Goal: Task Accomplishment & Management: Use online tool/utility

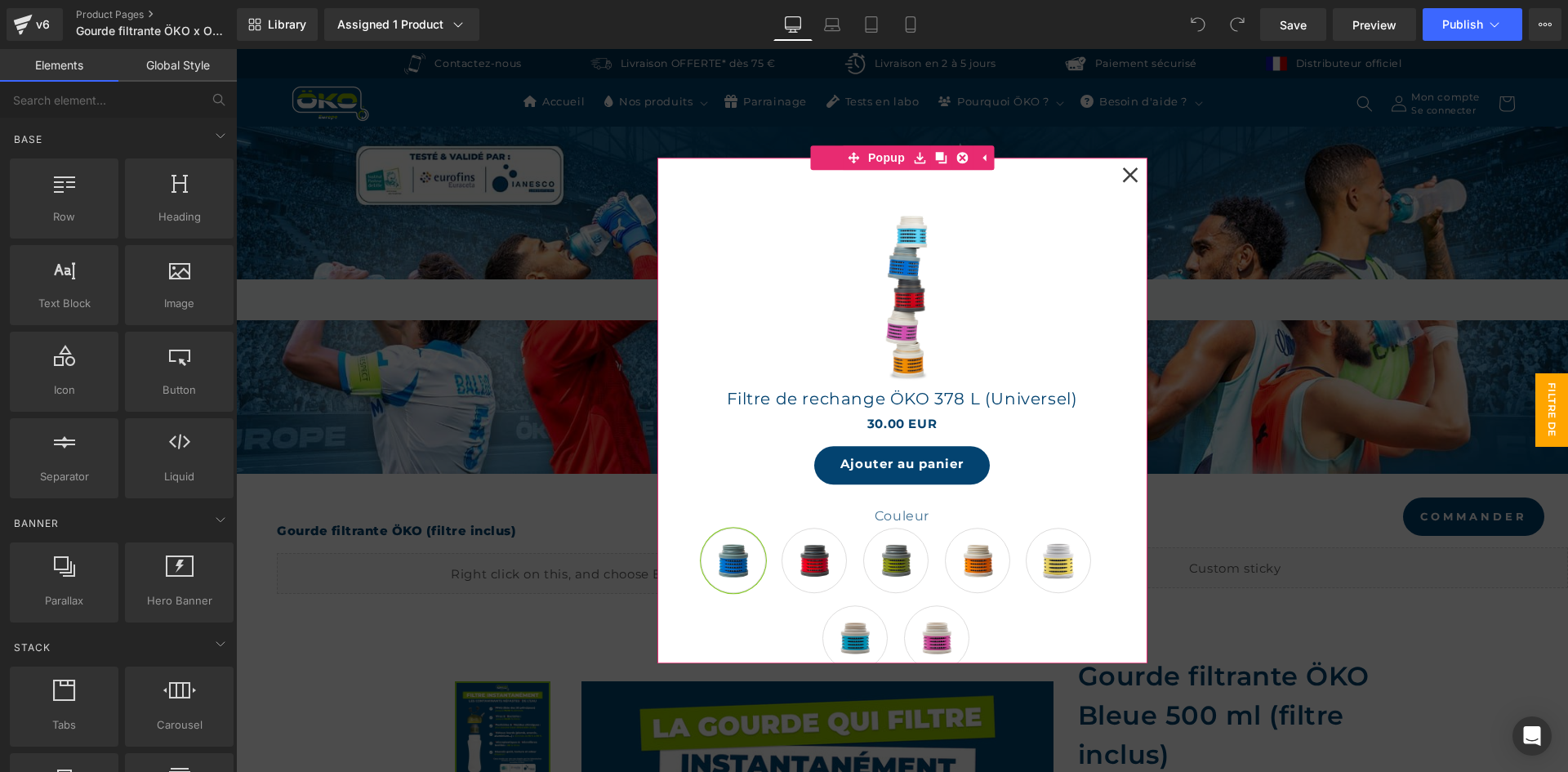
click at [1123, 174] on icon at bounding box center [1130, 174] width 16 height 16
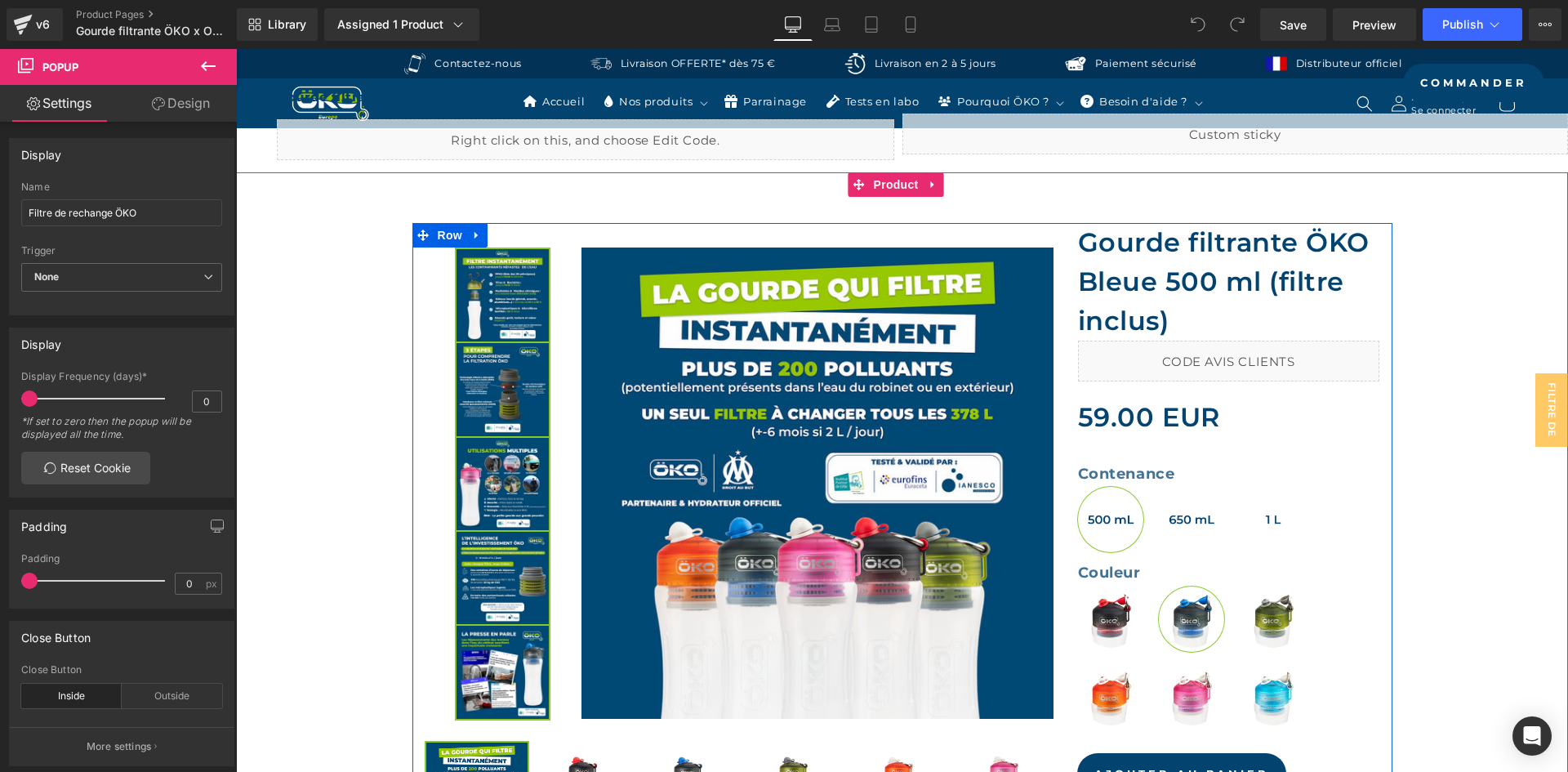
scroll to position [409, 0]
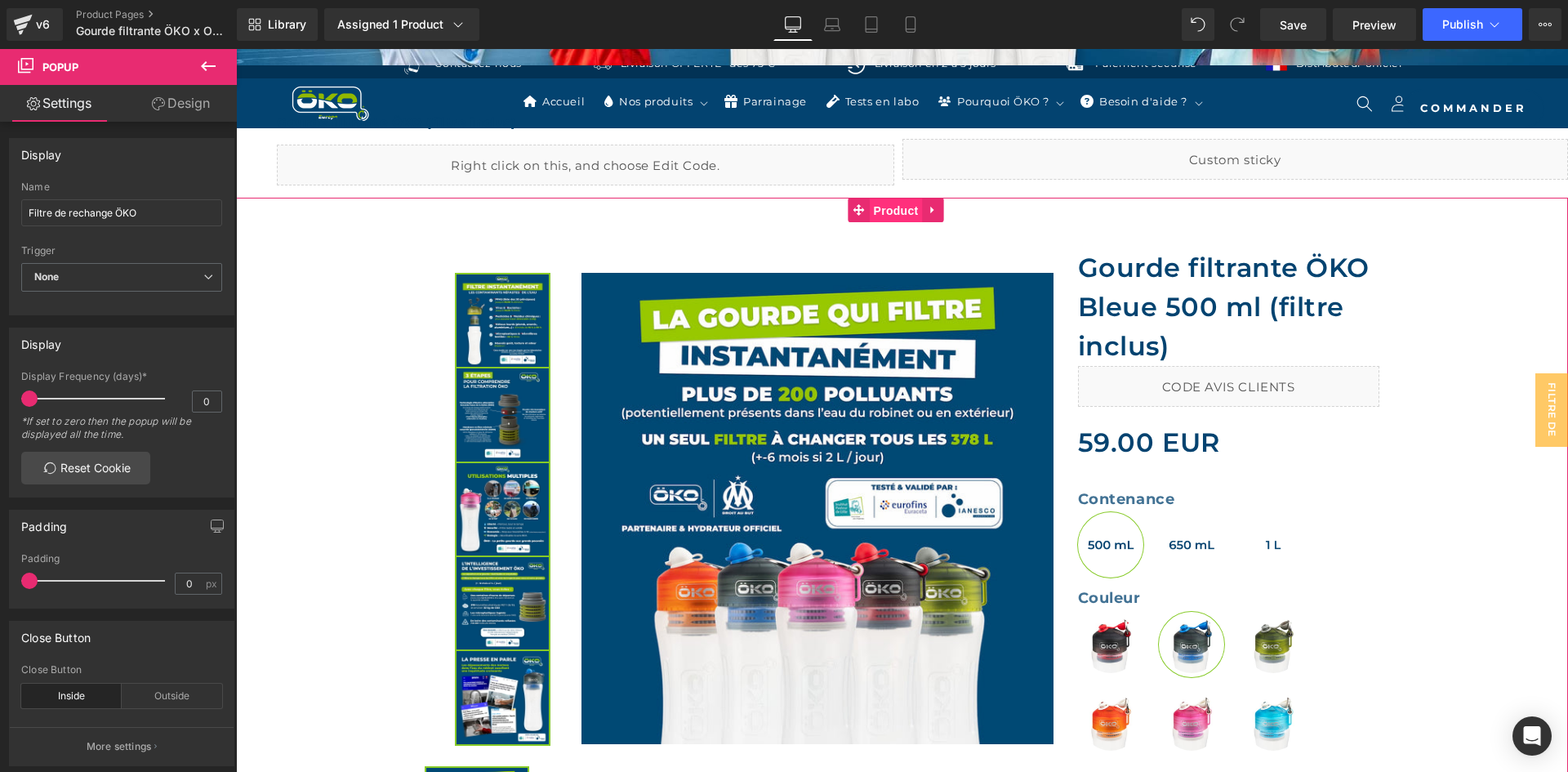
click at [899, 210] on span "Product" at bounding box center [895, 210] width 53 height 24
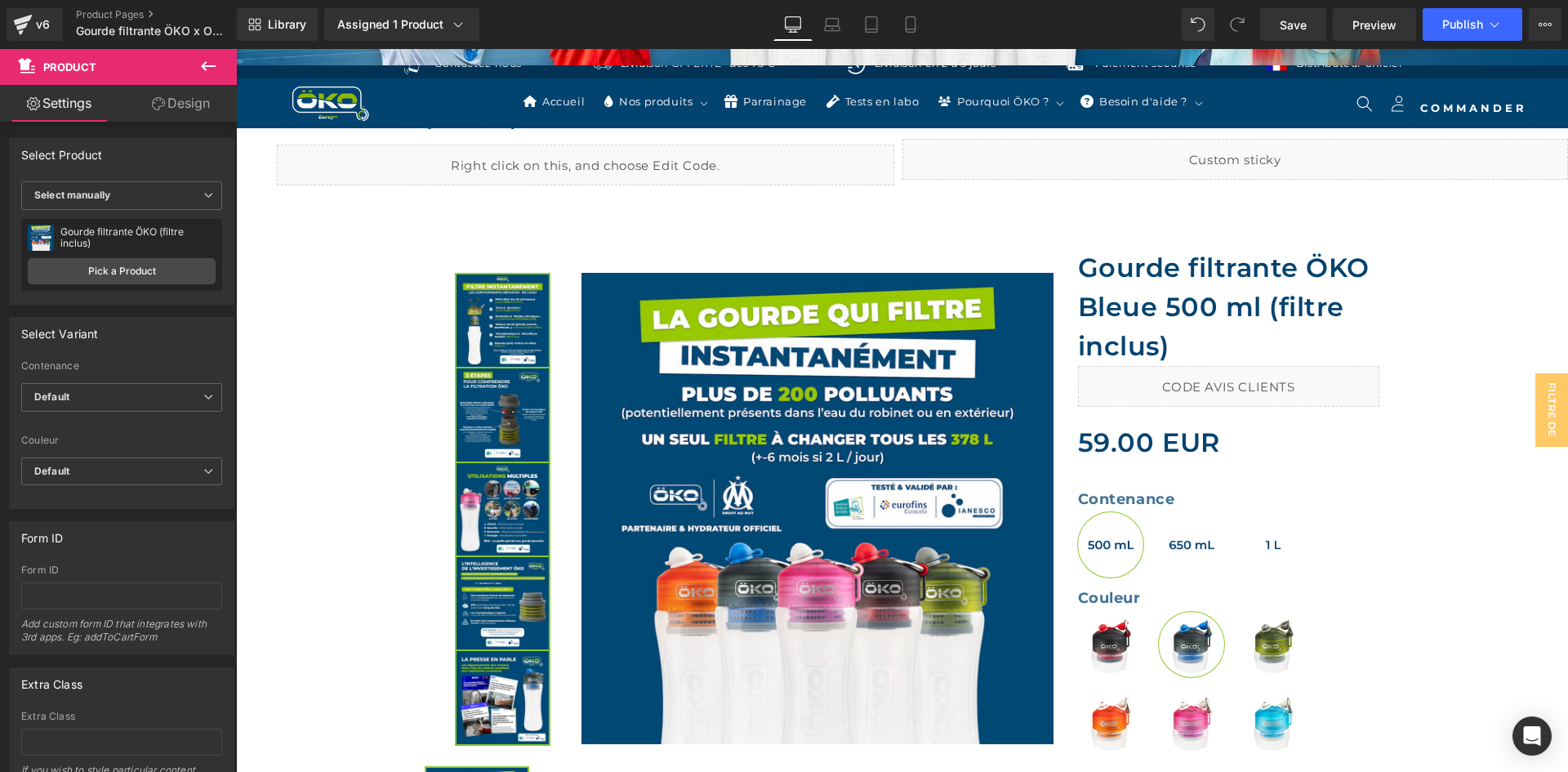
click at [211, 56] on button at bounding box center [209, 67] width 57 height 36
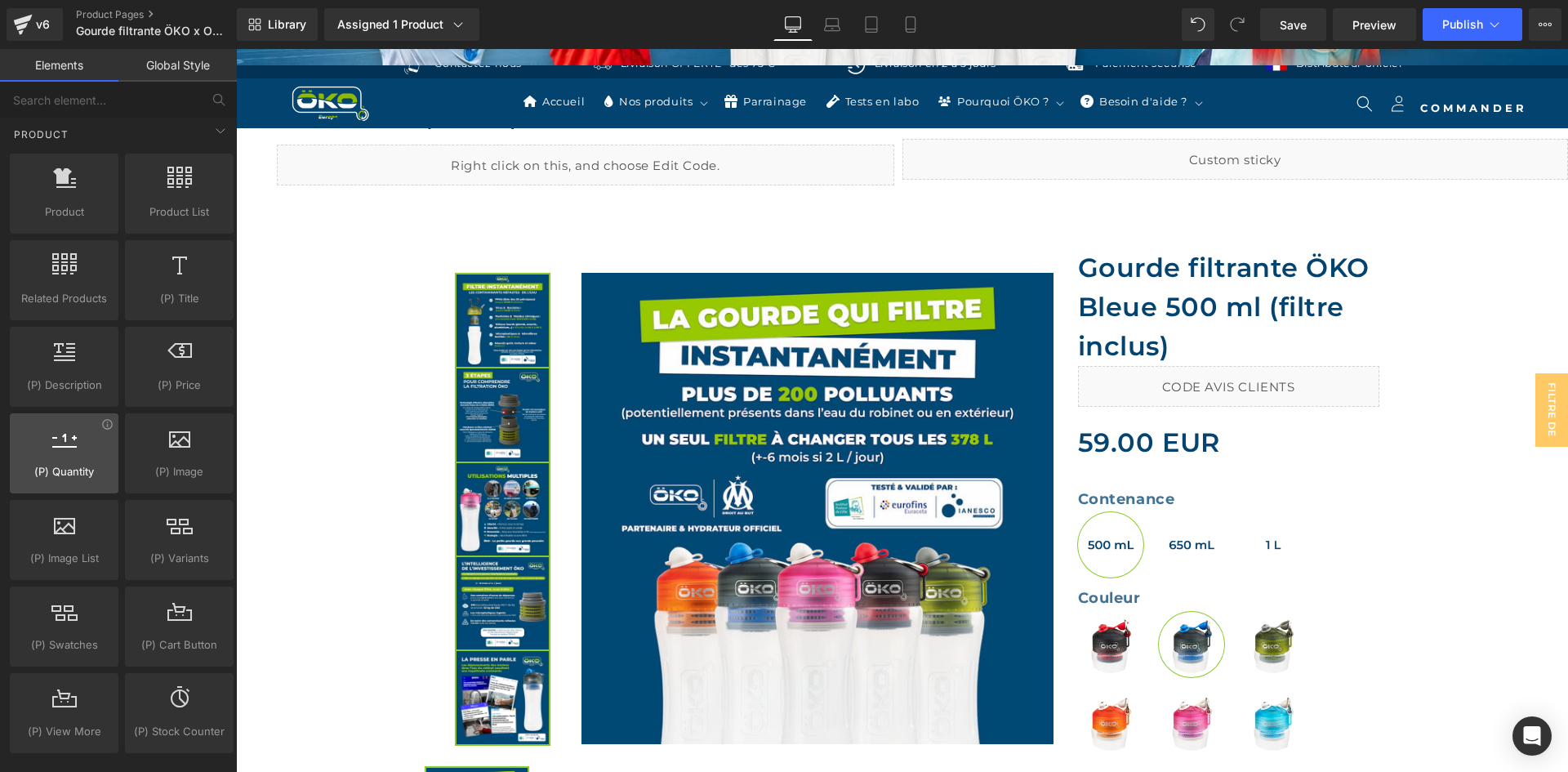
scroll to position [1388, 0]
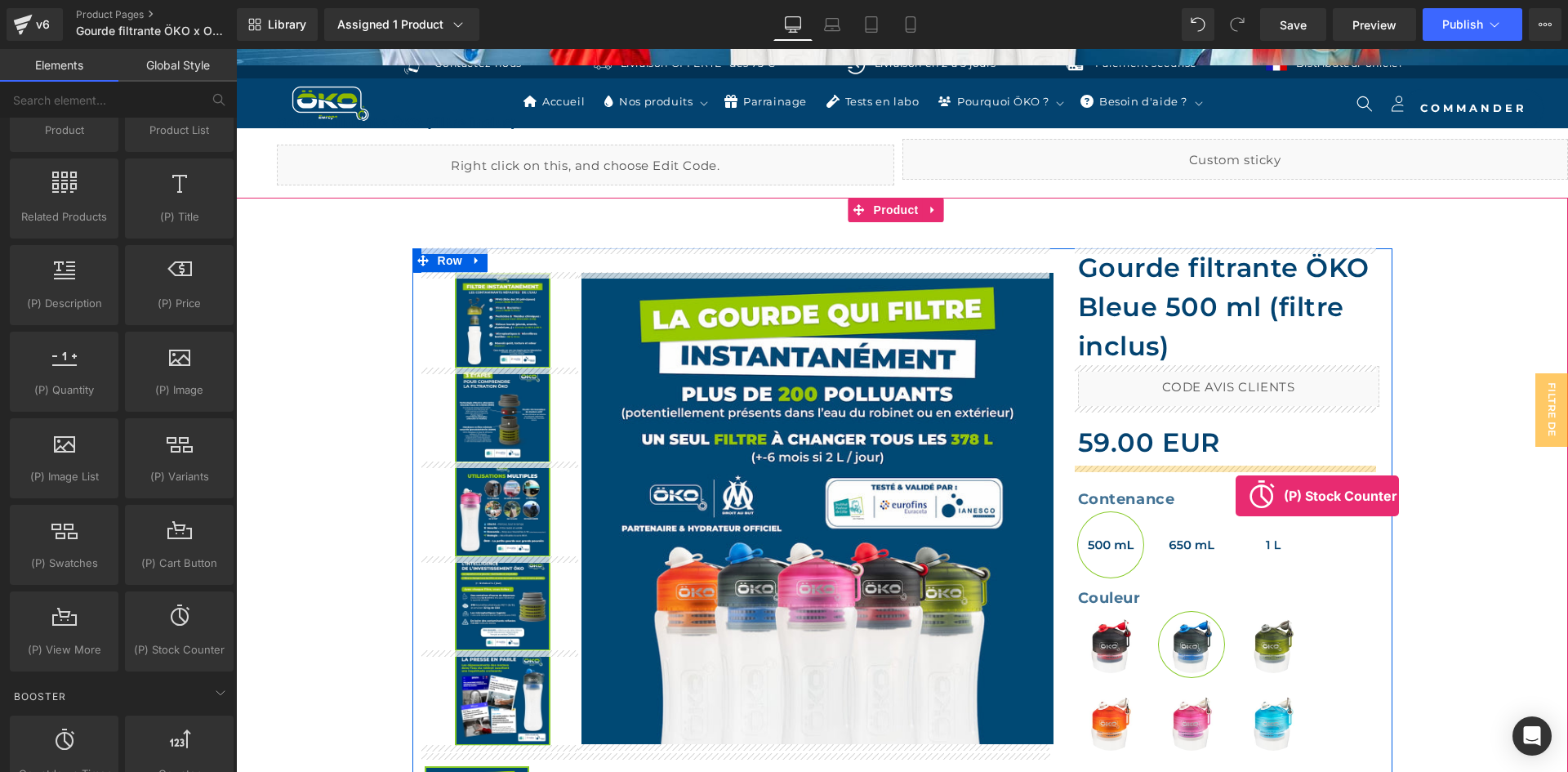
drag, startPoint x: 387, startPoint y: 676, endPoint x: 1235, endPoint y: 496, distance: 866.9
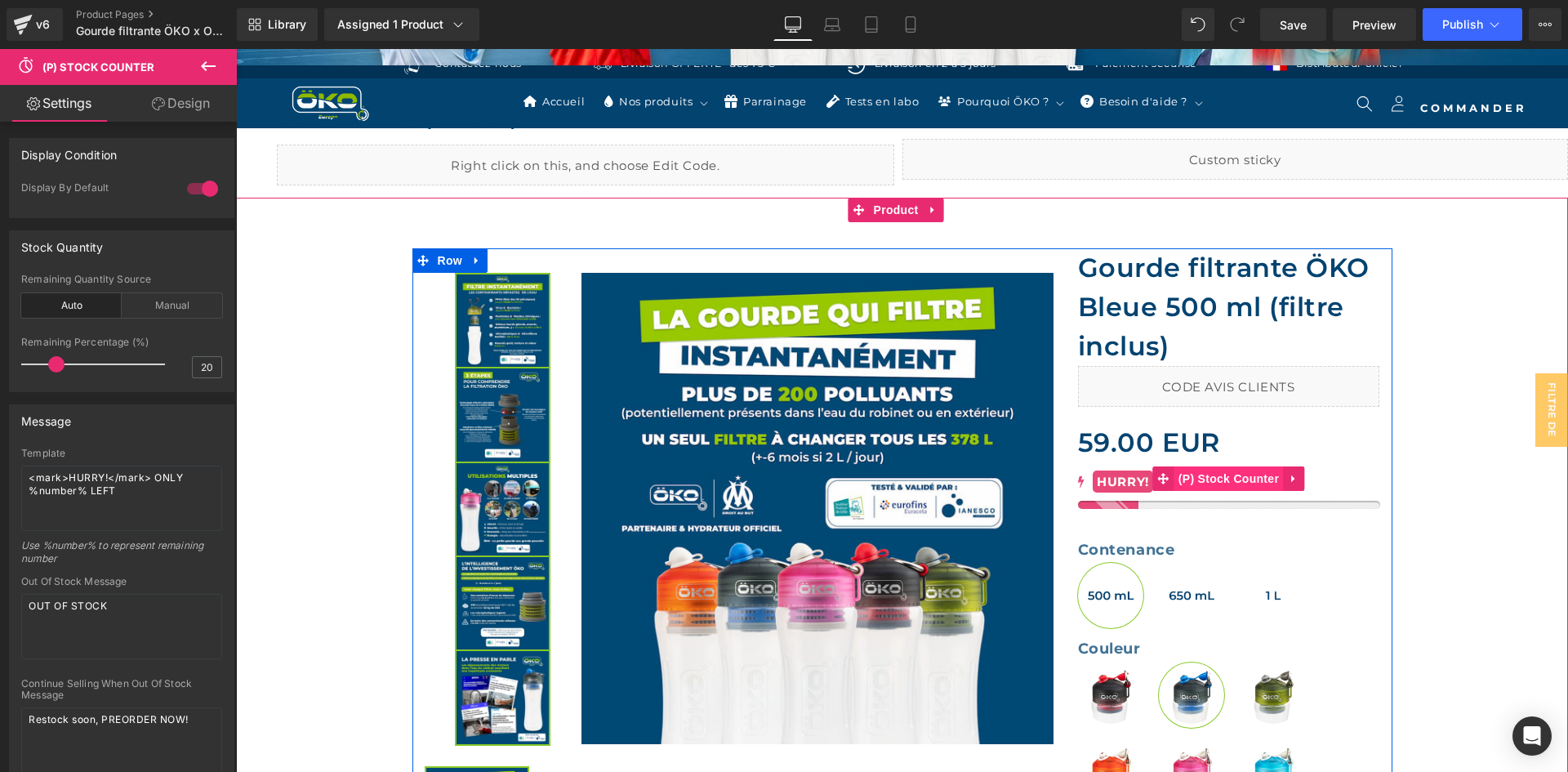
click at [1223, 483] on span "(P) Stock Counter" at bounding box center [1228, 478] width 108 height 24
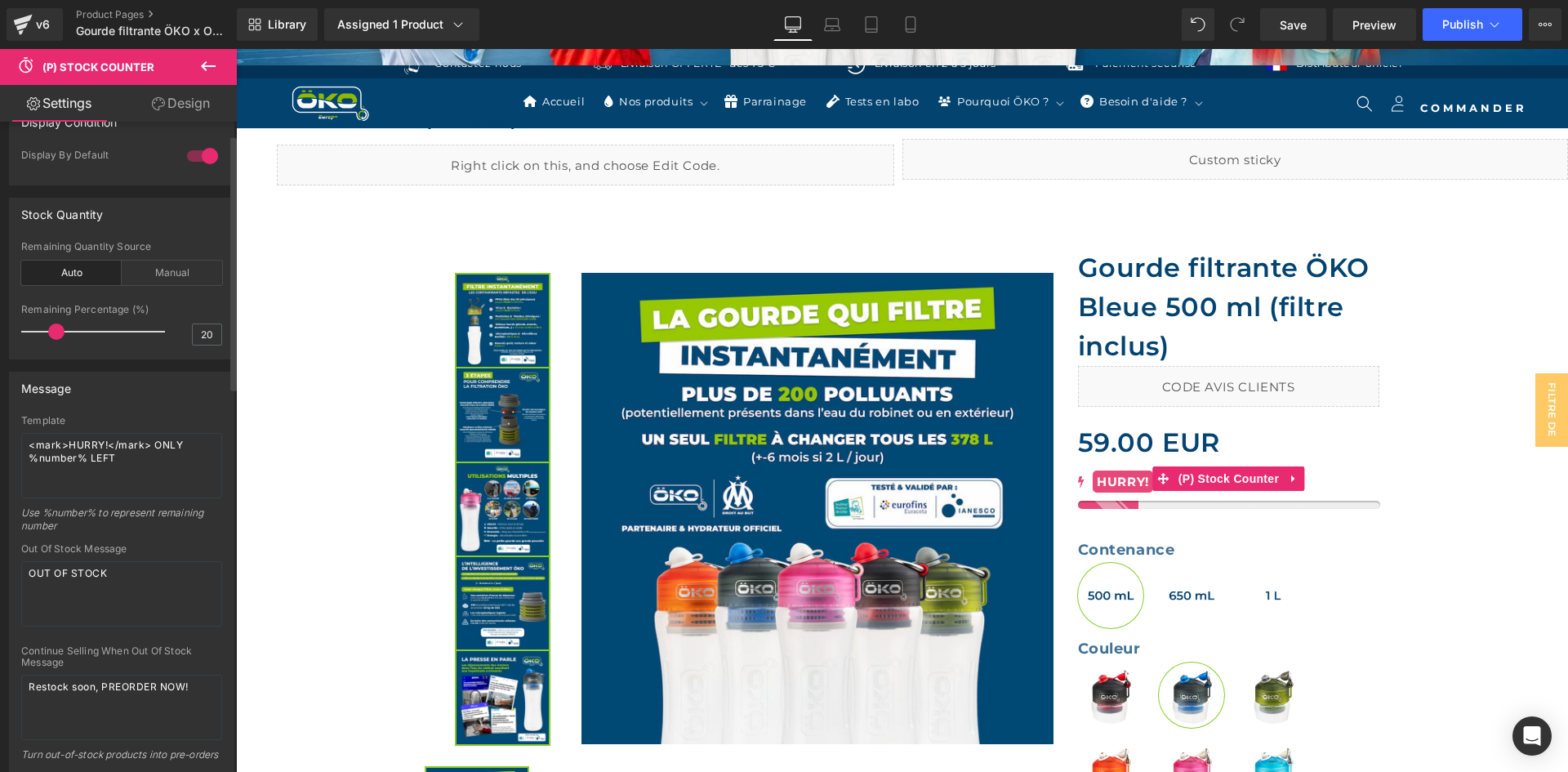
scroll to position [0, 0]
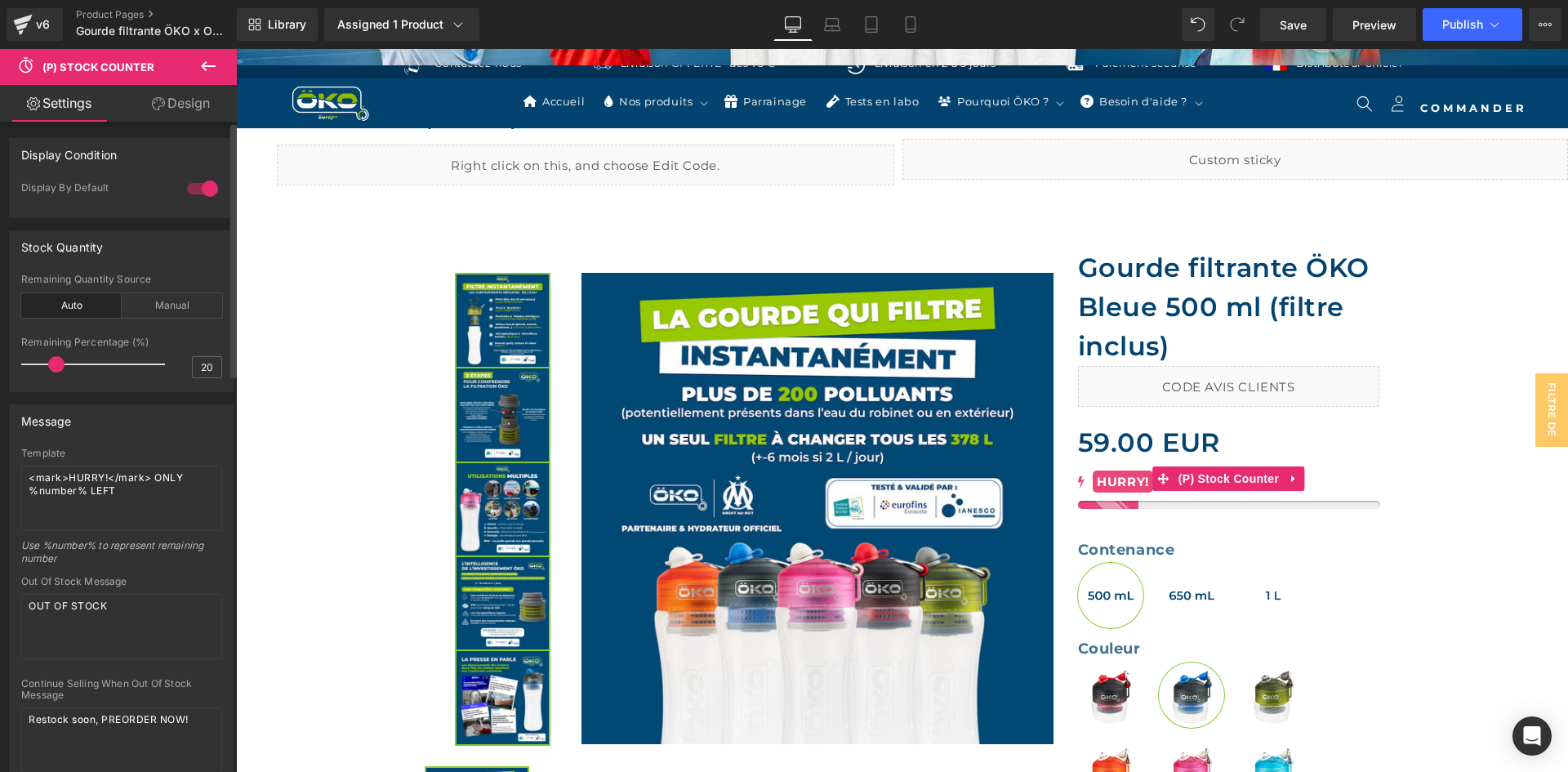
click at [193, 186] on div at bounding box center [202, 188] width 39 height 26
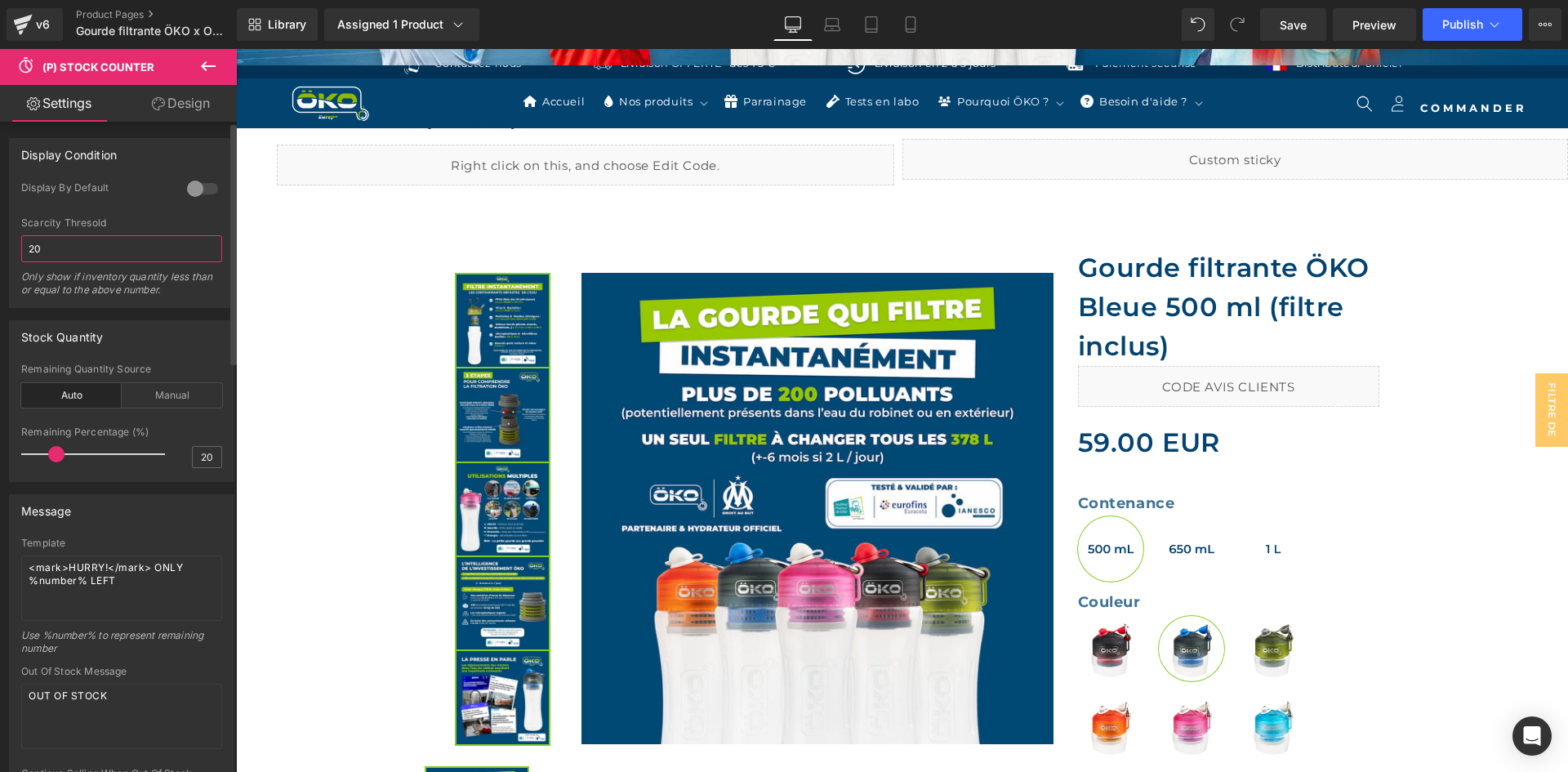
drag, startPoint x: 35, startPoint y: 250, endPoint x: 21, endPoint y: 249, distance: 14.0
click at [21, 249] on input "20" at bounding box center [121, 248] width 201 height 27
type input "50"
click at [127, 209] on div "Display By Default" at bounding box center [121, 199] width 201 height 36
click at [199, 189] on div at bounding box center [202, 188] width 39 height 26
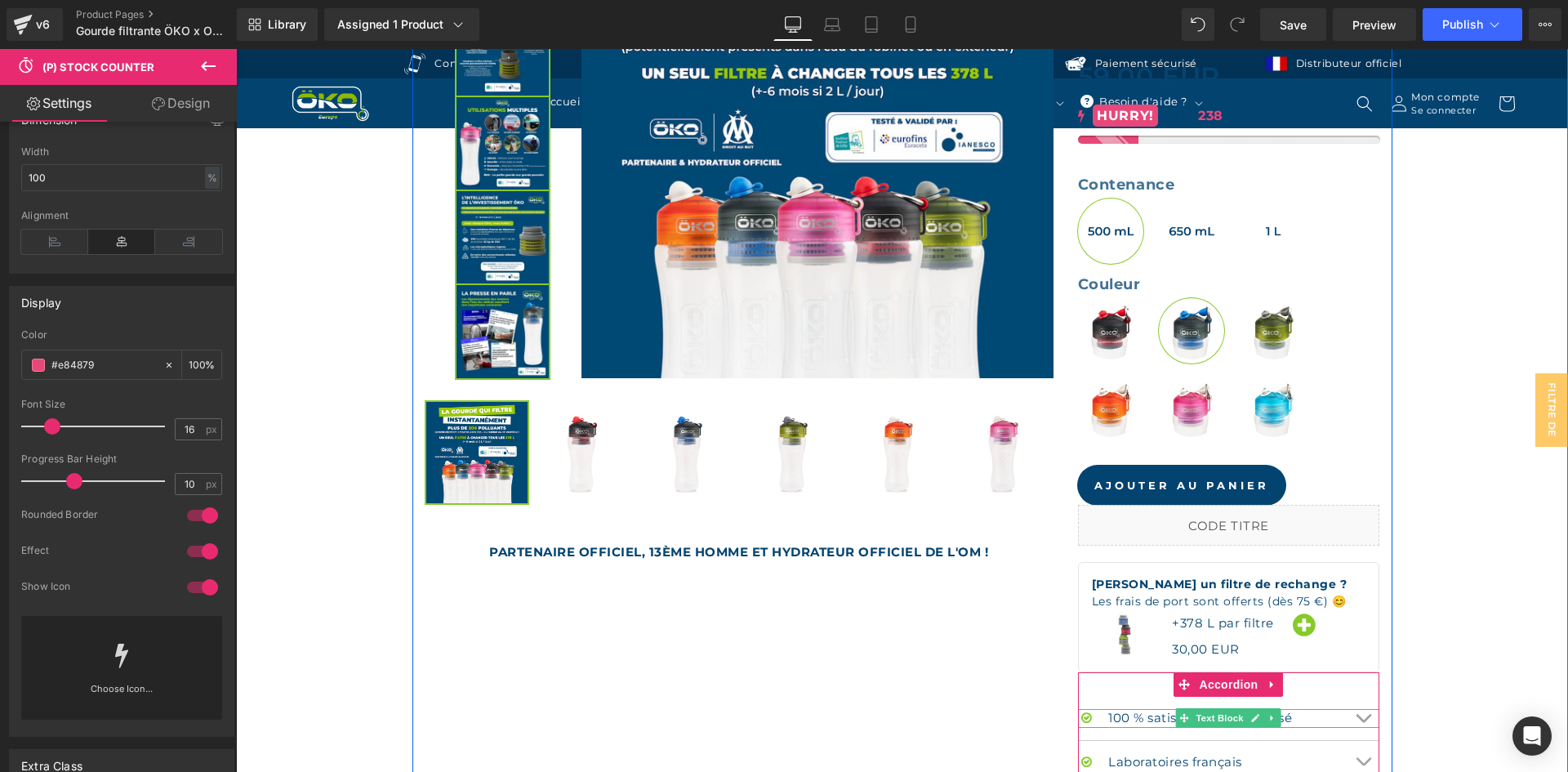
scroll to position [735, 0]
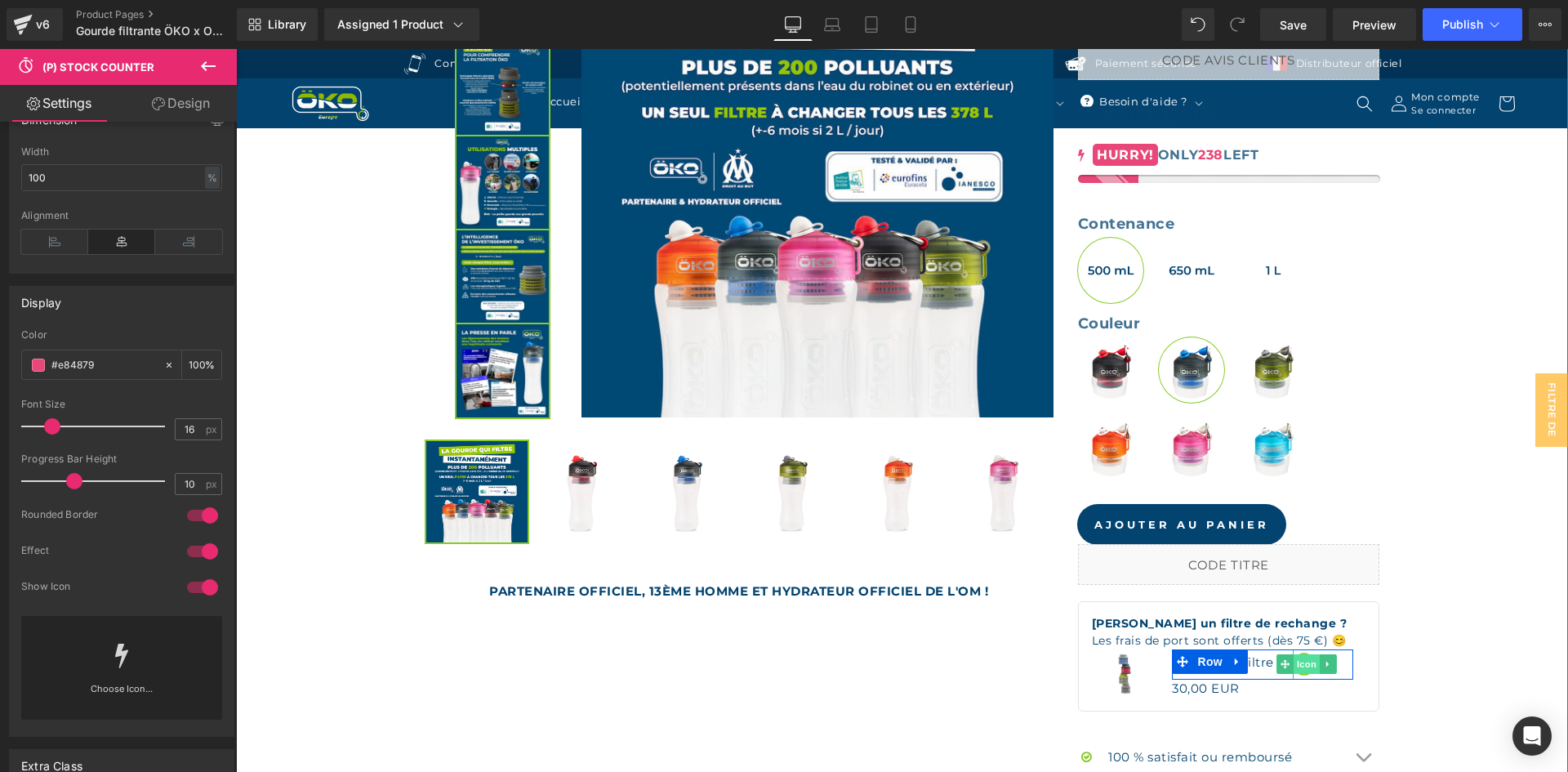
click at [1309, 671] on span "Icon" at bounding box center [1307, 664] width 26 height 19
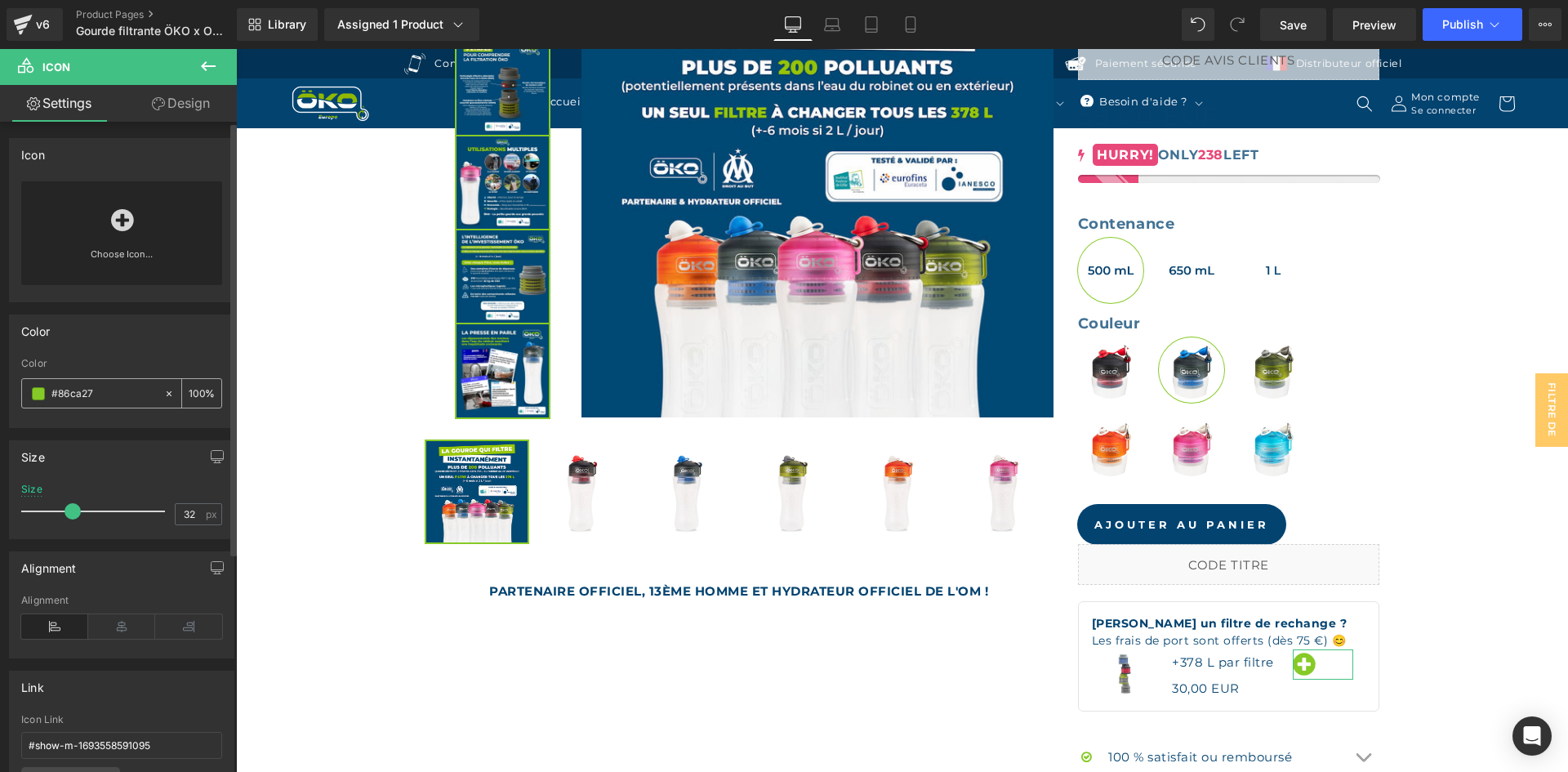
click at [141, 389] on input "#86ca27" at bounding box center [104, 393] width 105 height 18
click at [136, 368] on div "Color" at bounding box center [121, 363] width 201 height 11
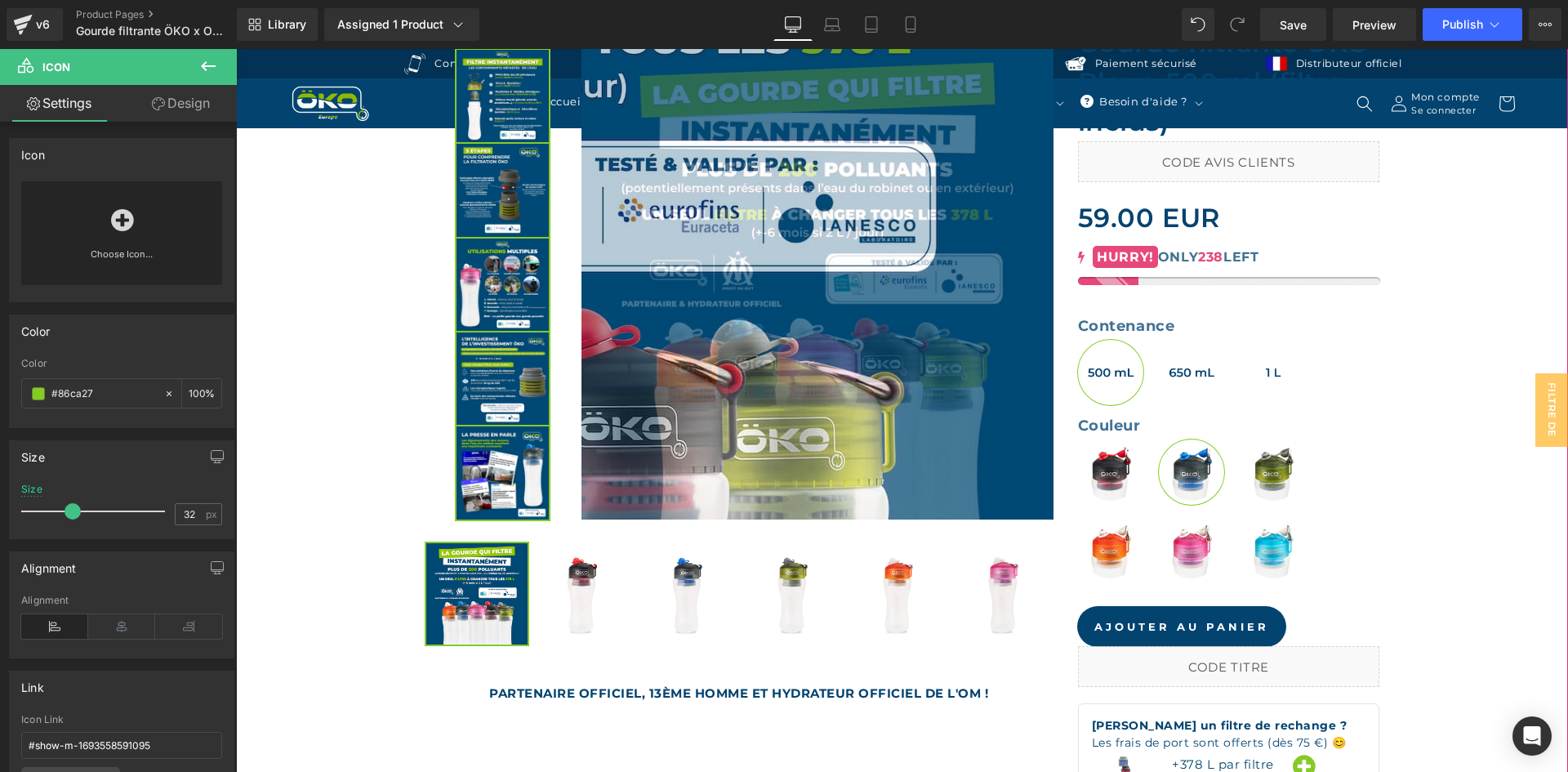
scroll to position [490, 0]
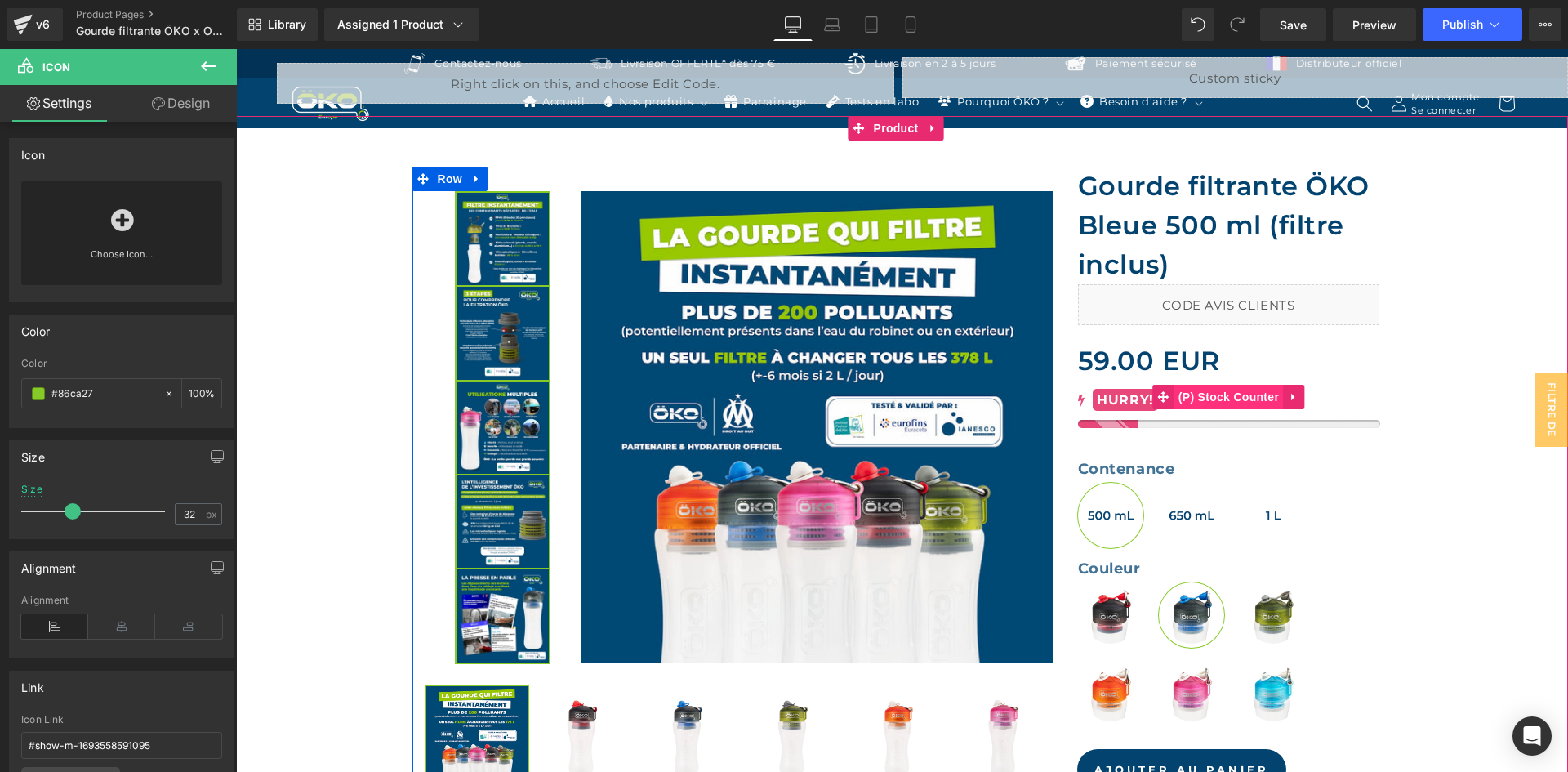
click at [1197, 387] on span "(P) Stock Counter" at bounding box center [1228, 397] width 108 height 24
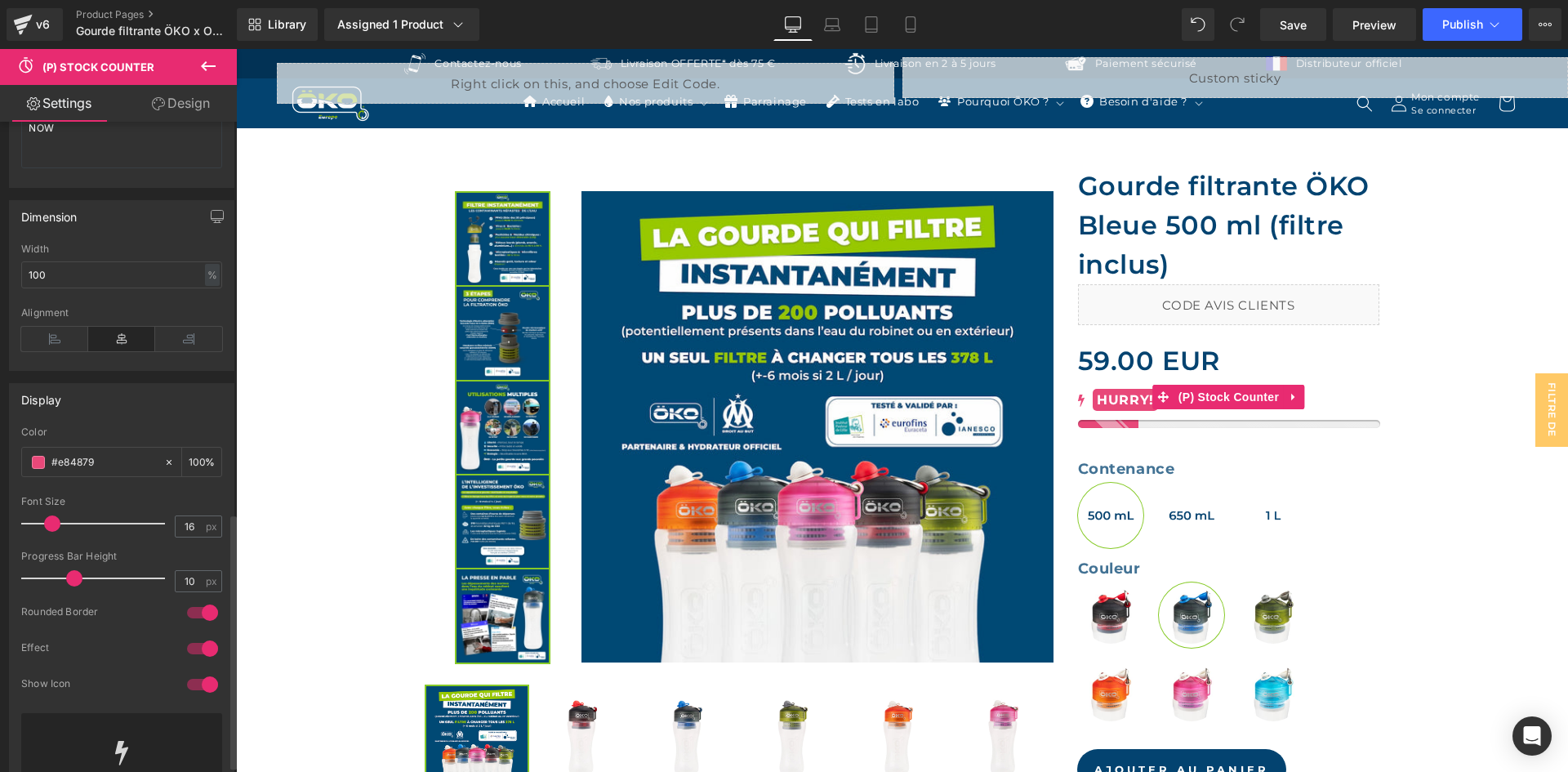
scroll to position [686, 0]
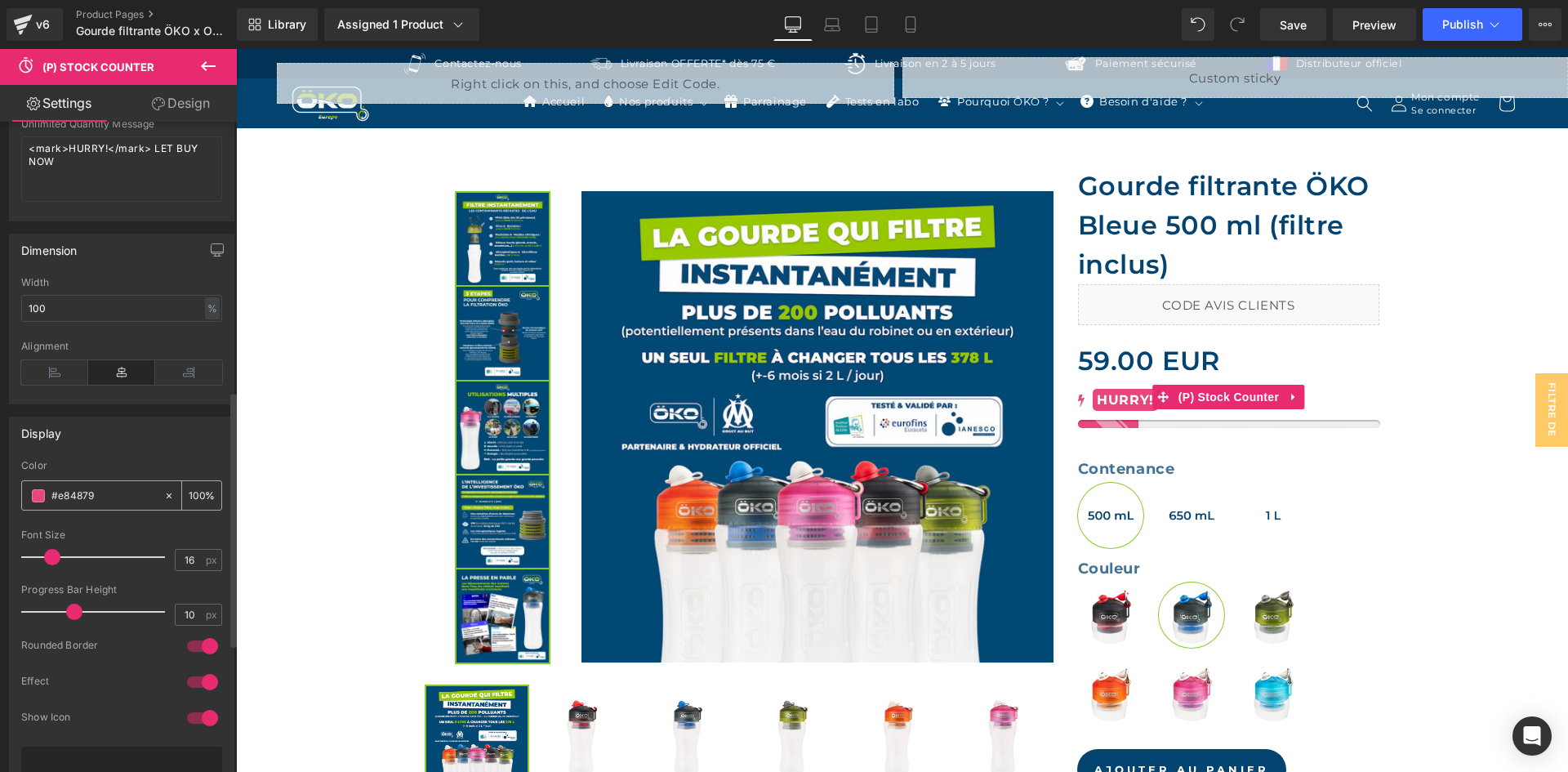
click at [118, 503] on input "#e84879" at bounding box center [104, 495] width 105 height 18
paste input "86ca27"
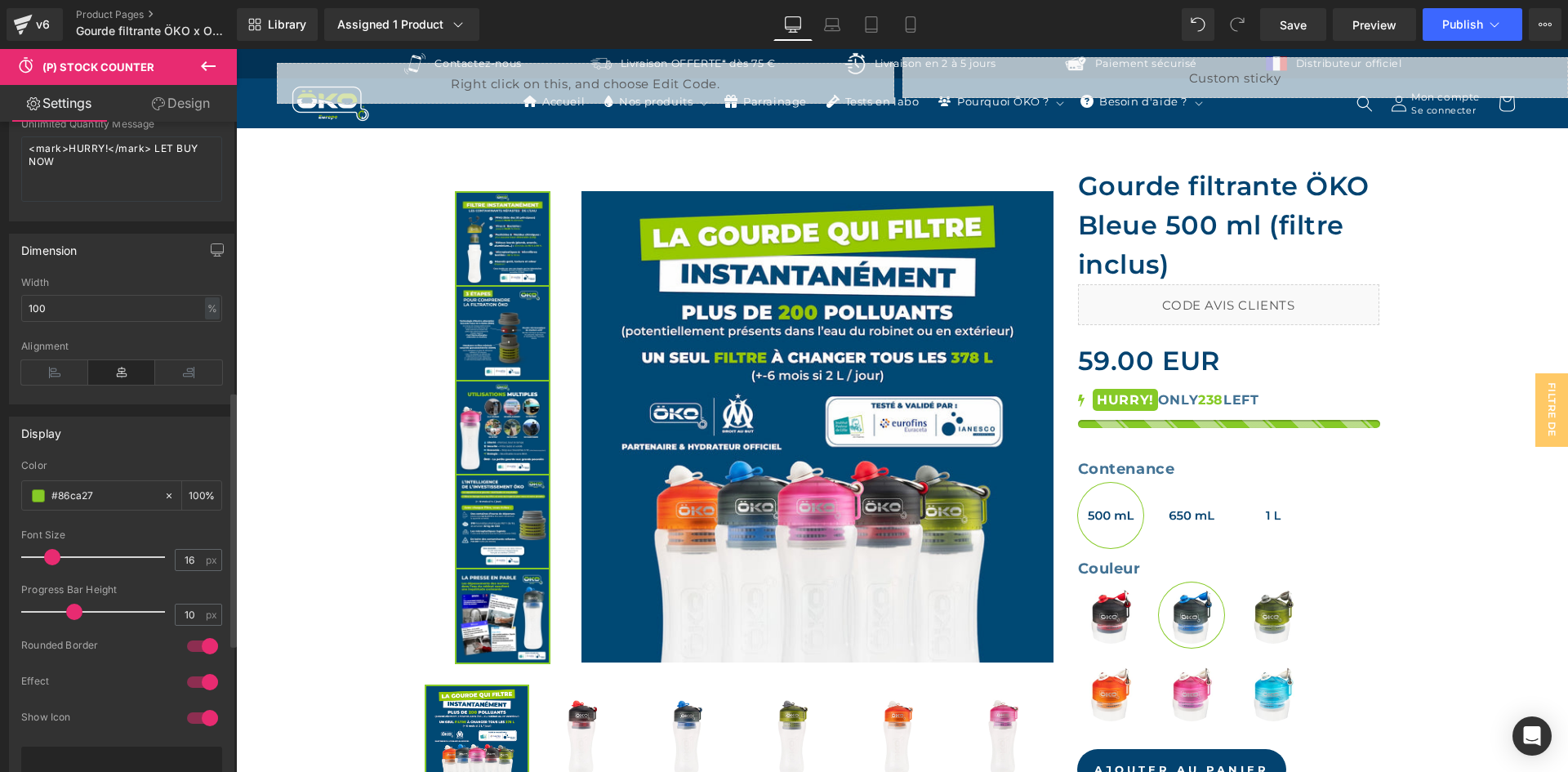
type input "#86ca27"
click at [117, 471] on div "Color" at bounding box center [121, 465] width 201 height 11
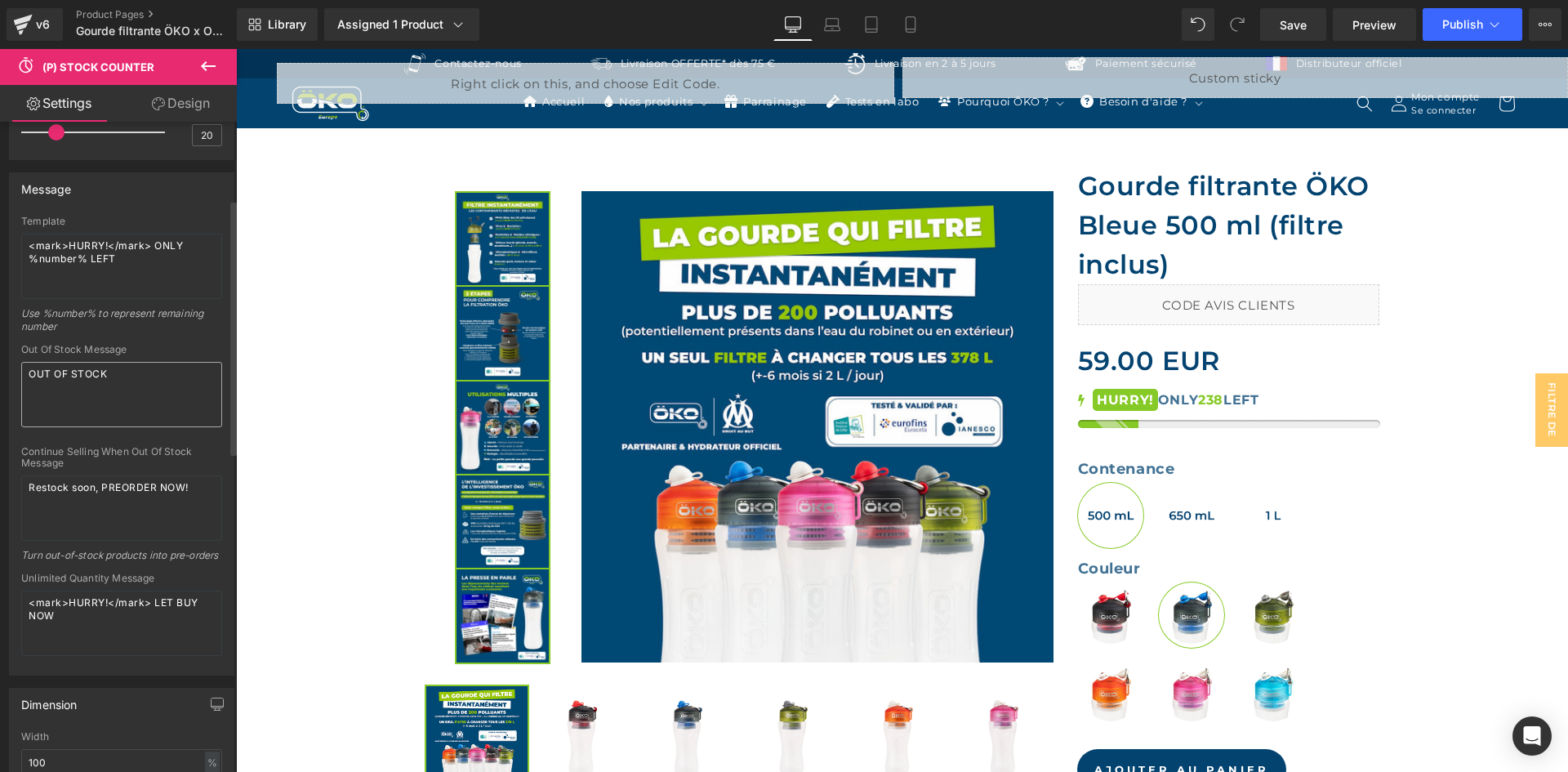
scroll to position [196, 0]
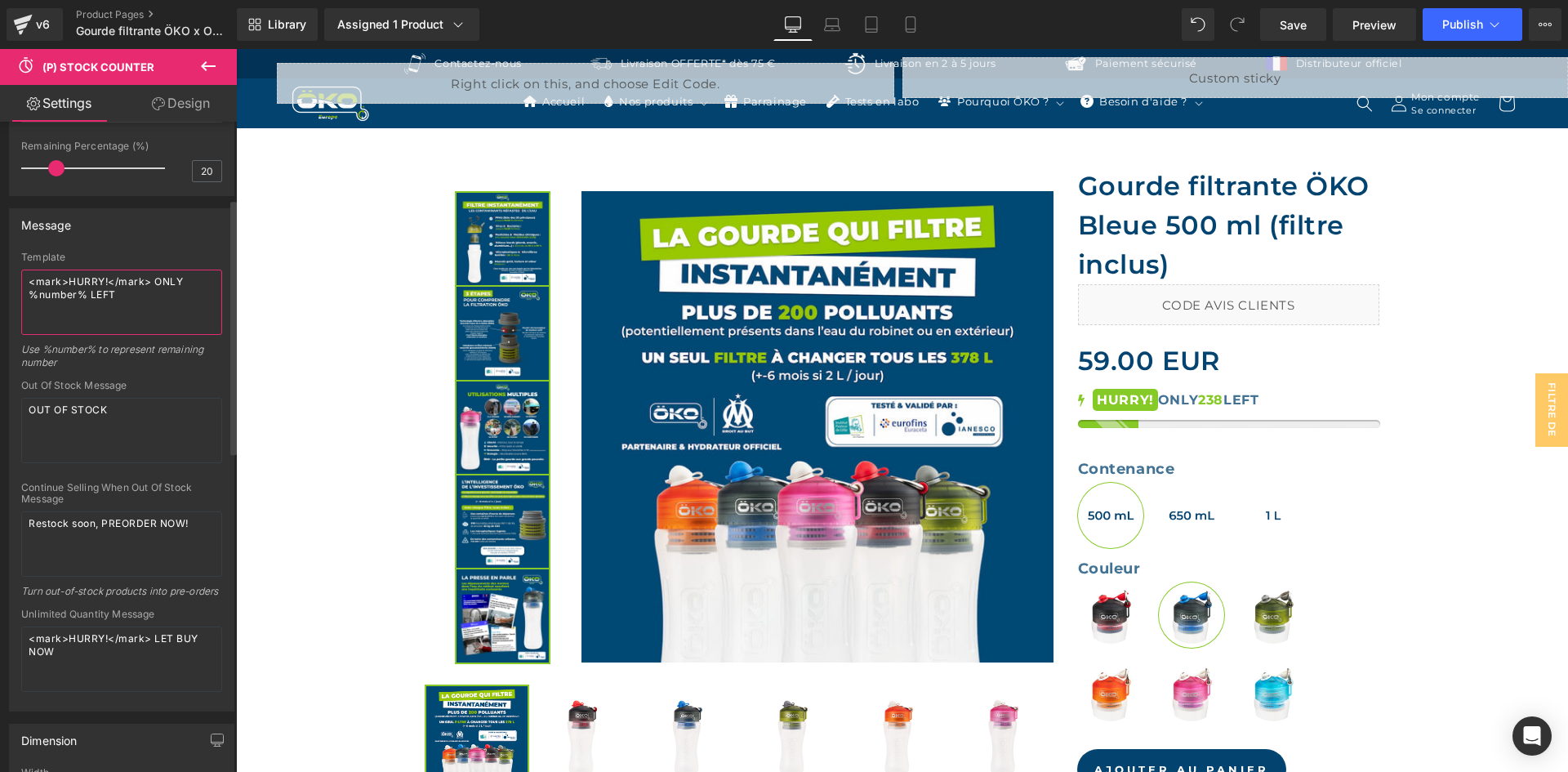
click at [156, 277] on textarea "<mark>HURRY!</mark> ONLY %number% LEFT" at bounding box center [121, 302] width 201 height 65
click at [125, 291] on textarea "<mark>HURRY!</mark> PLUS QUE ONLY %number% LEFT" at bounding box center [121, 302] width 201 height 65
click at [44, 300] on textarea "<mark>HURRY!</mark> PLUS QUE ONLY %number% EN STOCK" at bounding box center [121, 302] width 201 height 65
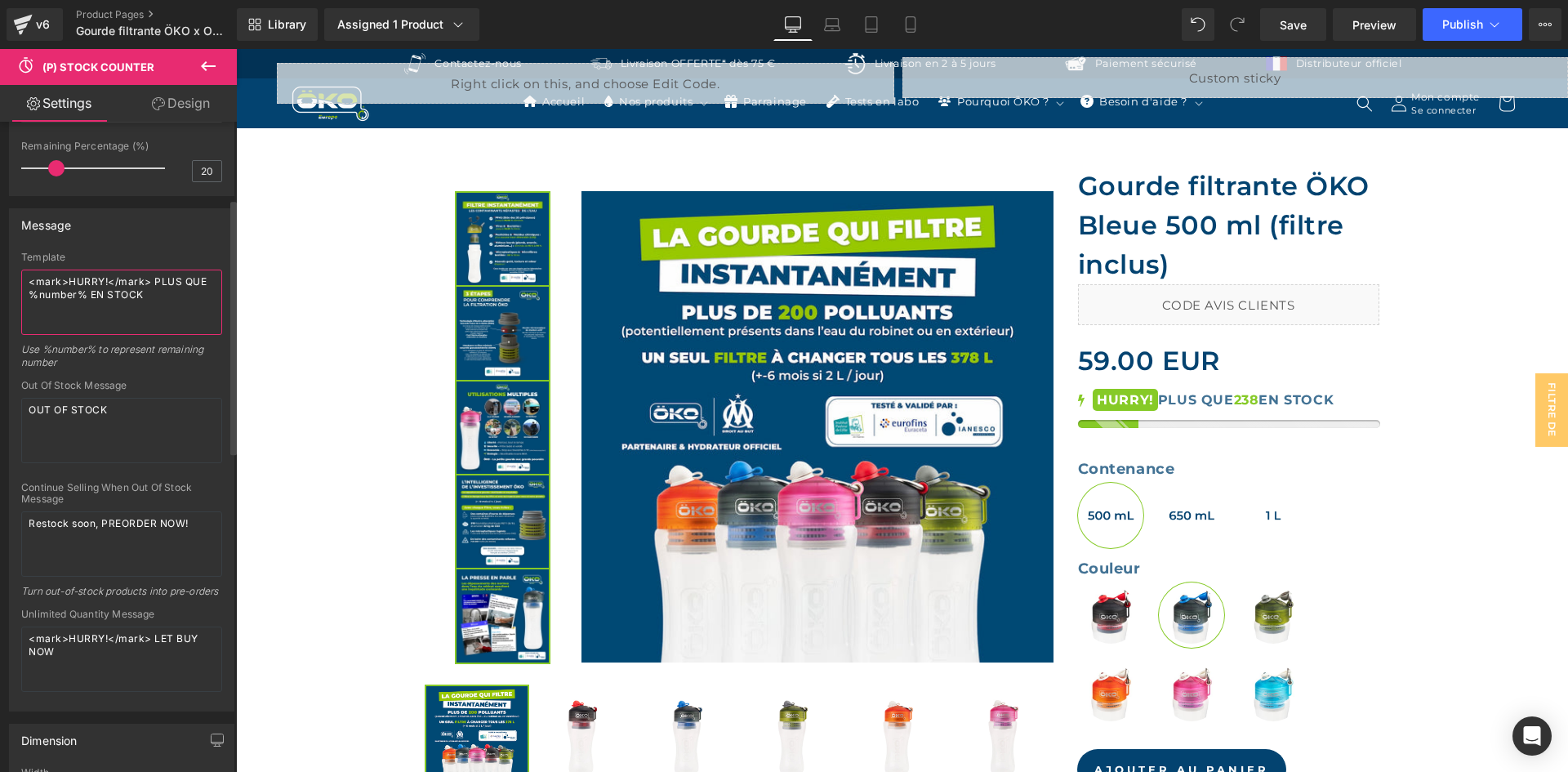
click at [85, 278] on textarea "<mark>HURRY!</mark> PLUS QUE %number% EN STOCK" at bounding box center [121, 302] width 201 height 65
click at [89, 284] on textarea "<mark>VITE!</mark> PLUS QUE %number% EN STOCK" at bounding box center [121, 302] width 201 height 65
drag, startPoint x: 178, startPoint y: 308, endPoint x: 0, endPoint y: 261, distance: 184.1
click at [0, 261] on div "Message Template <mark>VITE !</mark> PLUS QUE %number% EN STOCK Use %number% to…" at bounding box center [121, 453] width 244 height 515
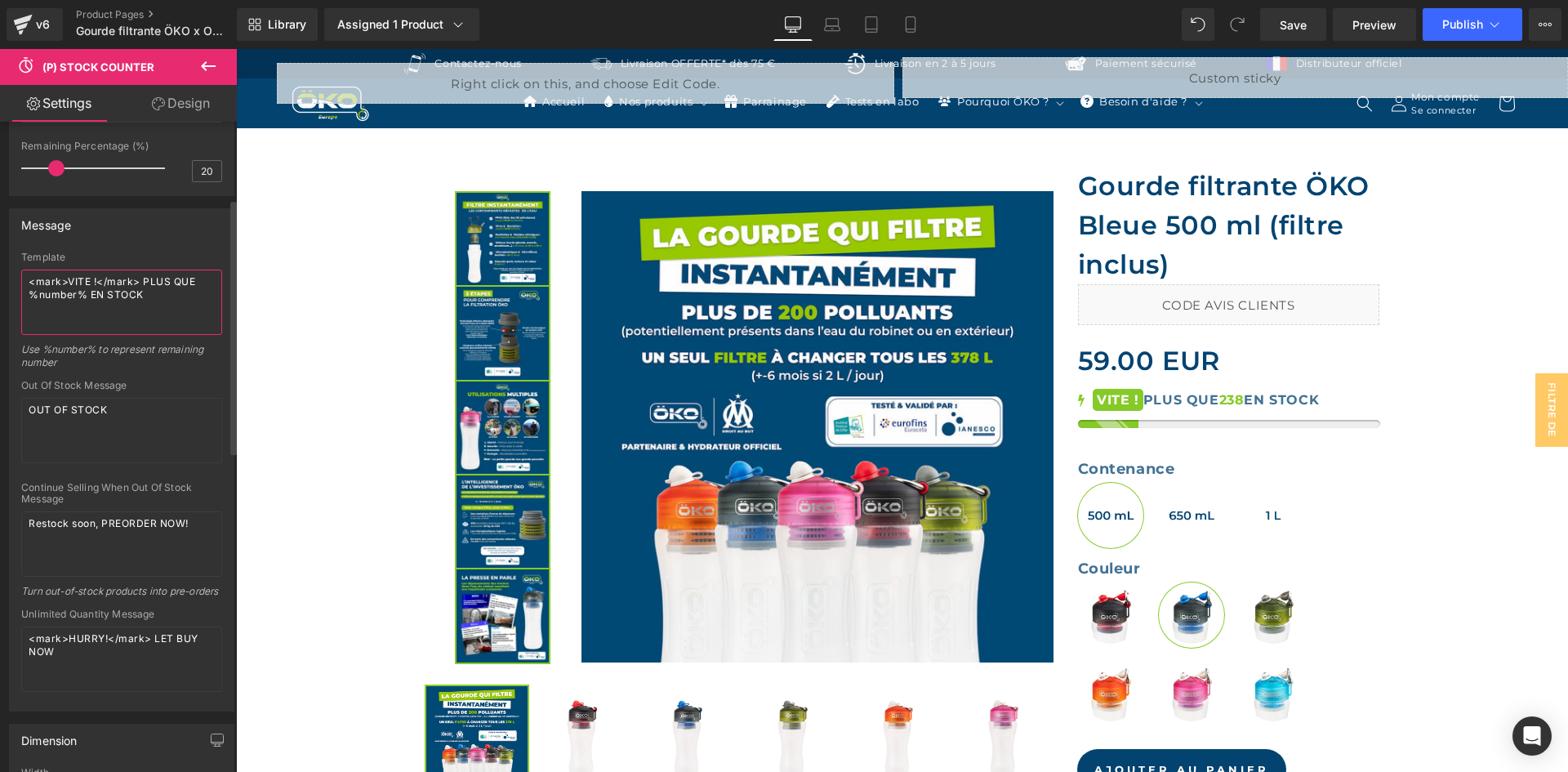
paste textarea "Plus que %number% en stock, après il sera trop tard"
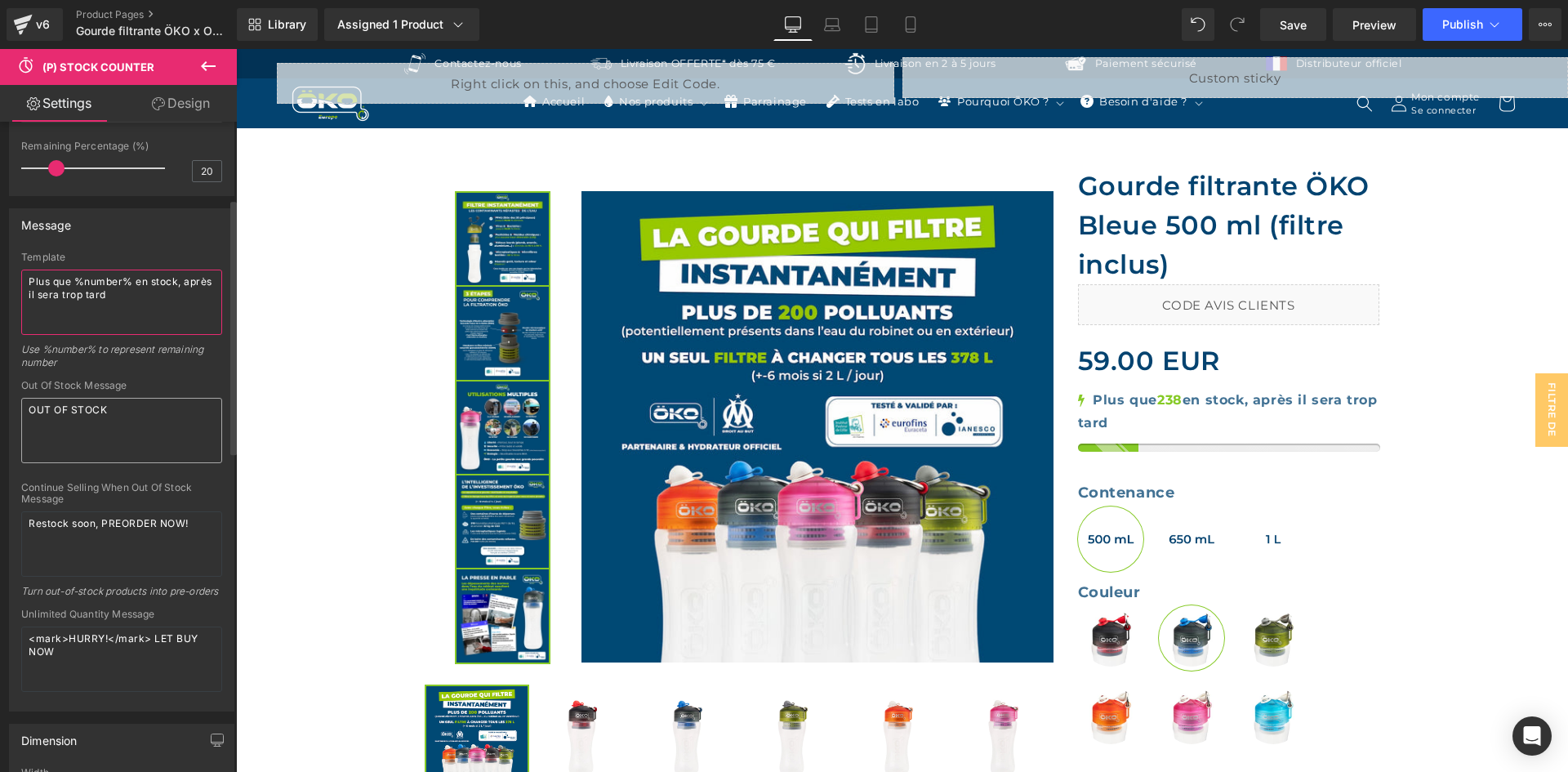
type textarea "Plus que %number% en stock, après il sera trop tard"
click at [145, 415] on textarea "OUT OF STOCK" at bounding box center [121, 430] width 201 height 65
type textarea "RUPTURE DE STOCK"
click at [133, 483] on div "Continue Selling When Out Of Stock Message" at bounding box center [121, 493] width 201 height 23
click at [49, 527] on textarea "Restock soon, PREORDER NOW!" at bounding box center [121, 544] width 201 height 65
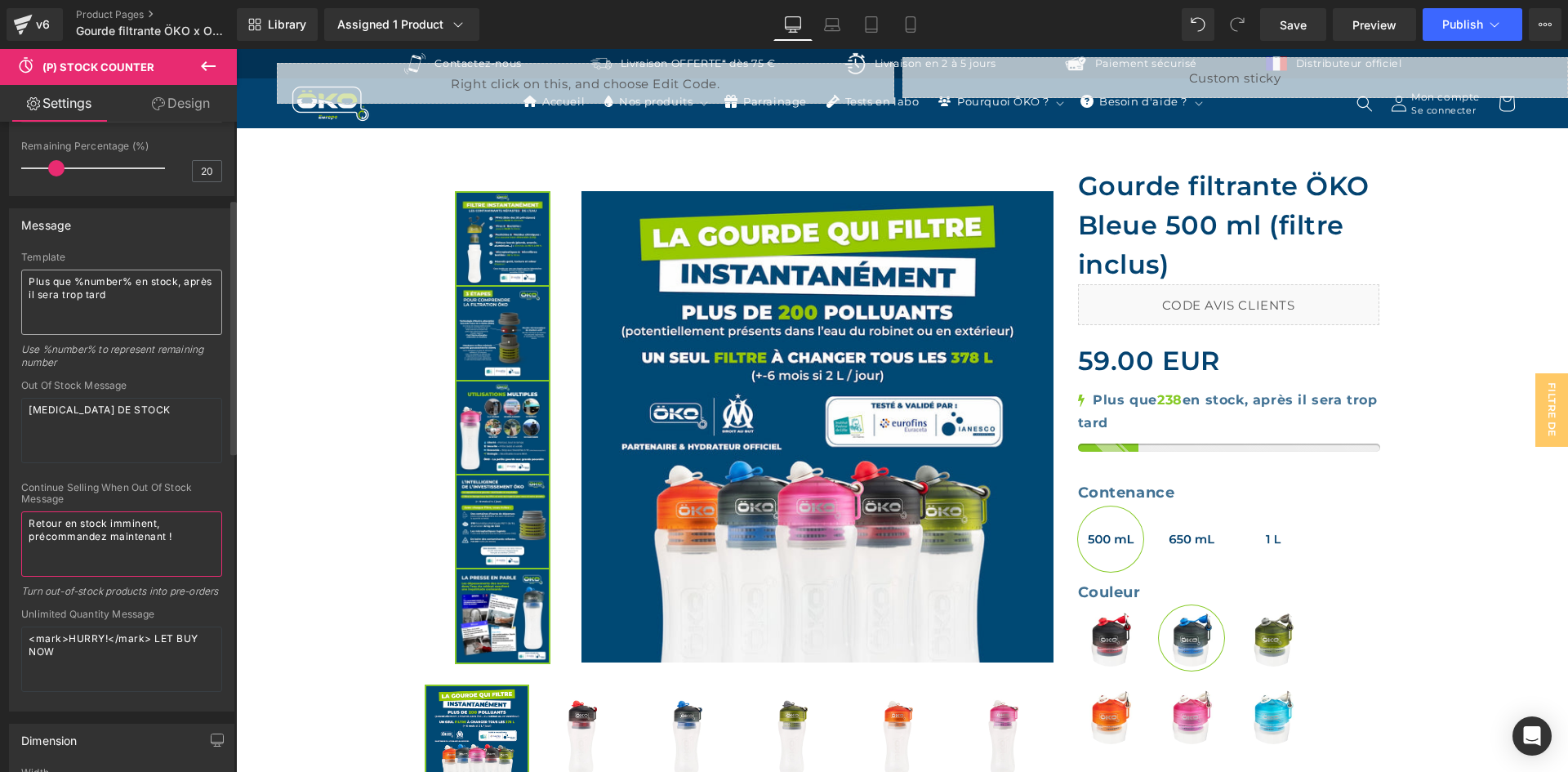
type textarea "Retour en stock imminent, précommandez maintenant !"
click at [33, 273] on textarea "Plus que %number% en stock, après il sera trop tard" at bounding box center [121, 302] width 201 height 65
type textarea "Plus que %number% en stock, après il sera trop tard"
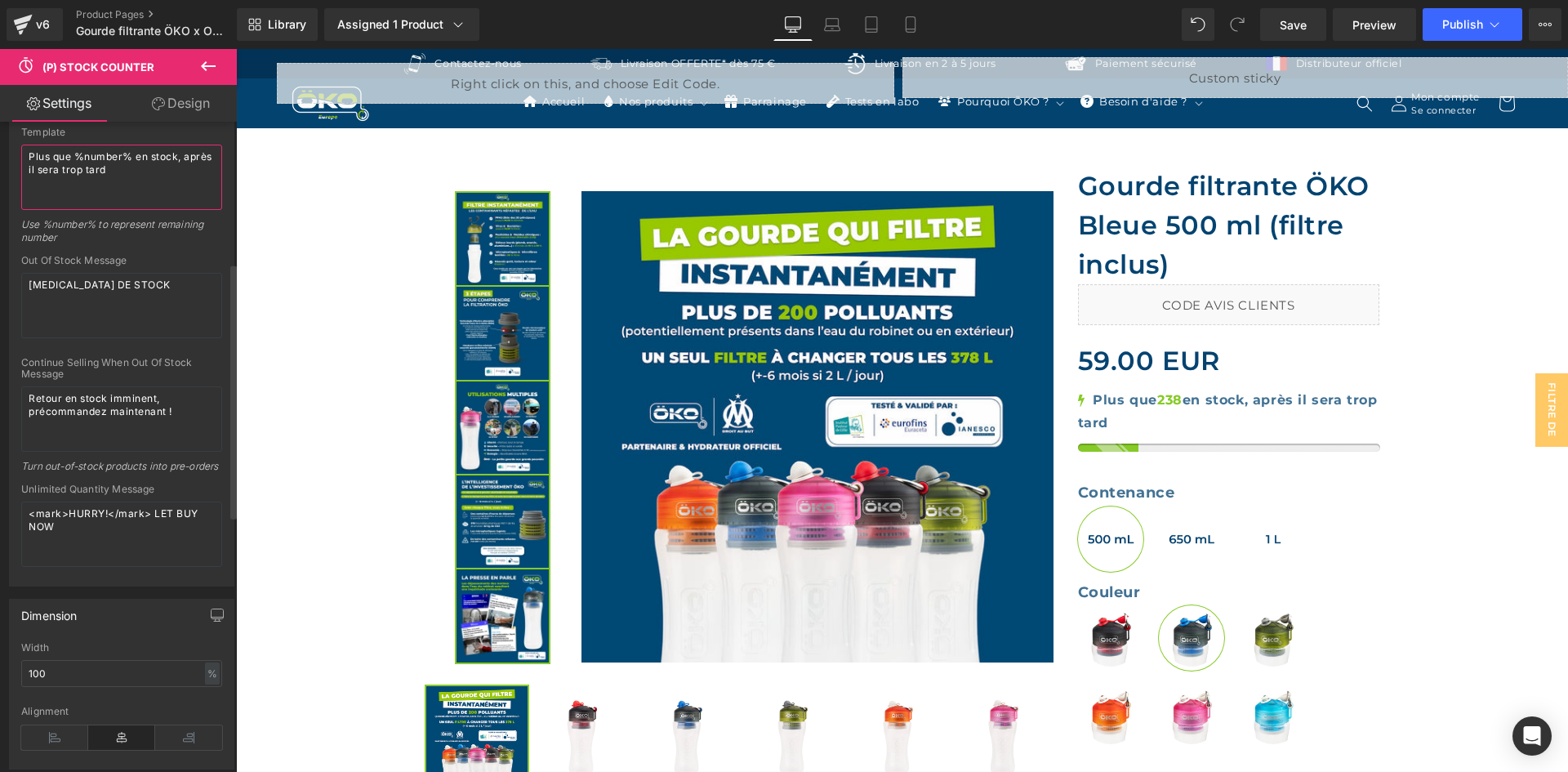
scroll to position [360, 0]
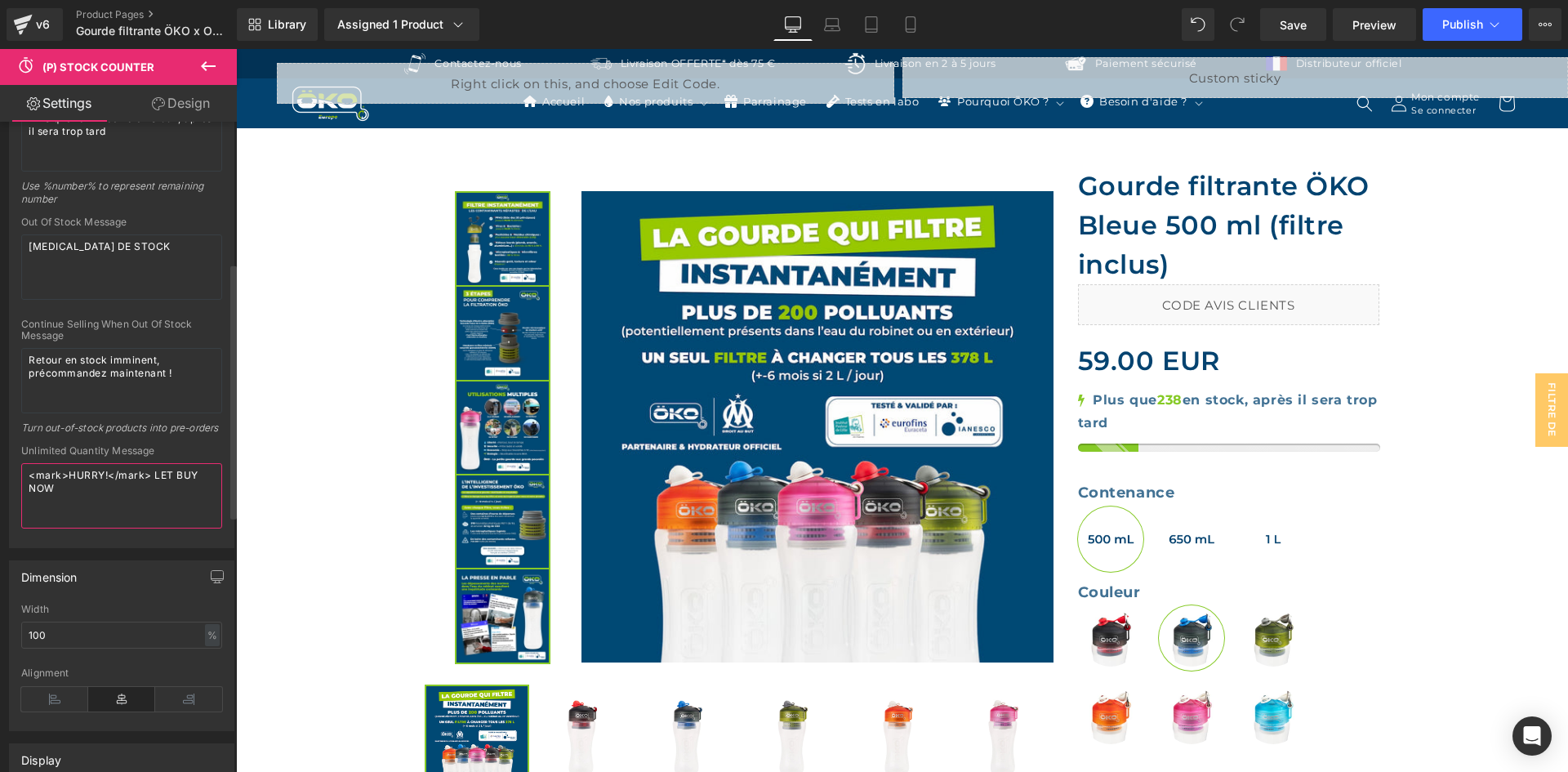
click at [85, 491] on textarea "<mark>HURRY!</mark> LET BUY NOW" at bounding box center [121, 496] width 201 height 65
paste textarea "Stock limité"
drag, startPoint x: 178, startPoint y: 491, endPoint x: 196, endPoint y: 498, distance: 19.3
click at [196, 498] on textarea "<mark>Stock limité !</mark> LET BUY NOW" at bounding box center [121, 496] width 201 height 65
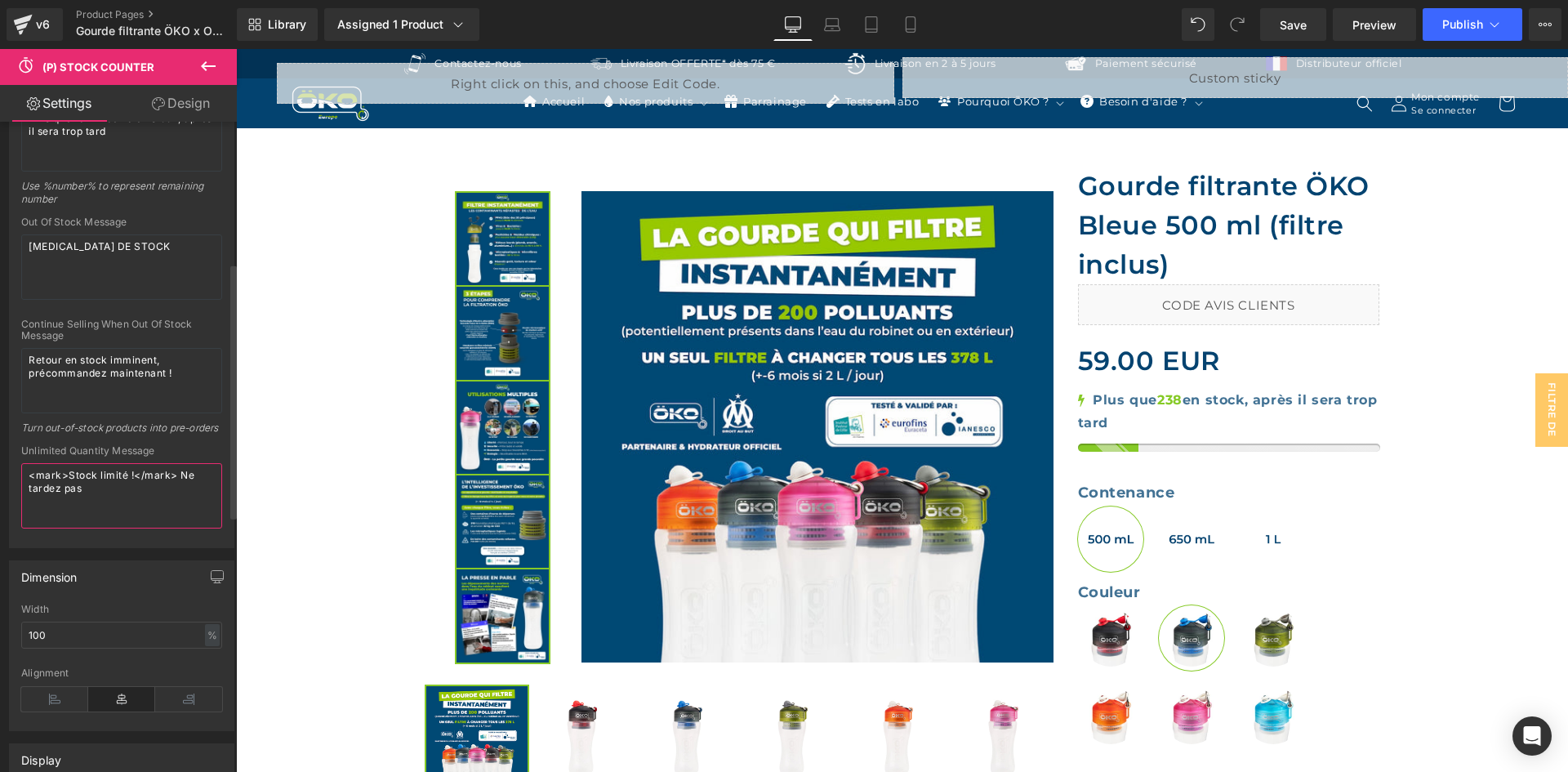
type textarea "<mark>Stock limité !</mark> Ne tardez pas"
click at [124, 584] on div "Dimension" at bounding box center [121, 576] width 223 height 31
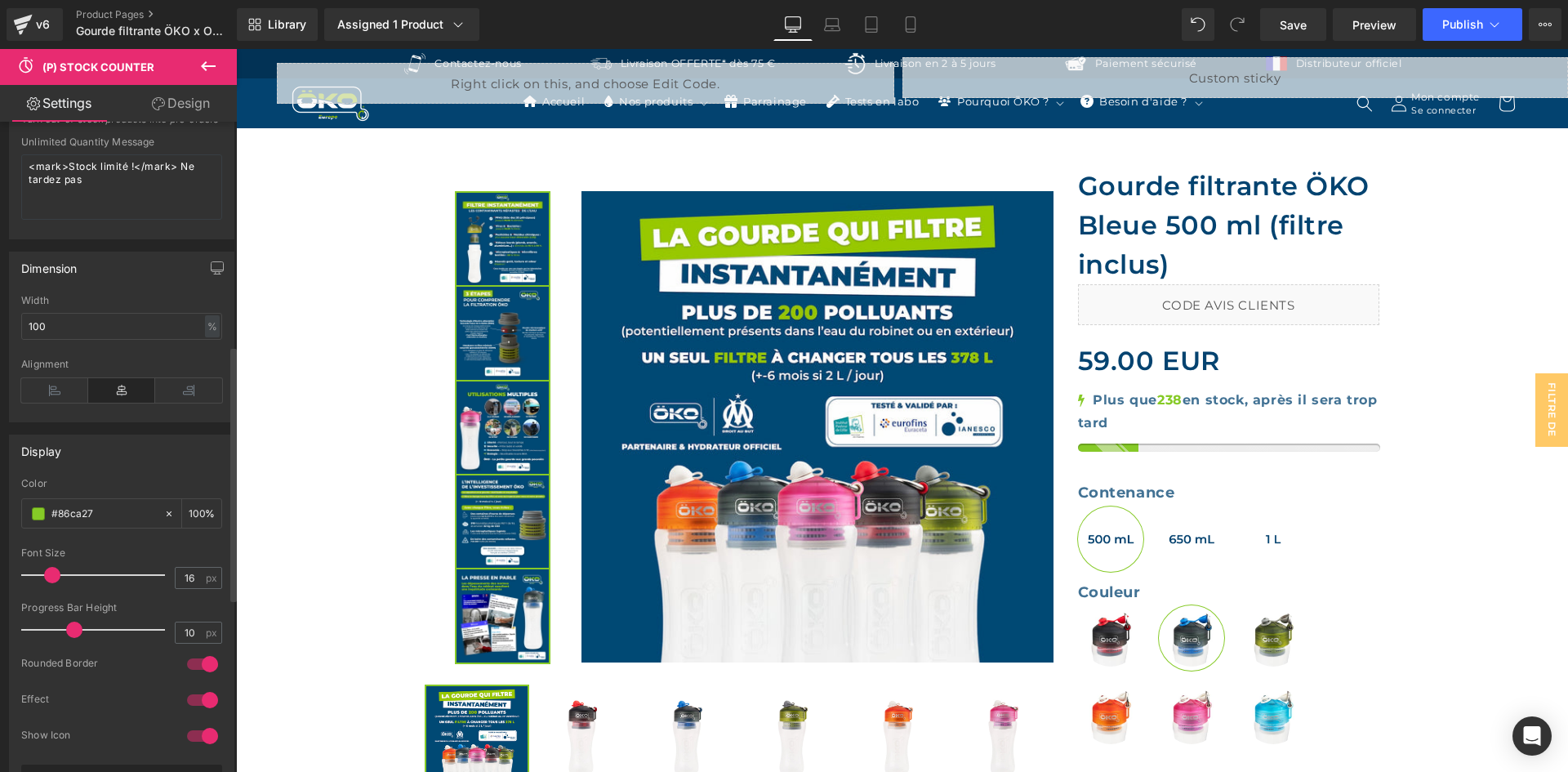
scroll to position [686, 0]
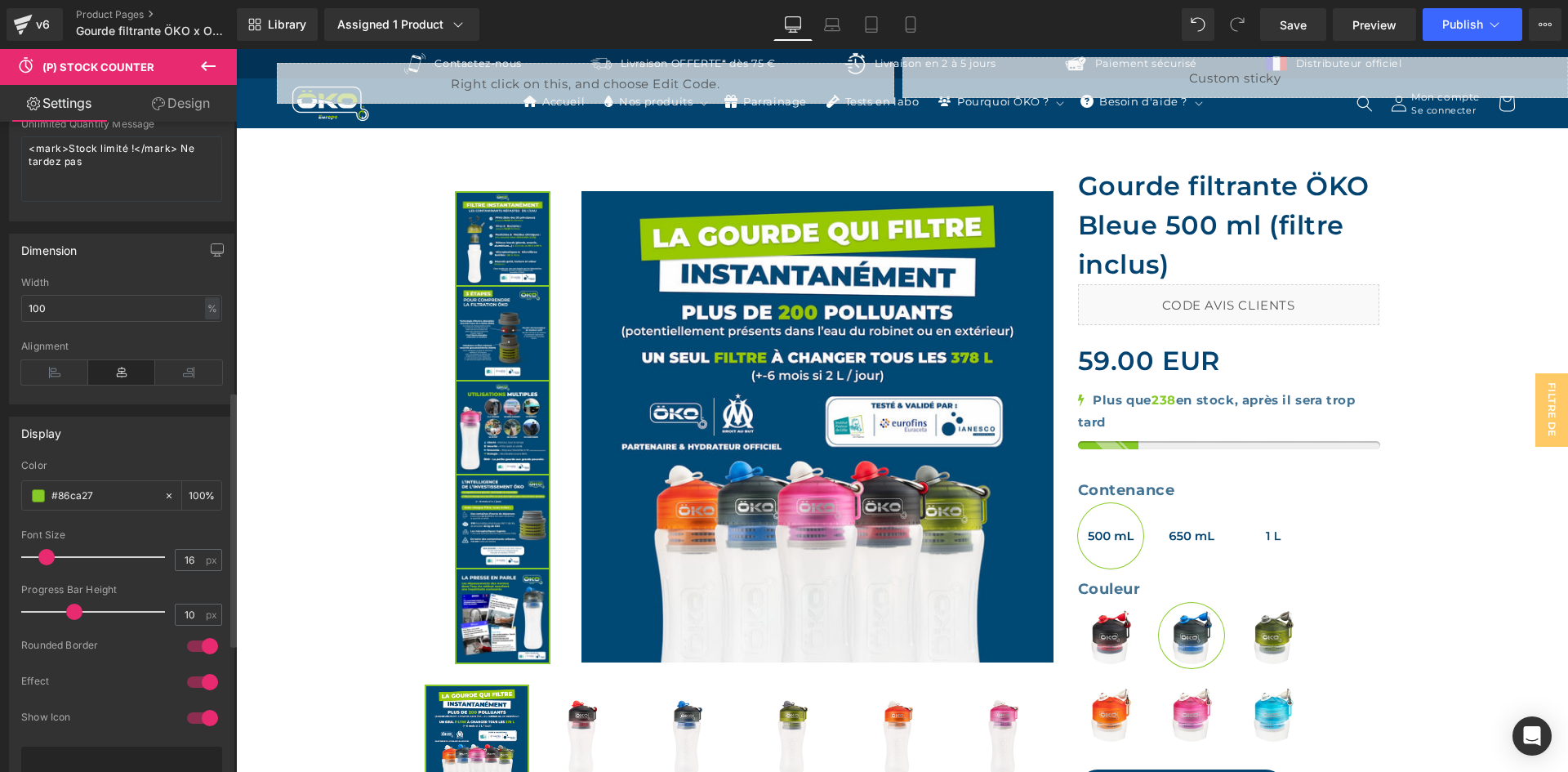
click at [47, 565] on span at bounding box center [46, 557] width 17 height 17
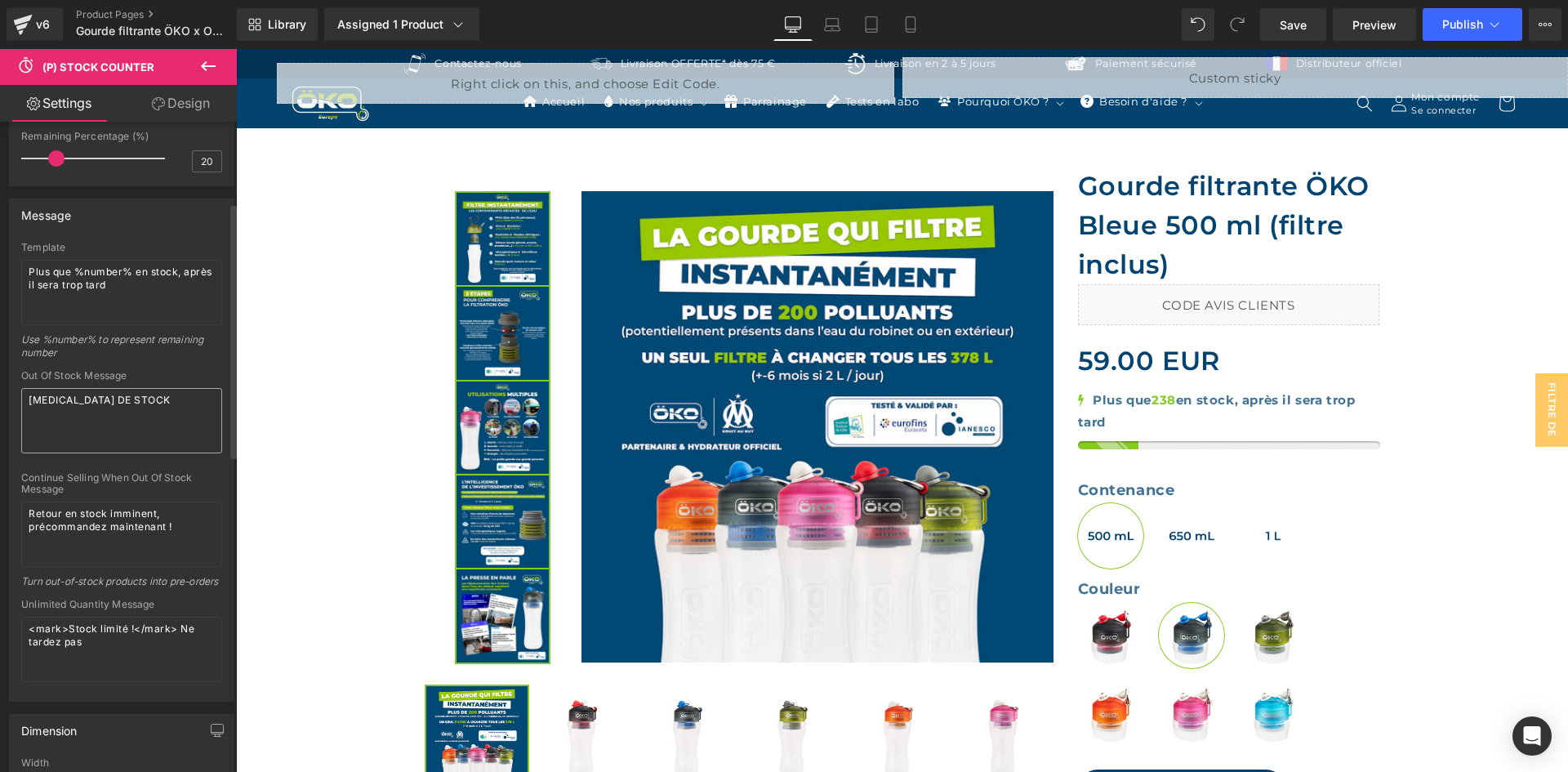
scroll to position [196, 0]
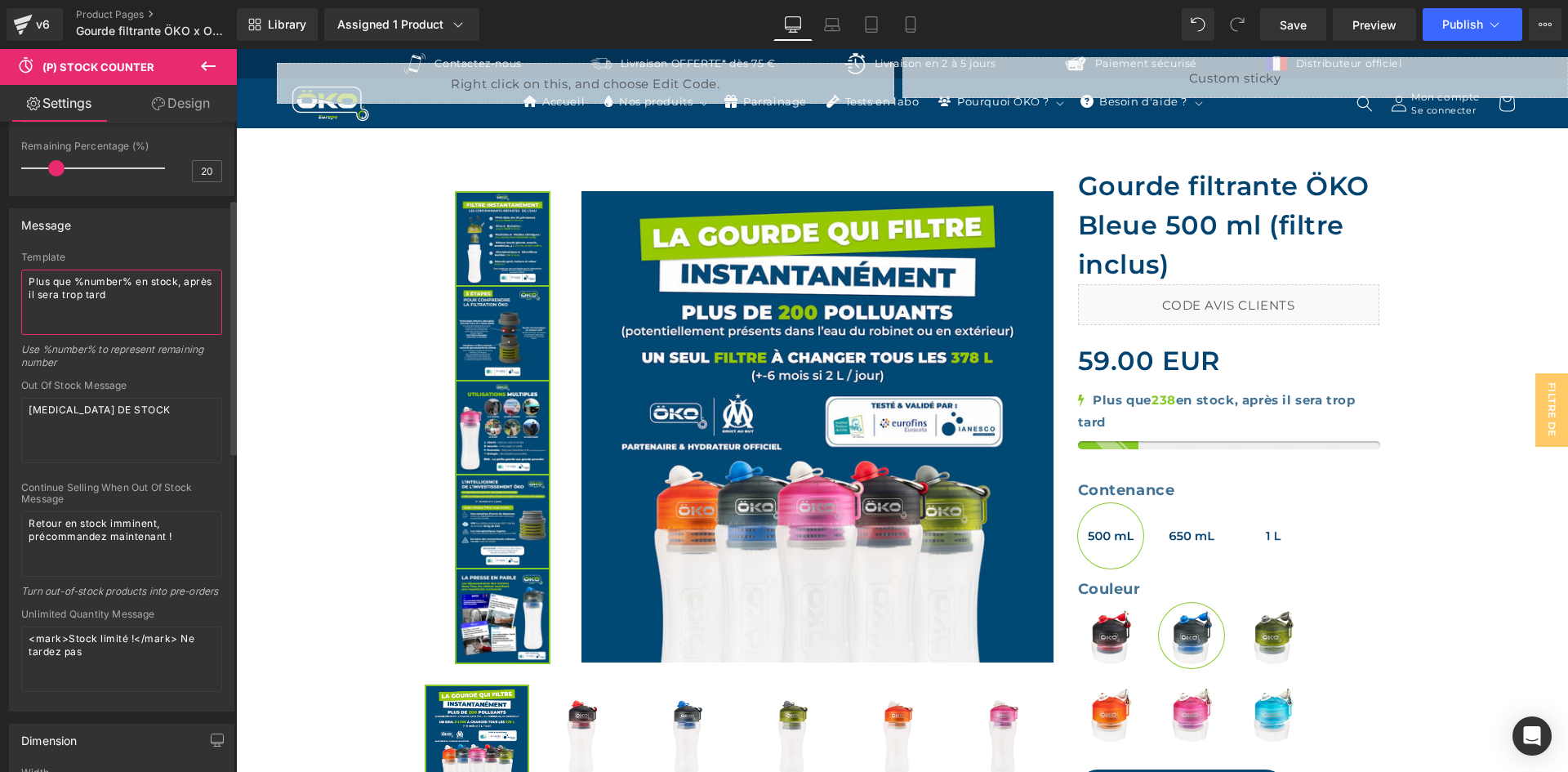
drag, startPoint x: 180, startPoint y: 300, endPoint x: 0, endPoint y: 269, distance: 182.6
click at [0, 269] on div "Message Template Plus que %number% en stock, après il sera trop tard Use %numbe…" at bounding box center [121, 453] width 244 height 515
paste textarea "Attention : seulement %number% disponibles"
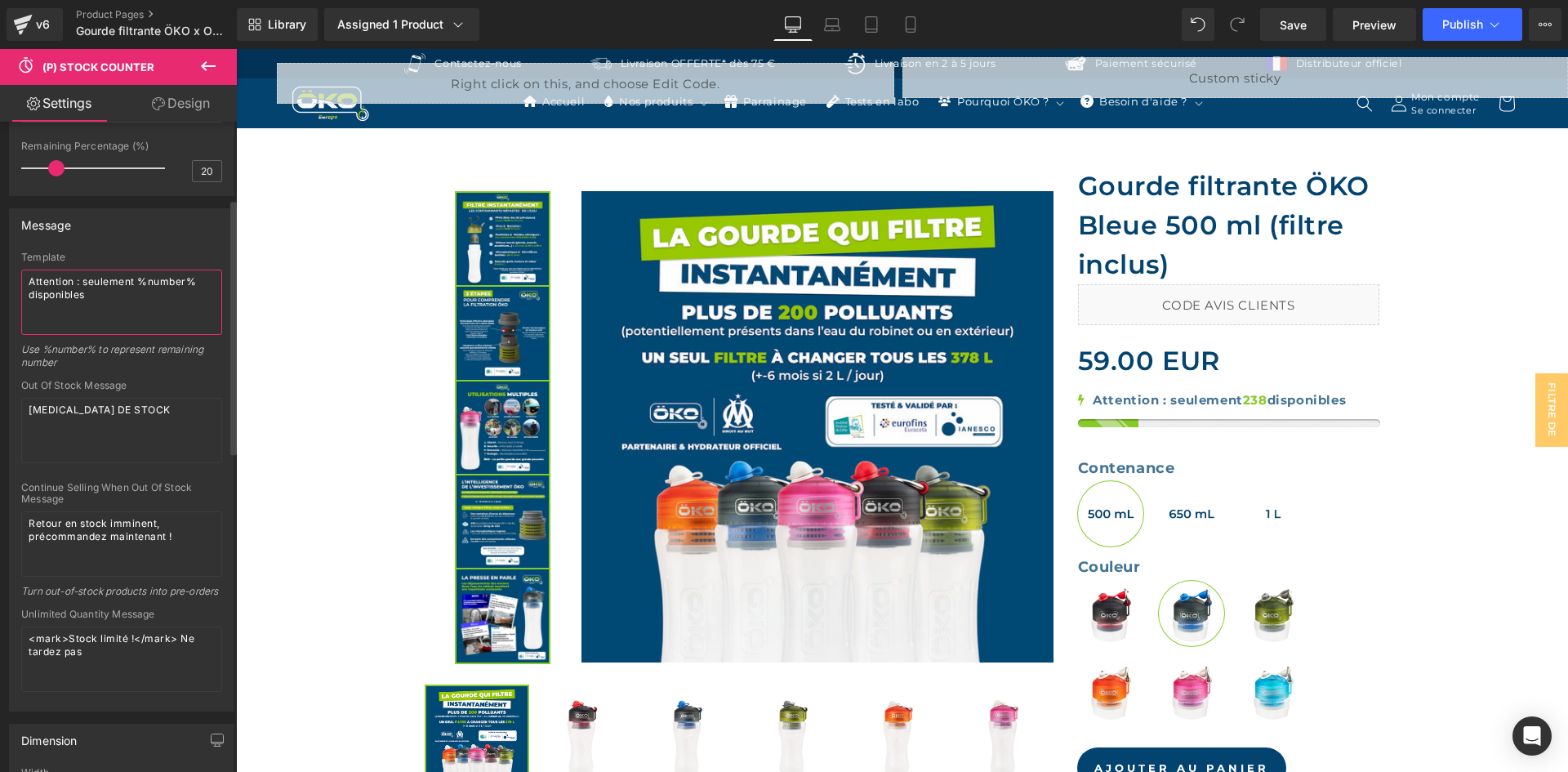
drag, startPoint x: 159, startPoint y: 307, endPoint x: 0, endPoint y: 266, distance: 164.2
click at [0, 266] on div "Message Template Attention : seulement %number% disponibles Use %number% to rep…" at bounding box center [121, 453] width 244 height 515
paste textarea "Stock limité : plus que %number% artic"
click at [86, 280] on textarea "Stock limité : plus que %number% articles" at bounding box center [121, 302] width 201 height 65
paste textarea "<mark>VITE !</mark> PLUS QUE %number% EN STOCK"
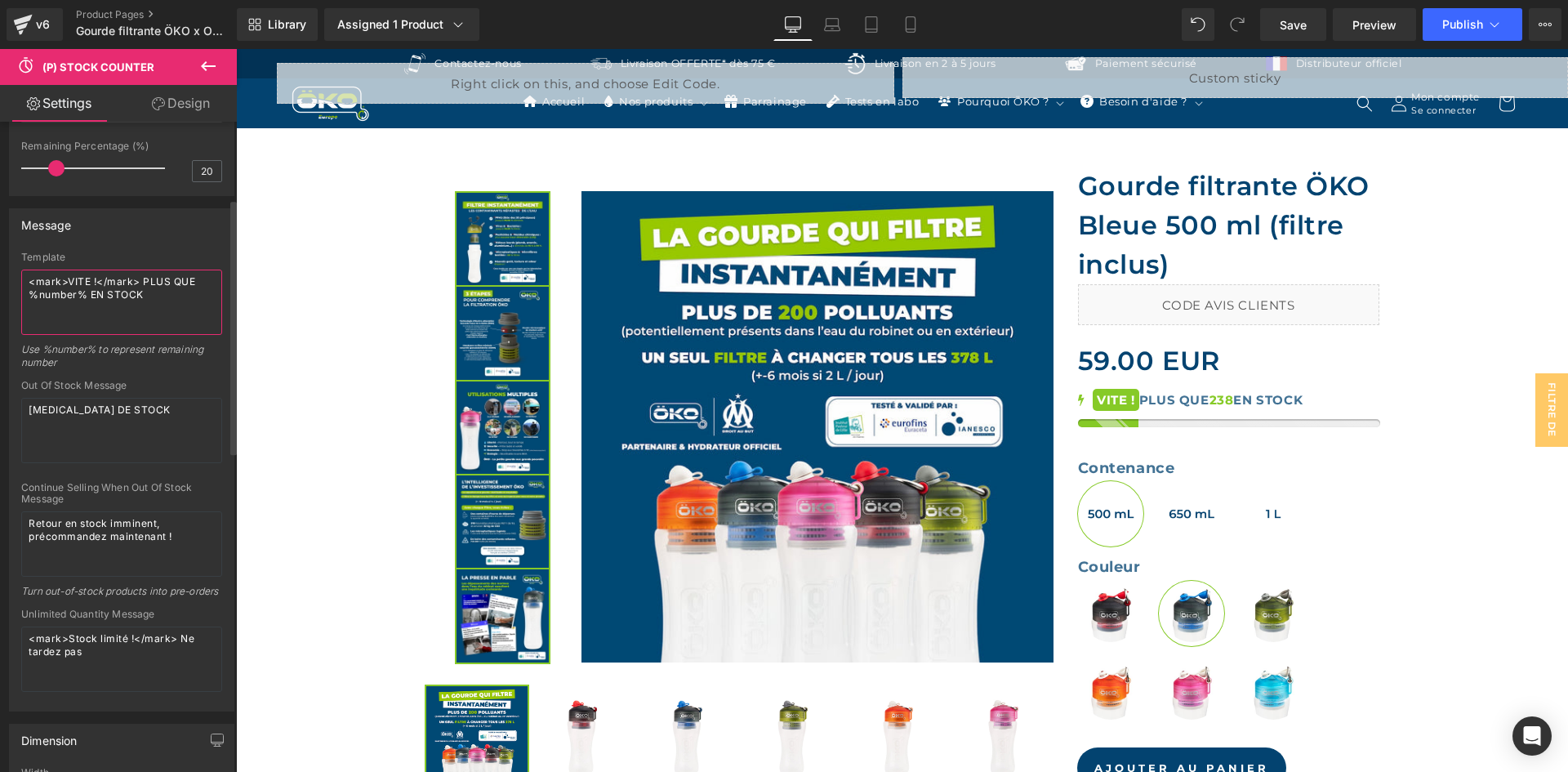
click at [77, 289] on textarea "<mark>VITE !</mark> PLUS QUE %number% EN STOCK" at bounding box center [121, 302] width 201 height 65
click at [79, 282] on textarea "<mark>VITE !</mark> PLUS QUE %number% EN STOCK" at bounding box center [121, 302] width 201 height 65
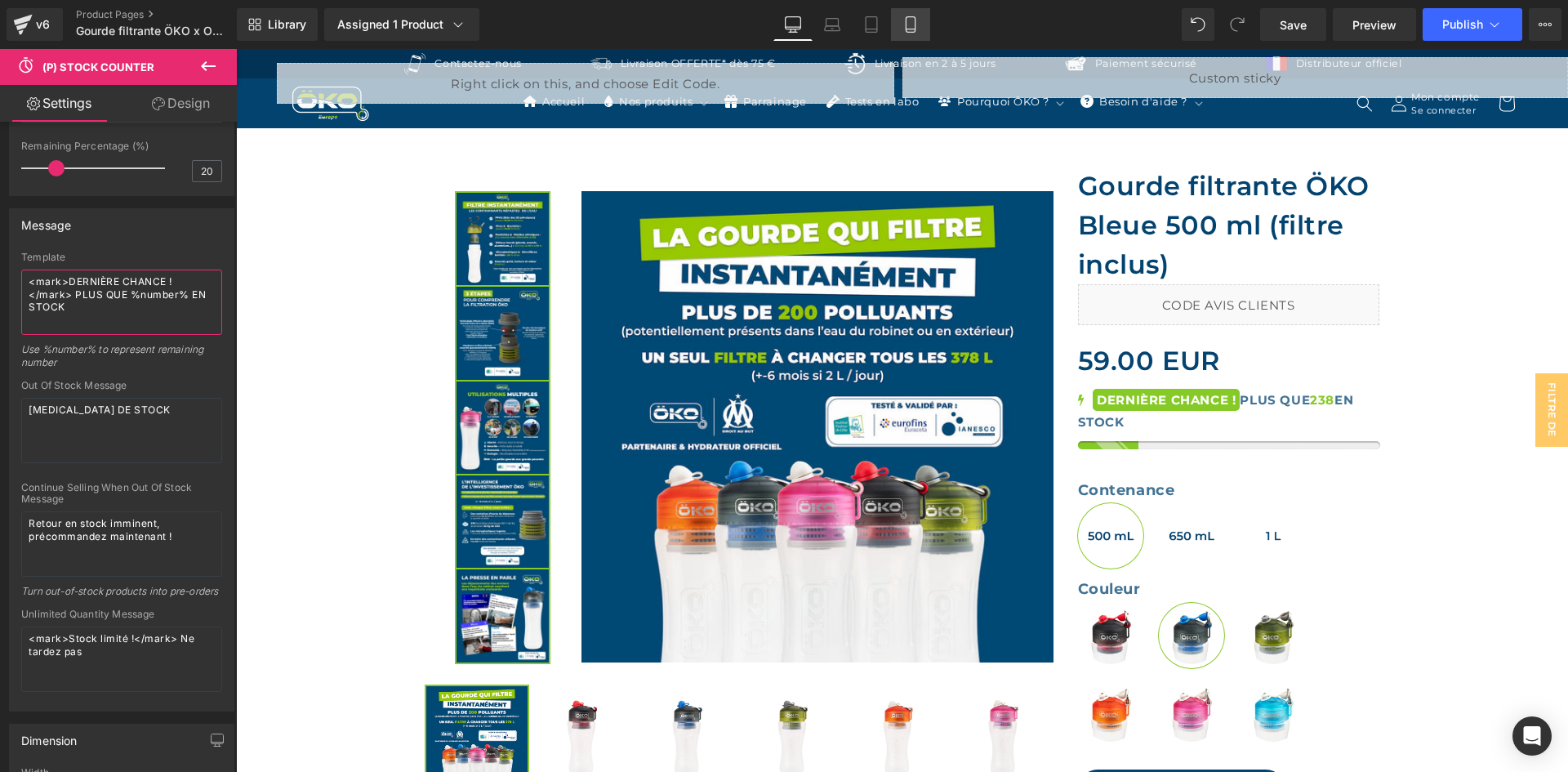
type textarea "<mark>DERNIÈRE CHANCE !</mark> PLUS QUE %number% EN STOCK"
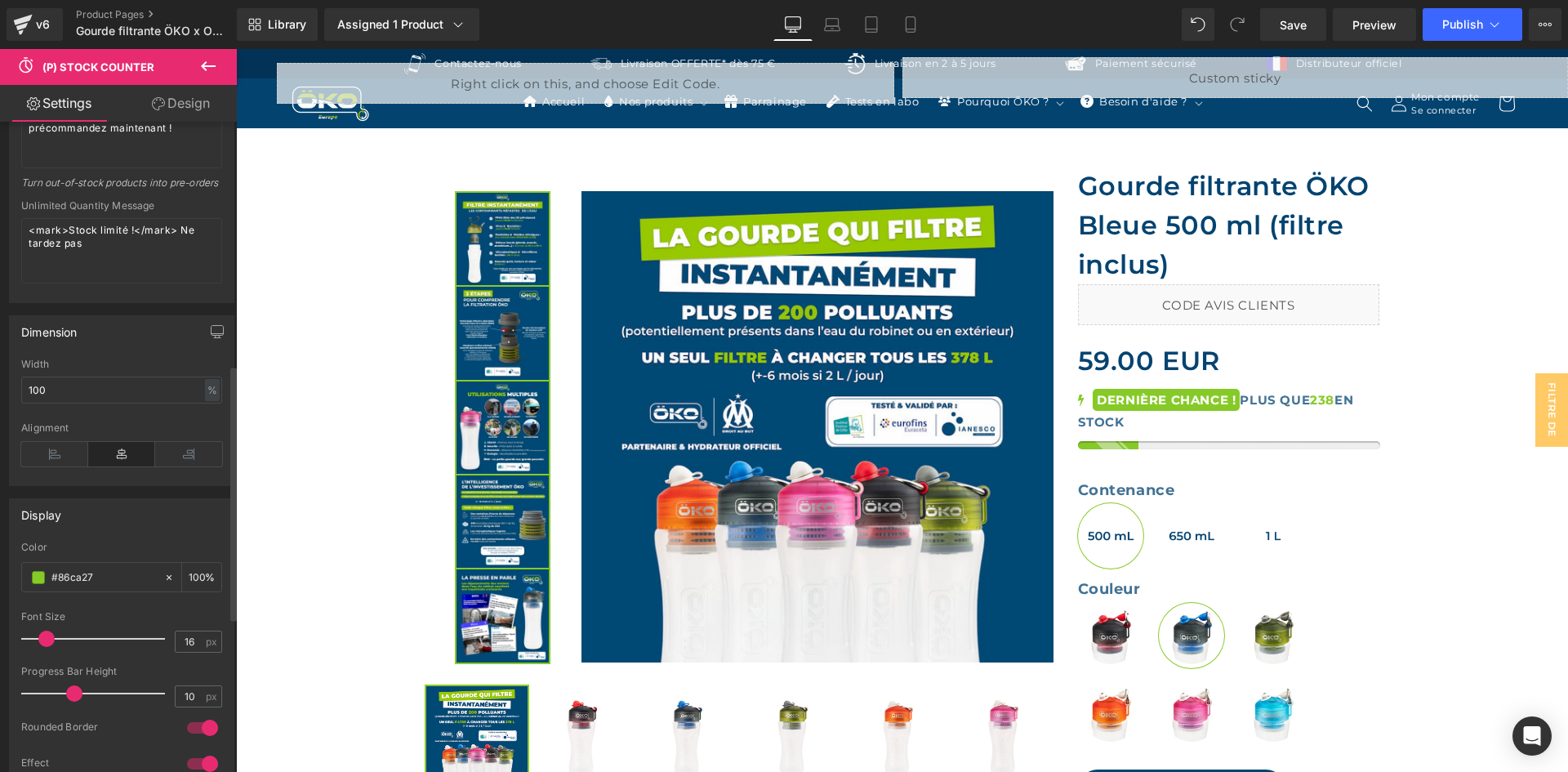
scroll to position [686, 0]
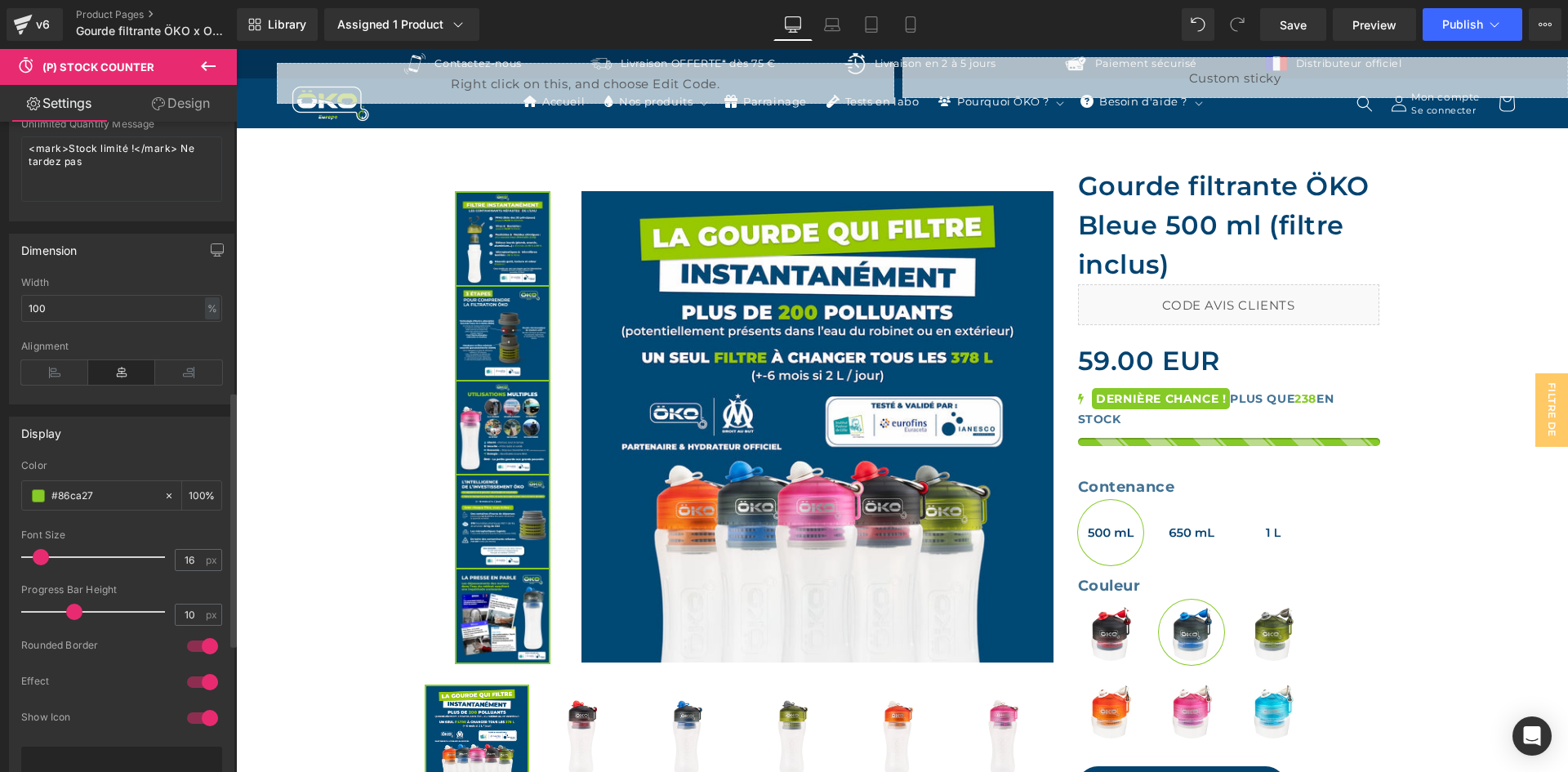
click at [44, 565] on span at bounding box center [41, 557] width 17 height 17
click at [830, 11] on link "Laptop" at bounding box center [832, 24] width 39 height 32
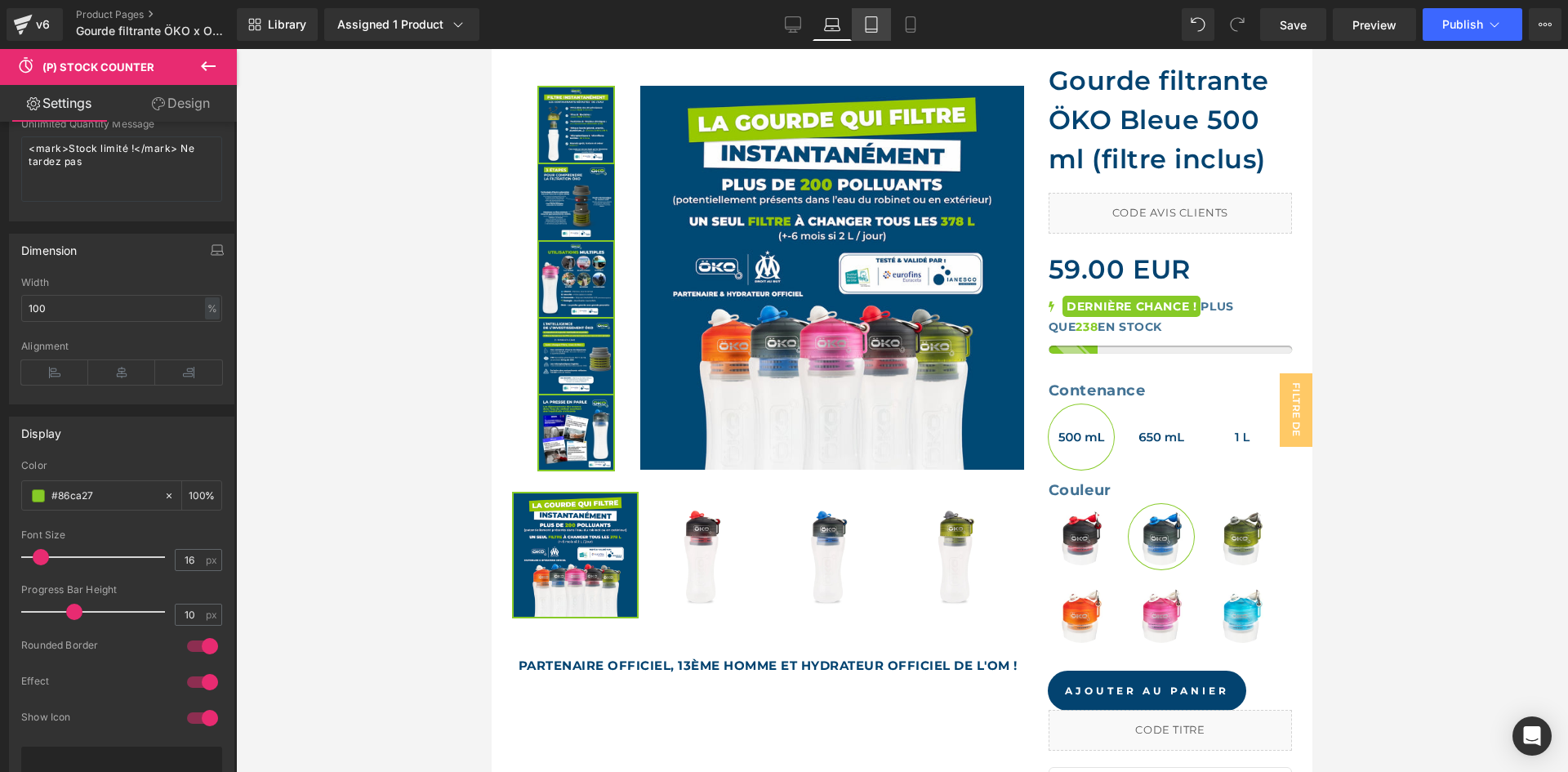
click at [879, 24] on icon at bounding box center [871, 25] width 17 height 17
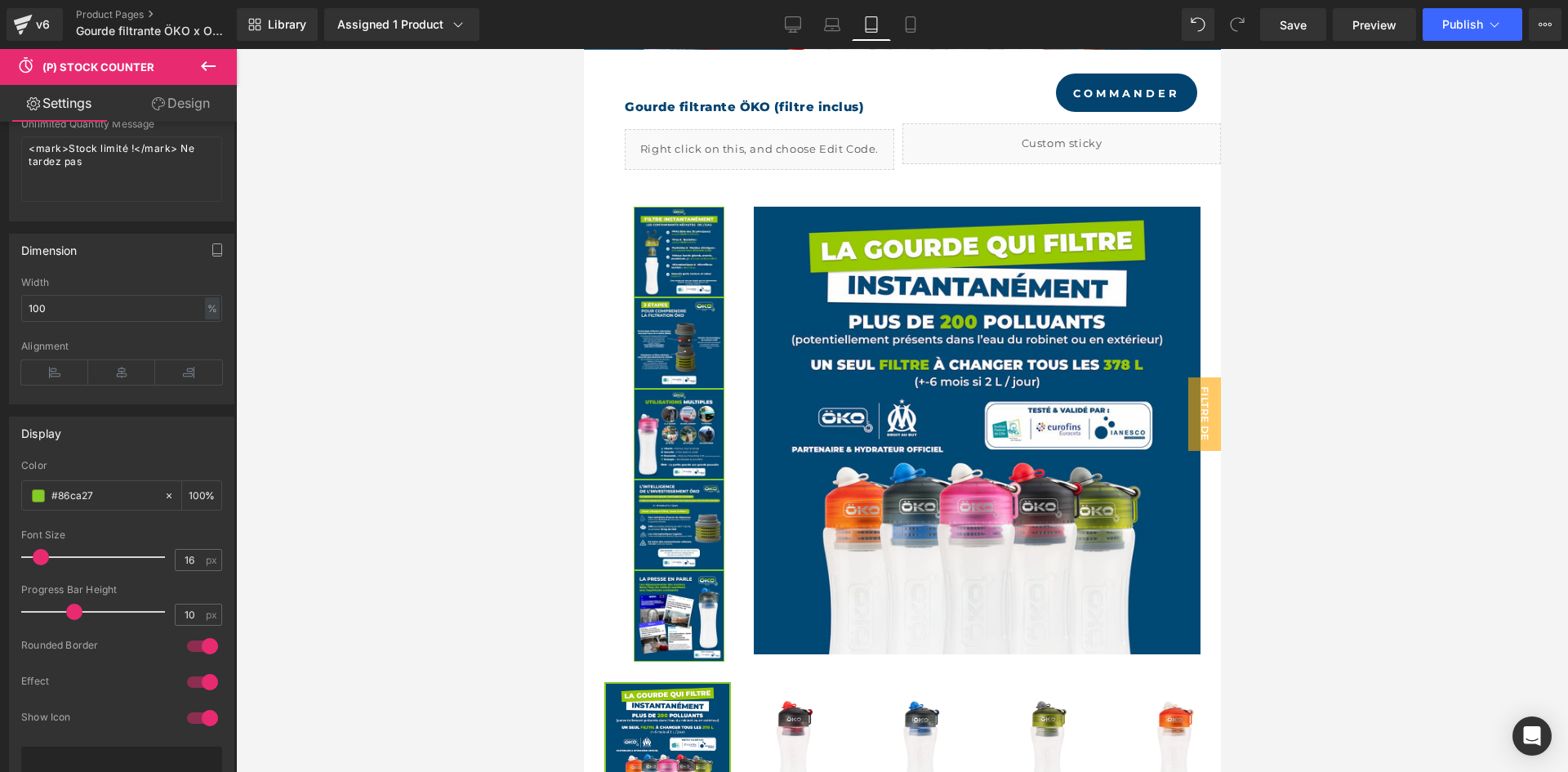
scroll to position [1290, 0]
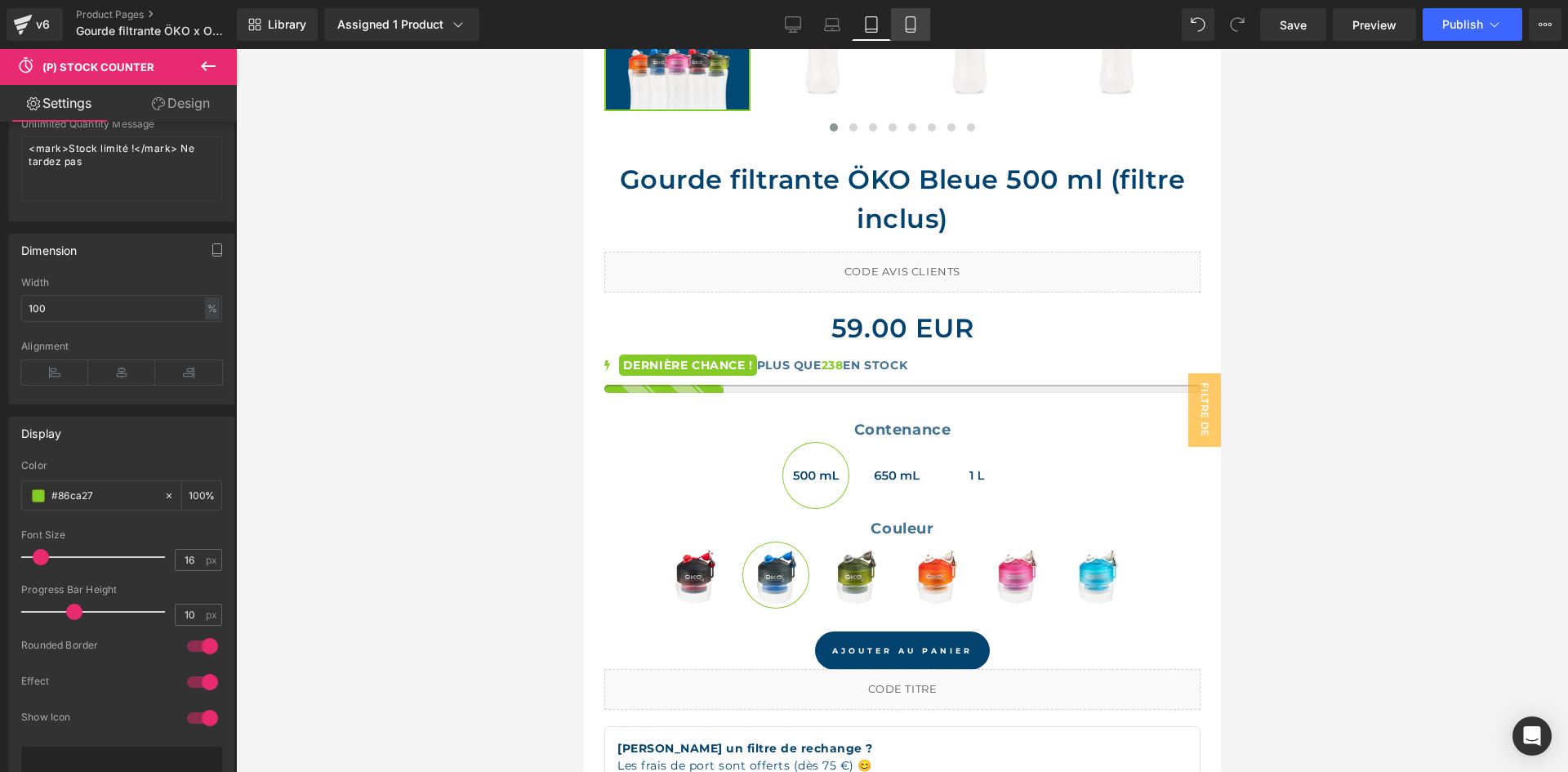
click at [904, 24] on icon at bounding box center [911, 25] width 17 height 17
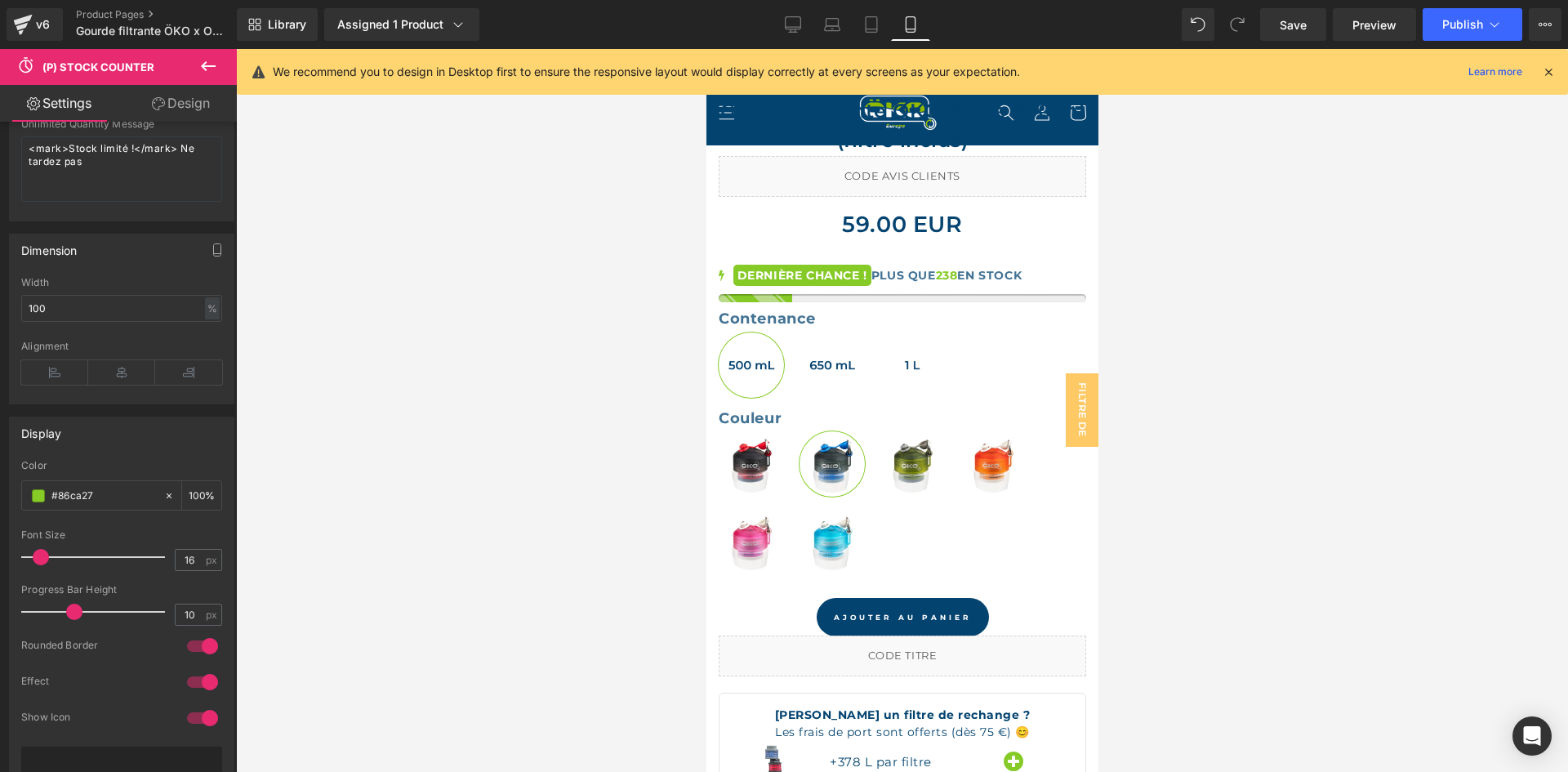
scroll to position [906, 0]
click at [792, 26] on icon at bounding box center [793, 25] width 17 height 17
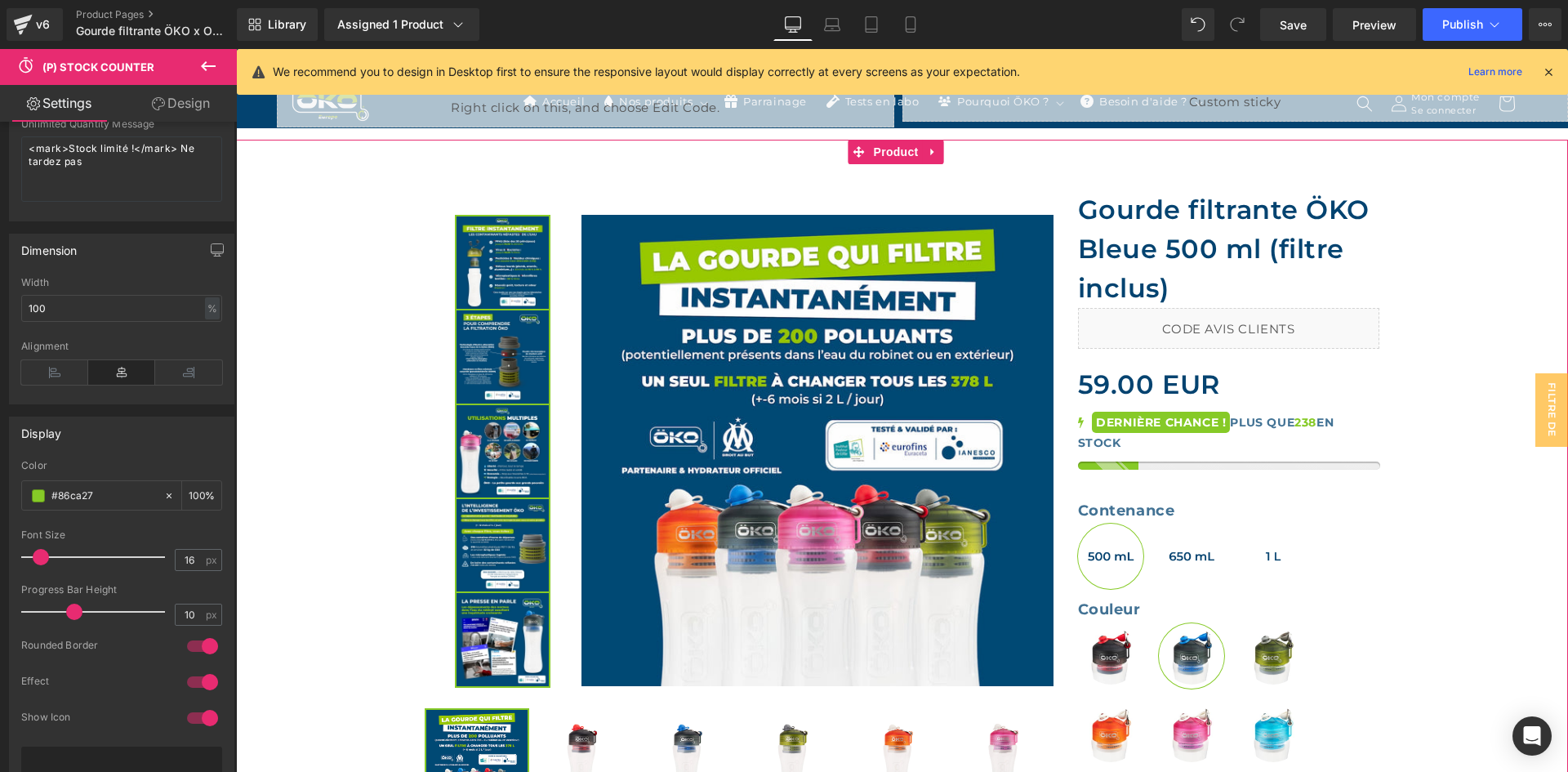
scroll to position [458, 0]
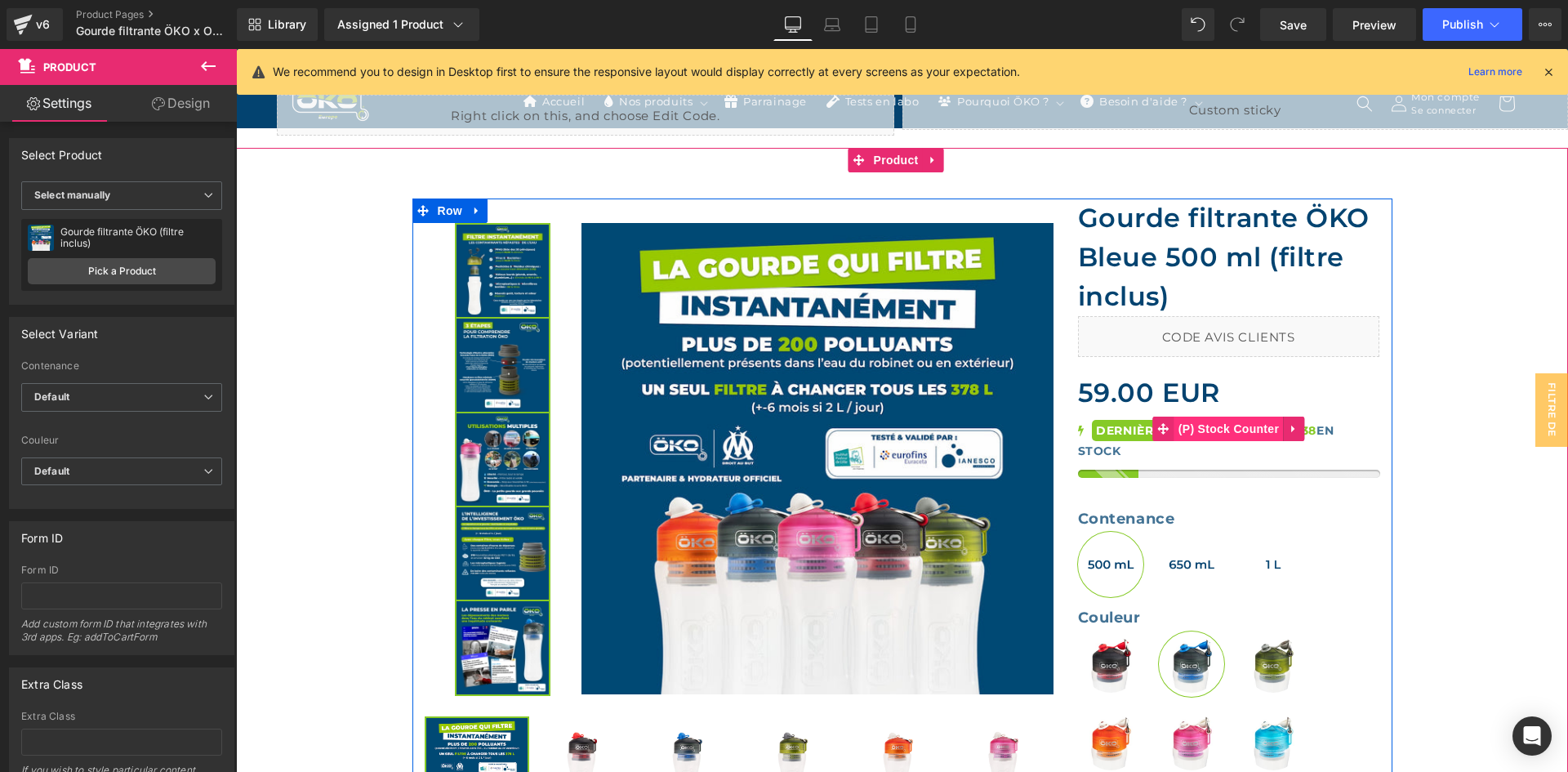
click at [1209, 427] on span "(P) Stock Counter" at bounding box center [1228, 428] width 108 height 24
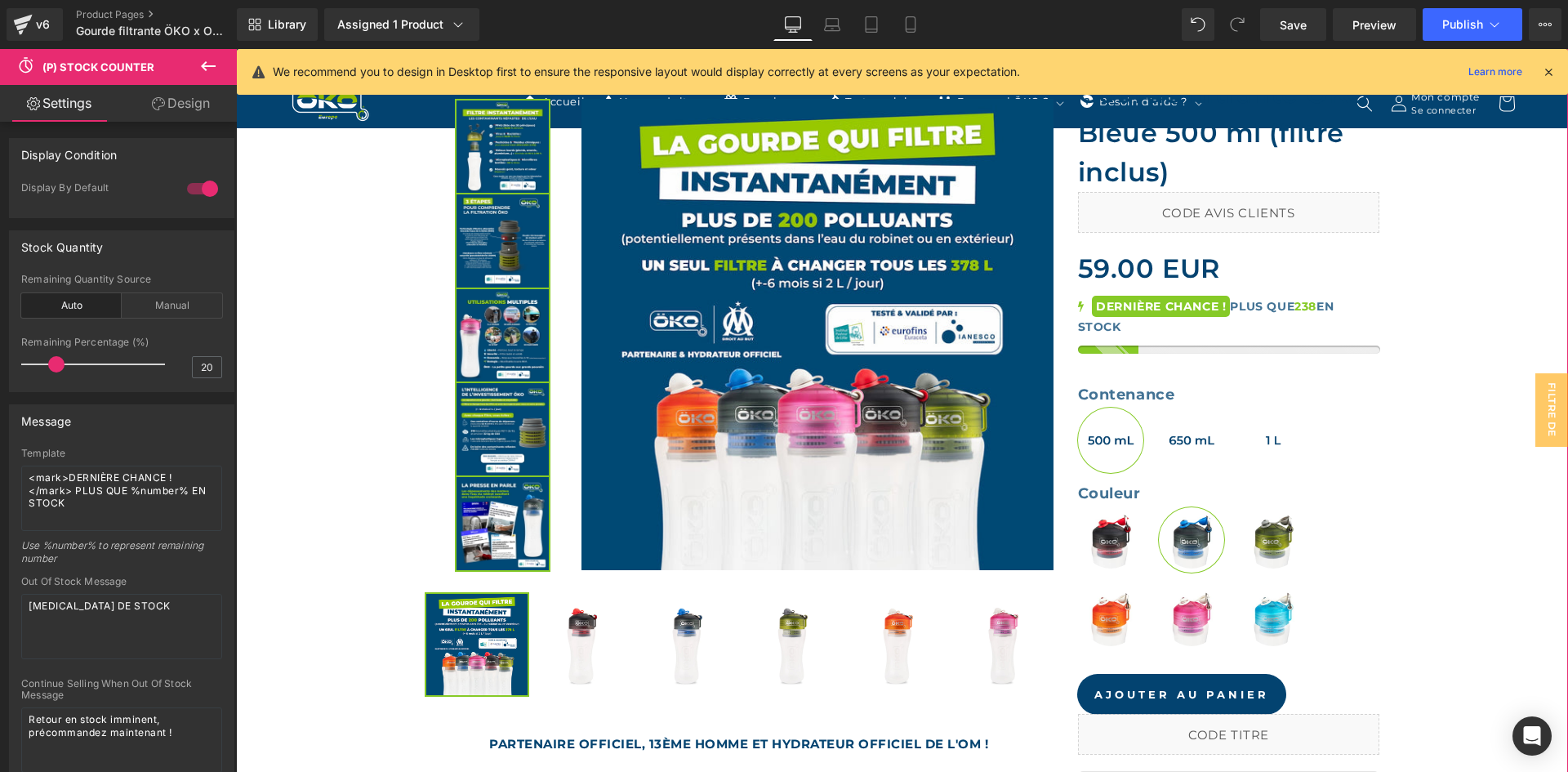
scroll to position [622, 0]
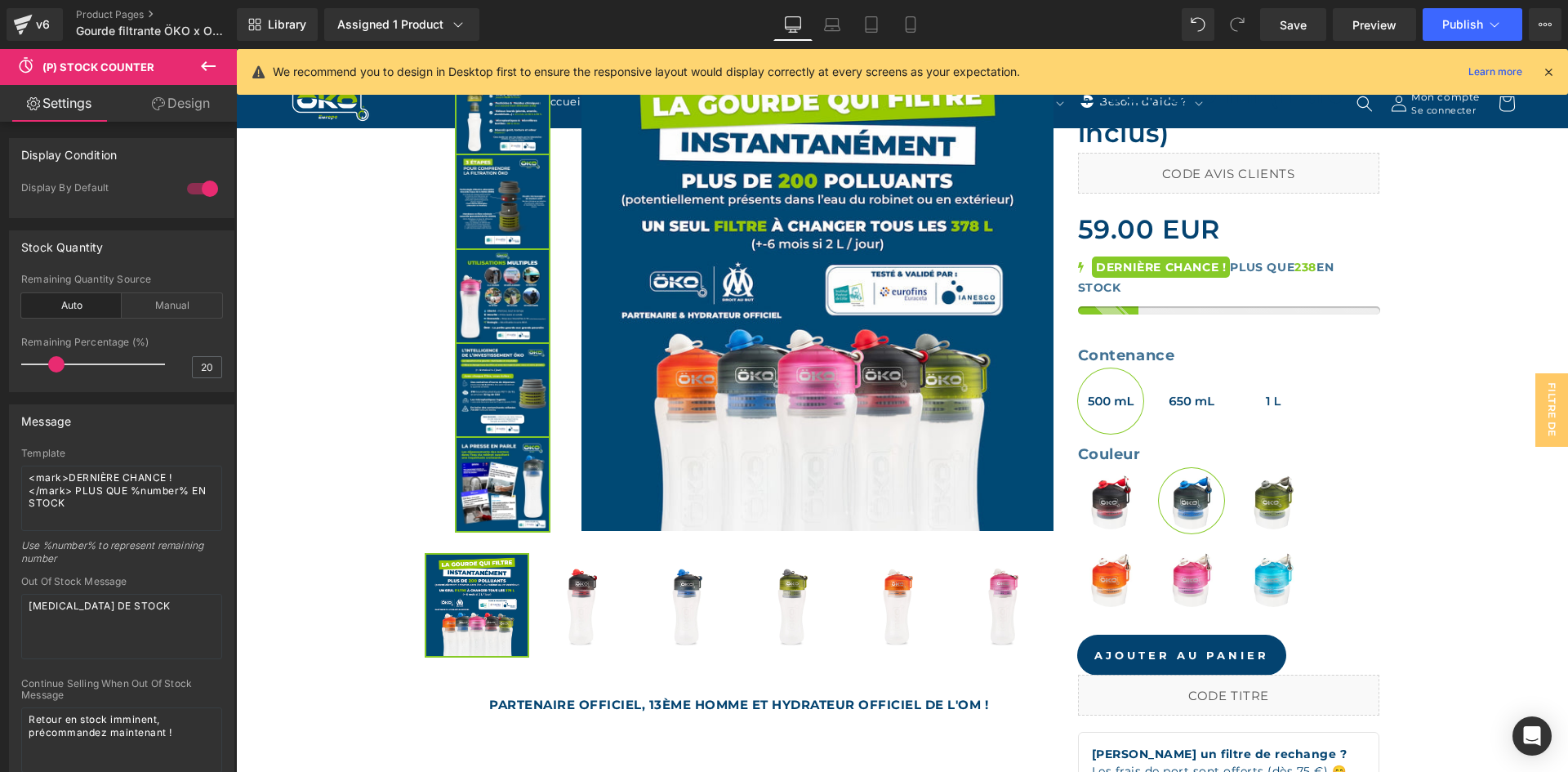
click at [1551, 79] on div at bounding box center [1549, 71] width 13 height 18
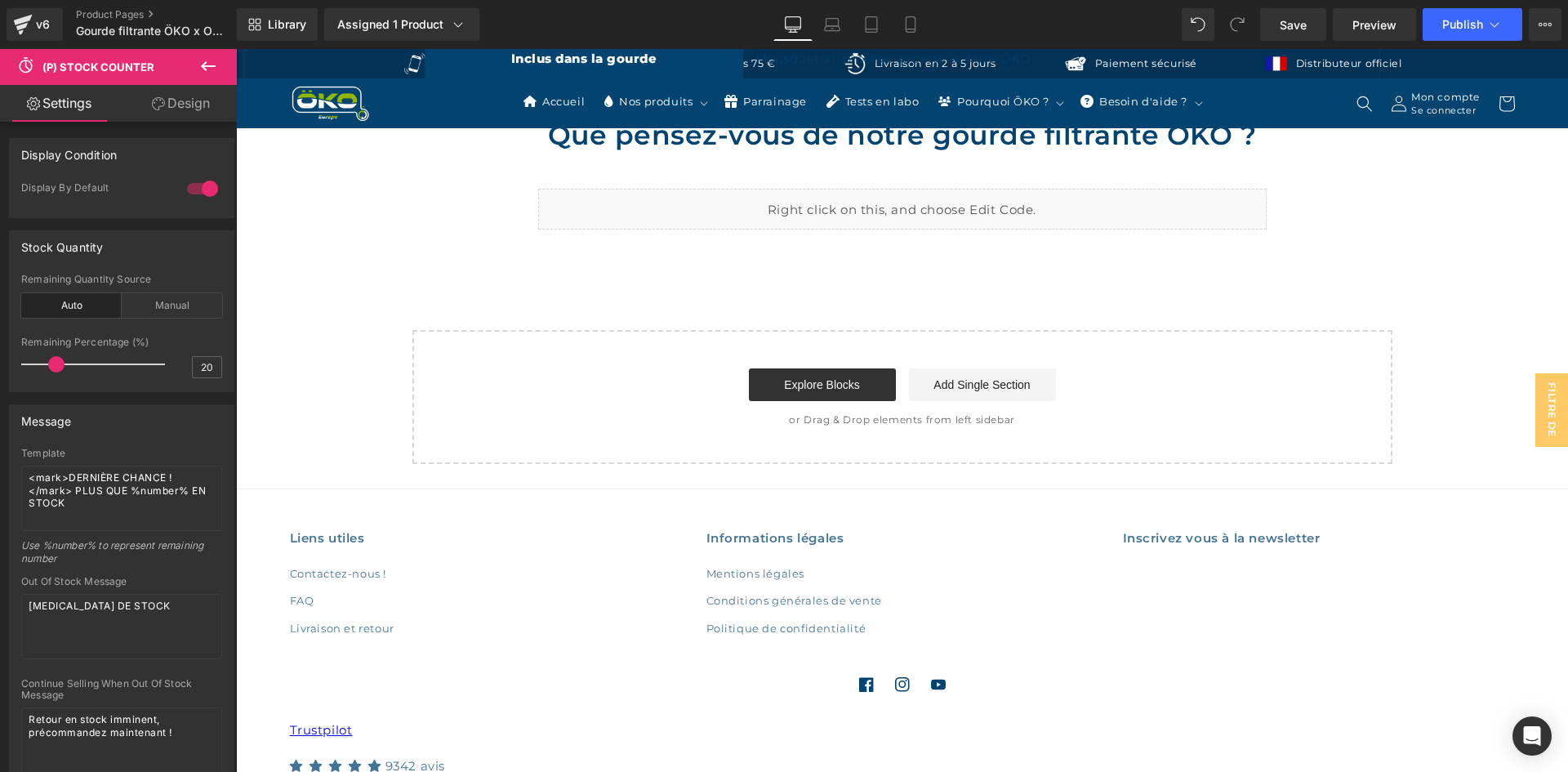
scroll to position [7639, 0]
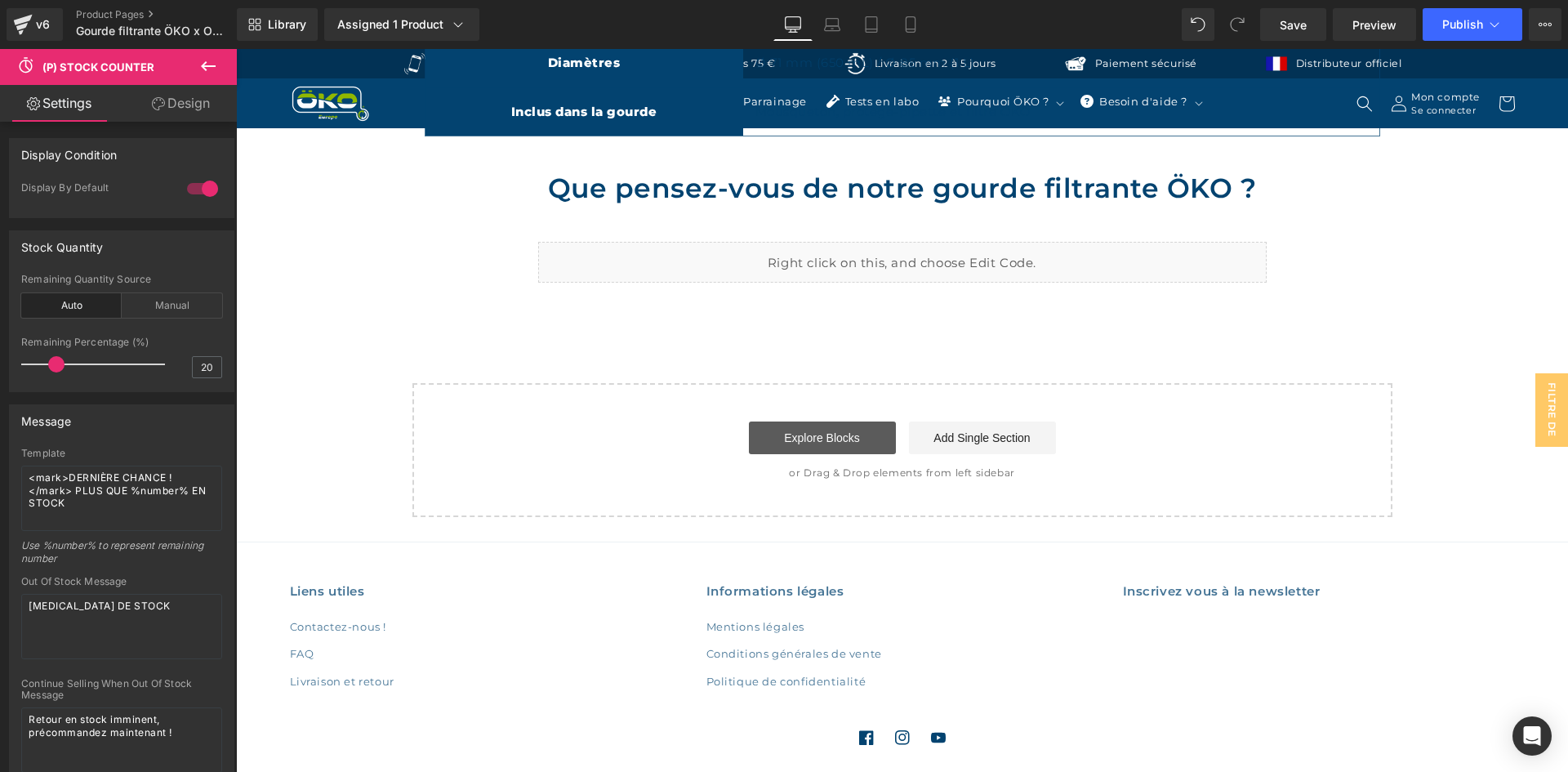
click at [794, 422] on link "Explore Blocks" at bounding box center [822, 437] width 147 height 32
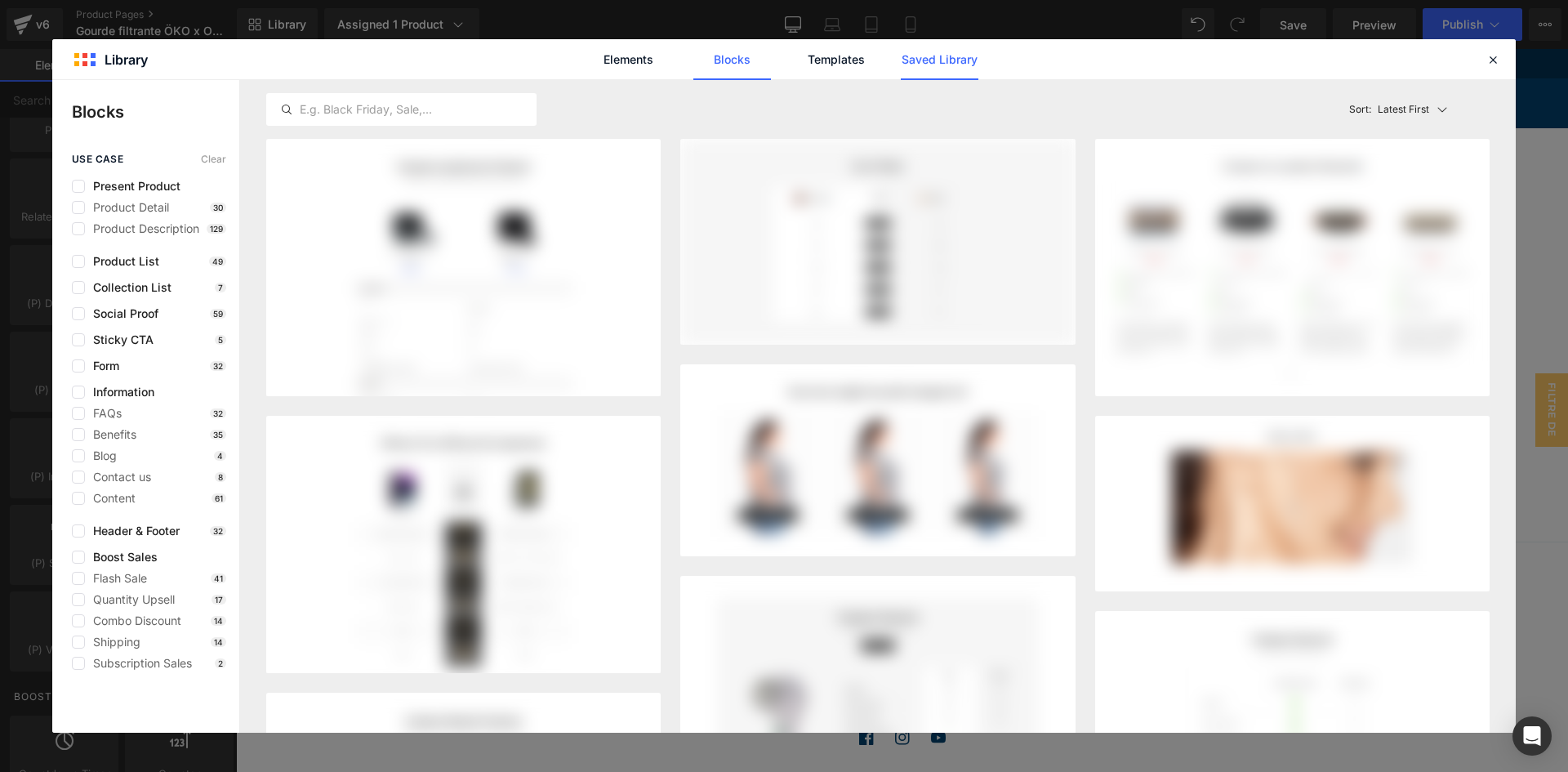
click at [945, 57] on link "Saved Library" at bounding box center [940, 59] width 78 height 41
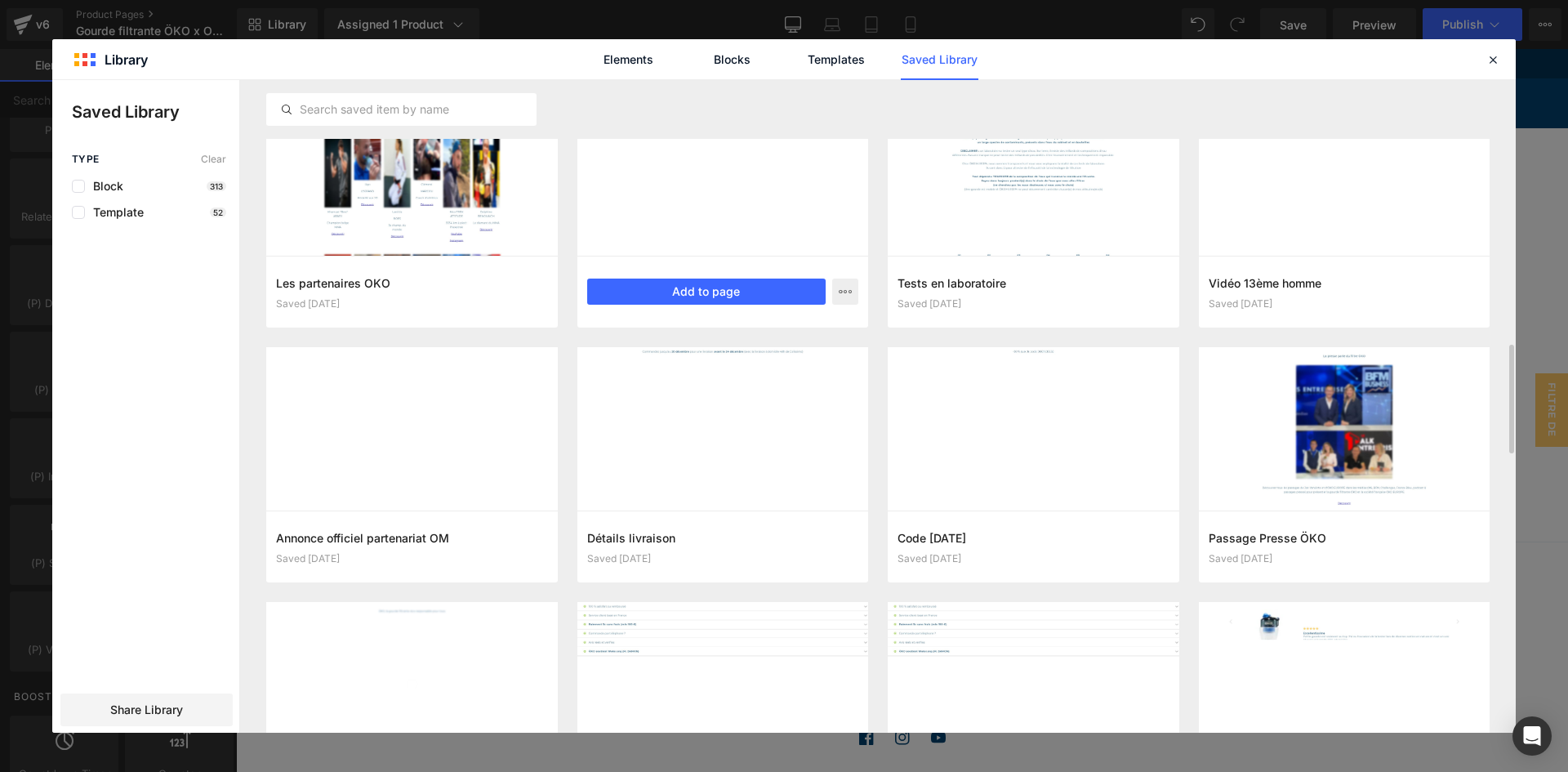
scroll to position [1619, 0]
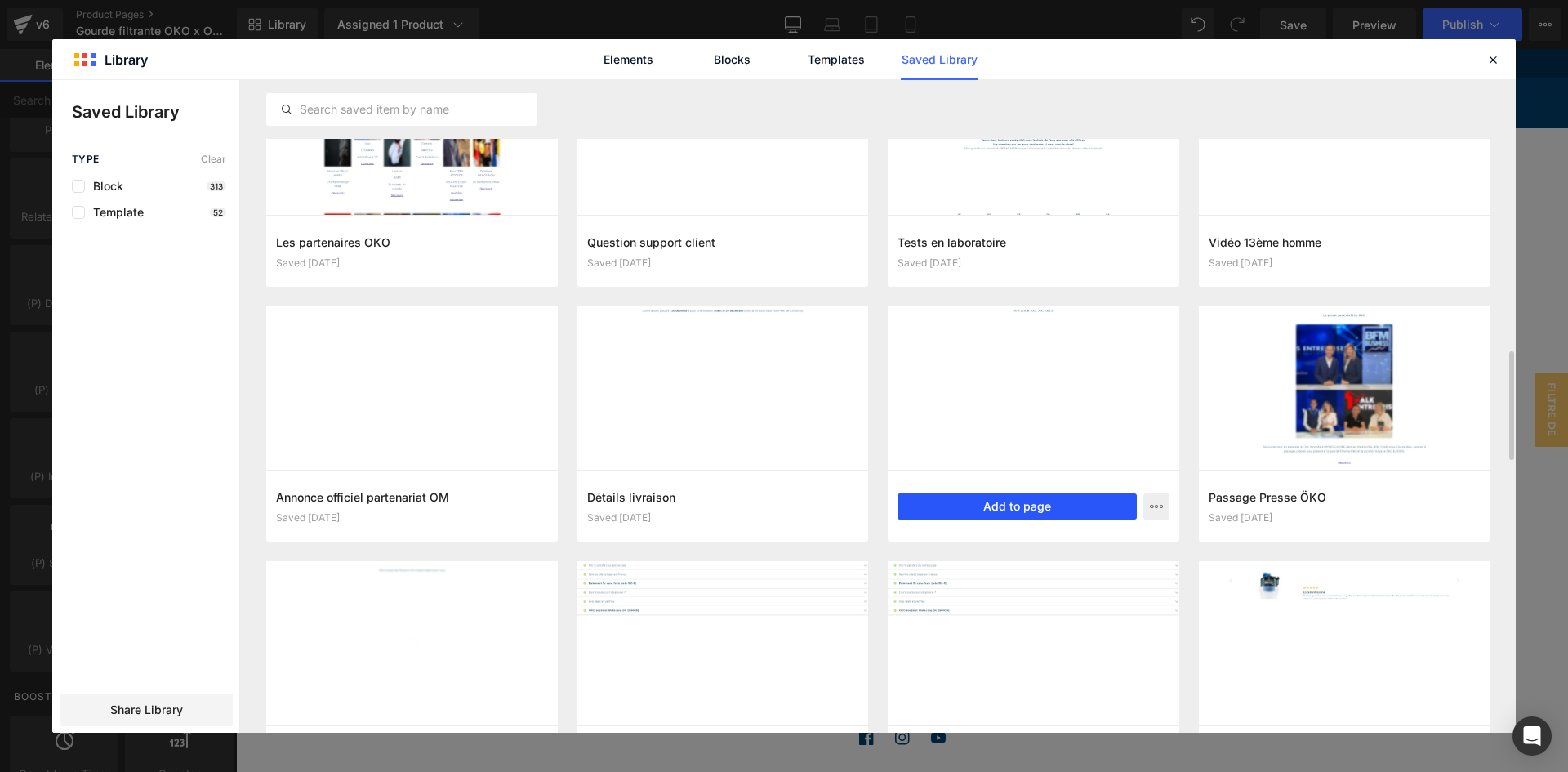
click at [1008, 503] on button "Add to page" at bounding box center [1017, 506] width 239 height 26
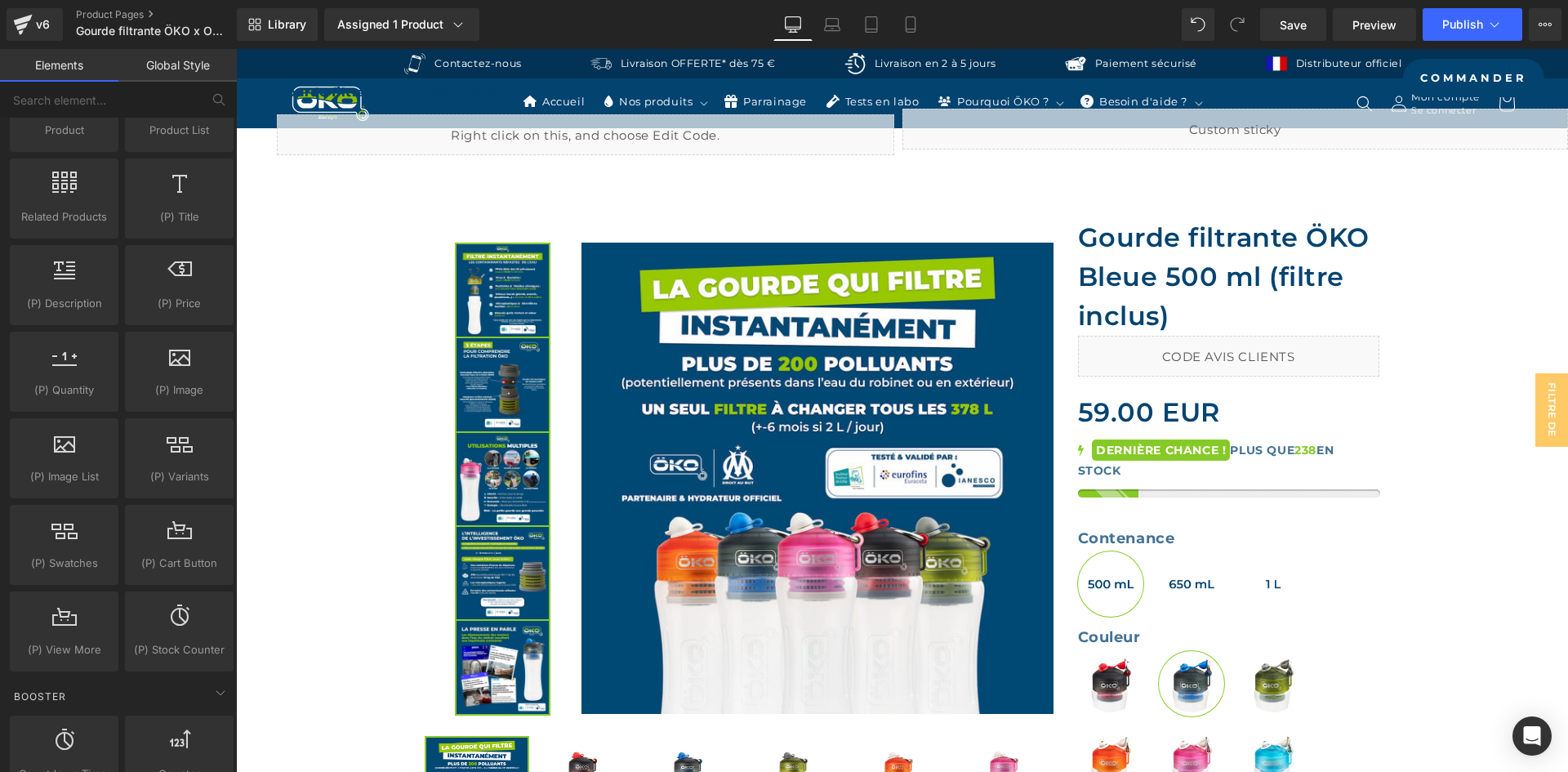
scroll to position [426, 0]
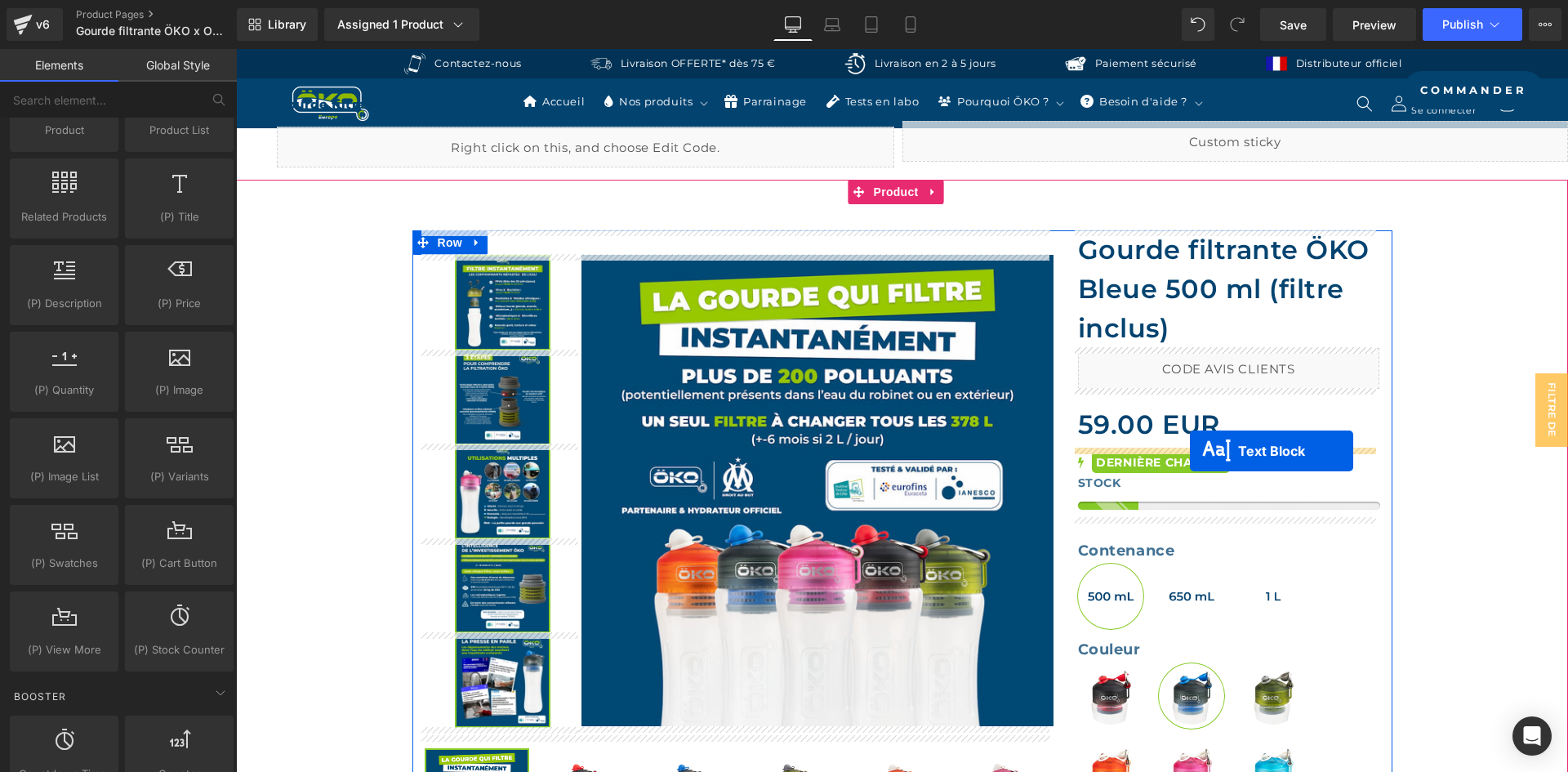
drag, startPoint x: 852, startPoint y: 544, endPoint x: 1190, endPoint y: 450, distance: 350.8
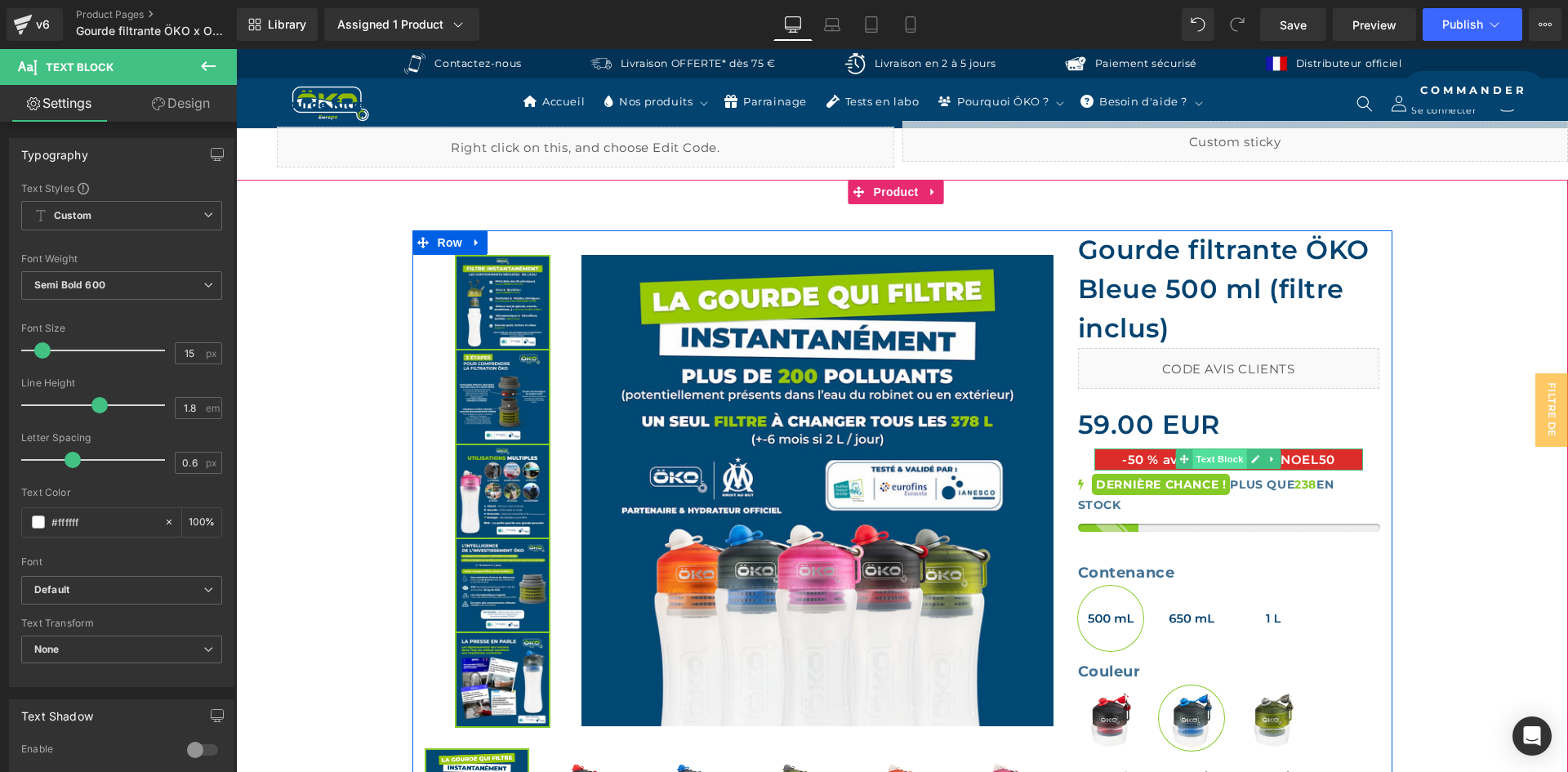
click at [1226, 461] on span "Text Block" at bounding box center [1220, 459] width 54 height 19
click at [1218, 461] on span "Text Block" at bounding box center [1220, 459] width 54 height 19
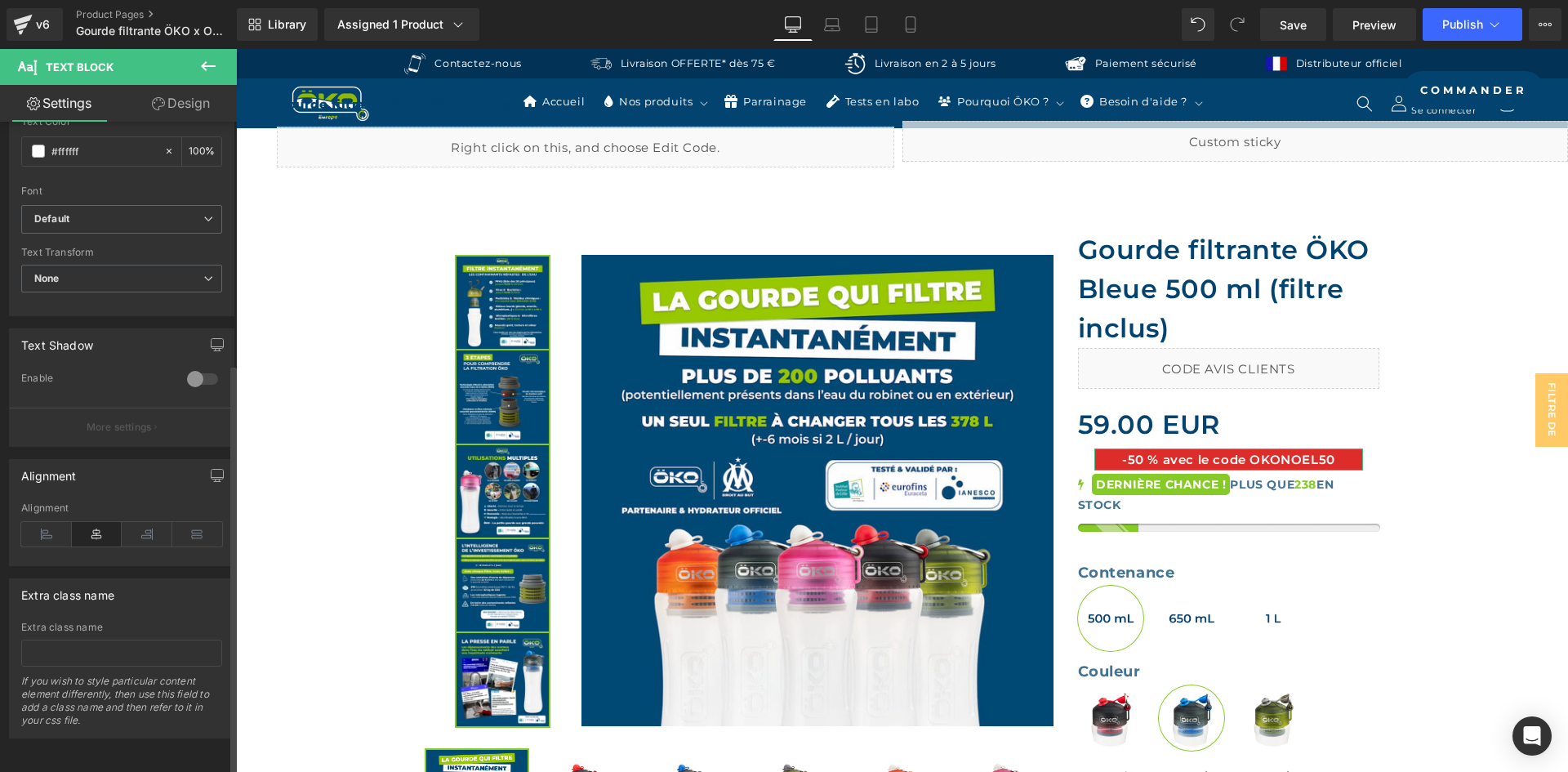
scroll to position [383, 0]
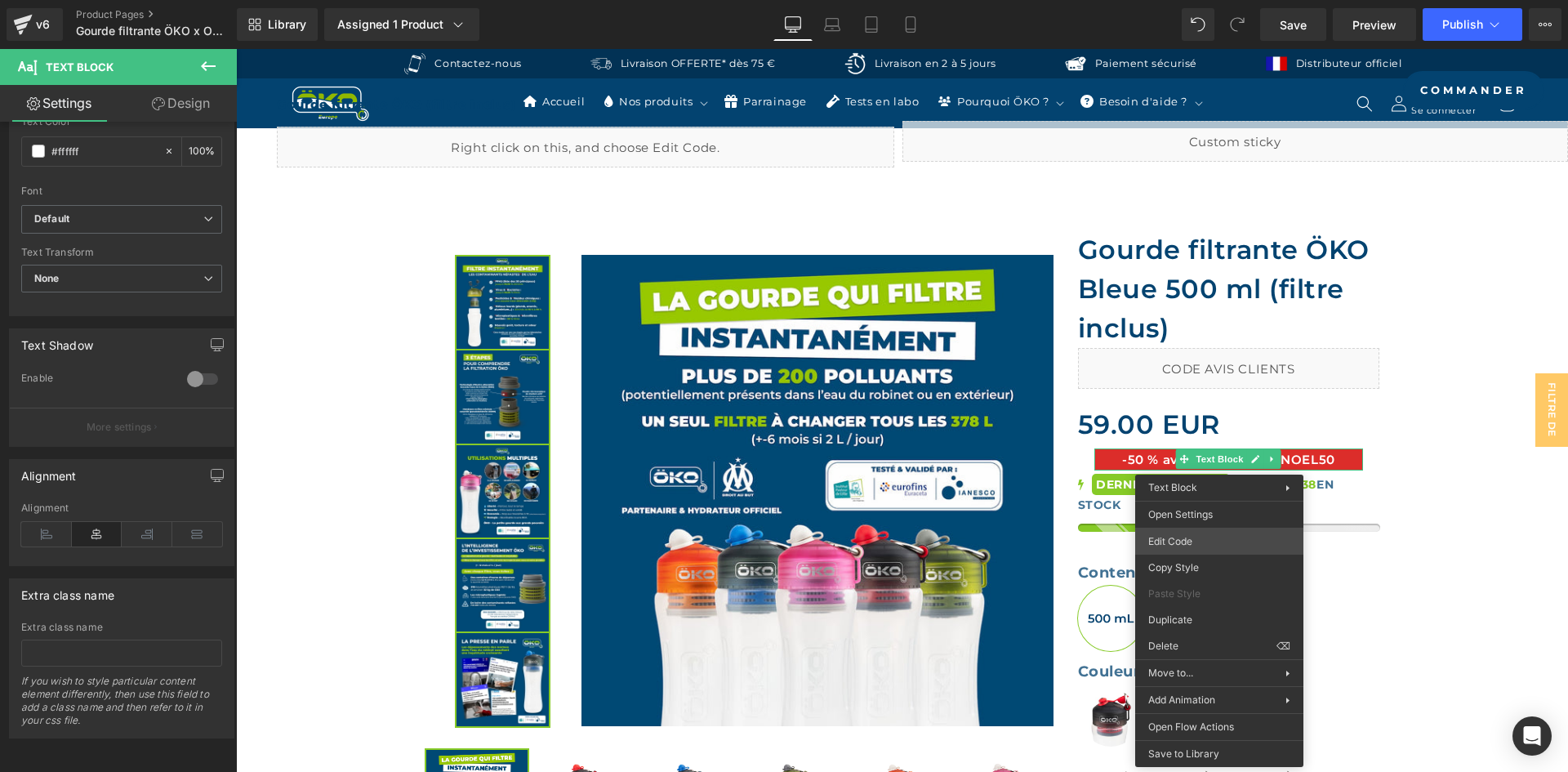
click at [1192, 0] on div "Text Block You are previewing how the will restyle your page. You can not edit …" at bounding box center [784, 0] width 1568 height 0
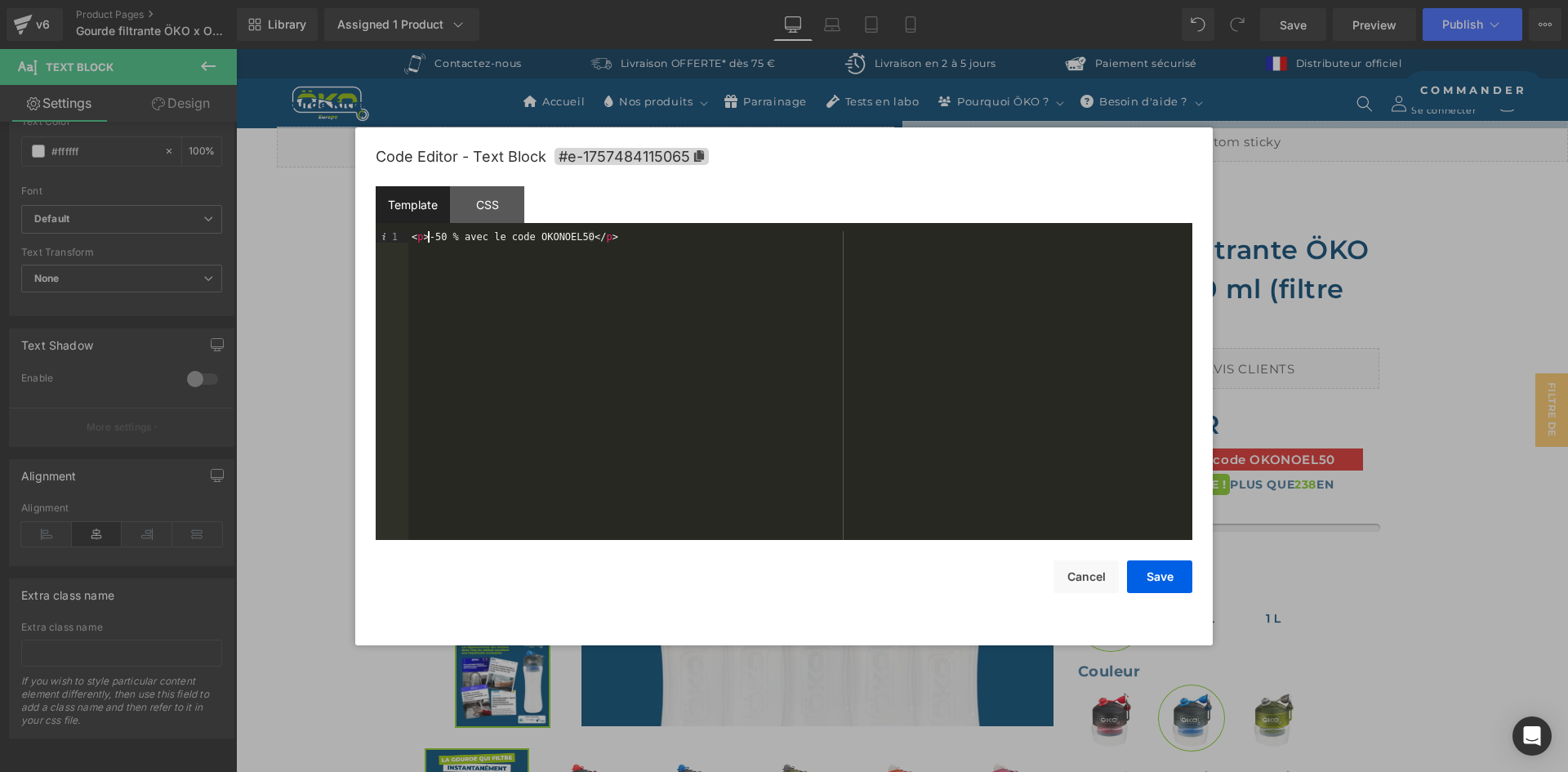
click at [430, 237] on div "< p > -50 % avec le code OKONOEL50 </ p >" at bounding box center [801, 397] width 784 height 332
click at [579, 236] on div "< p > -50 % avec le code OKONOEL50 </ p >" at bounding box center [801, 397] width 784 height 332
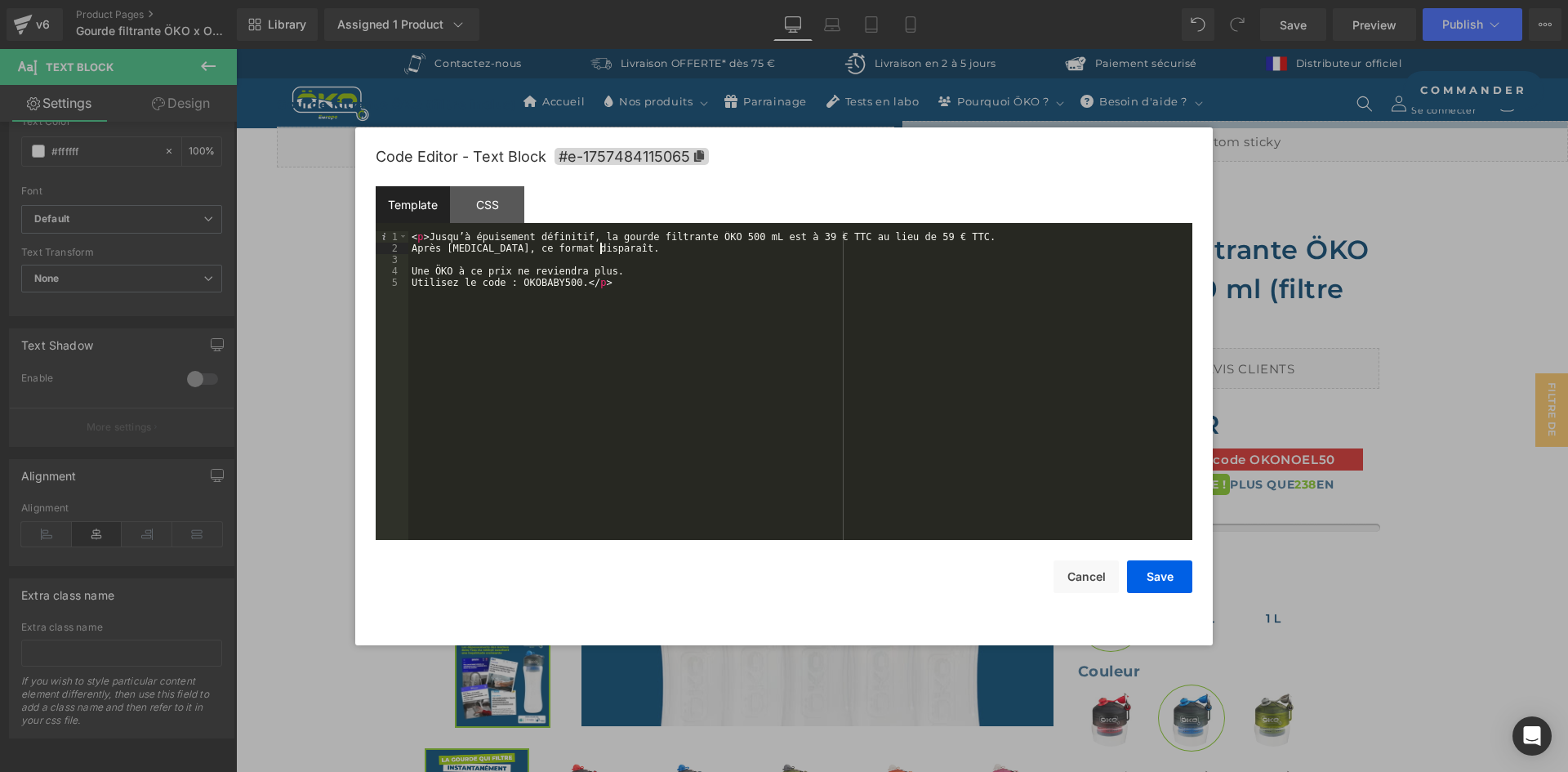
click at [611, 247] on div "< p > Jusqu’à épuisement définitif, la gourde filtrante ÖKO 500 mL est à 39 € T…" at bounding box center [801, 397] width 784 height 332
click at [1168, 572] on button "Save" at bounding box center [1159, 576] width 65 height 32
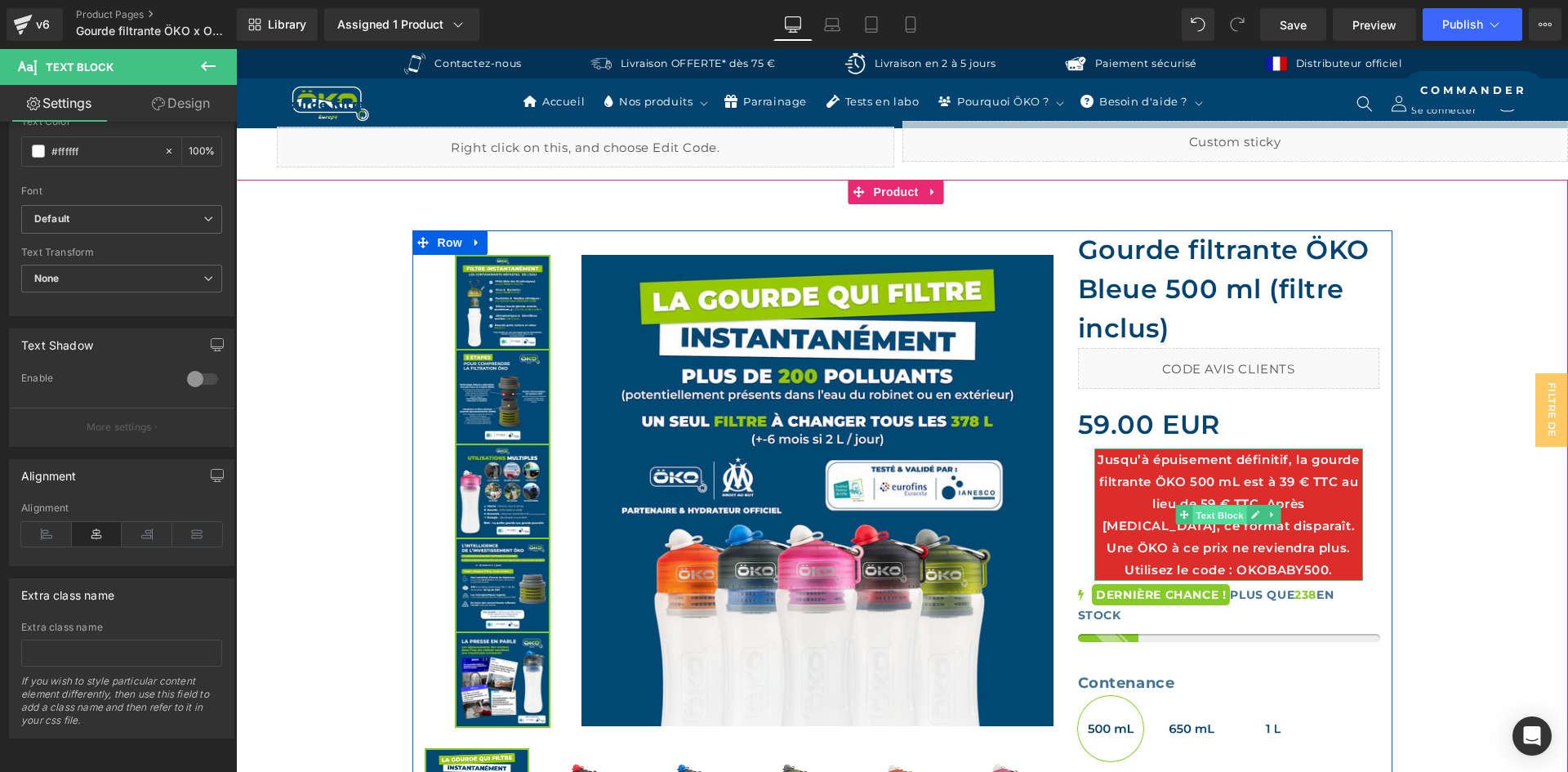
click at [1219, 511] on span "Text Block" at bounding box center [1220, 514] width 54 height 19
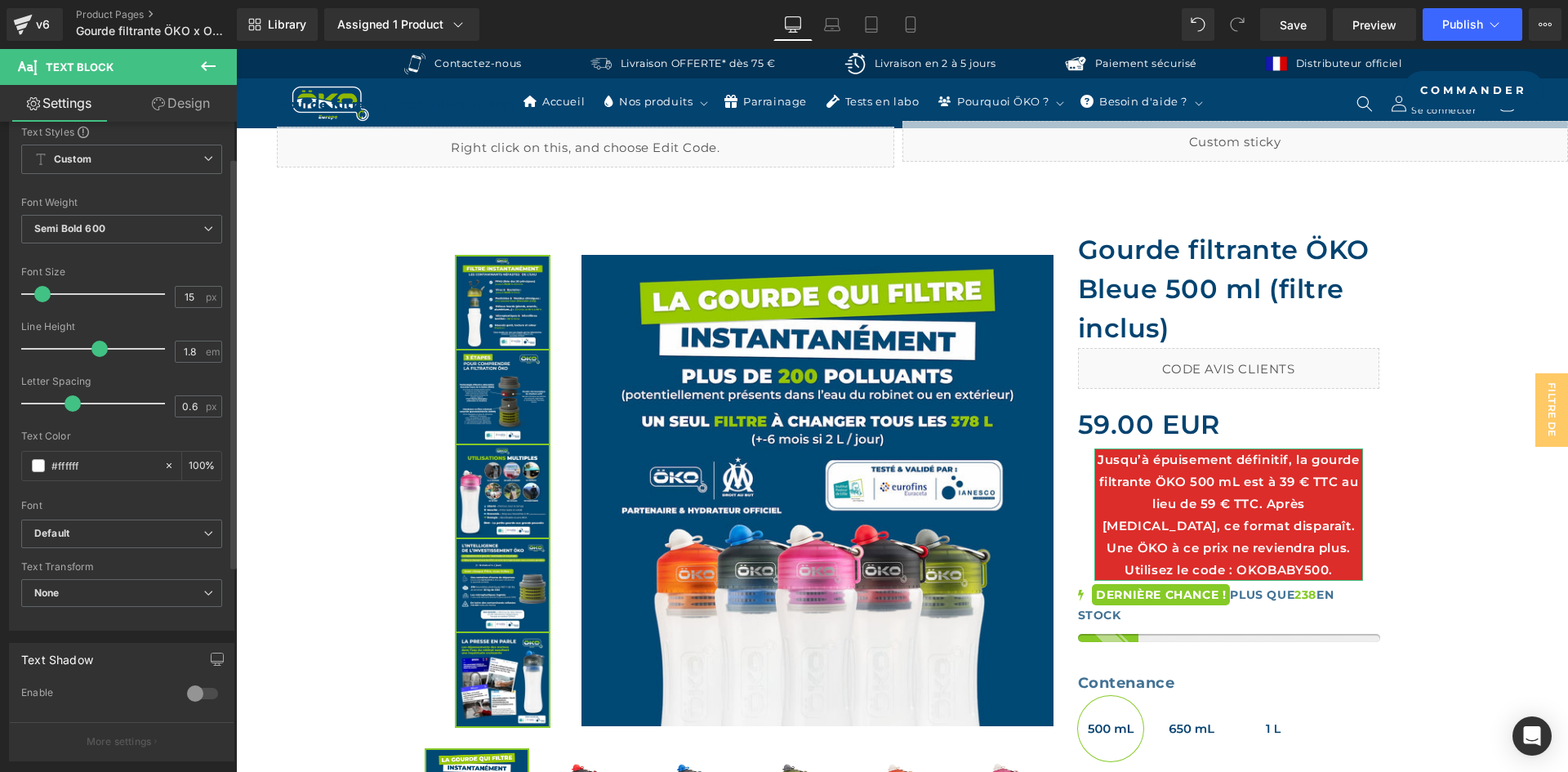
scroll to position [0, 0]
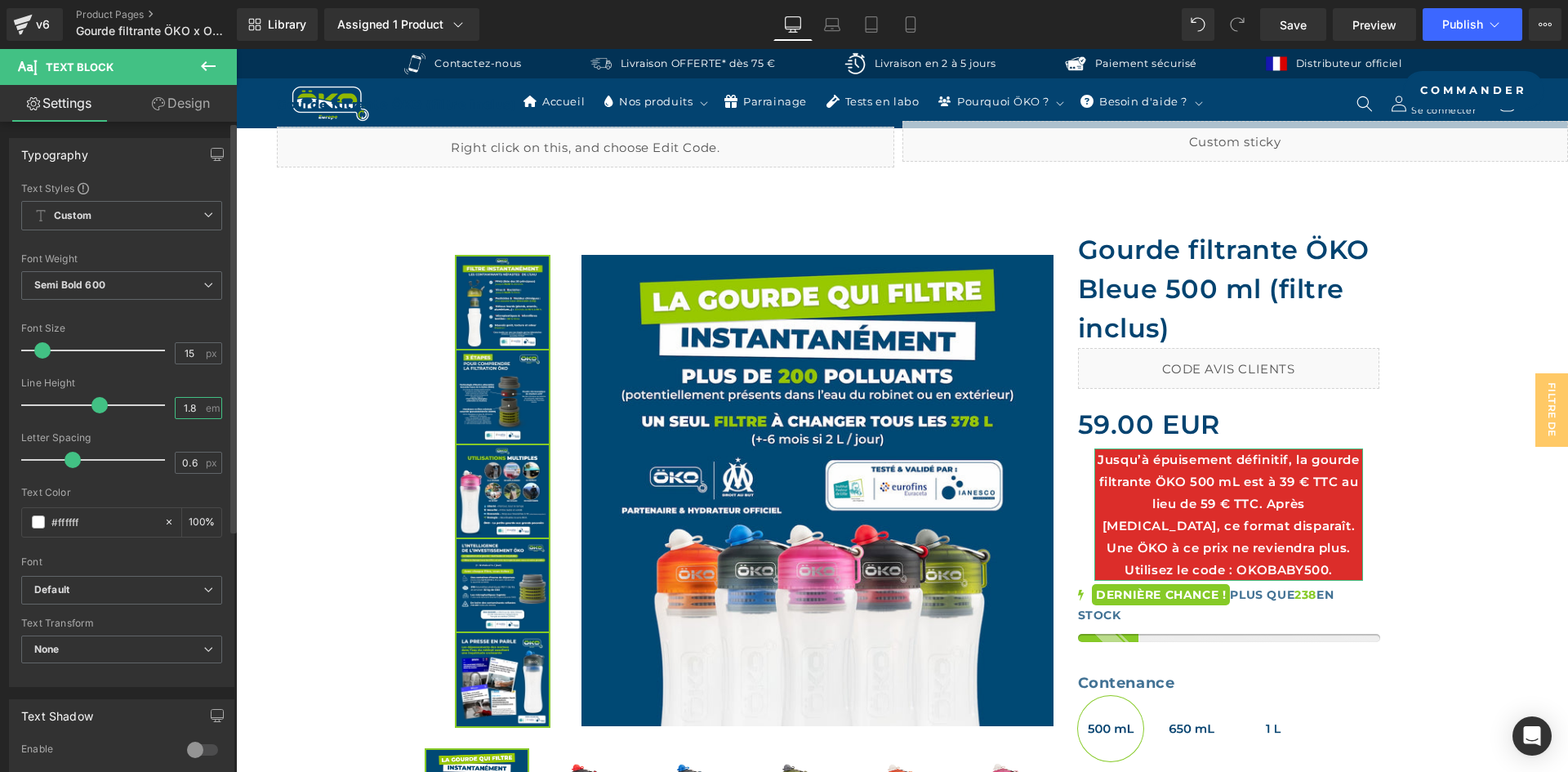
click at [191, 407] on input "1.8" at bounding box center [189, 408] width 29 height 20
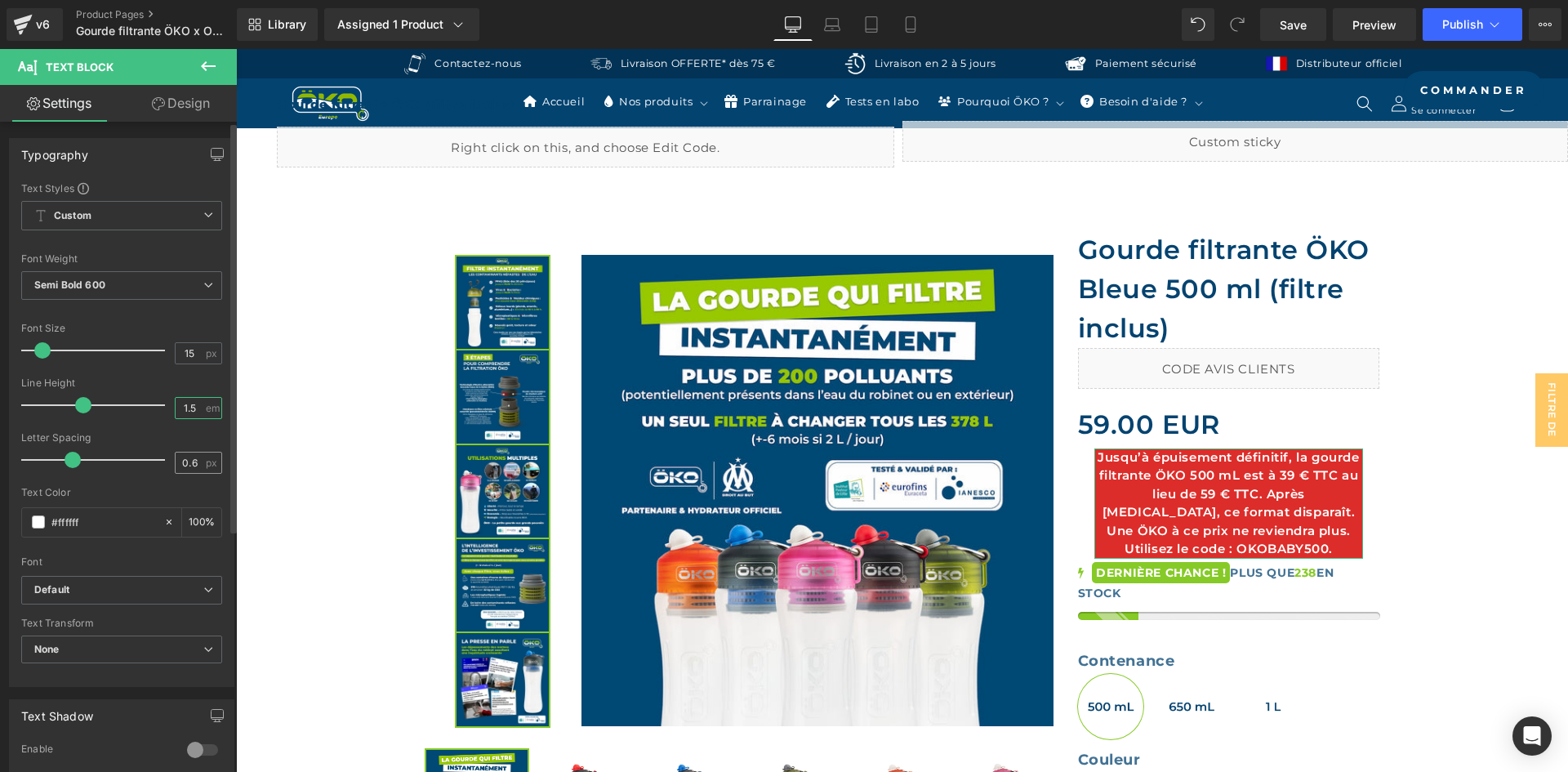
type input "1.5"
click at [194, 456] on input "0.6" at bounding box center [189, 462] width 29 height 20
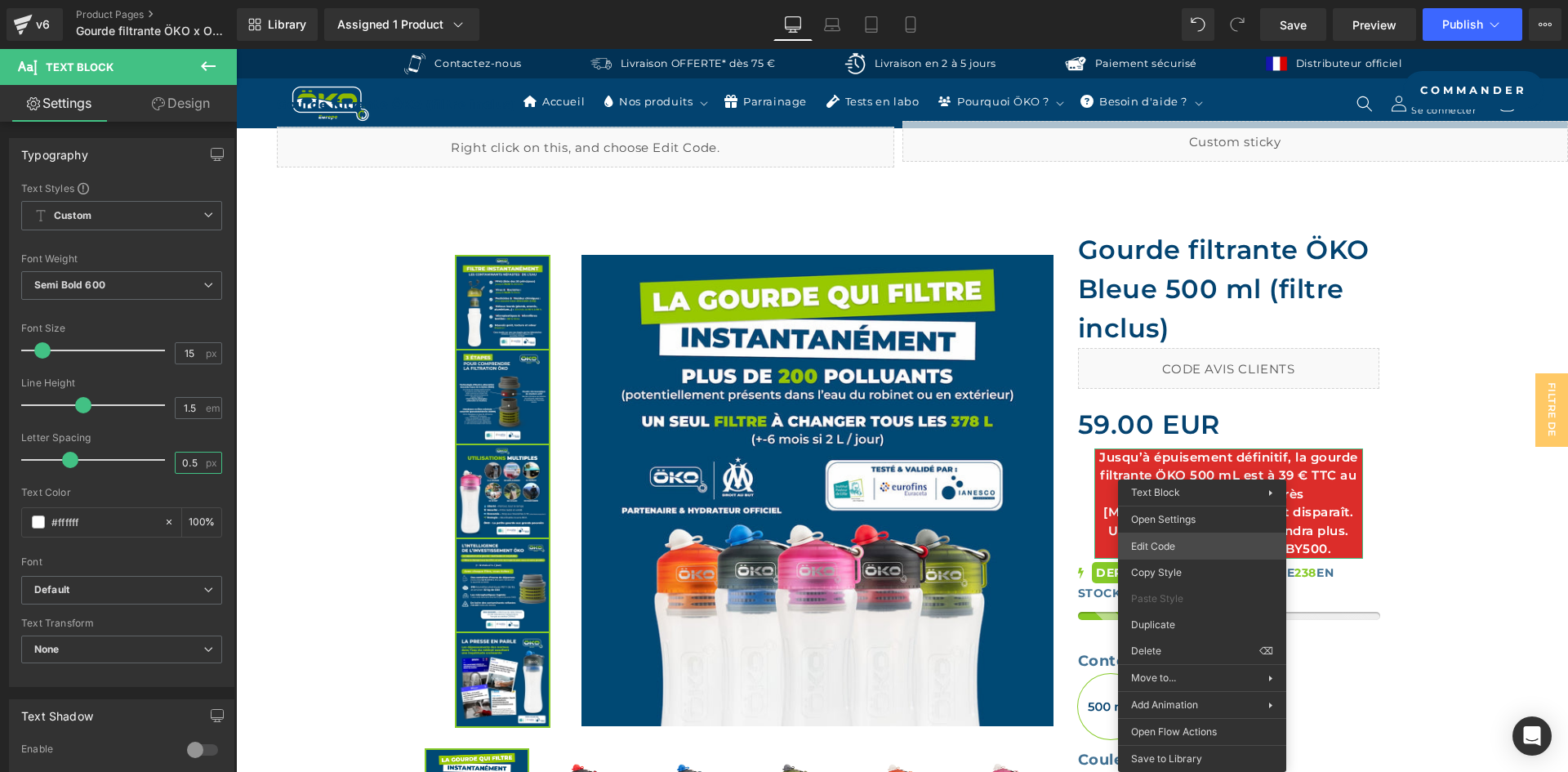
click at [1182, 0] on div "Text Block You are previewing how the will restyle your page. You can not edit …" at bounding box center [784, 0] width 1568 height 0
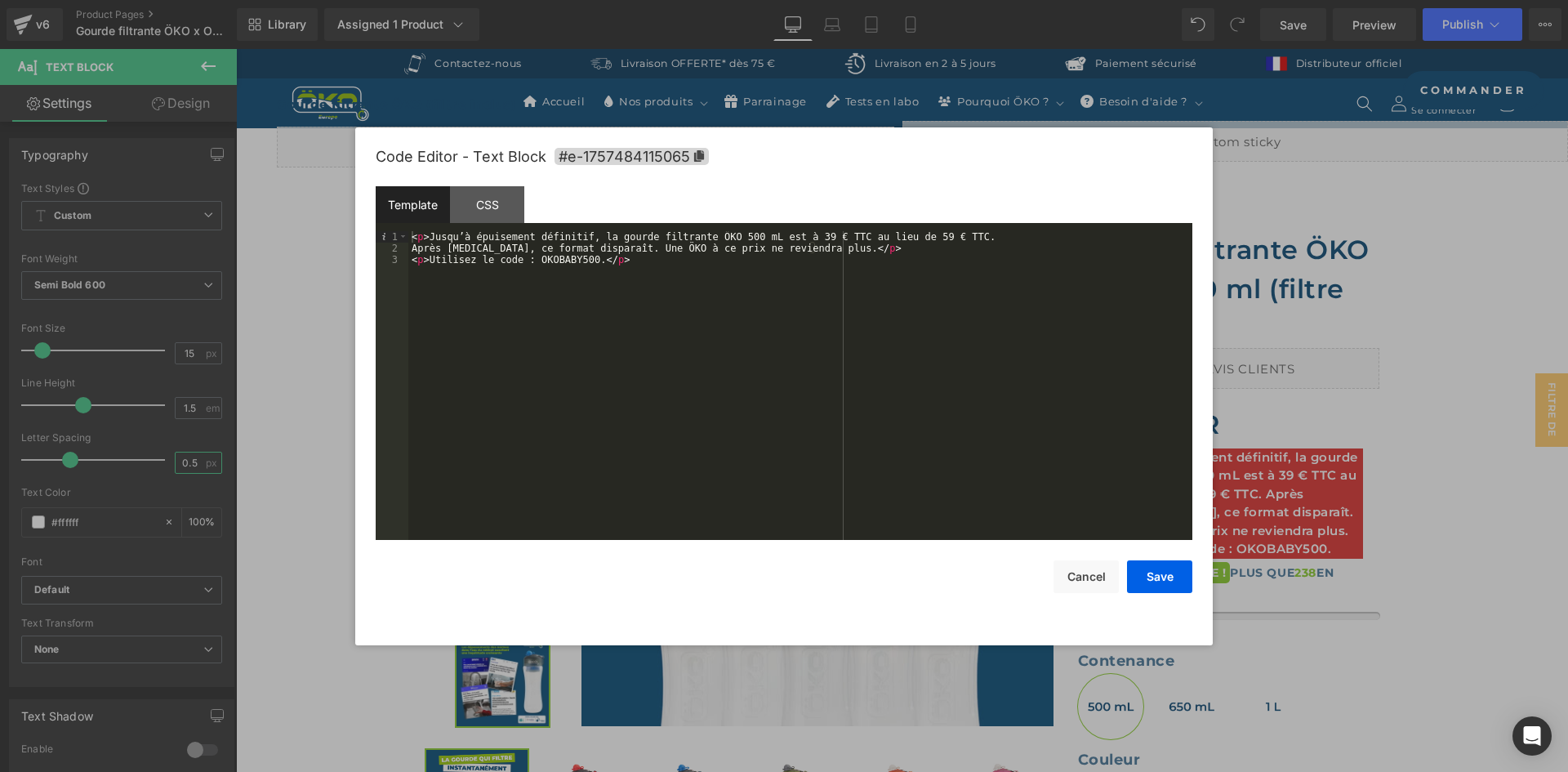
type input "0.5"
drag, startPoint x: 601, startPoint y: 249, endPoint x: 648, endPoint y: 261, distance: 48.5
click at [601, 249] on div "< p > Jusqu’à épuisement définitif, la gourde filtrante ÖKO 500 mL est à 39 € T…" at bounding box center [801, 397] width 784 height 332
click at [1179, 577] on button "Save" at bounding box center [1159, 576] width 65 height 32
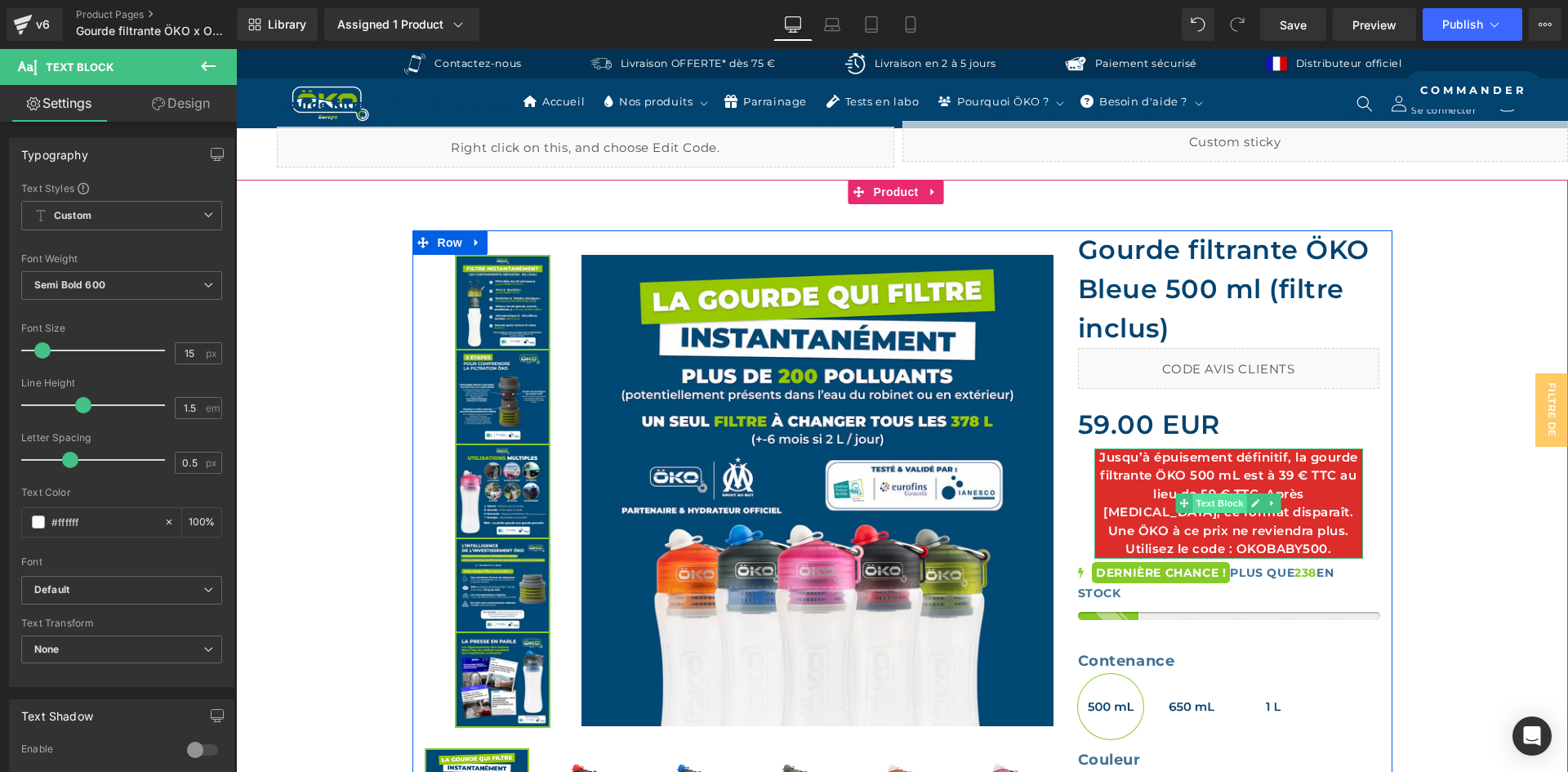
click at [1212, 498] on span "Text Block" at bounding box center [1220, 502] width 54 height 19
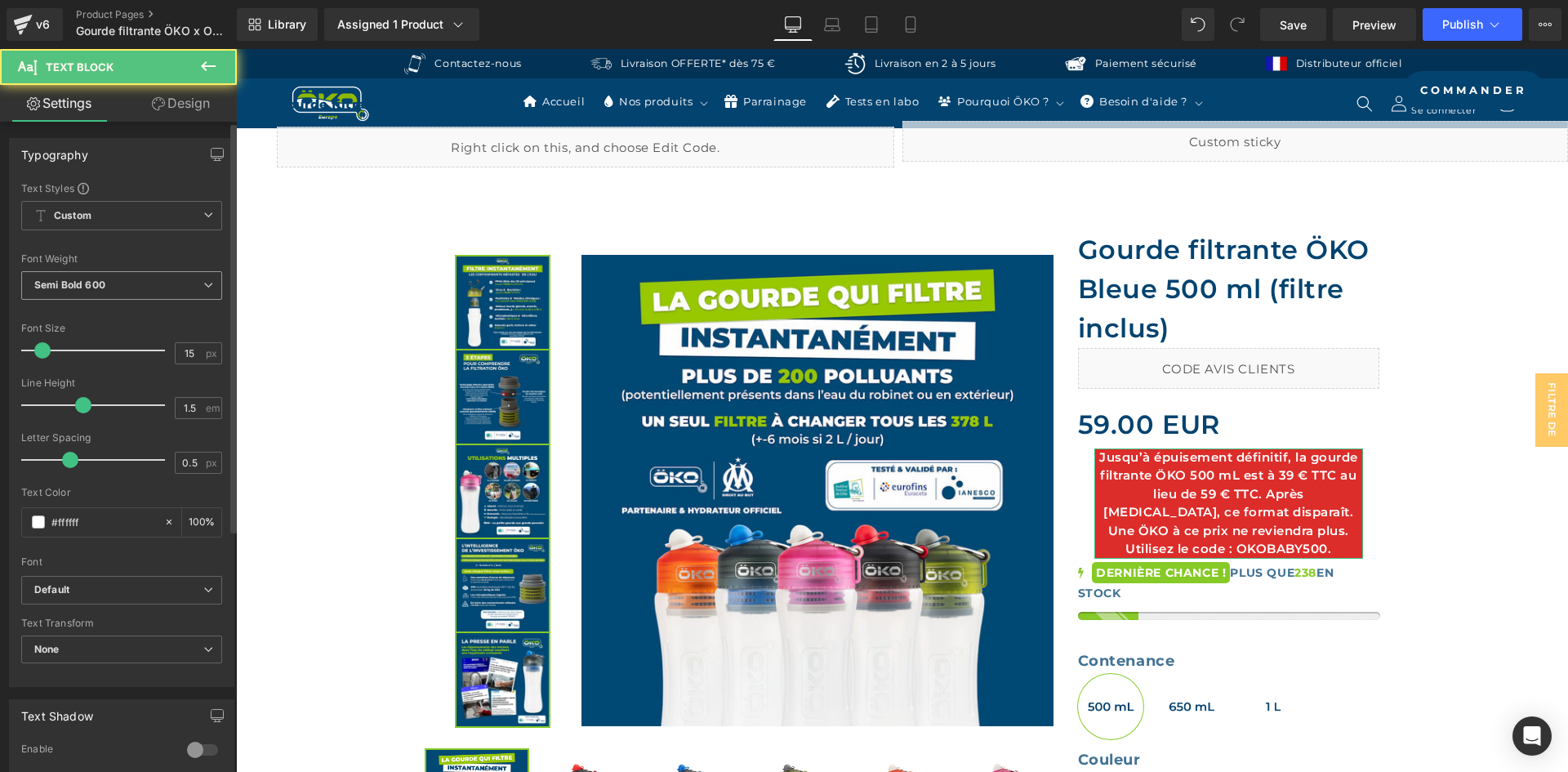
click at [45, 287] on b "Semi Bold 600" at bounding box center [70, 284] width 71 height 12
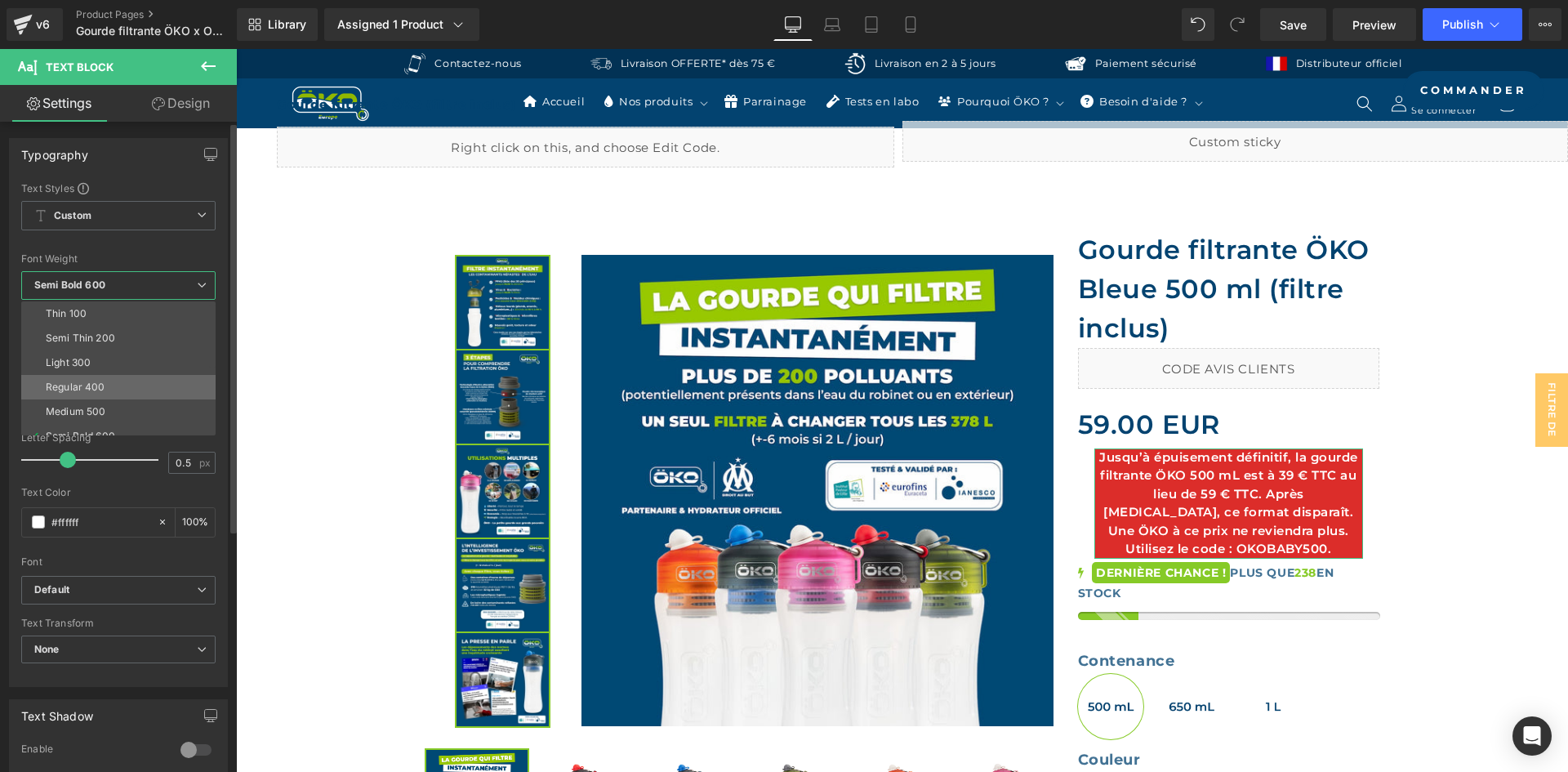
click at [78, 391] on div "Regular 400" at bounding box center [75, 386] width 59 height 11
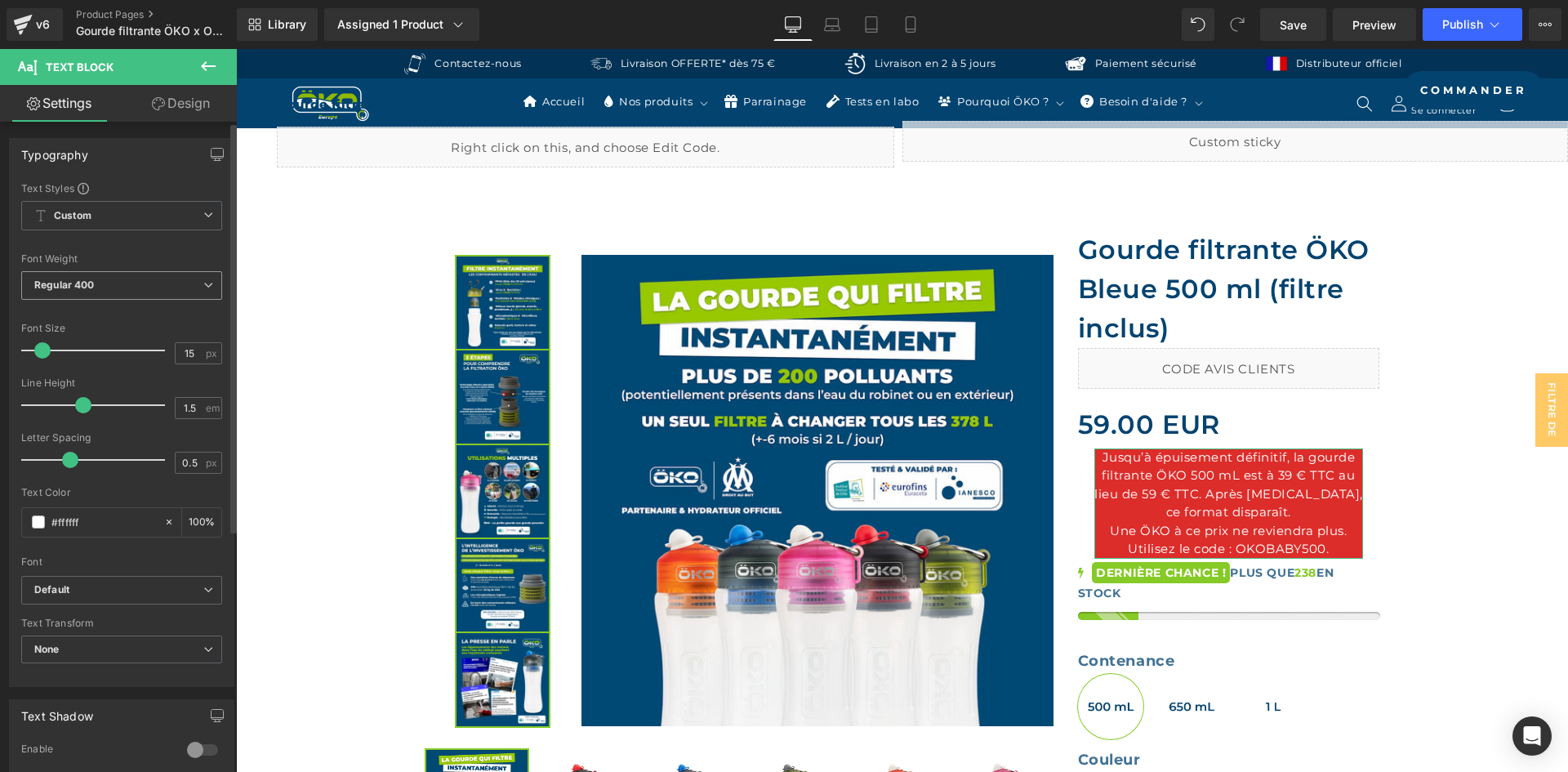
click at [42, 278] on b "Regular 400" at bounding box center [64, 284] width 60 height 12
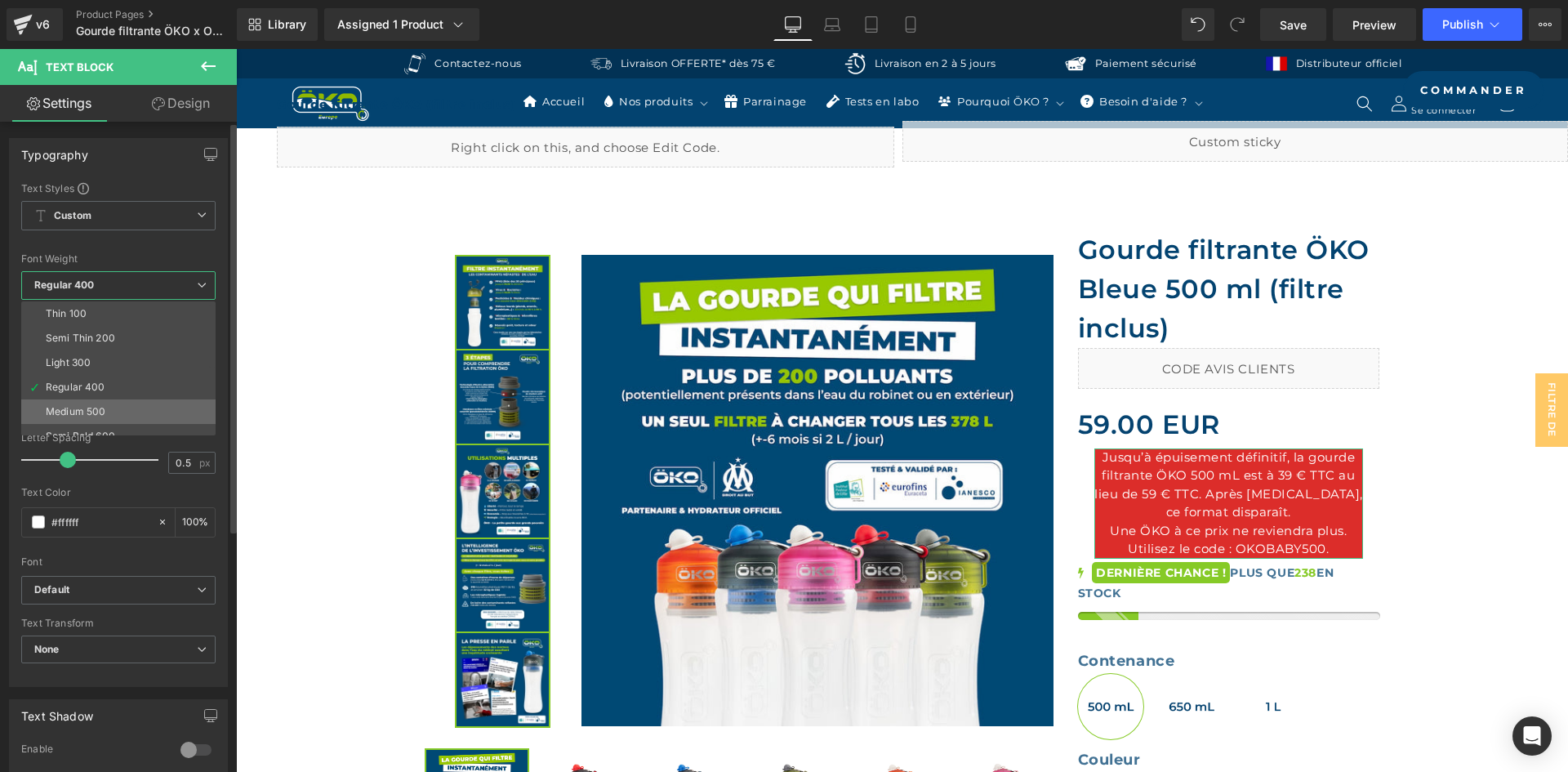
click at [102, 400] on li "Medium 500" at bounding box center [122, 411] width 202 height 24
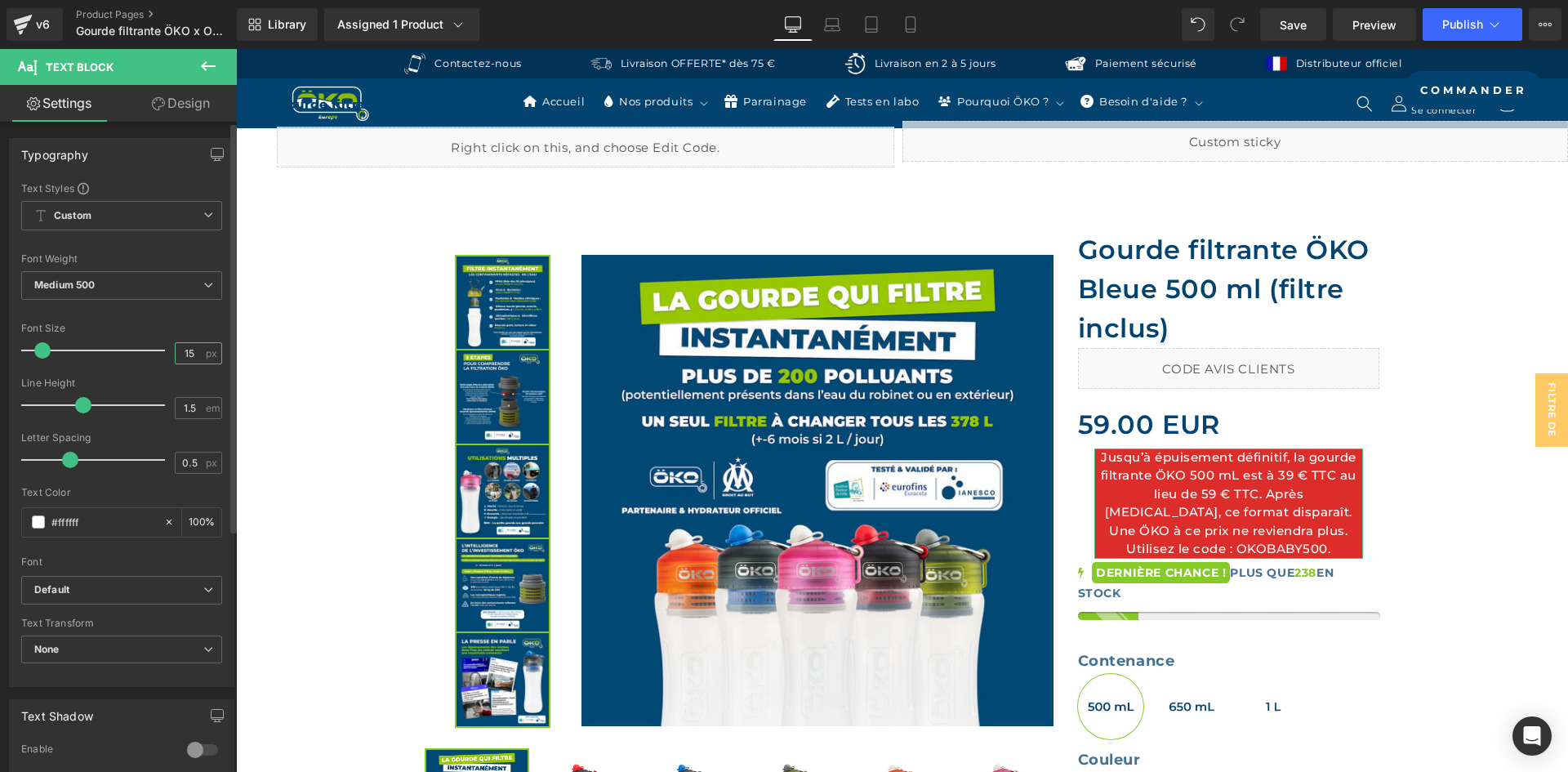
click at [185, 348] on input "15" at bounding box center [189, 353] width 29 height 20
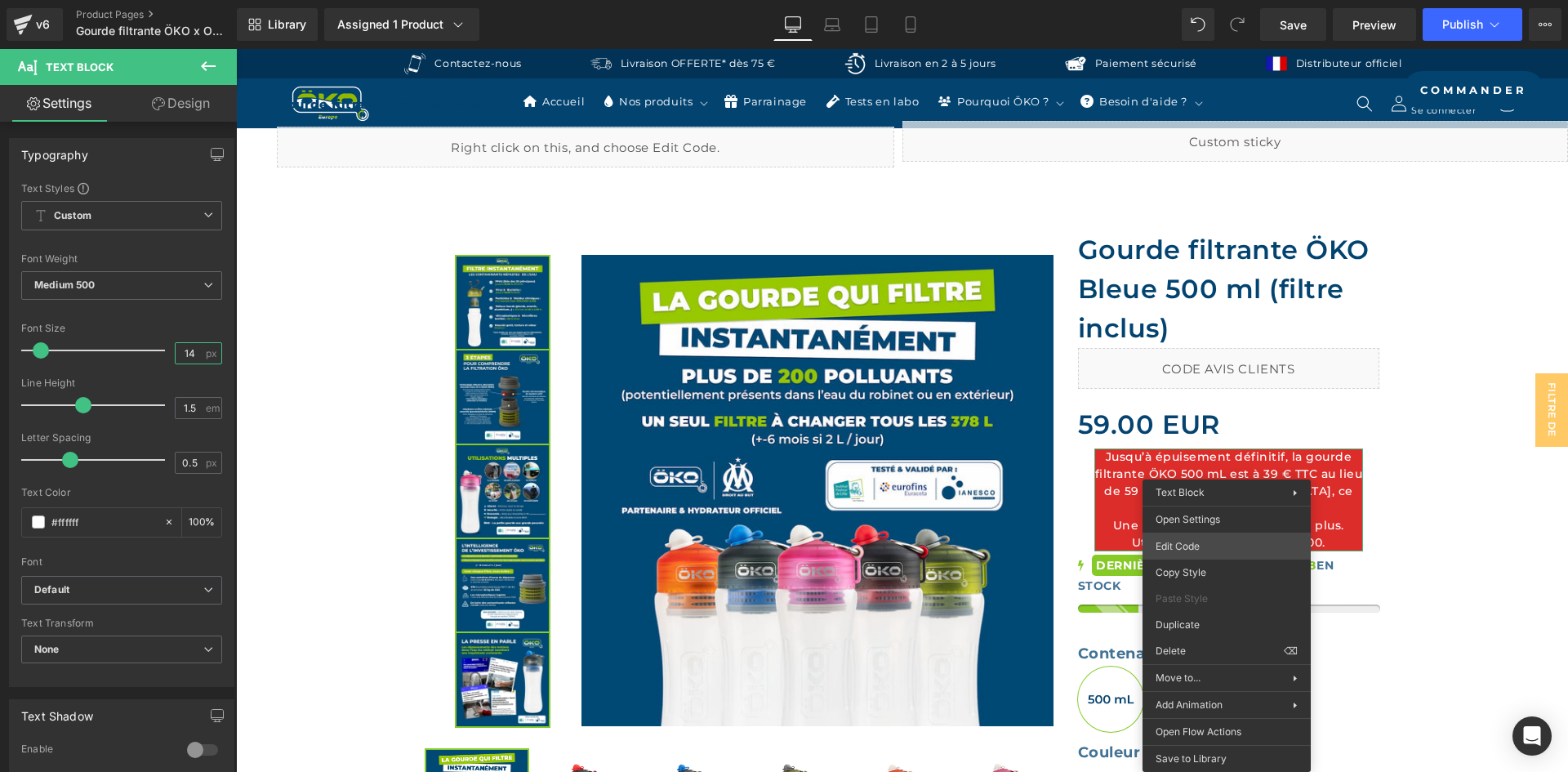
click at [1193, 0] on div "Text Block You are previewing how the will restyle your page. You can not edit …" at bounding box center [784, 0] width 1568 height 0
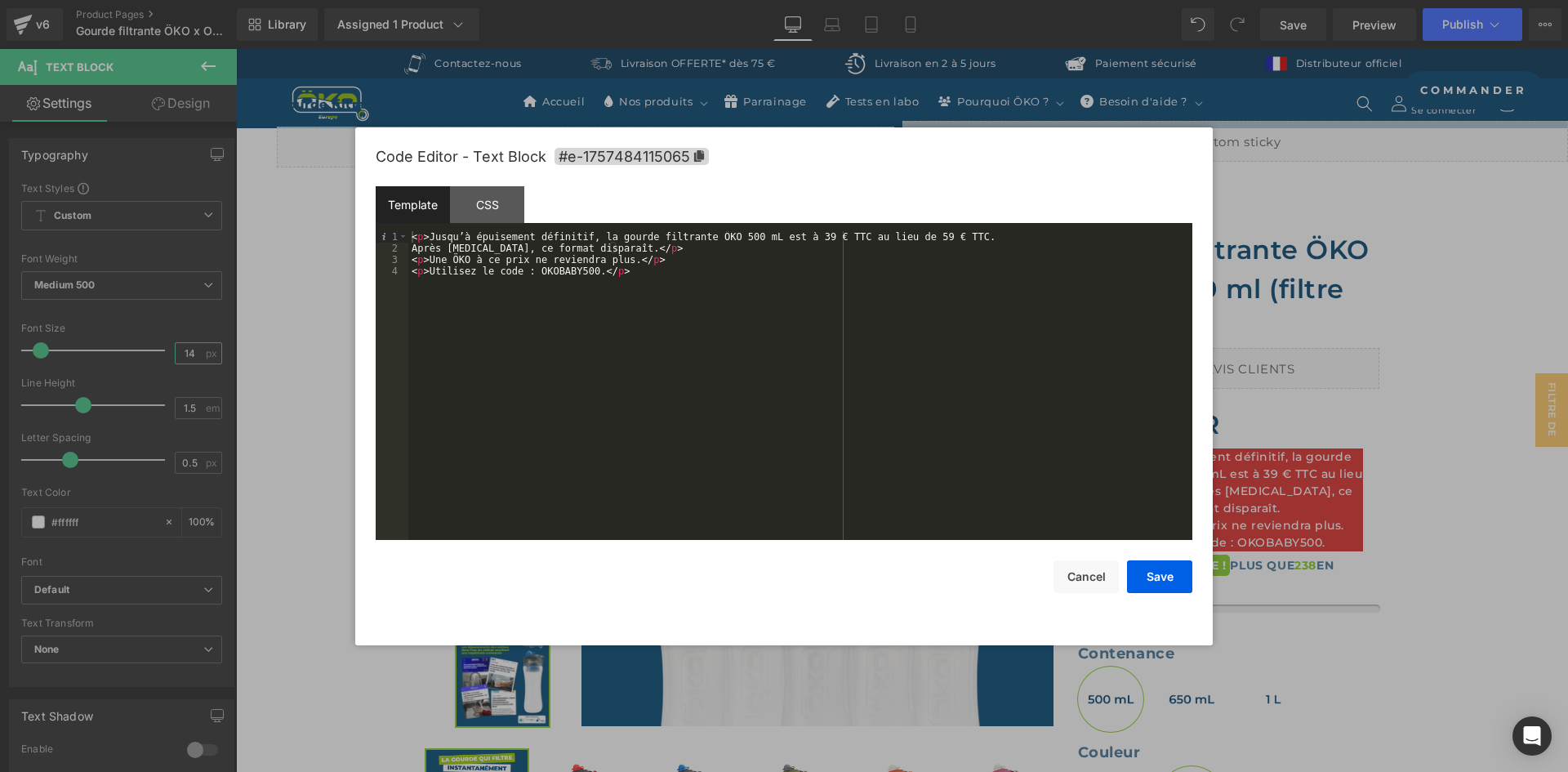
type input "14"
click at [525, 272] on div "< p > Jusqu’à épuisement définitif, la gourde filtrante ÖKO 500 mL est à 39 € T…" at bounding box center [801, 397] width 784 height 332
paste textarea
click at [1173, 566] on button "Save" at bounding box center [1159, 576] width 65 height 32
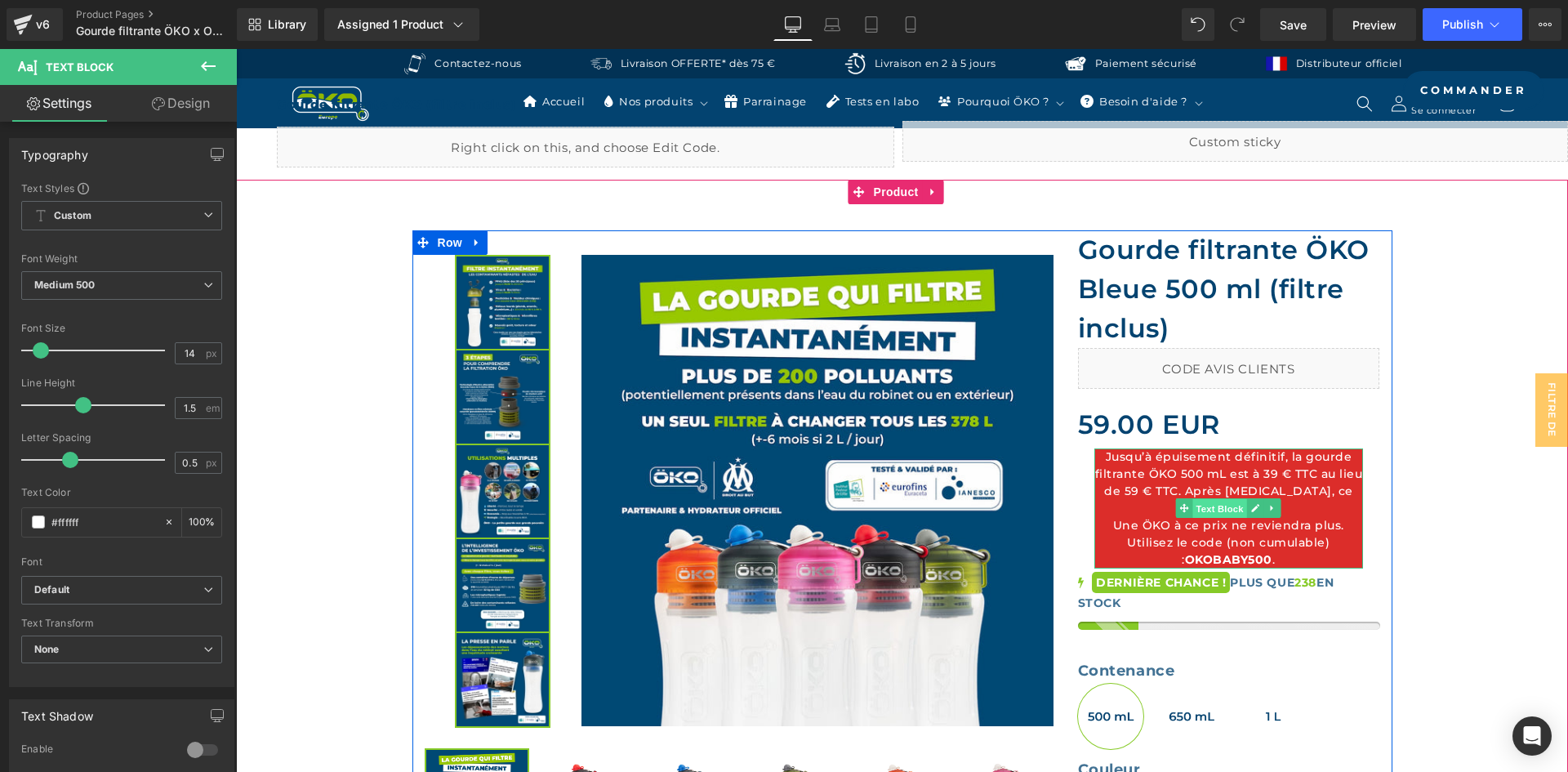
click at [1214, 511] on span "Text Block" at bounding box center [1220, 508] width 54 height 19
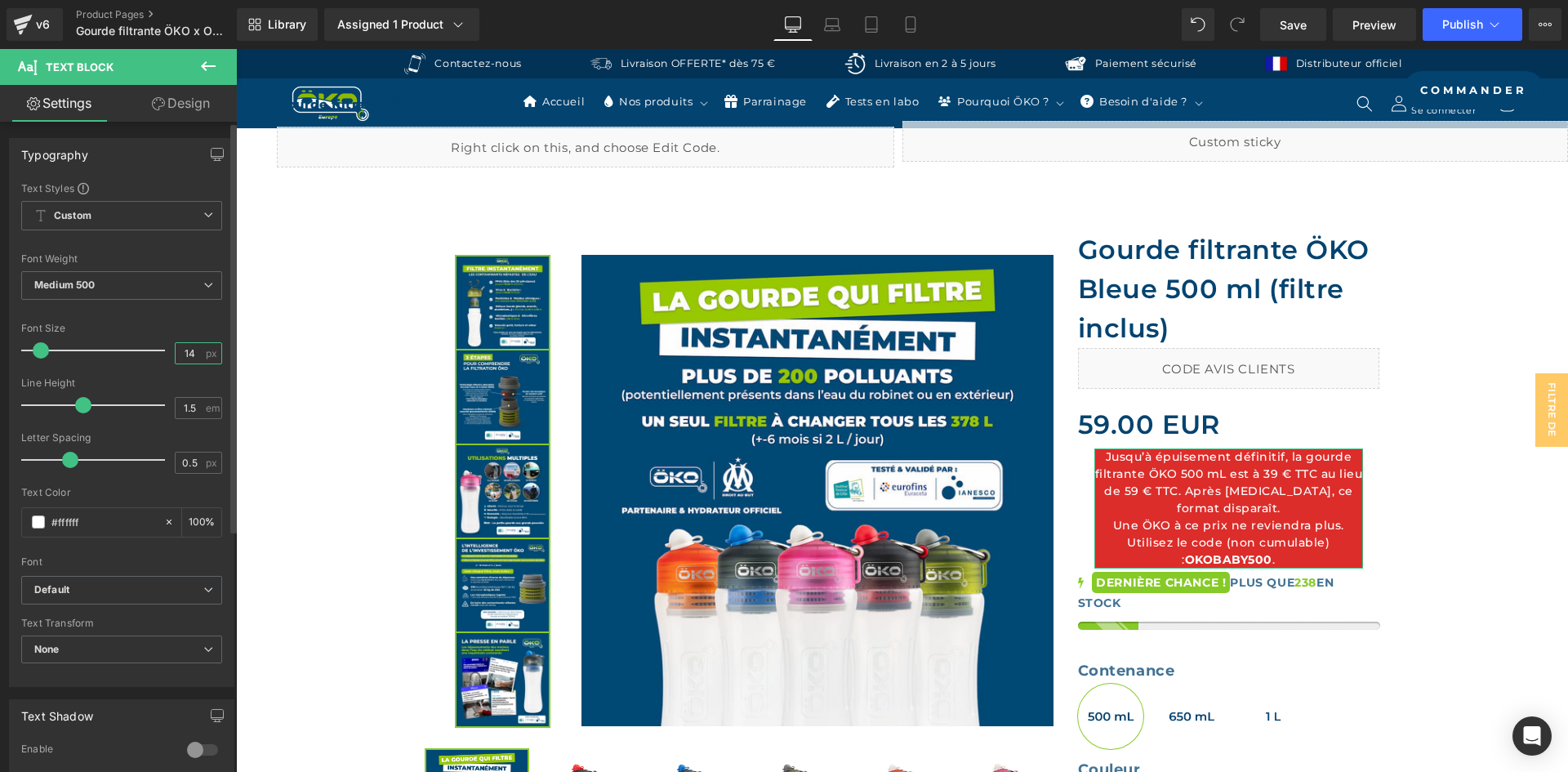
click at [189, 355] on input "14" at bounding box center [189, 353] width 29 height 20
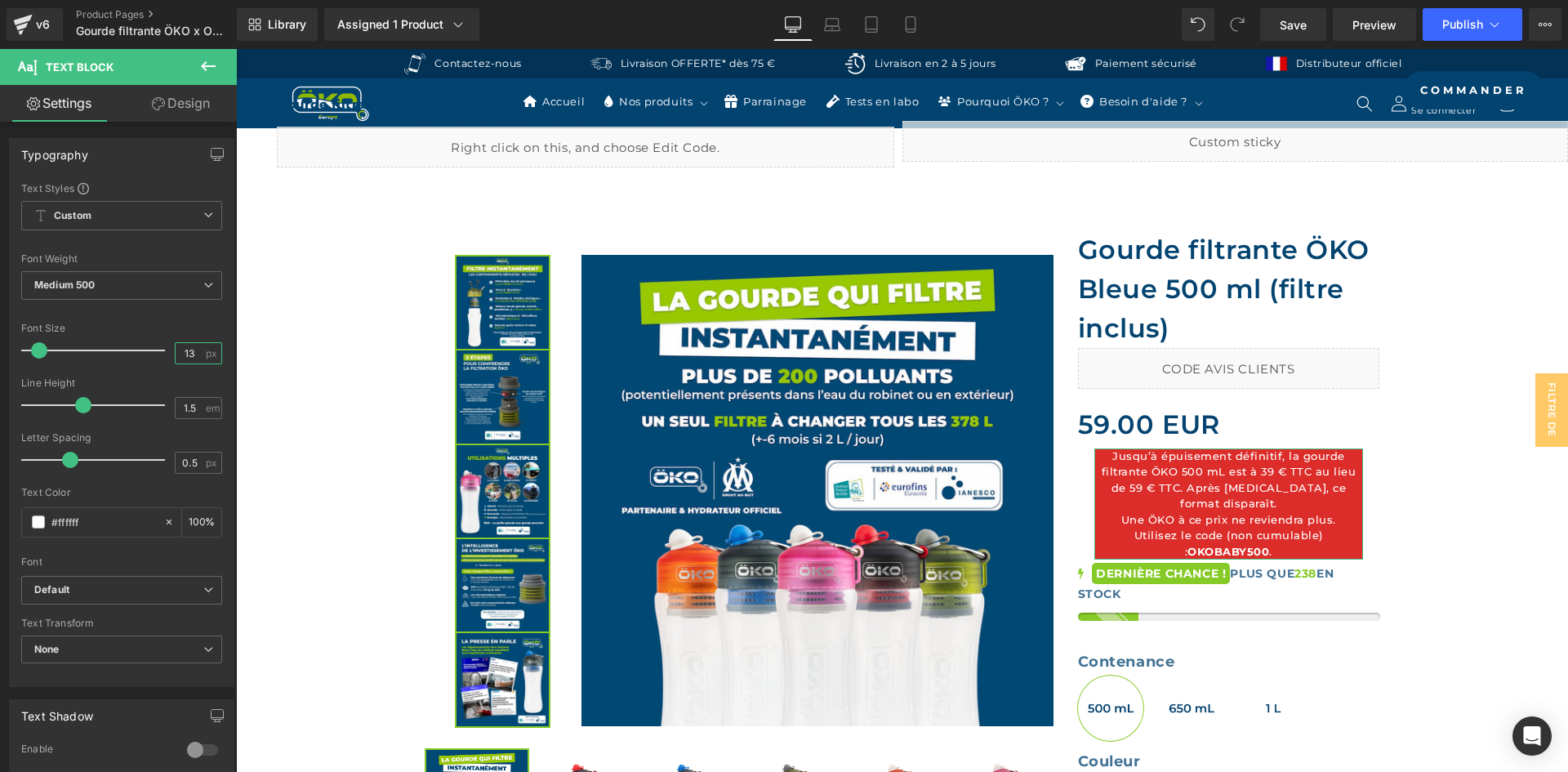
type input "13"
click at [191, 107] on link "Design" at bounding box center [181, 104] width 119 height 37
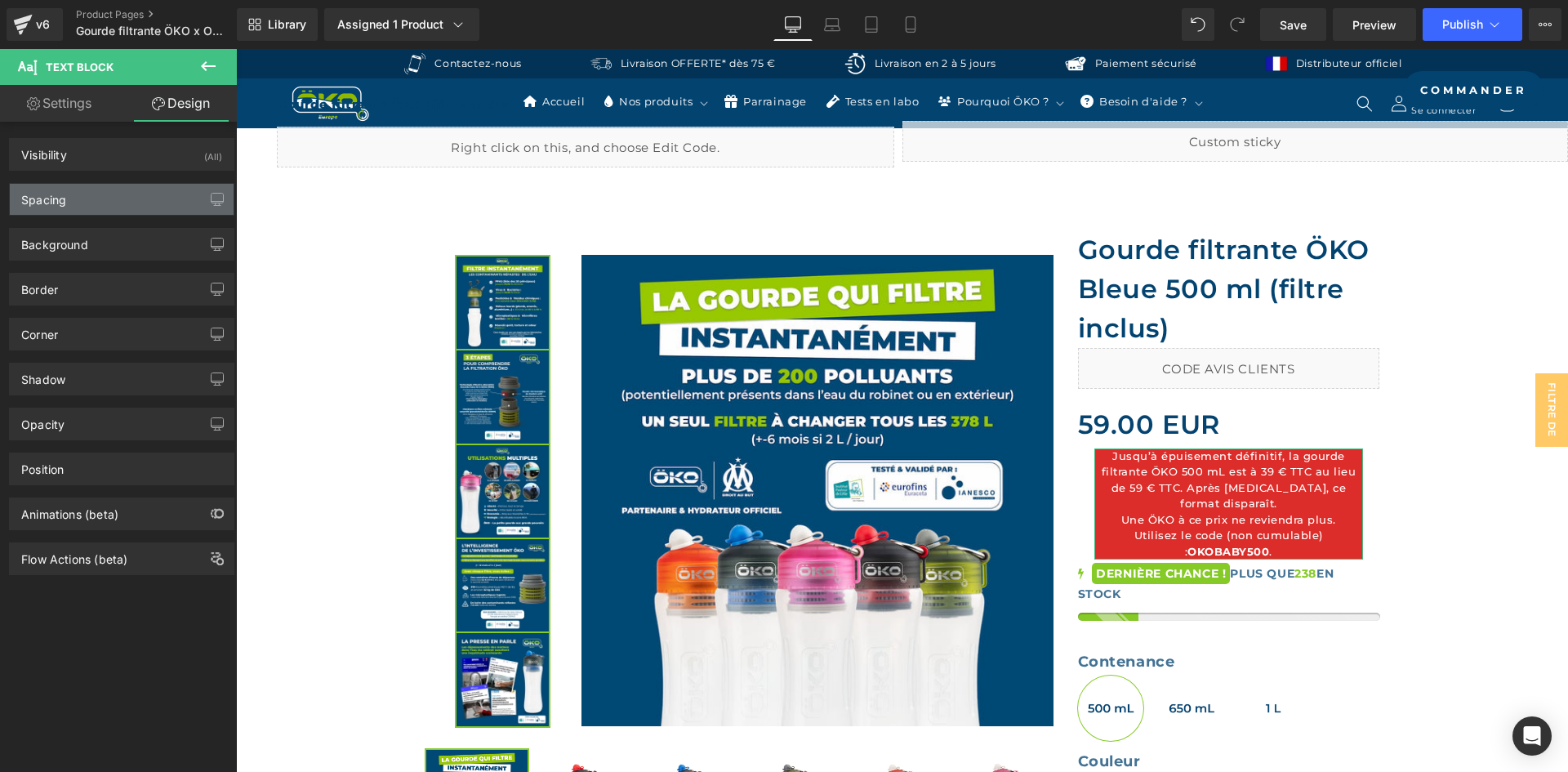
click at [57, 196] on div "Spacing" at bounding box center [44, 195] width 44 height 23
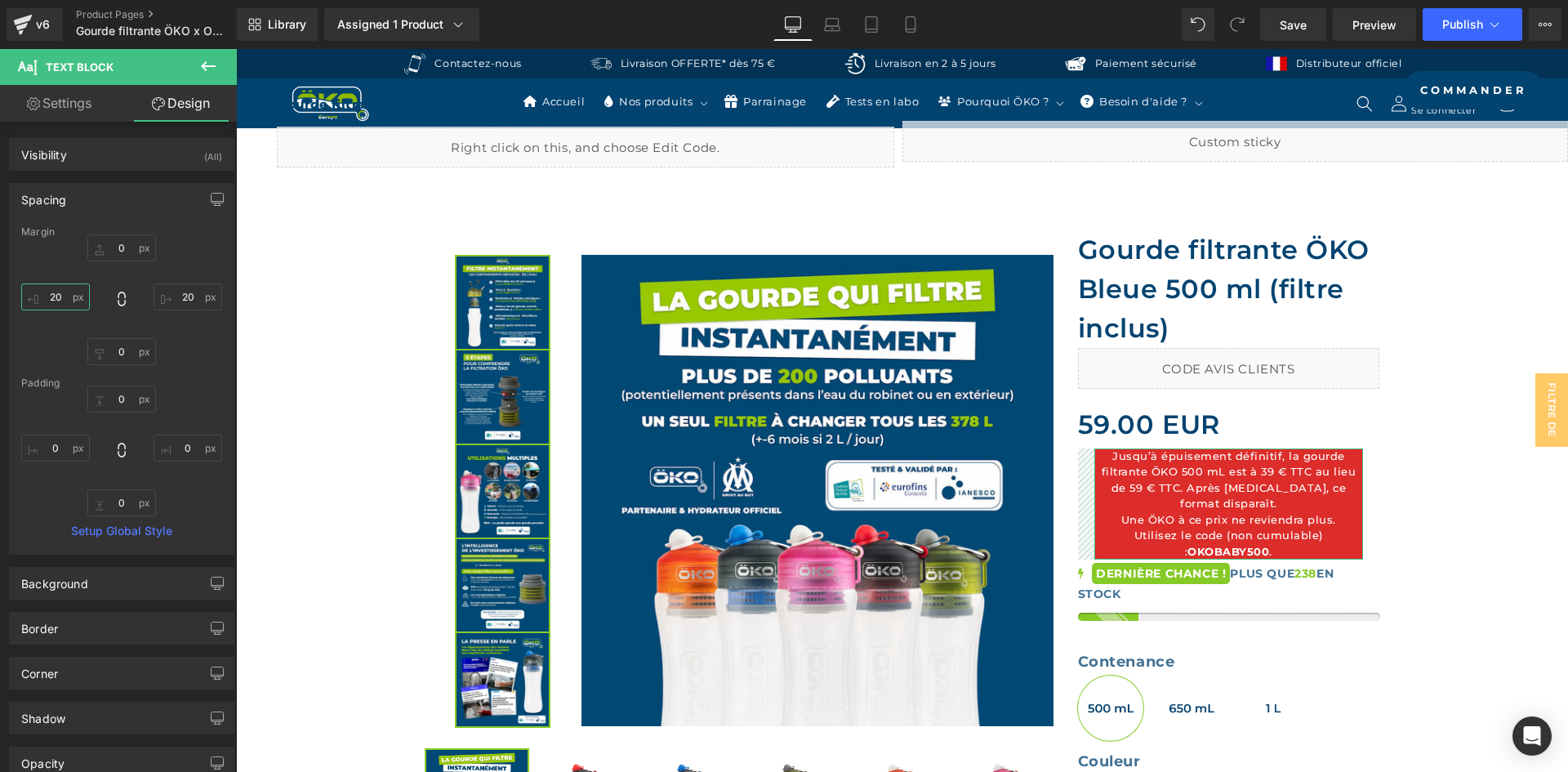
click at [58, 300] on input "20" at bounding box center [56, 297] width 69 height 27
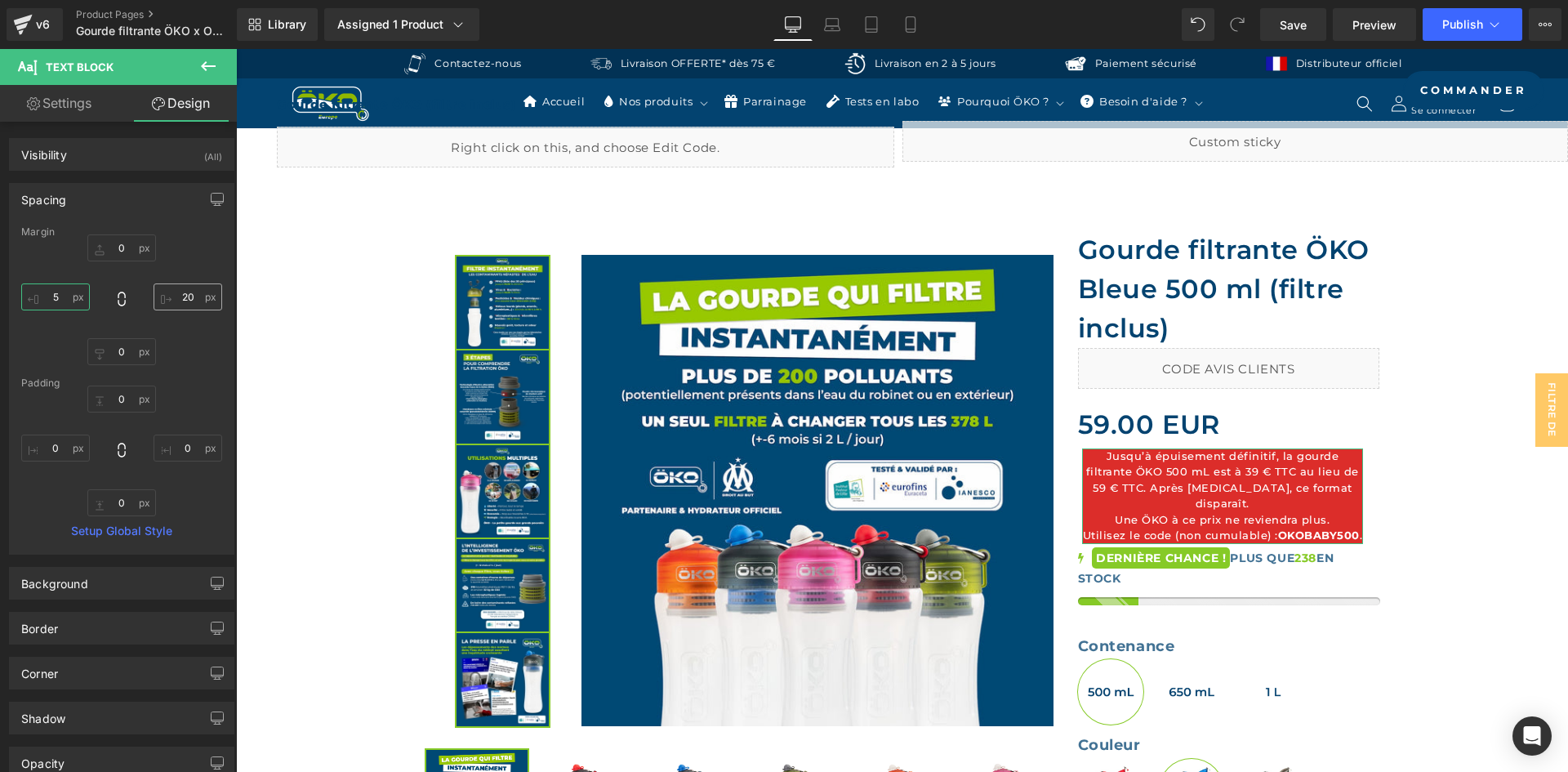
type input "5"
click at [189, 292] on input "20" at bounding box center [188, 297] width 69 height 27
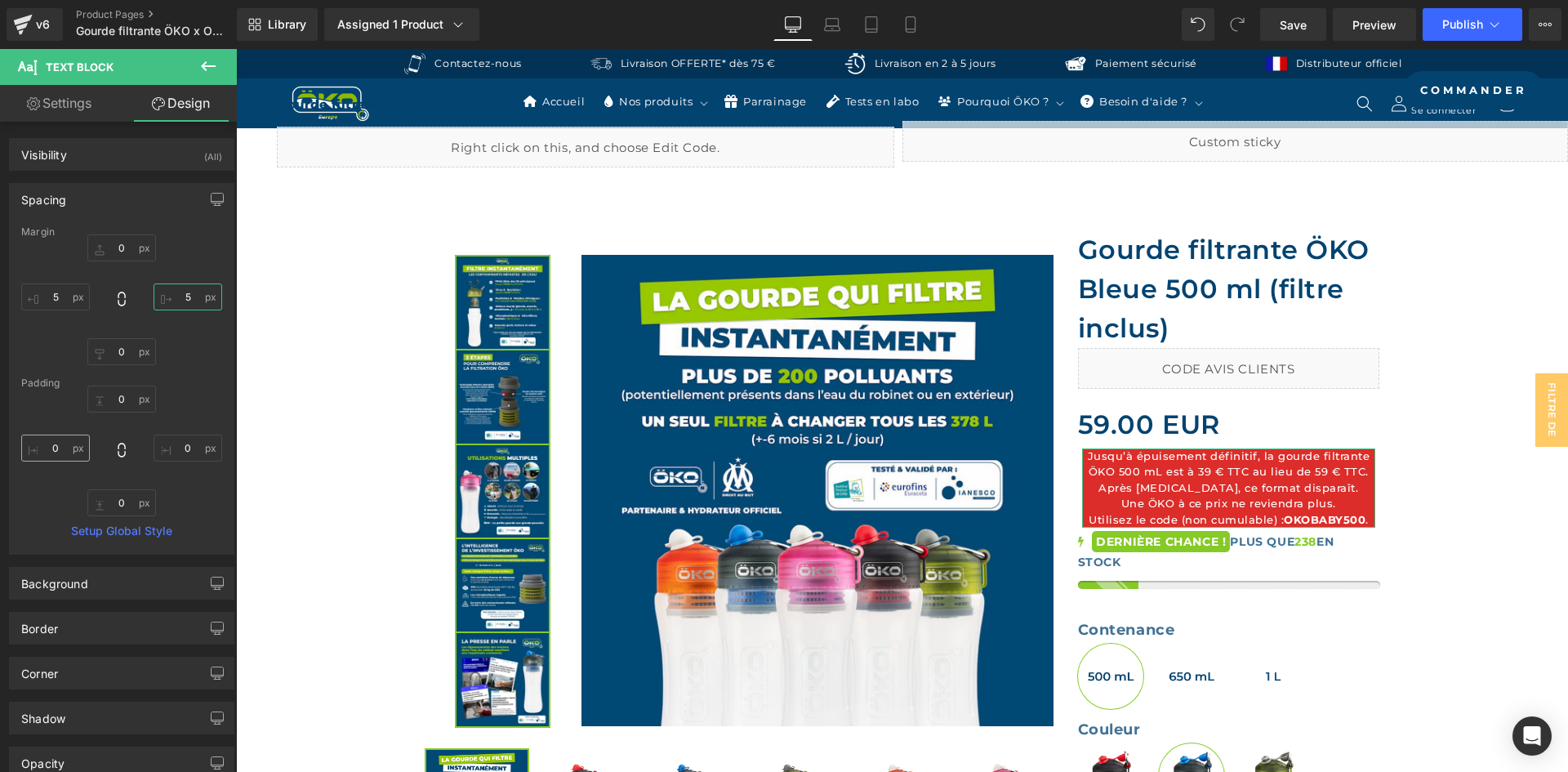
type input "5"
click at [56, 449] on input "0" at bounding box center [56, 448] width 69 height 27
click at [118, 449] on icon at bounding box center [121, 450] width 17 height 17
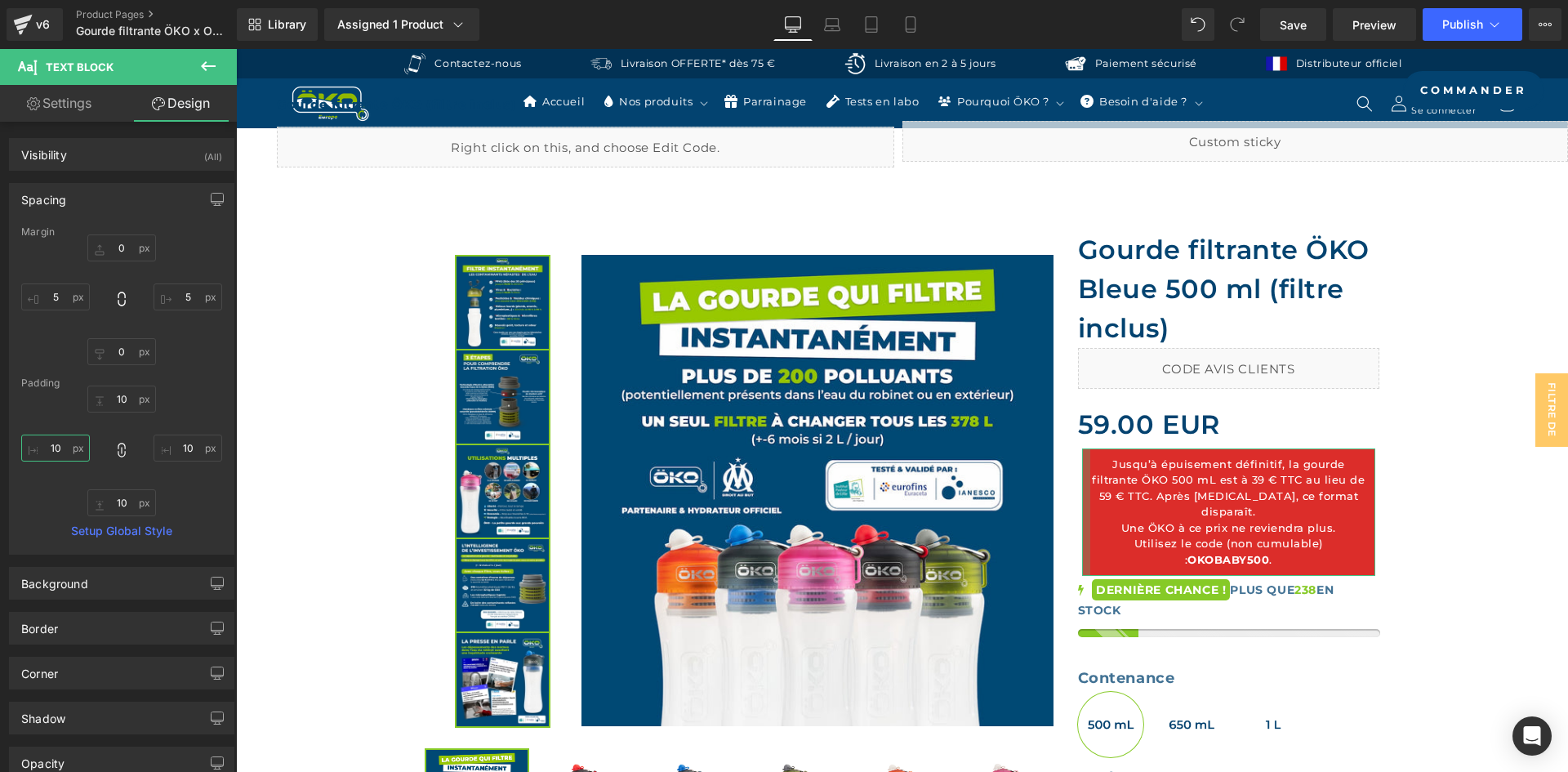
click at [59, 446] on input "10" at bounding box center [56, 448] width 69 height 27
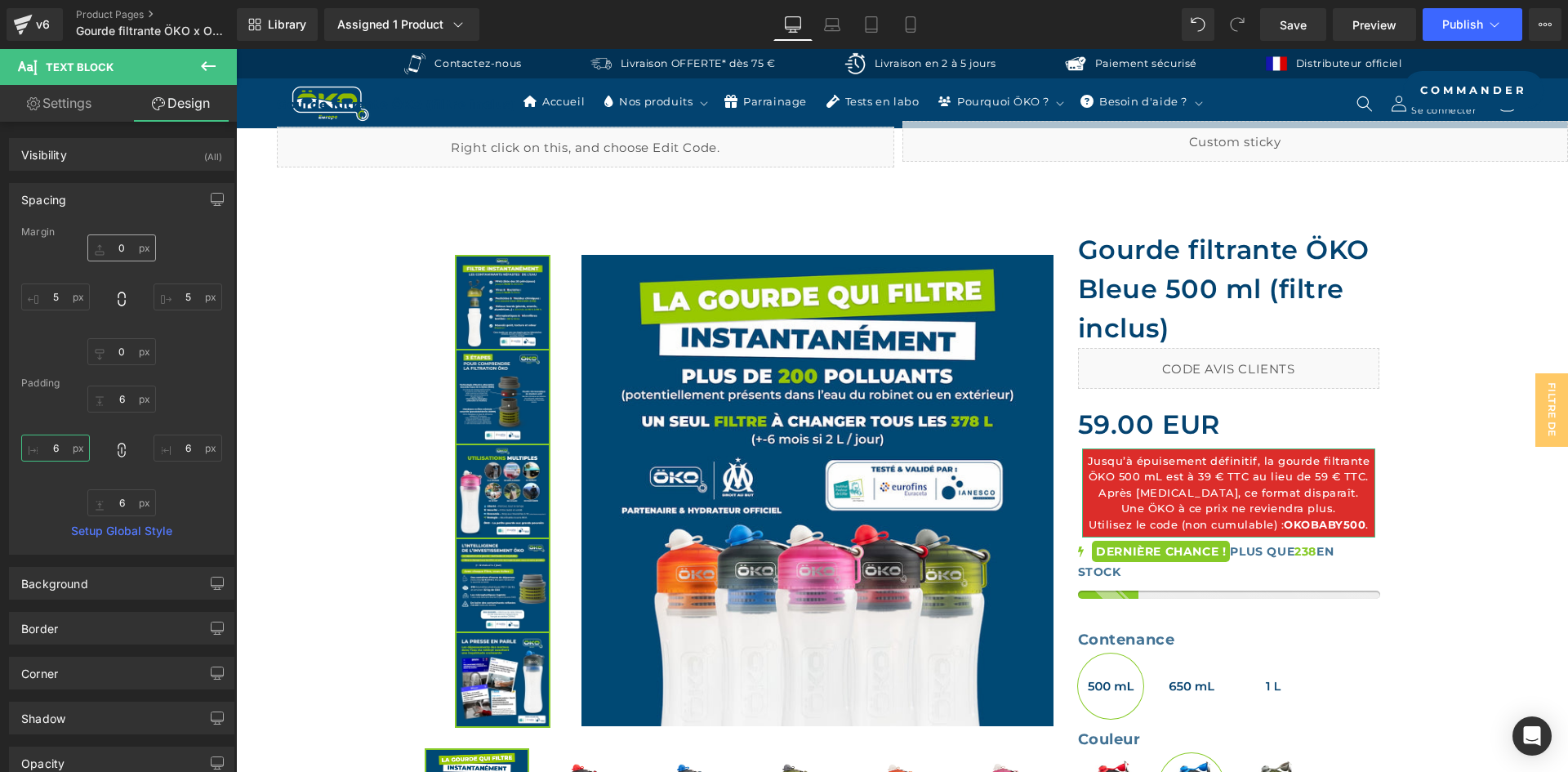
type input "6"
click at [113, 259] on input "0" at bounding box center [121, 247] width 69 height 27
click at [113, 303] on icon at bounding box center [121, 299] width 17 height 17
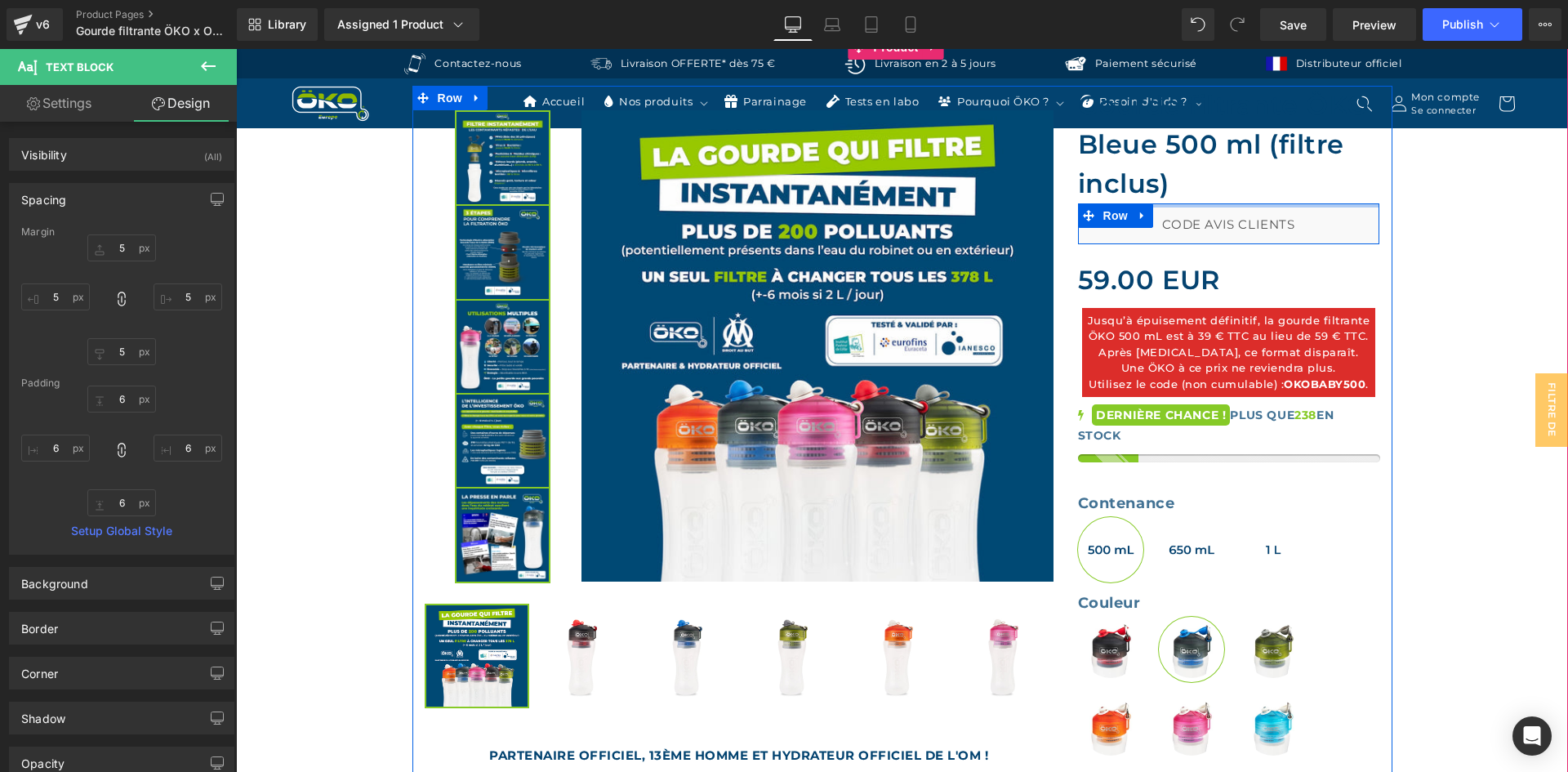
scroll to position [589, 0]
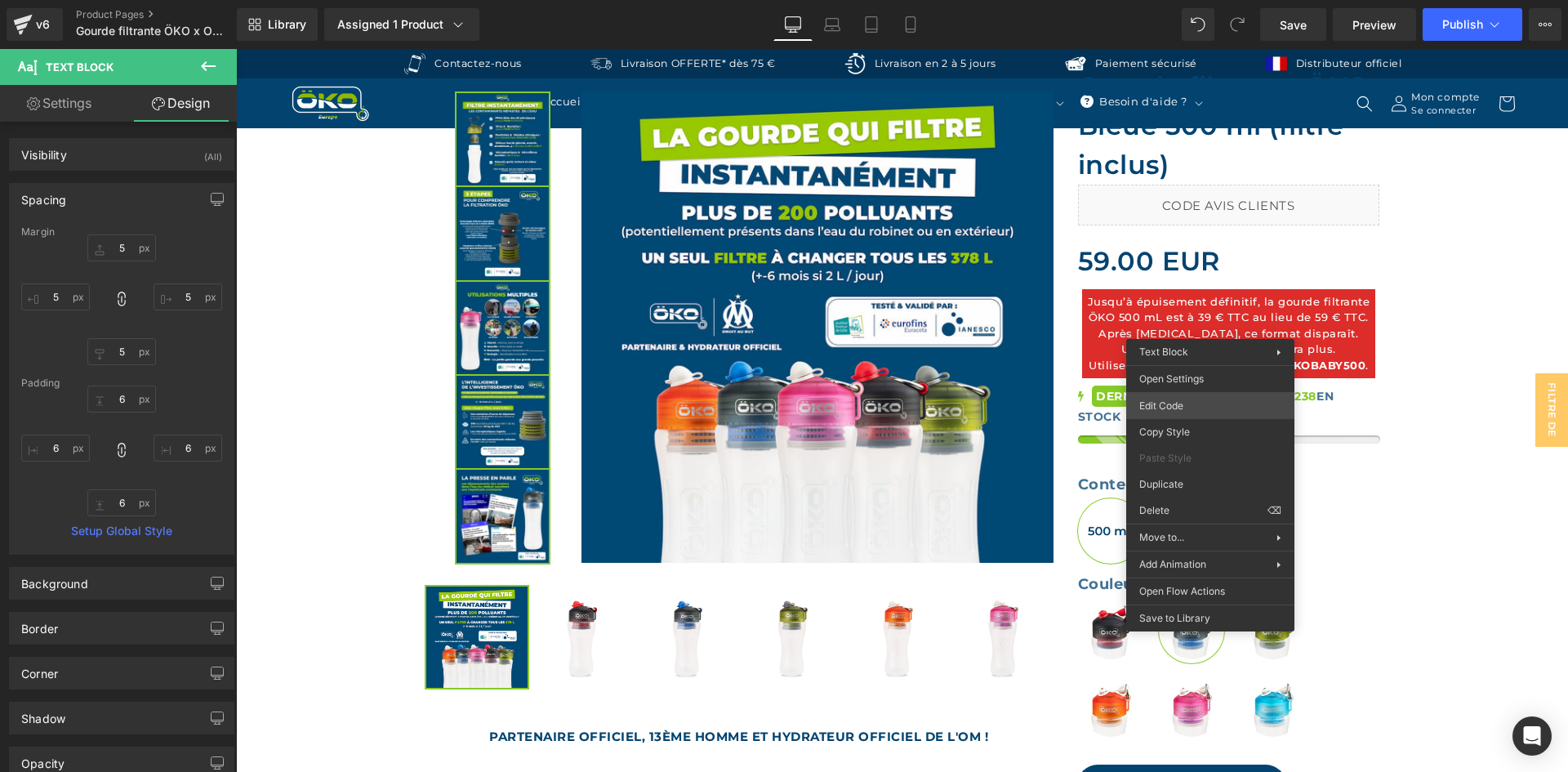
click at [1186, 0] on div "Text Block You are previewing how the will restyle your page. You can not edit …" at bounding box center [784, 0] width 1568 height 0
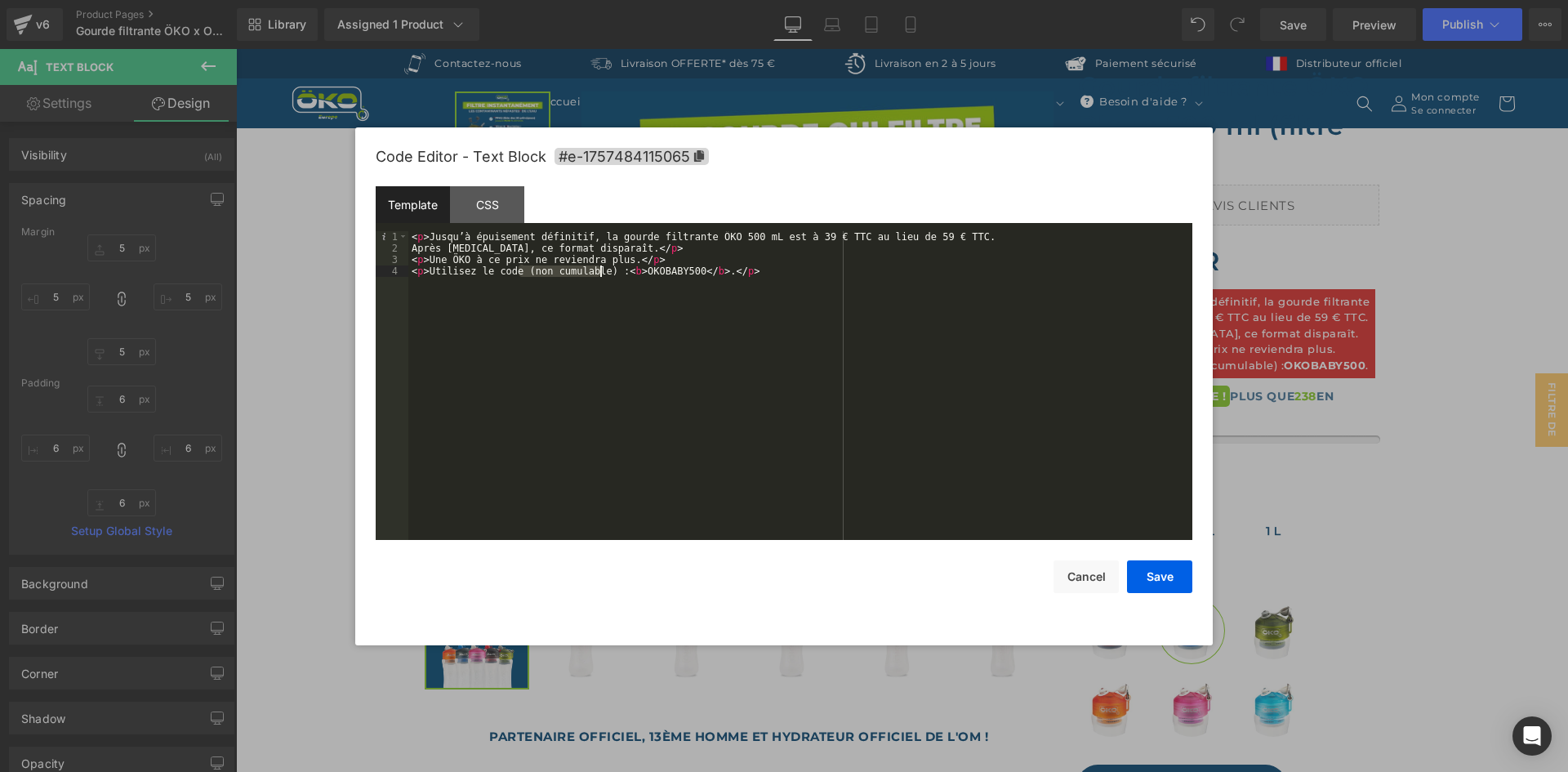
drag, startPoint x: 518, startPoint y: 272, endPoint x: 601, endPoint y: 274, distance: 83.0
click at [601, 274] on div "< p > Jusqu’à épuisement définitif, la gourde filtrante ÖKO 500 mL est à 39 € T…" at bounding box center [801, 397] width 784 height 332
click at [1146, 577] on button "Save" at bounding box center [1159, 576] width 65 height 32
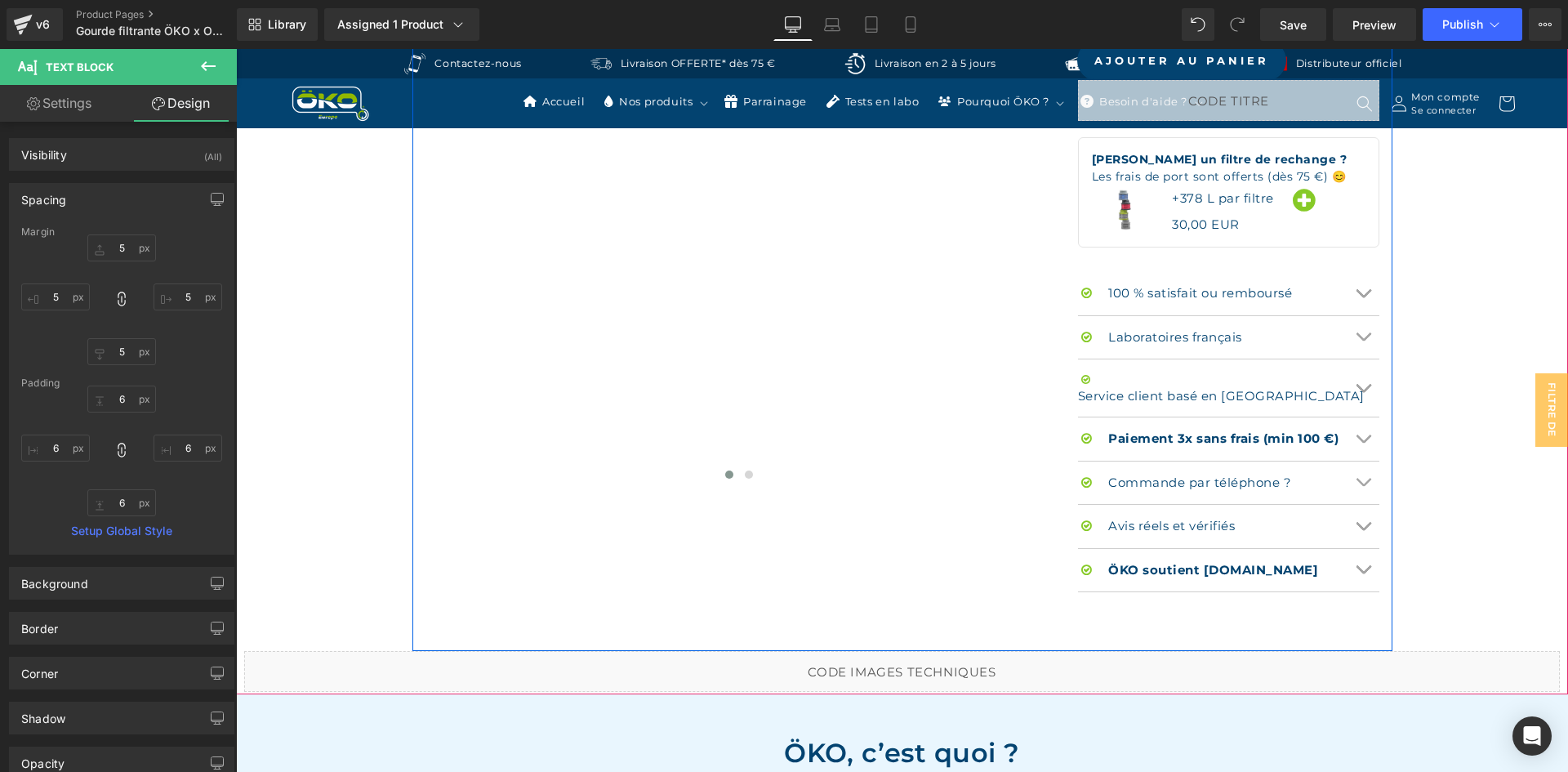
scroll to position [1324, 0]
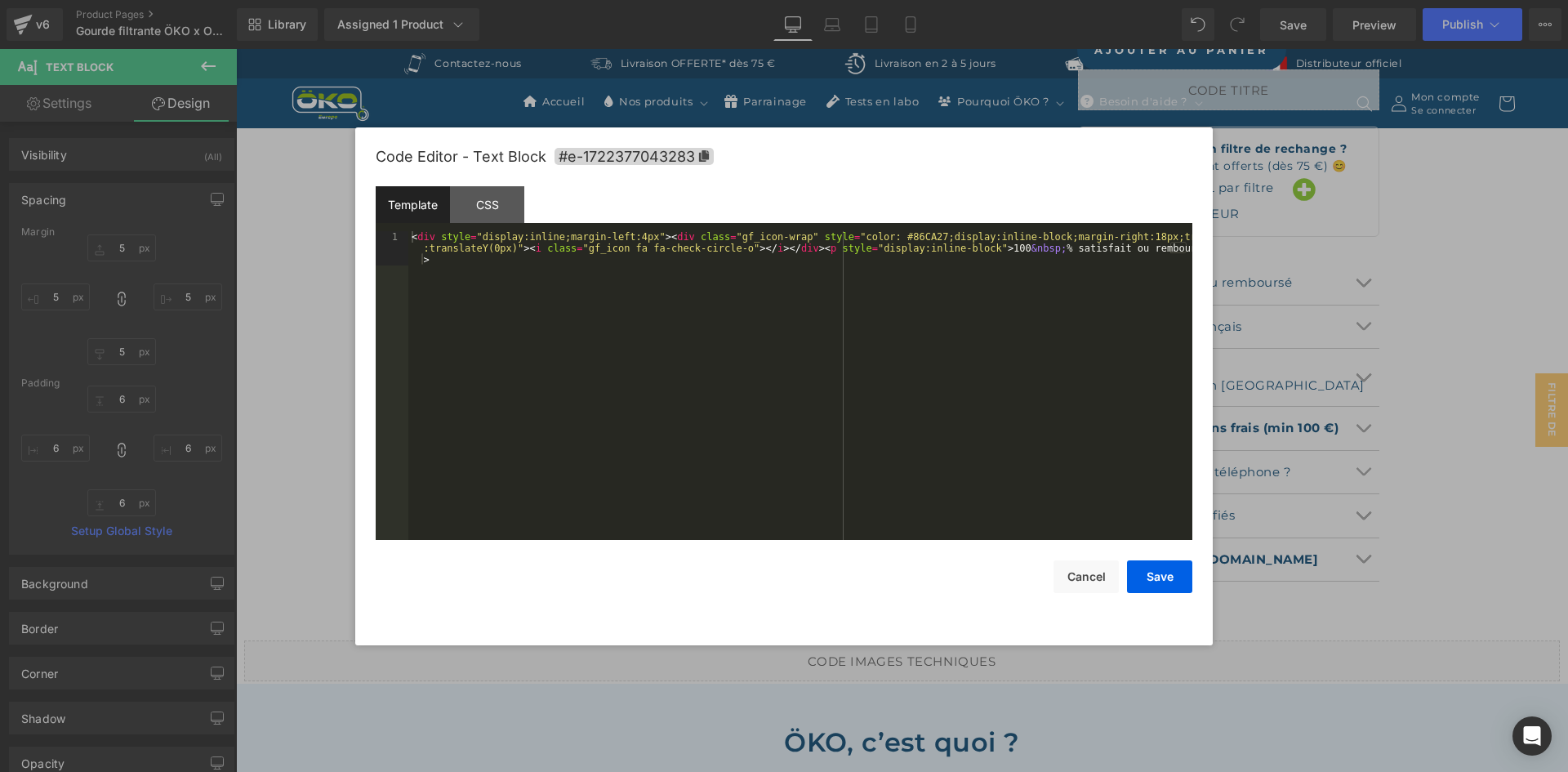
click at [1235, 360] on body "Text Block You are previewing how the will restyle your page. You can not edit …" at bounding box center [784, 386] width 1568 height 772
click at [882, 240] on div "< div style = "display:inline;margin-left:4px" > < div class = "gf_icon-wrap" s…" at bounding box center [801, 419] width 784 height 377
click at [1080, 576] on button "Cancel" at bounding box center [1086, 576] width 65 height 32
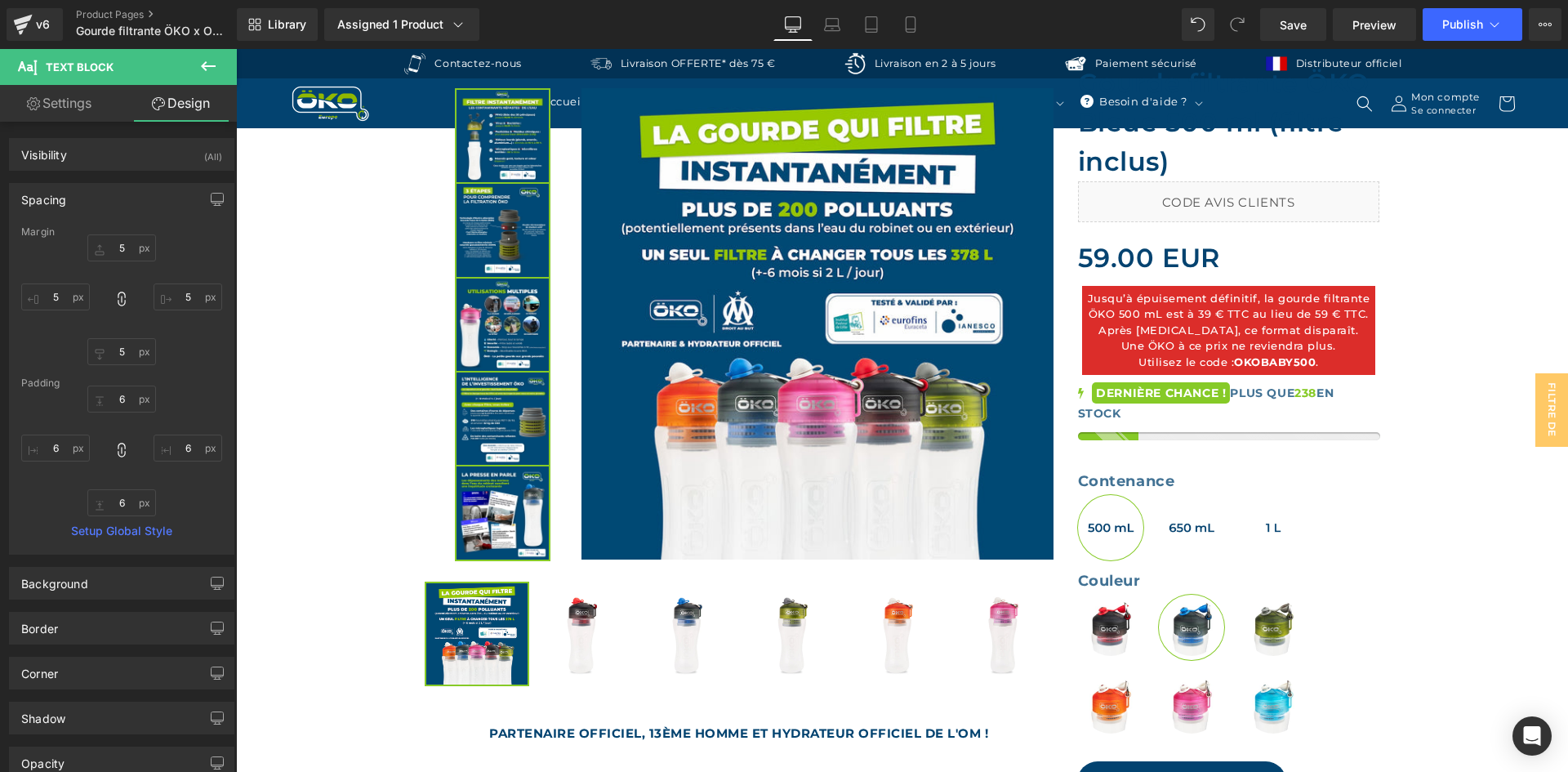
scroll to position [589, 0]
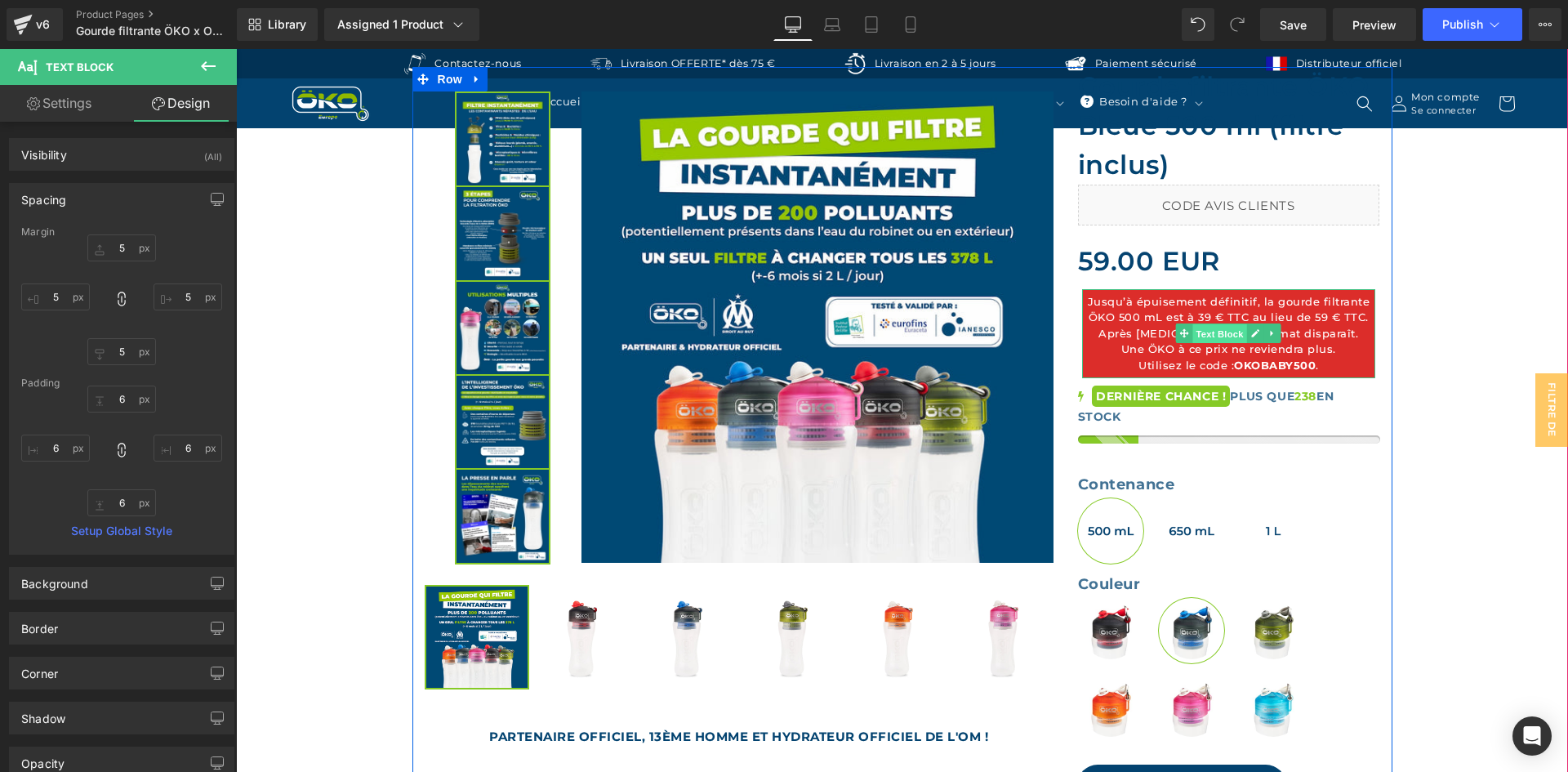
click at [1209, 342] on span "Text Block" at bounding box center [1220, 334] width 54 height 19
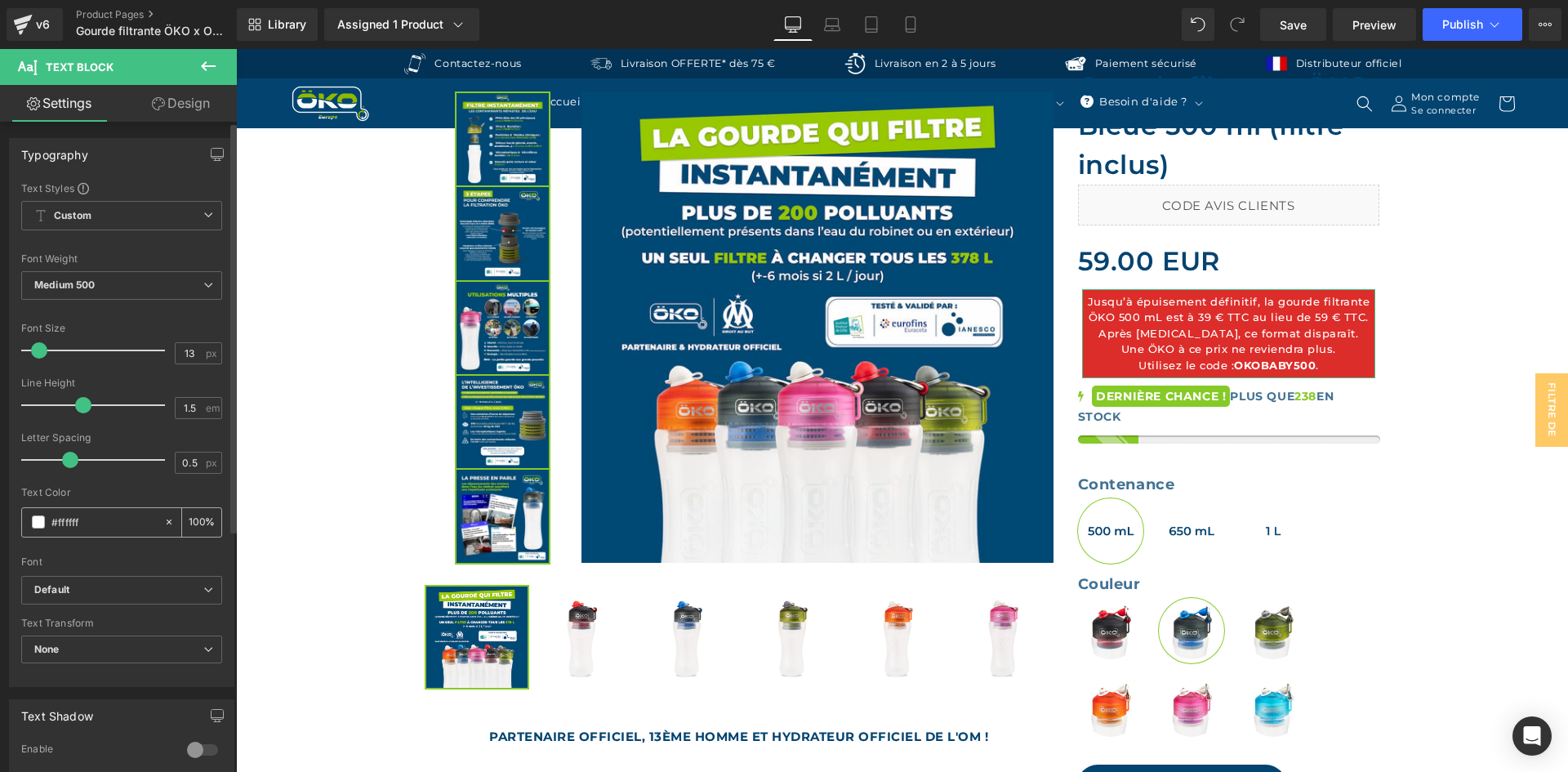
scroll to position [326, 0]
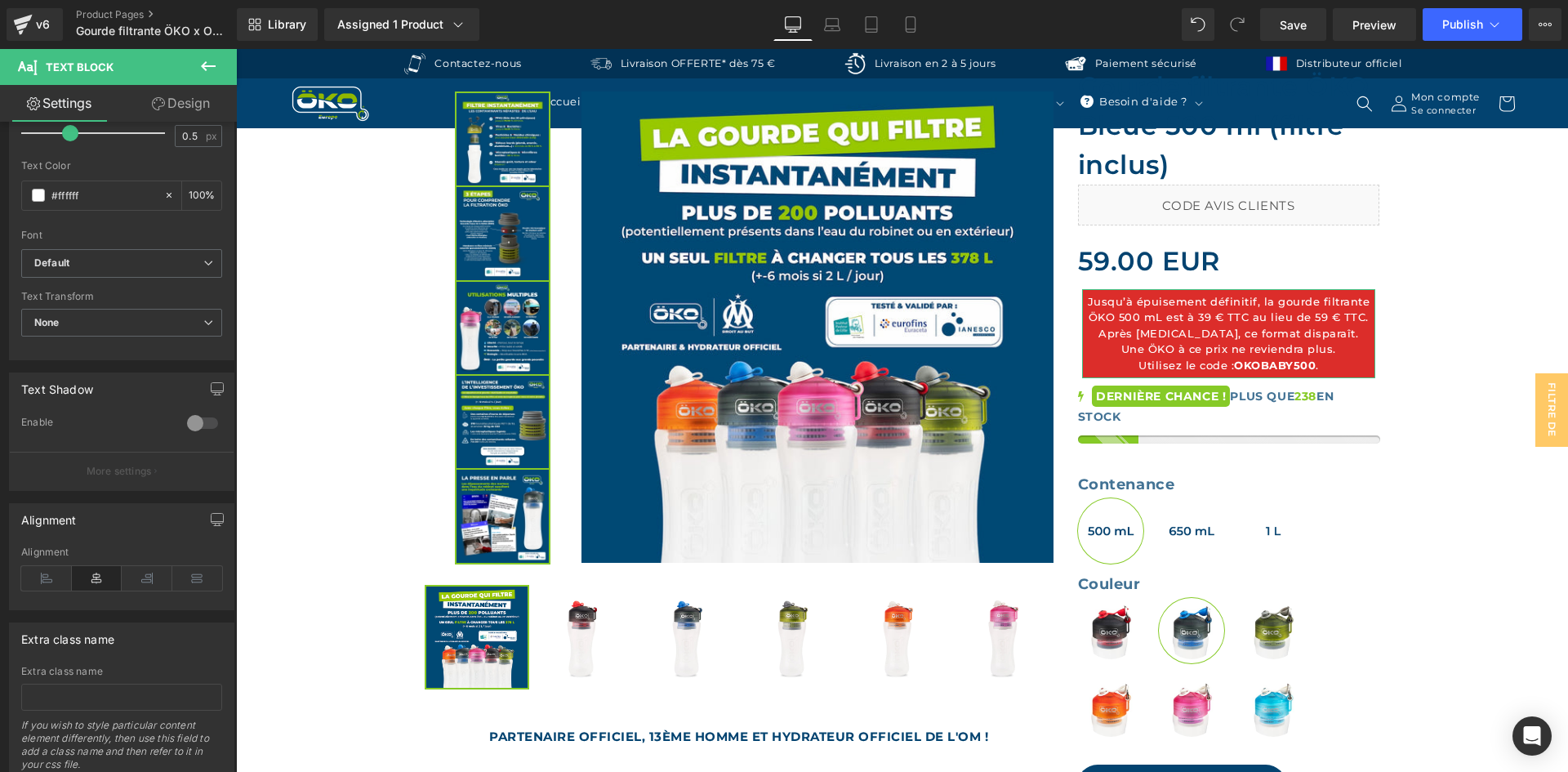
click at [168, 102] on link "Design" at bounding box center [181, 104] width 119 height 37
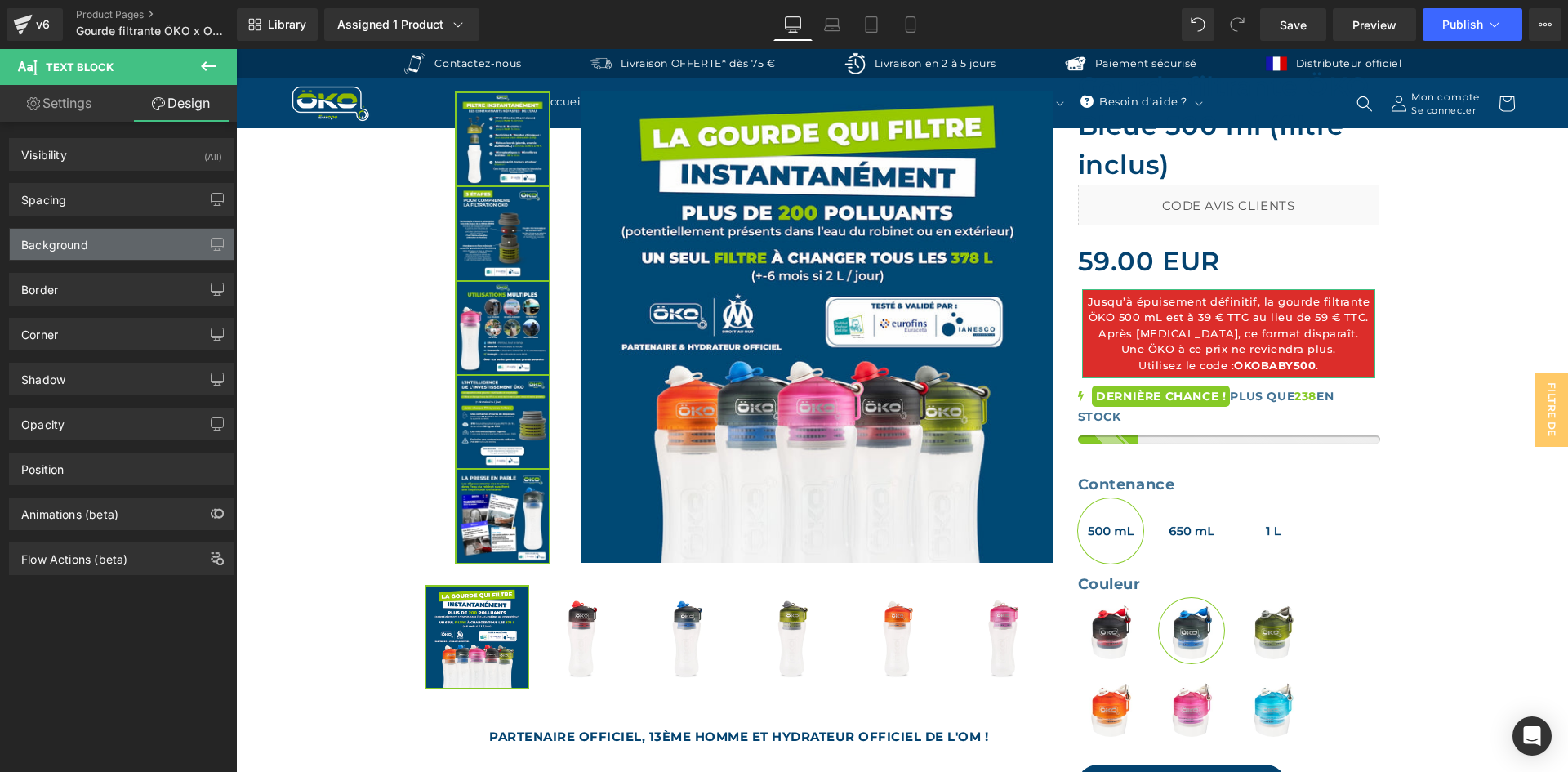
click at [77, 257] on div "Background" at bounding box center [121, 244] width 223 height 31
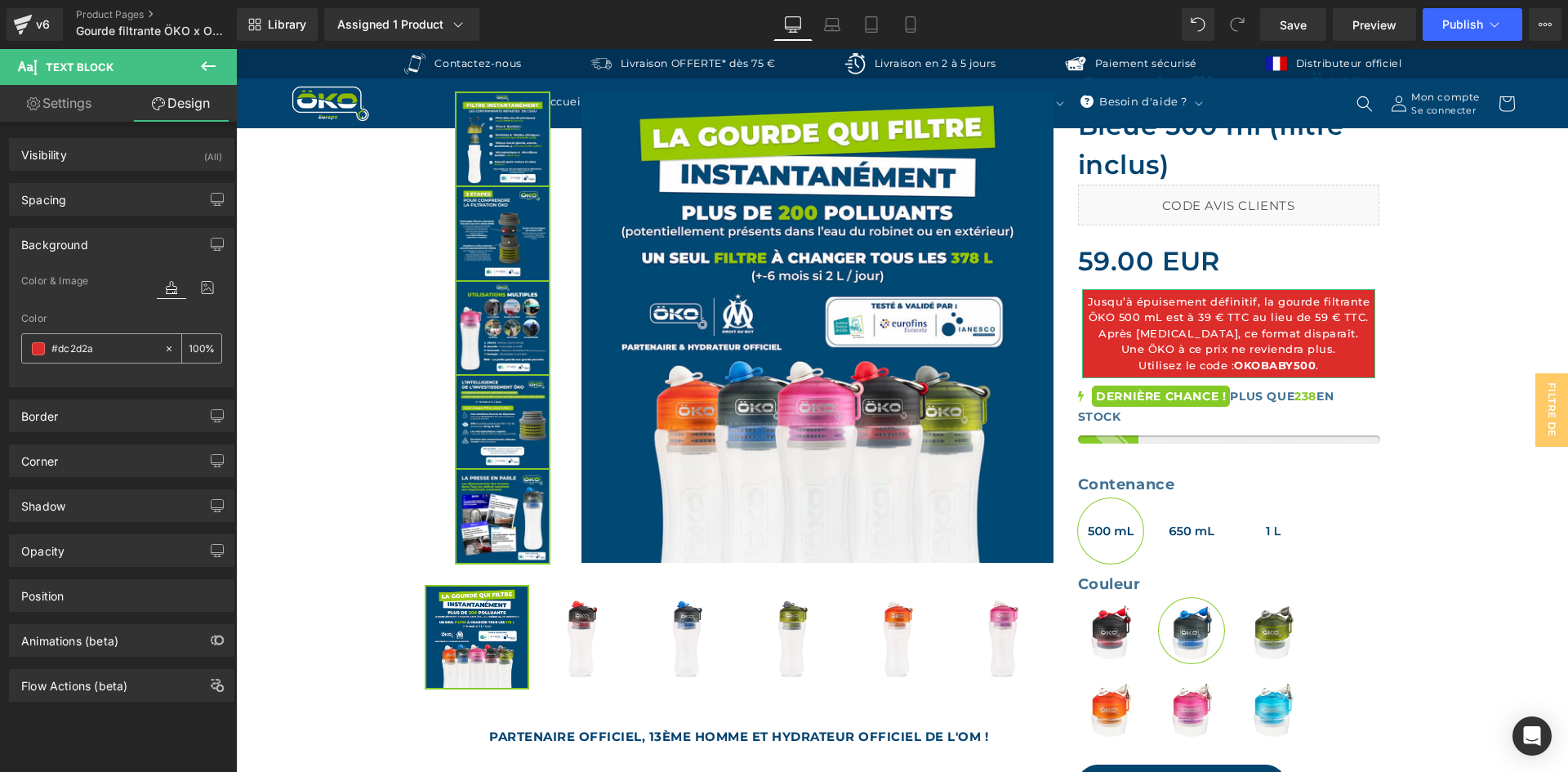
click at [92, 346] on input "text" at bounding box center [104, 348] width 105 height 18
paste input "86CA27"
type input "86CA27"
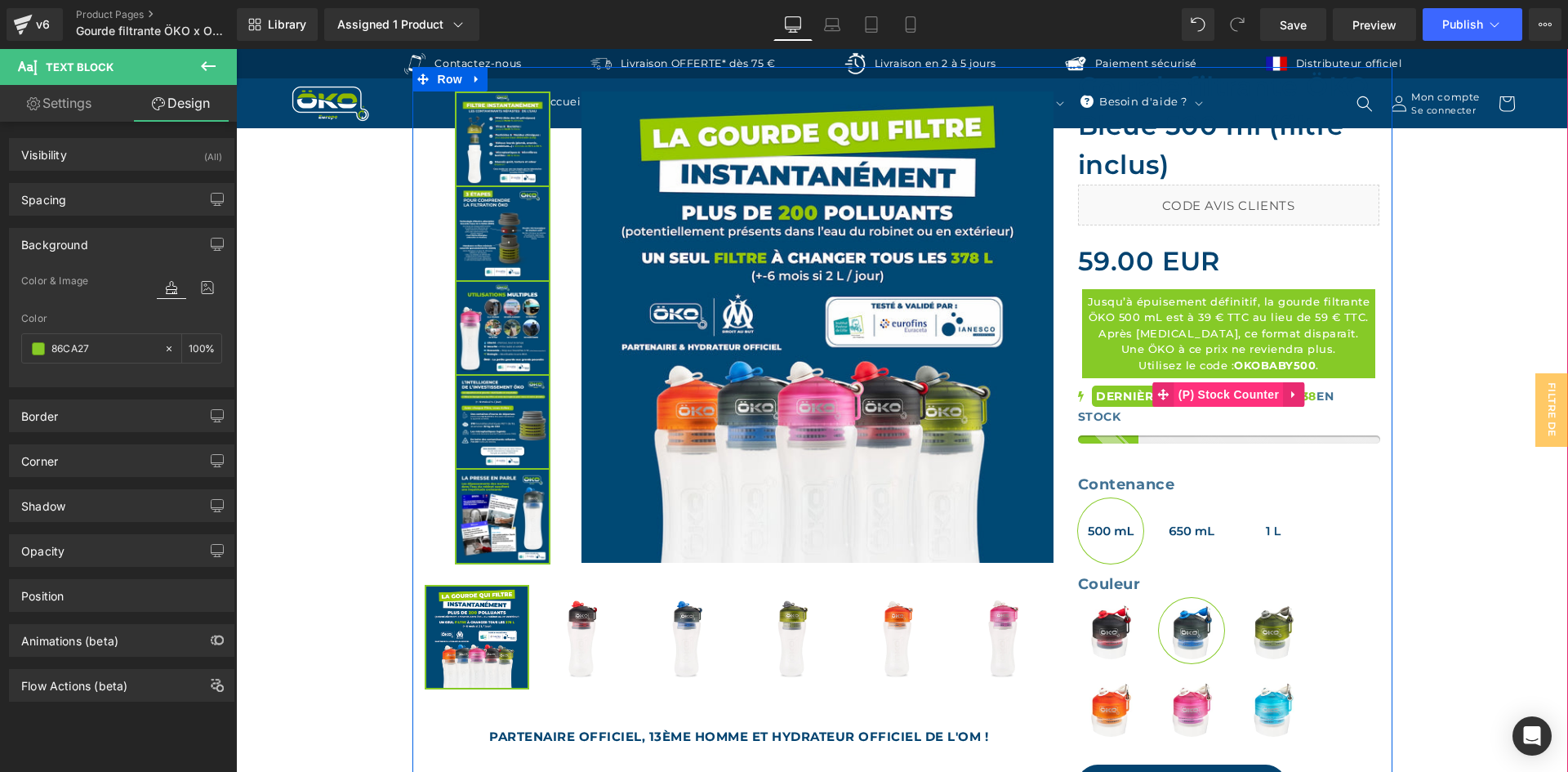
click at [1189, 397] on span "(P) Stock Counter" at bounding box center [1228, 394] width 108 height 24
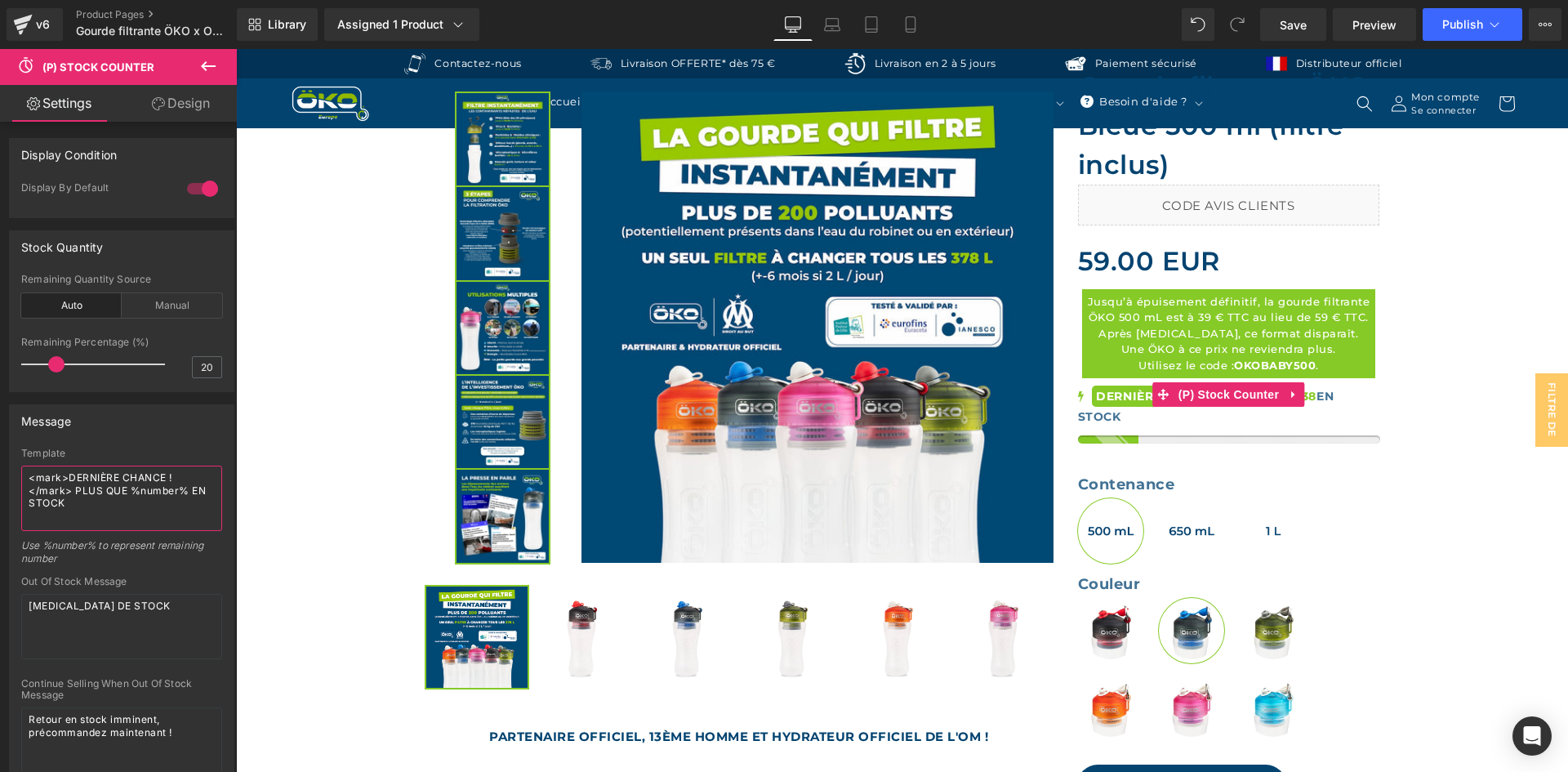
click at [68, 486] on textarea "<mark>DERNIÈRE CHANCE !</mark> PLUS QUE %number% EN STOCK" at bounding box center [121, 498] width 201 height 65
click at [71, 479] on textarea "<mark>DERNIÈRE CHANCE !</mark> PLUS QUE %number% EN STOCK" at bounding box center [121, 498] width 201 height 65
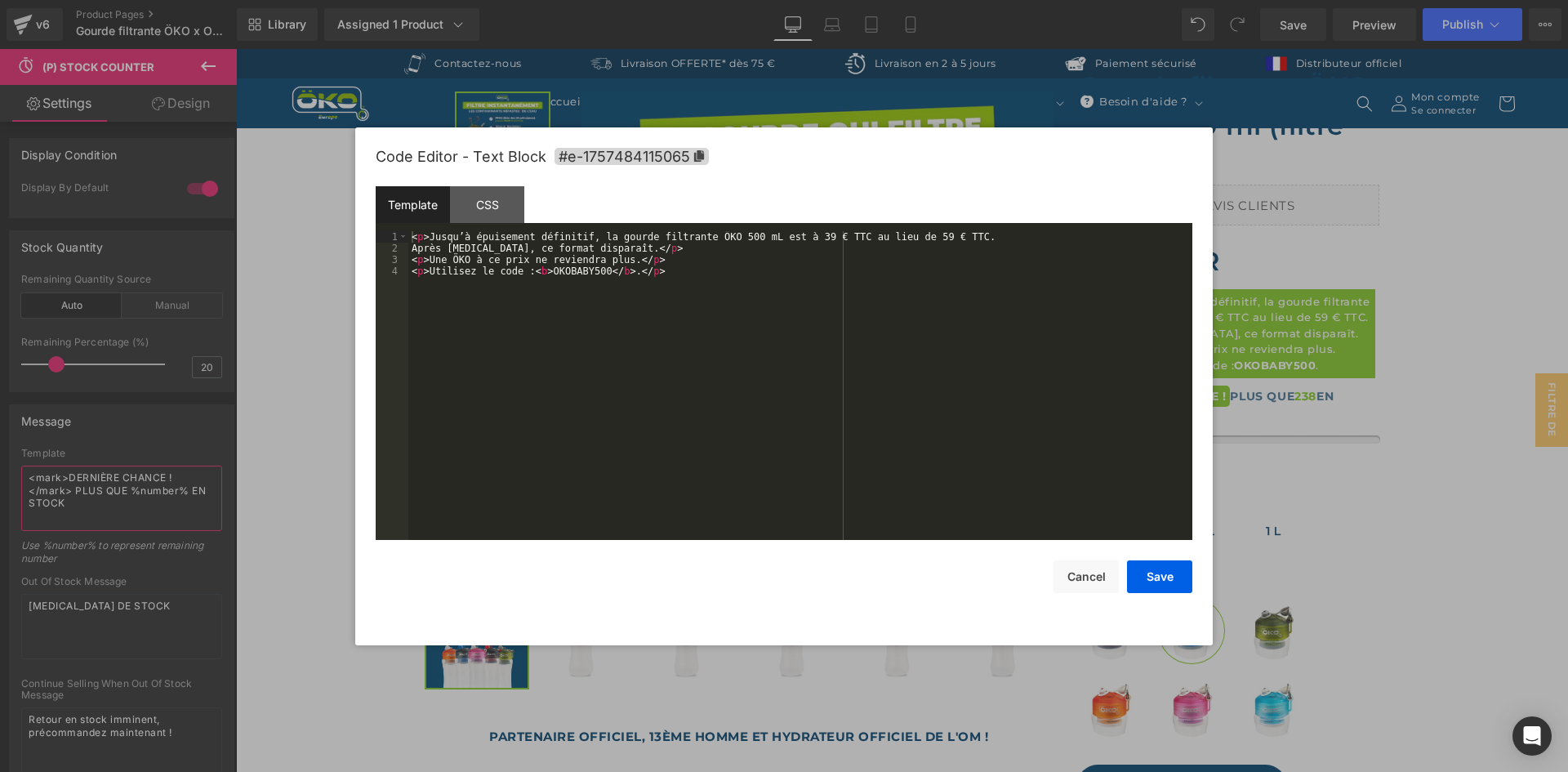
click at [1186, 0] on div "(P) Stock Counter You are previewing how the will restyle your page. You can no…" at bounding box center [784, 0] width 1568 height 0
click at [790, 239] on div "< p > Jusqu’à épuisement définitif, la gourde filtrante ÖKO 500 mL est à 39 € T…" at bounding box center [801, 397] width 784 height 332
click at [866, 240] on div "< p > Jusqu’à épuisement définitif, la gourde filtrante ÖKO 500 mL est à < mark…" at bounding box center [801, 397] width 784 height 332
paste textarea
click at [1150, 572] on button "Save" at bounding box center [1159, 576] width 65 height 32
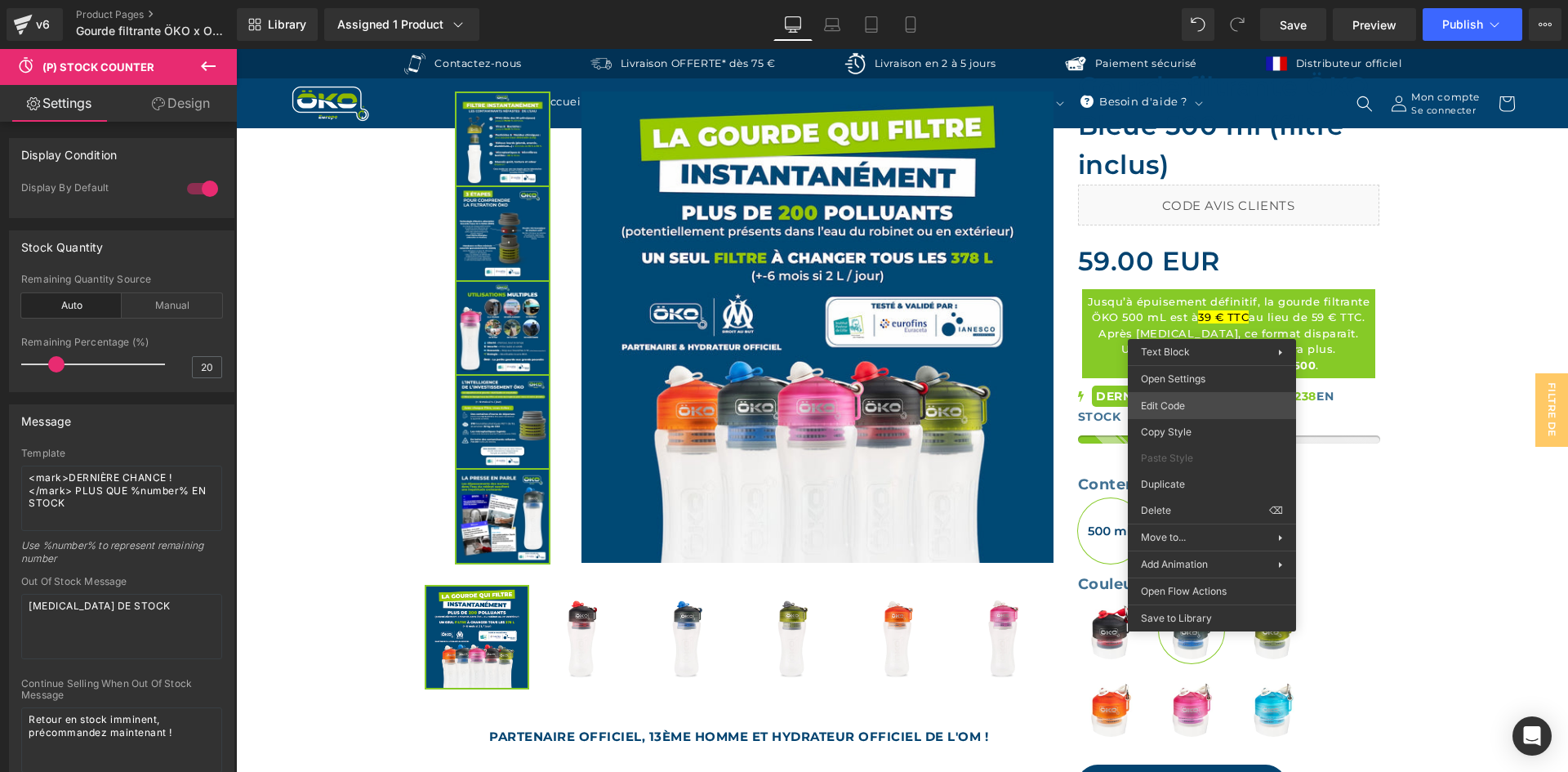
click at [1214, 409] on body "(P) Stock Counter You are previewing how the will restyle your page. You can no…" at bounding box center [784, 386] width 1568 height 772
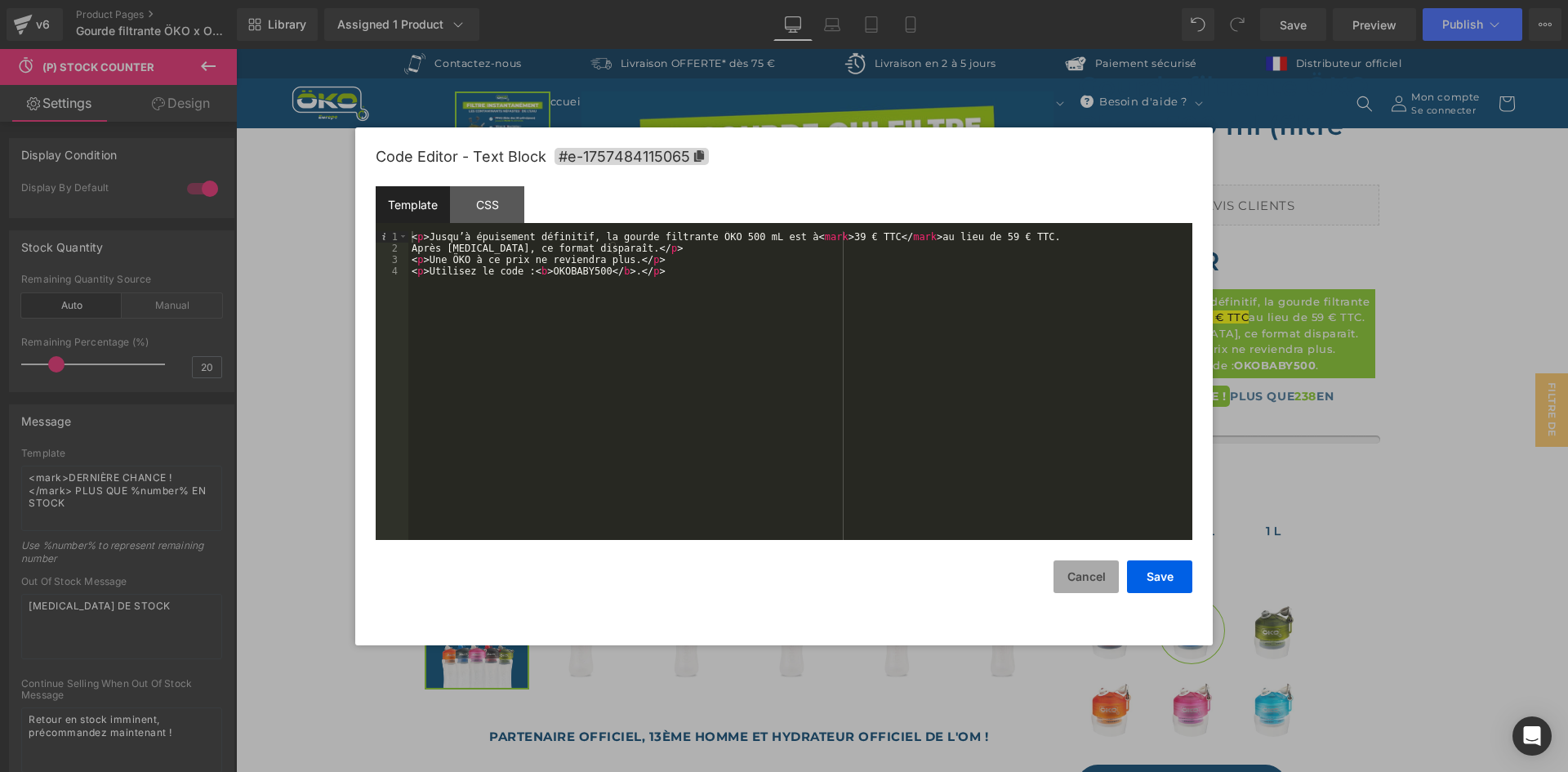
click at [1093, 560] on button "Cancel" at bounding box center [1086, 576] width 65 height 32
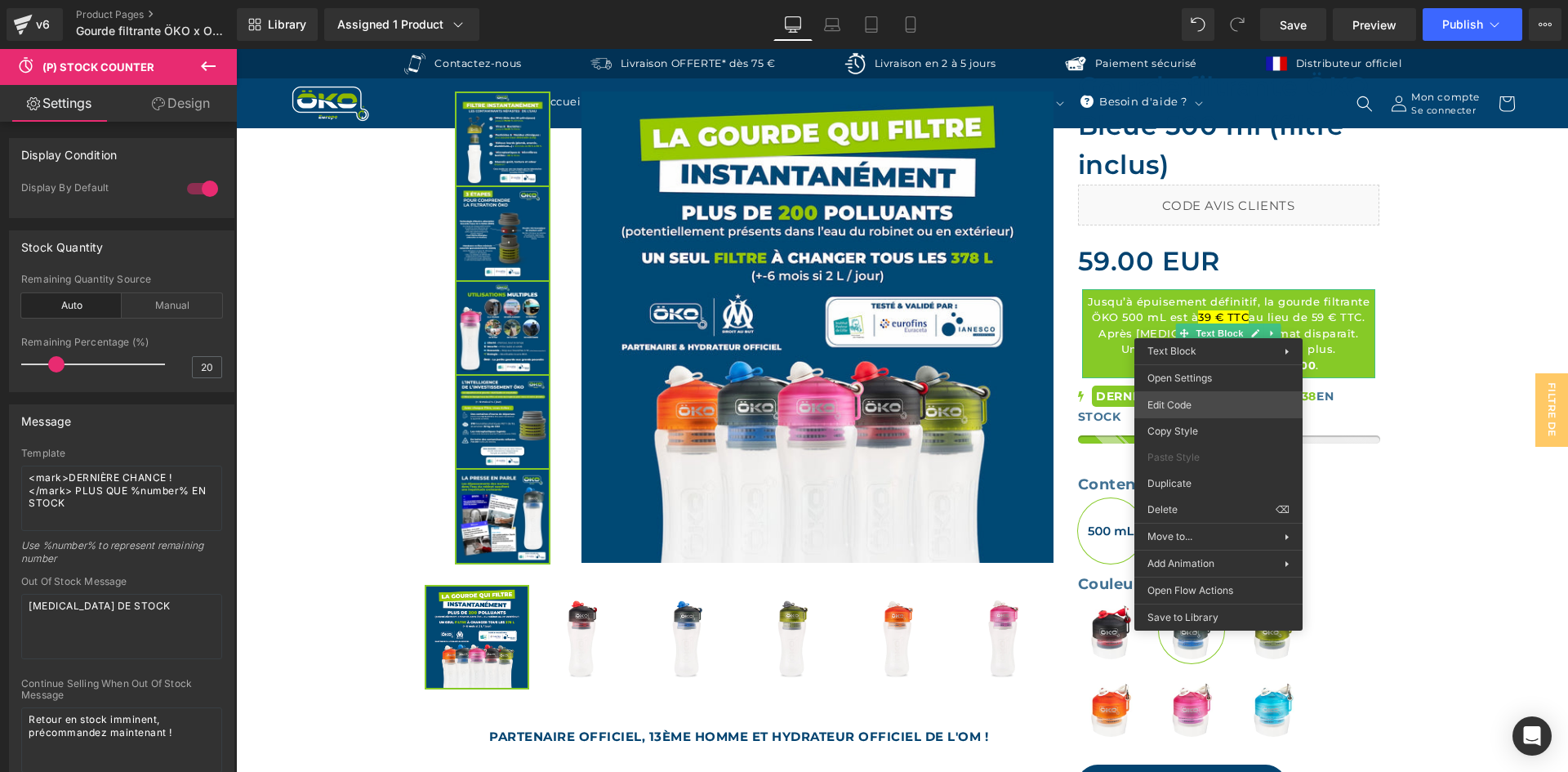
click at [1178, 0] on div "(P) Stock Counter You are previewing how the will restyle your page. You can no…" at bounding box center [784, 0] width 1568 height 0
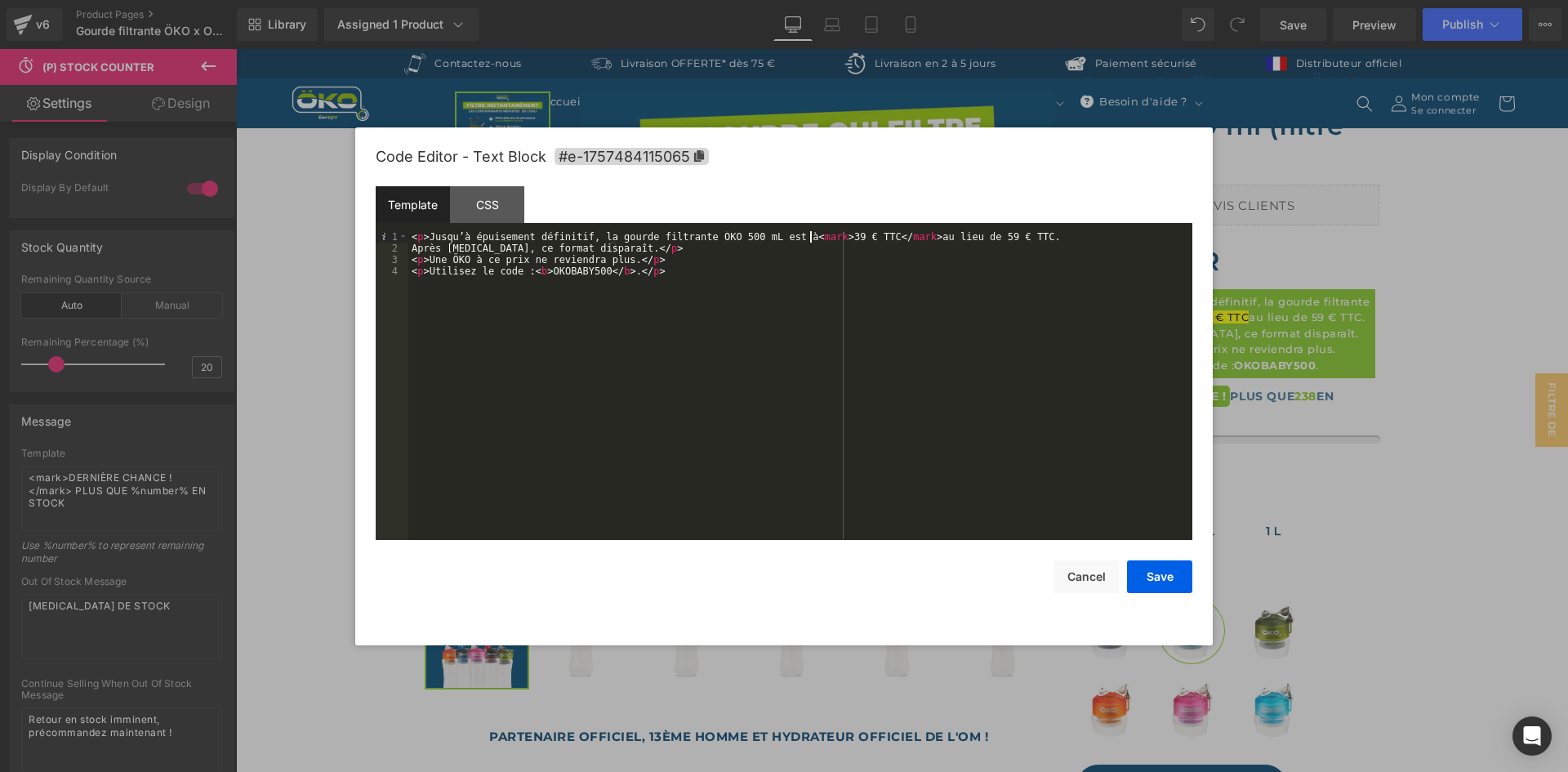
click at [810, 235] on div "< p > Jusqu’à épuisement définitif, la gourde filtrante ÖKO 500 mL est à < mark…" at bounding box center [801, 397] width 784 height 332
click at [862, 237] on div "< p > Jusqu’à épuisement définitif, la gourde filtrante ÖKO 500 mL est à 39 € T…" at bounding box center [801, 397] width 784 height 332
click at [848, 238] on div "< p > Jusqu’à épuisement définitif, la gourde filtrante ÖKO 500 mL est à 39 € T…" at bounding box center [801, 397] width 784 height 332
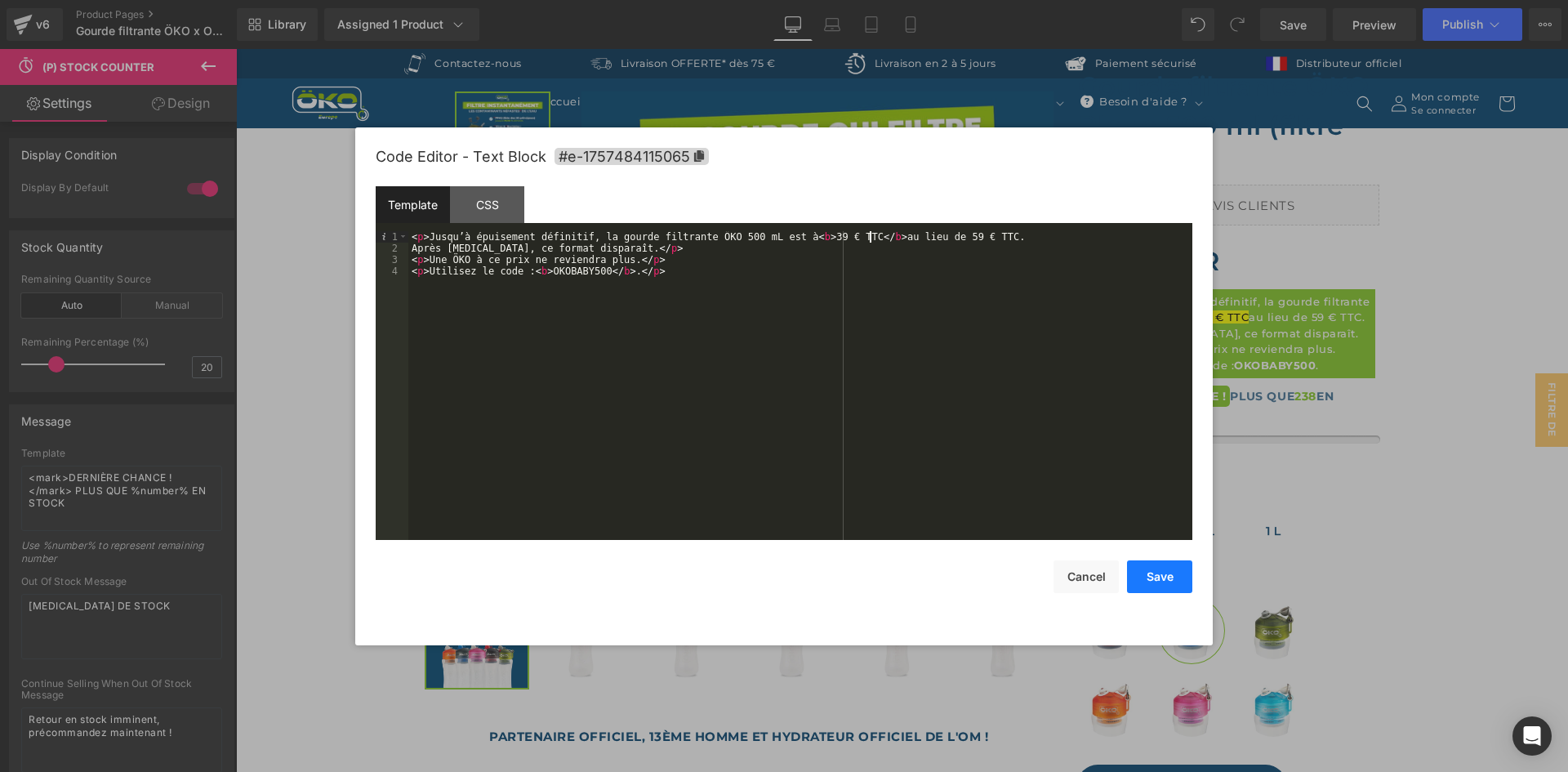
click at [1157, 581] on button "Save" at bounding box center [1159, 576] width 65 height 32
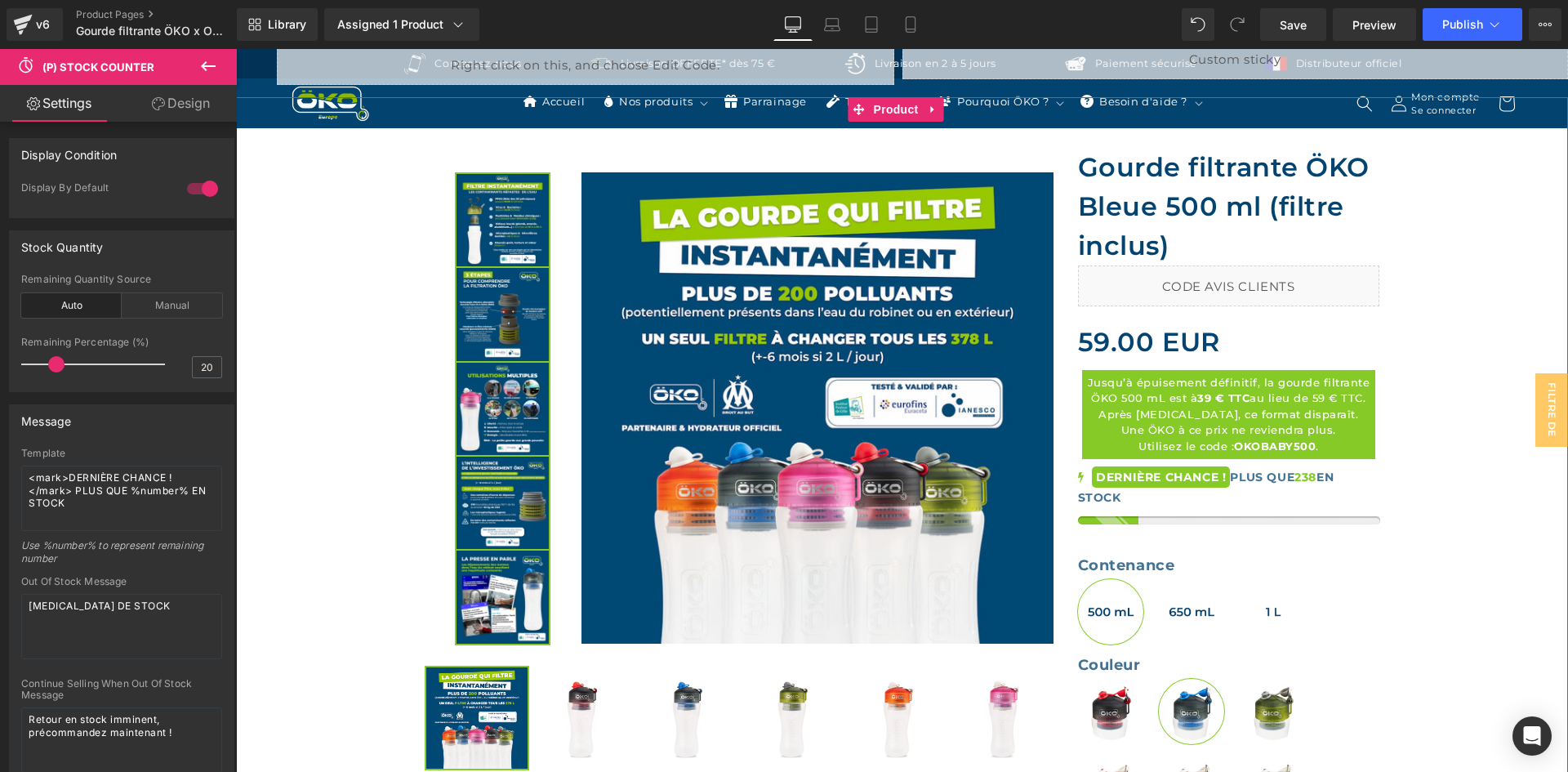
scroll to position [508, 0]
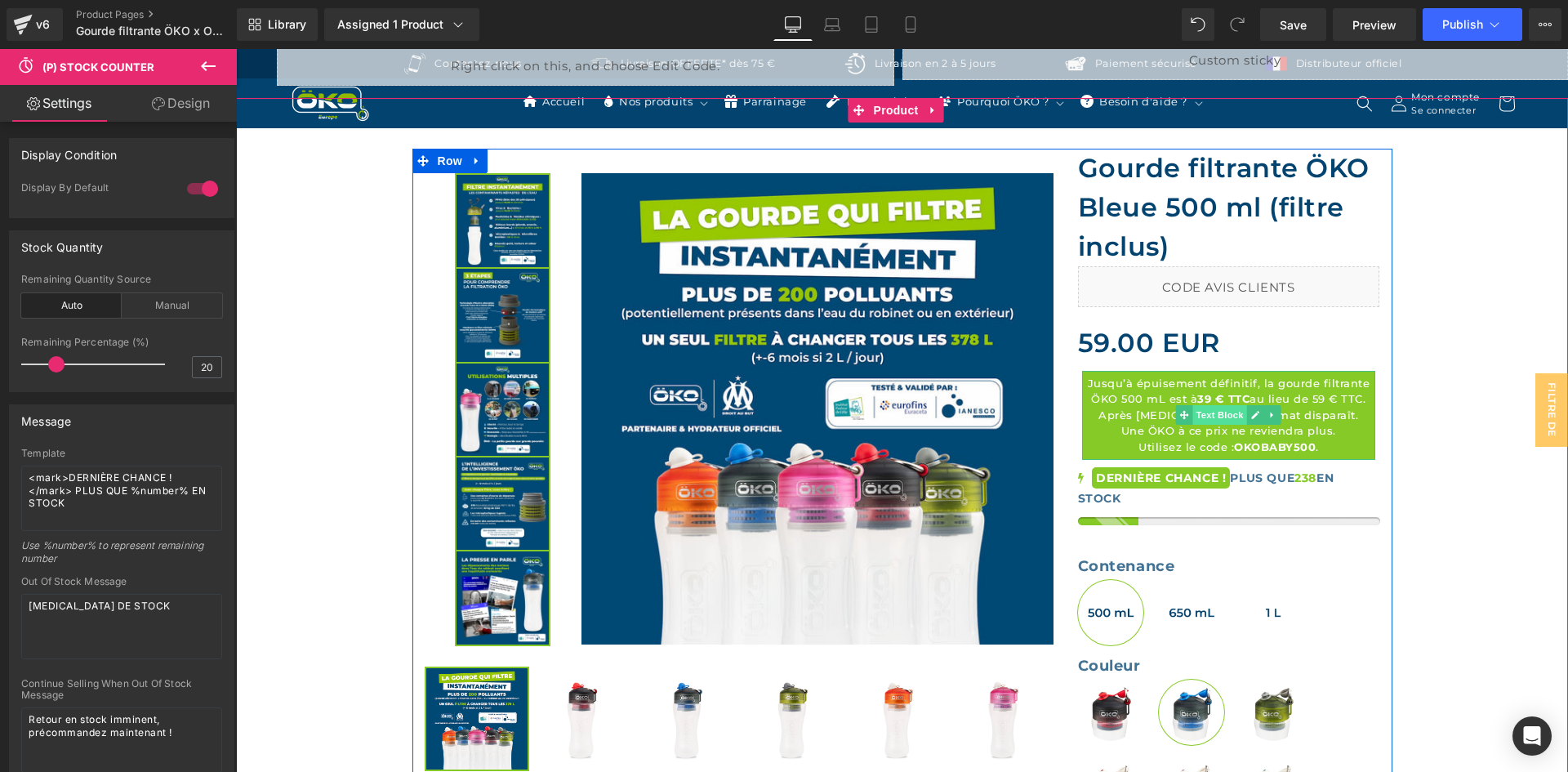
click at [1208, 410] on span "Text Block" at bounding box center [1220, 414] width 54 height 19
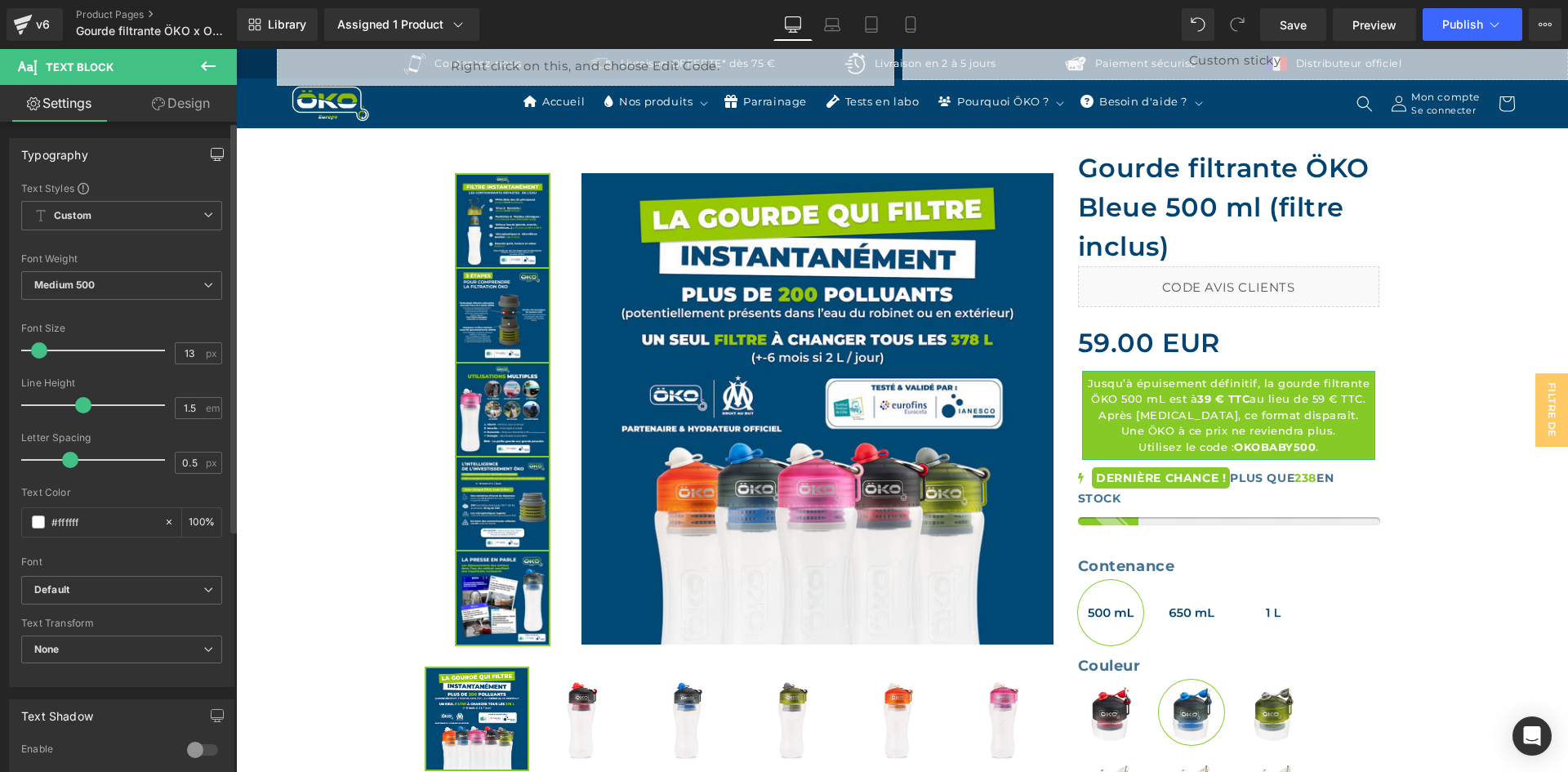
click at [210, 153] on icon "button" at bounding box center [217, 154] width 13 height 13
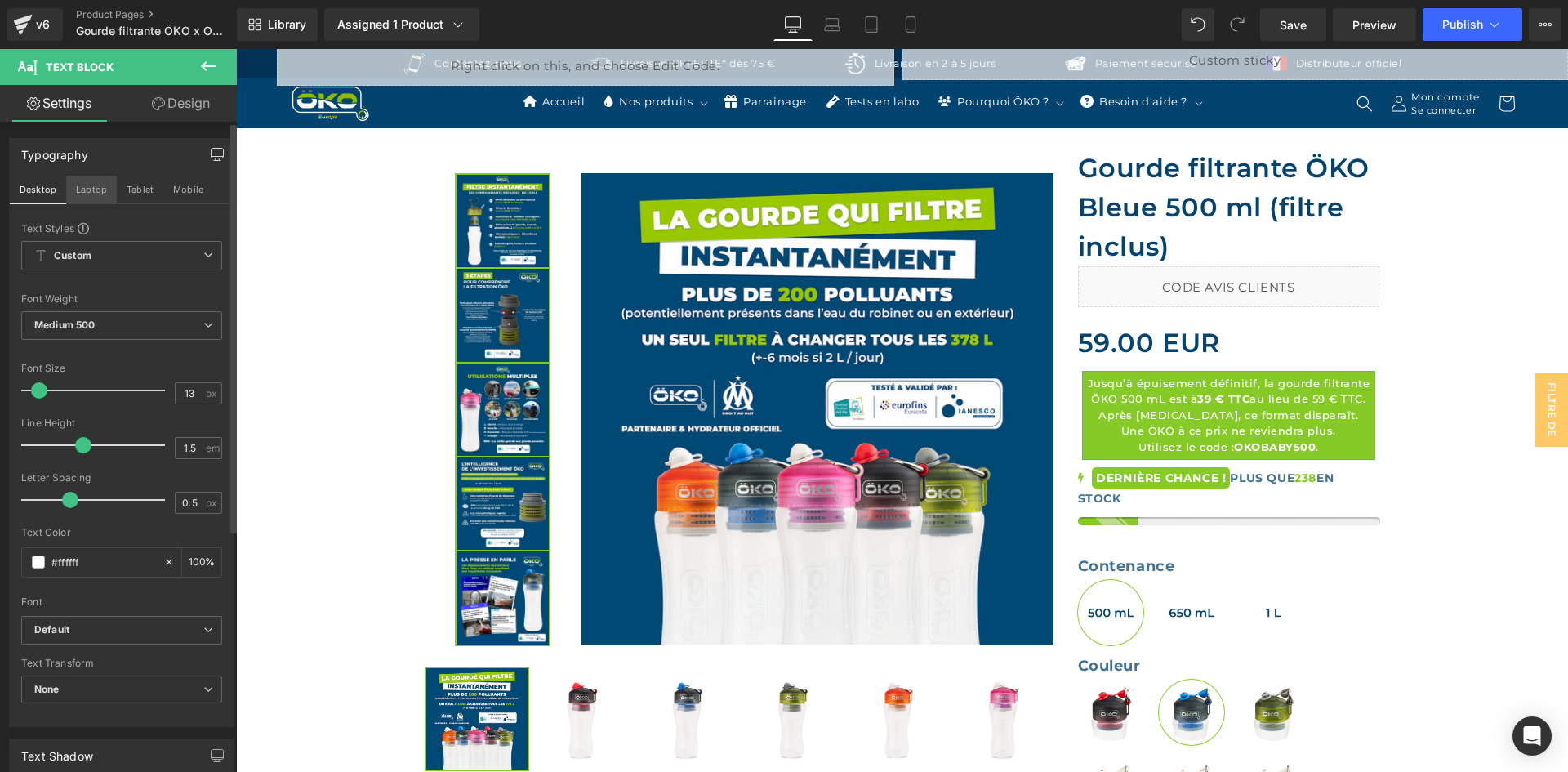
click at [112, 189] on button "Laptop" at bounding box center [91, 189] width 51 height 28
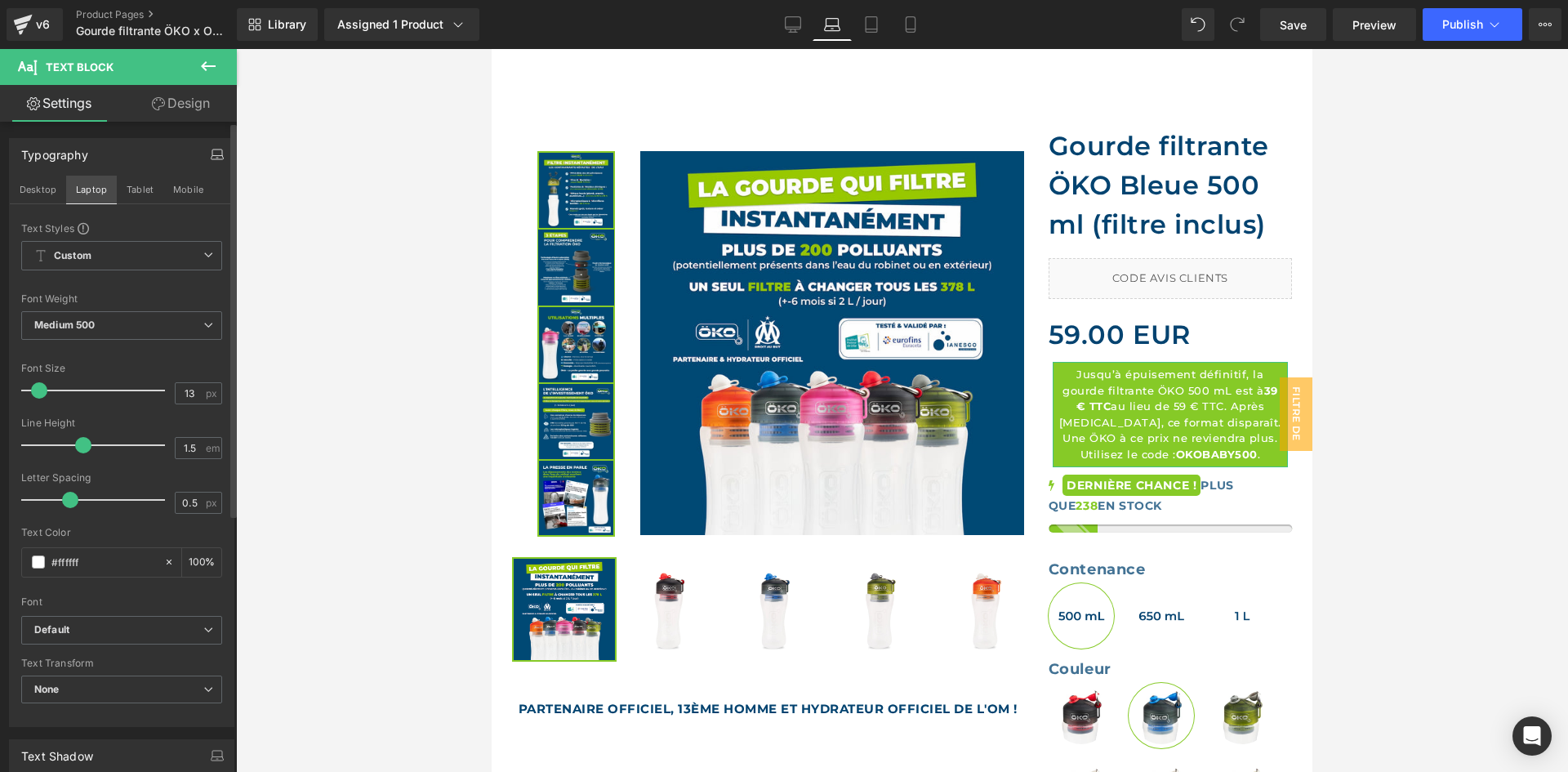
scroll to position [500, 0]
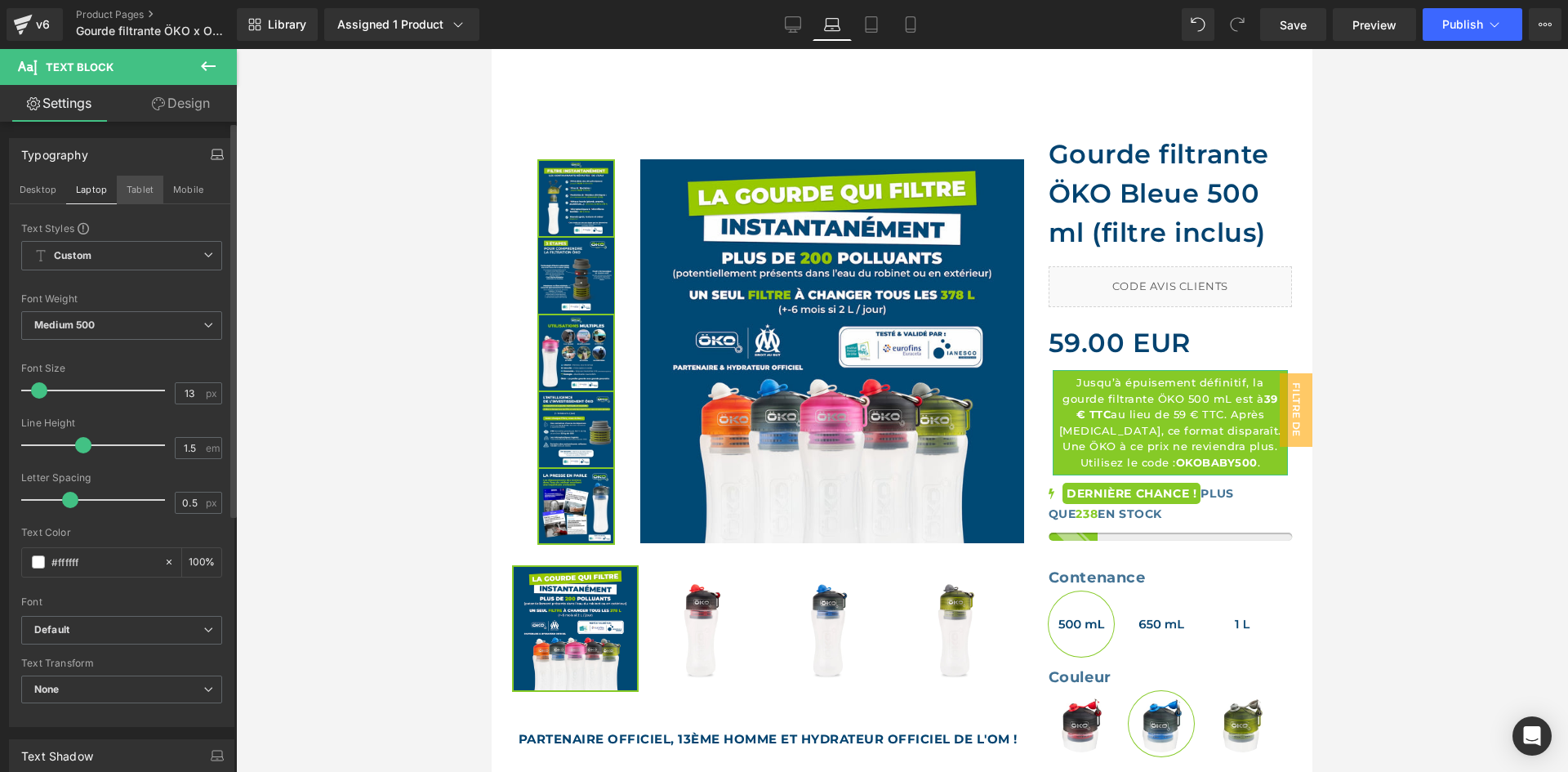
click at [127, 187] on button "Tablet" at bounding box center [140, 189] width 46 height 28
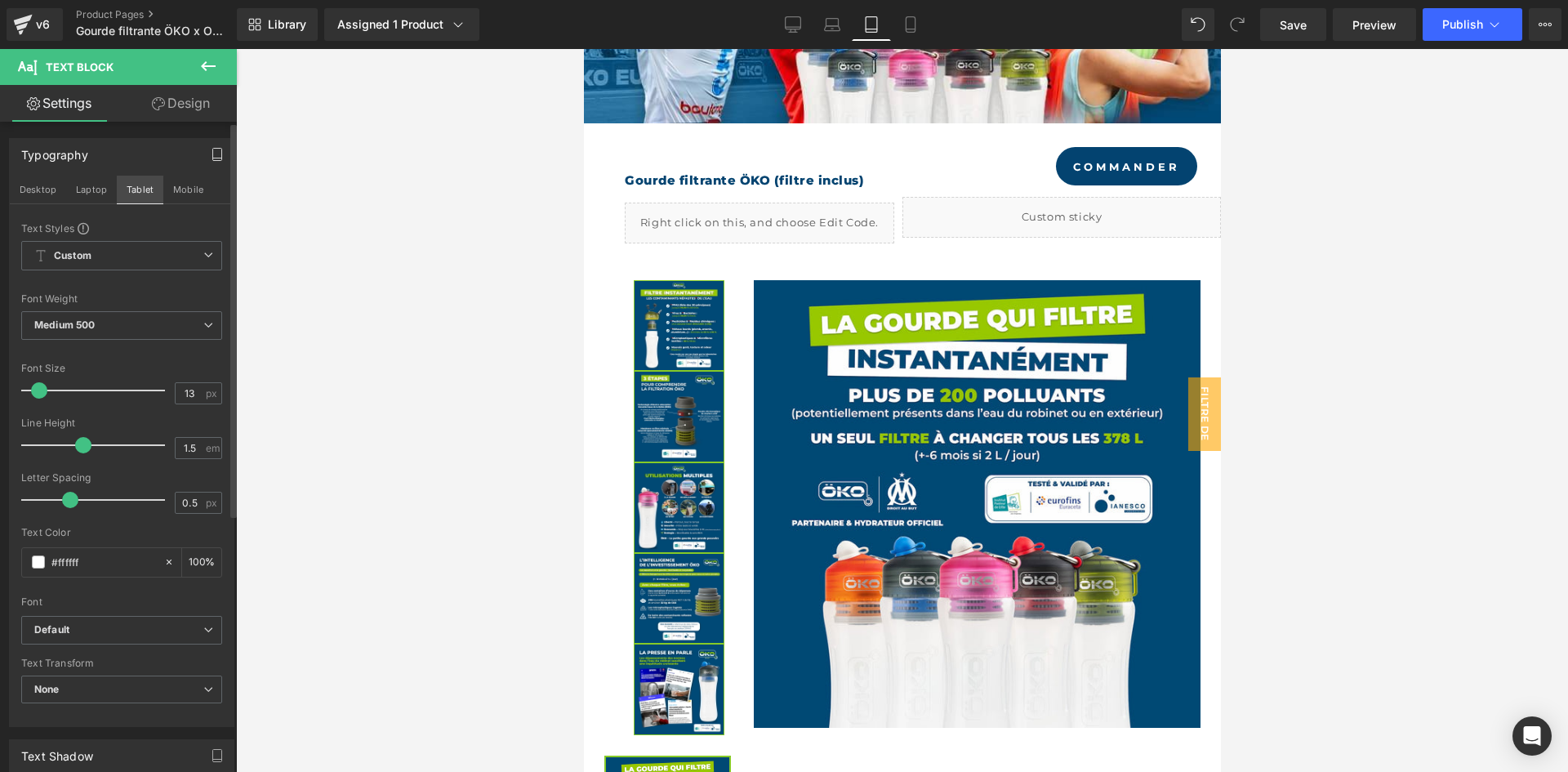
scroll to position [1217, 0]
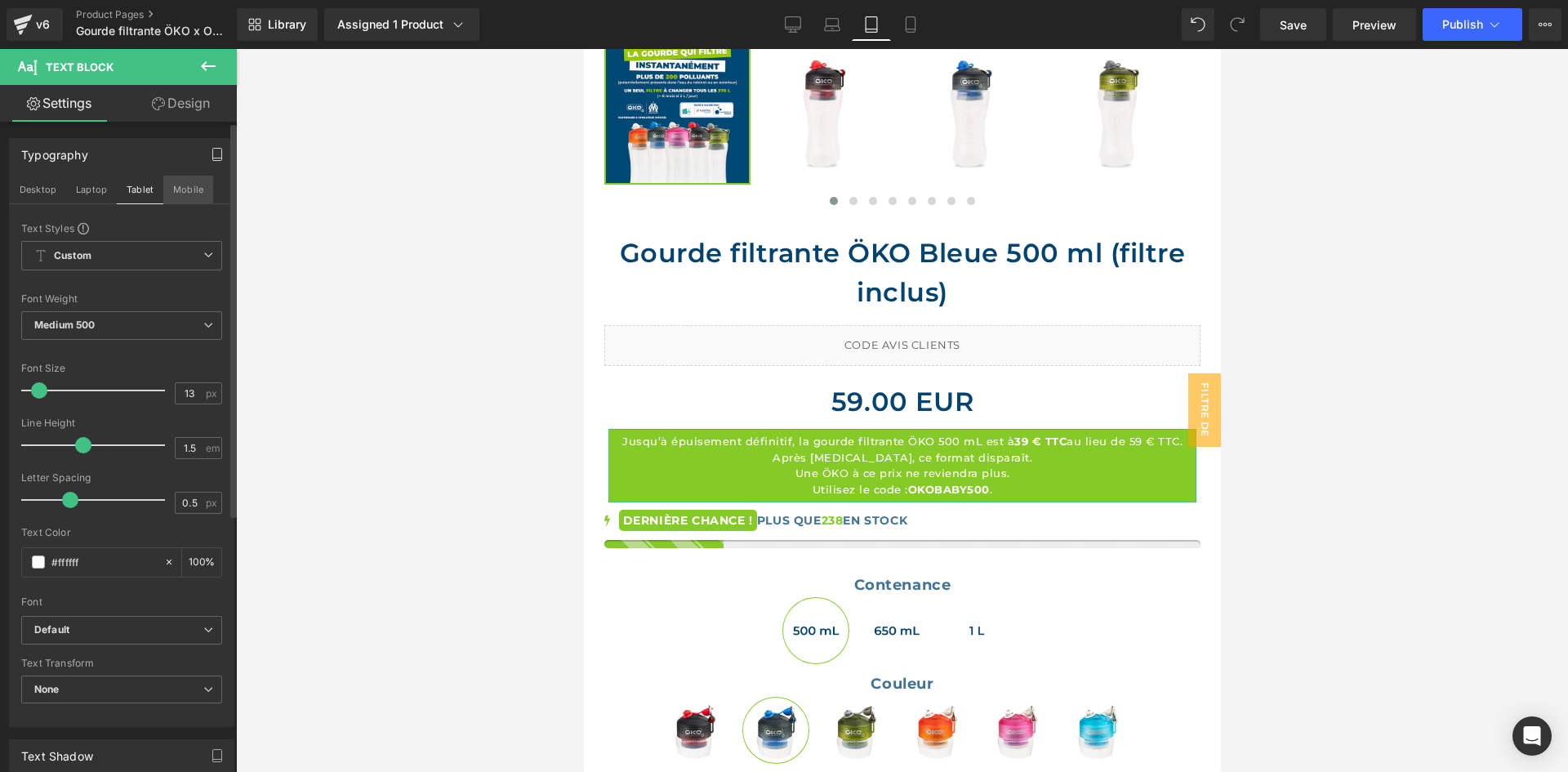
click at [166, 189] on button "Mobile" at bounding box center [188, 189] width 50 height 28
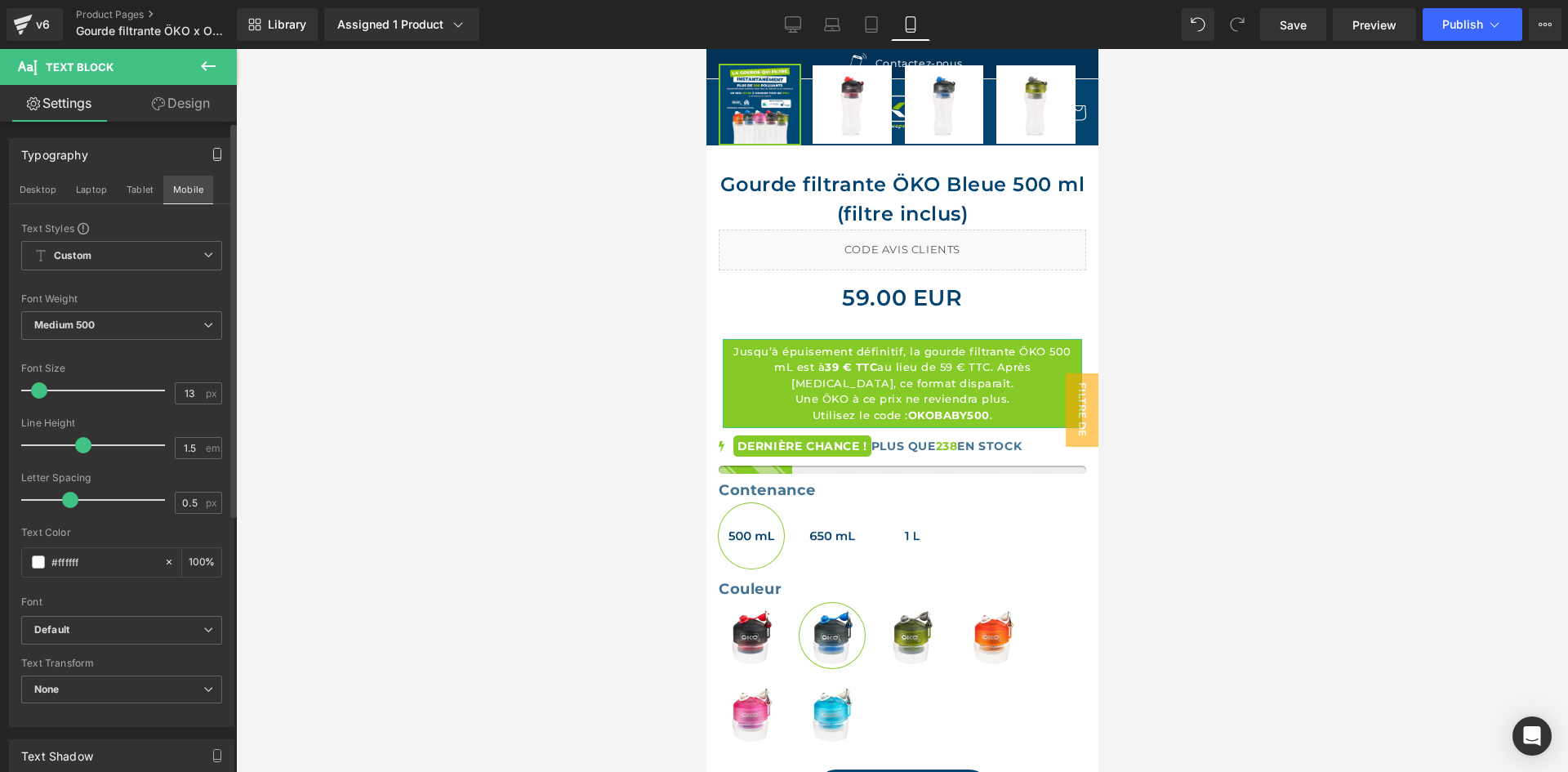
scroll to position [833, 0]
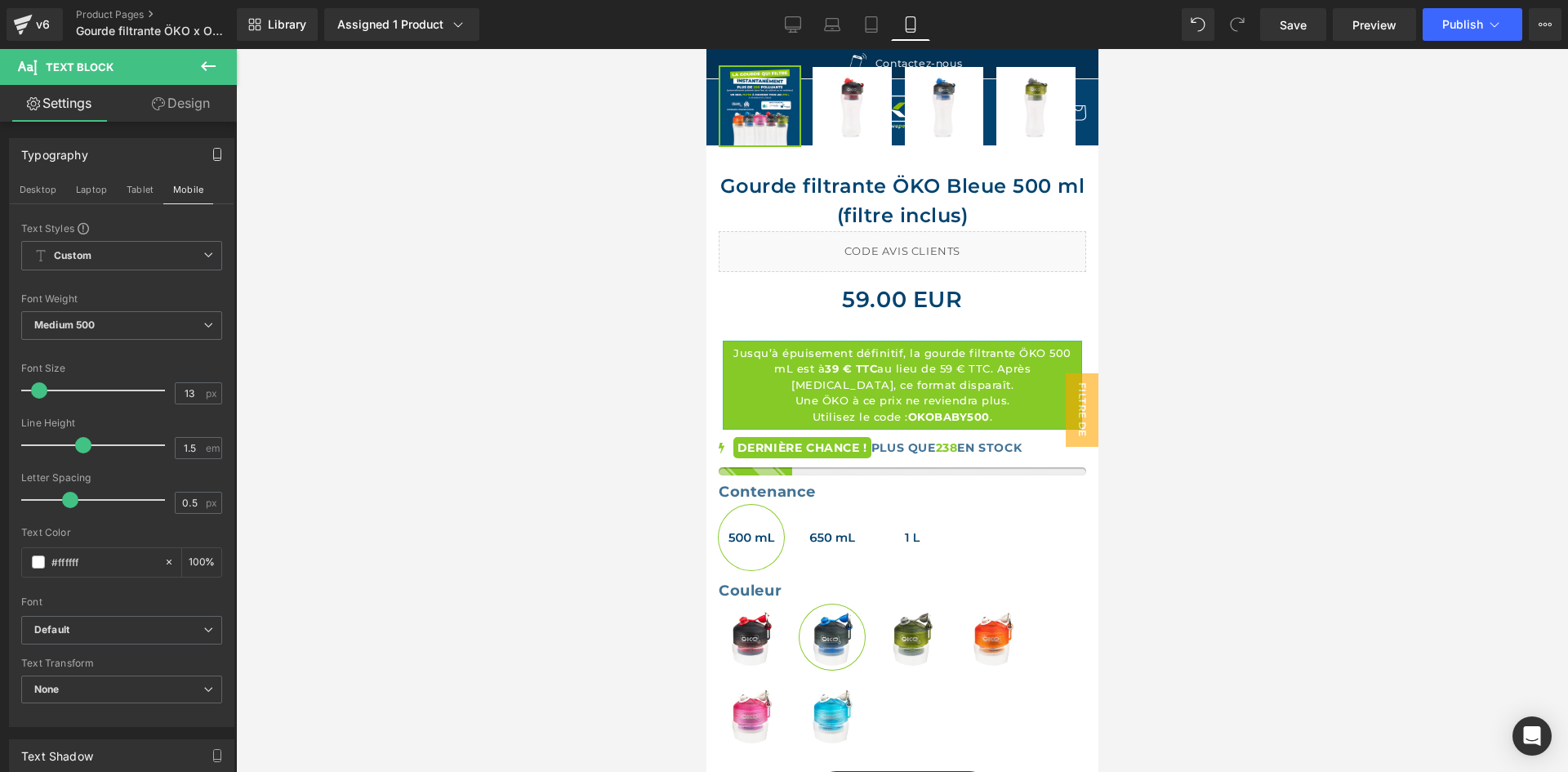
click at [202, 113] on link "Design" at bounding box center [181, 104] width 119 height 37
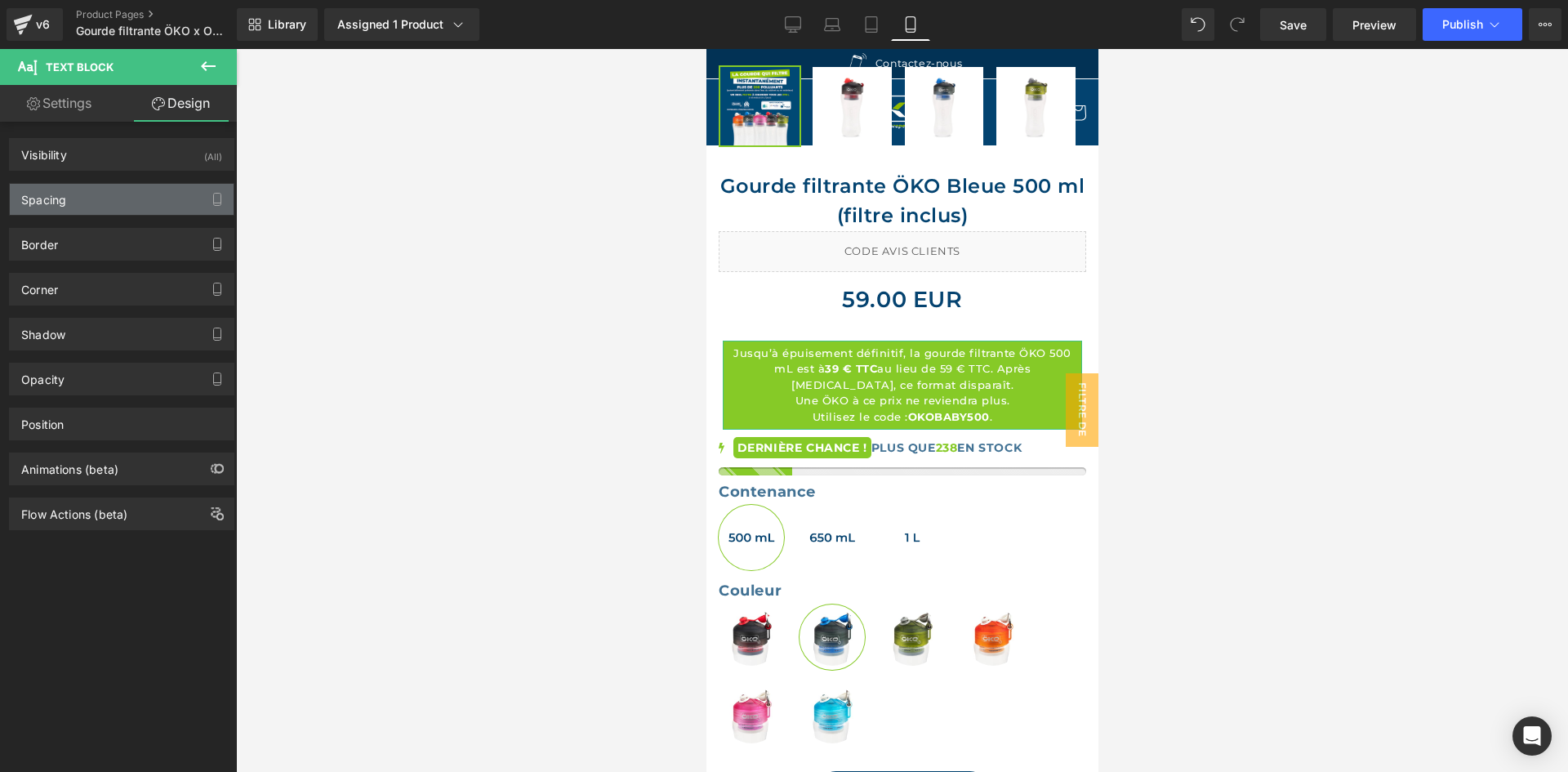
click at [10, 195] on div "Spacing" at bounding box center [121, 198] width 223 height 31
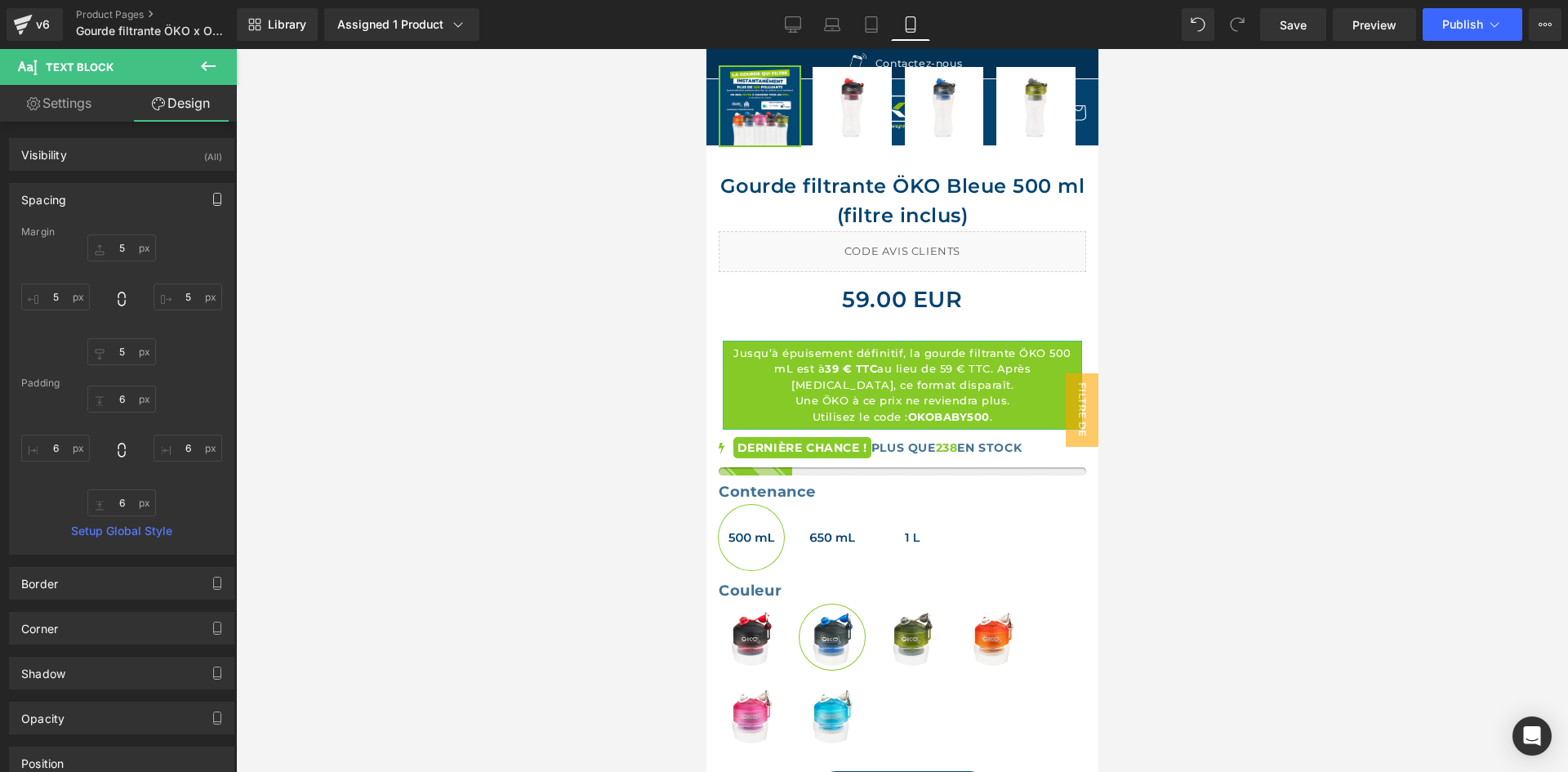
click at [220, 195] on button "button" at bounding box center [217, 198] width 26 height 31
click at [44, 238] on button "Desktop" at bounding box center [38, 234] width 57 height 28
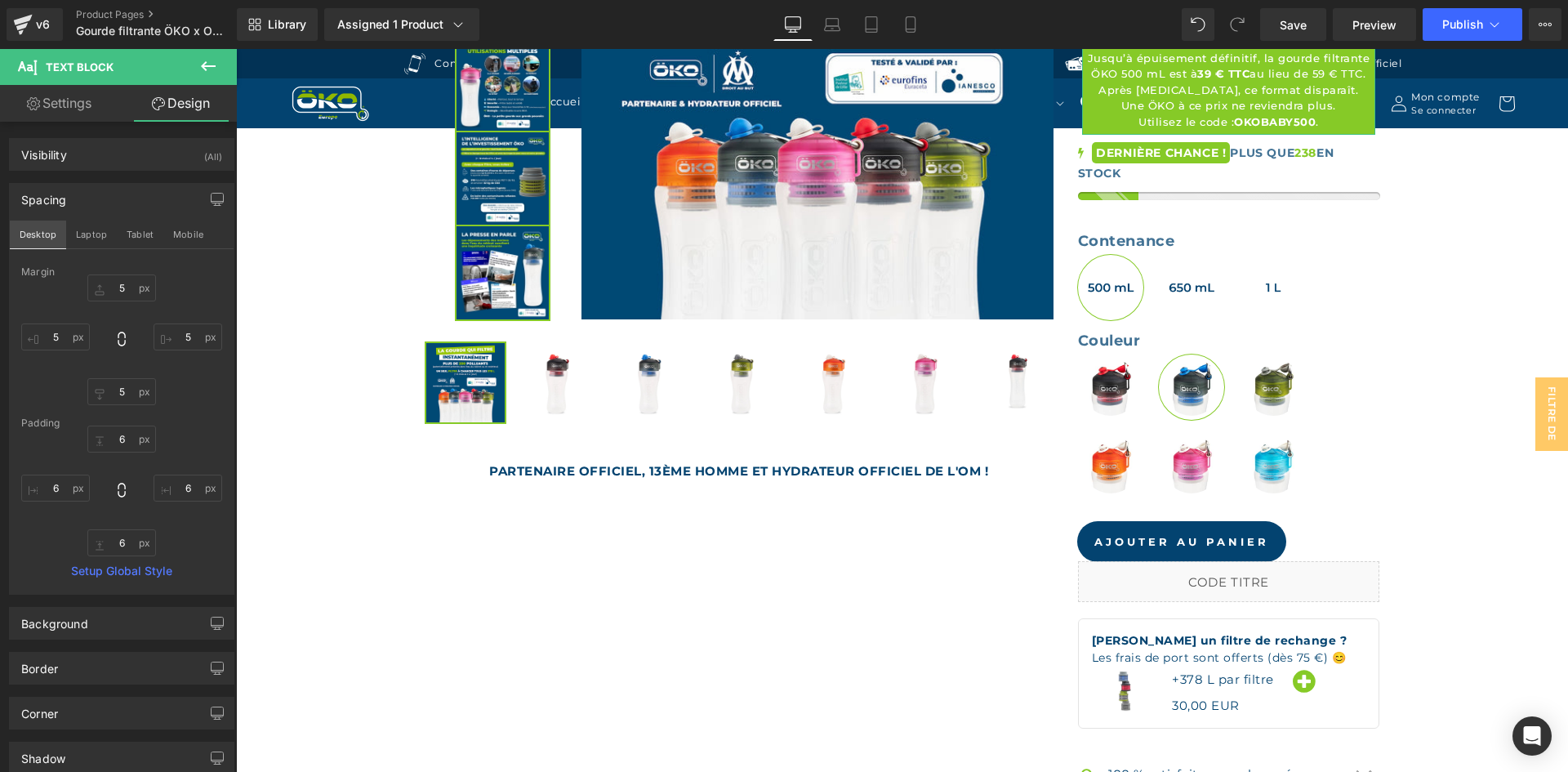
scroll to position [547, 0]
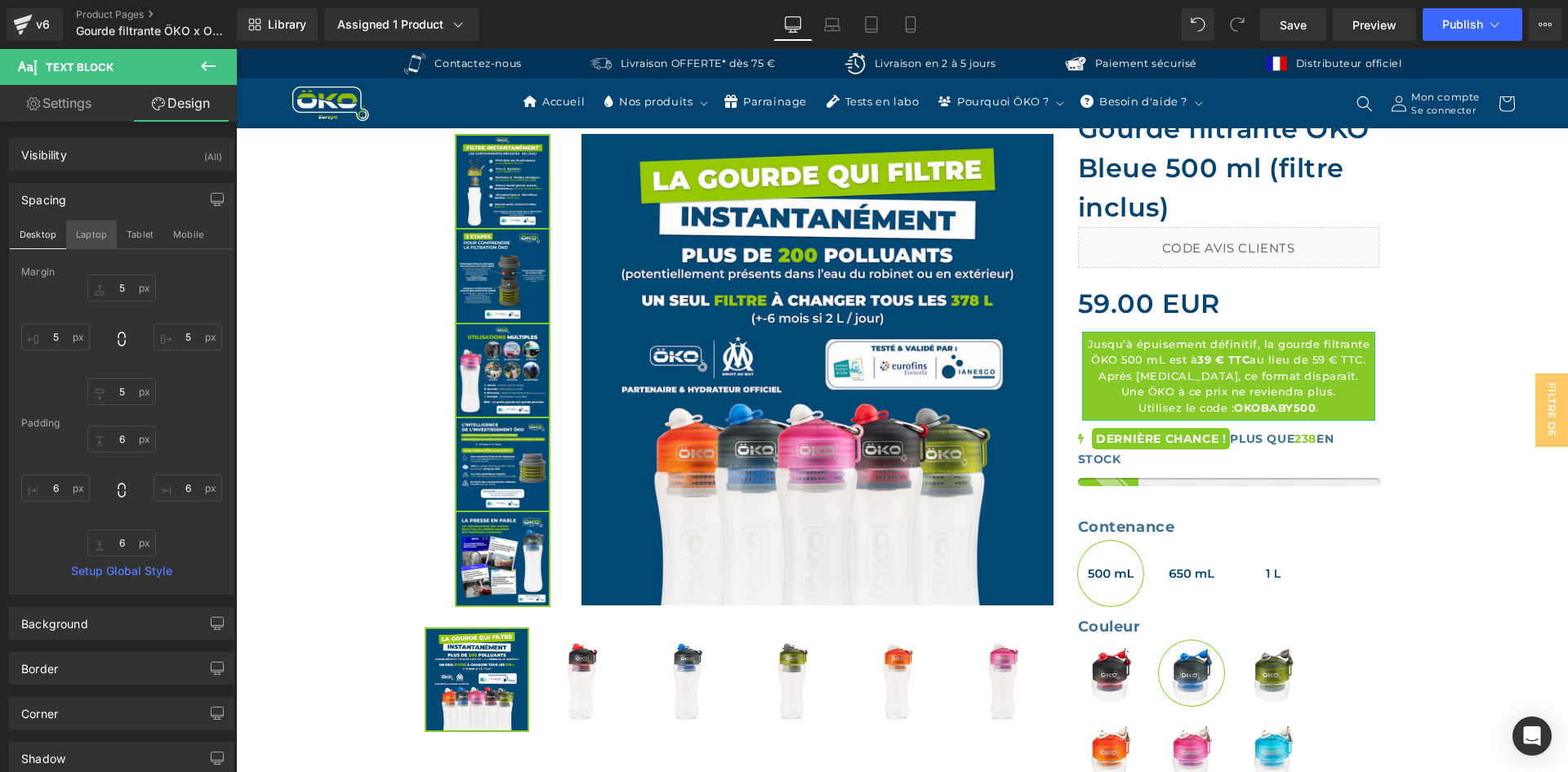
click at [90, 239] on button "Laptop" at bounding box center [91, 234] width 51 height 28
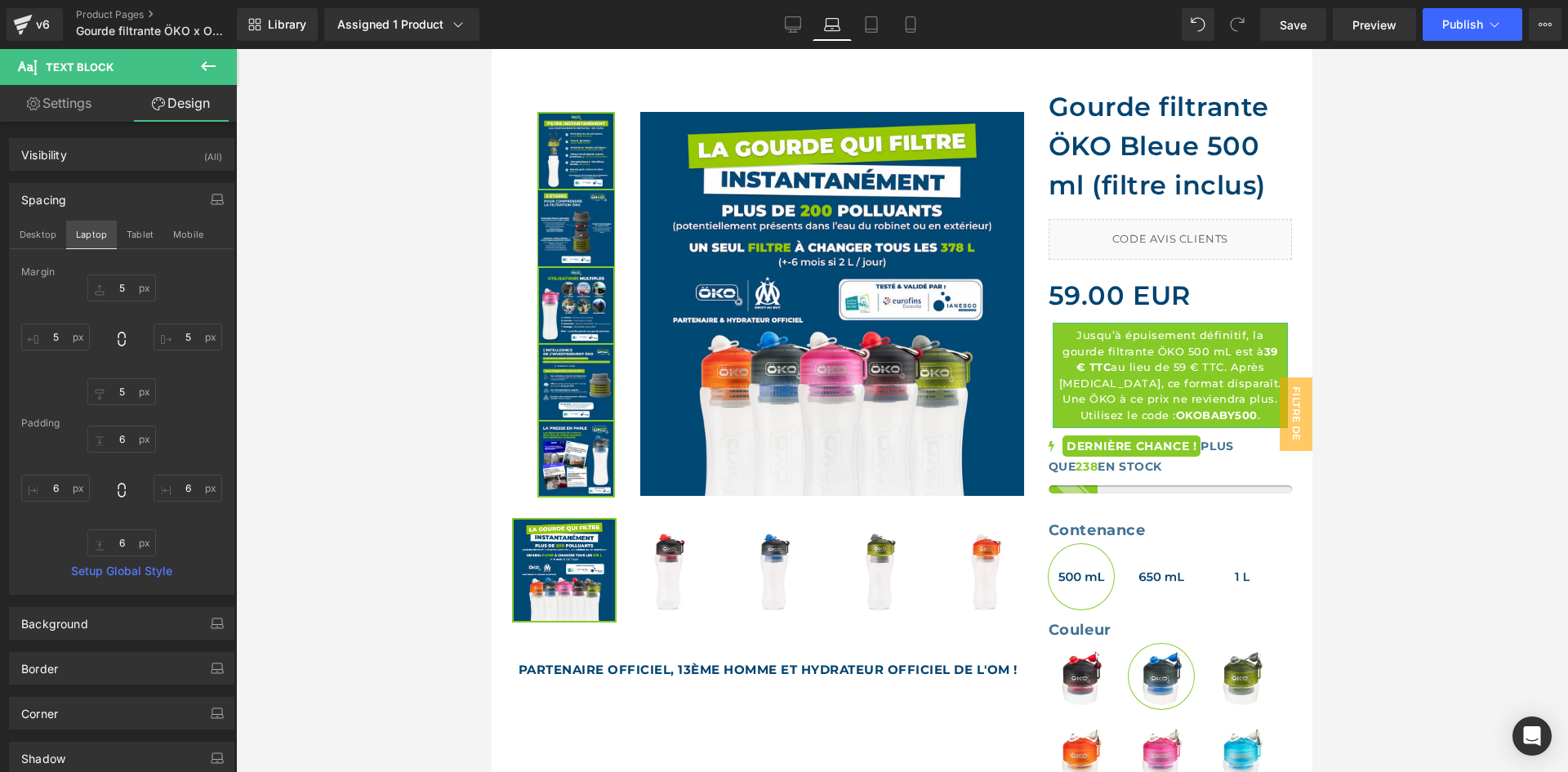
scroll to position [539, 0]
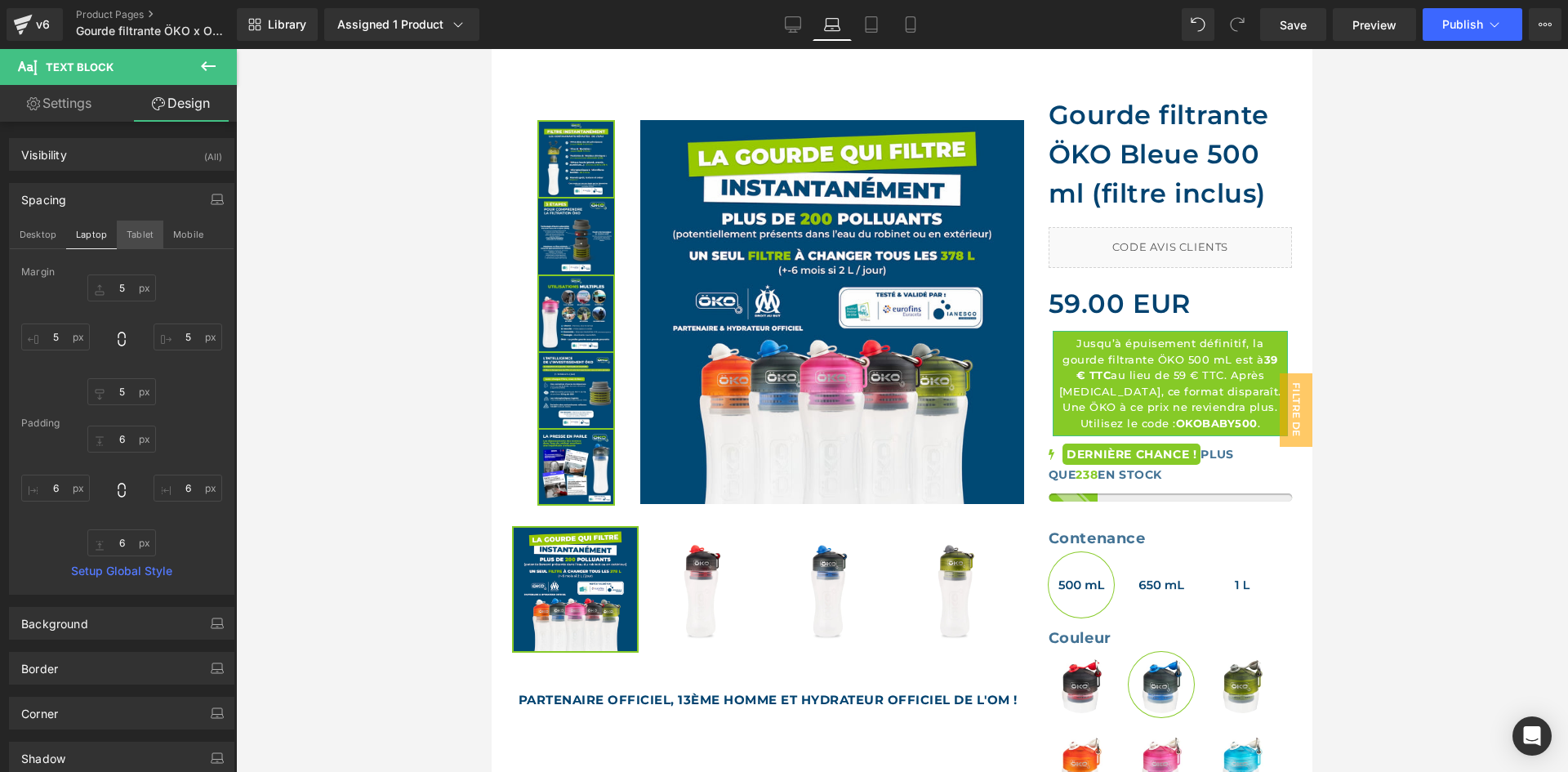
click at [134, 237] on button "Tablet" at bounding box center [140, 234] width 46 height 28
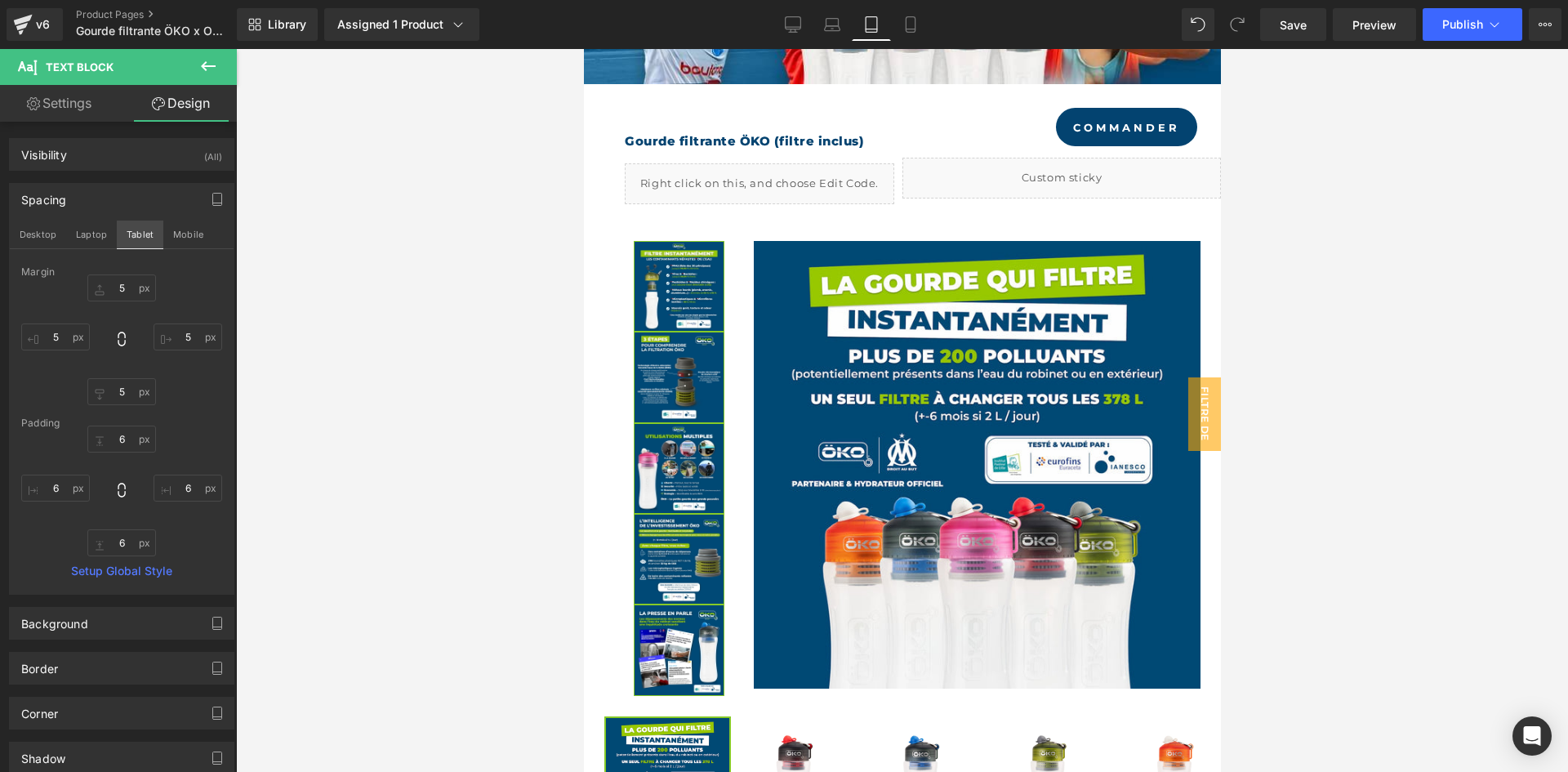
scroll to position [1260, 0]
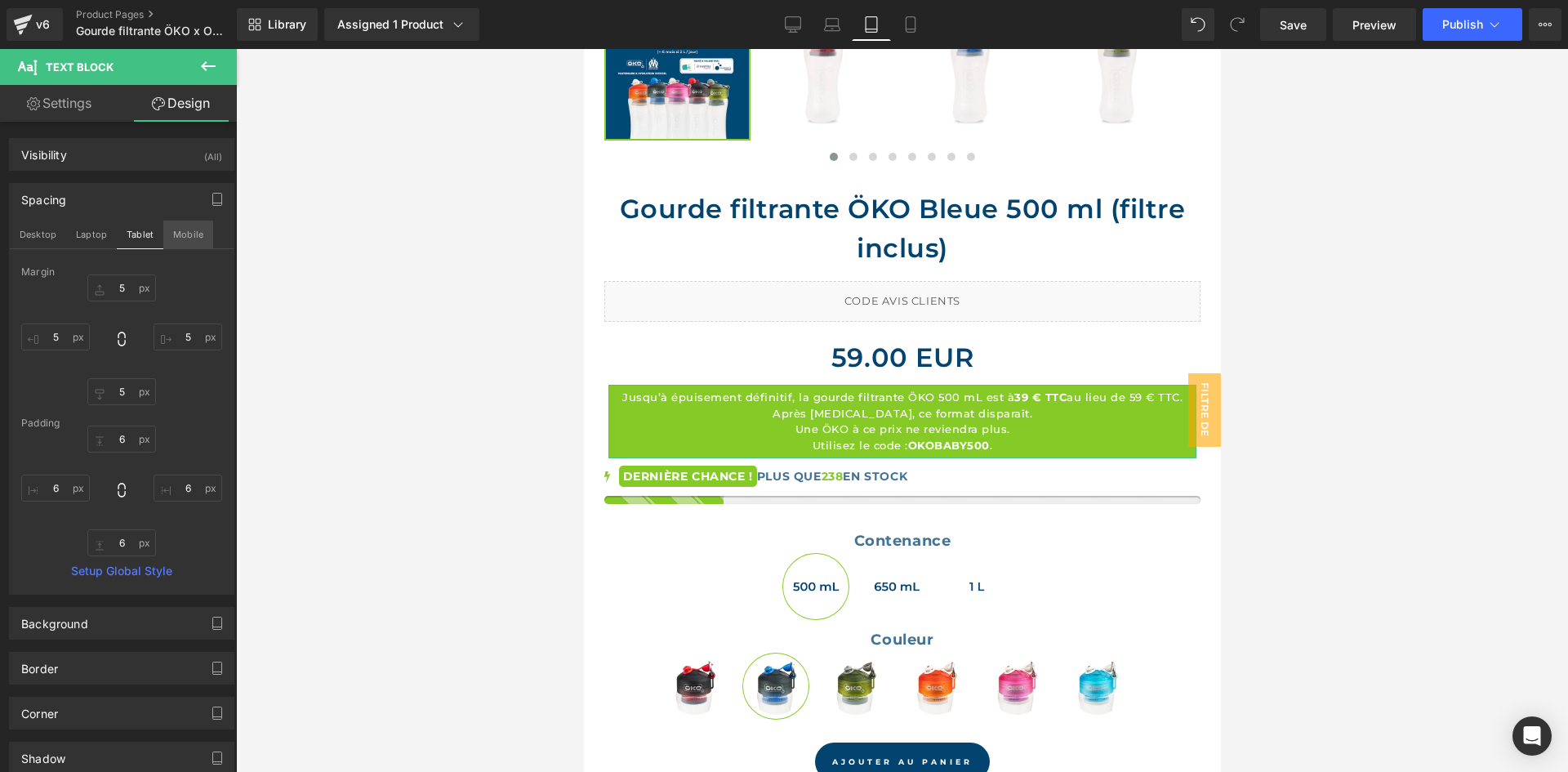
click at [175, 237] on button "Mobile" at bounding box center [188, 234] width 50 height 28
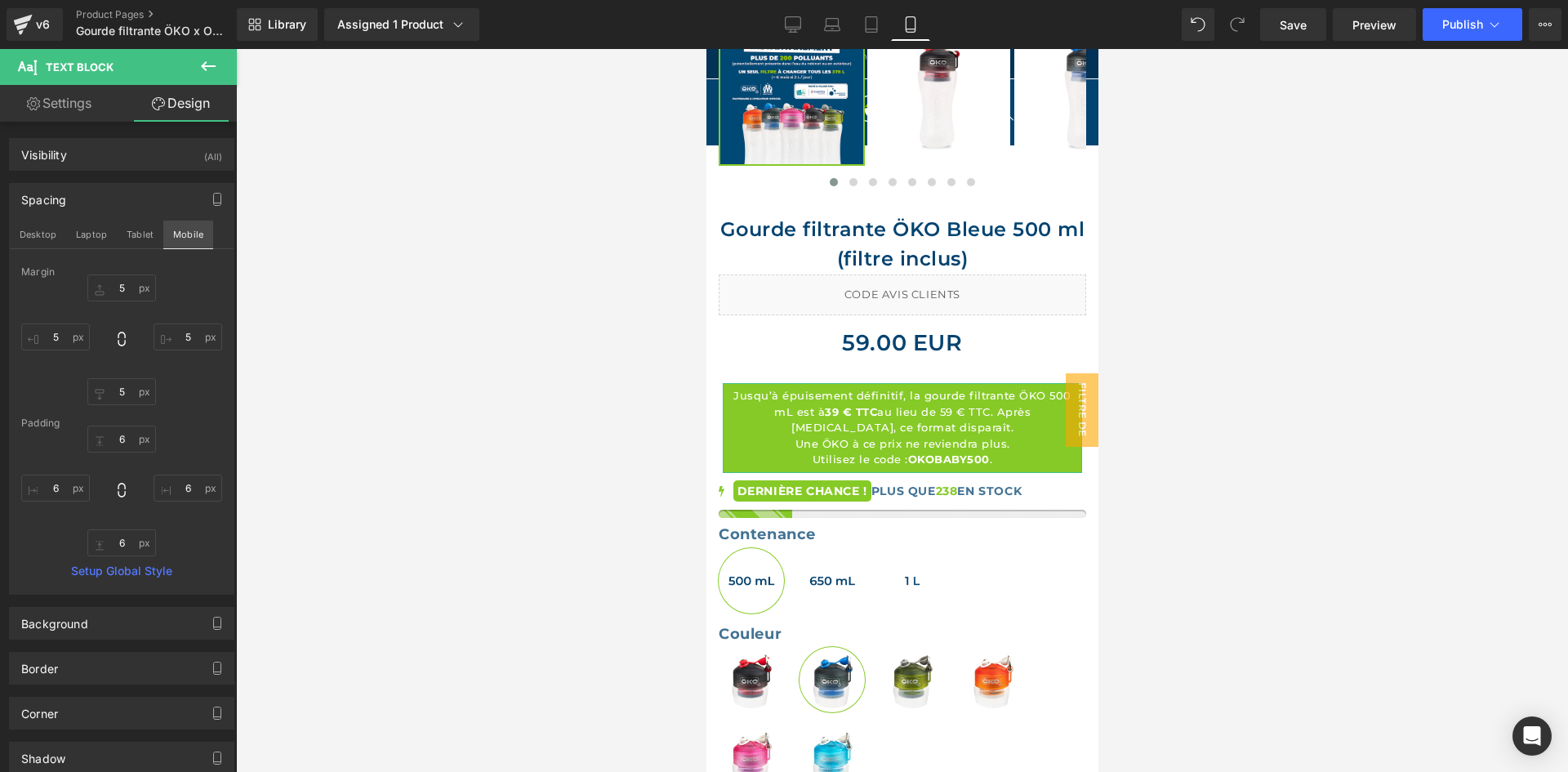
scroll to position [877, 0]
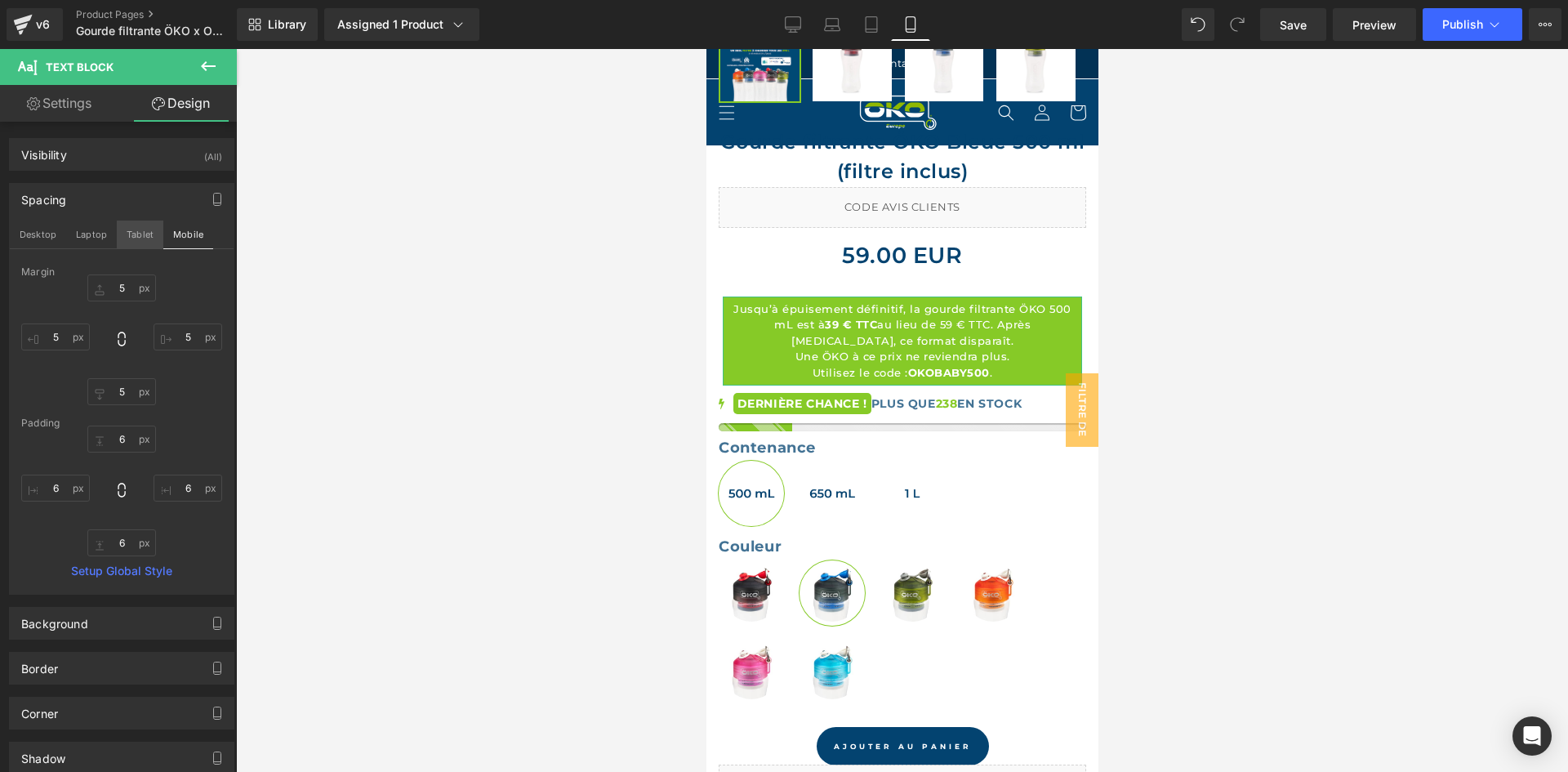
click at [141, 244] on button "Tablet" at bounding box center [140, 234] width 46 height 28
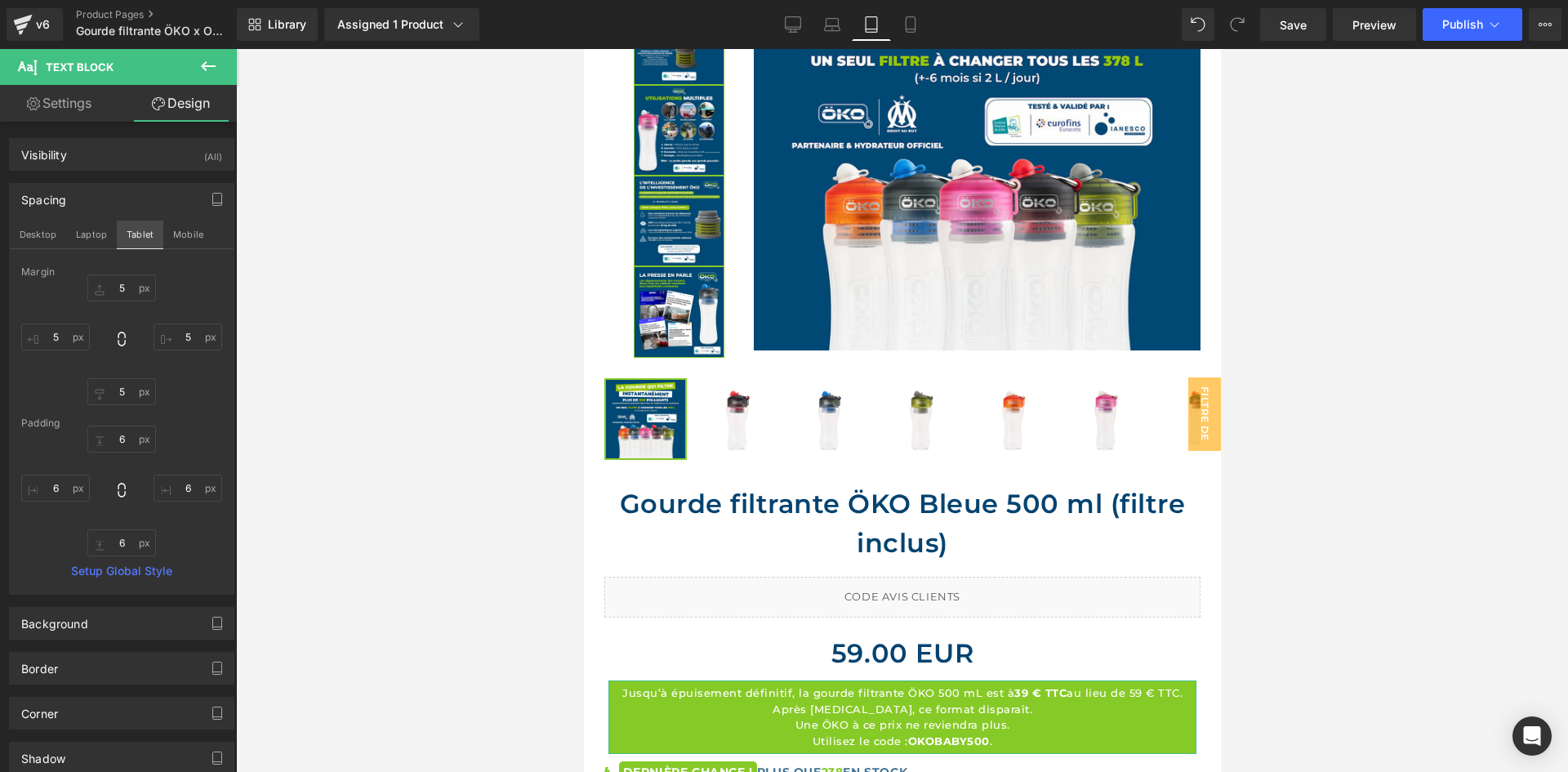
scroll to position [1260, 0]
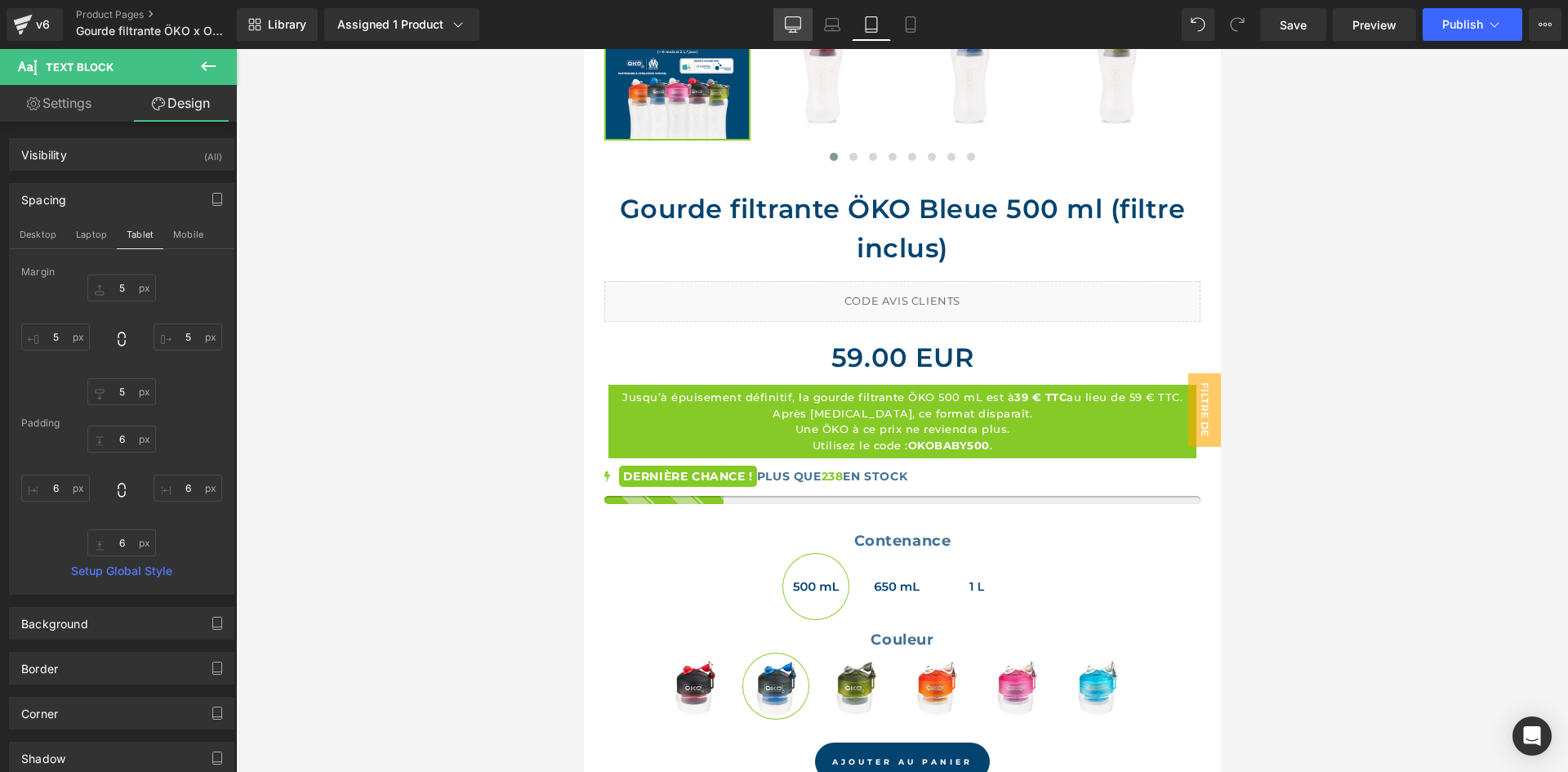
click at [799, 26] on icon at bounding box center [793, 25] width 17 height 17
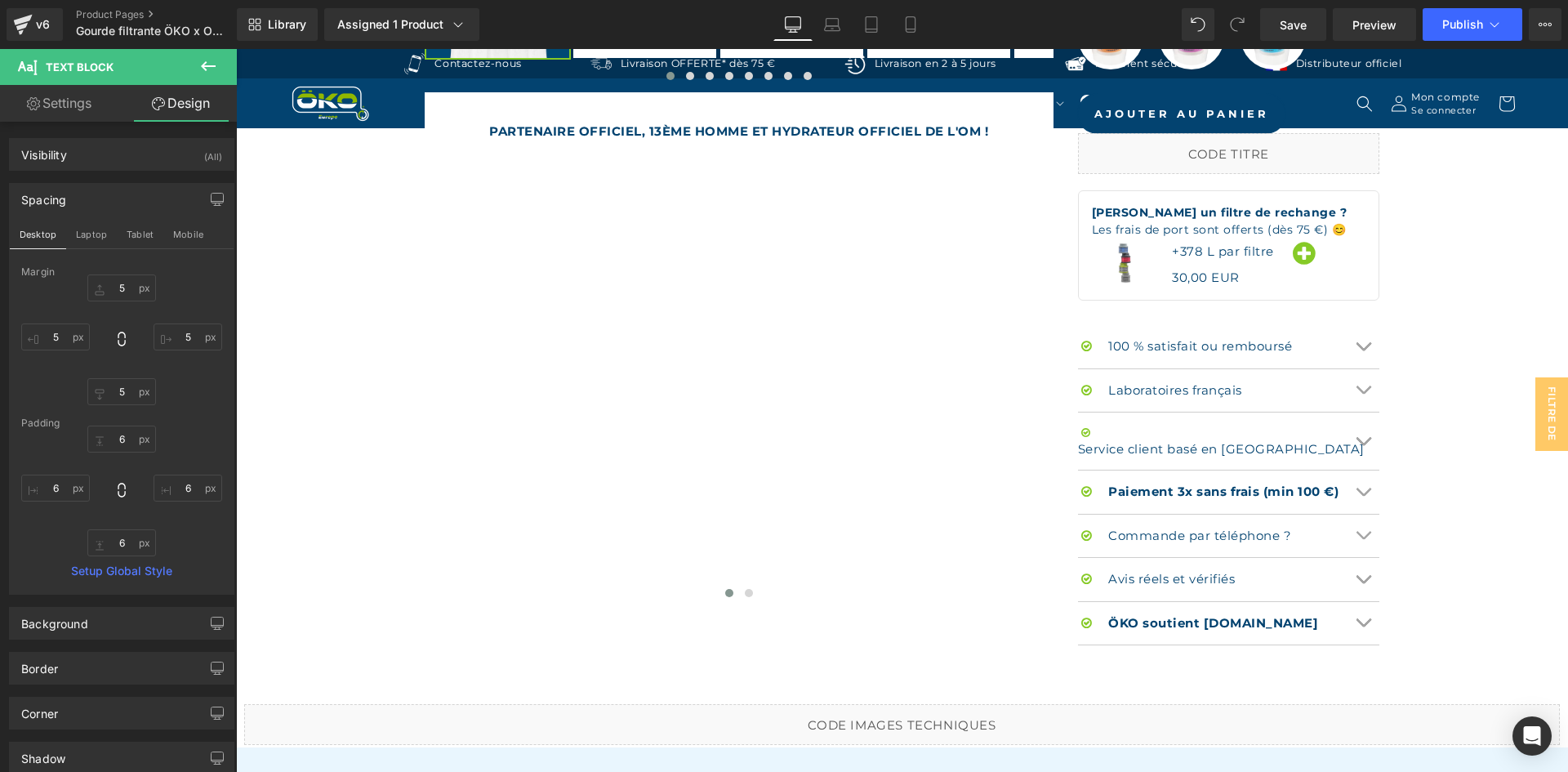
scroll to position [503, 0]
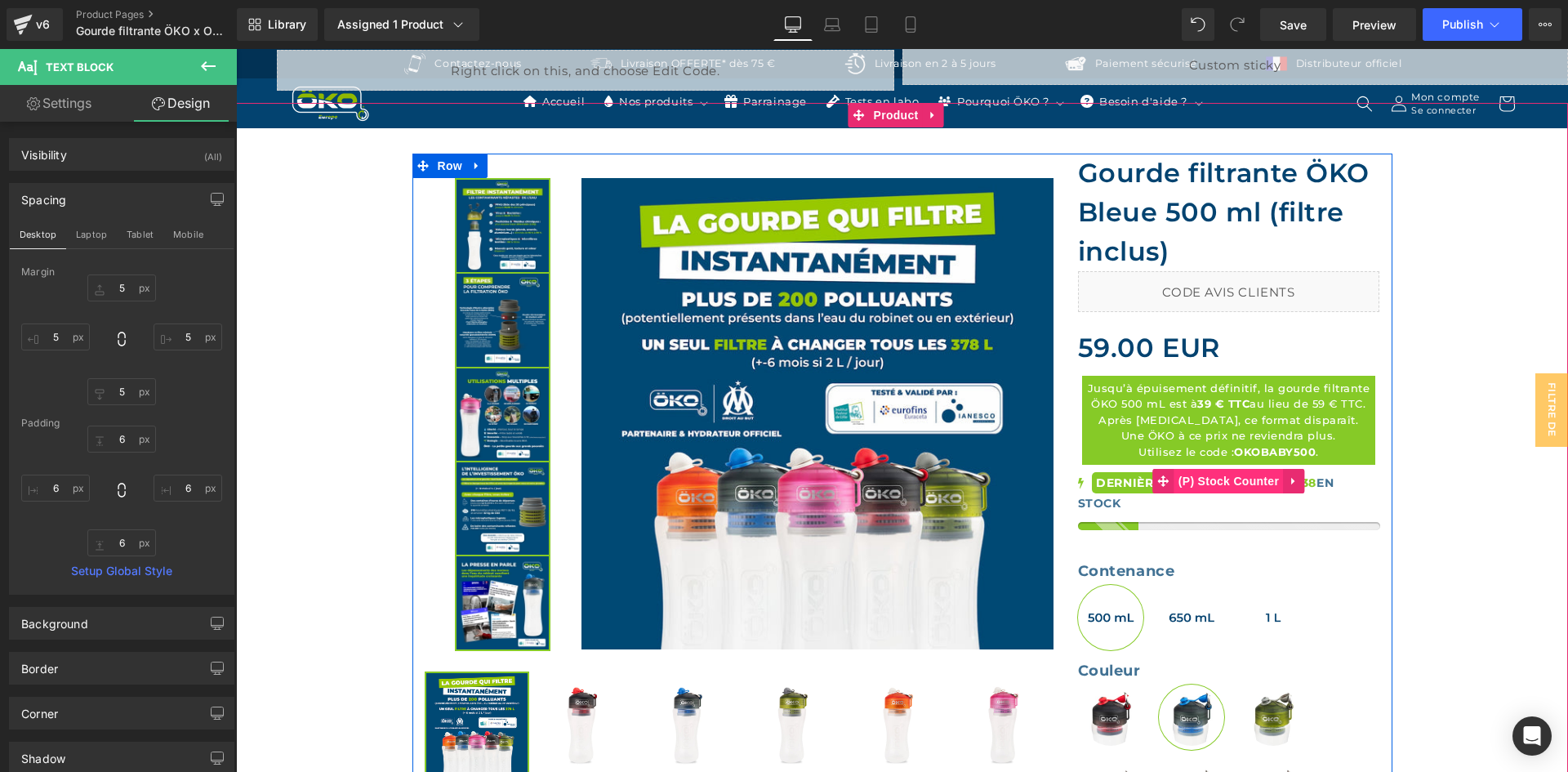
click at [1208, 487] on span "(P) Stock Counter" at bounding box center [1228, 481] width 108 height 24
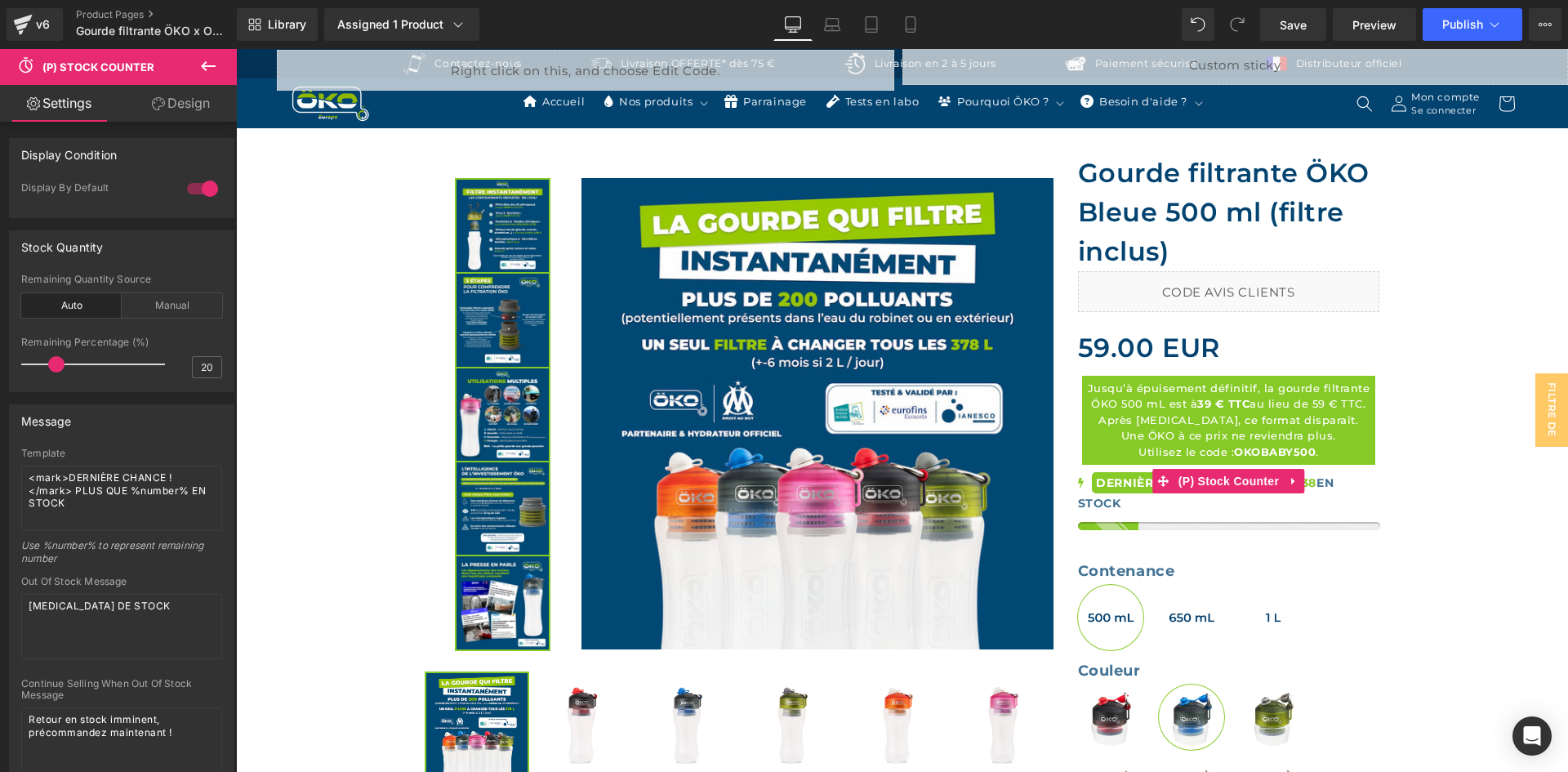
click at [195, 185] on div at bounding box center [202, 188] width 39 height 26
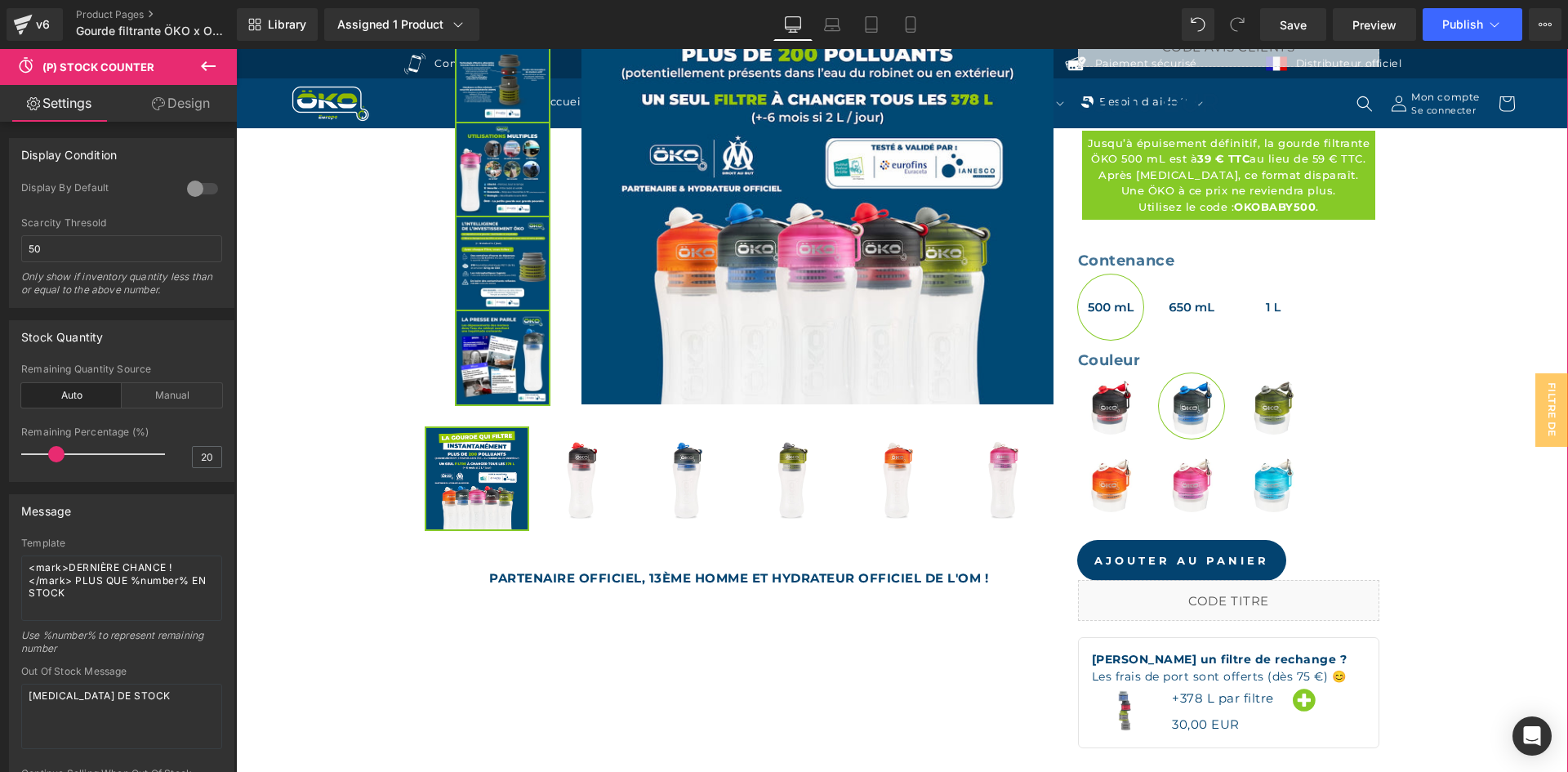
scroll to position [666, 0]
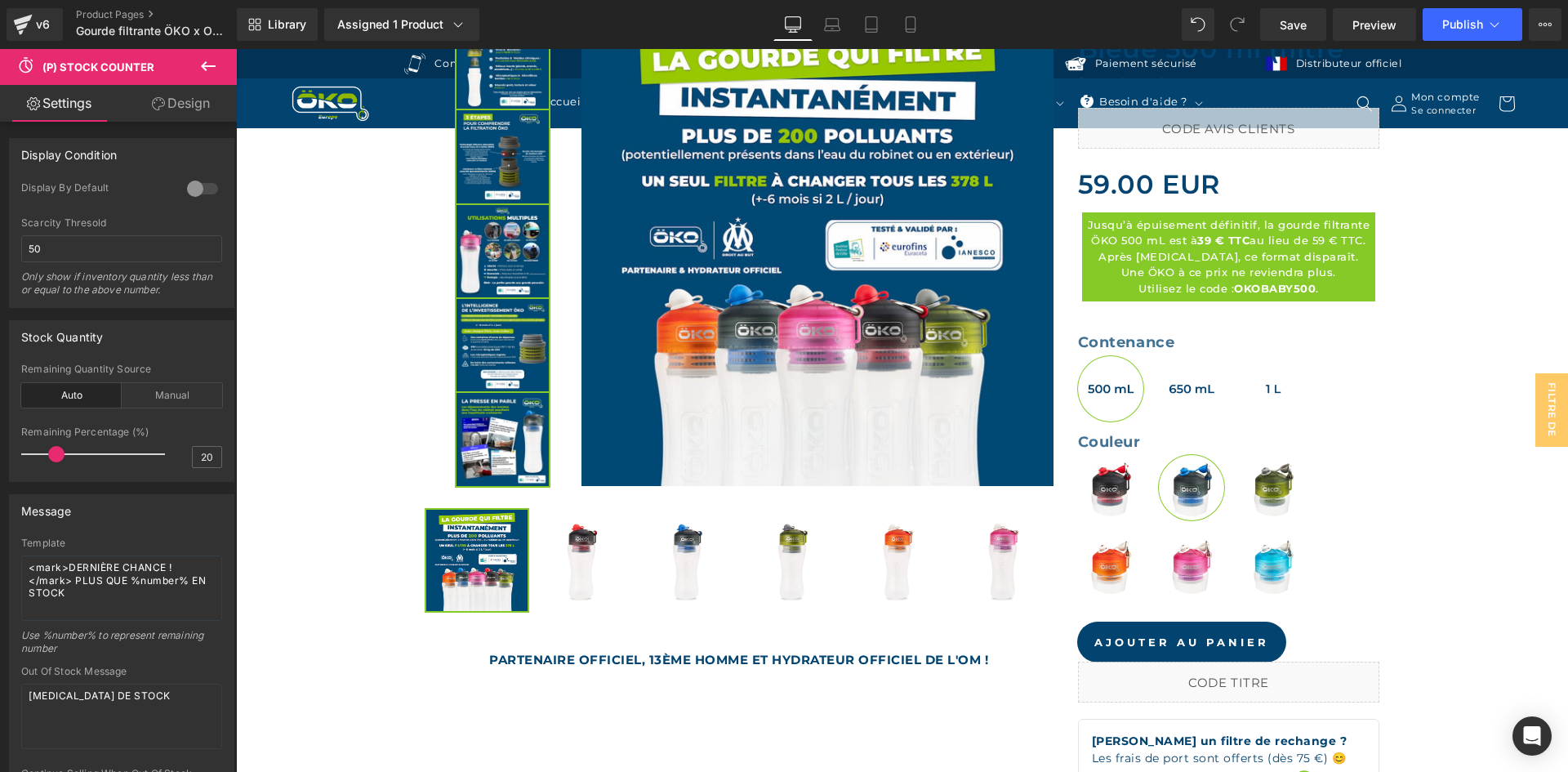
click at [203, 187] on div at bounding box center [202, 188] width 39 height 26
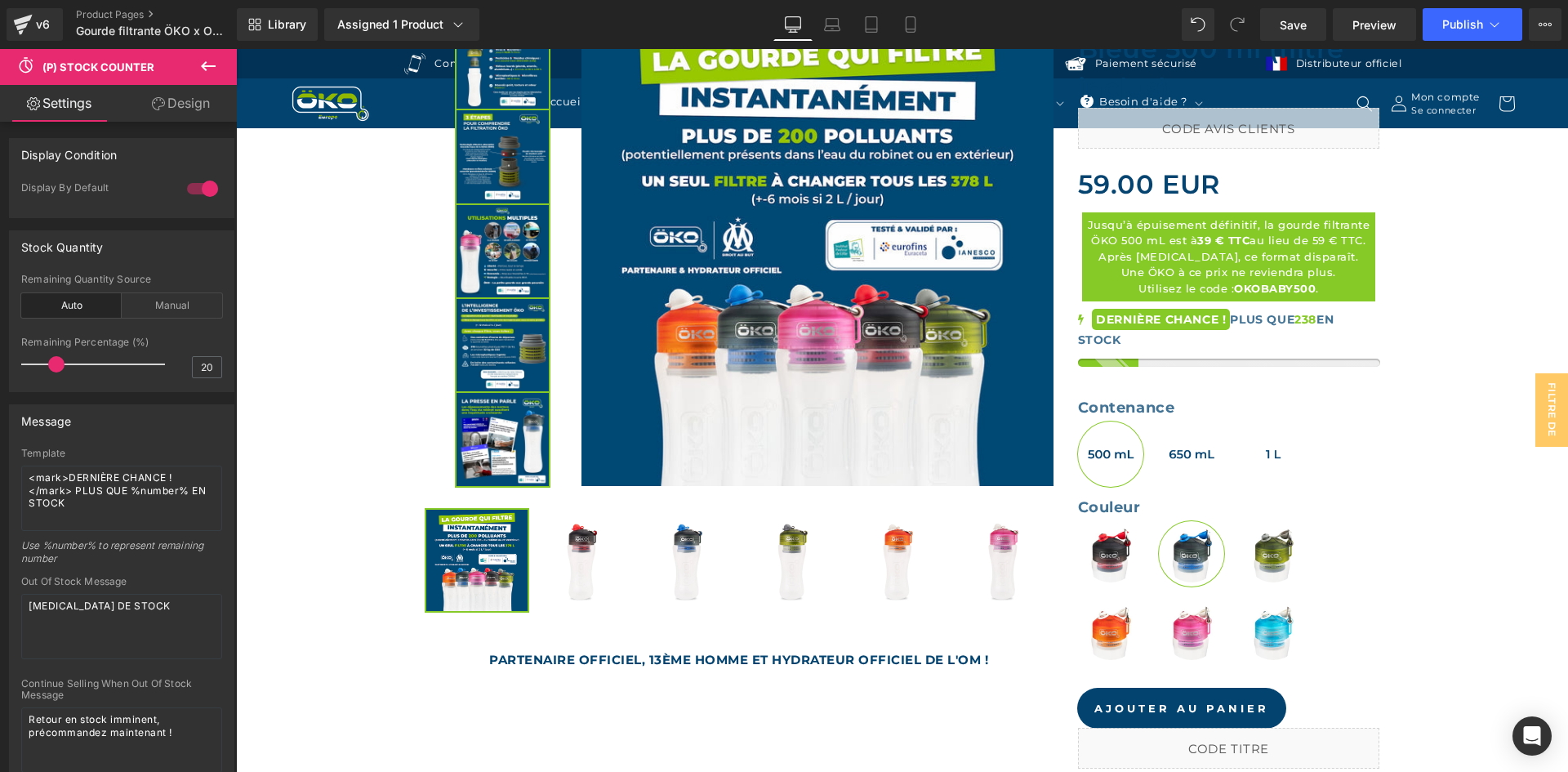
click at [203, 187] on div at bounding box center [202, 188] width 39 height 26
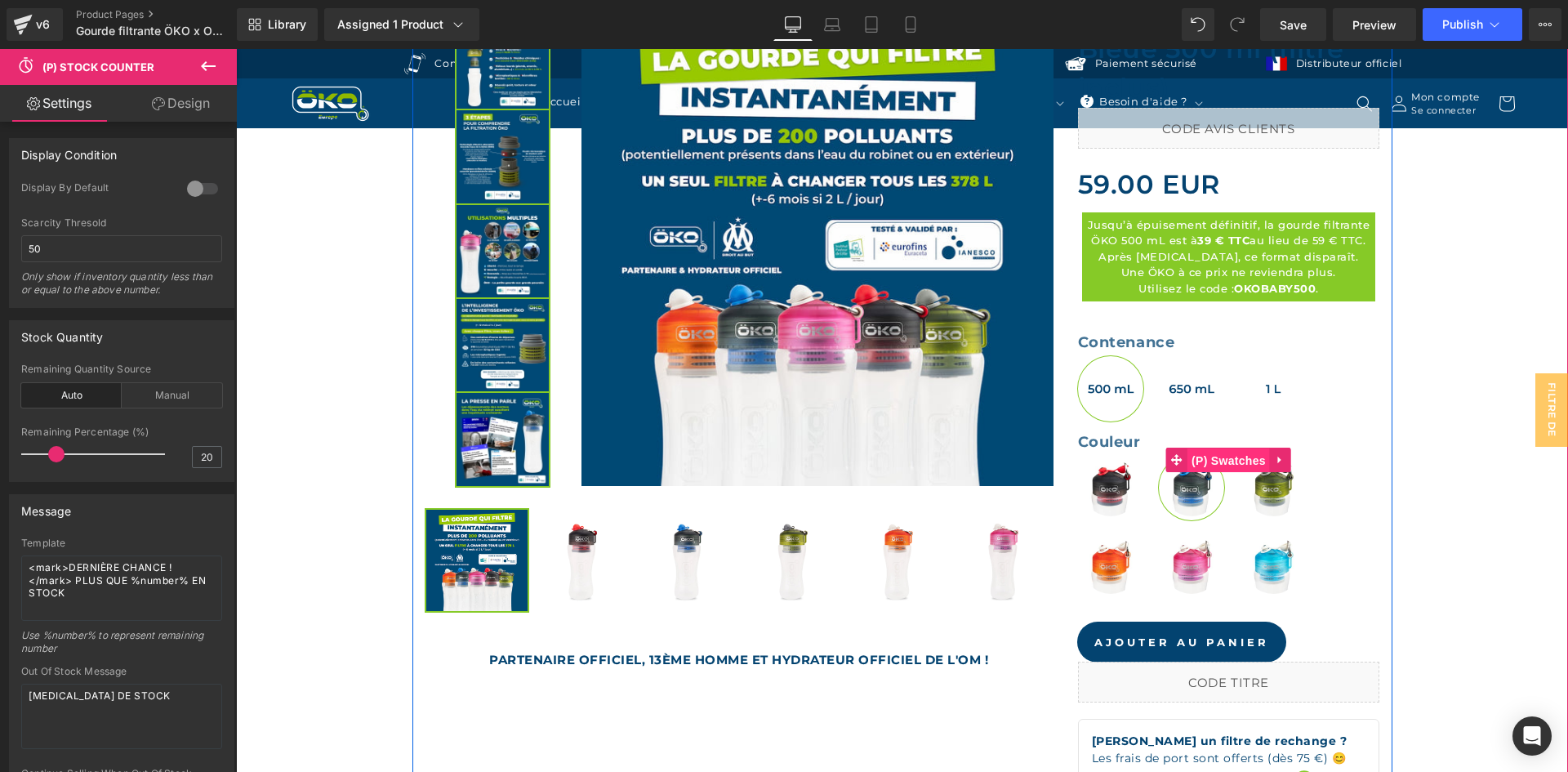
click at [1214, 457] on span "(P) Swatches" at bounding box center [1228, 461] width 82 height 24
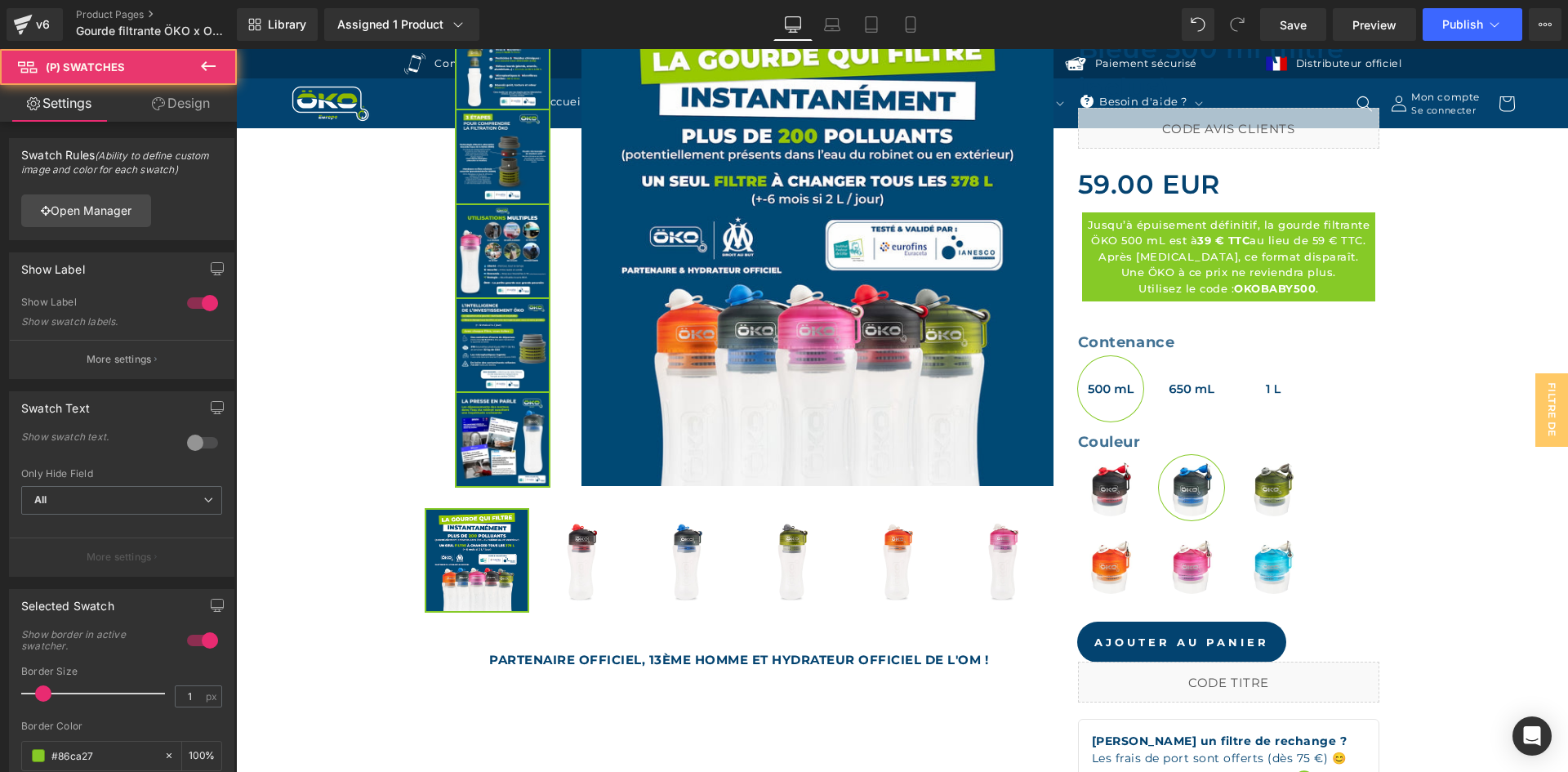
click at [156, 107] on icon at bounding box center [158, 104] width 13 height 13
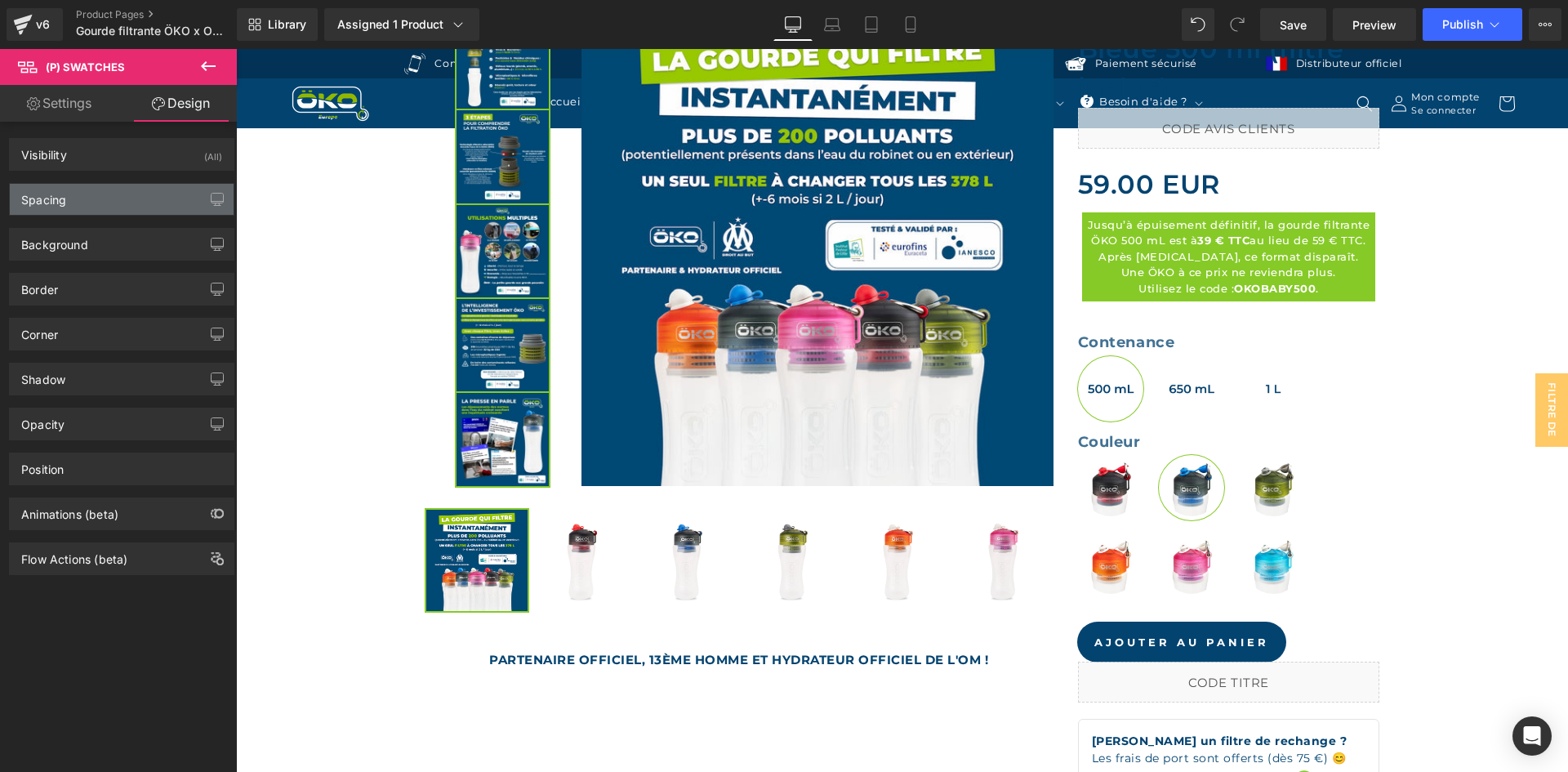
click at [102, 191] on div "Spacing" at bounding box center [121, 198] width 223 height 31
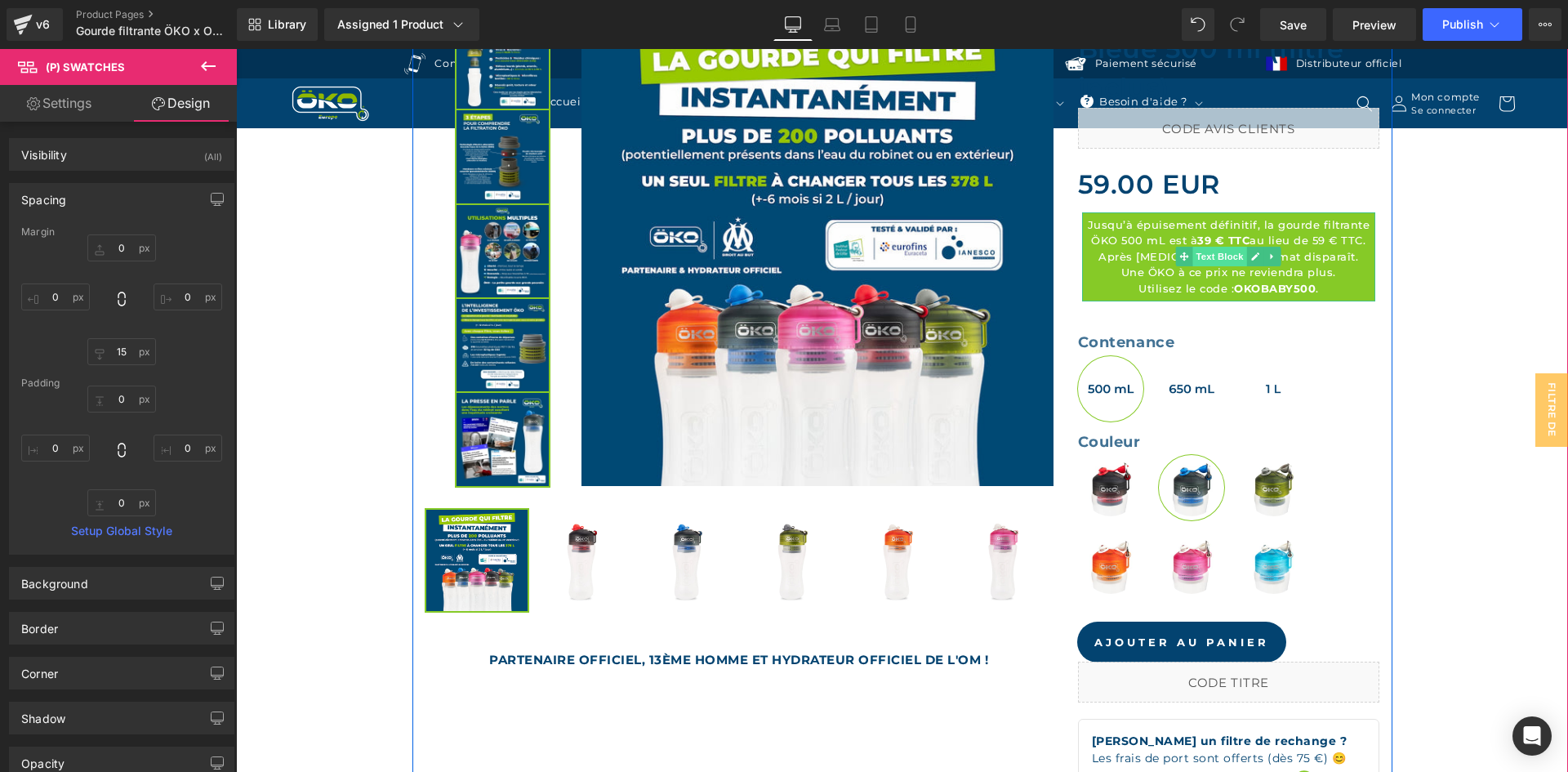
click at [1207, 255] on span "Text Block" at bounding box center [1220, 256] width 54 height 19
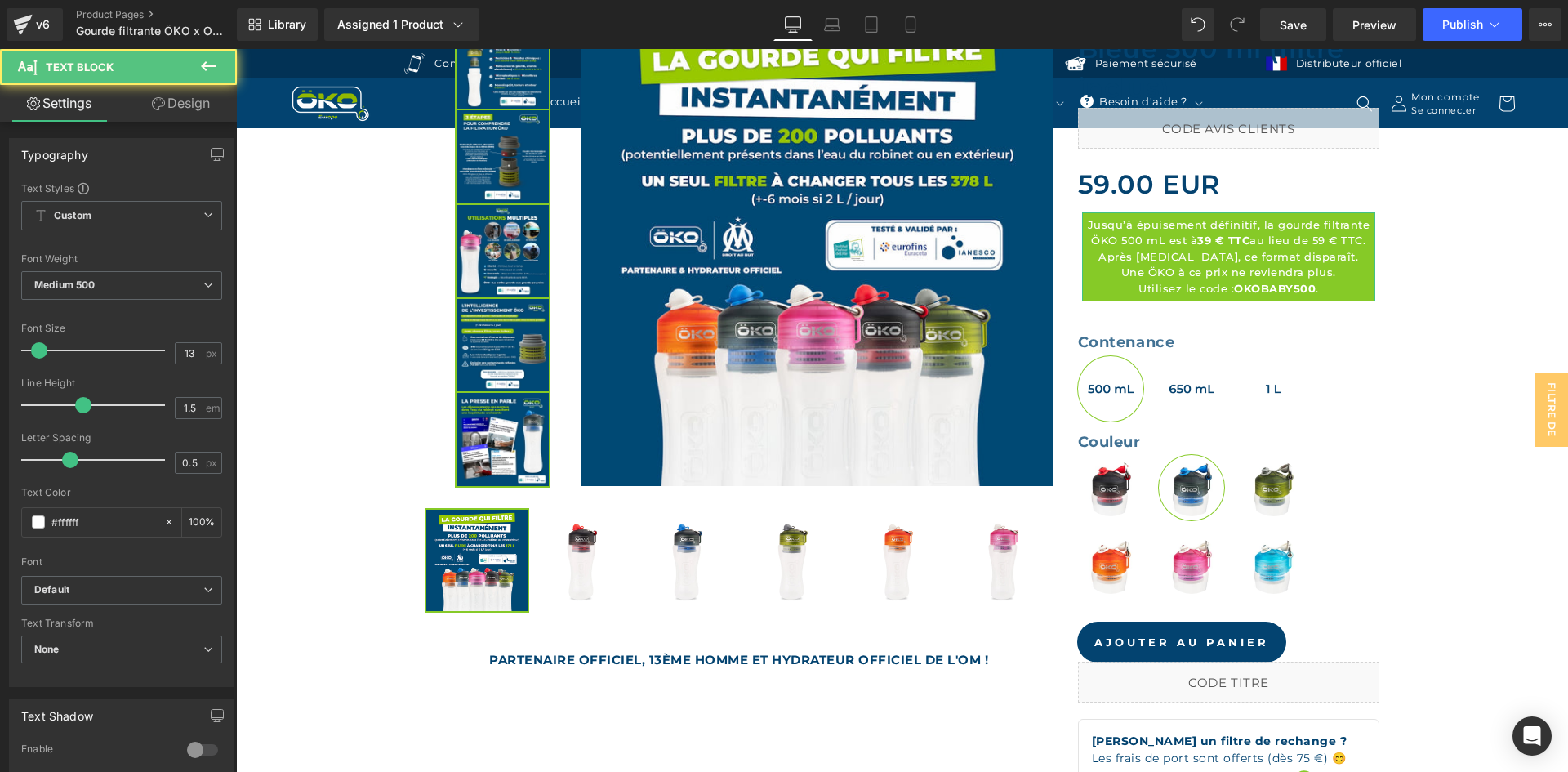
click at [135, 108] on link "Design" at bounding box center [181, 104] width 119 height 37
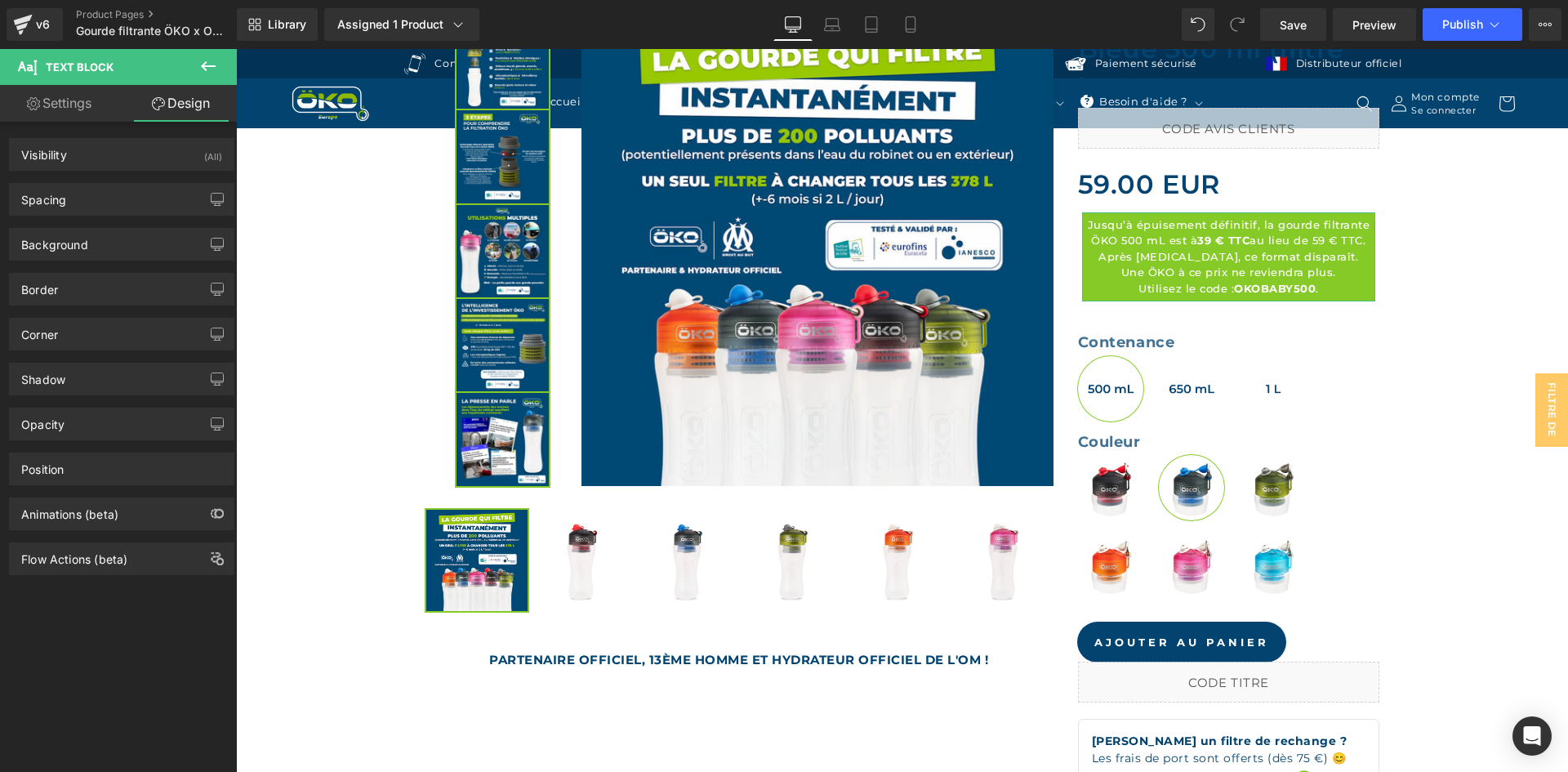
click at [62, 218] on div "Background Color & Image color Color #86ca27 100 % Image Replace Image Upload i…" at bounding box center [121, 238] width 244 height 44
click at [74, 209] on div "Spacing" at bounding box center [121, 198] width 223 height 31
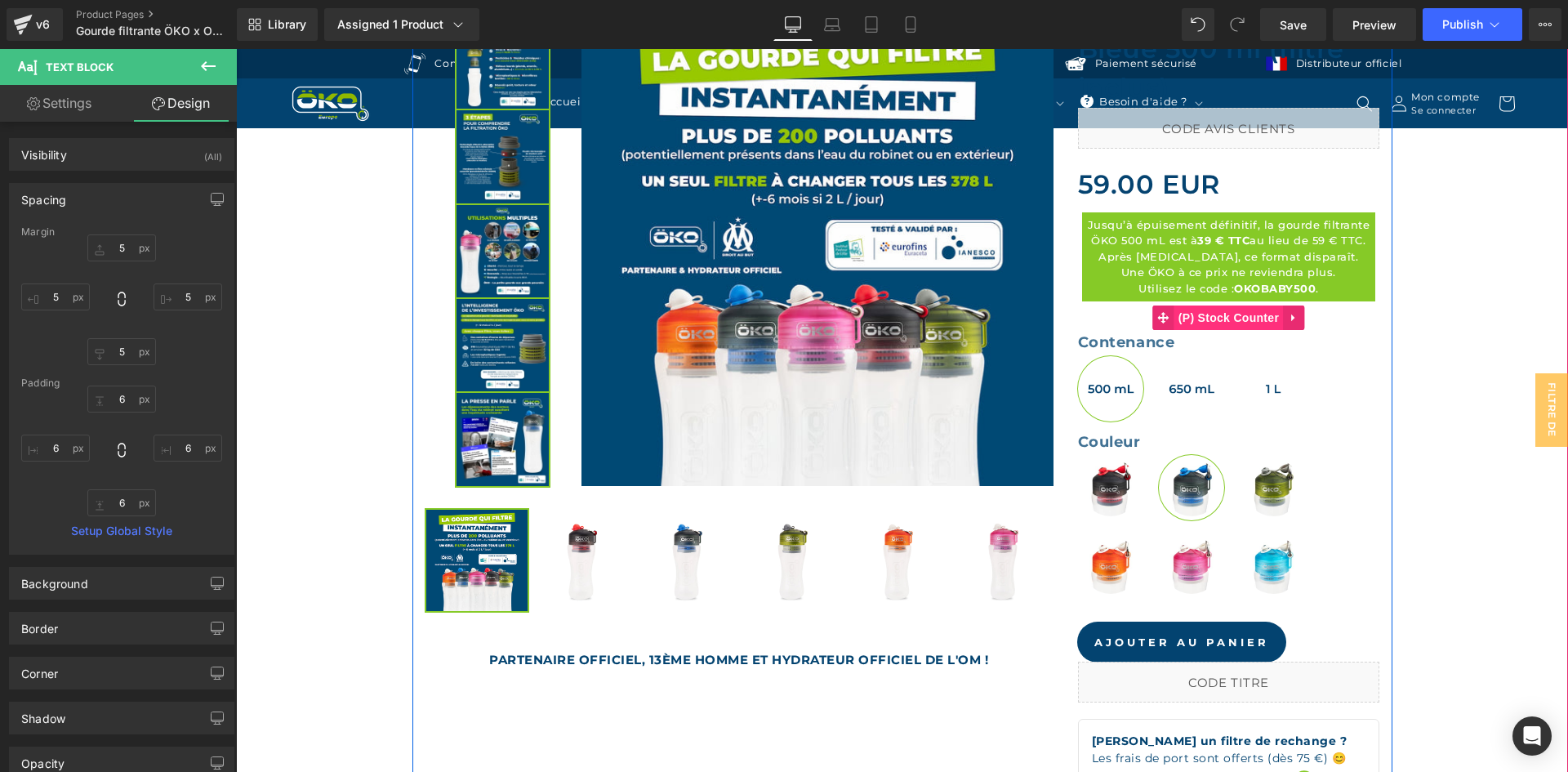
click at [1182, 307] on span "(P) Stock Counter" at bounding box center [1228, 318] width 108 height 24
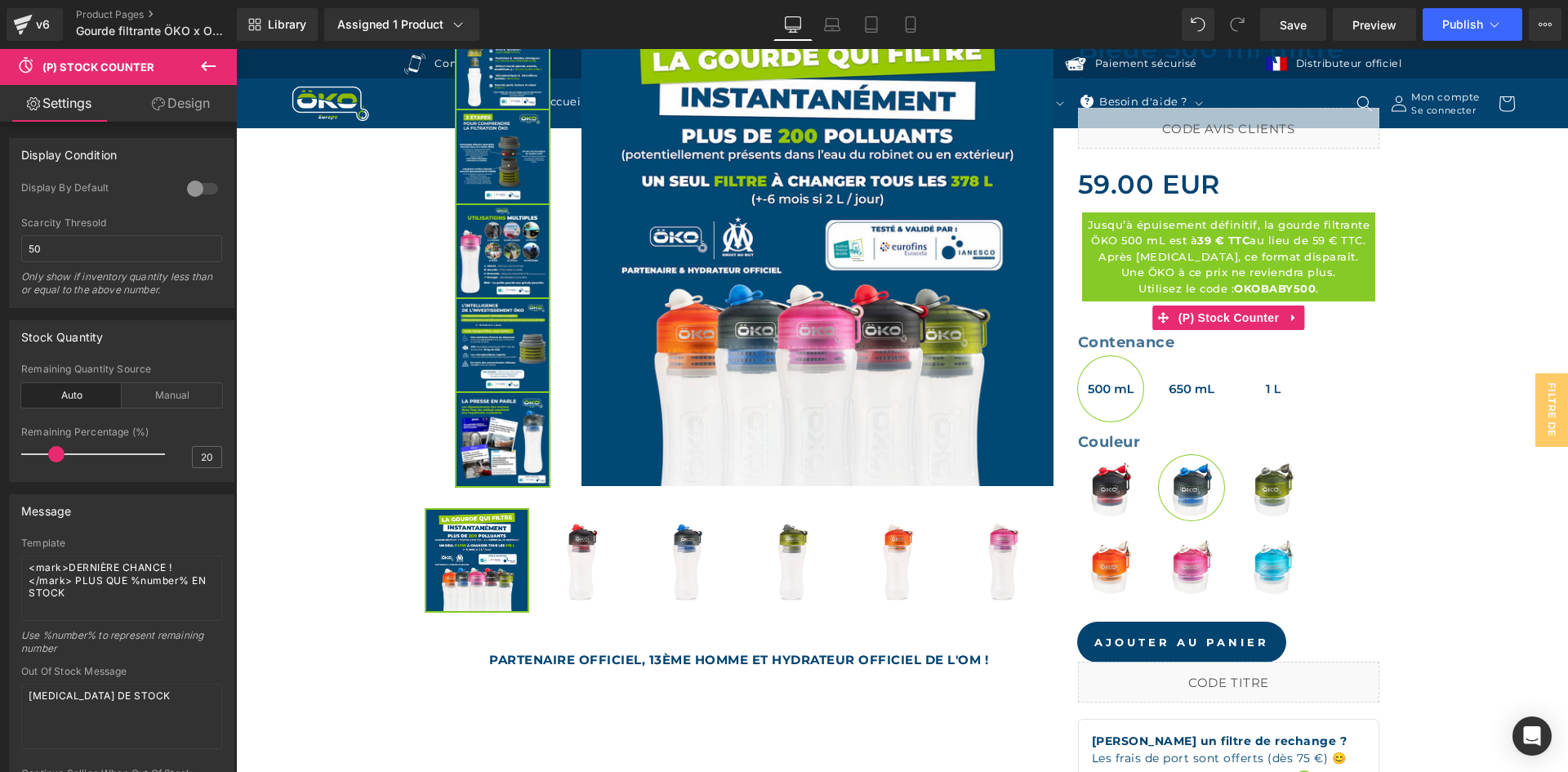
click at [193, 183] on div at bounding box center [202, 188] width 39 height 26
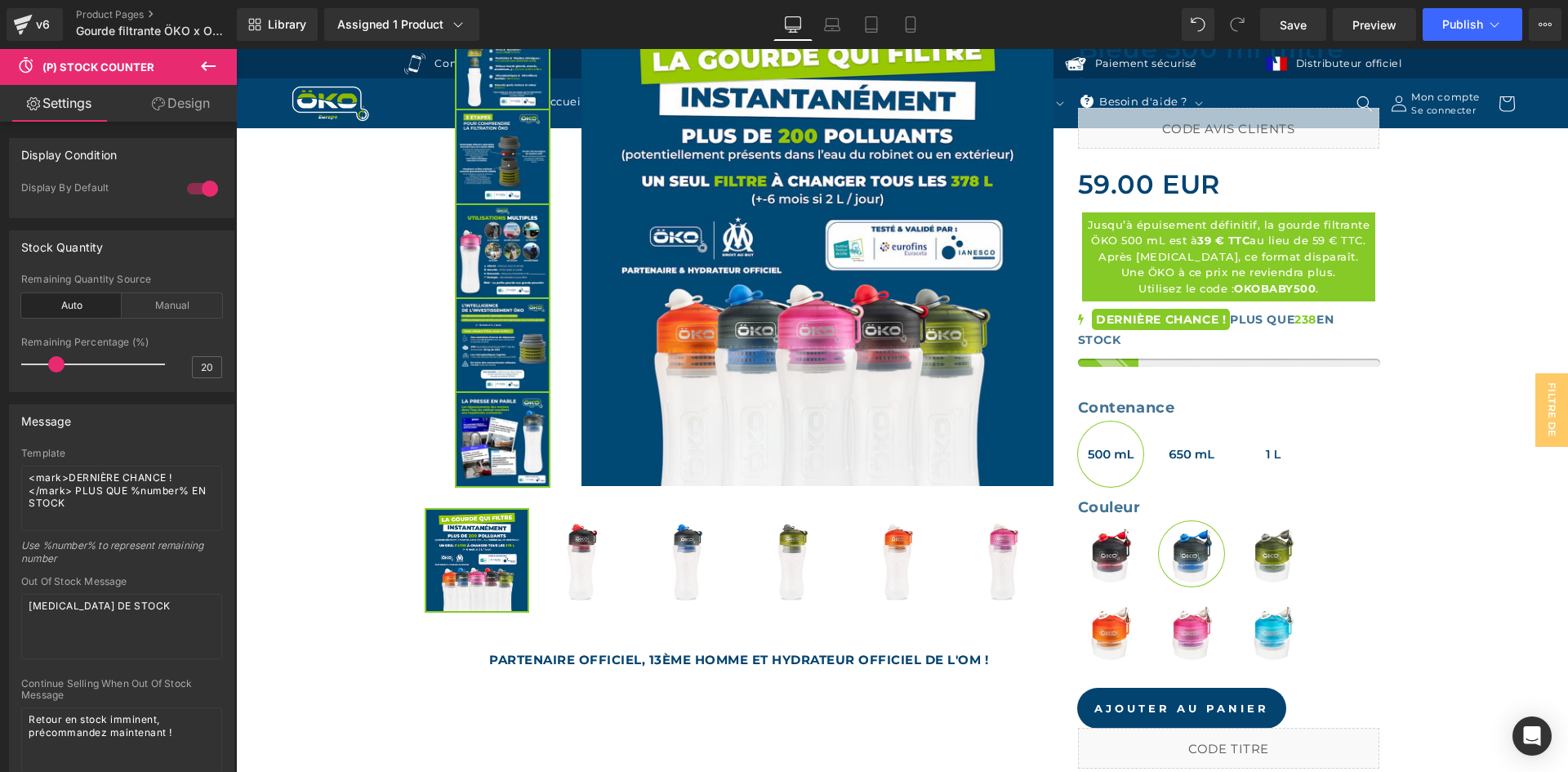
click at [187, 110] on link "Design" at bounding box center [181, 104] width 119 height 37
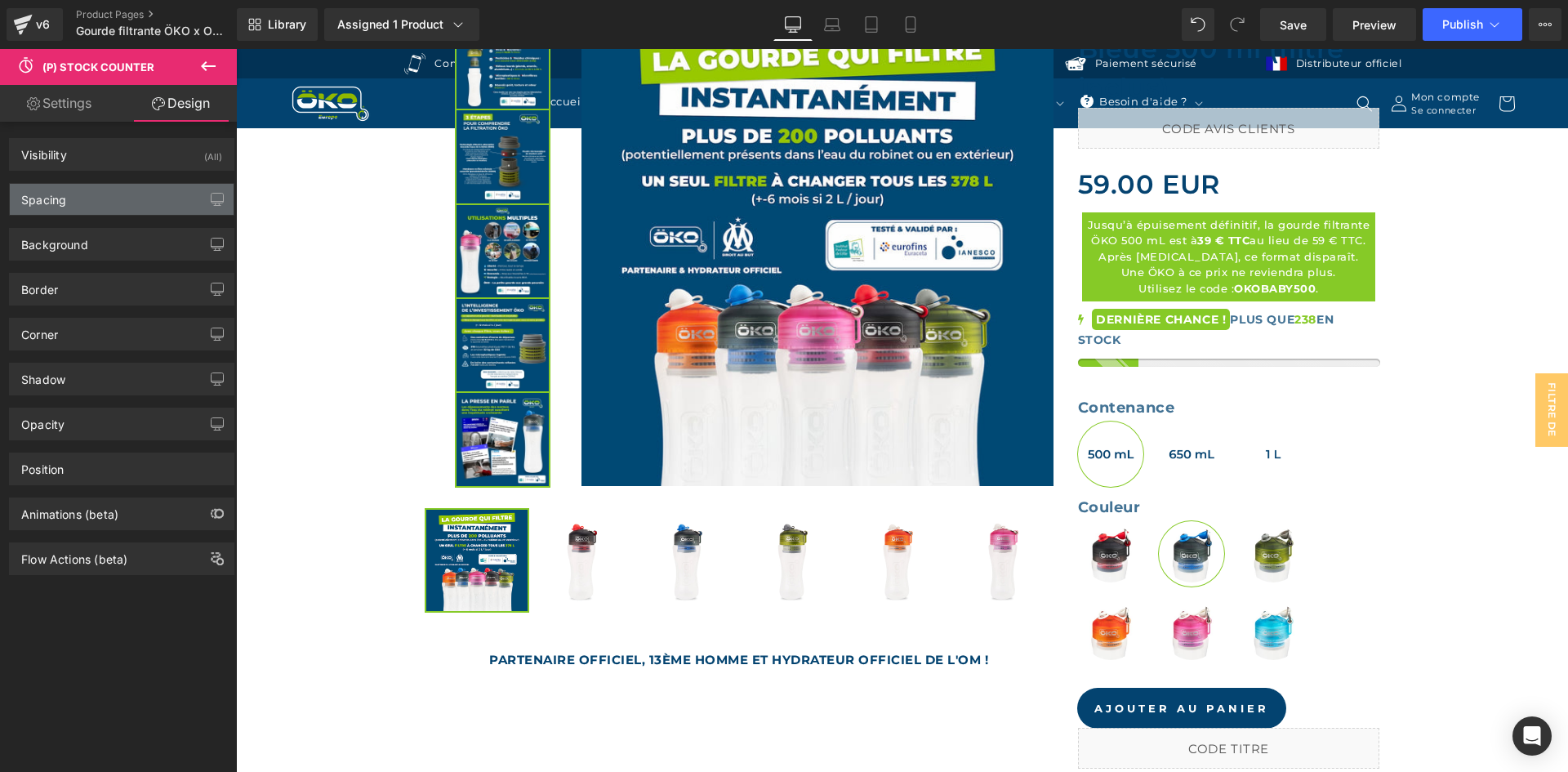
click at [69, 184] on div "Spacing" at bounding box center [121, 198] width 223 height 31
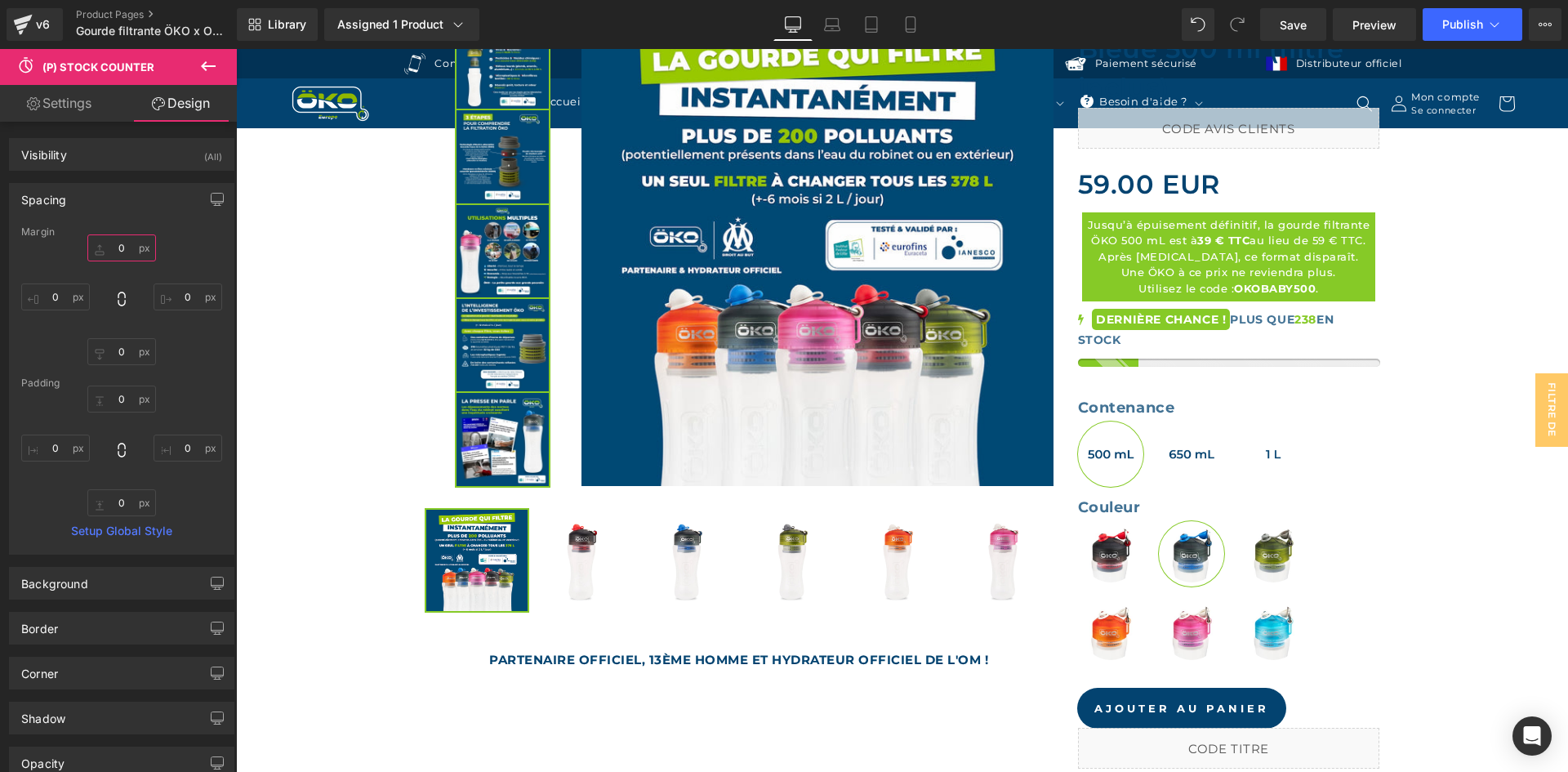
click at [112, 243] on input "text" at bounding box center [121, 247] width 69 height 27
type input "10"
click at [140, 218] on div "Spacing Margin 10 Padding Setup Global Style" at bounding box center [121, 368] width 225 height 372
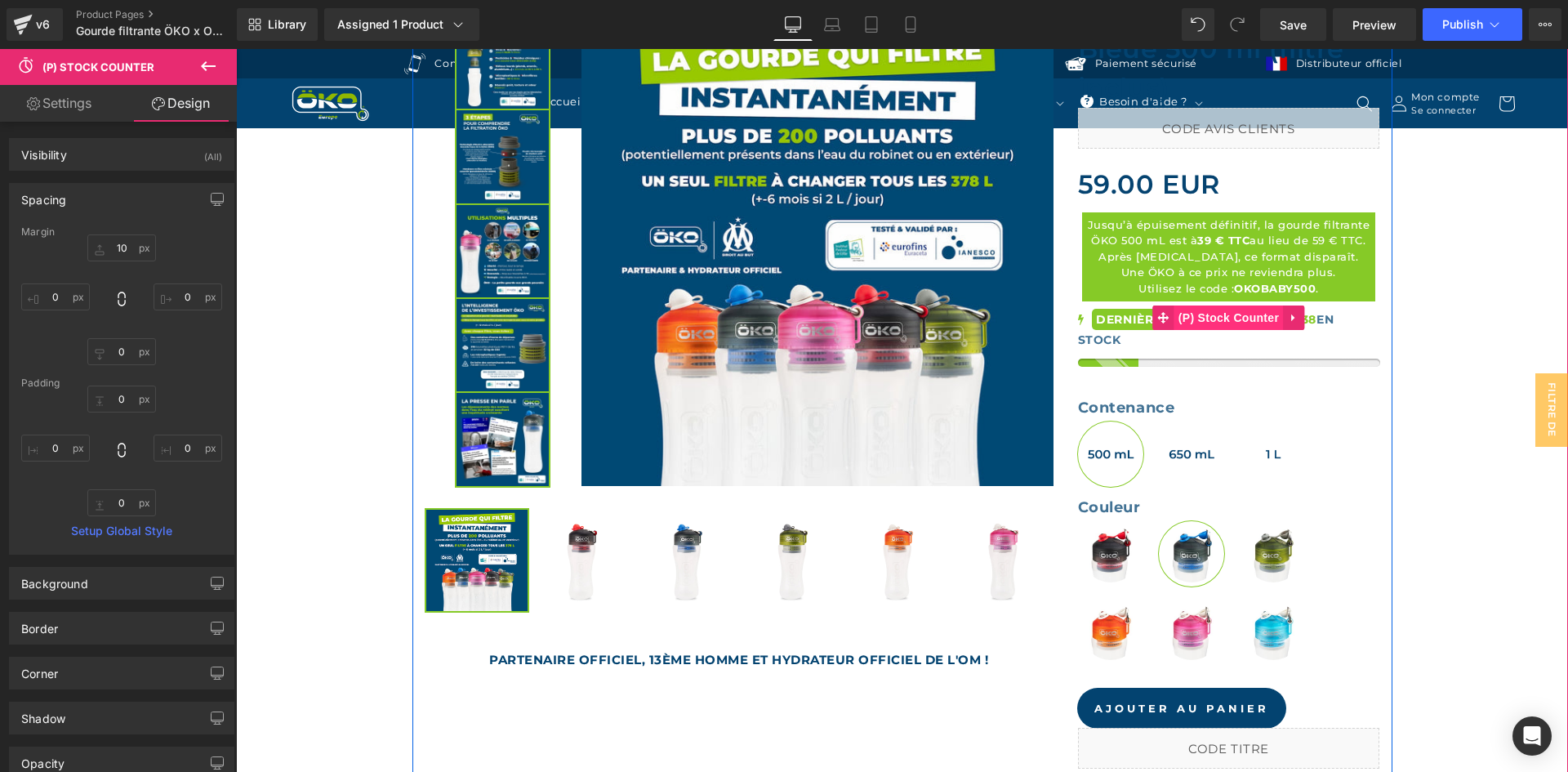
click at [1204, 318] on span "(P) Stock Counter" at bounding box center [1228, 318] width 108 height 24
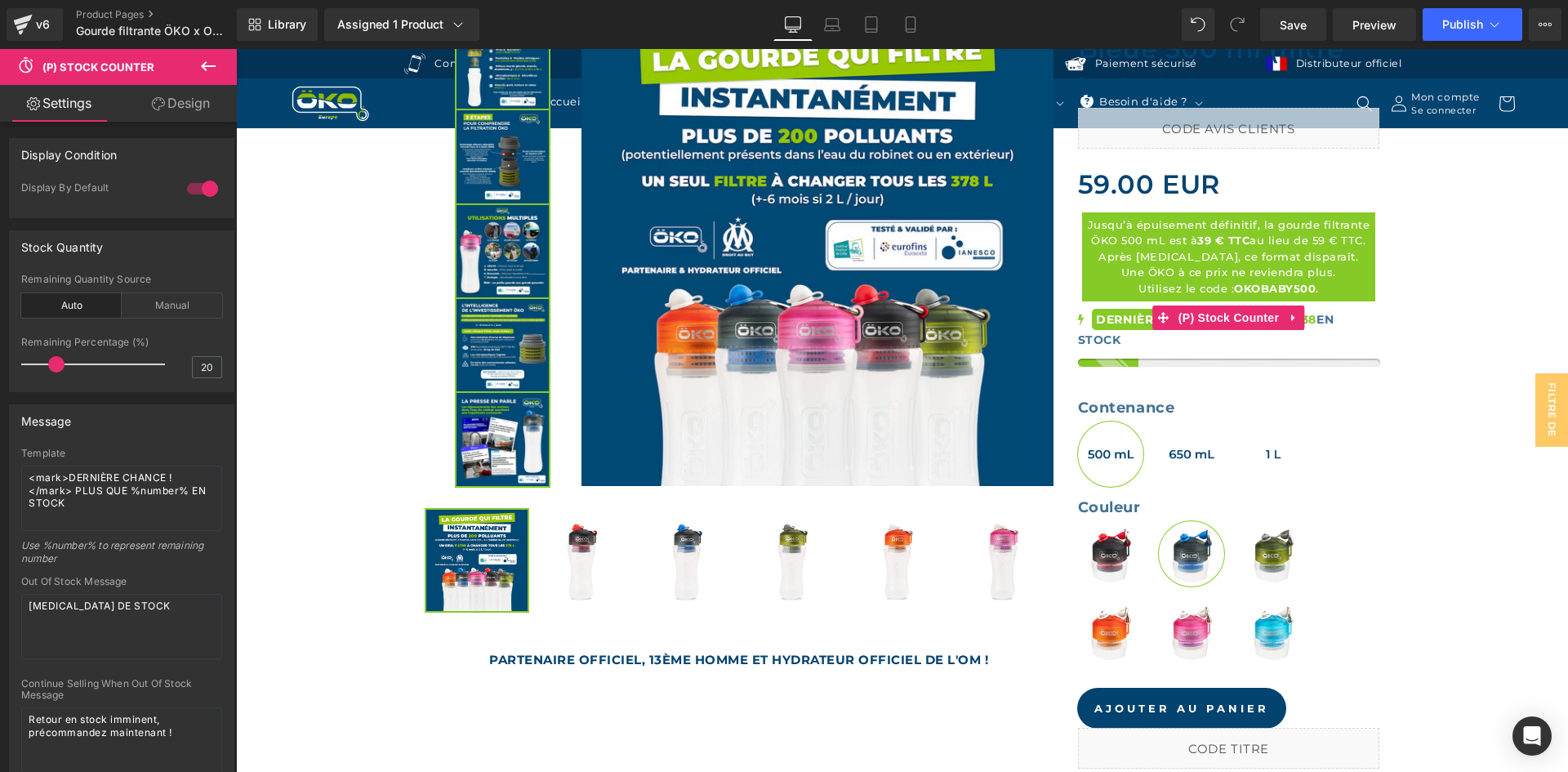
click at [204, 99] on link "Design" at bounding box center [181, 104] width 119 height 37
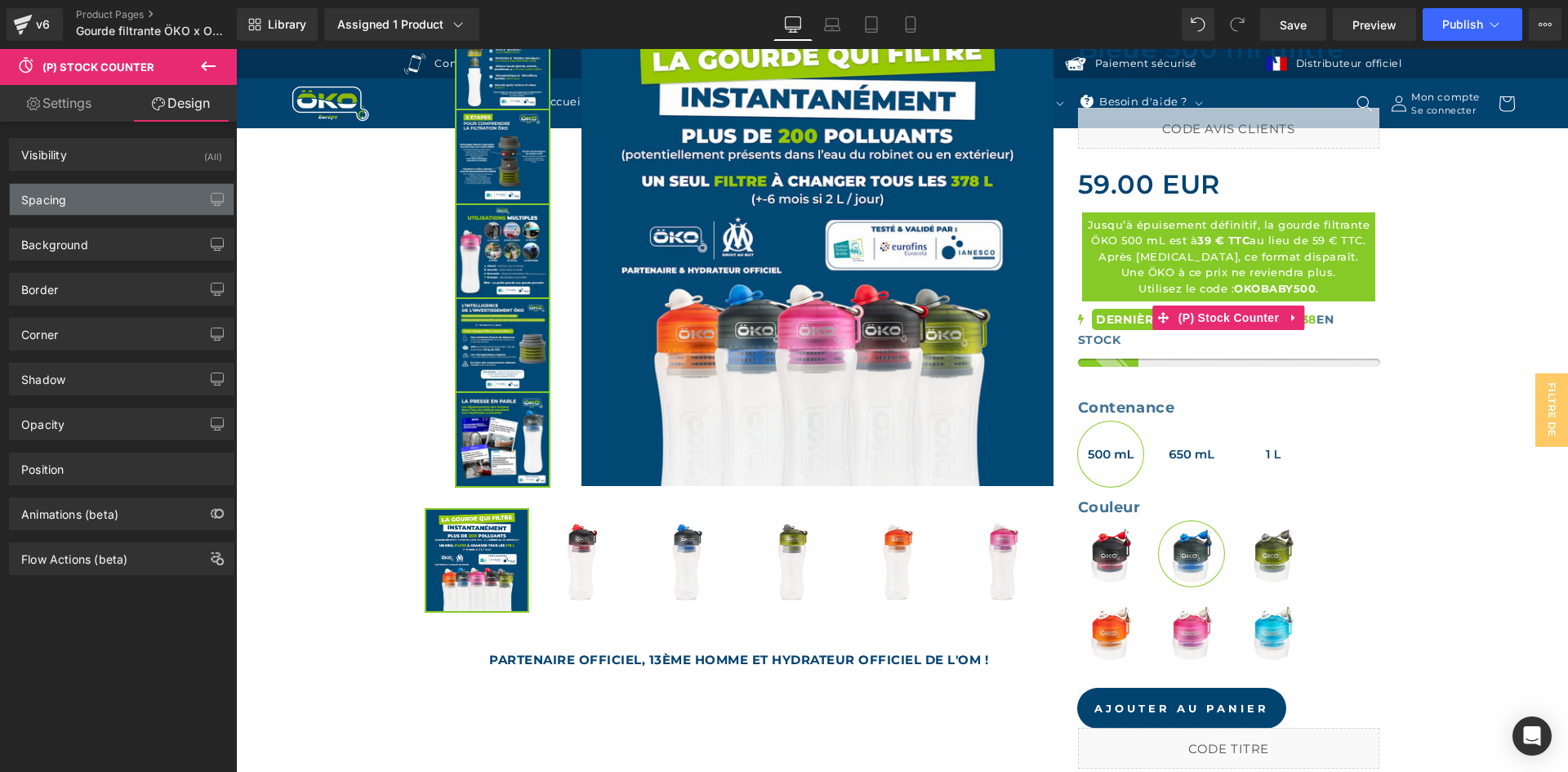
click at [52, 194] on div "Spacing" at bounding box center [44, 195] width 44 height 23
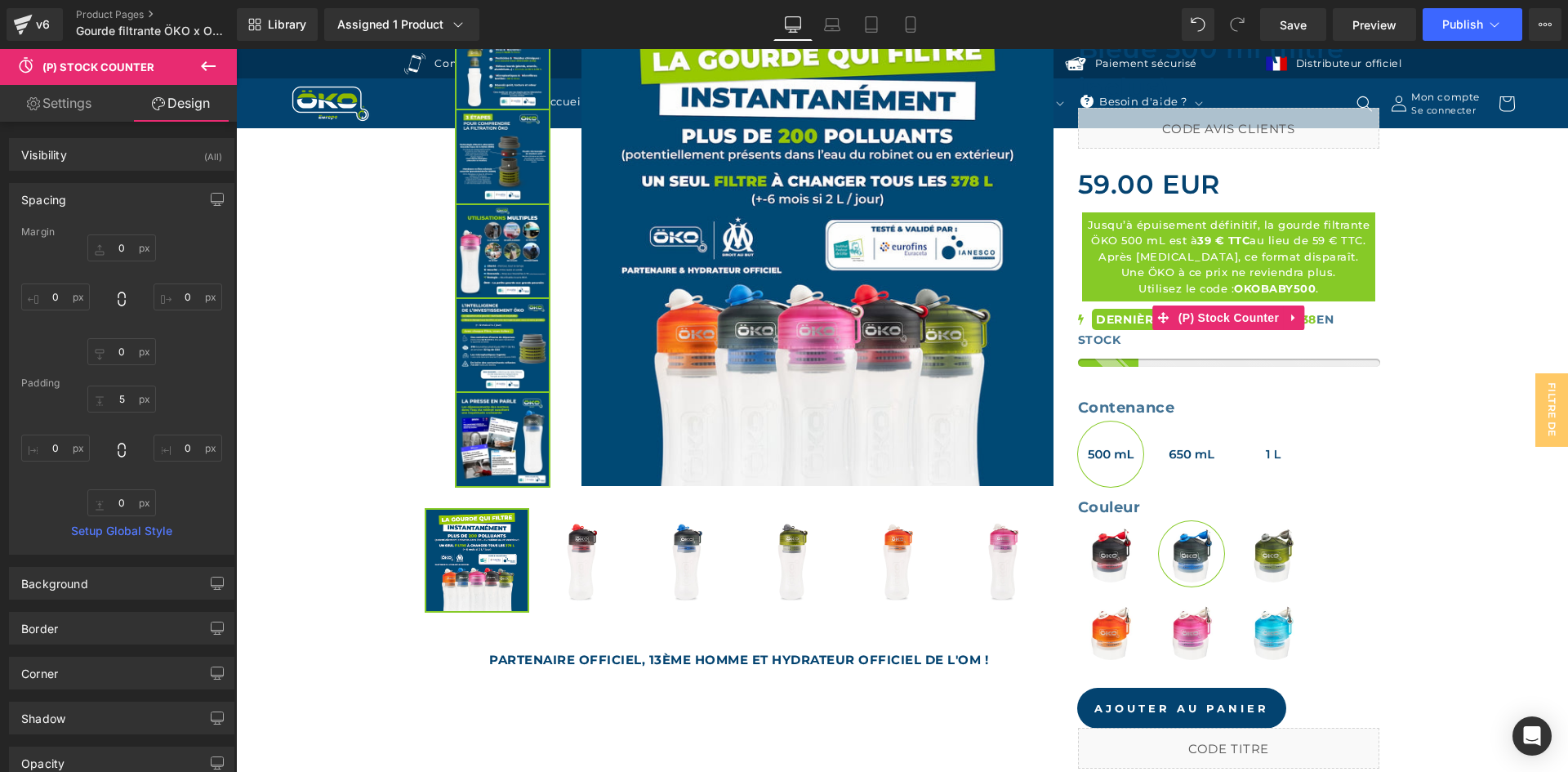
click at [96, 266] on div at bounding box center [121, 299] width 201 height 131
click at [119, 262] on div at bounding box center [121, 299] width 201 height 131
click at [127, 245] on input "text" at bounding box center [121, 247] width 69 height 27
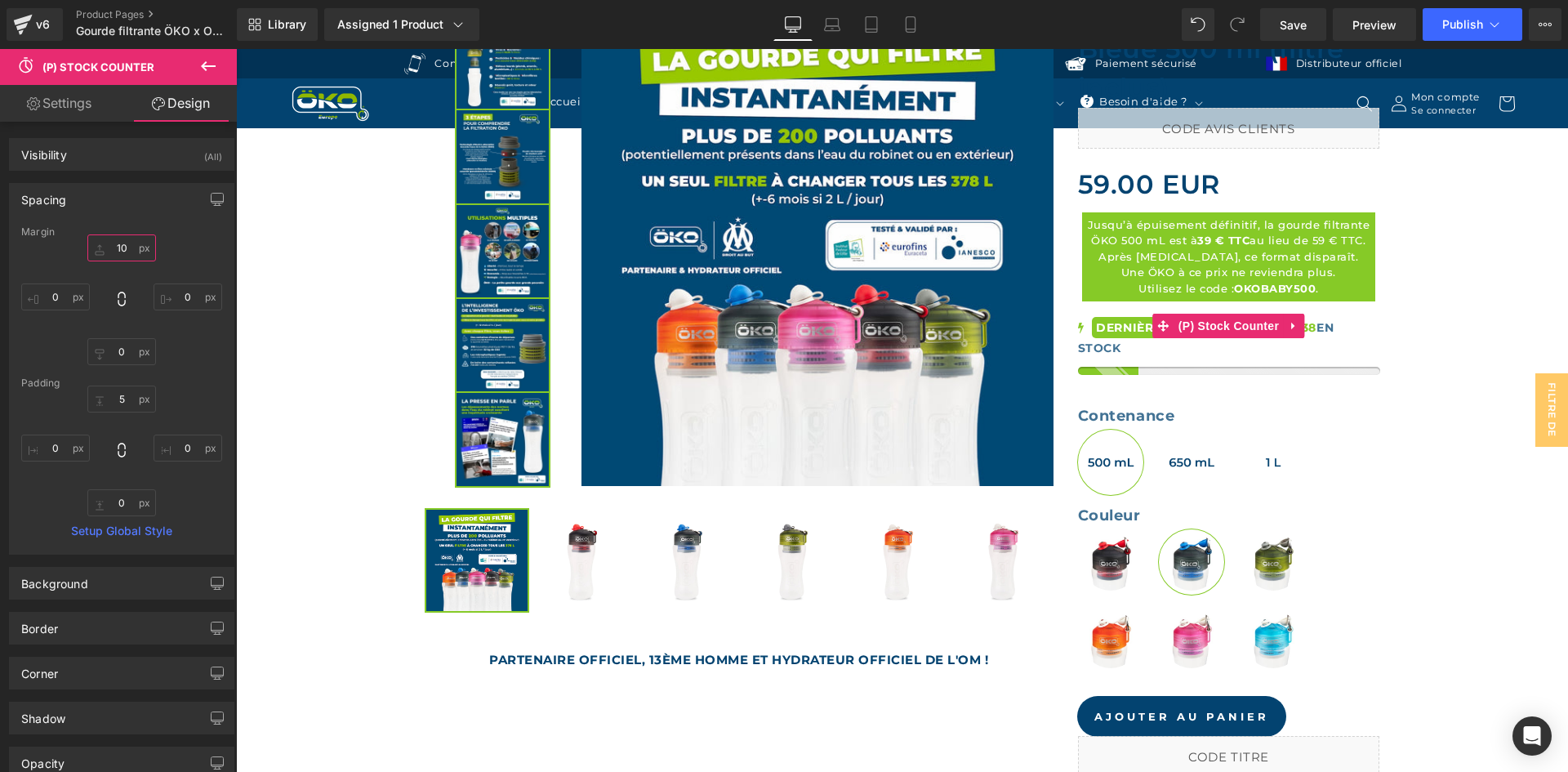
type input "10"
click at [152, 216] on div "Spacing Margin 10 Padding Setup Global Style" at bounding box center [121, 368] width 225 height 372
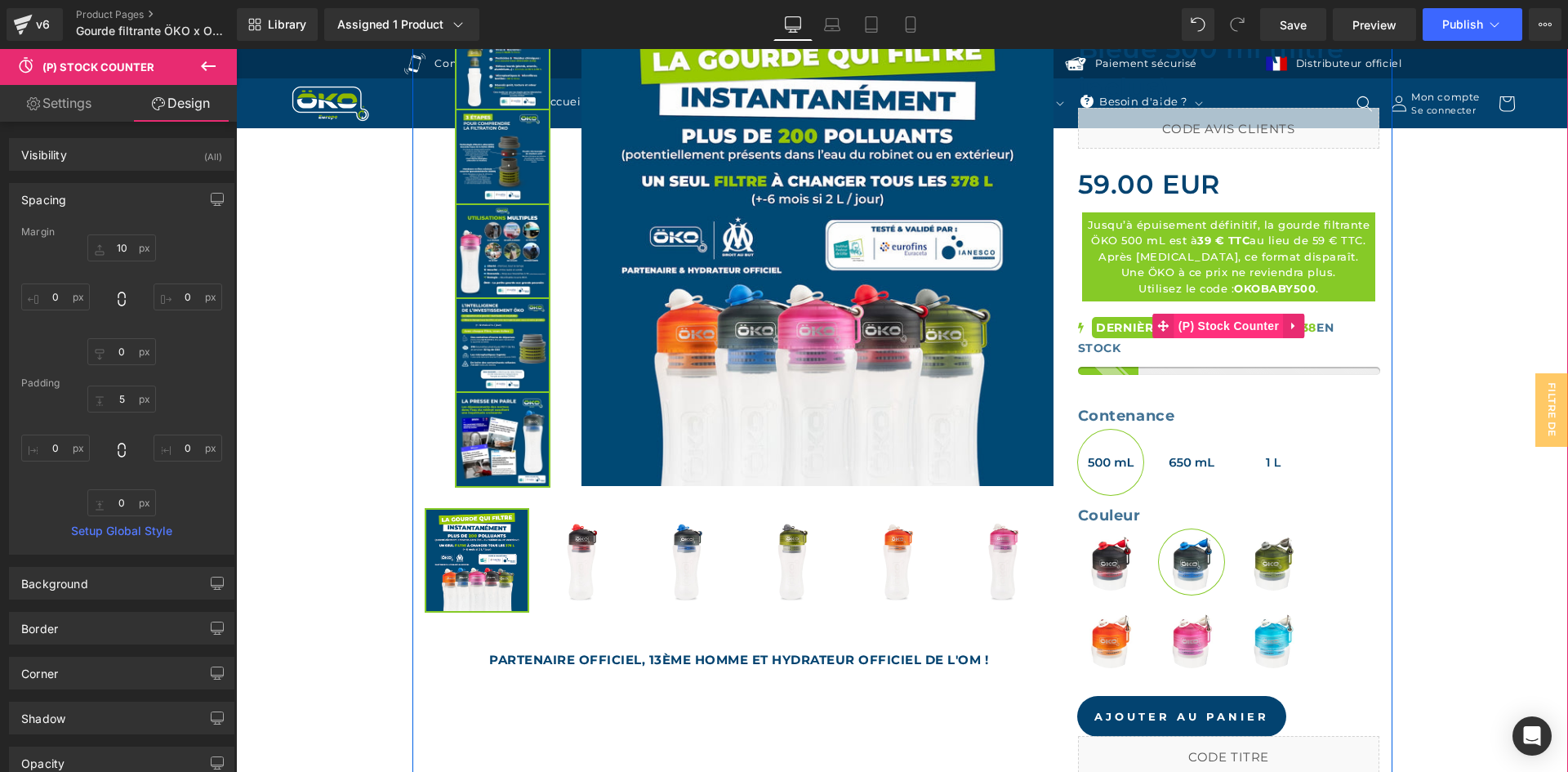
click at [1204, 320] on span "(P) Stock Counter" at bounding box center [1228, 325] width 108 height 24
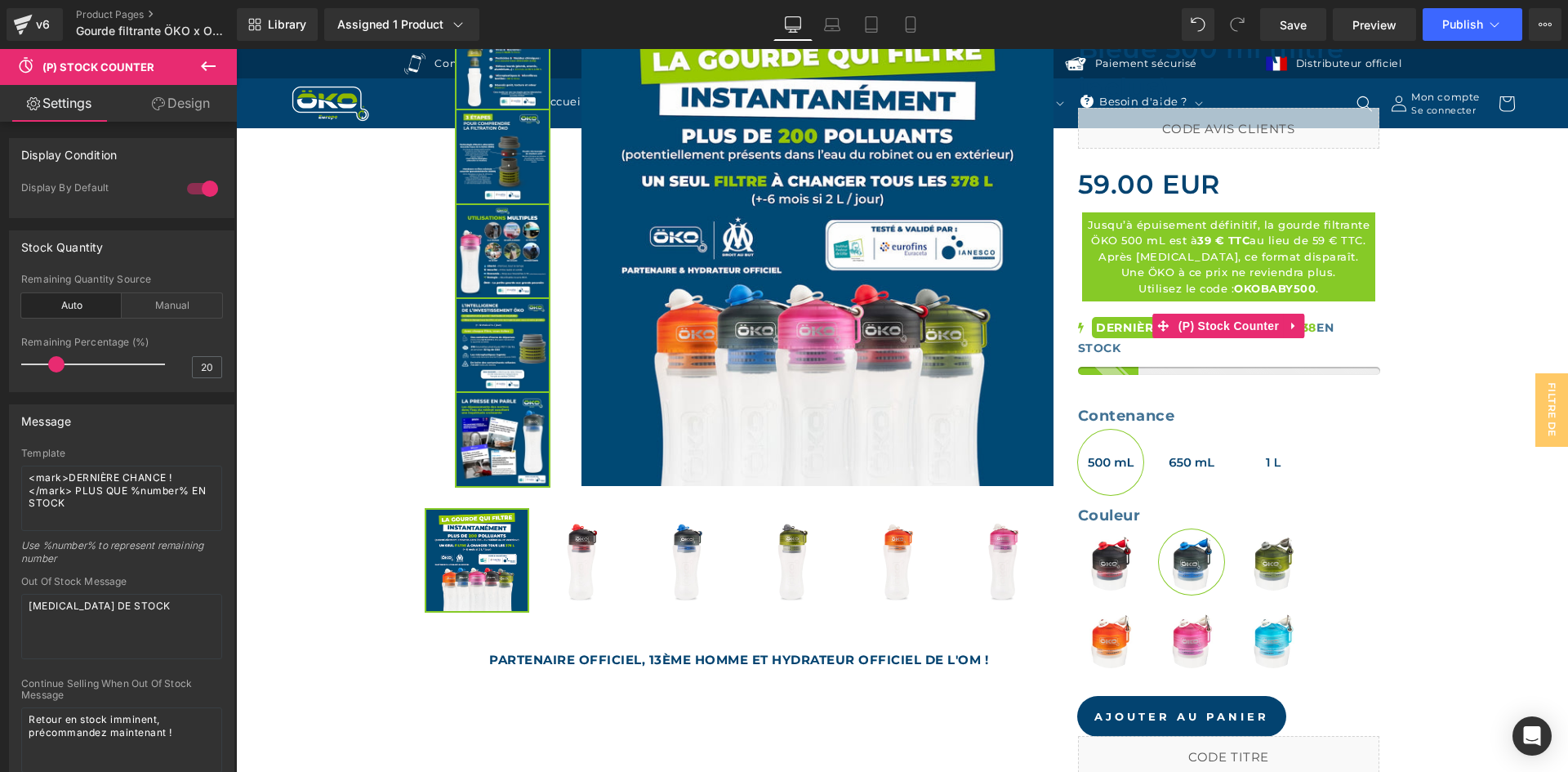
click at [199, 184] on div at bounding box center [202, 188] width 39 height 26
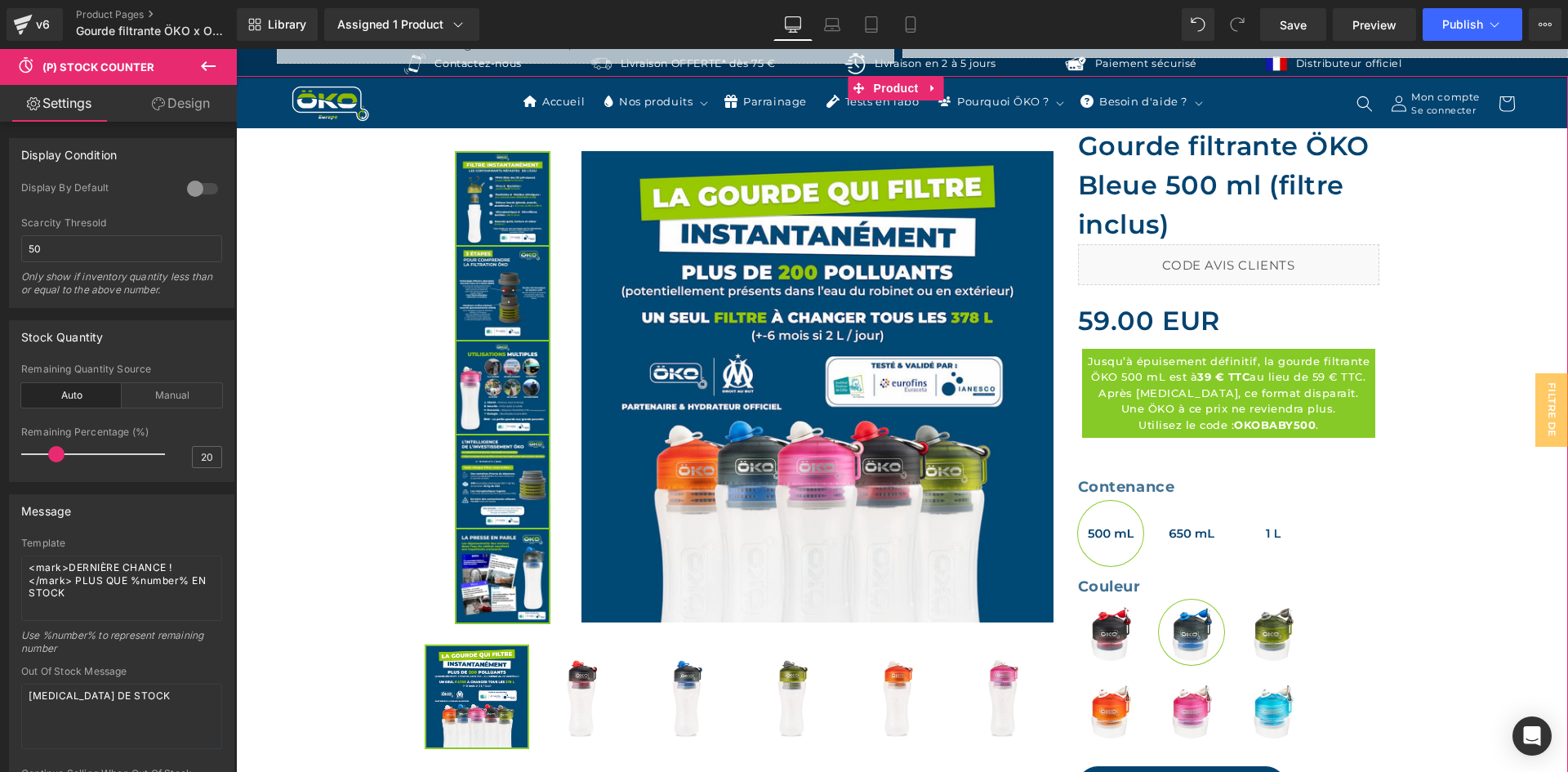
scroll to position [503, 0]
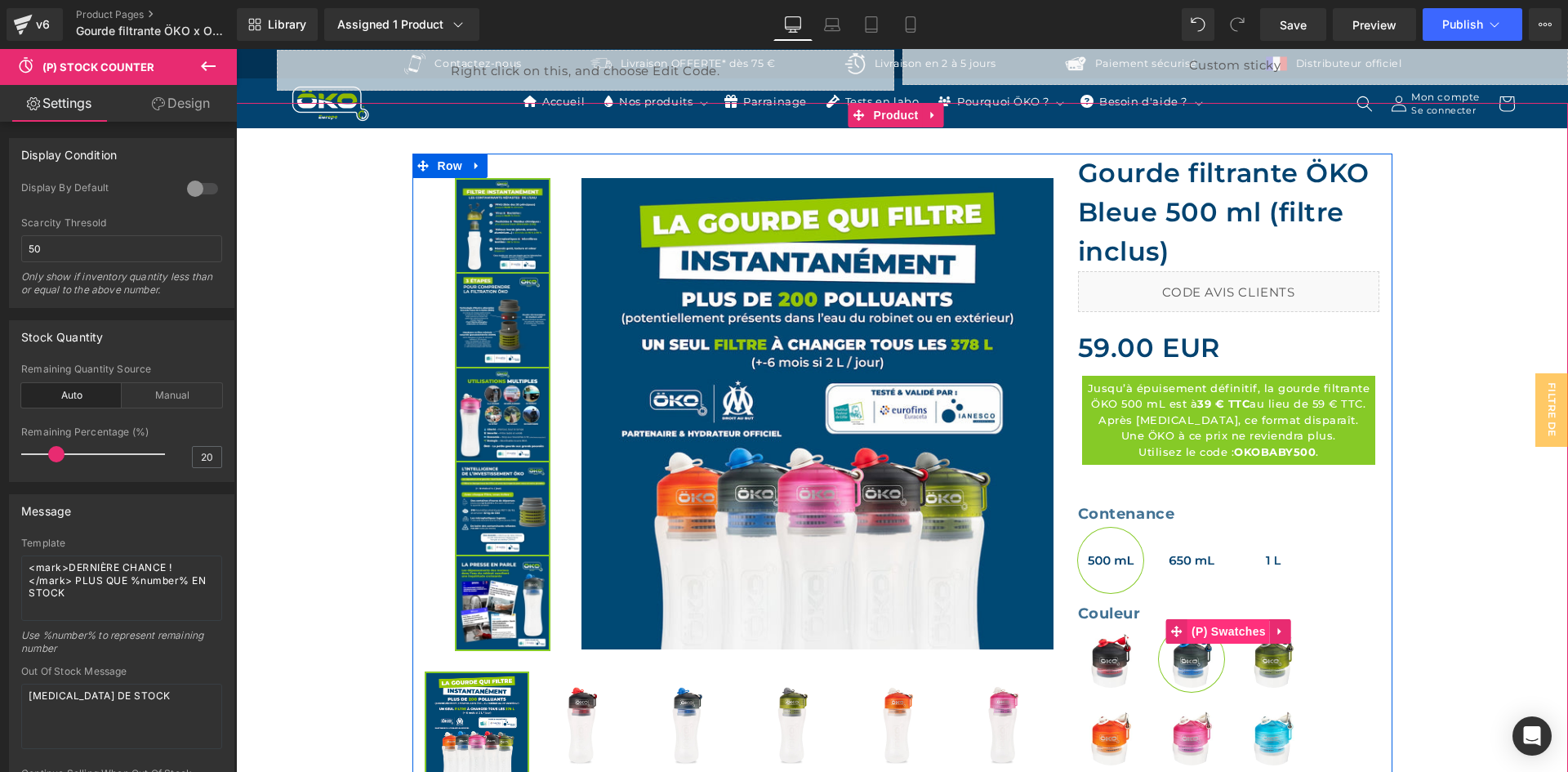
click at [1216, 633] on span "(P) Swatches" at bounding box center [1228, 631] width 82 height 24
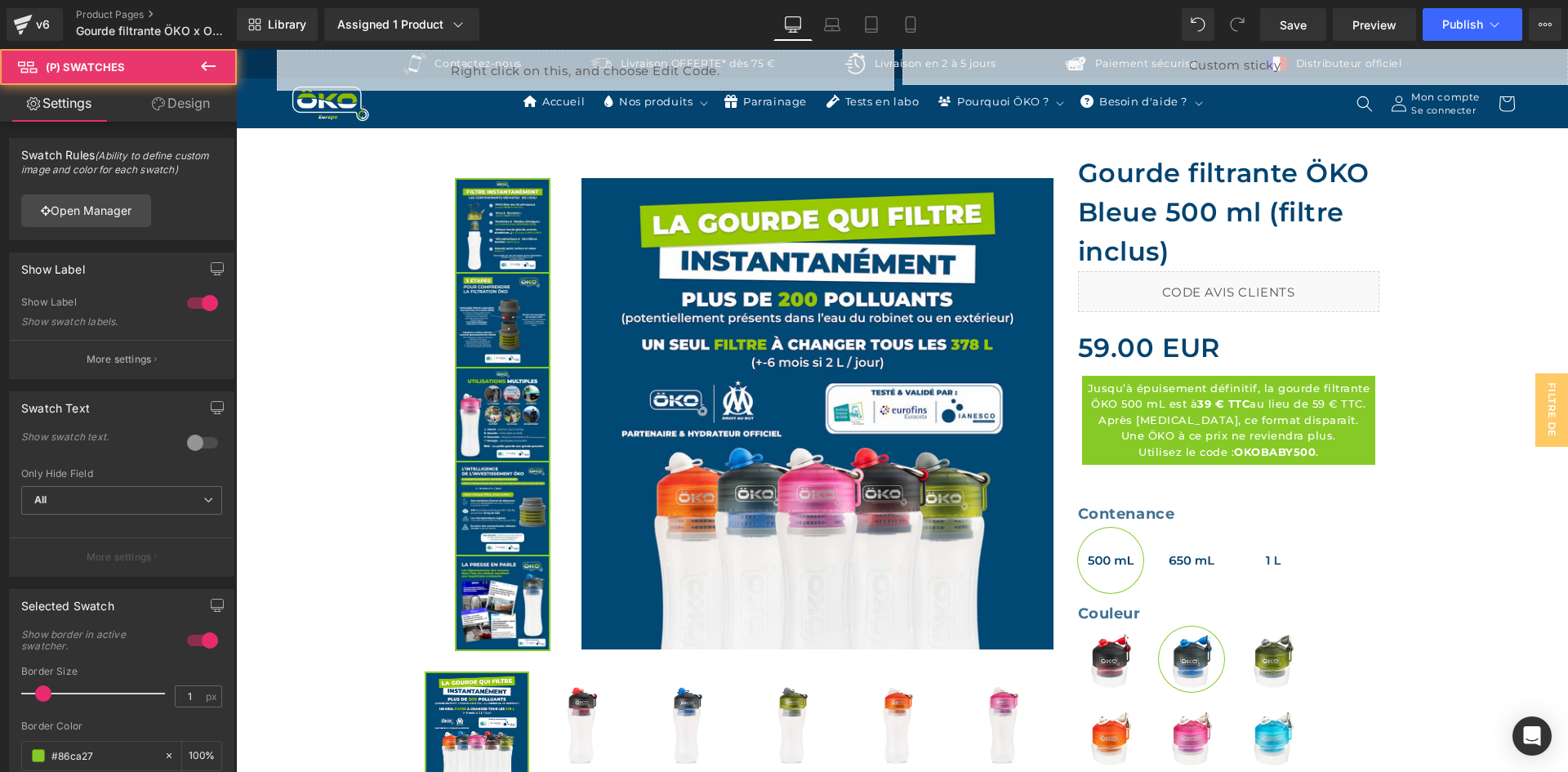
click at [199, 94] on link "Design" at bounding box center [181, 104] width 119 height 37
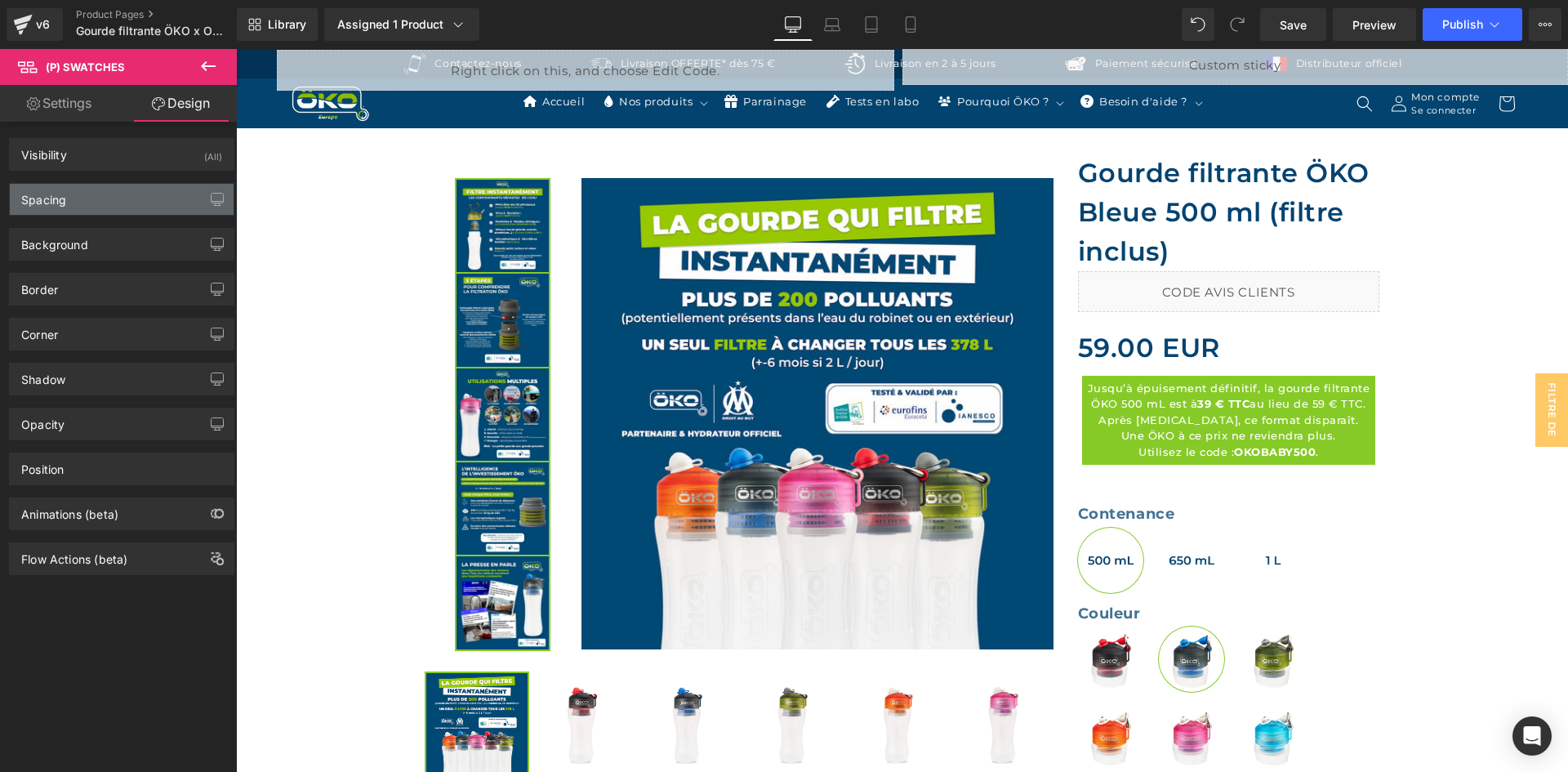
click at [128, 184] on div "Spacing" at bounding box center [121, 198] width 223 height 31
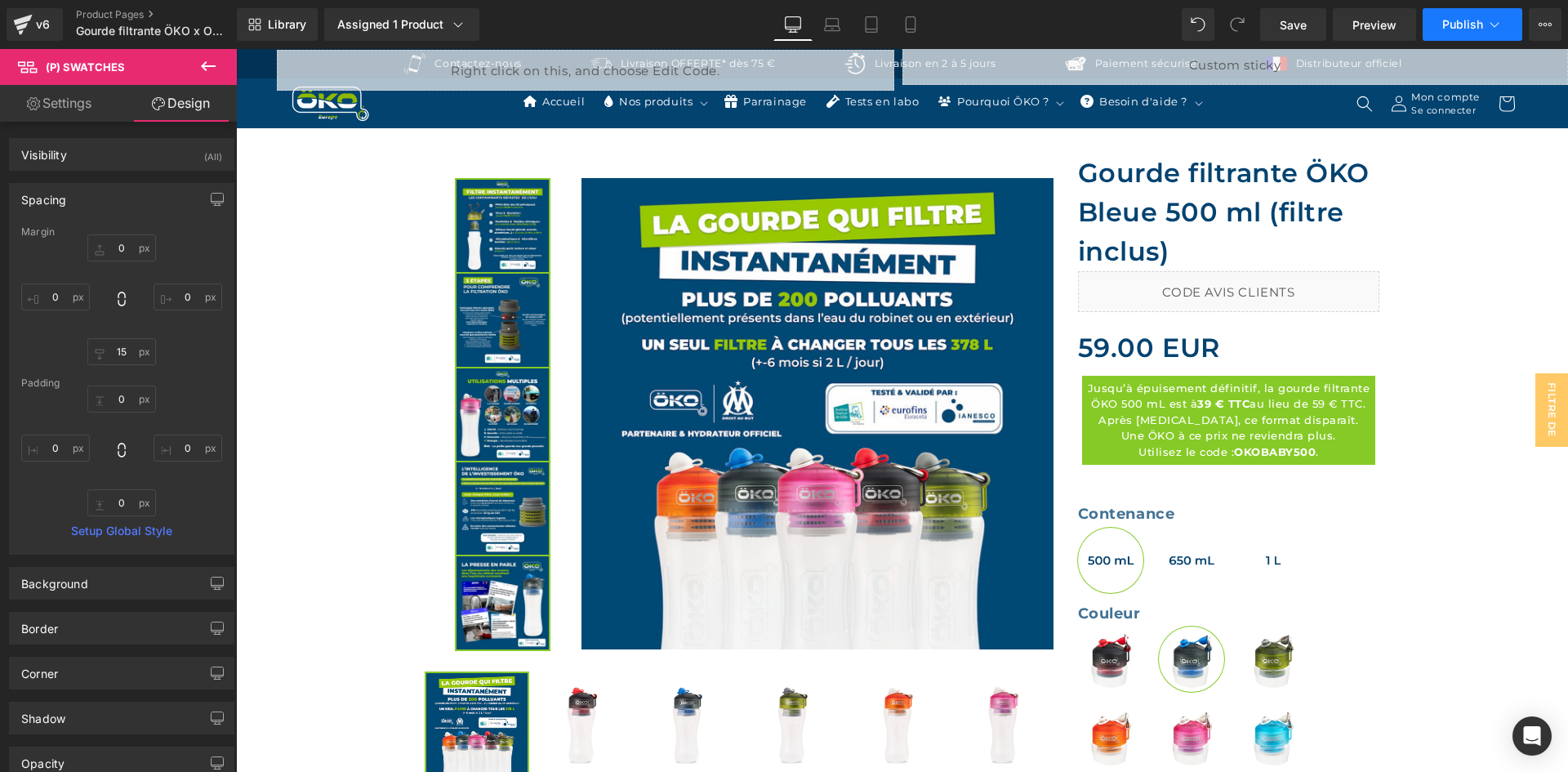
click at [1461, 31] on span "Publish" at bounding box center [1462, 24] width 41 height 13
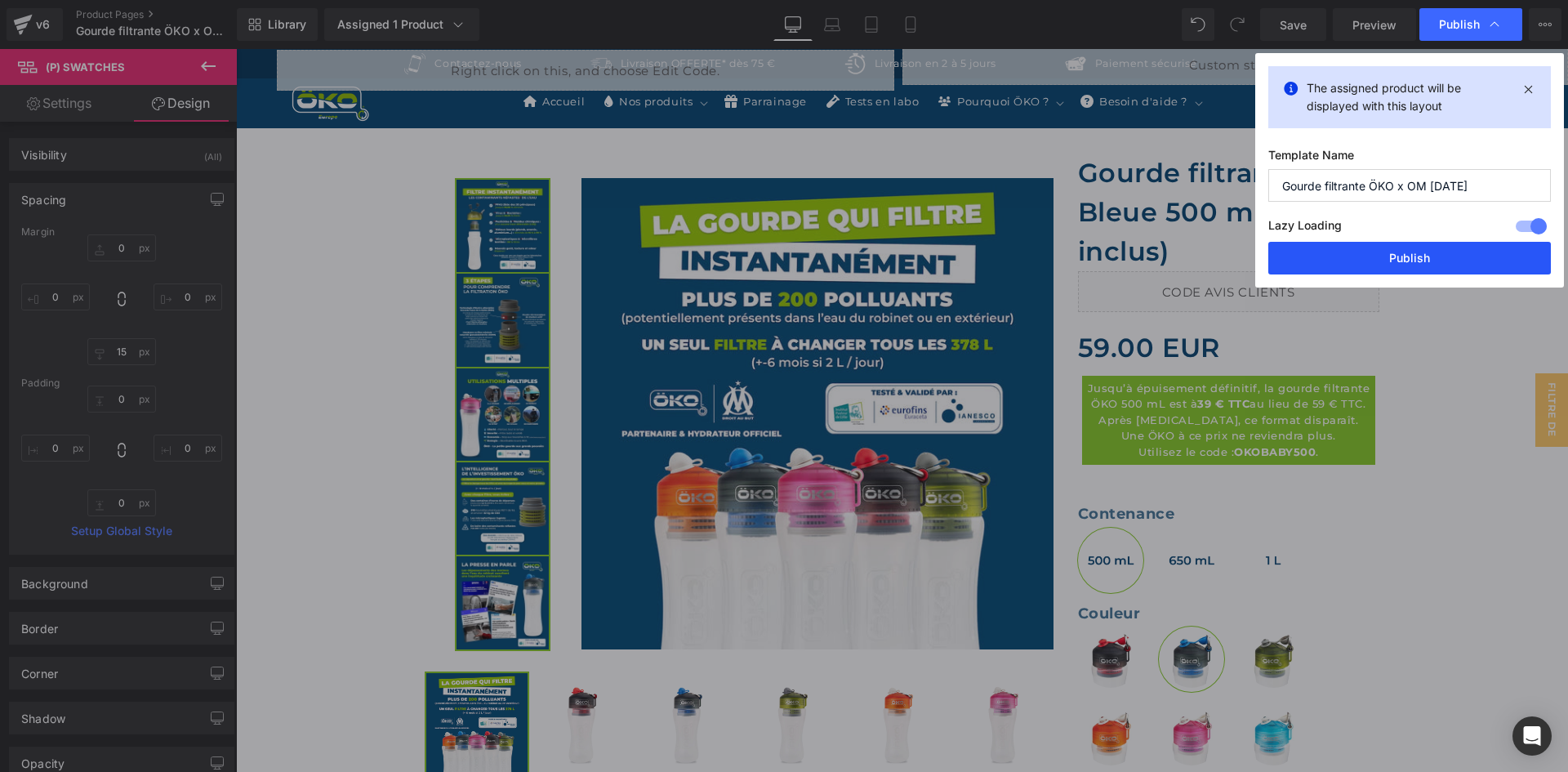
click at [1416, 258] on button "Publish" at bounding box center [1409, 258] width 283 height 32
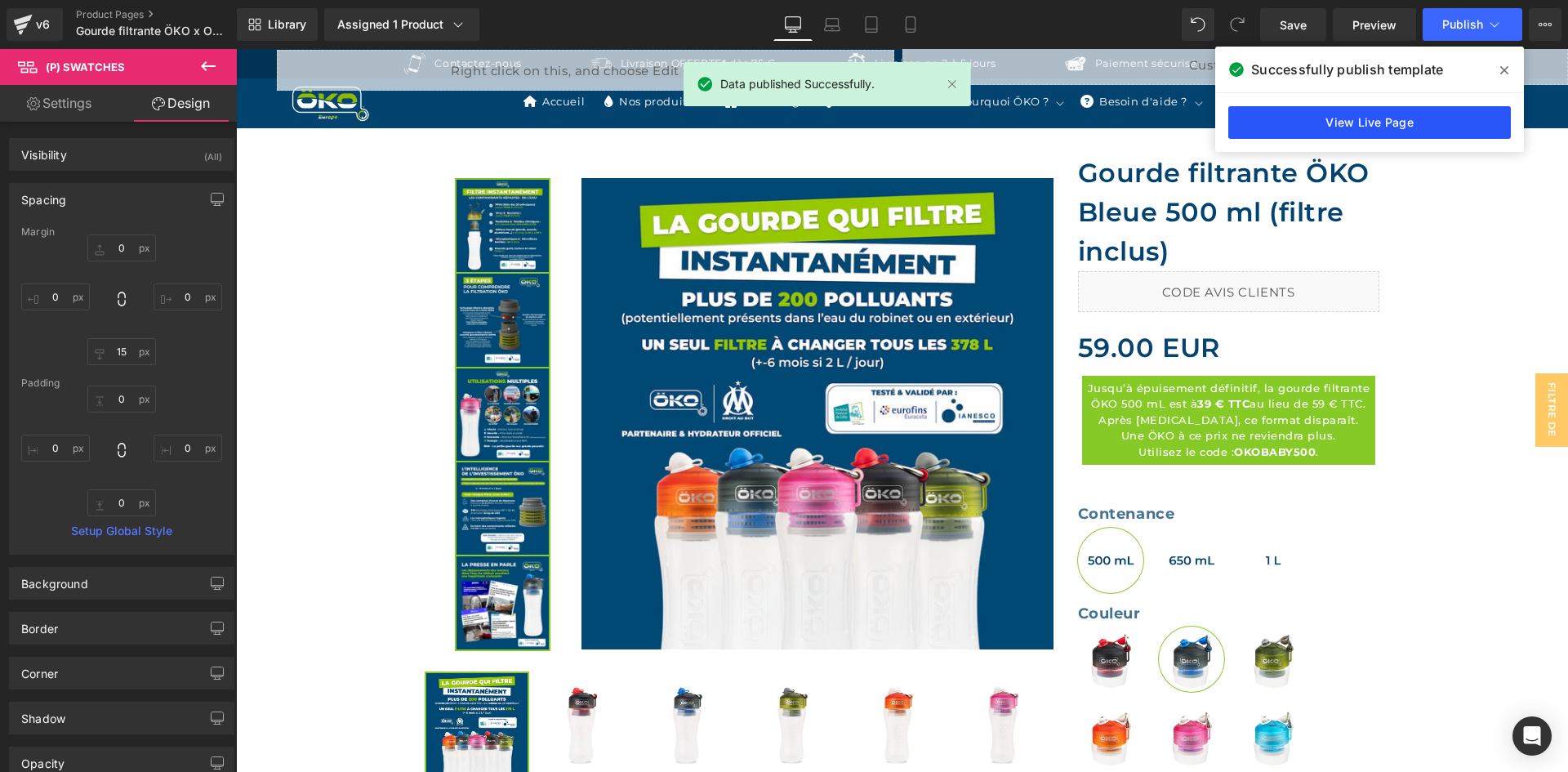
click at [1368, 119] on link "View Live Page" at bounding box center [1369, 122] width 283 height 32
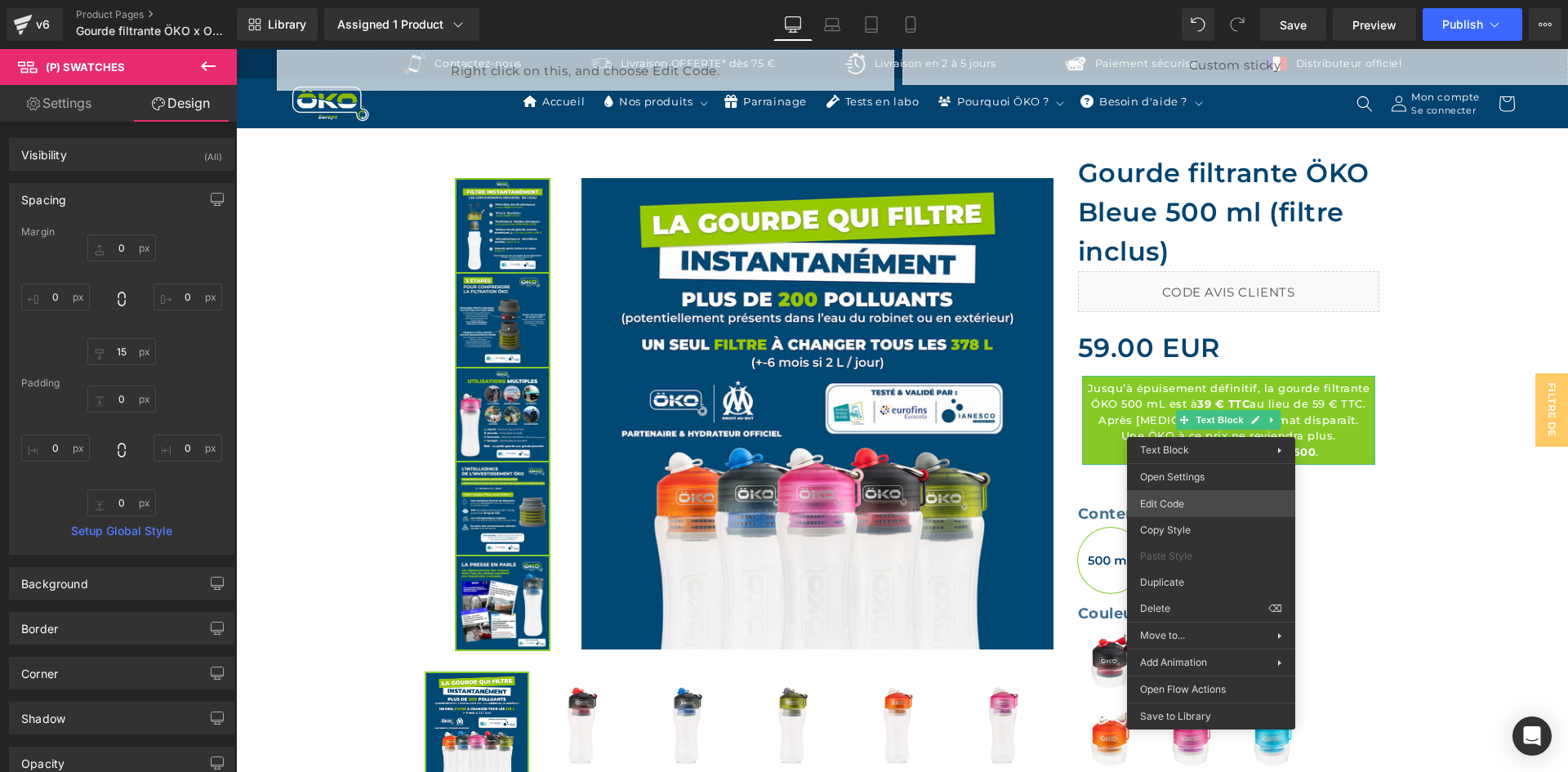
click at [1166, 0] on div "(P) Swatches You are previewing how the will restyle your page. You can not edi…" at bounding box center [784, 0] width 1568 height 0
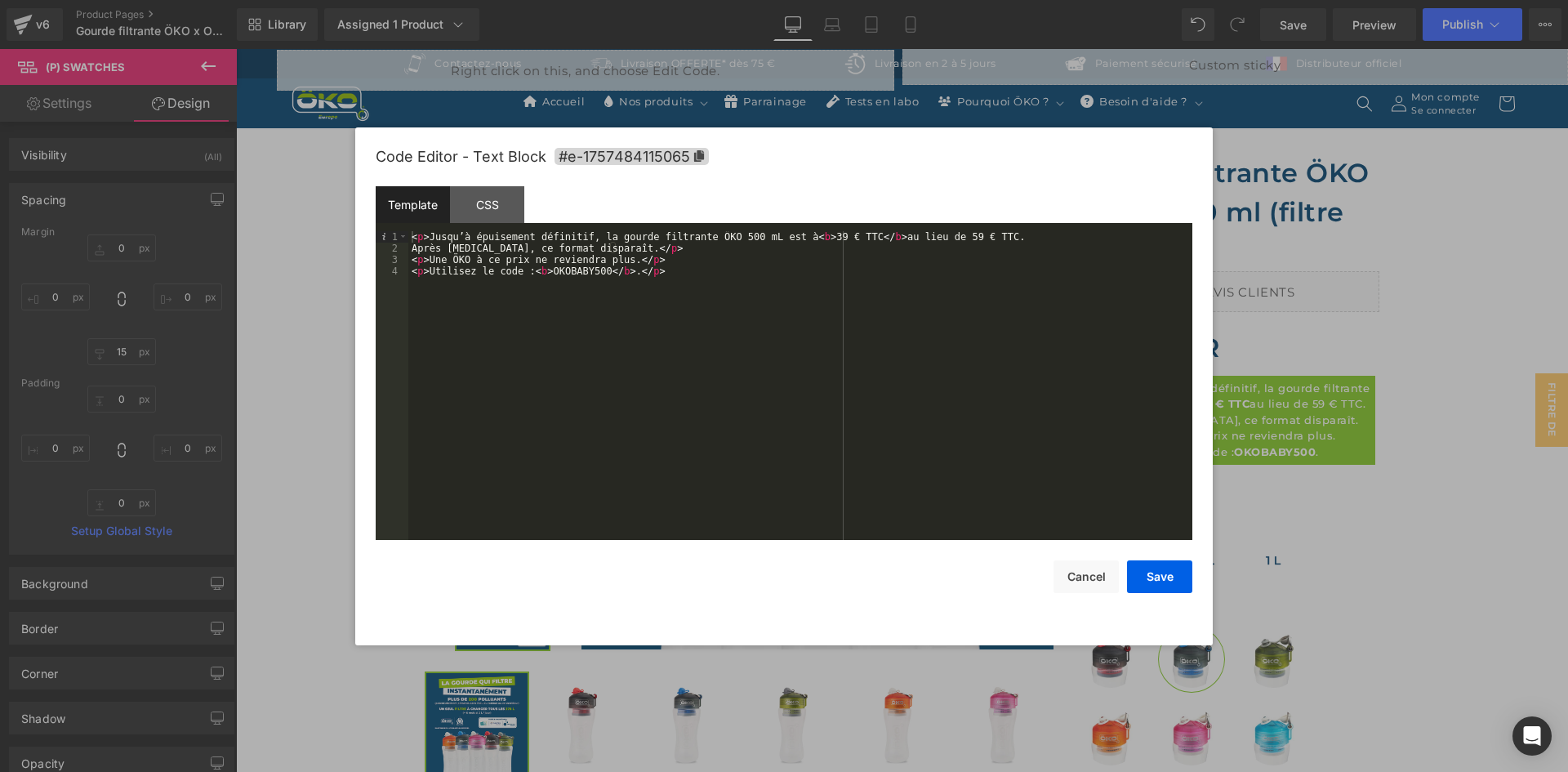
click at [410, 253] on div "< p > Jusqu’à épuisement définitif, la gourde filtrante ÖKO 500 mL est à < b > …" at bounding box center [801, 397] width 784 height 332
click at [1176, 575] on button "Save" at bounding box center [1159, 576] width 65 height 32
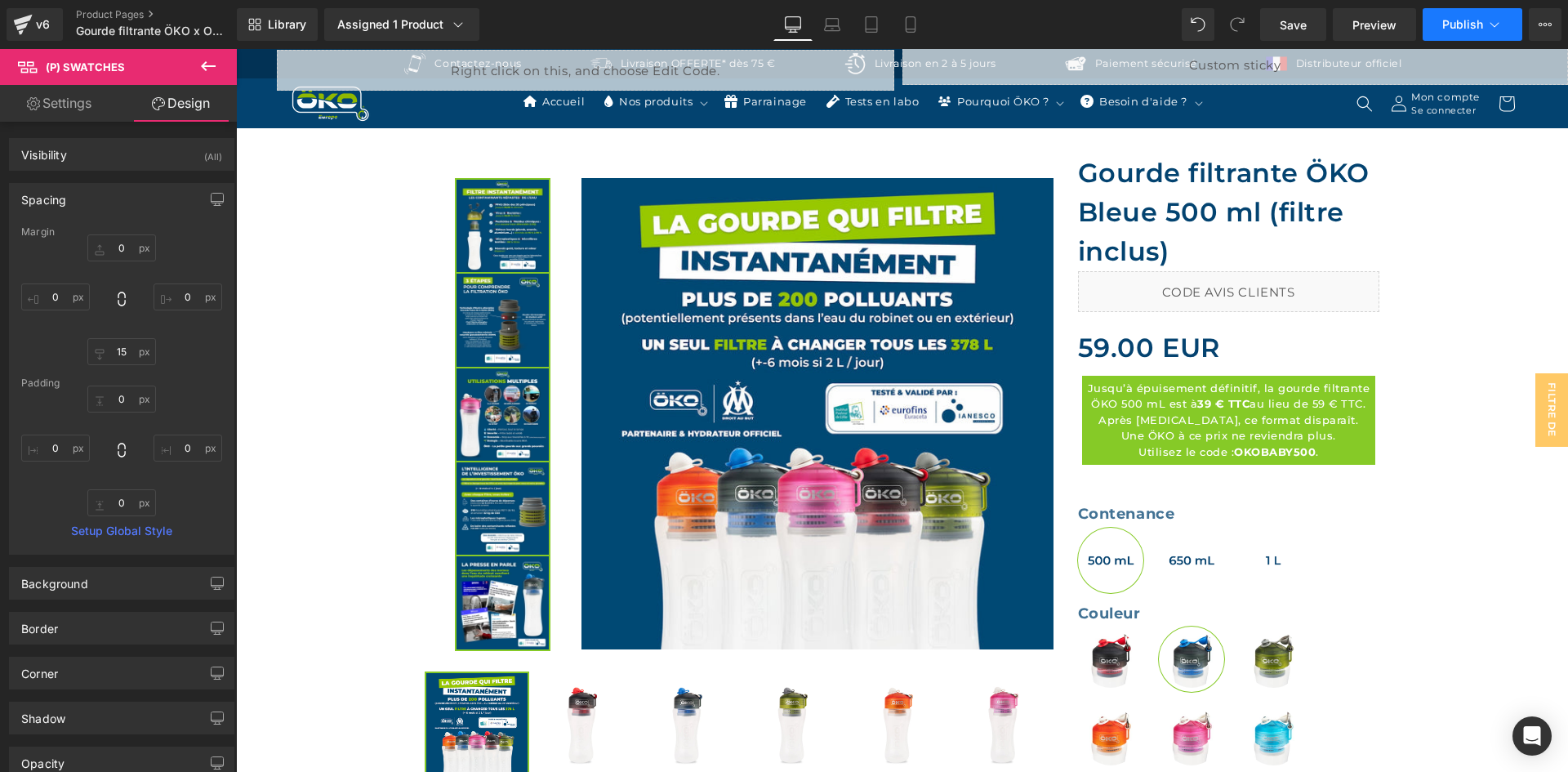
click at [1473, 40] on button "Publish" at bounding box center [1472, 24] width 99 height 32
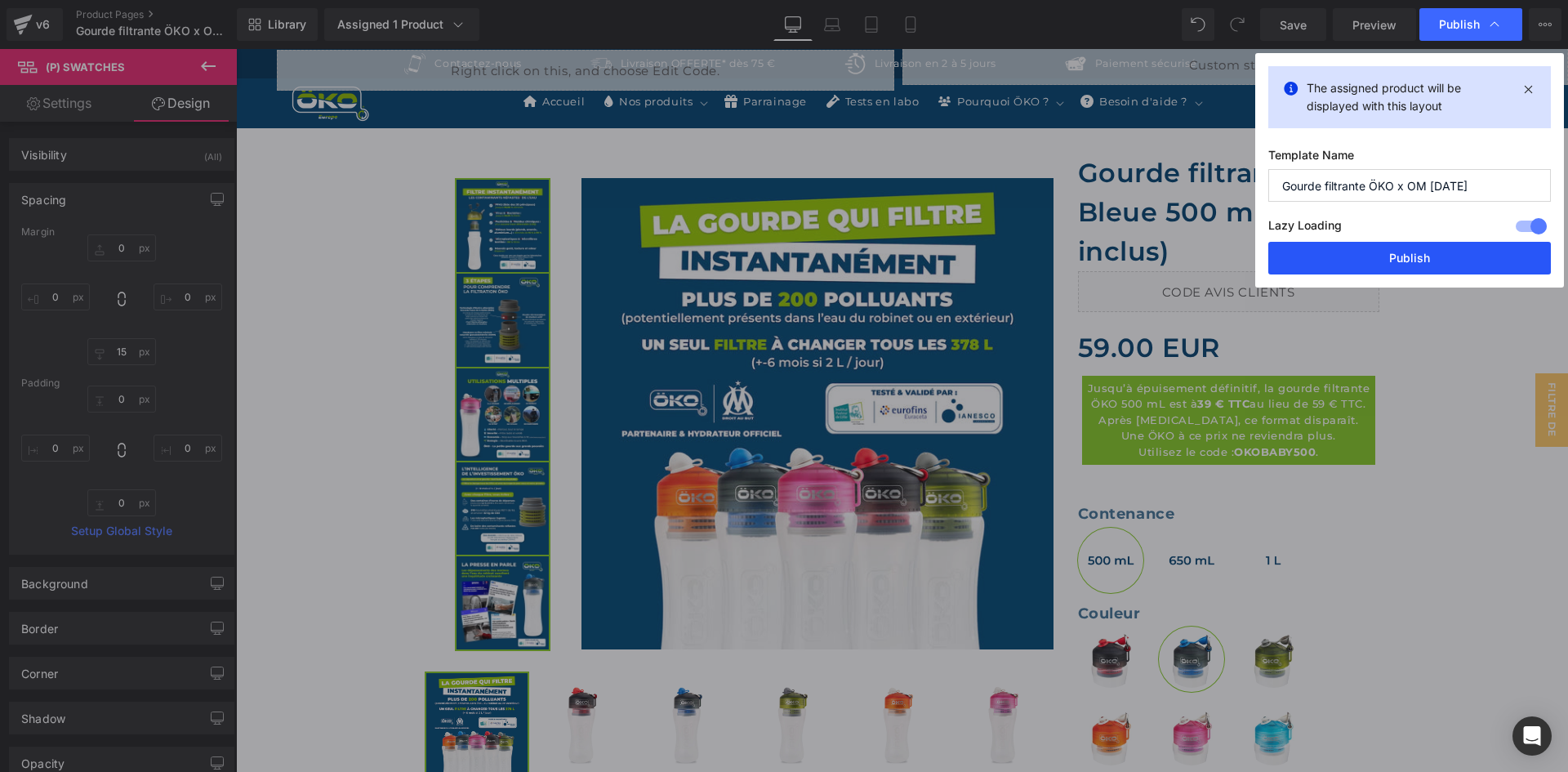
click at [1418, 254] on button "Publish" at bounding box center [1409, 258] width 283 height 32
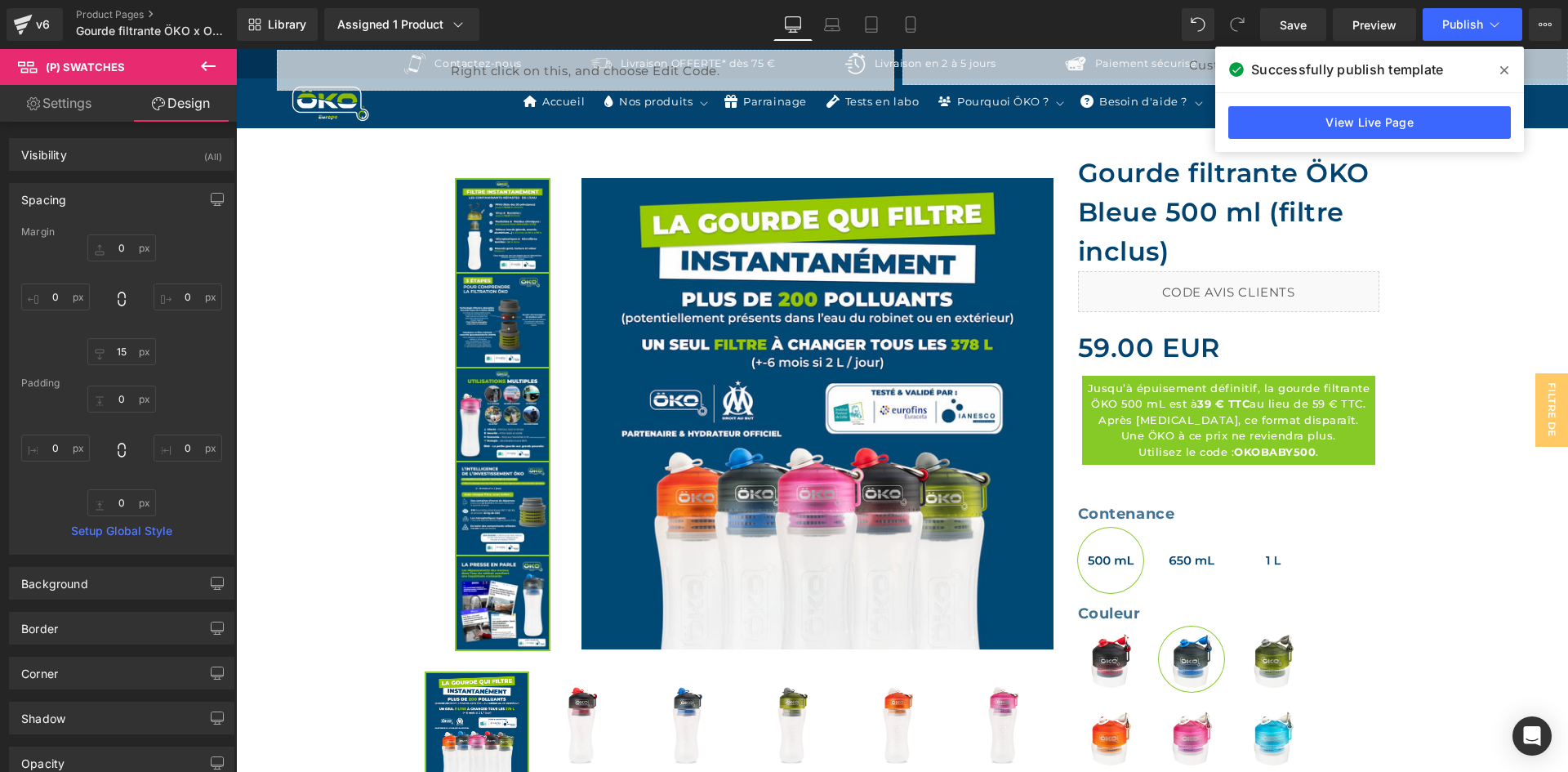
click at [1509, 71] on span at bounding box center [1504, 70] width 26 height 26
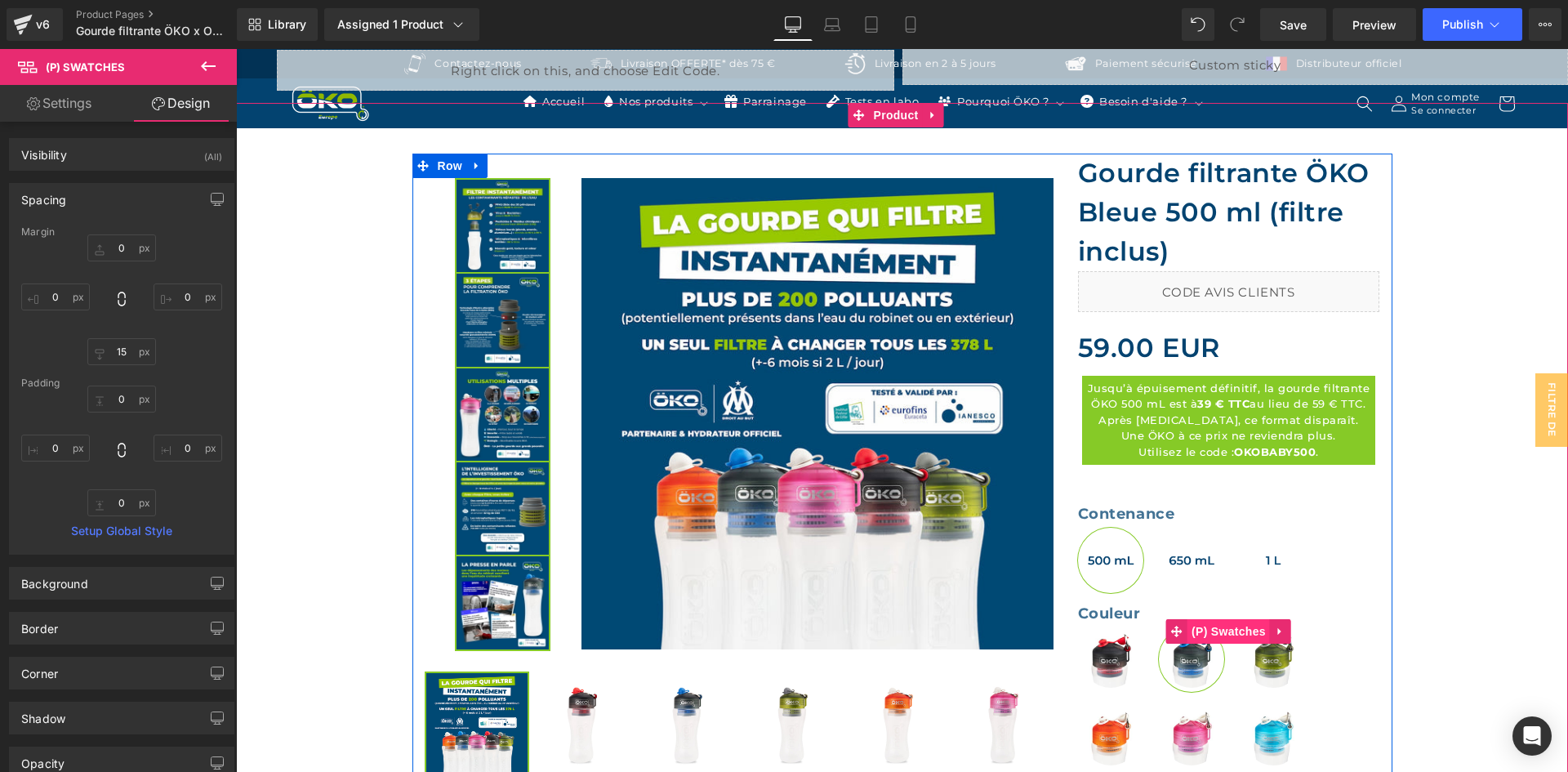
click at [1205, 626] on span "(P) Swatches" at bounding box center [1228, 631] width 82 height 24
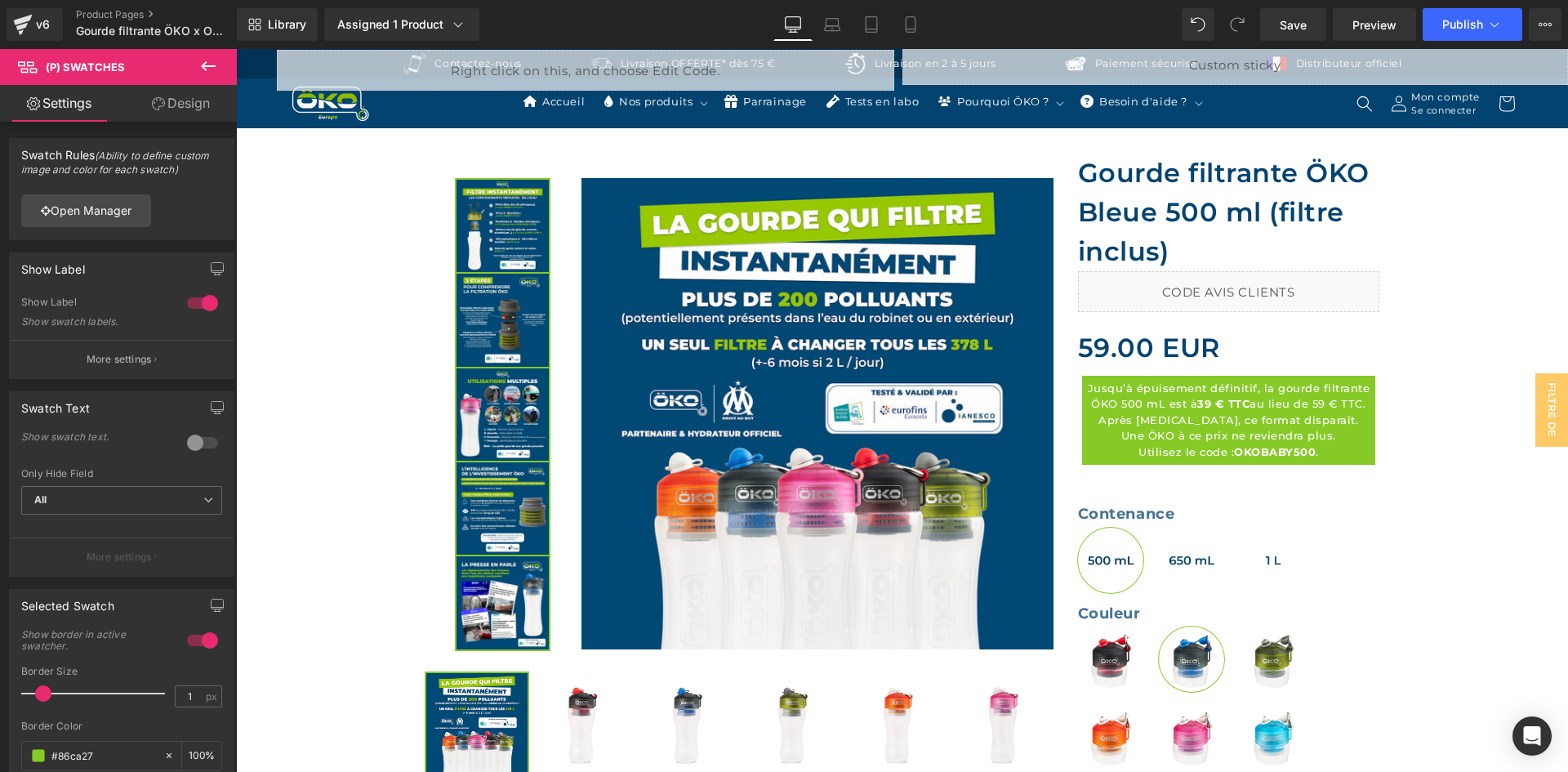
click at [174, 97] on link "Design" at bounding box center [181, 104] width 119 height 37
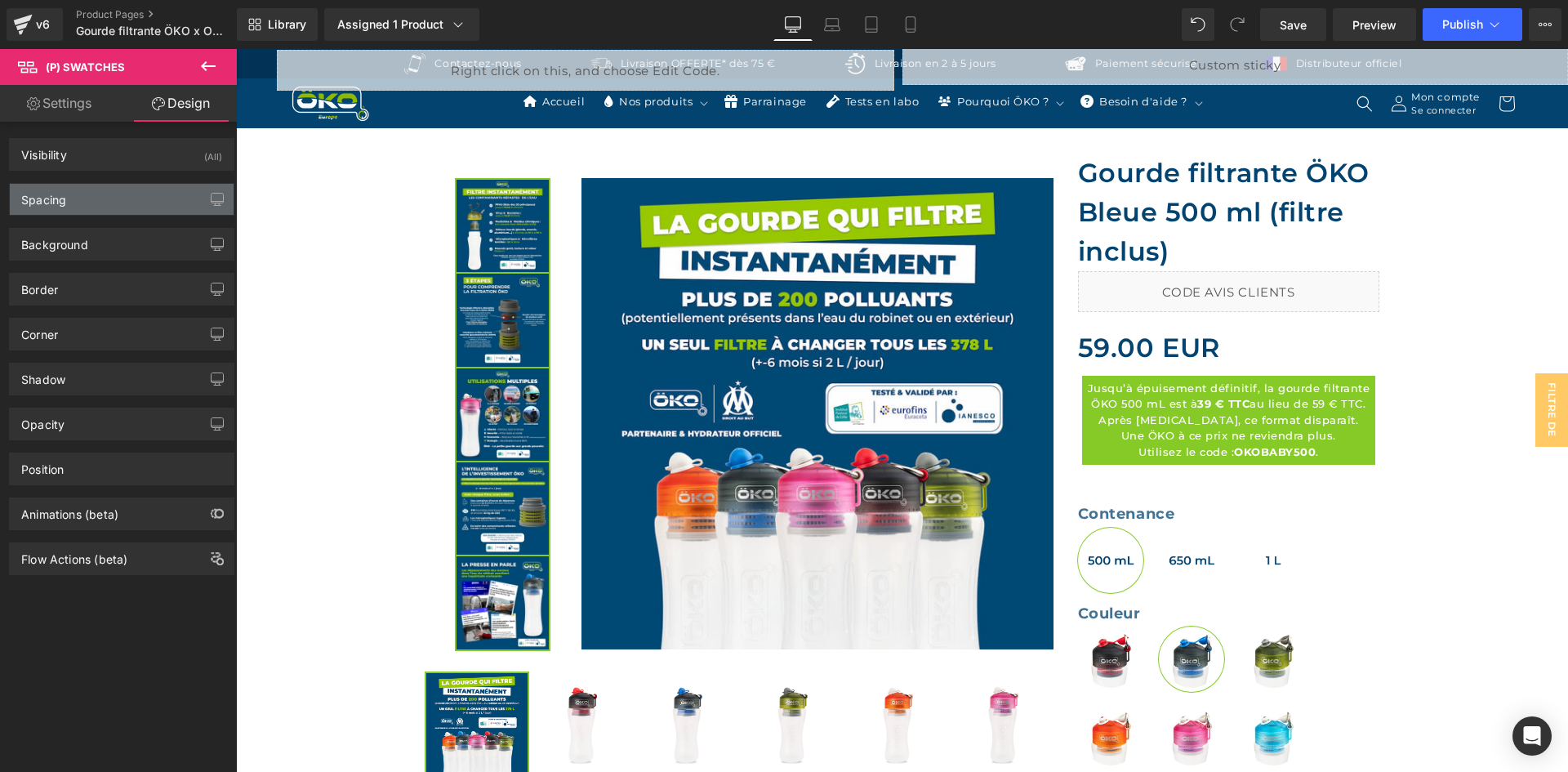
click at [102, 203] on div "Spacing" at bounding box center [121, 198] width 223 height 31
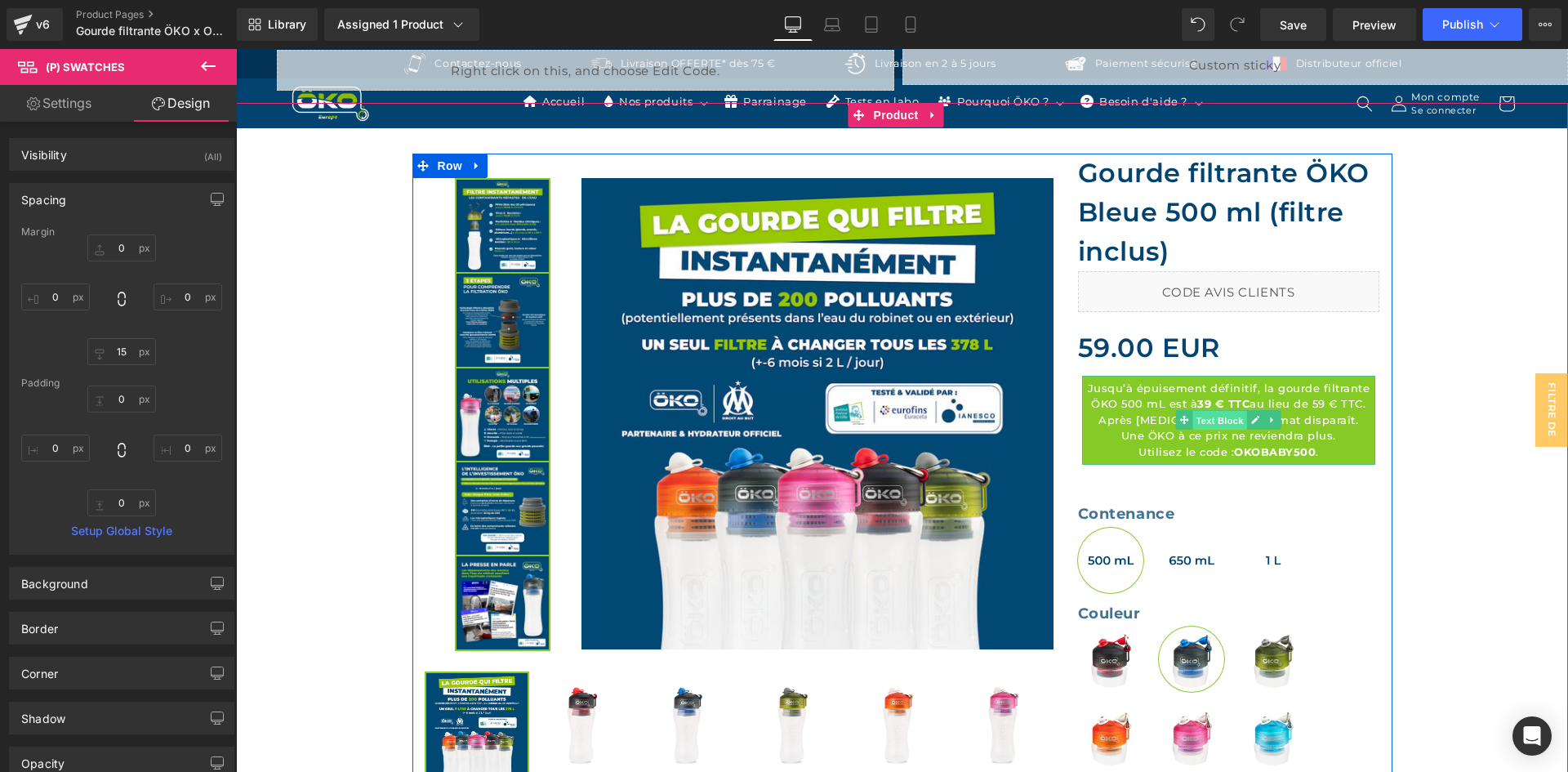
click at [1211, 424] on span "Text Block" at bounding box center [1220, 420] width 54 height 19
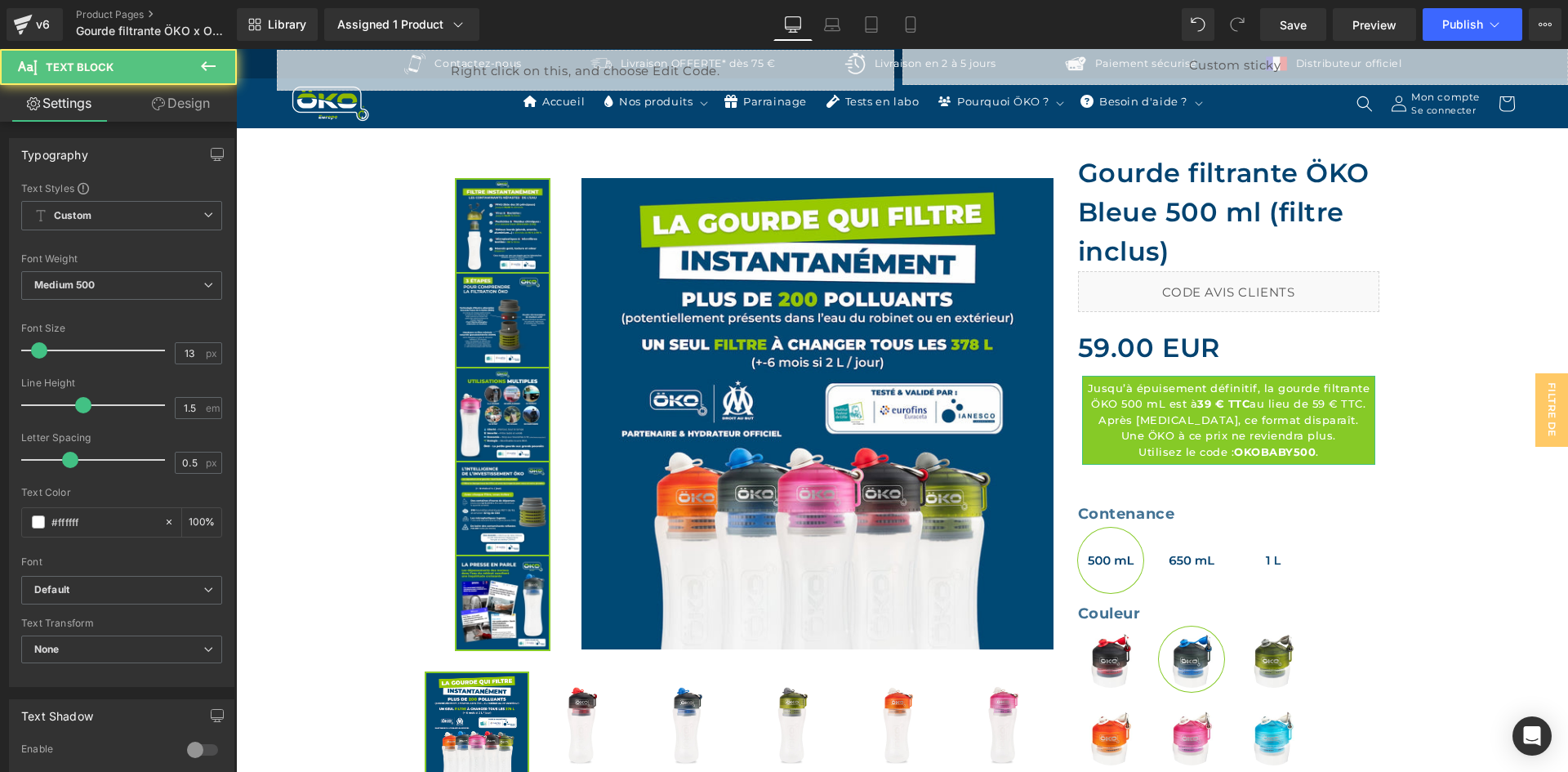
click at [159, 108] on icon at bounding box center [158, 104] width 13 height 13
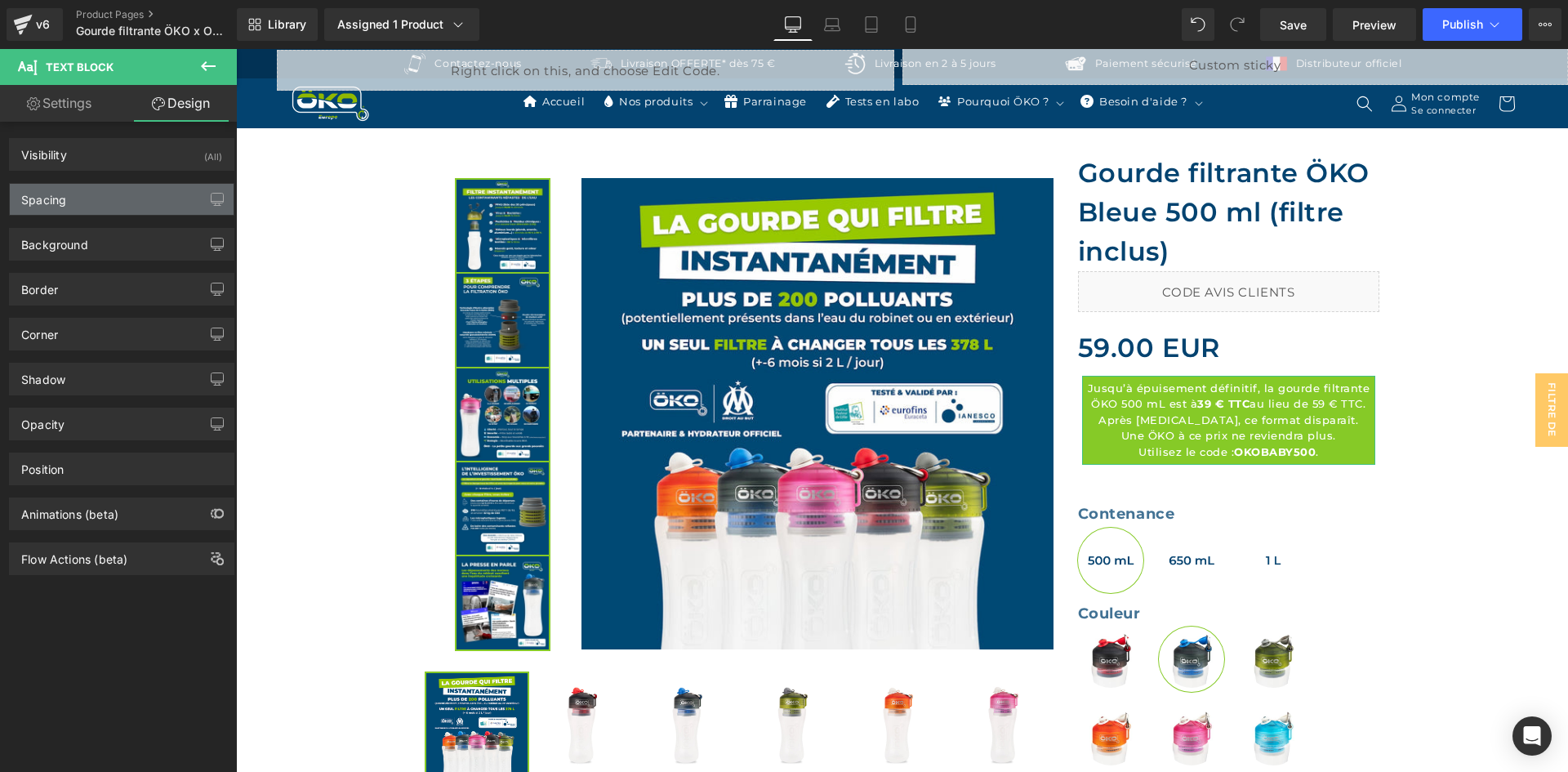
click at [77, 196] on div "Spacing" at bounding box center [121, 198] width 223 height 31
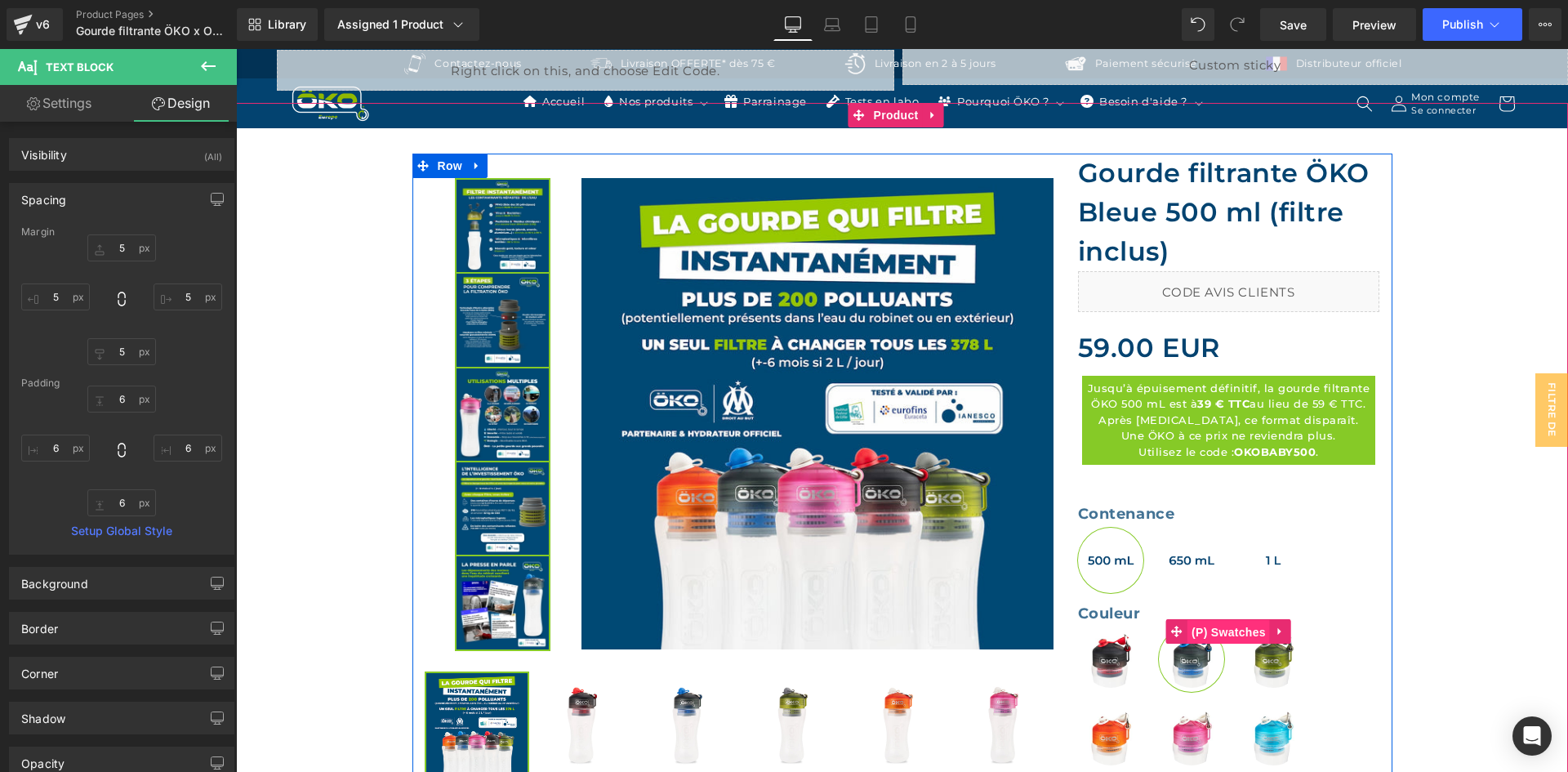
click at [1207, 626] on span "(P) Swatches" at bounding box center [1228, 632] width 82 height 24
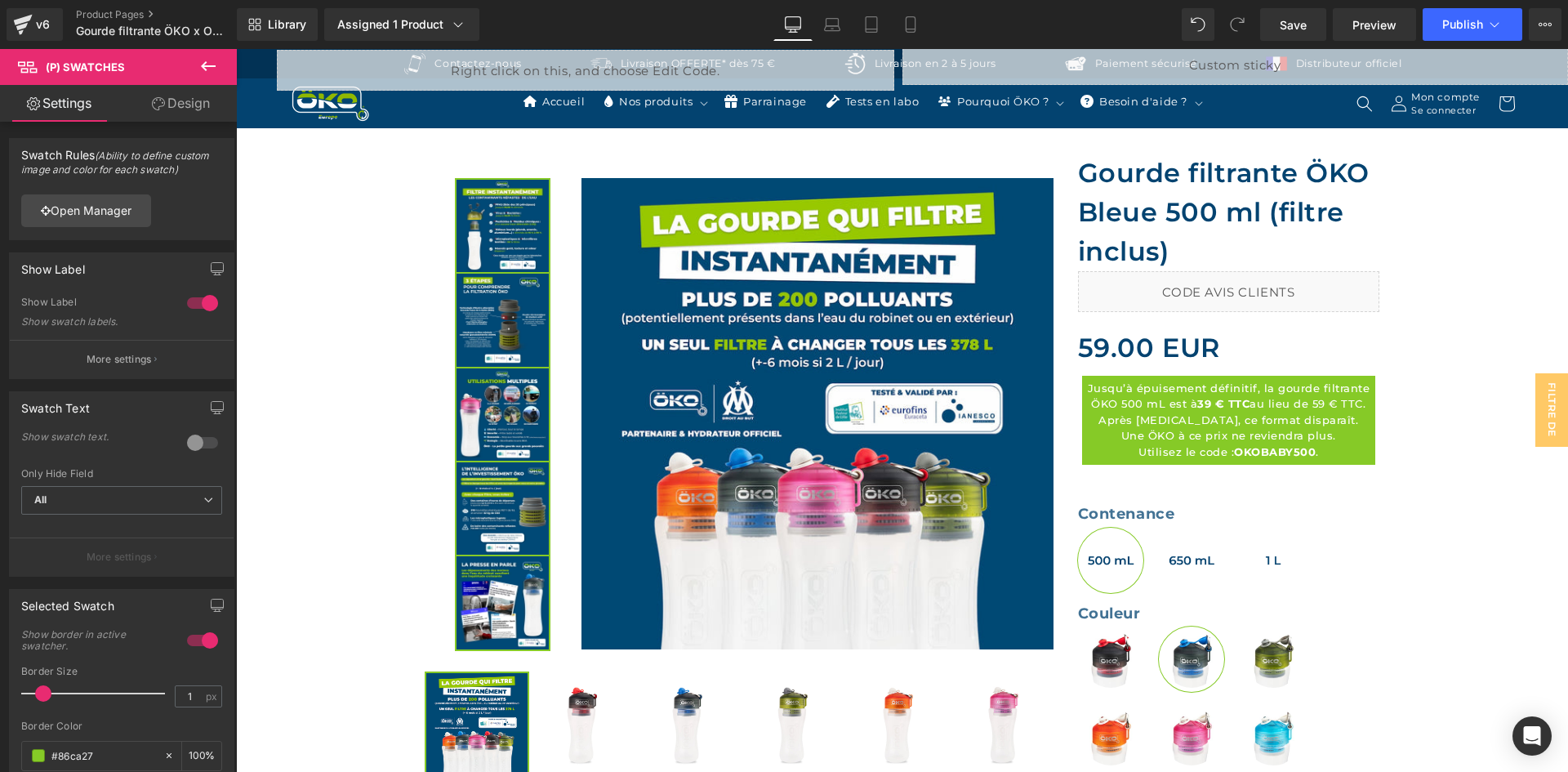
click at [188, 111] on link "Design" at bounding box center [181, 104] width 119 height 37
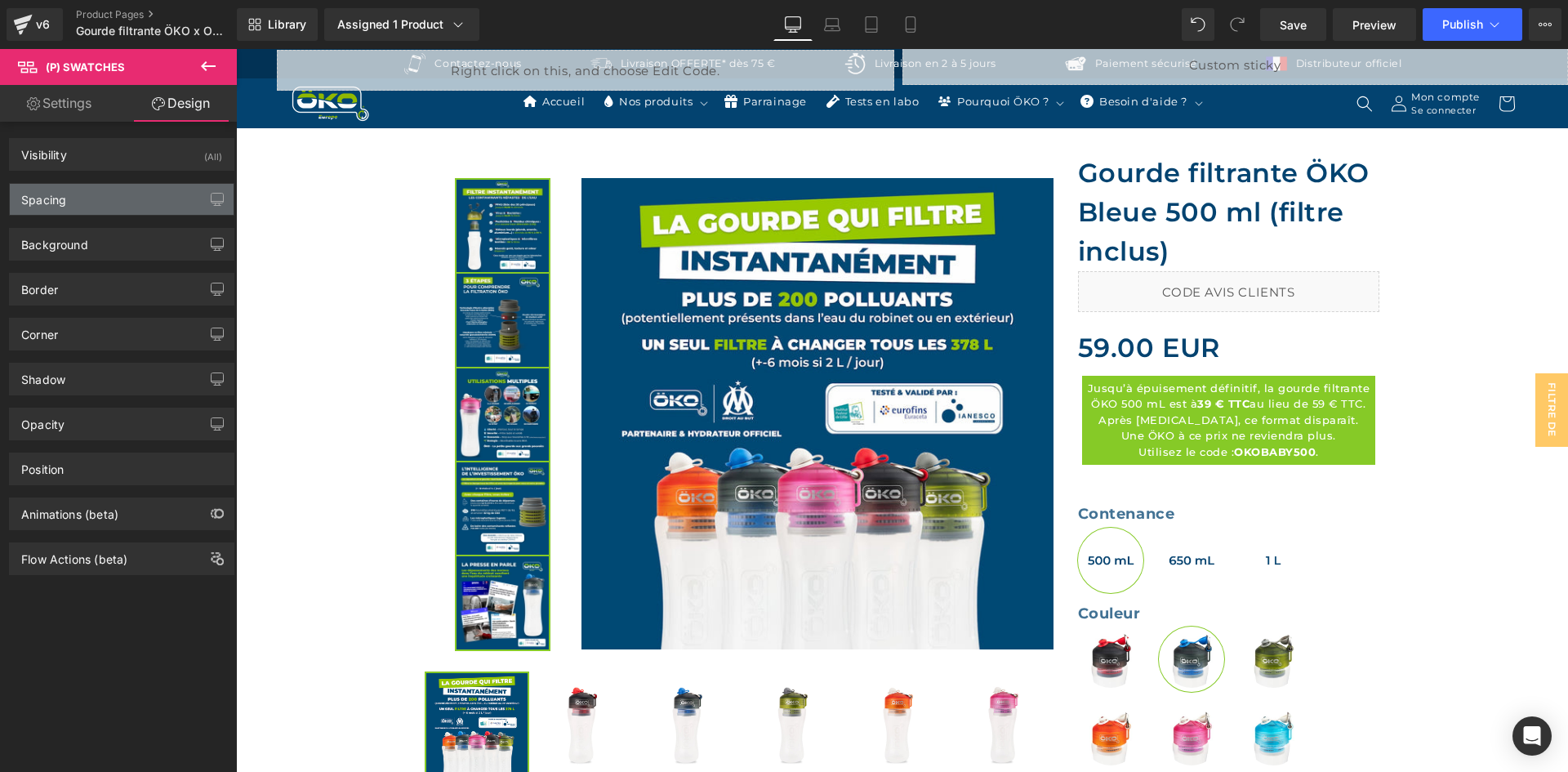
click at [107, 201] on div "Spacing" at bounding box center [121, 198] width 223 height 31
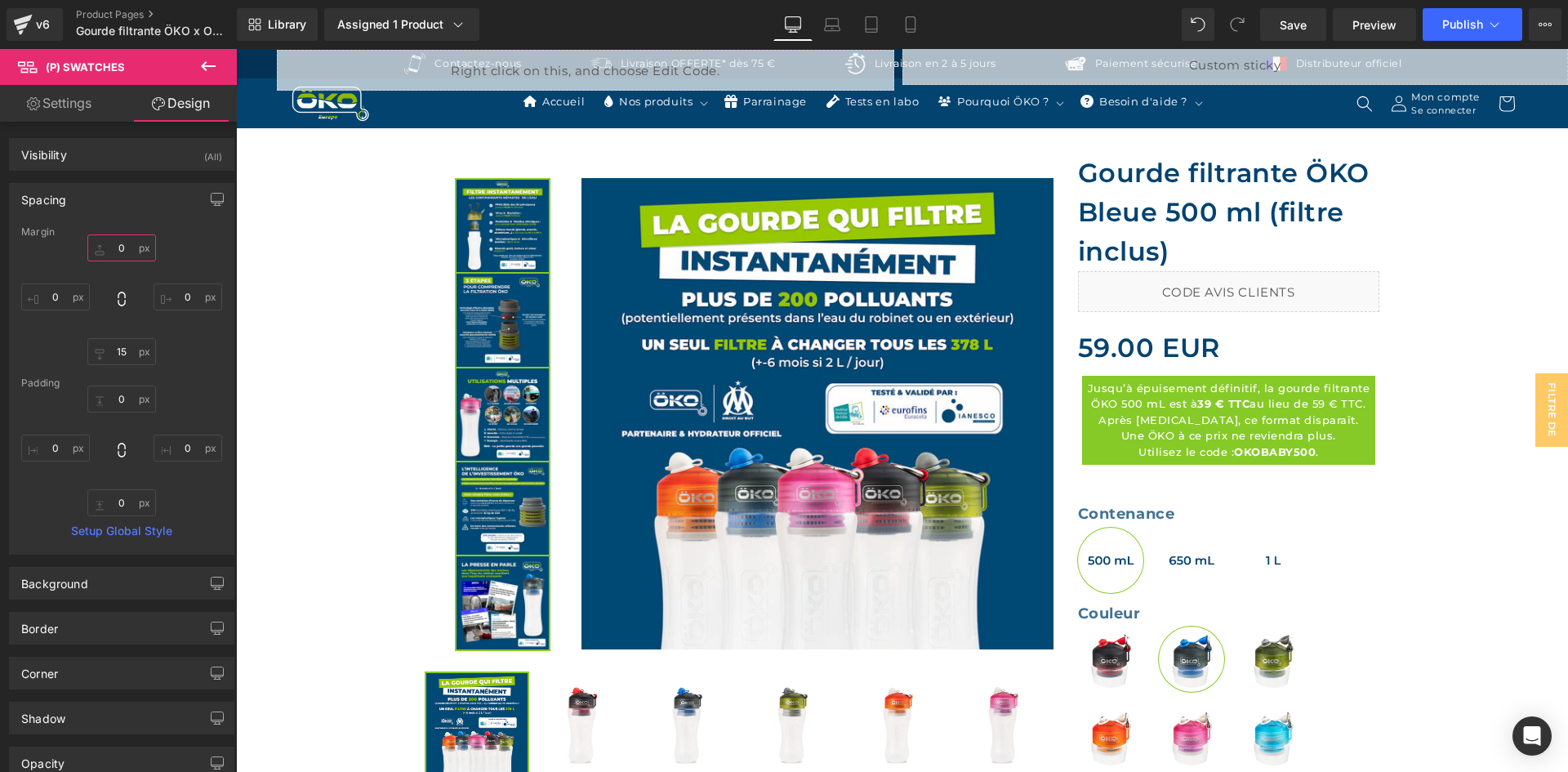
click at [122, 250] on input "text" at bounding box center [121, 247] width 69 height 27
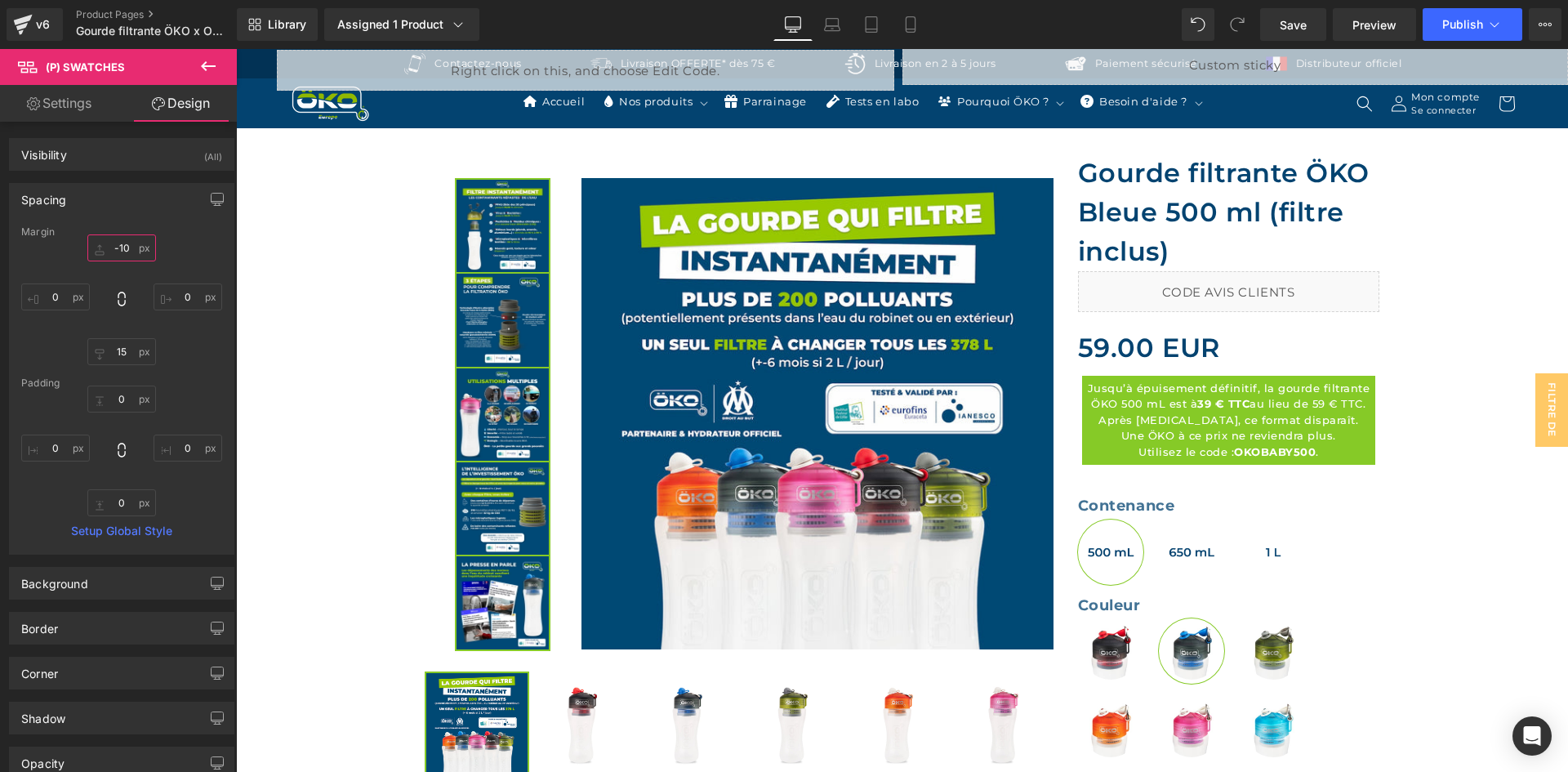
type input "-10"
click at [900, 24] on link "Mobile" at bounding box center [910, 24] width 39 height 32
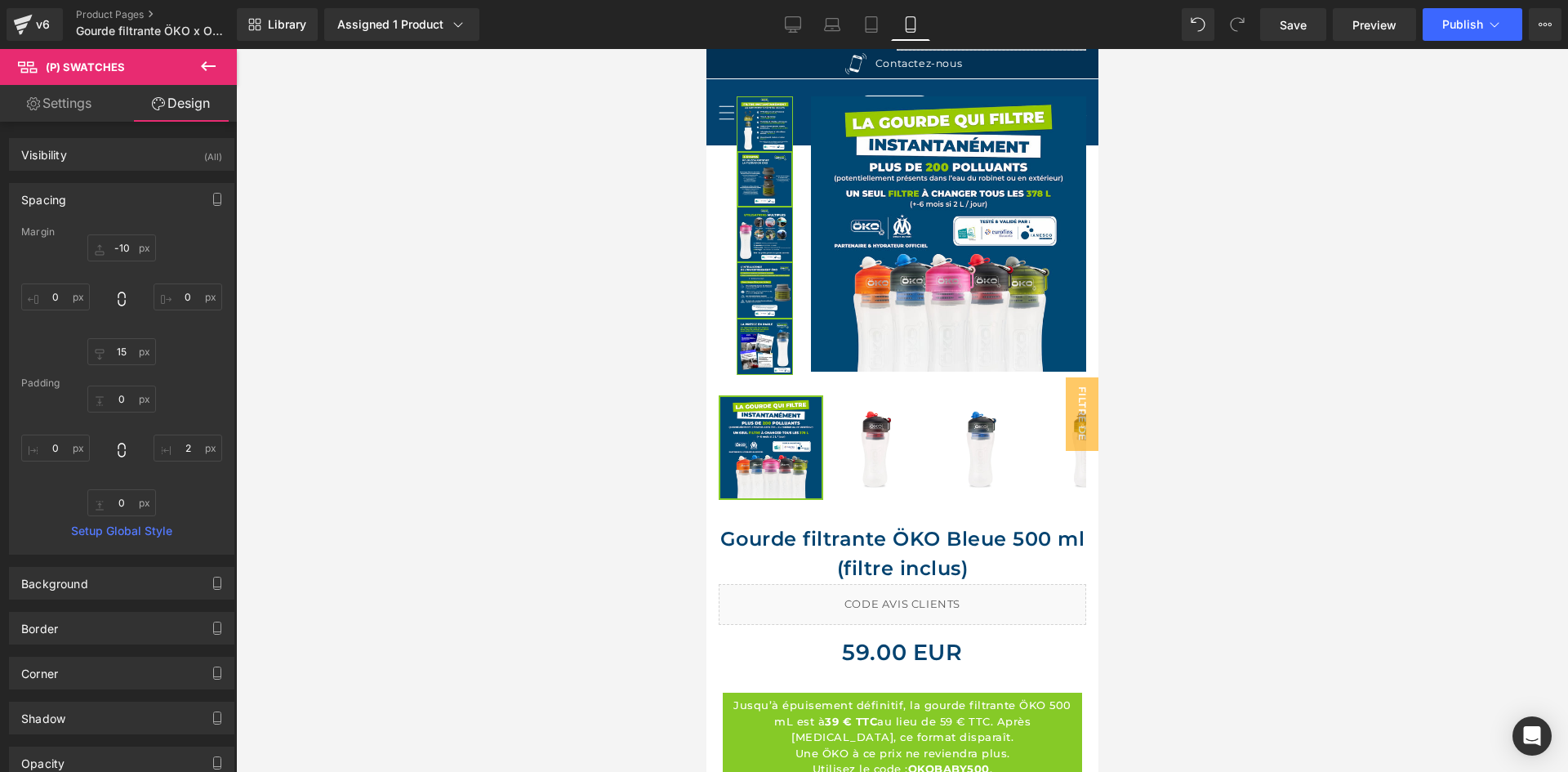
scroll to position [796, 0]
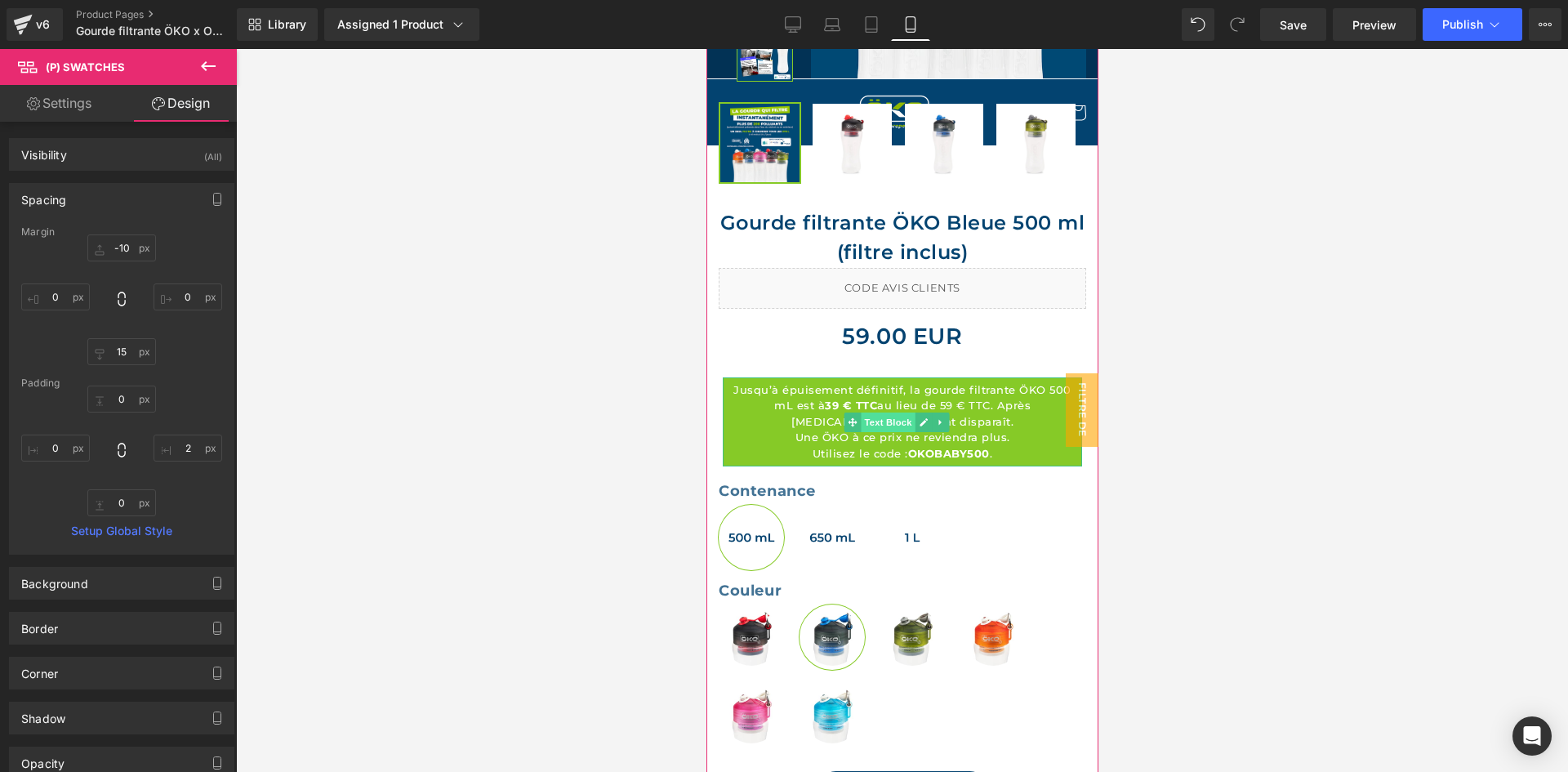
click at [892, 412] on span "Text Block" at bounding box center [887, 422] width 54 height 19
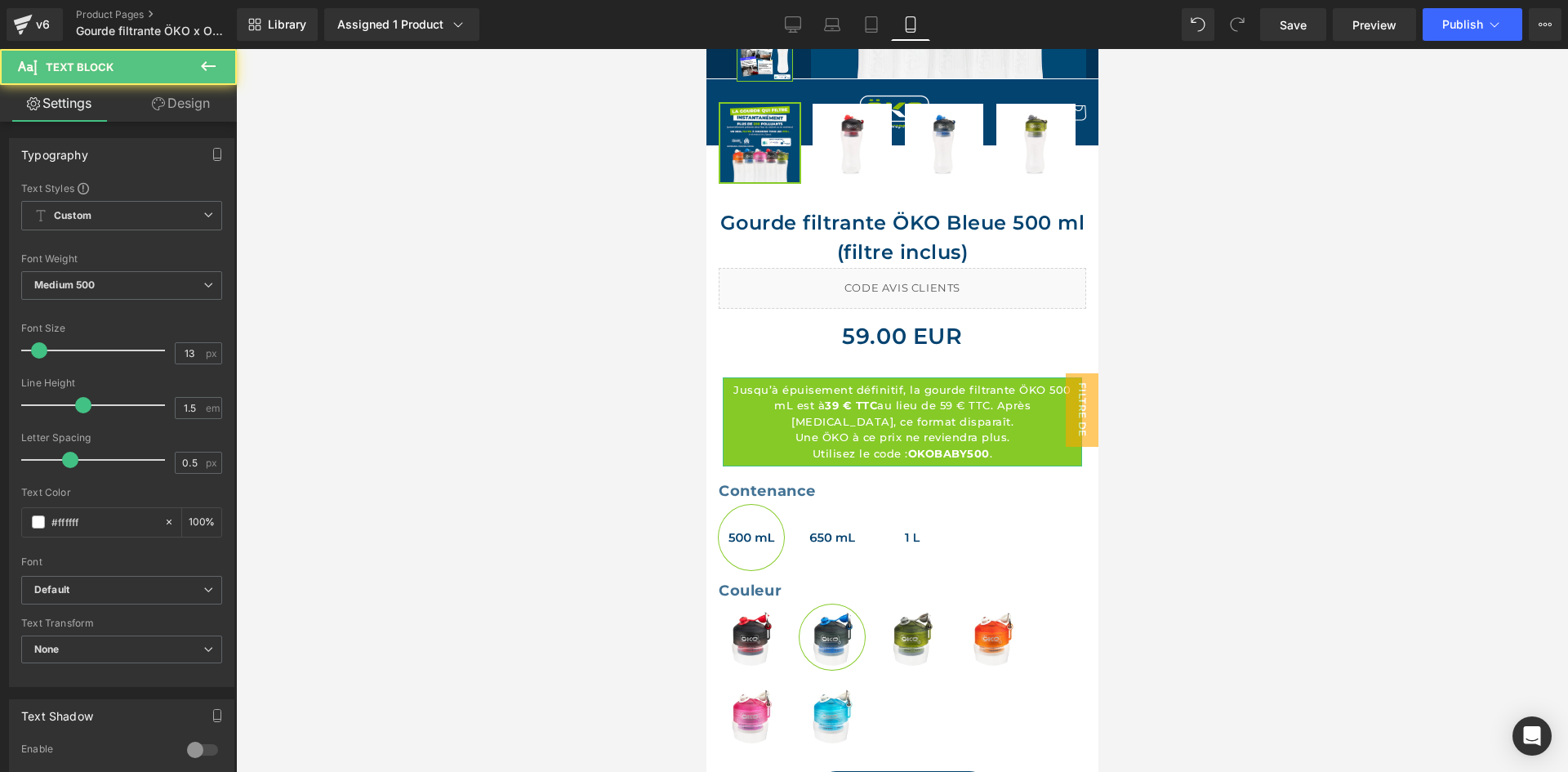
click at [169, 112] on link "Design" at bounding box center [181, 104] width 119 height 37
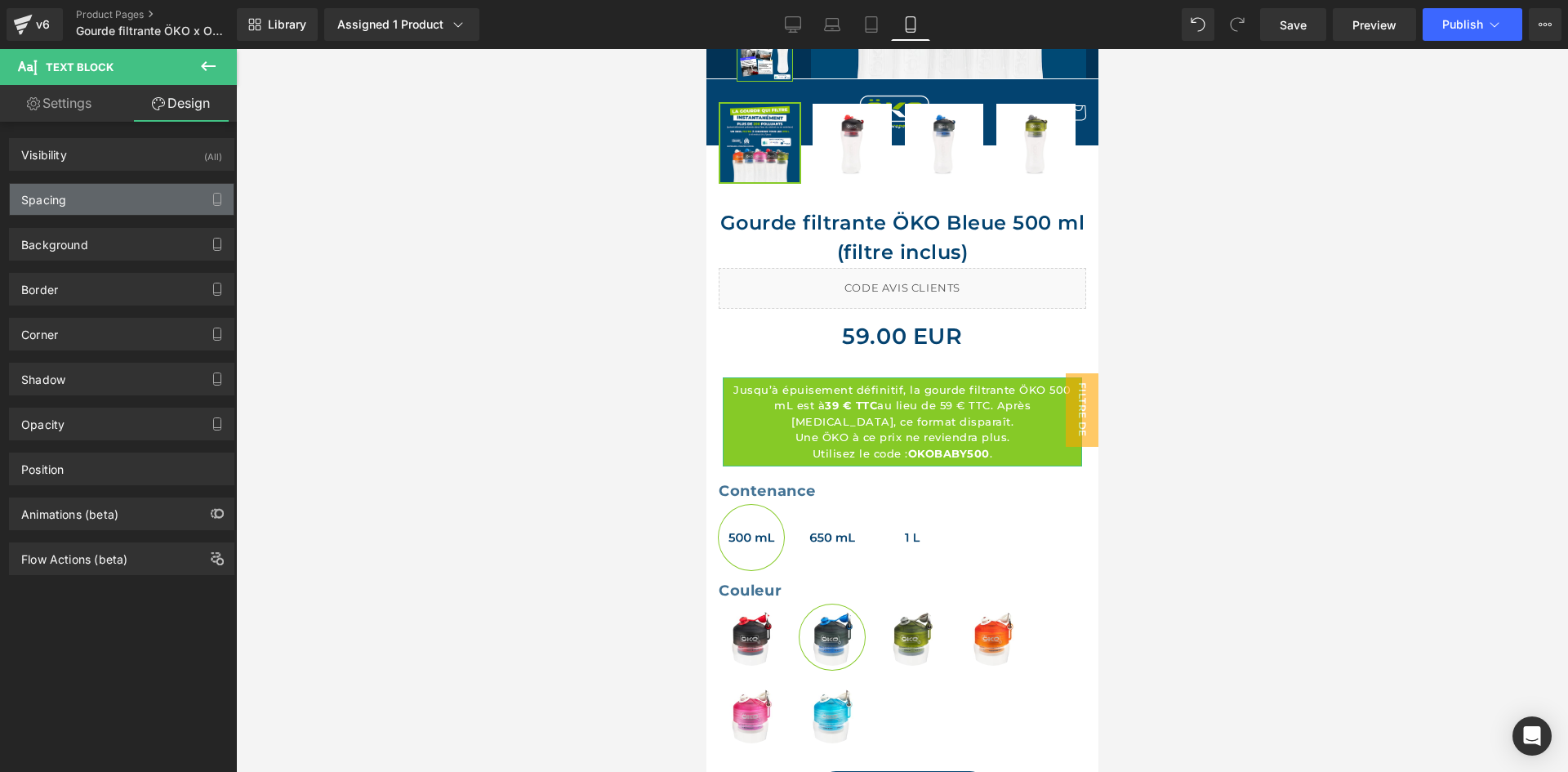
click at [141, 191] on div "Spacing" at bounding box center [121, 198] width 223 height 31
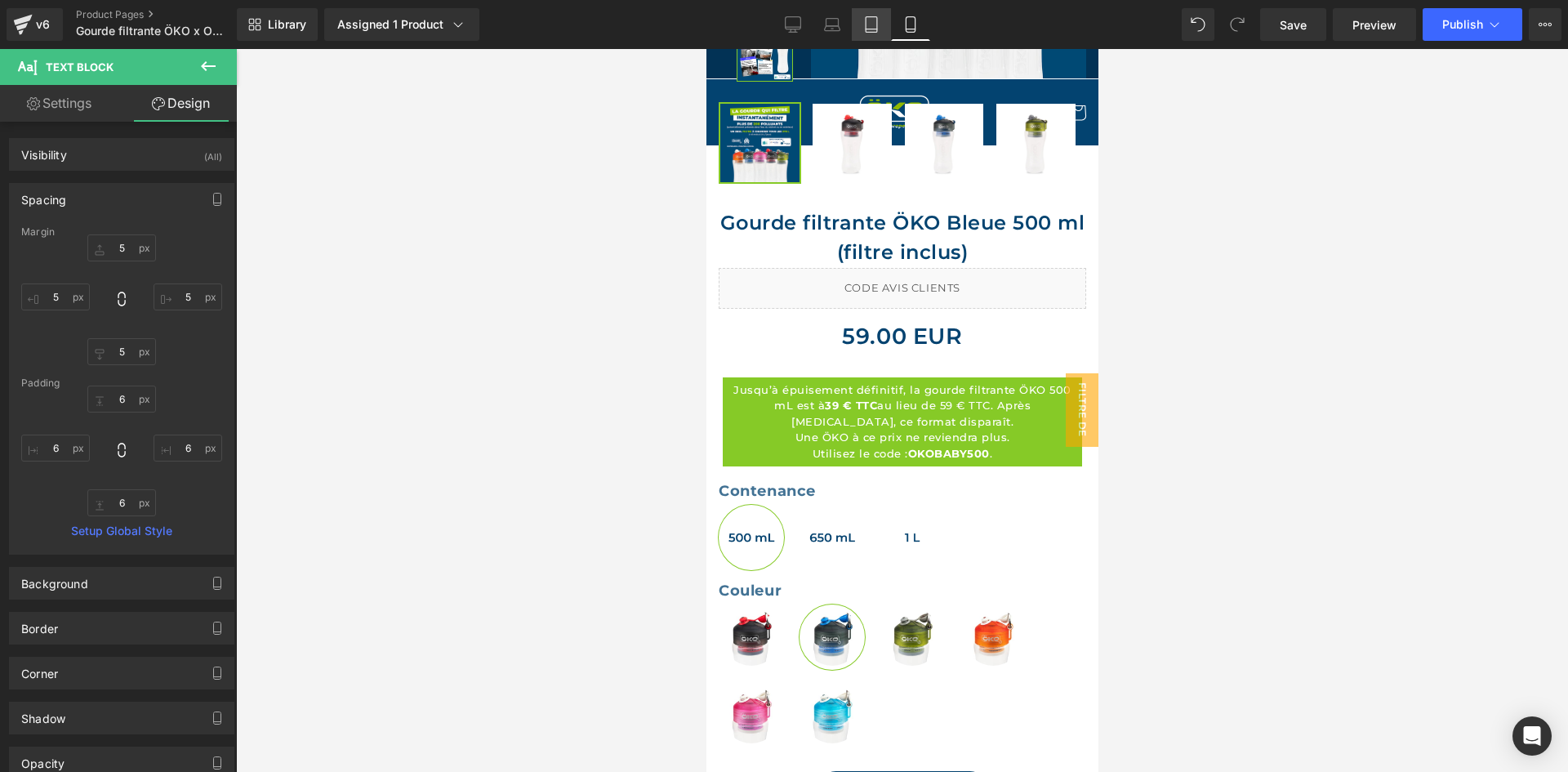
click at [870, 25] on icon at bounding box center [871, 25] width 17 height 17
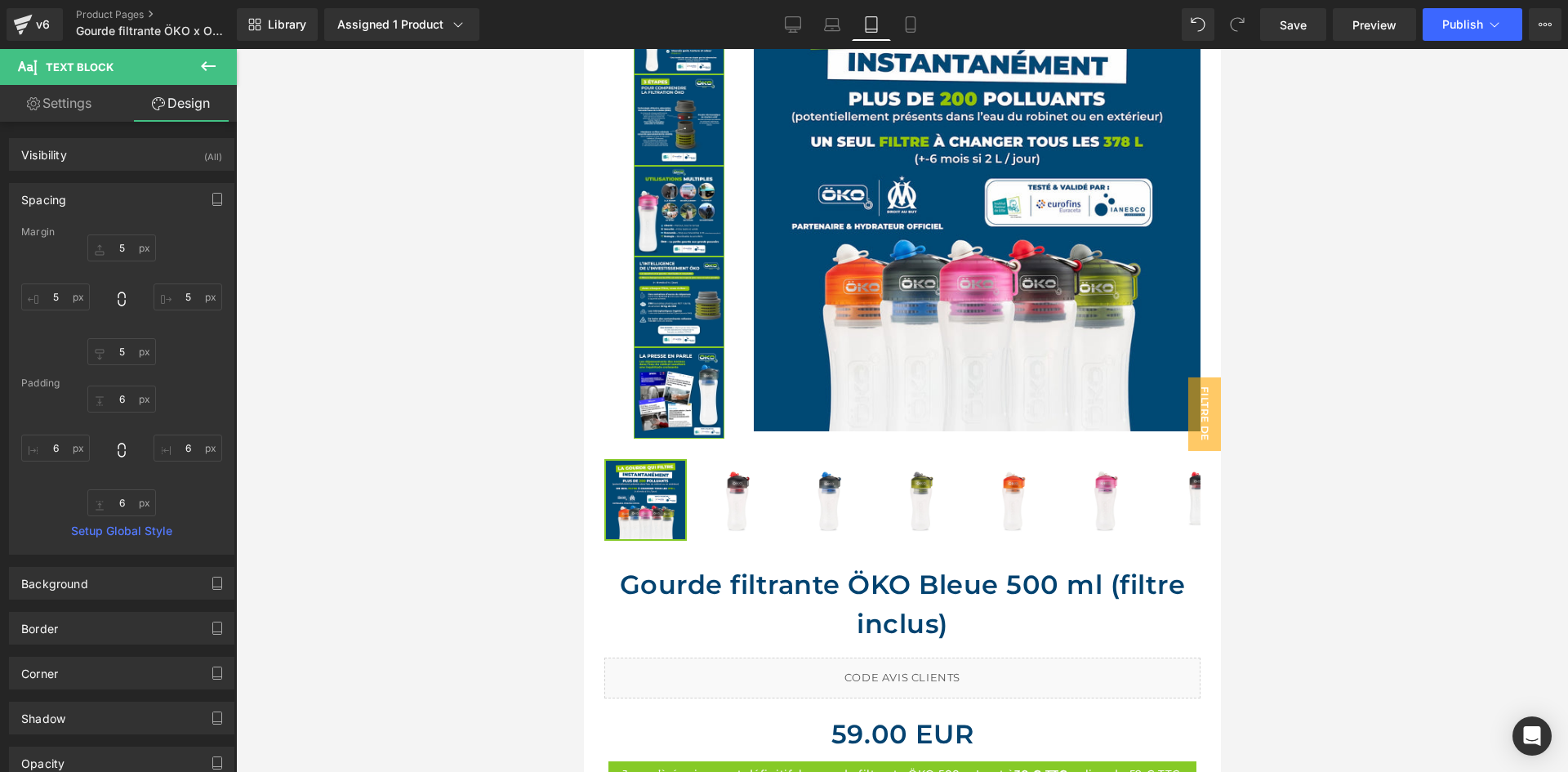
scroll to position [1178, 0]
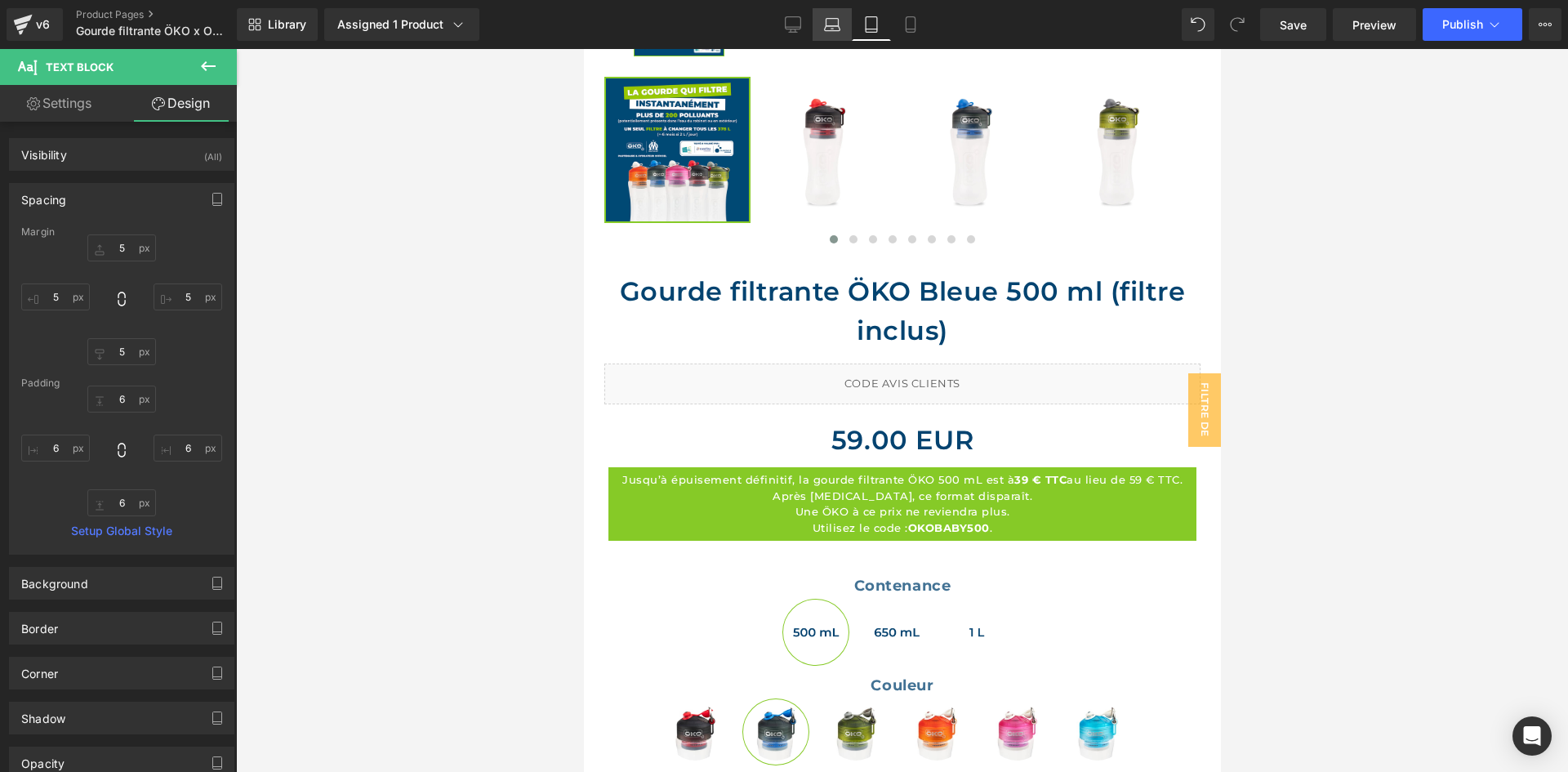
click at [838, 31] on icon at bounding box center [832, 28] width 16 height 5
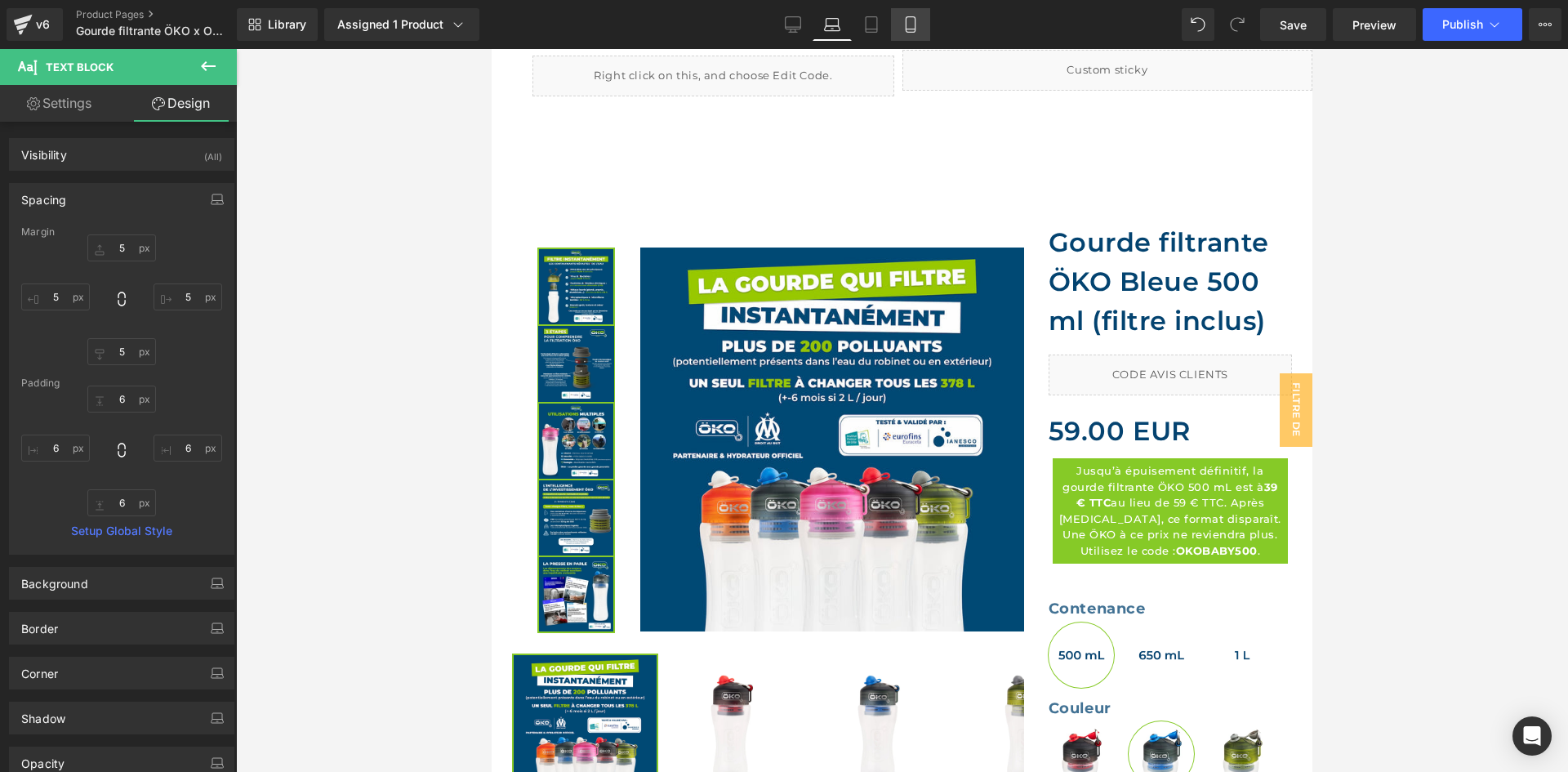
click at [929, 32] on link "Mobile" at bounding box center [910, 24] width 39 height 32
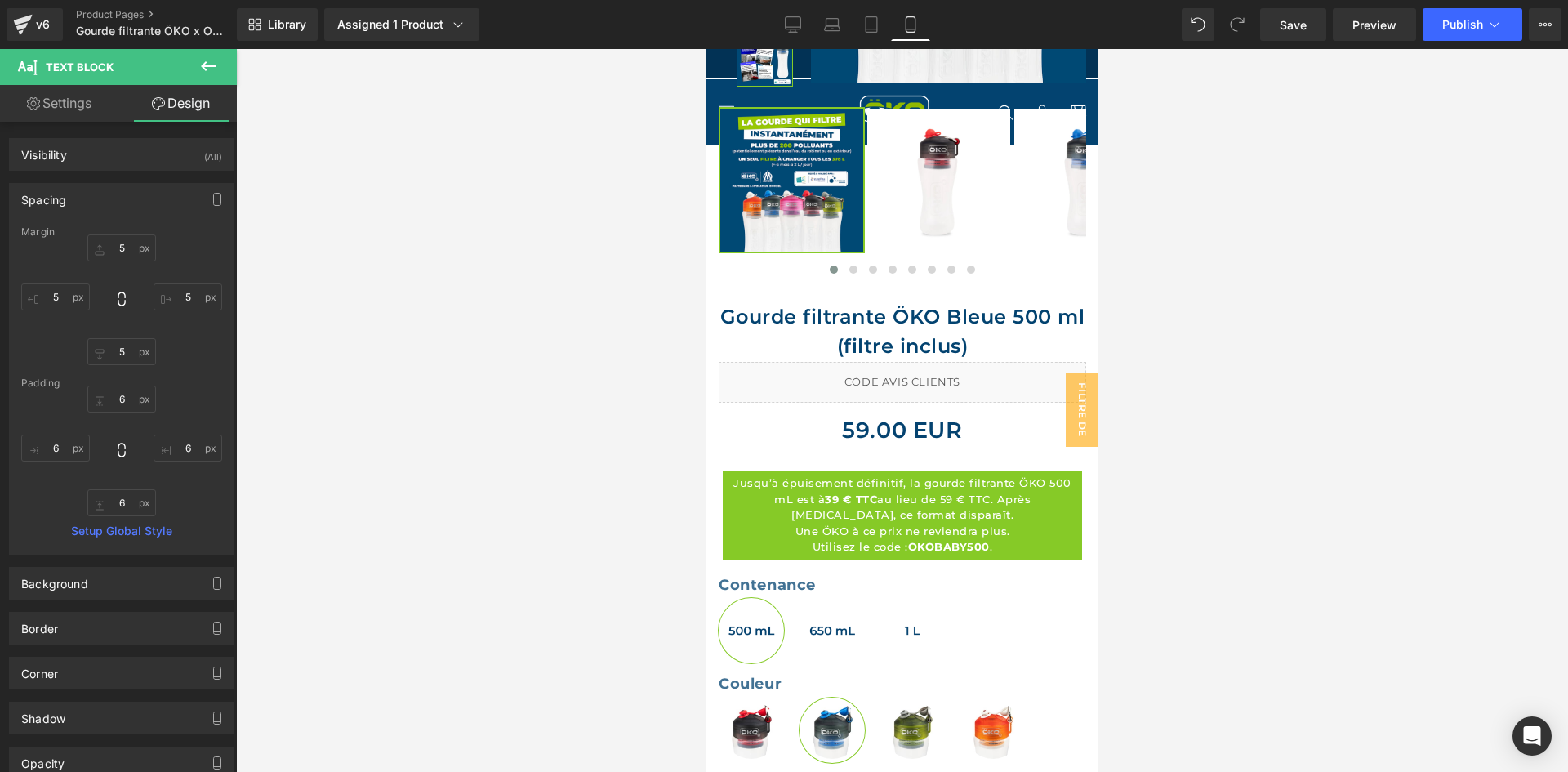
scroll to position [790, 0]
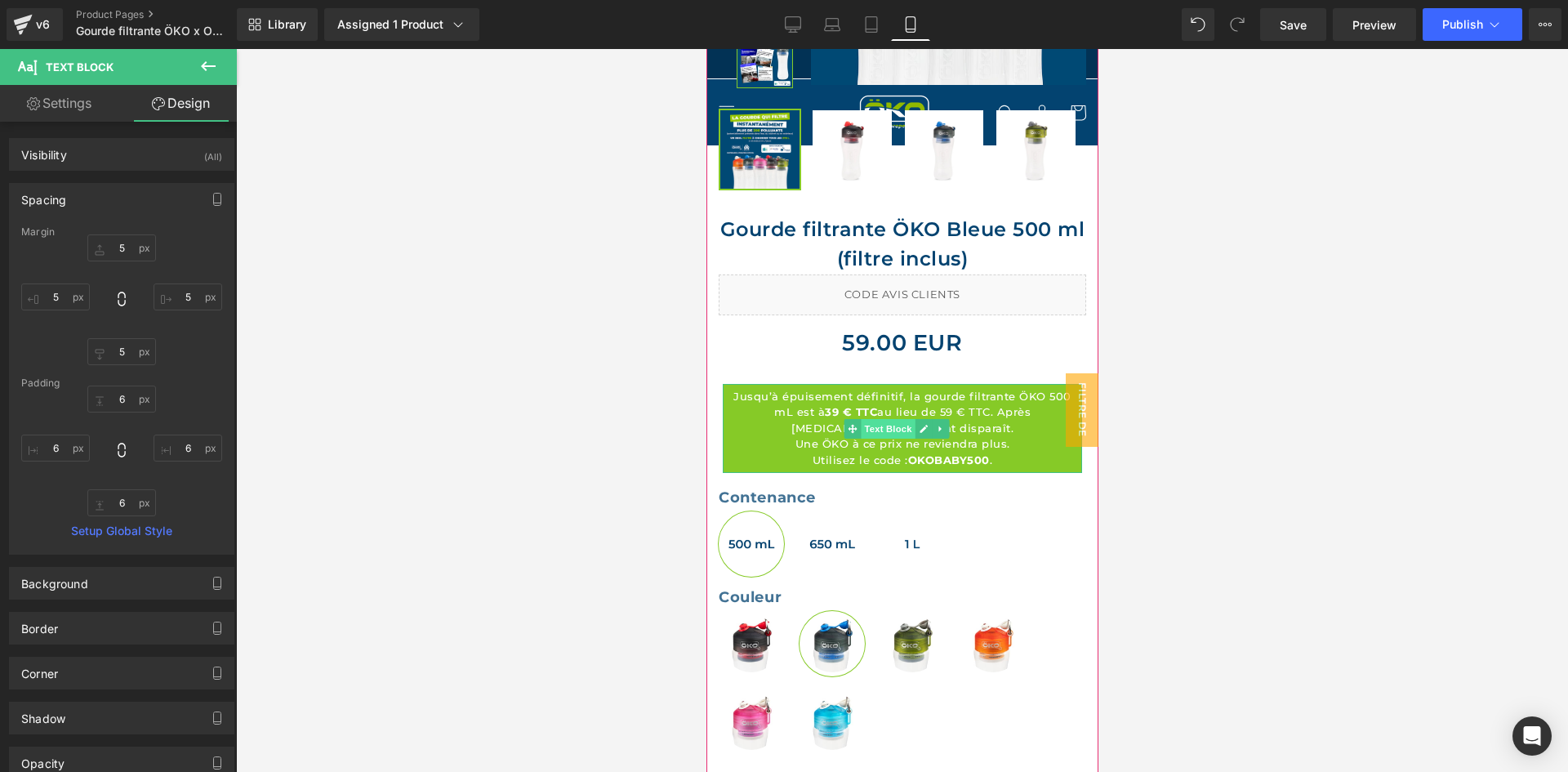
click at [890, 419] on span "Text Block" at bounding box center [887, 428] width 54 height 19
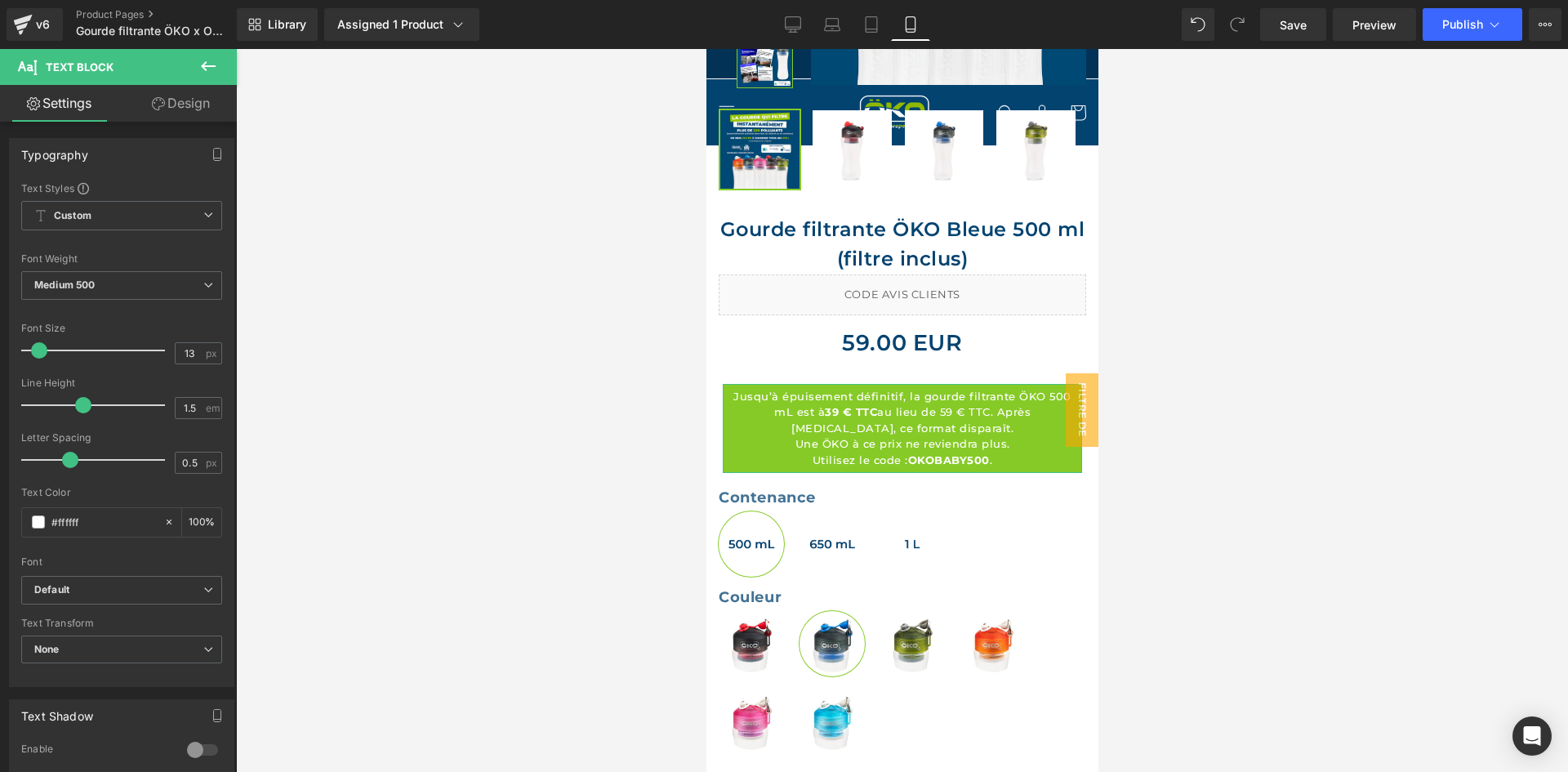
click at [216, 106] on link "Design" at bounding box center [181, 104] width 119 height 37
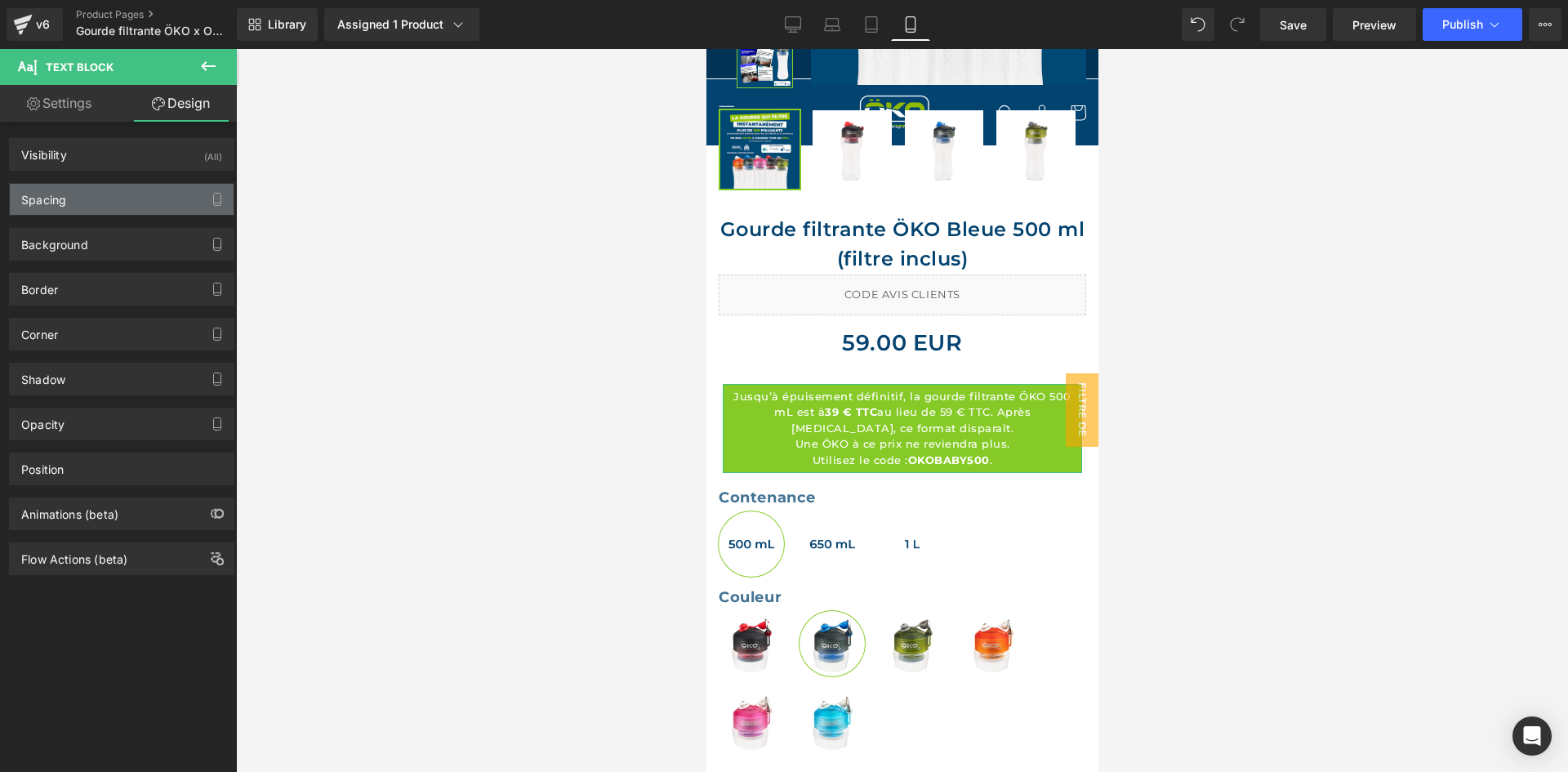
click at [112, 191] on div "Spacing" at bounding box center [121, 198] width 223 height 31
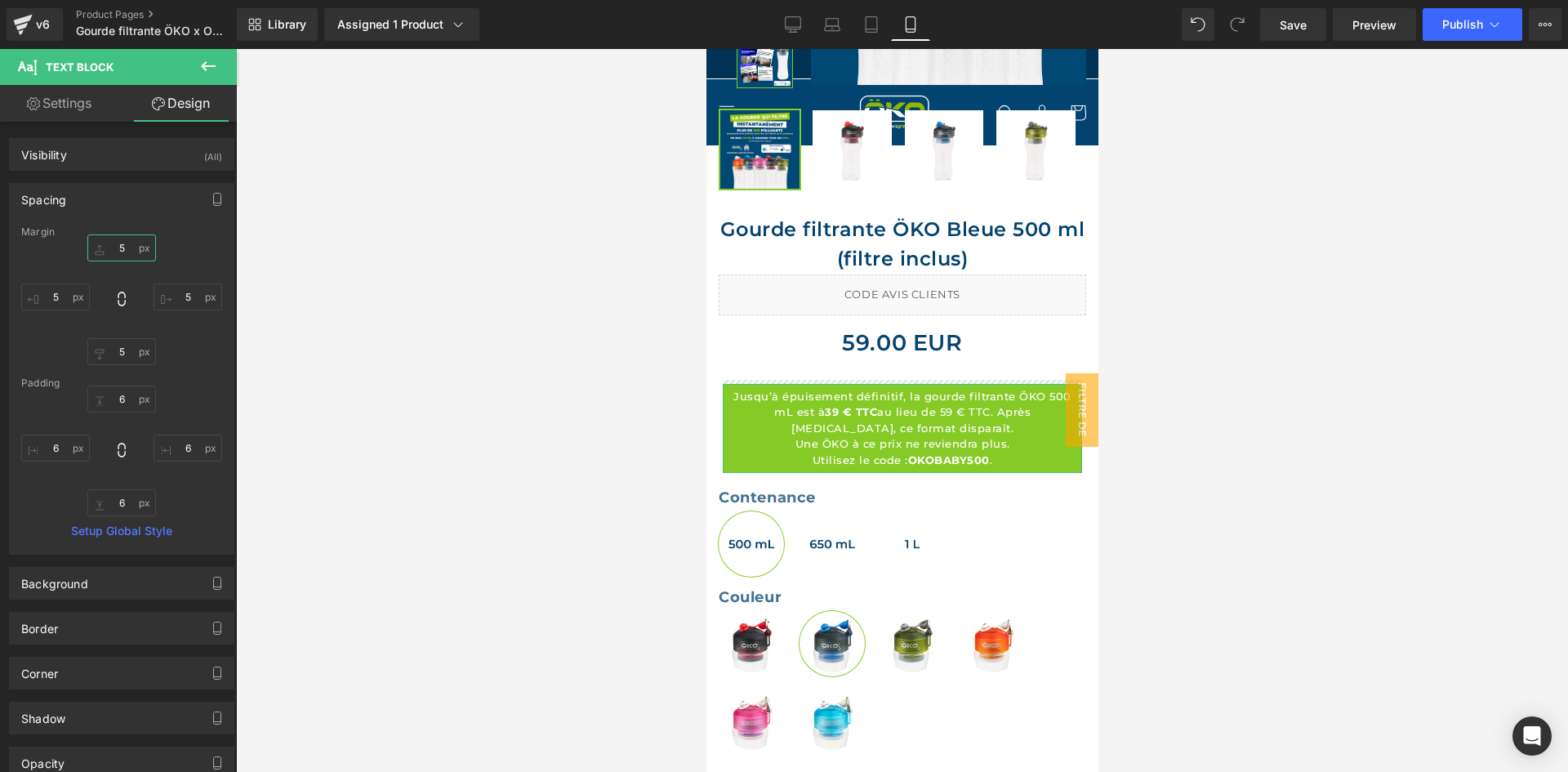
click at [132, 244] on input "text" at bounding box center [121, 247] width 69 height 27
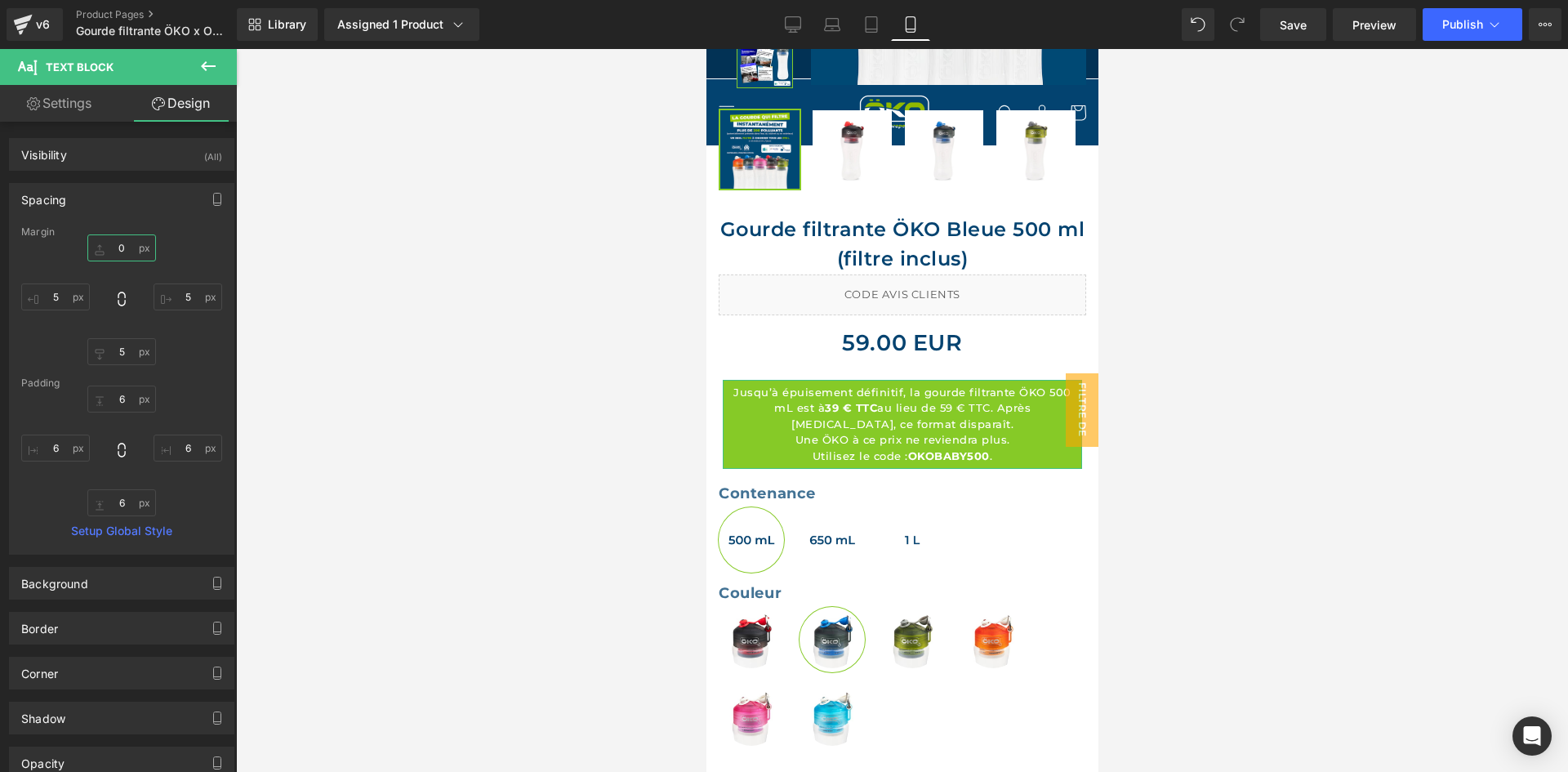
click at [104, 251] on input "0" at bounding box center [121, 247] width 69 height 27
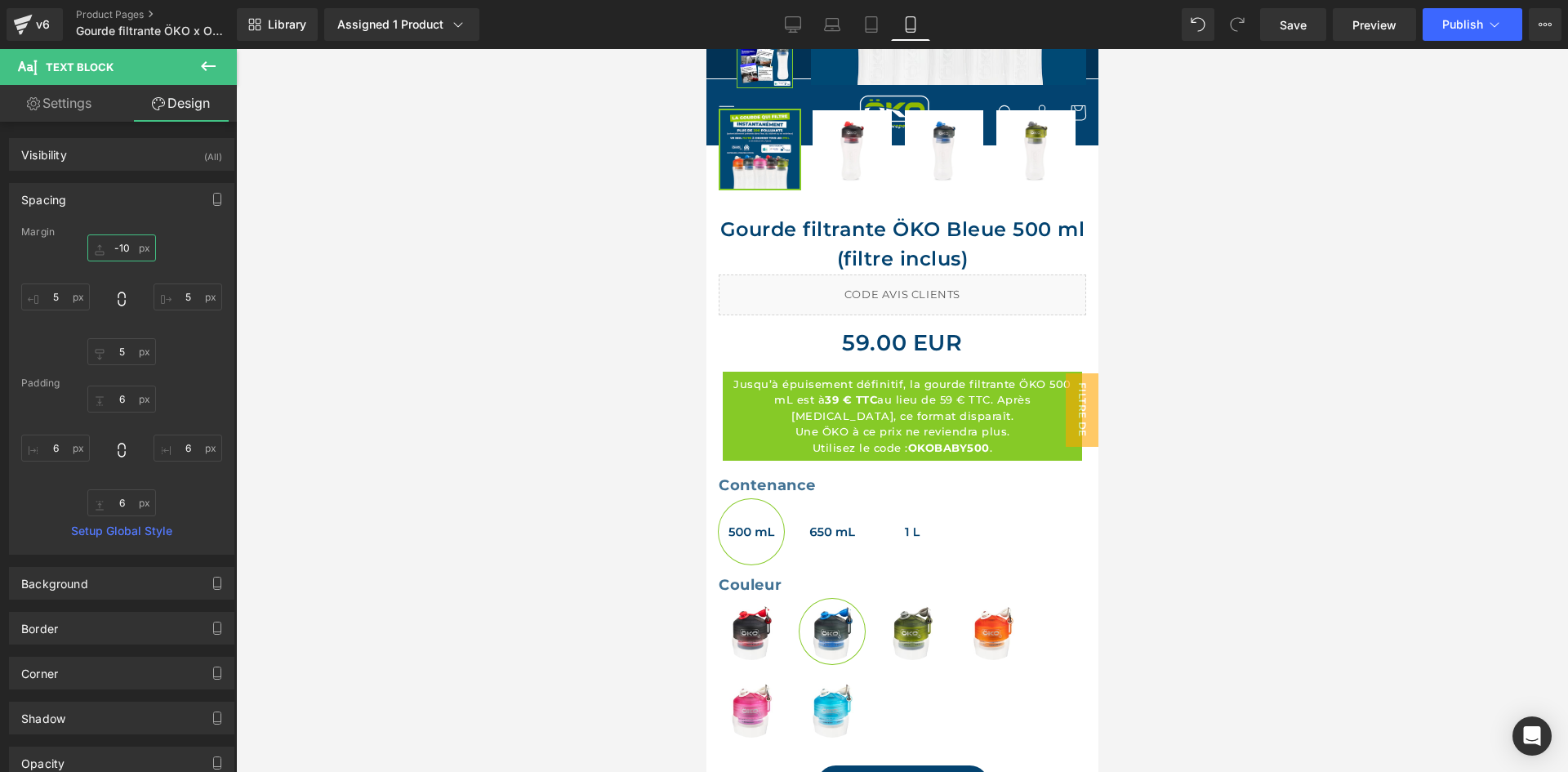
type input "-10"
click at [113, 360] on input "text" at bounding box center [121, 351] width 69 height 27
type input "10"
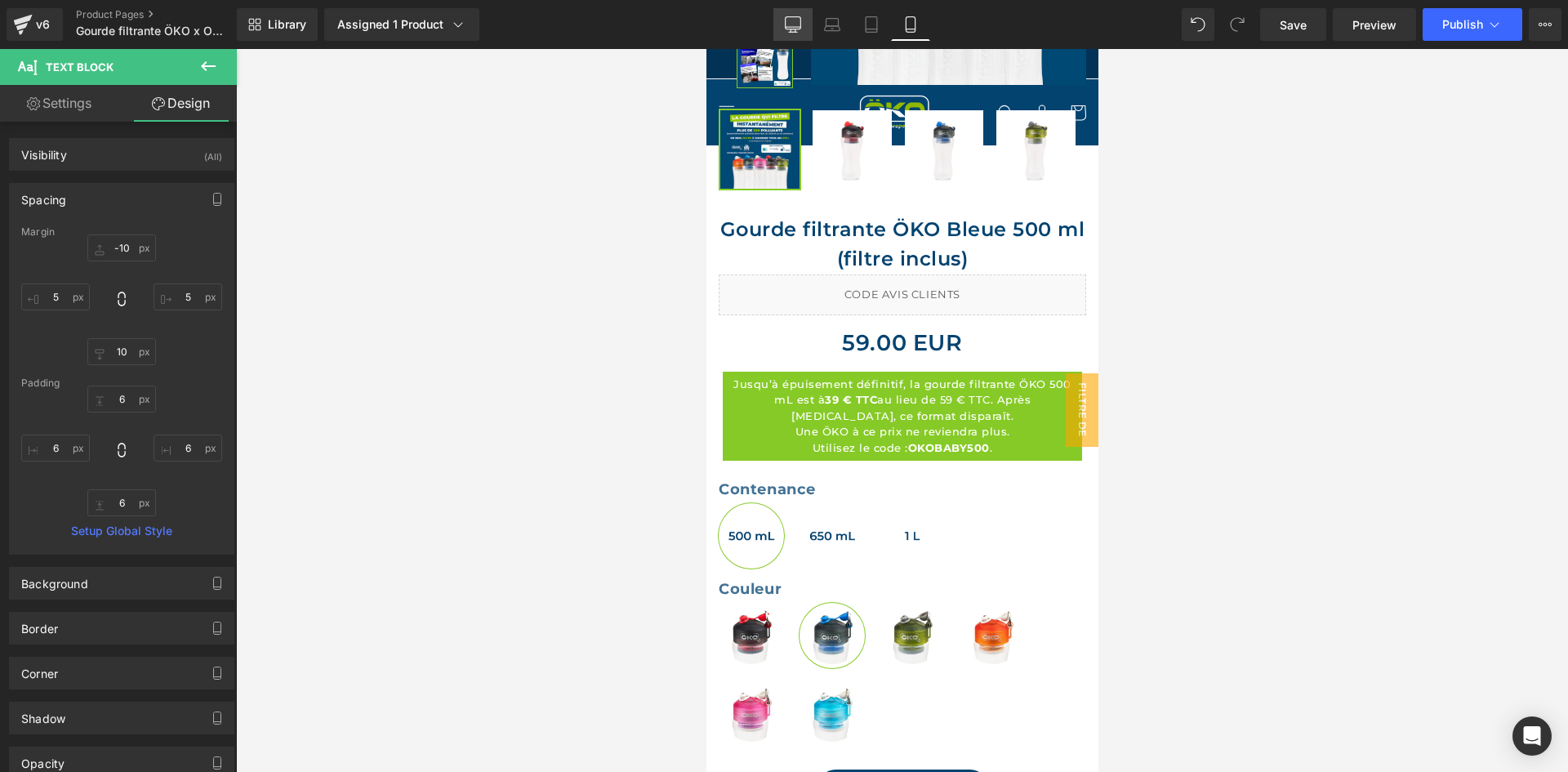
click at [803, 28] on link "Desktop" at bounding box center [792, 24] width 39 height 32
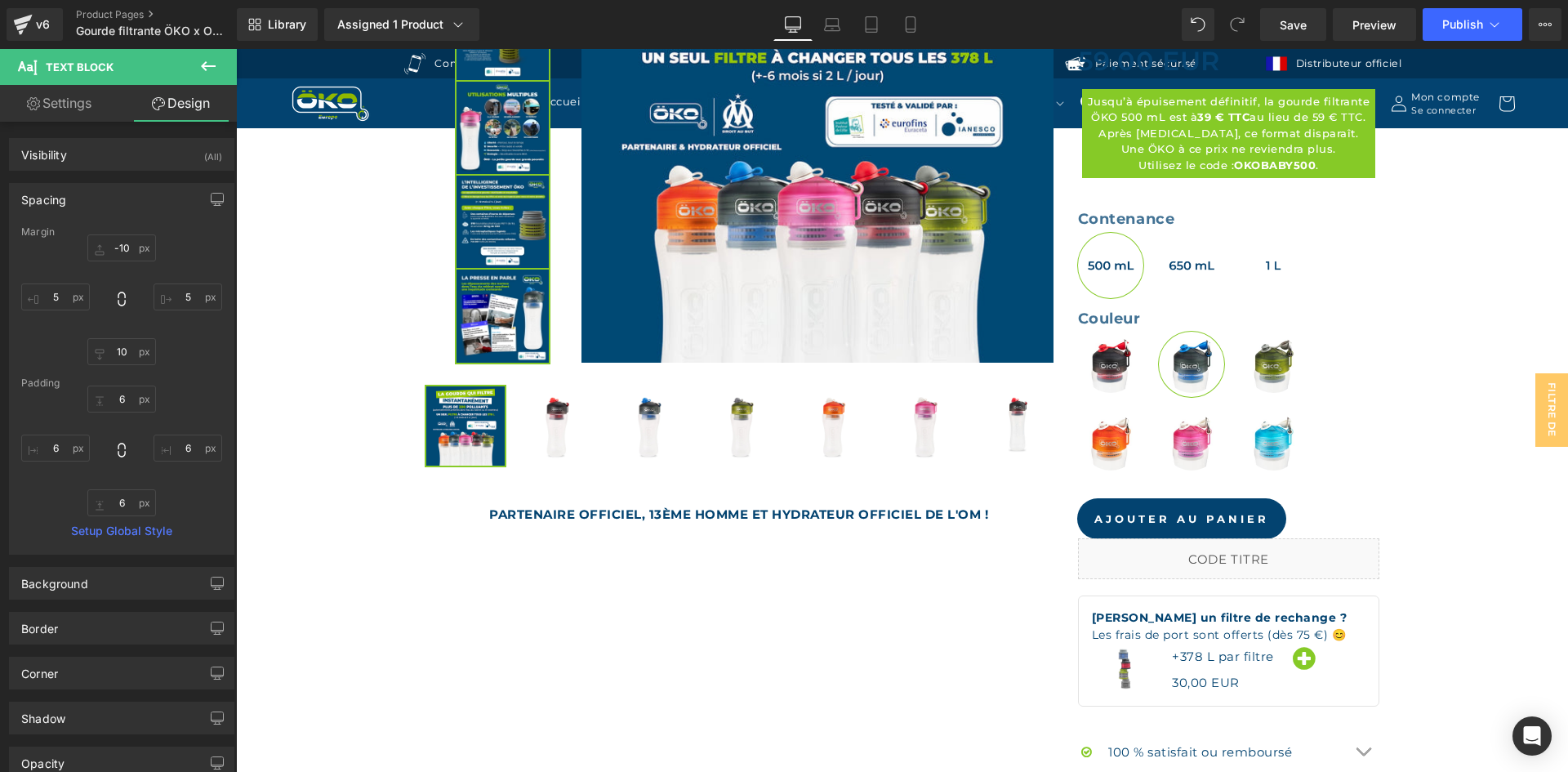
scroll to position [517, 0]
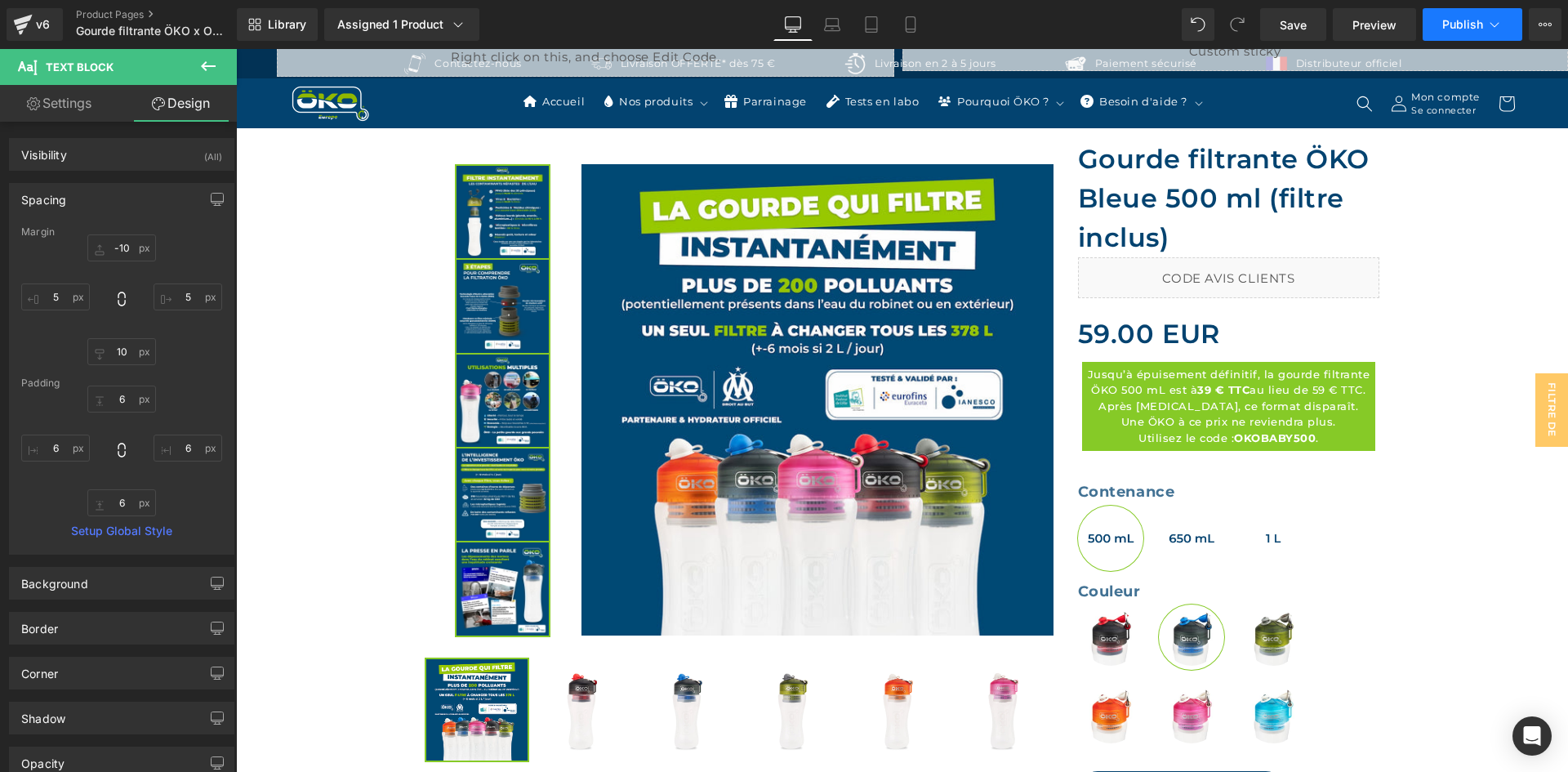
click at [1474, 17] on button "Publish" at bounding box center [1472, 24] width 99 height 32
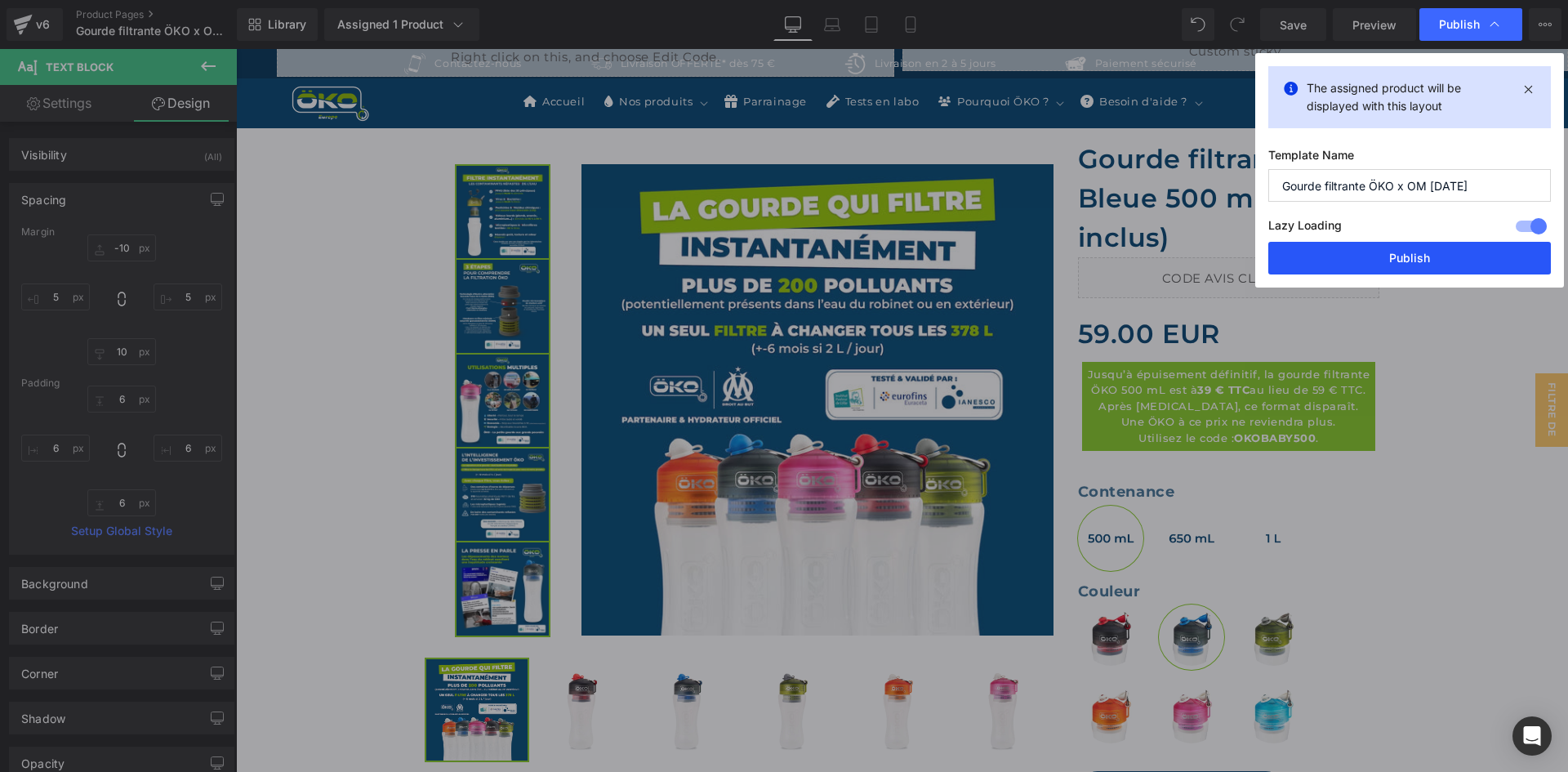
click at [1391, 249] on button "Publish" at bounding box center [1409, 258] width 283 height 32
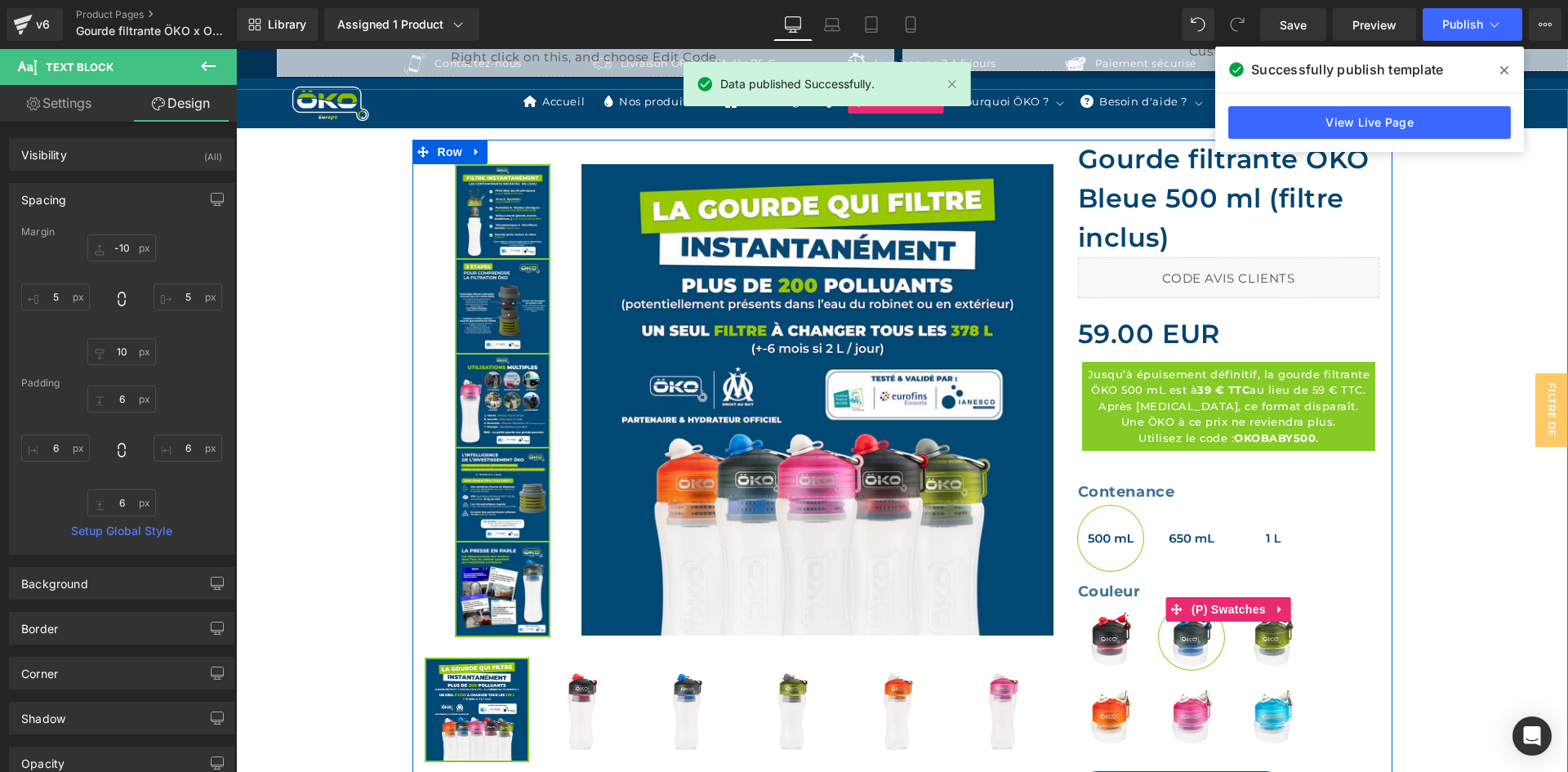
click at [1103, 463] on div "Contenance 500mL 650mL 1L Couleur Rouge Bleu Vert Orange Rose" at bounding box center [1229, 609] width 302 height 300
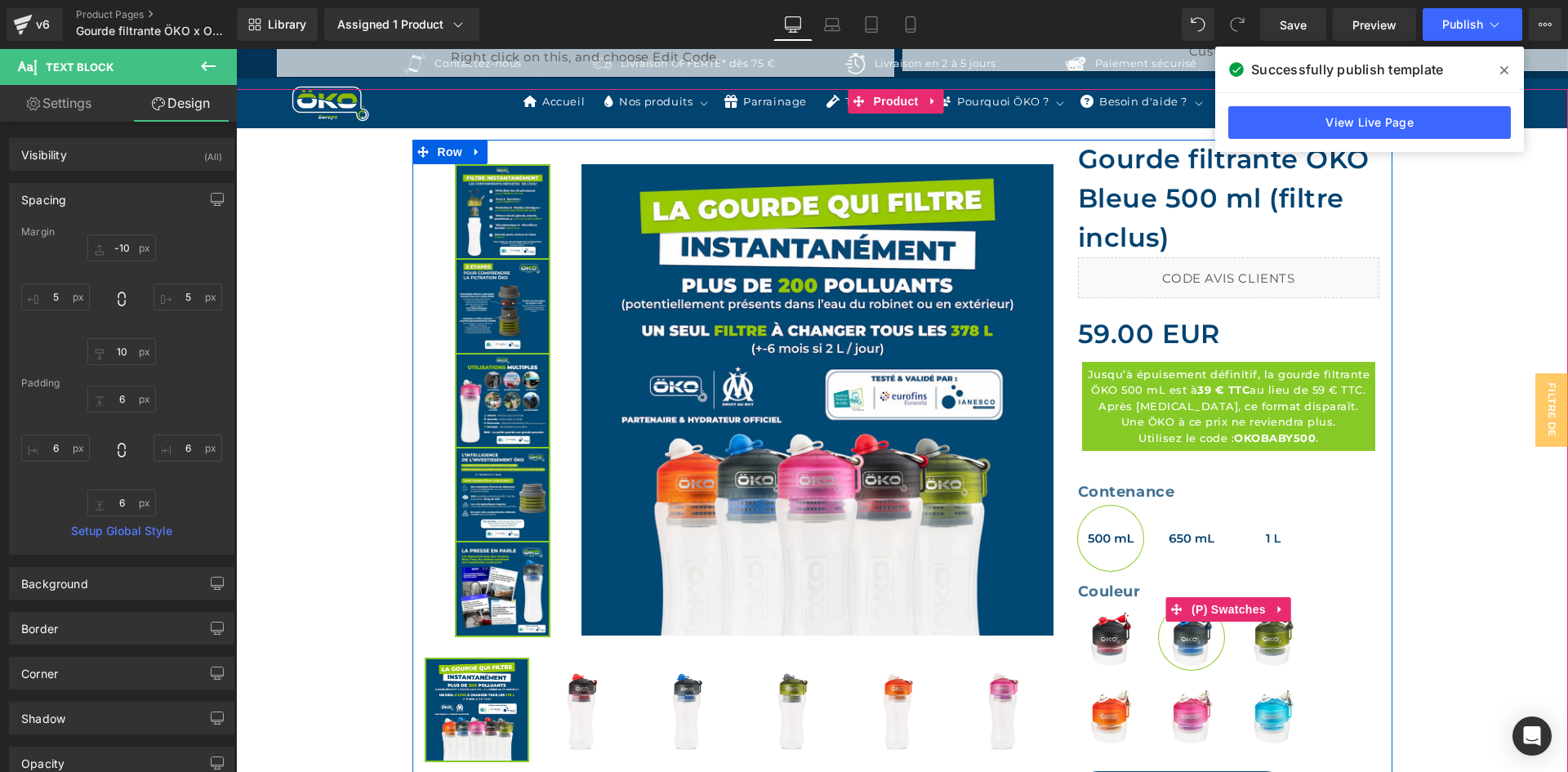
click at [1202, 468] on div "Contenance 500mL 650mL 1L Couleur Rouge Bleu Vert Orange Rose" at bounding box center [1229, 609] width 302 height 300
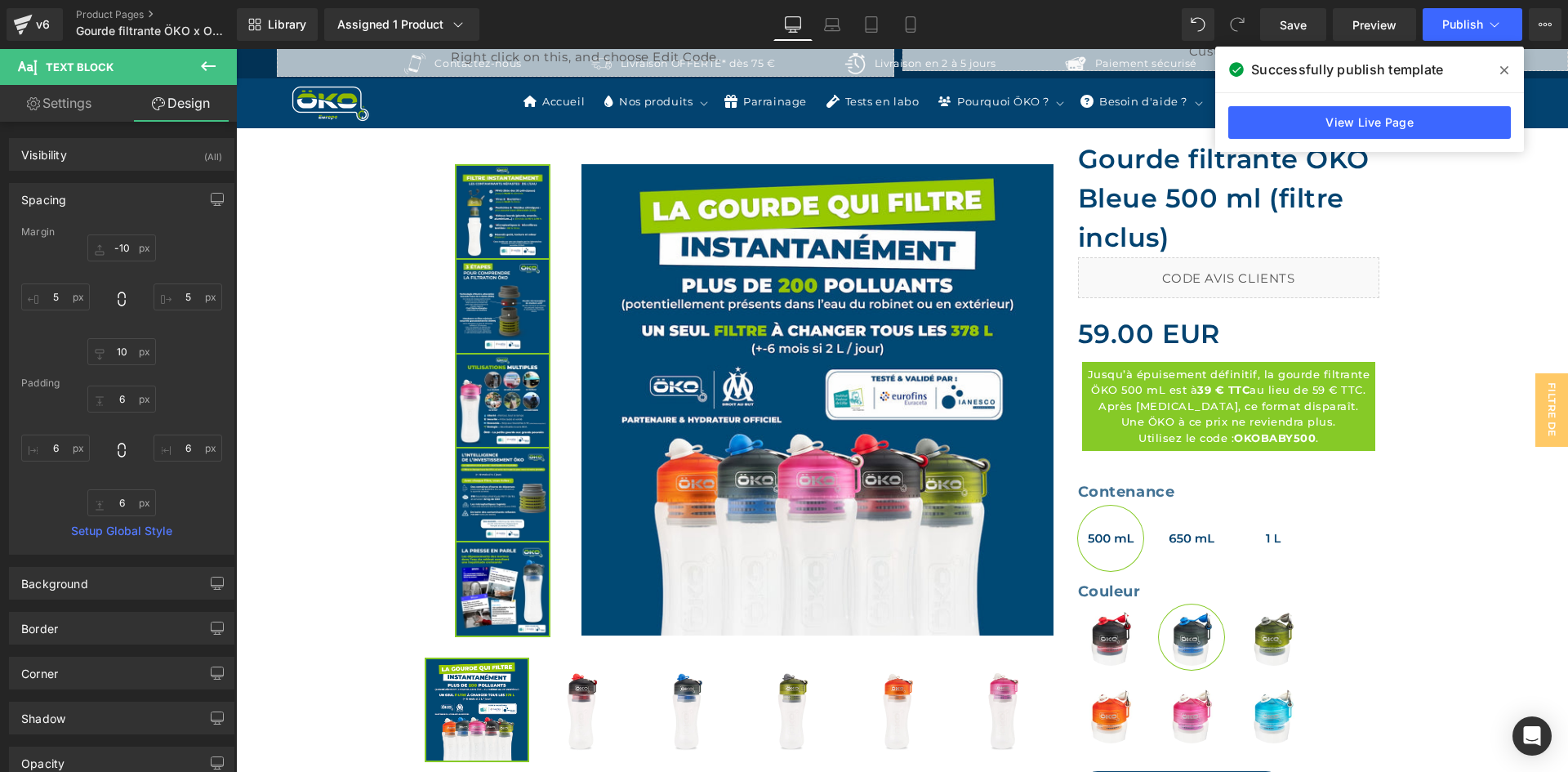
click at [915, 3] on div "Library Assigned 1 Product Product Preview Gourde filtrante ÖKO (filtre inclus)…" at bounding box center [903, 24] width 1331 height 49
click at [912, 25] on icon at bounding box center [911, 25] width 17 height 17
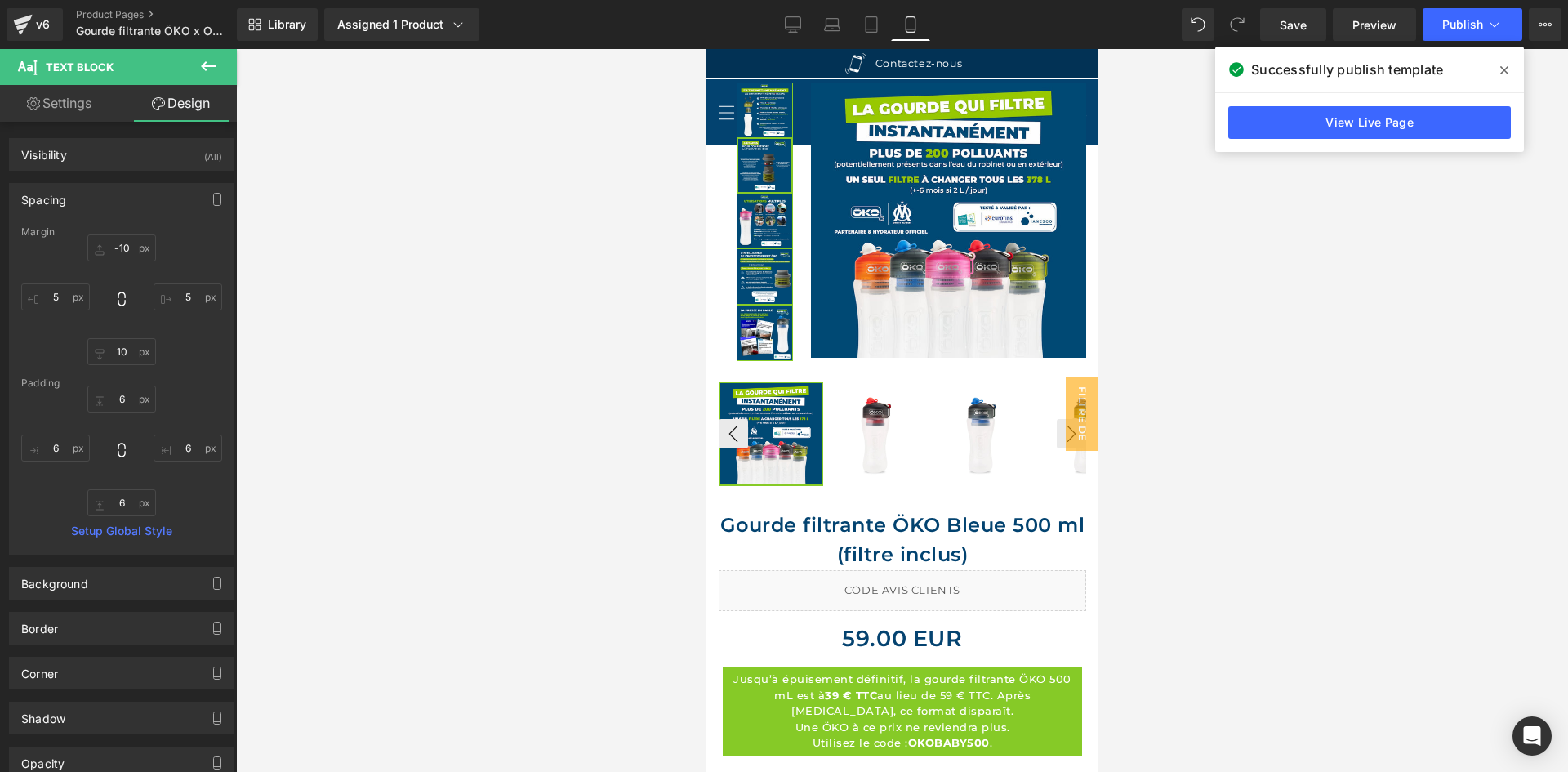
scroll to position [814, 0]
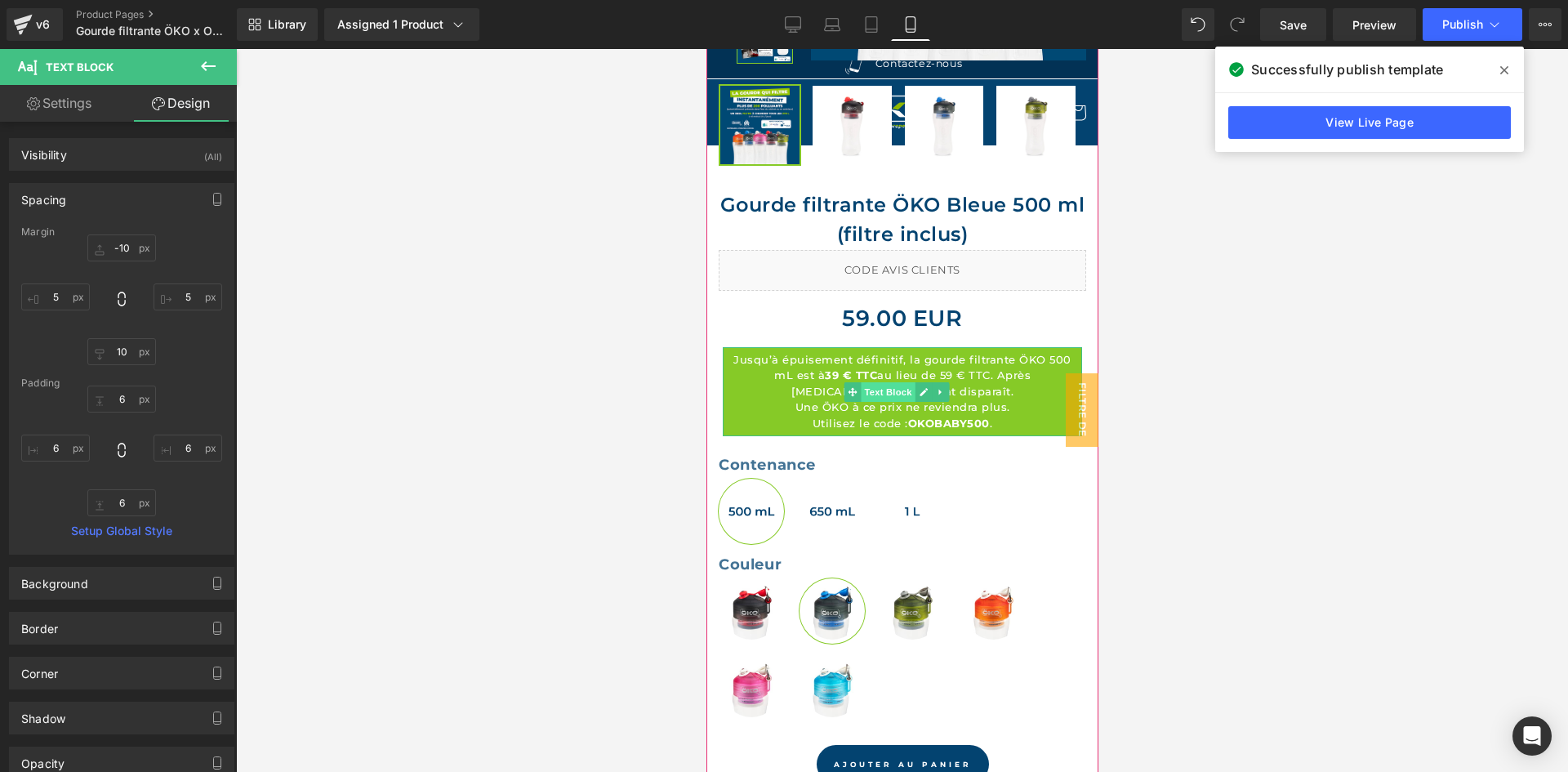
click at [892, 382] on span "Text Block" at bounding box center [887, 391] width 54 height 19
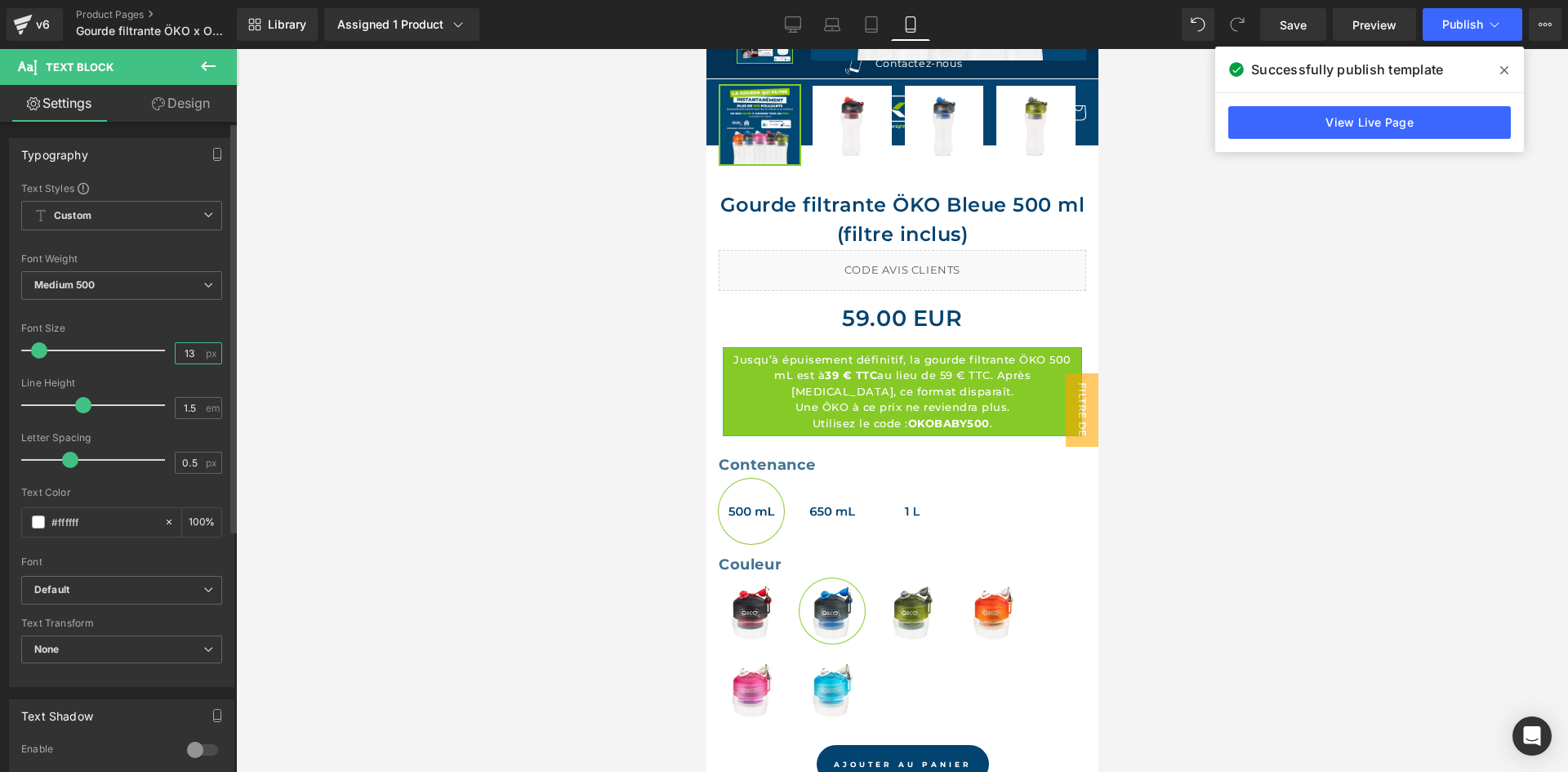
click at [191, 354] on input "13" at bounding box center [189, 353] width 29 height 20
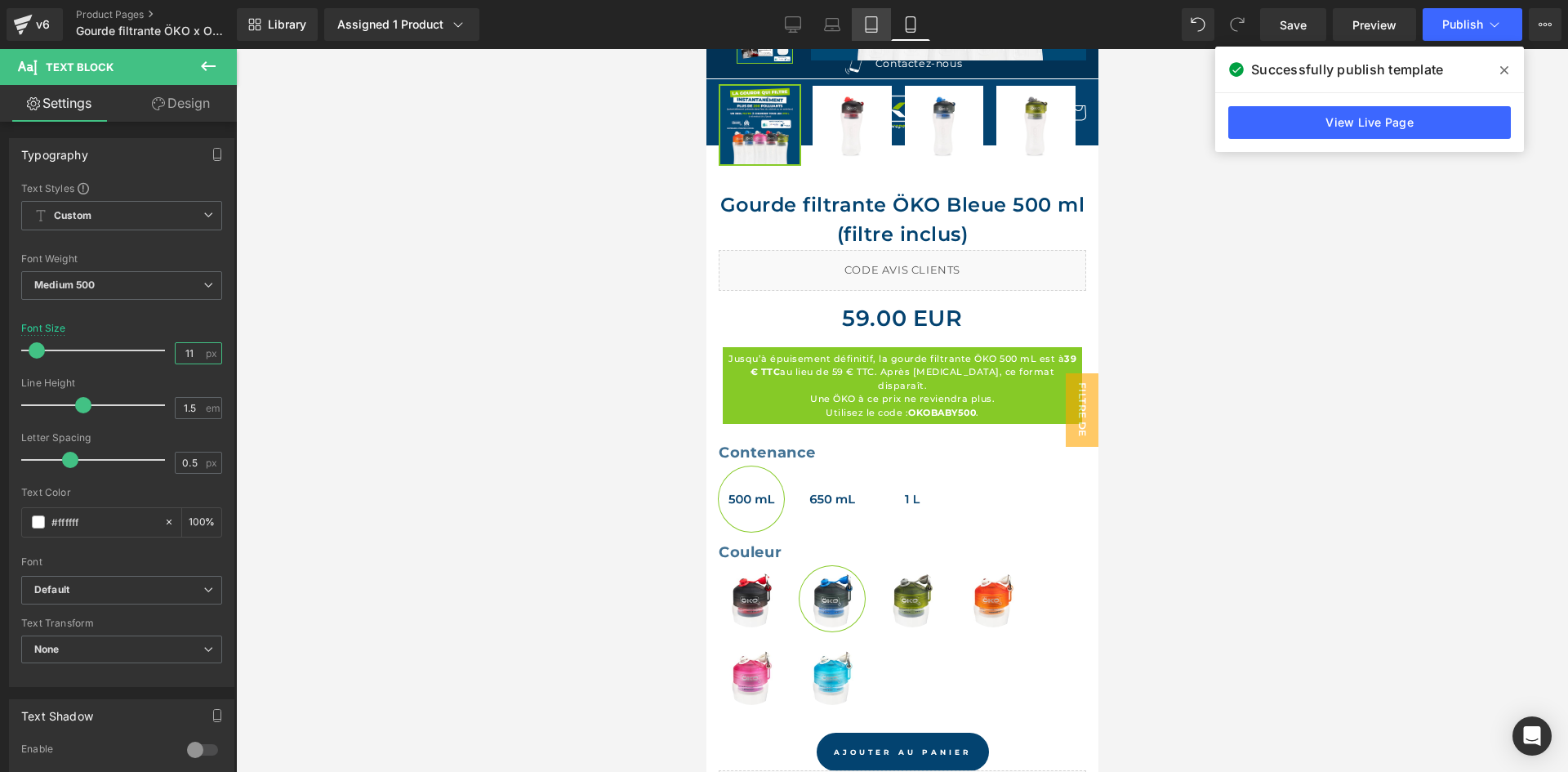
type input "11"
click at [881, 31] on link "Tablet" at bounding box center [871, 24] width 39 height 32
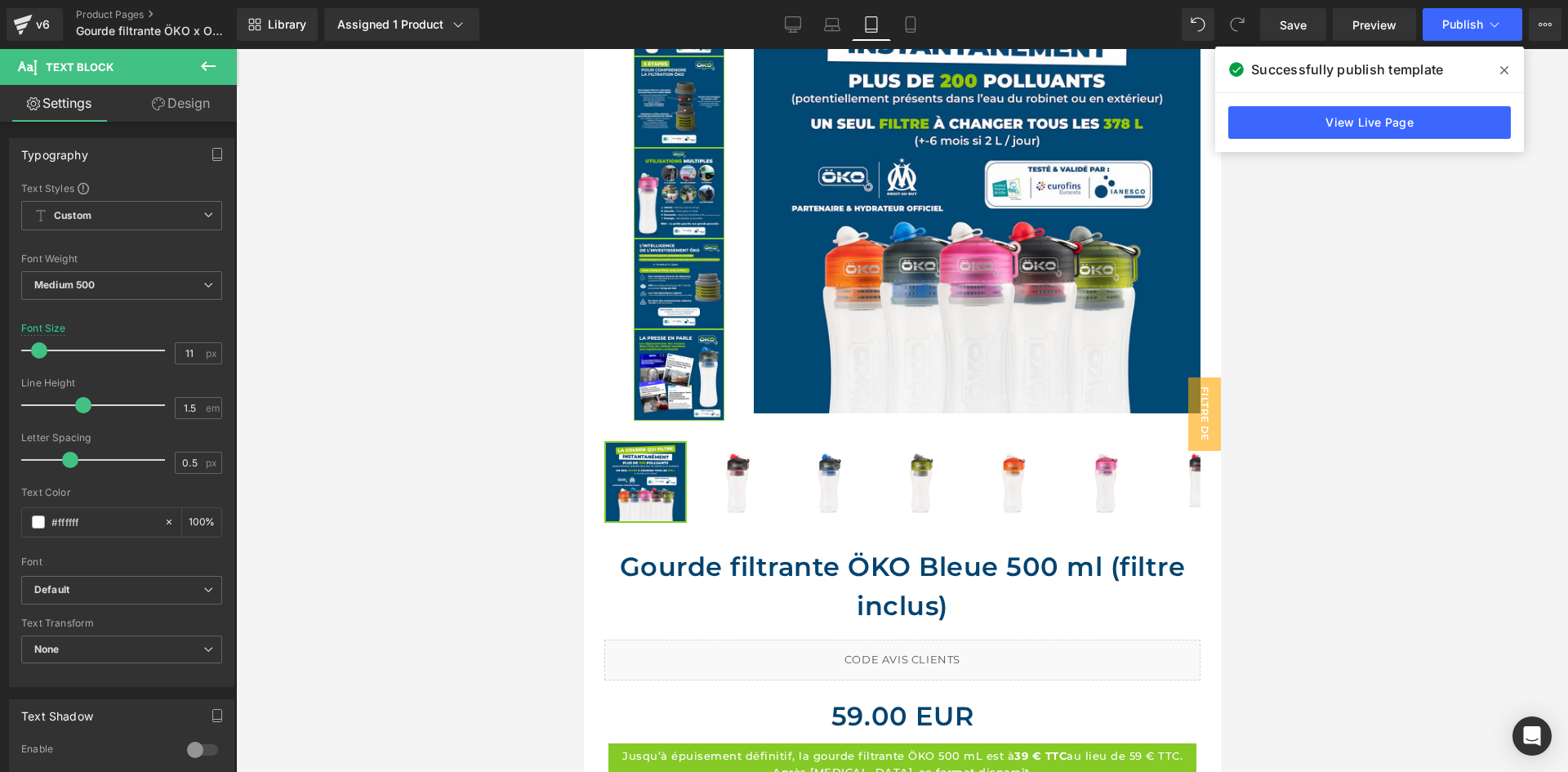
scroll to position [1210, 0]
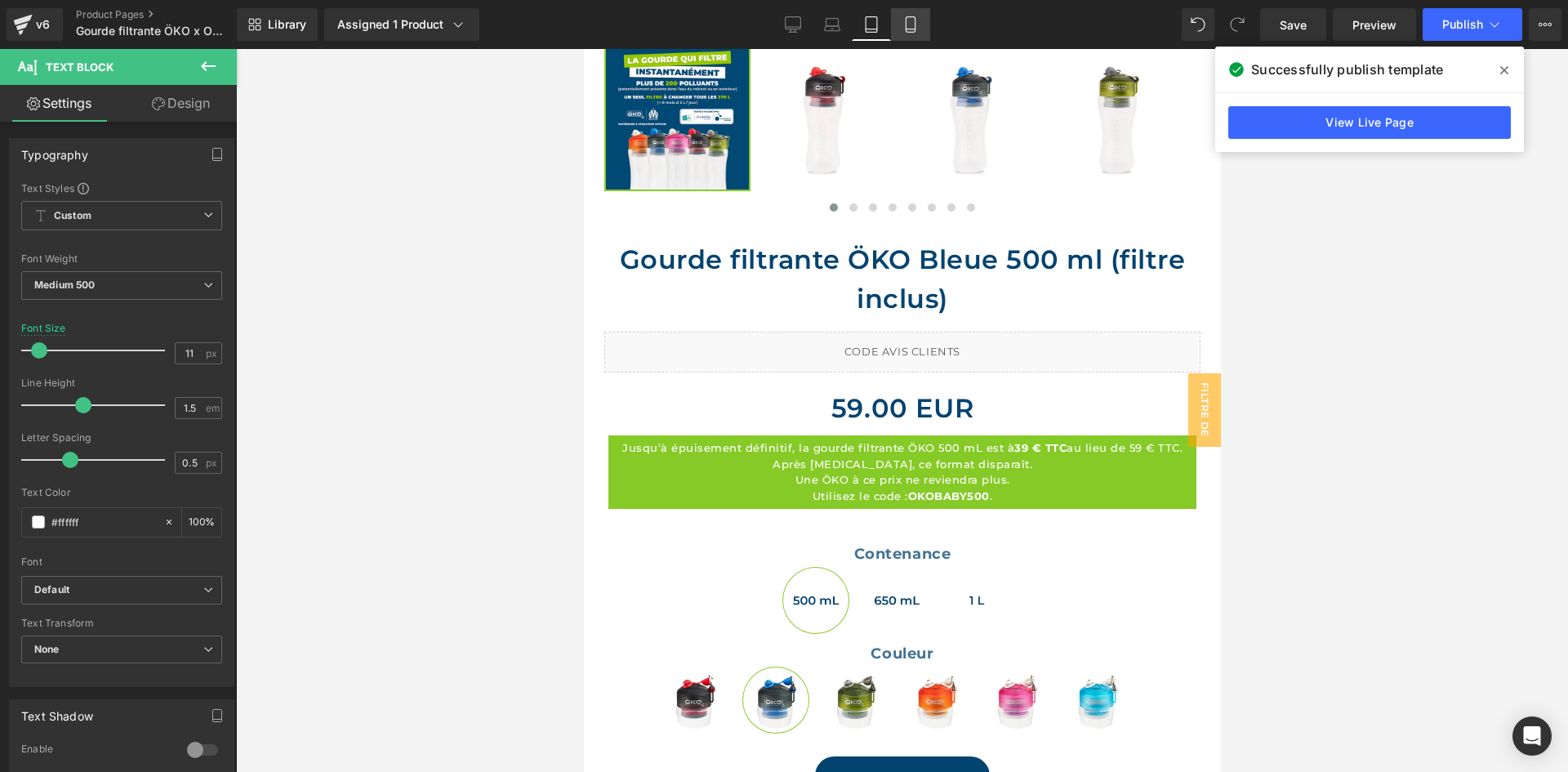
click at [926, 26] on link "Mobile" at bounding box center [910, 24] width 39 height 32
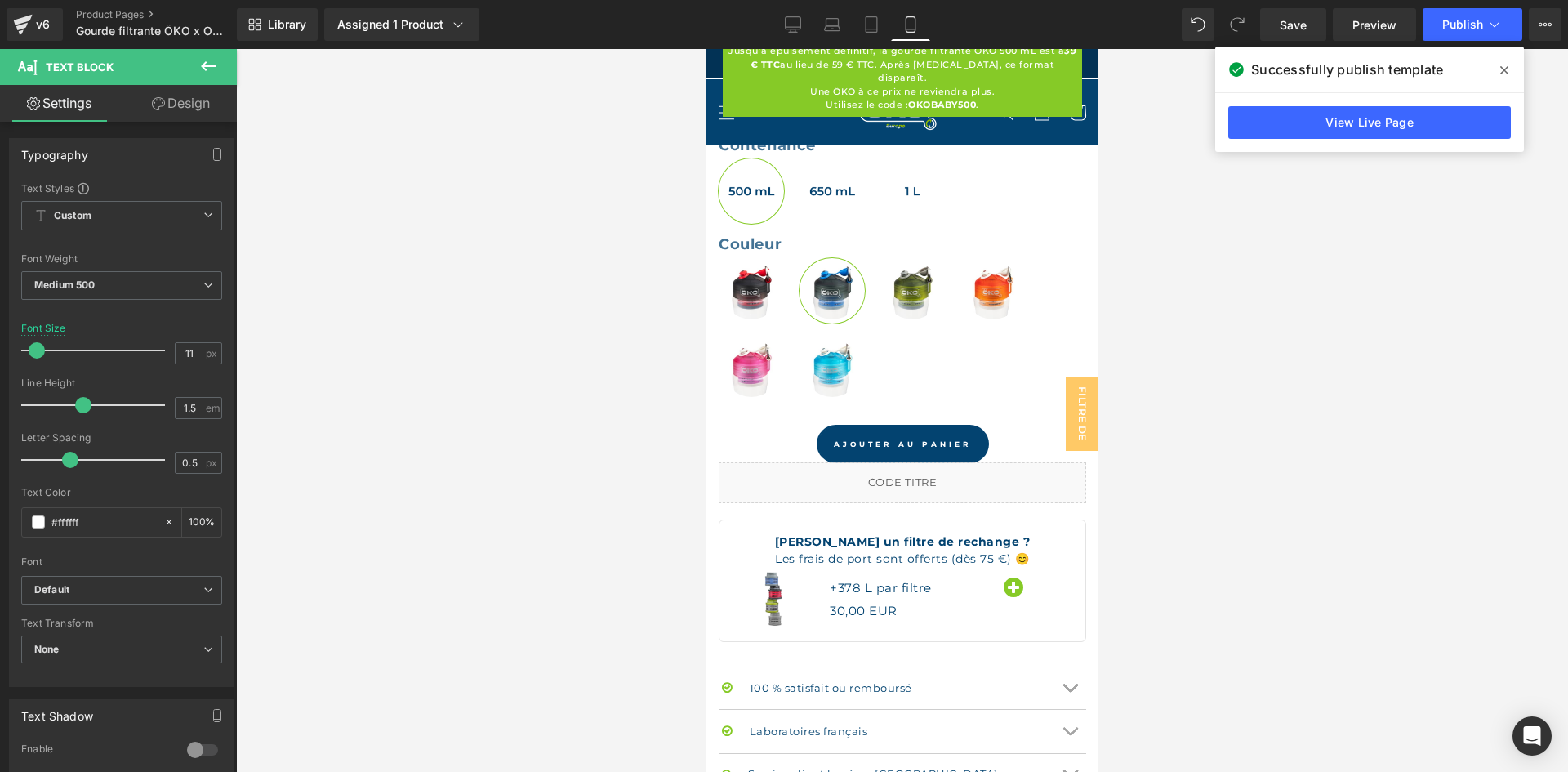
scroll to position [814, 0]
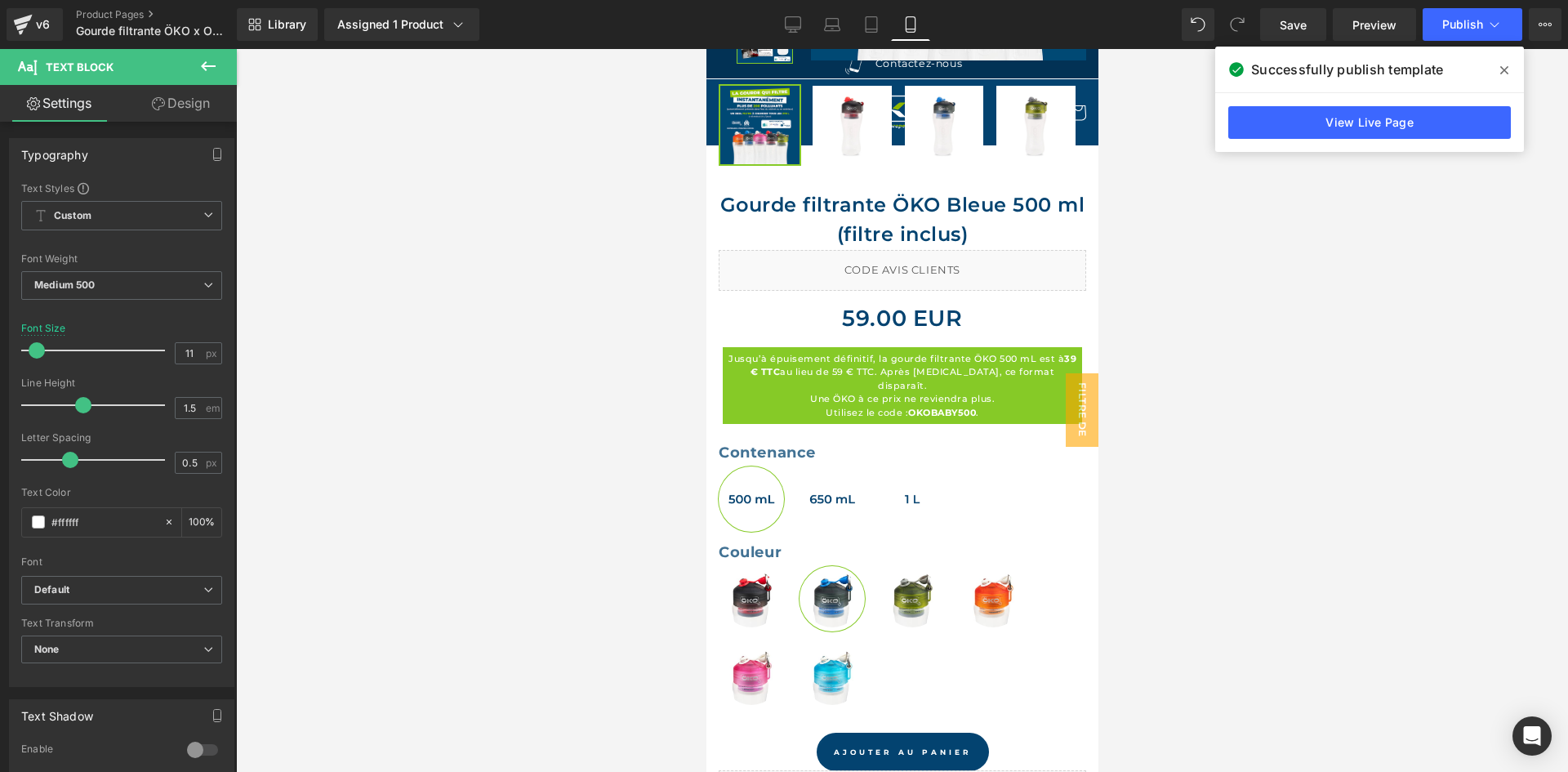
click at [1500, 68] on icon at bounding box center [1504, 70] width 8 height 8
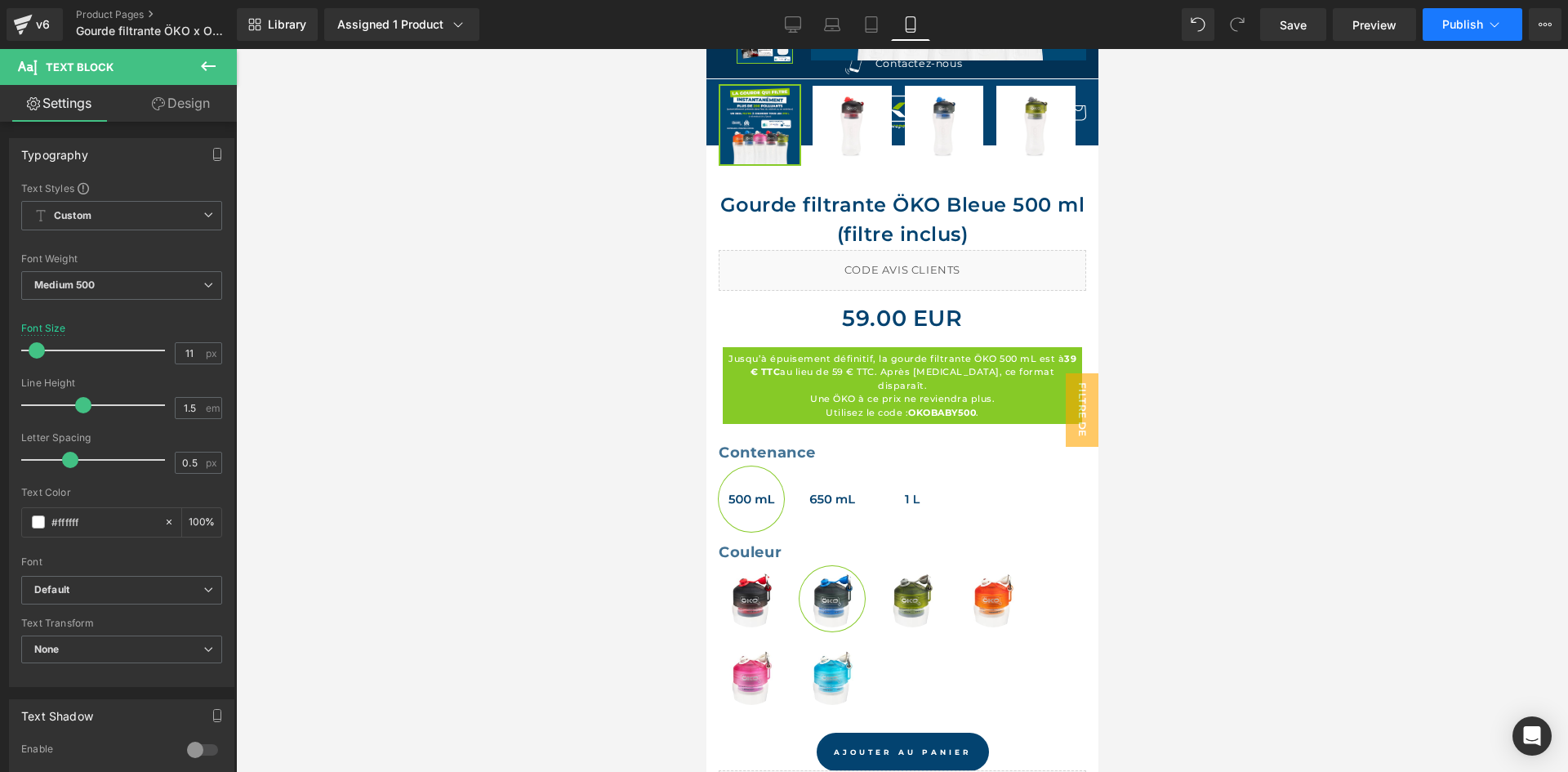
click at [1456, 25] on span "Publish" at bounding box center [1462, 24] width 41 height 13
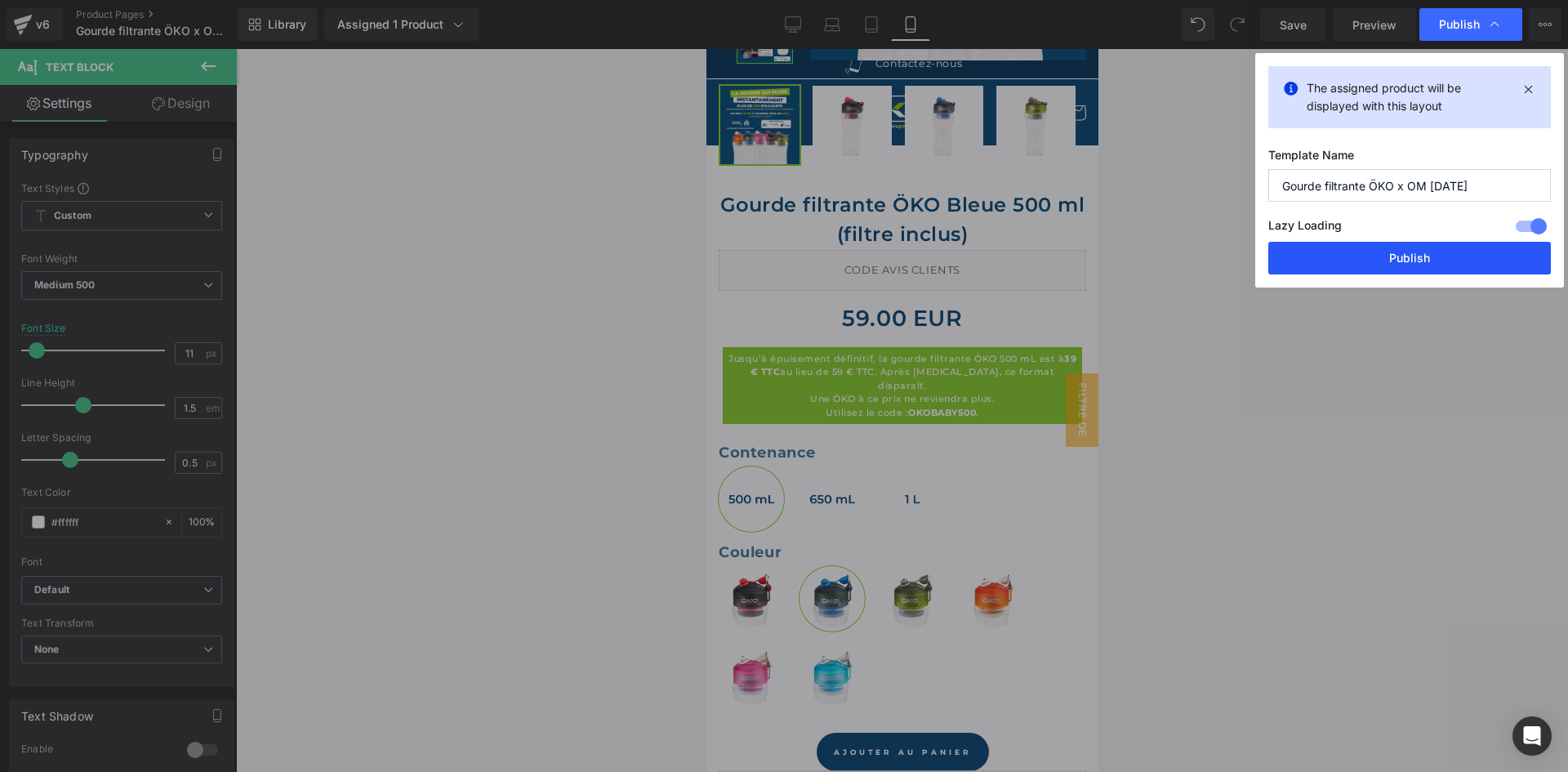
click at [1351, 253] on button "Publish" at bounding box center [1409, 258] width 283 height 32
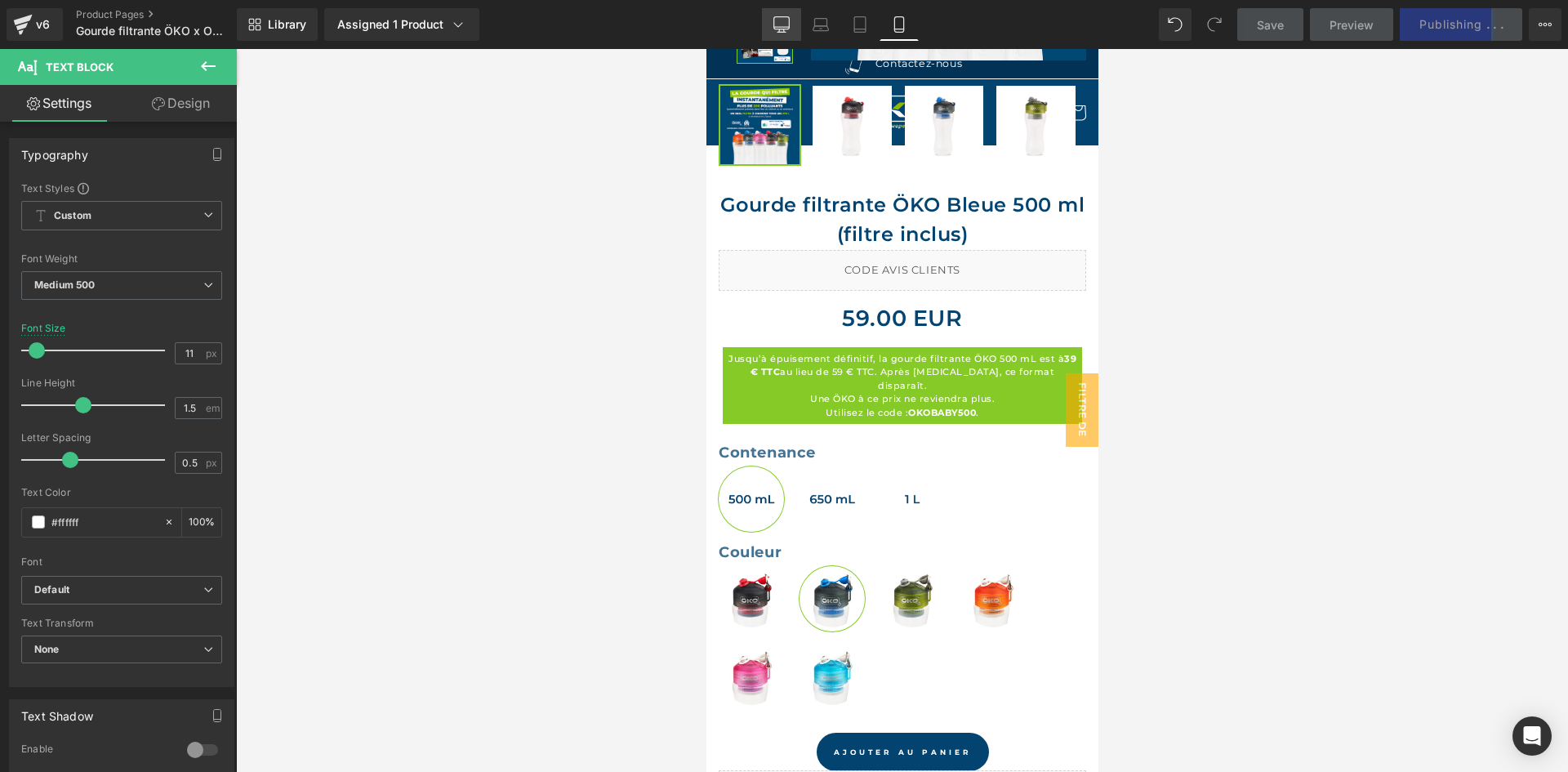
click at [769, 31] on link "Desktop" at bounding box center [781, 24] width 39 height 32
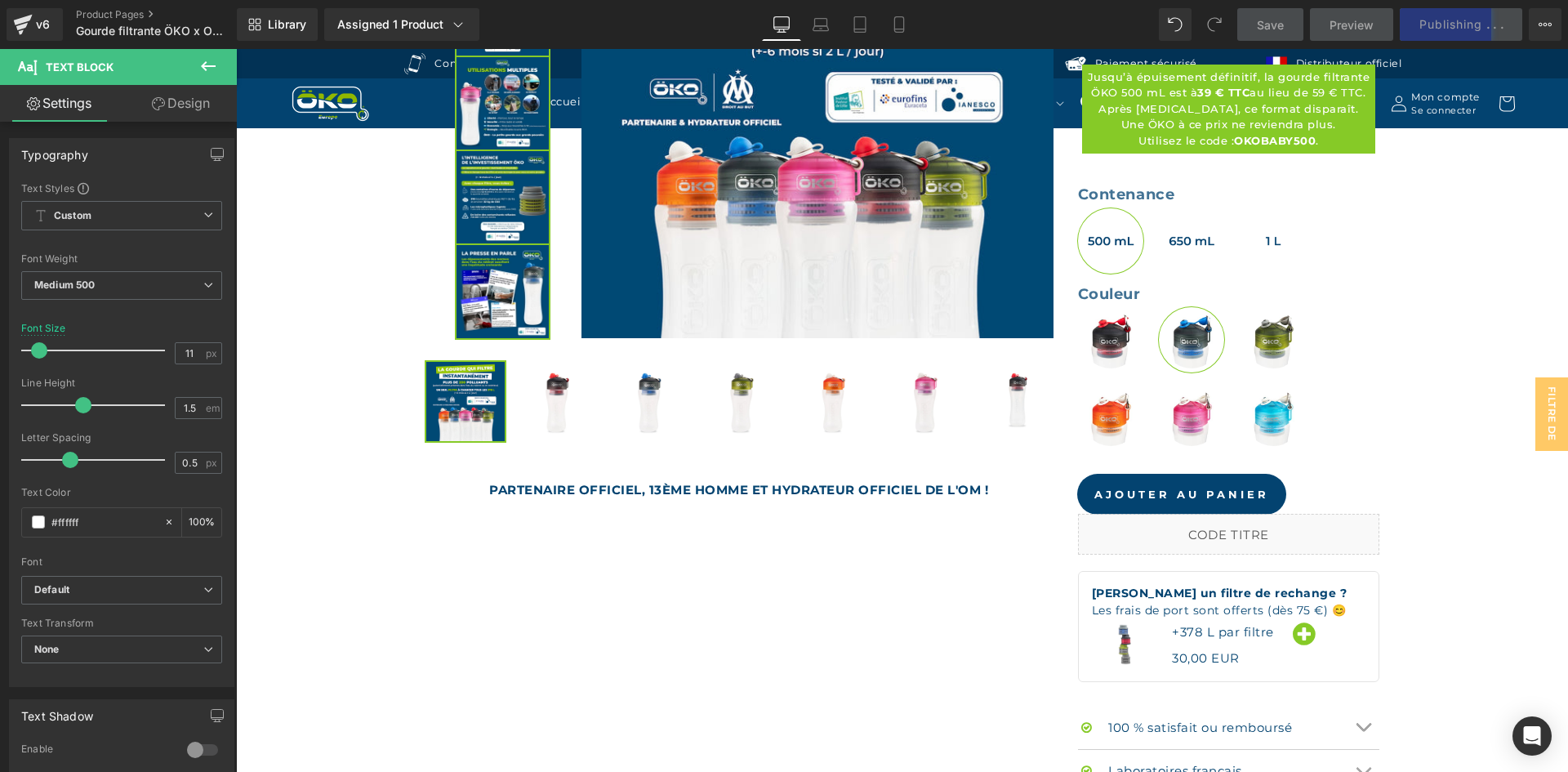
scroll to position [540, 0]
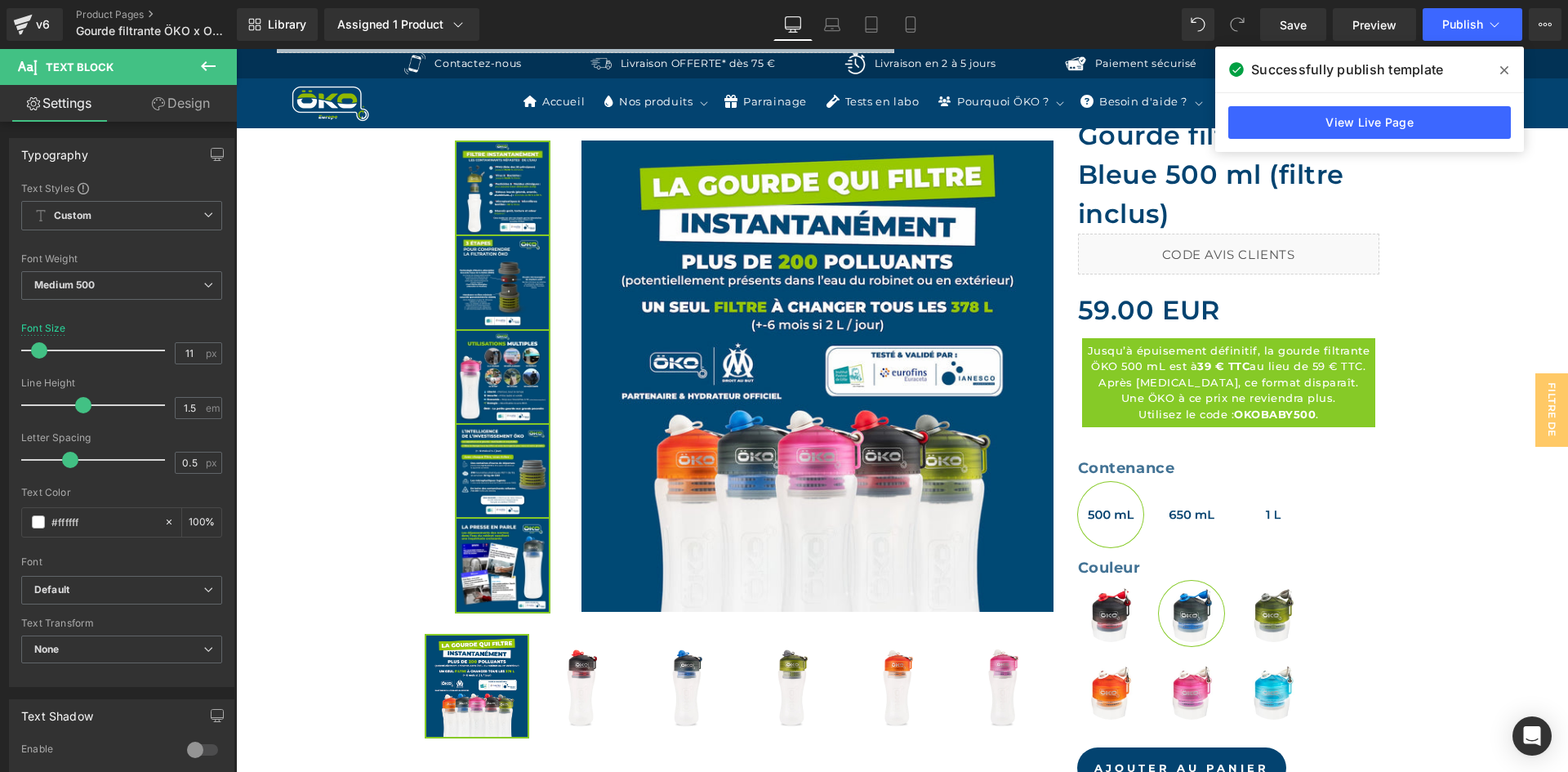
click at [1506, 65] on icon at bounding box center [1504, 70] width 8 height 13
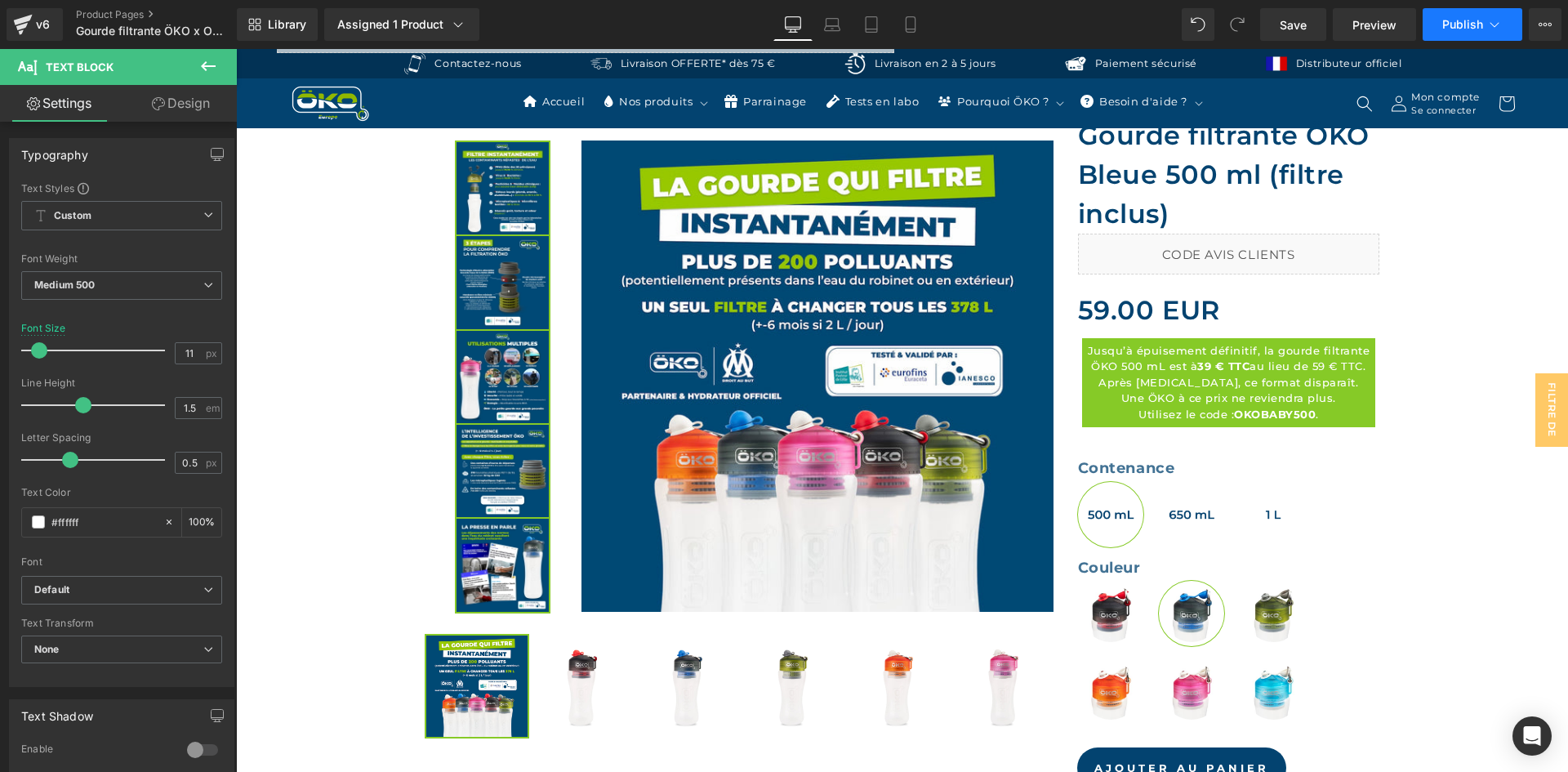
click at [1514, 24] on button "Publish" at bounding box center [1472, 24] width 99 height 32
click at [1549, 27] on icon at bounding box center [1545, 24] width 13 height 13
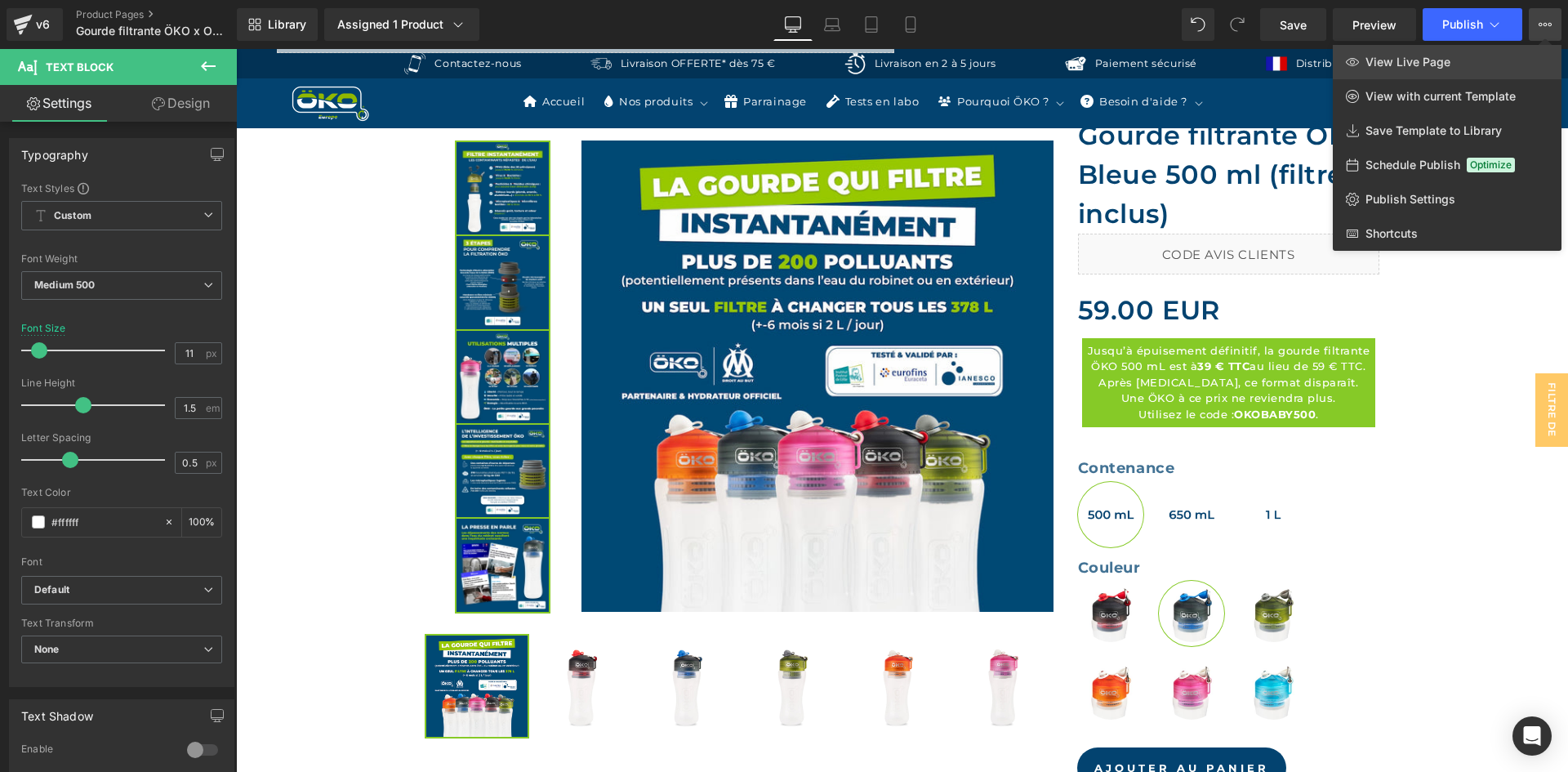
click at [1507, 64] on link "View Live Page" at bounding box center [1447, 61] width 229 height 34
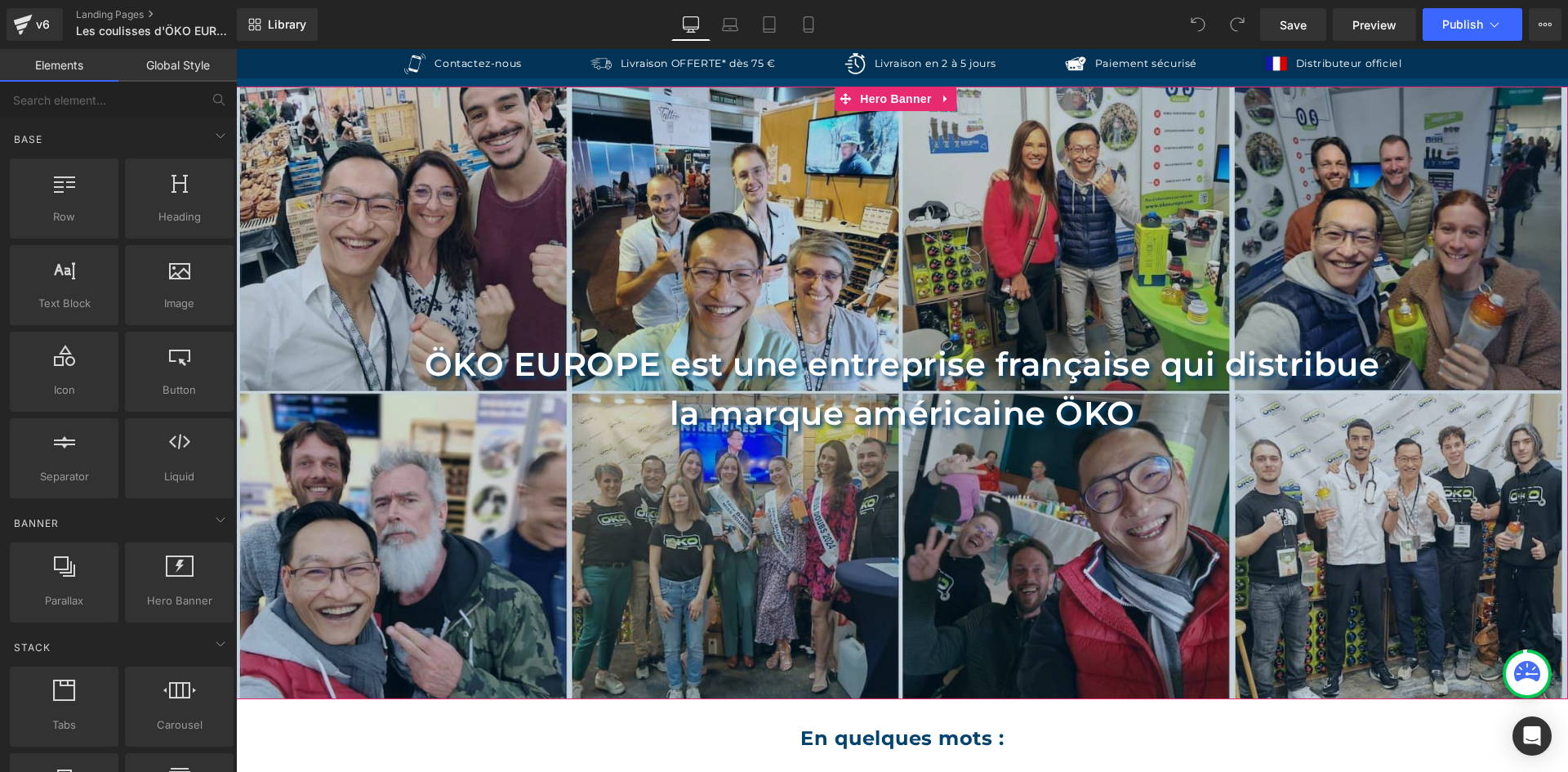
scroll to position [82, 0]
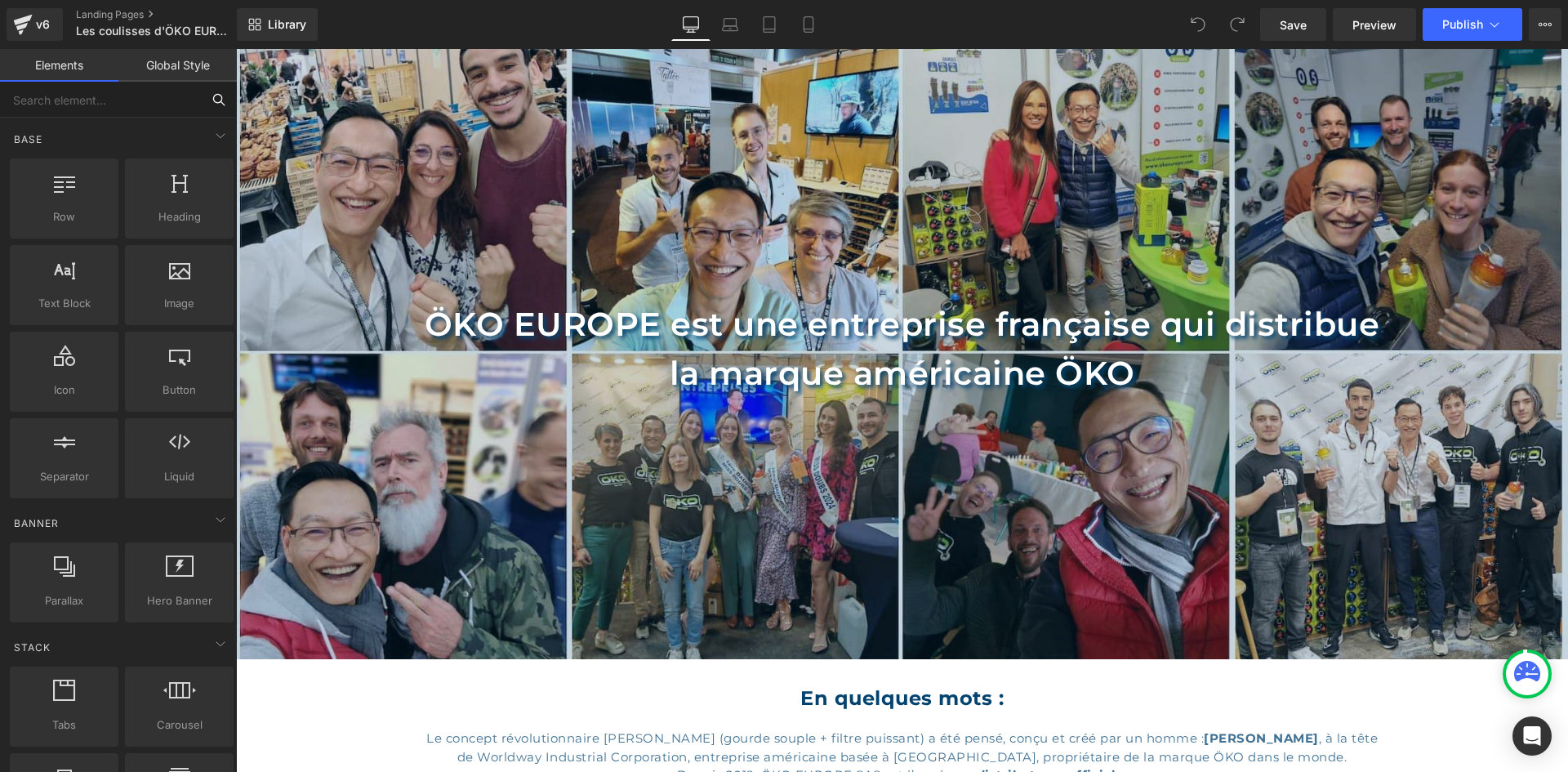
click at [134, 112] on input "text" at bounding box center [100, 99] width 201 height 36
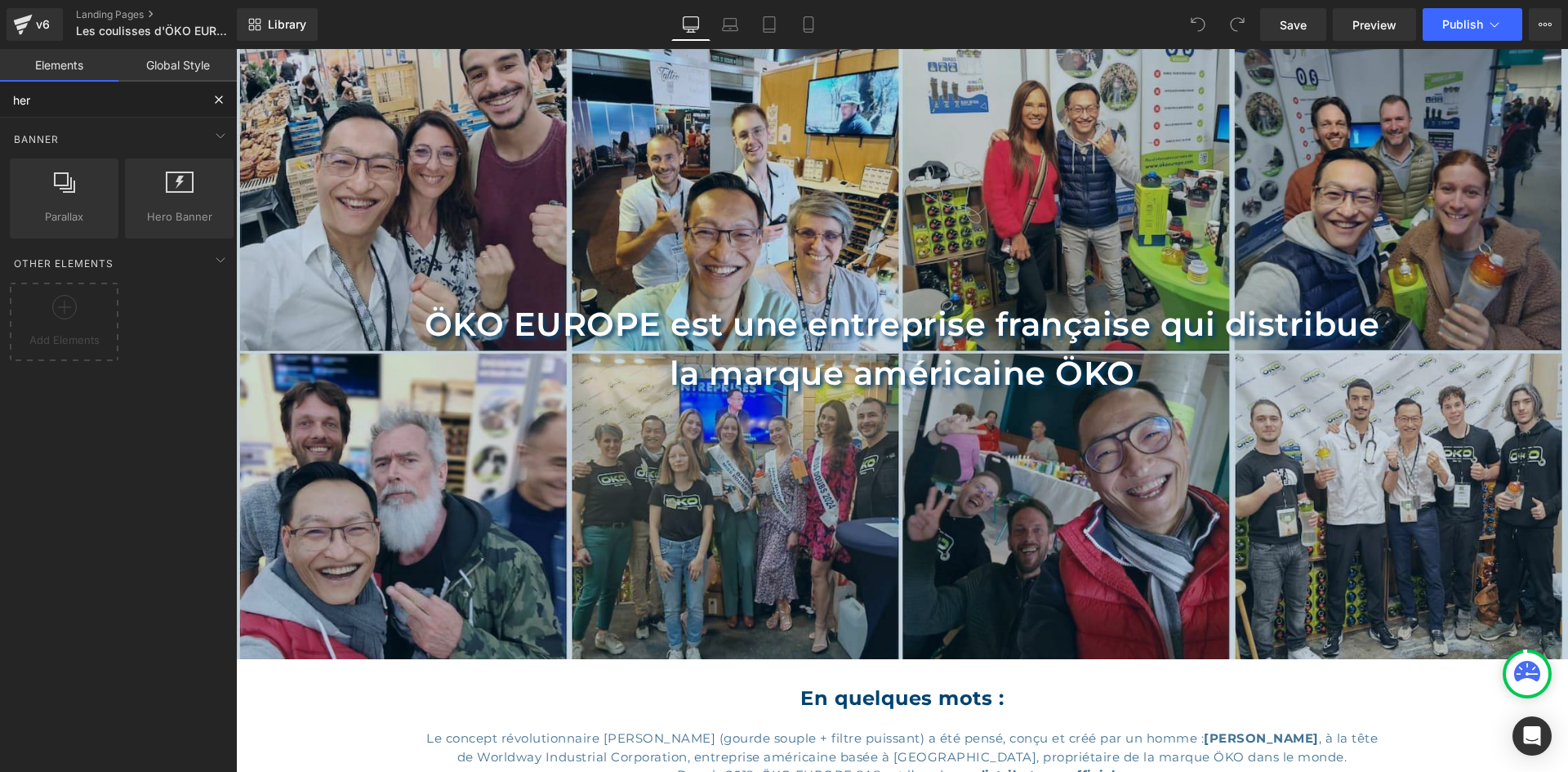
type input "hero"
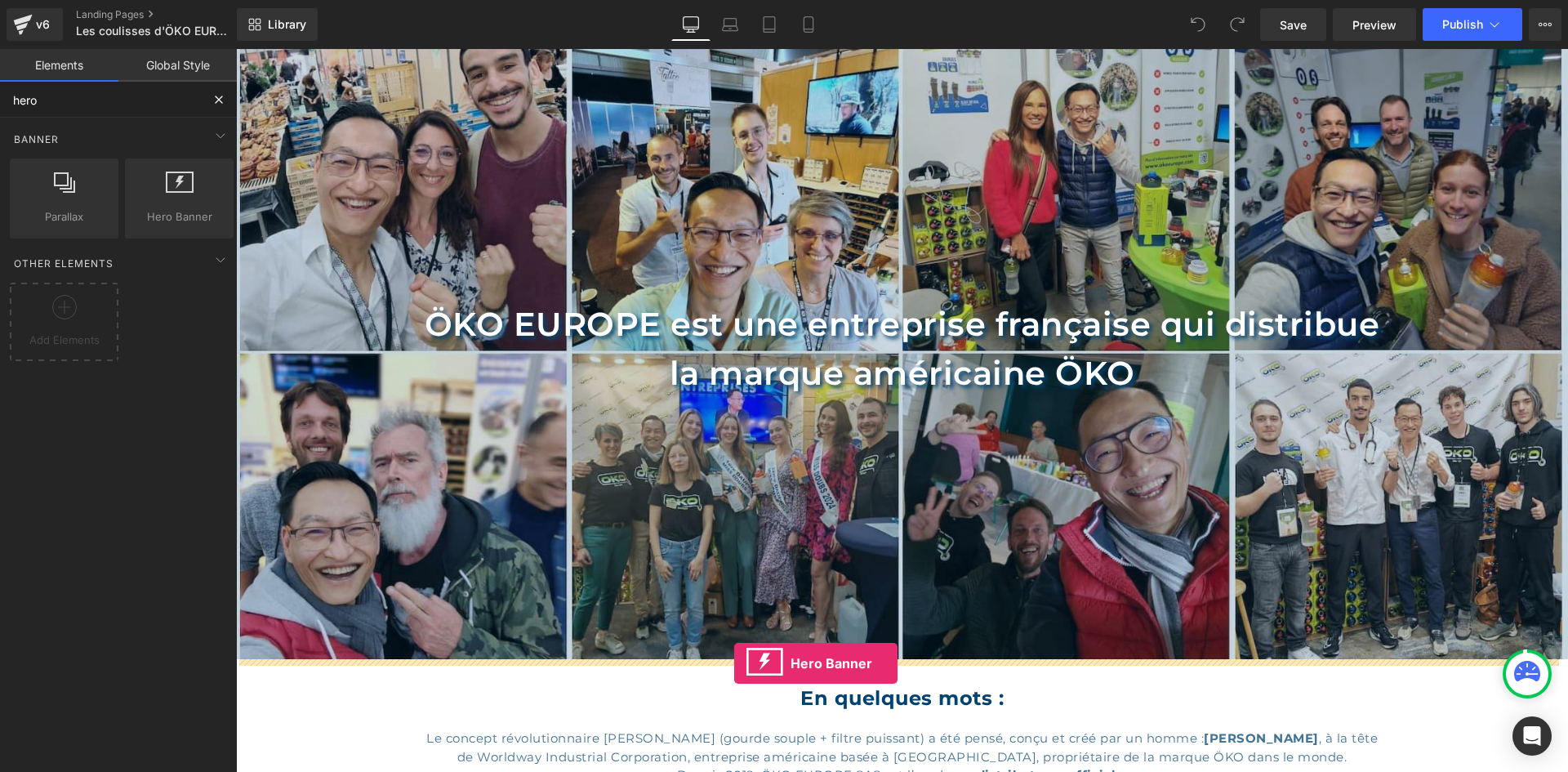
drag, startPoint x: 386, startPoint y: 234, endPoint x: 734, endPoint y: 663, distance: 552.4
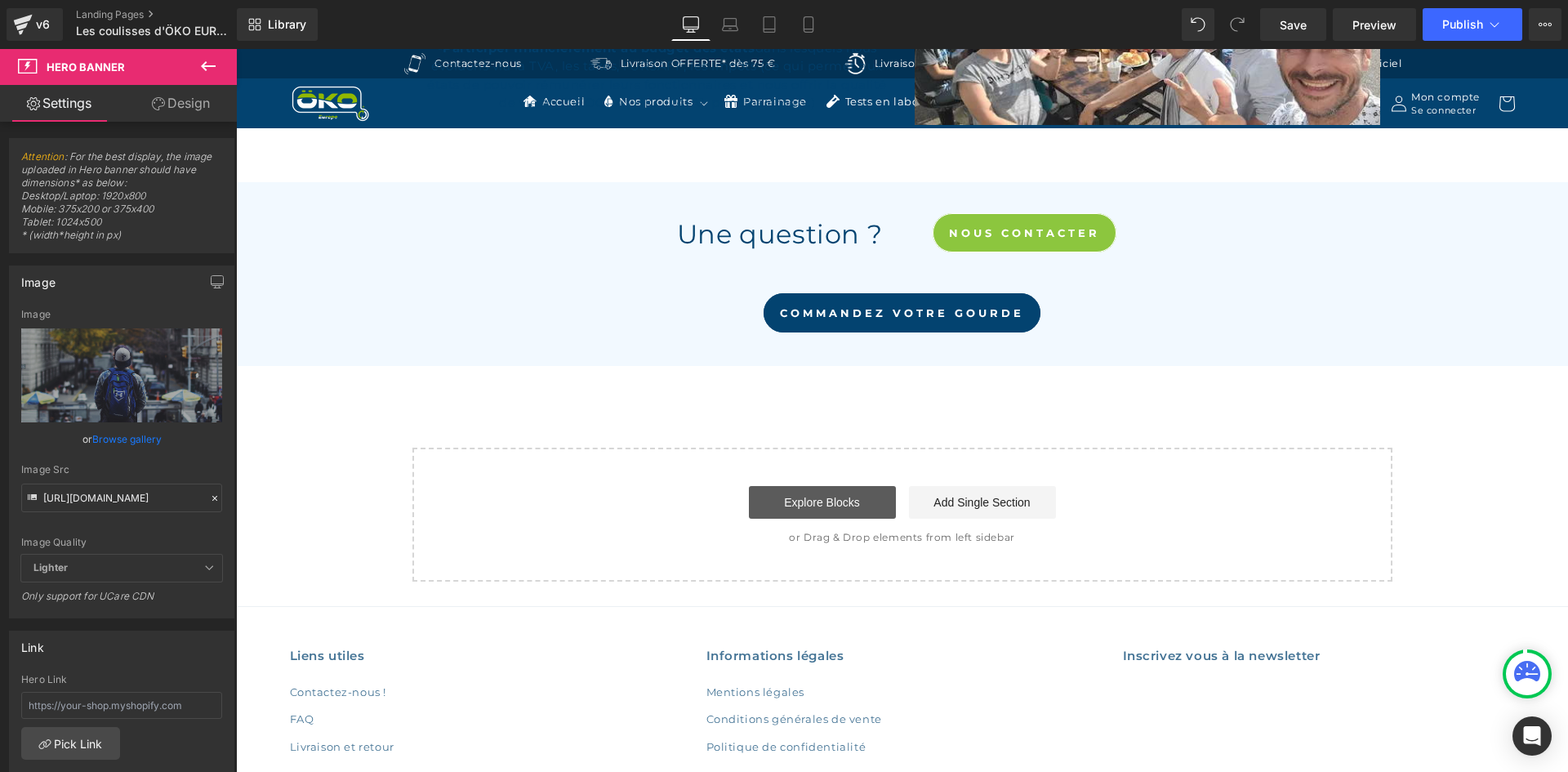
scroll to position [4520, 0]
click at [797, 487] on link "Explore Blocks" at bounding box center [822, 502] width 147 height 32
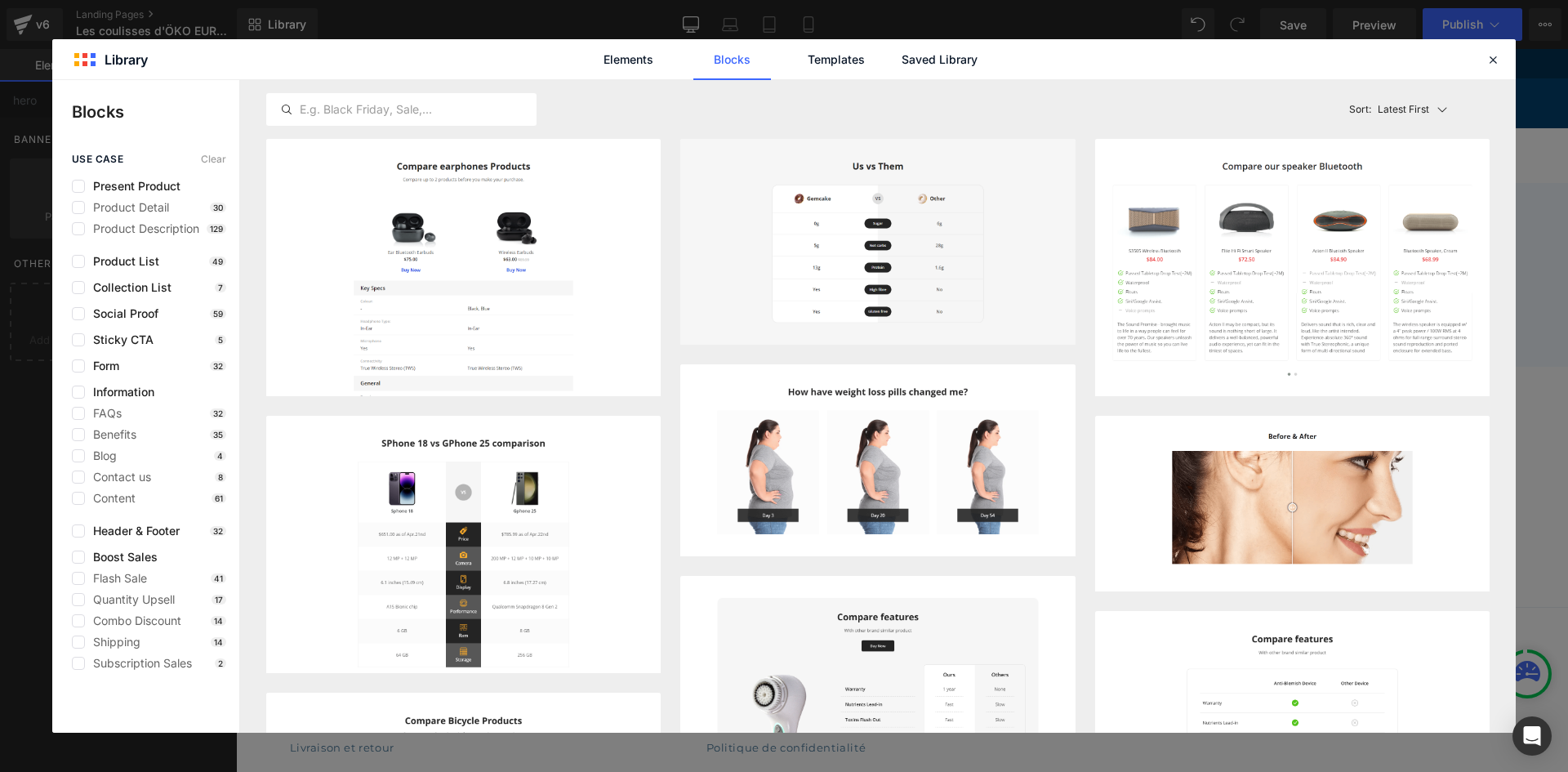
click at [987, 62] on div "Elements Blocks Templates Saved Library" at bounding box center [784, 59] width 415 height 41
click at [977, 60] on link "Saved Library" at bounding box center [940, 59] width 78 height 41
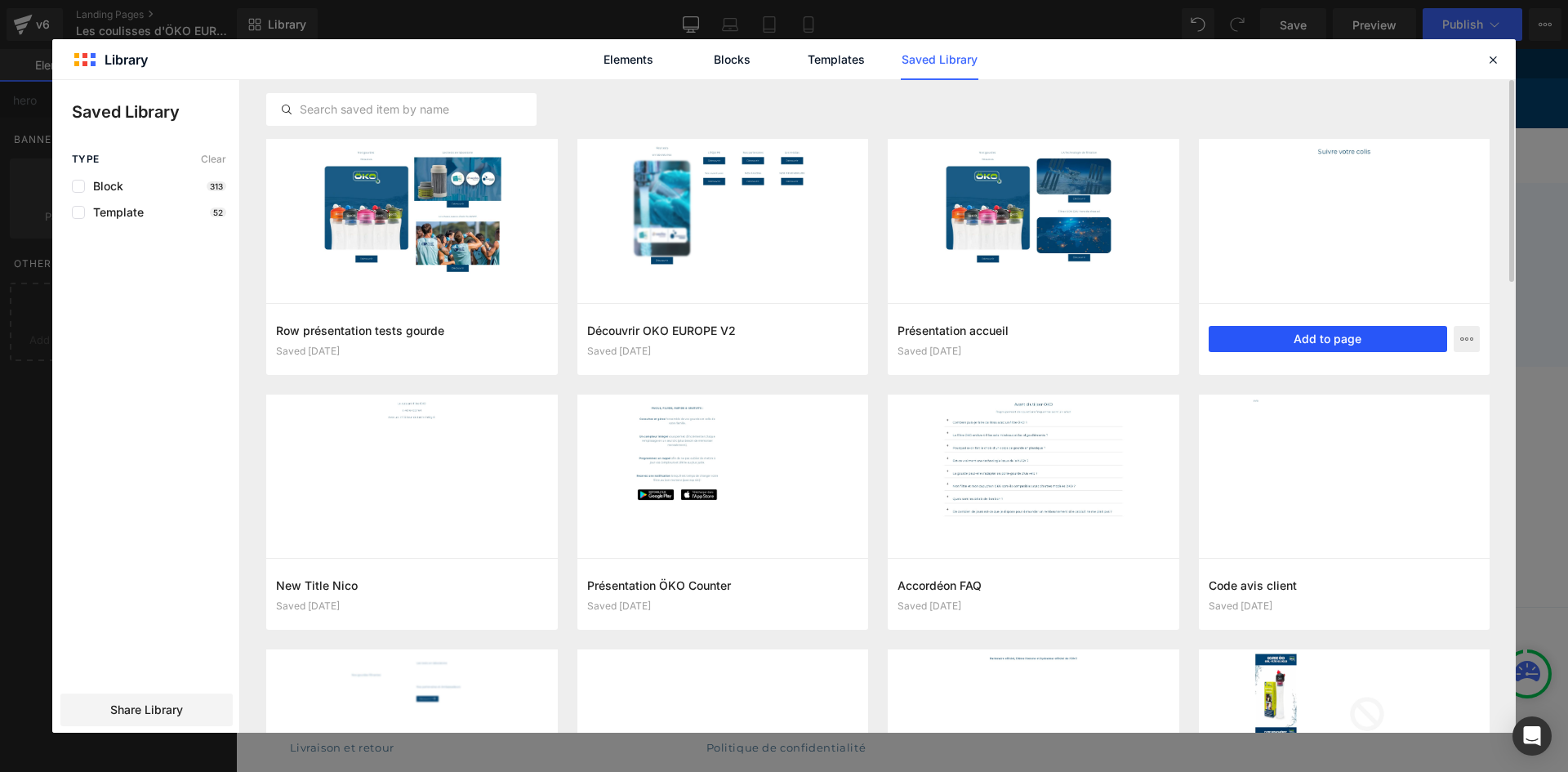
click at [1299, 340] on button "Add to page" at bounding box center [1328, 339] width 239 height 26
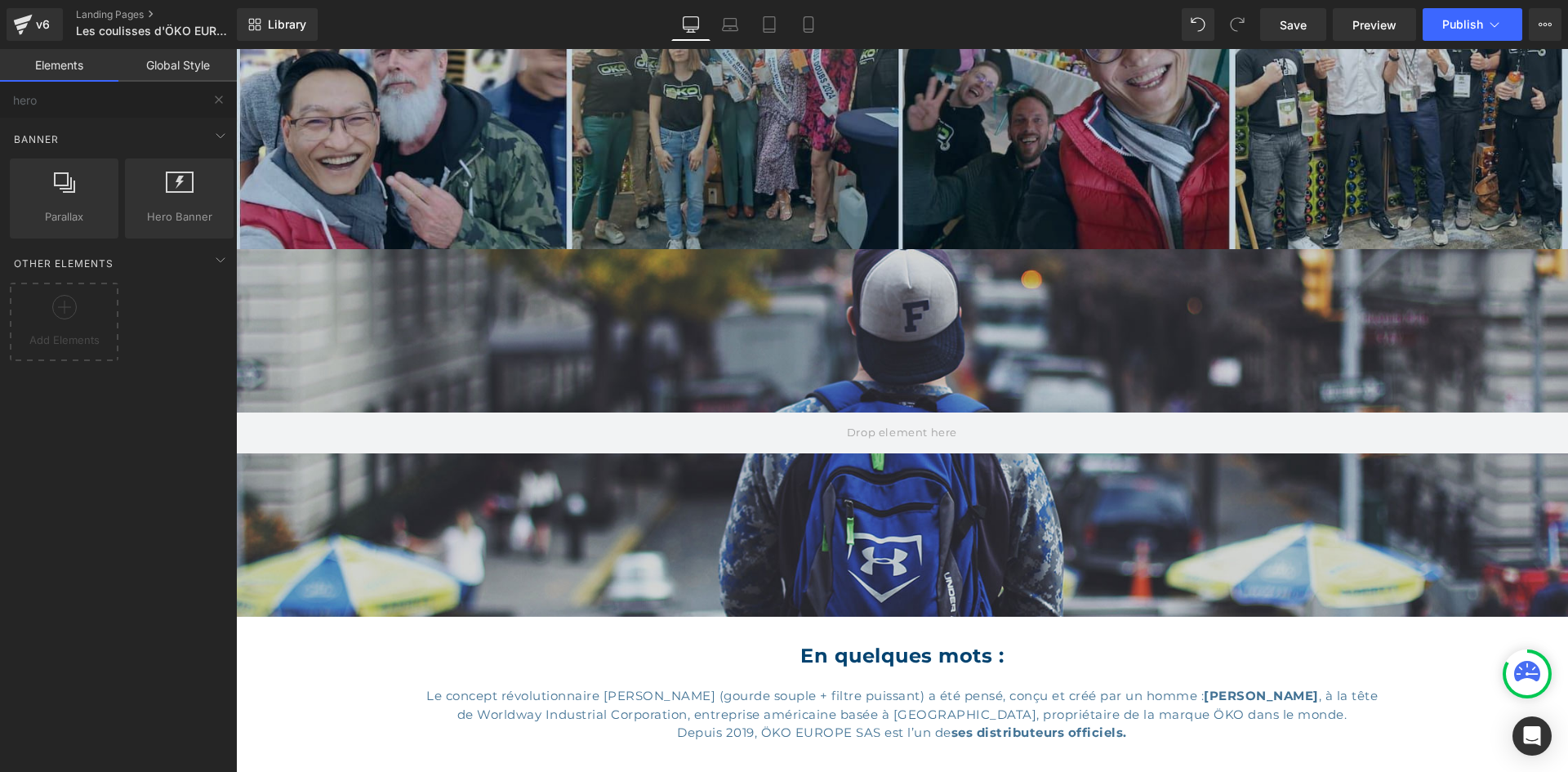
scroll to position [247, 0]
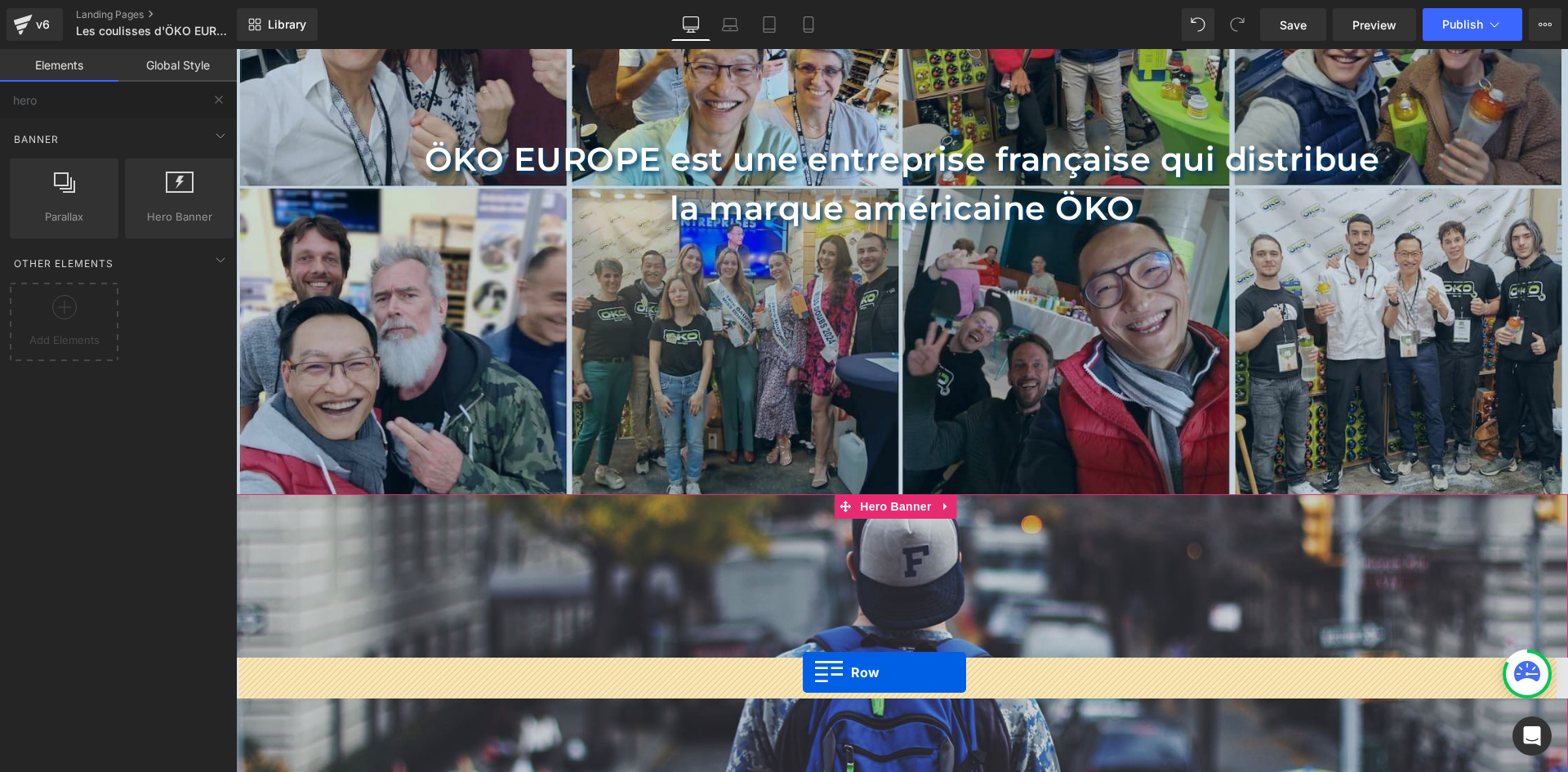
drag, startPoint x: 416, startPoint y: 389, endPoint x: 803, endPoint y: 672, distance: 479.4
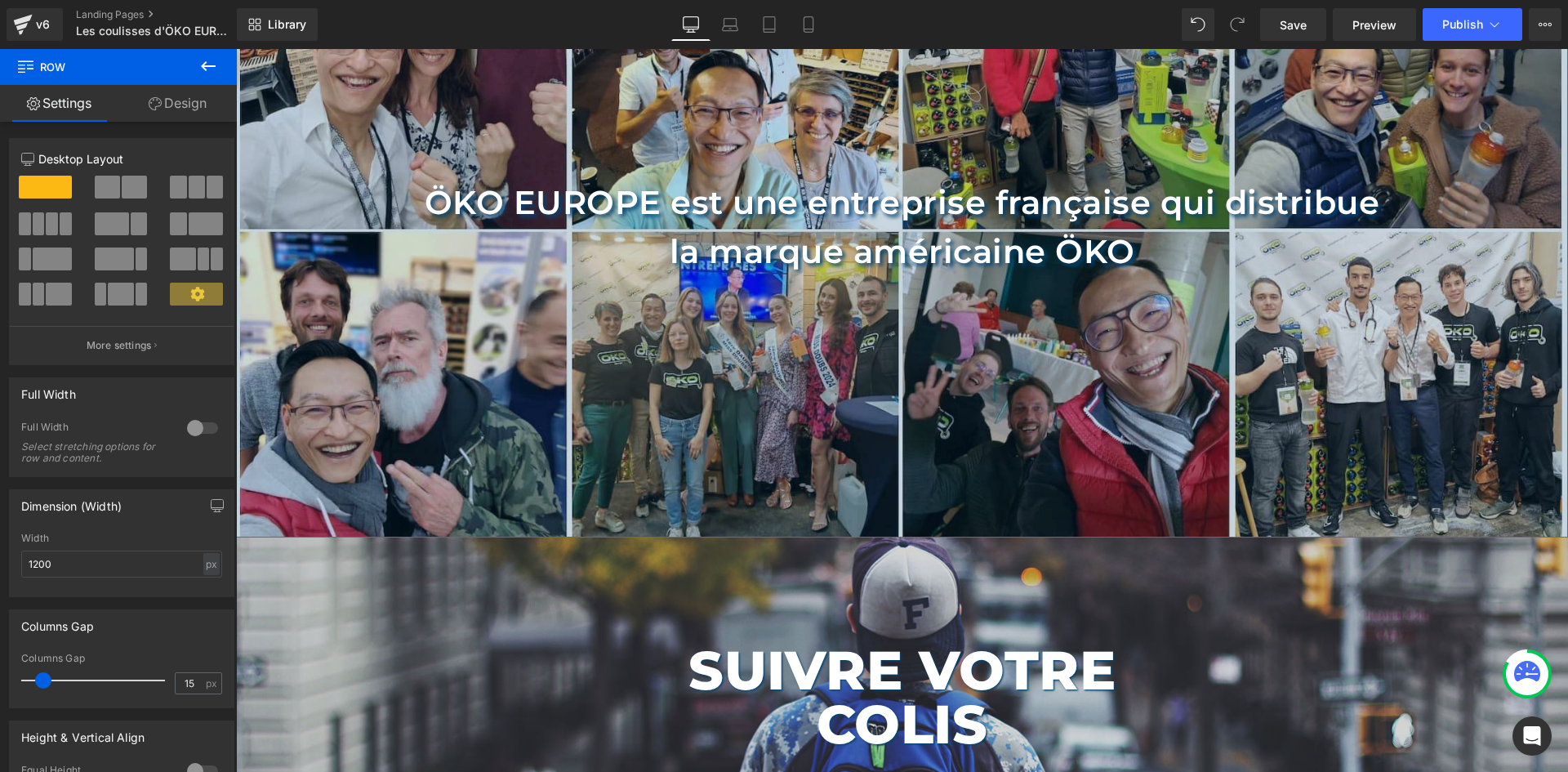
scroll to position [165, 0]
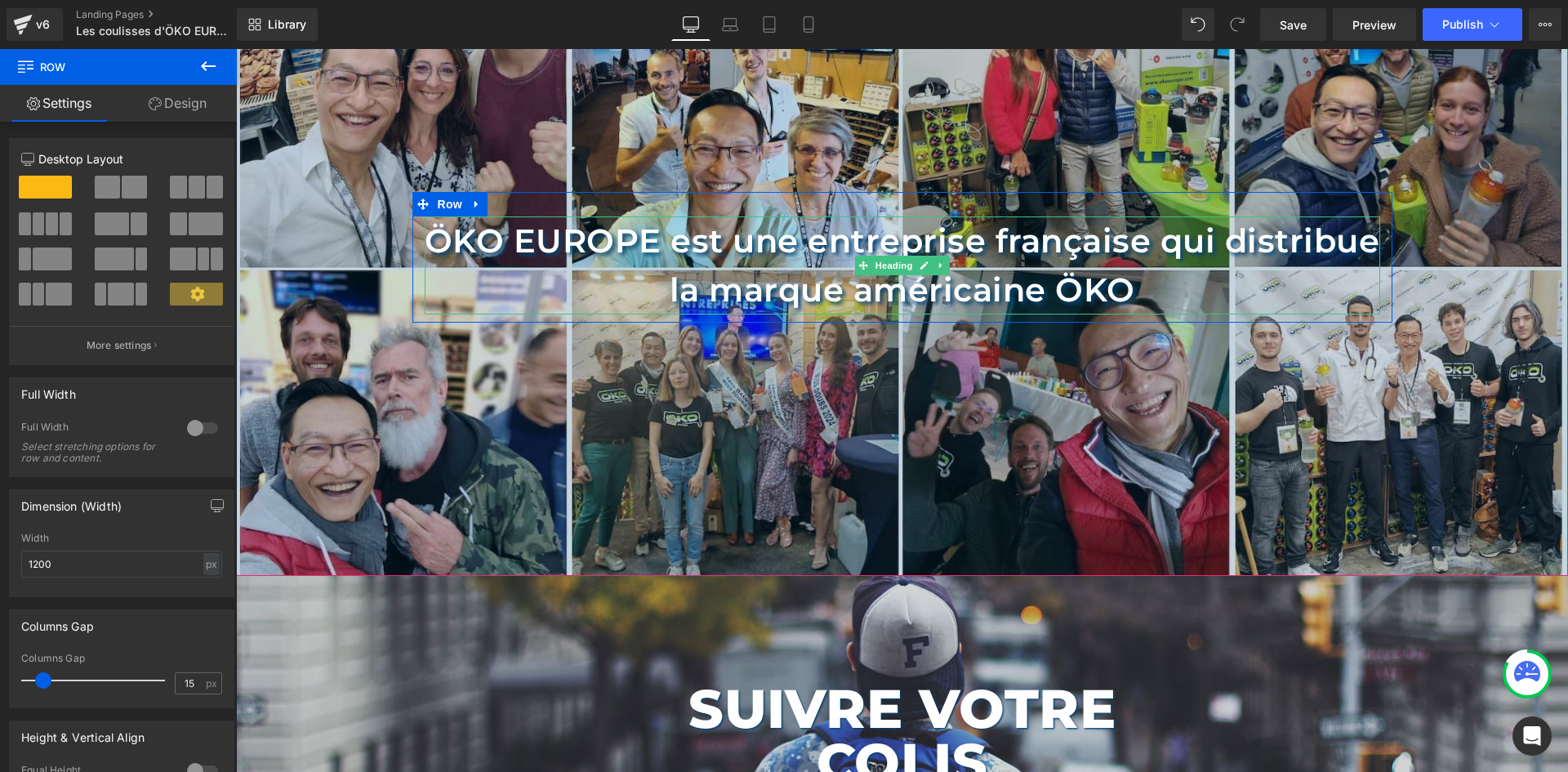
click at [709, 248] on h1 "ÖKO EUROPE est une entreprise française qui distribue la marque américaine ÖKO" at bounding box center [902, 265] width 955 height 98
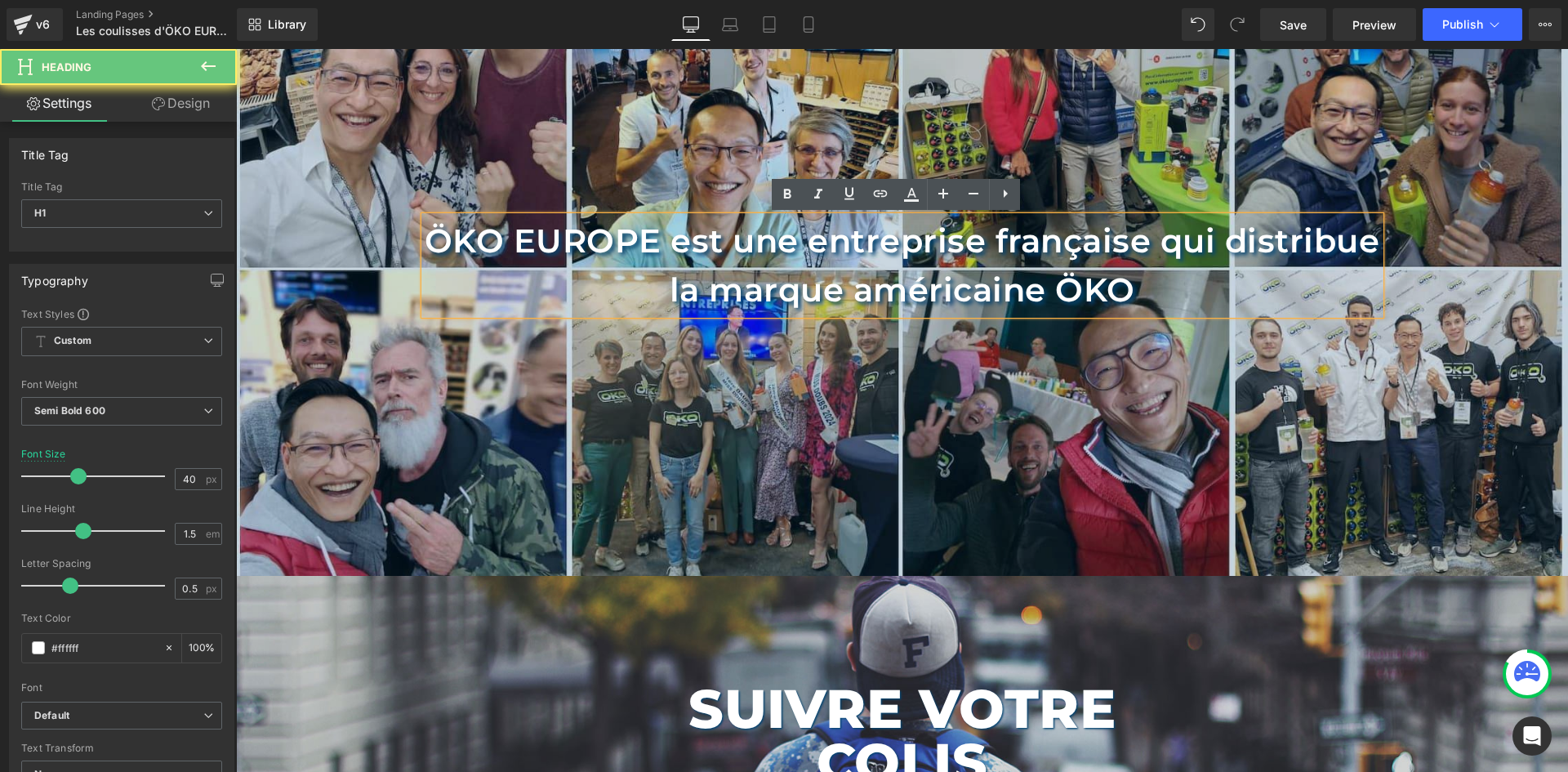
click at [721, 251] on h1 "ÖKO EUROPE est une entreprise française qui distribue la marque américaine ÖKO" at bounding box center [902, 265] width 955 height 98
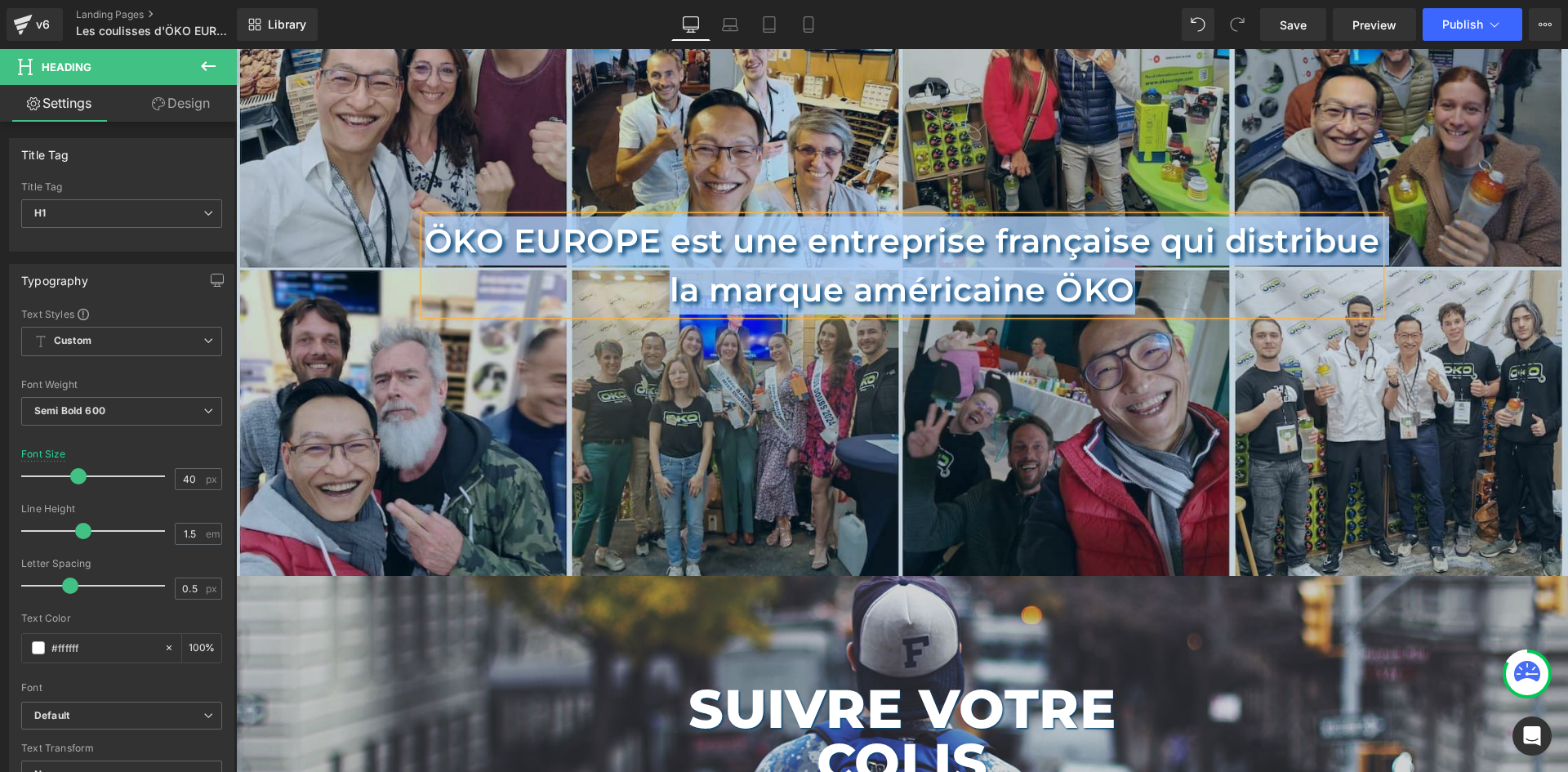
copy h1 "ÖKO EUROPE est une entreprise française qui distribue la marque américaine ÖKO"
click at [966, 693] on h1 "Suivre votre colis" at bounding box center [902, 736] width 596 height 108
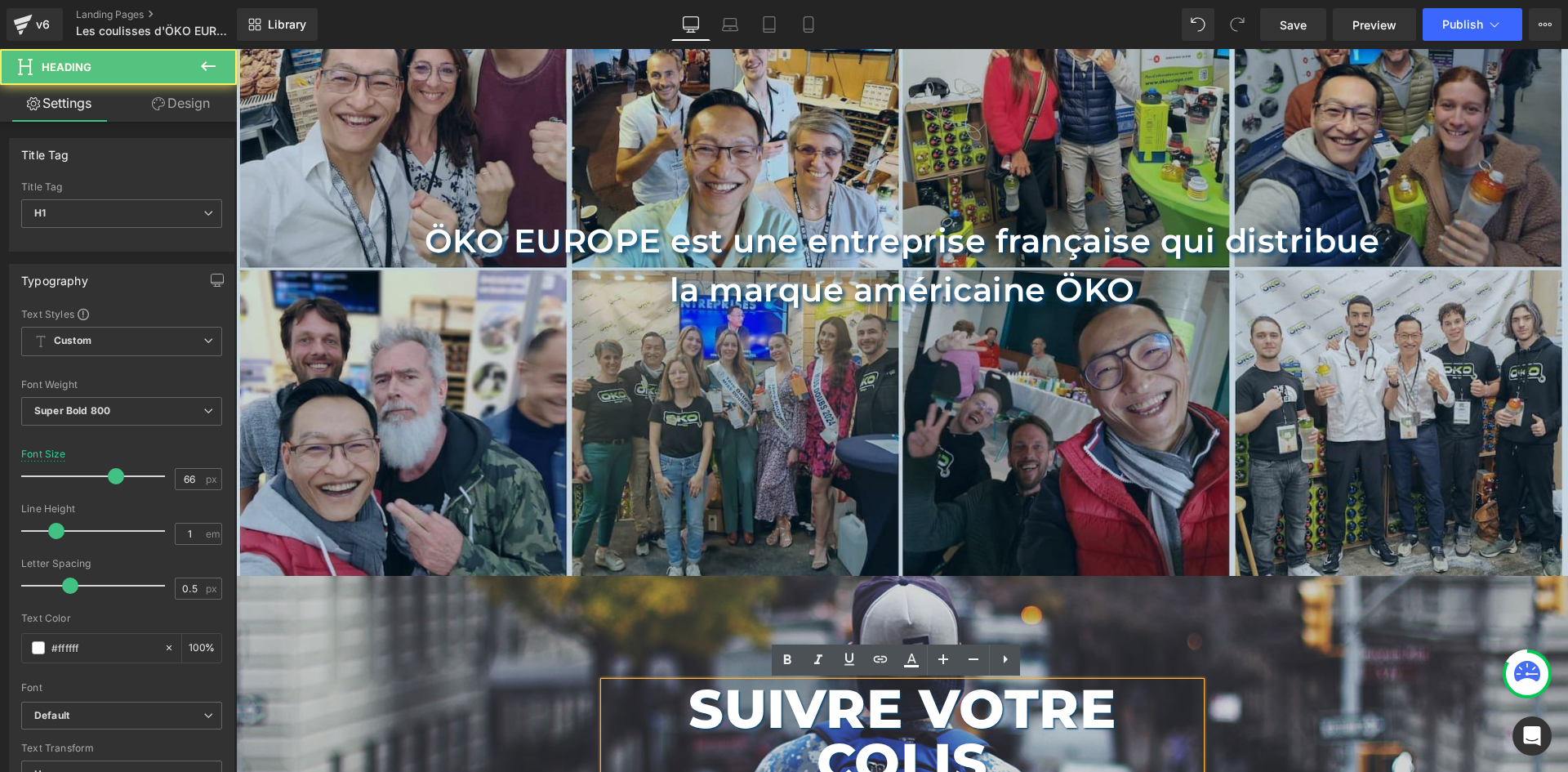
click at [979, 713] on h1 "Suivre votre colis" at bounding box center [902, 736] width 596 height 108
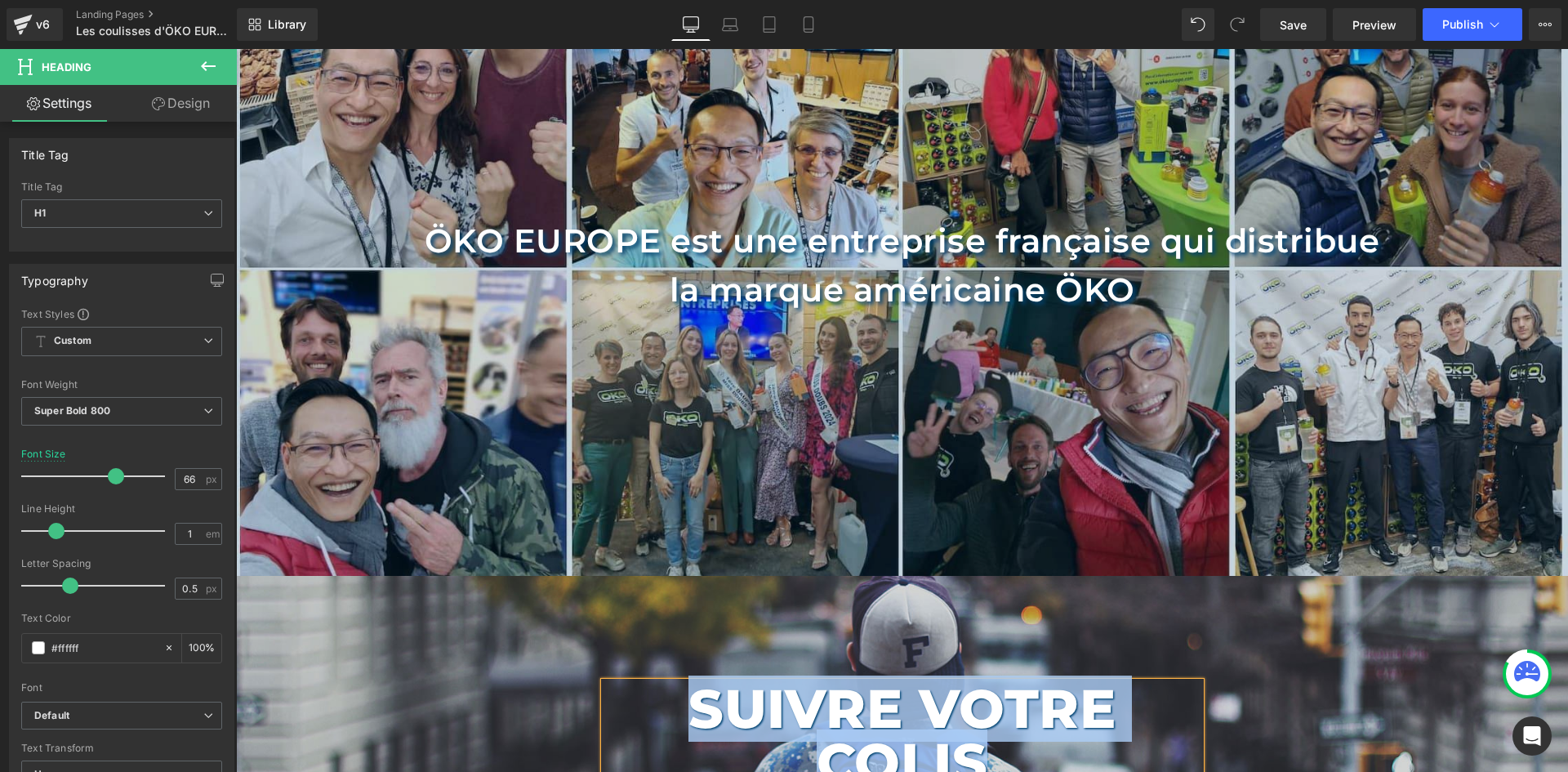
paste div
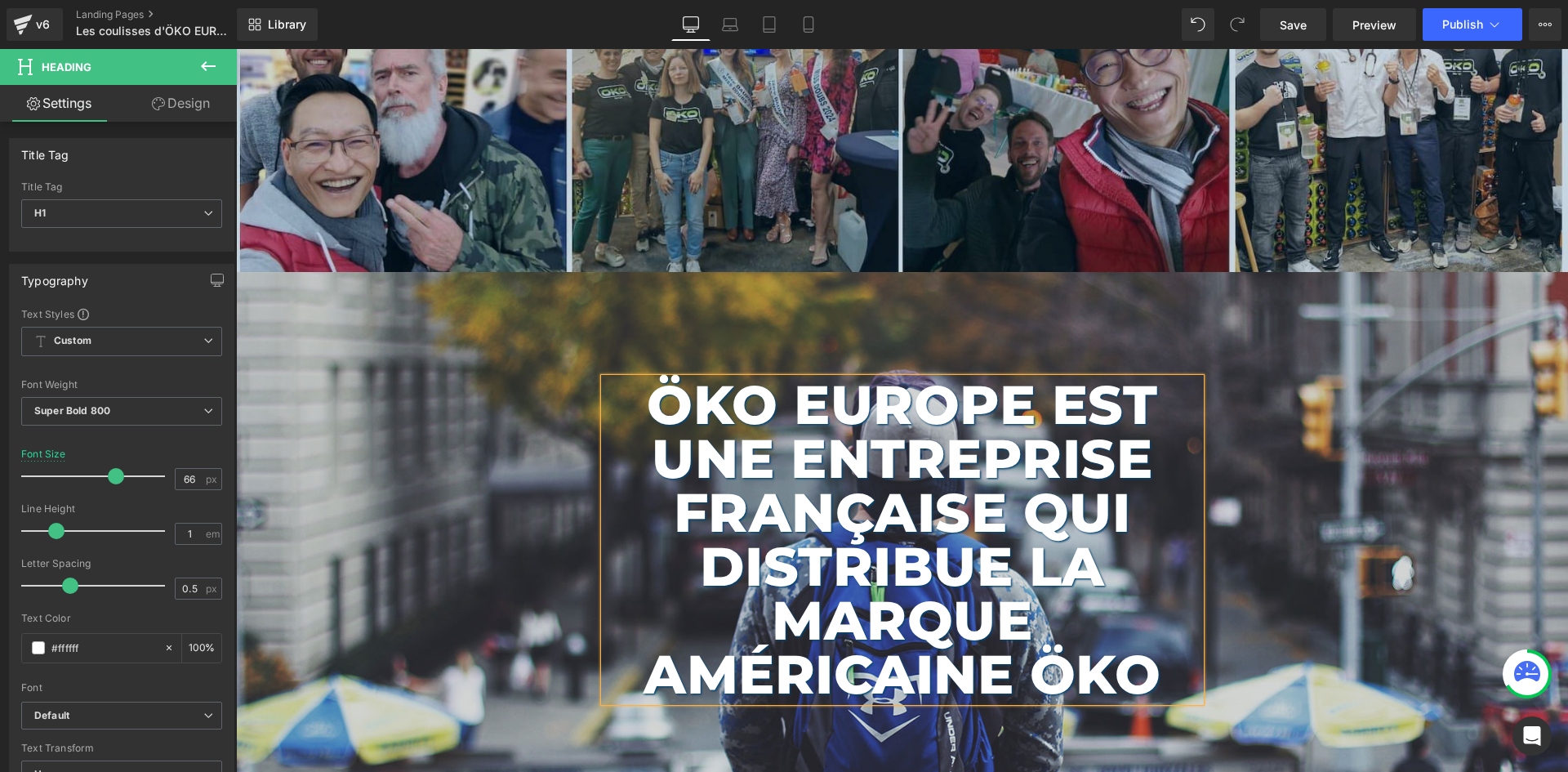
scroll to position [655, 0]
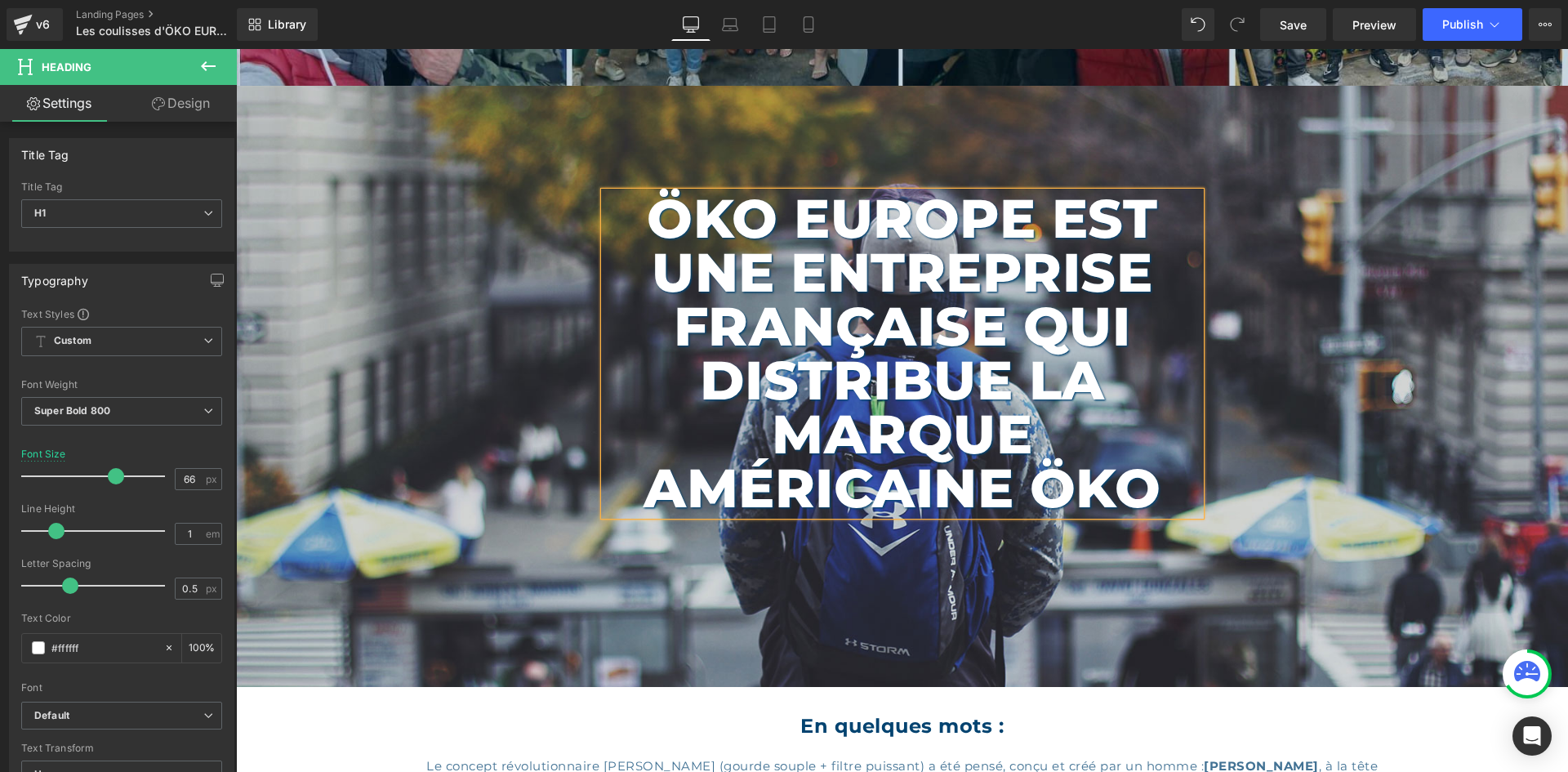
click at [303, 361] on span "ÖKO EUROPE est une entreprise française qui distribue la marque américaine ÖKO …" at bounding box center [902, 386] width 1332 height 274
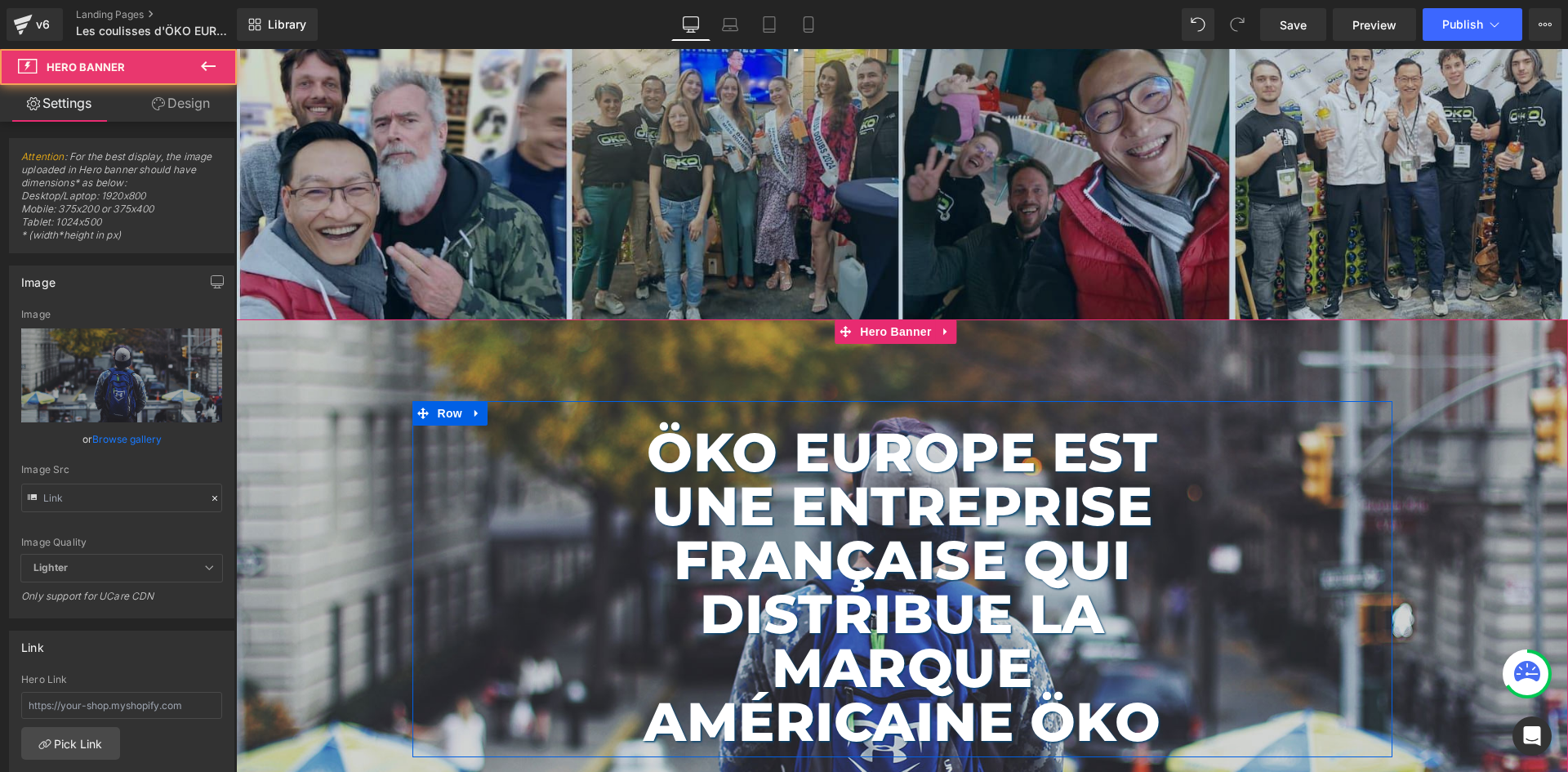
scroll to position [410, 0]
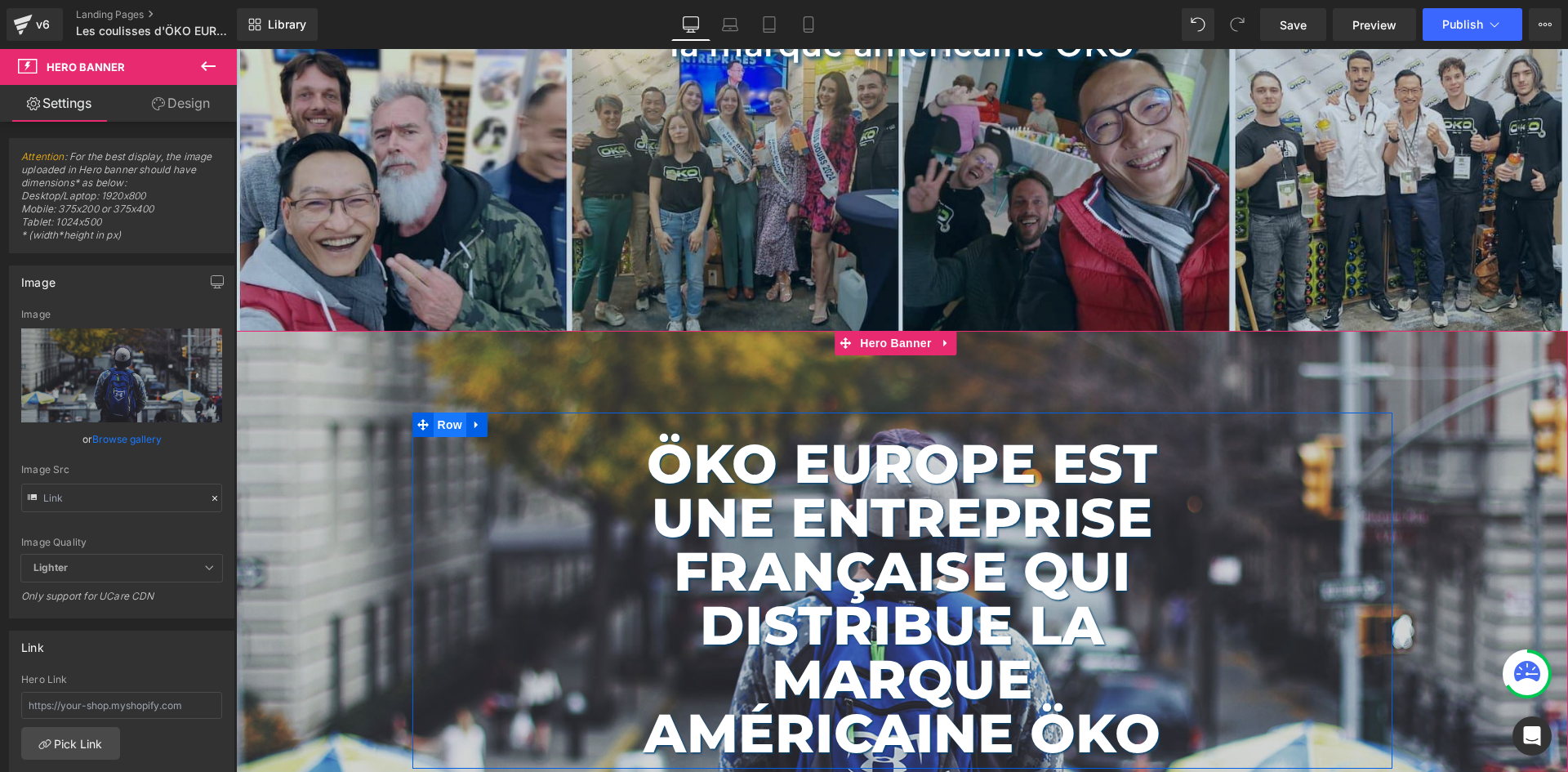
click at [436, 430] on span "Row" at bounding box center [449, 424] width 32 height 24
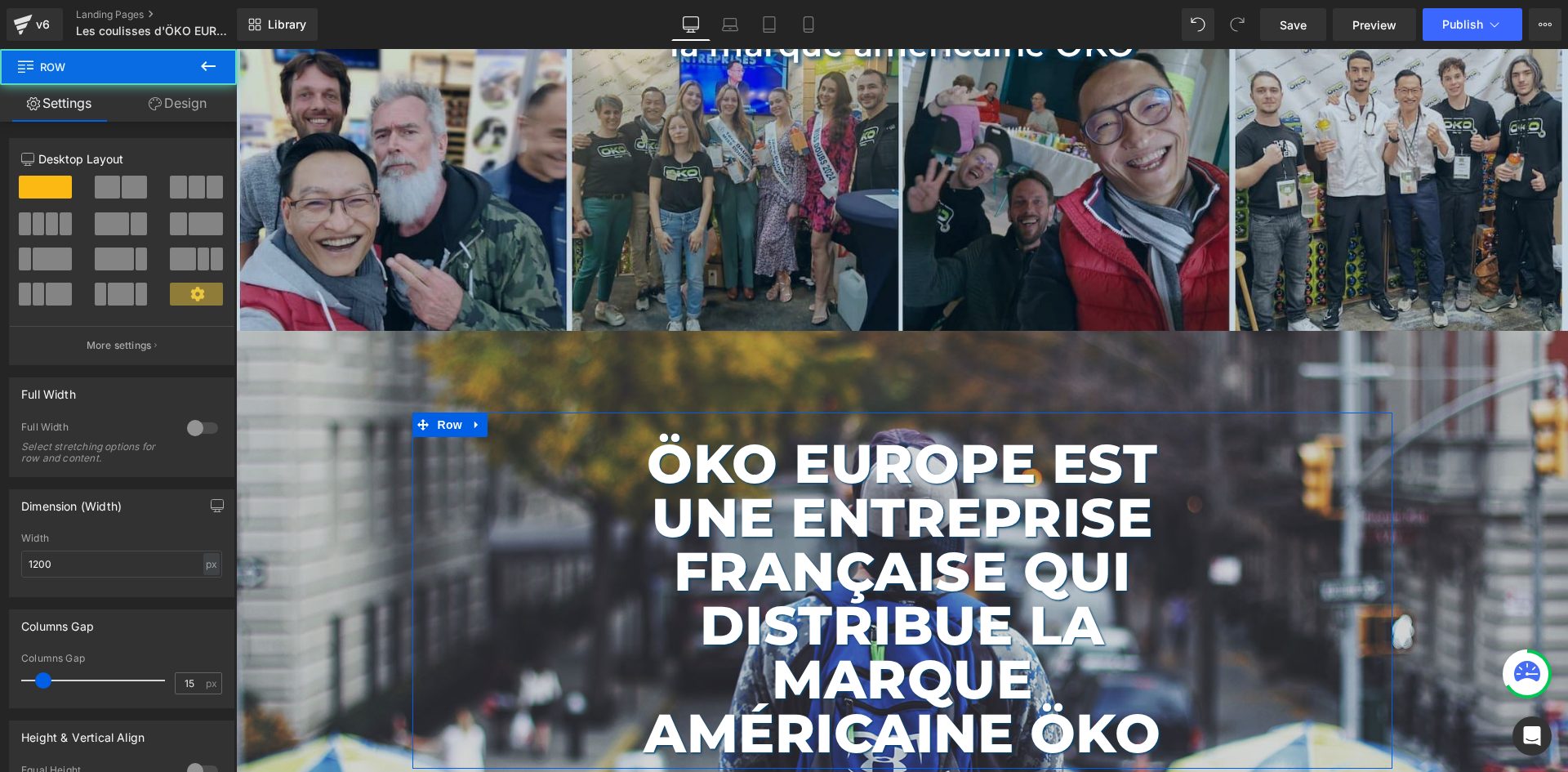
drag, startPoint x: 199, startPoint y: 112, endPoint x: 147, endPoint y: 153, distance: 66.2
click at [199, 112] on link "Design" at bounding box center [178, 104] width 119 height 37
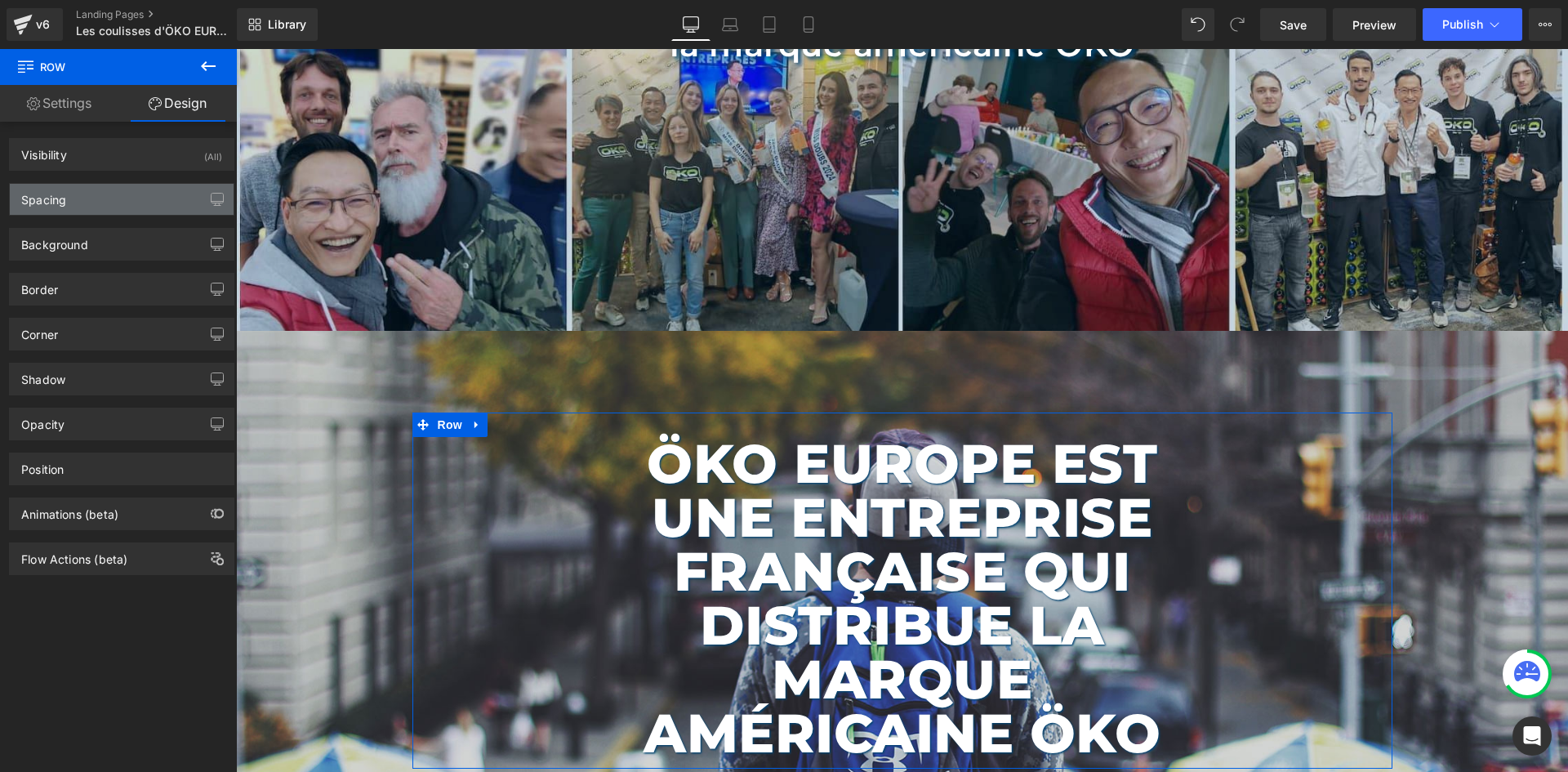
click at [120, 197] on div "Spacing" at bounding box center [121, 198] width 223 height 31
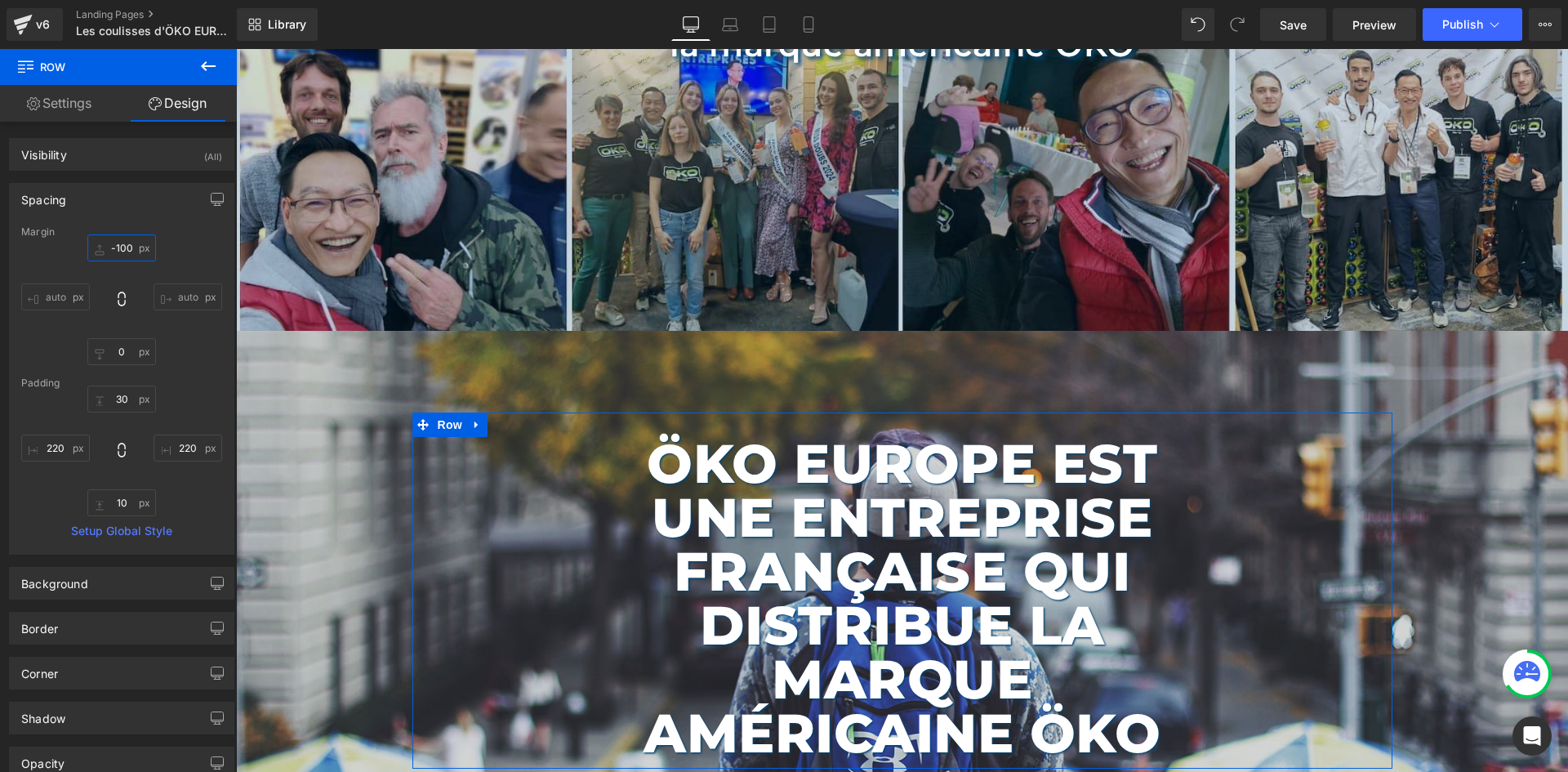
click at [115, 244] on input "-100" at bounding box center [121, 247] width 69 height 27
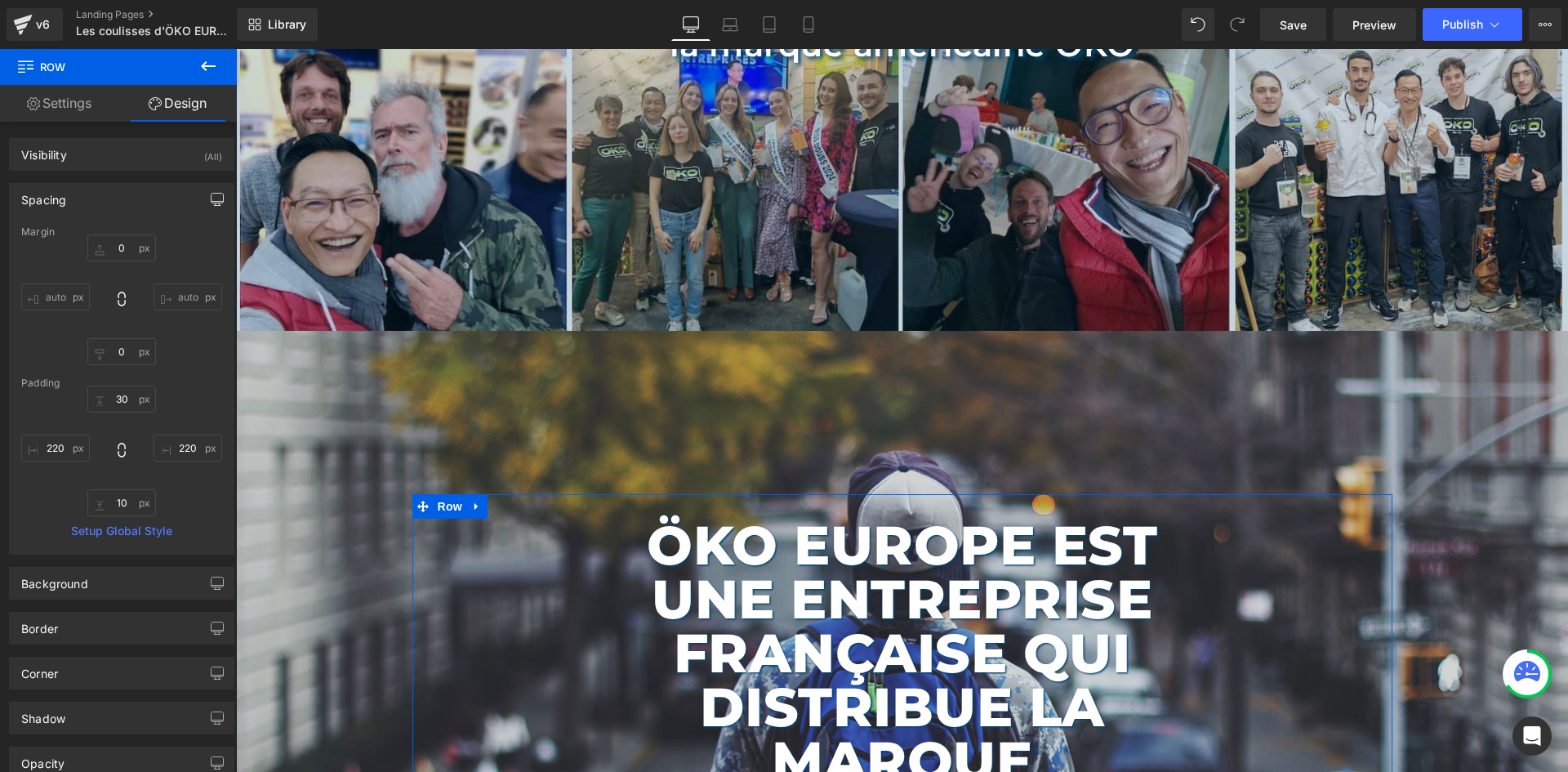
click at [217, 196] on button "button" at bounding box center [217, 198] width 26 height 31
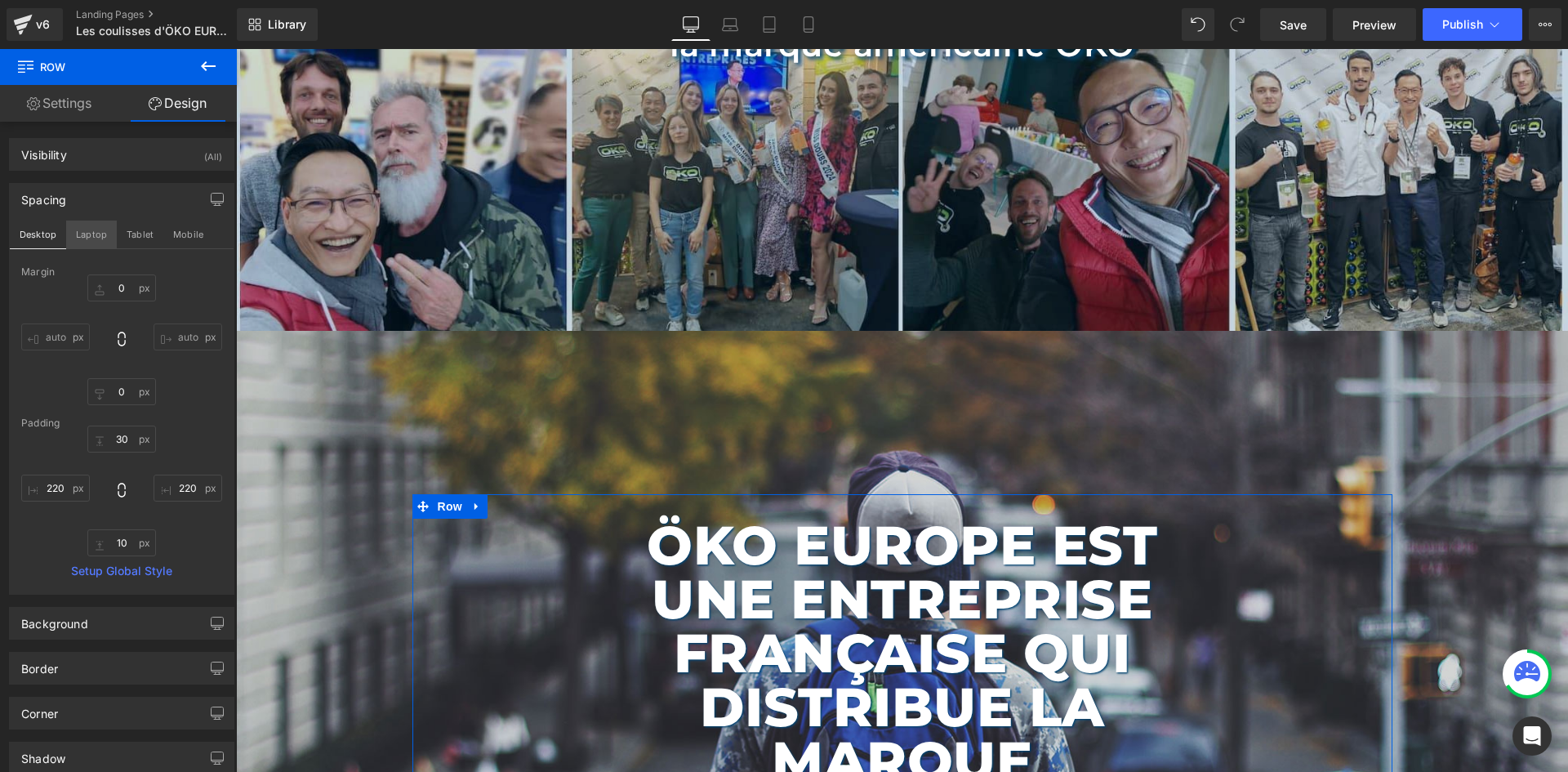
click at [106, 241] on button "Laptop" at bounding box center [91, 234] width 51 height 28
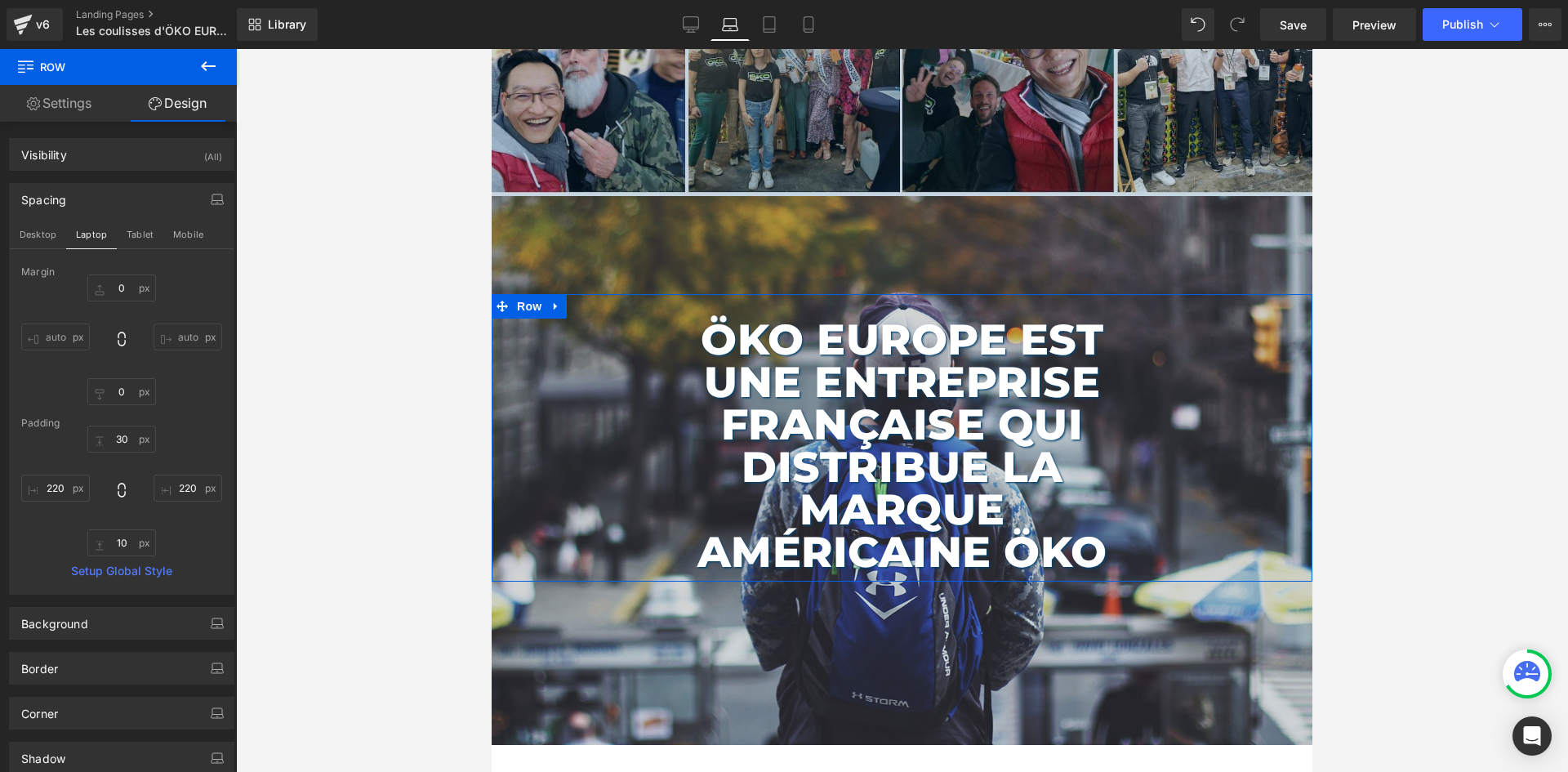
scroll to position [411, 0]
click at [133, 287] on input "0" at bounding box center [121, 287] width 69 height 27
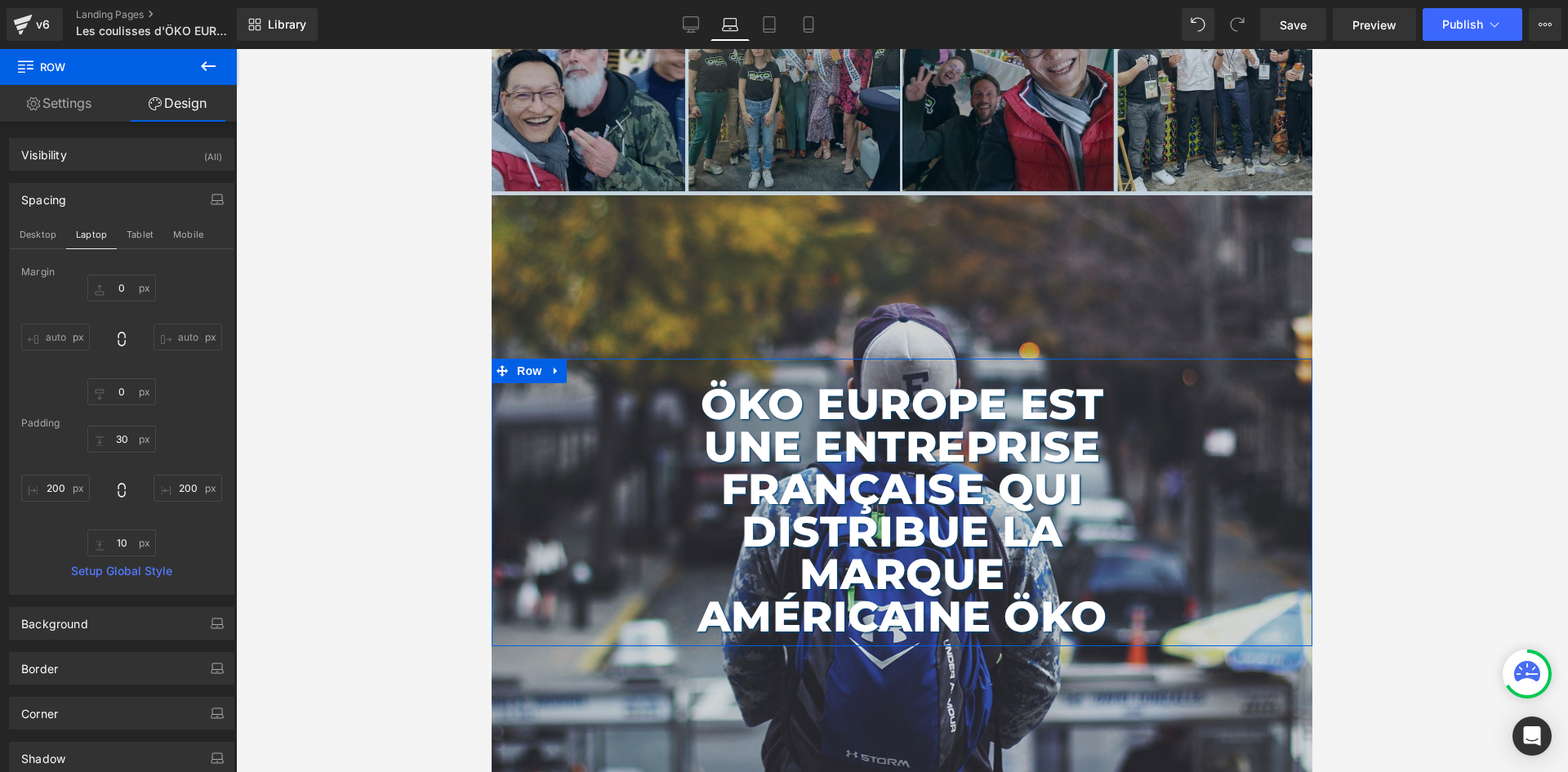
click at [138, 248] on div "Desktop Laptop Tablet Mobile" at bounding box center [121, 234] width 223 height 29
click at [147, 234] on button "Tablet" at bounding box center [140, 234] width 46 height 28
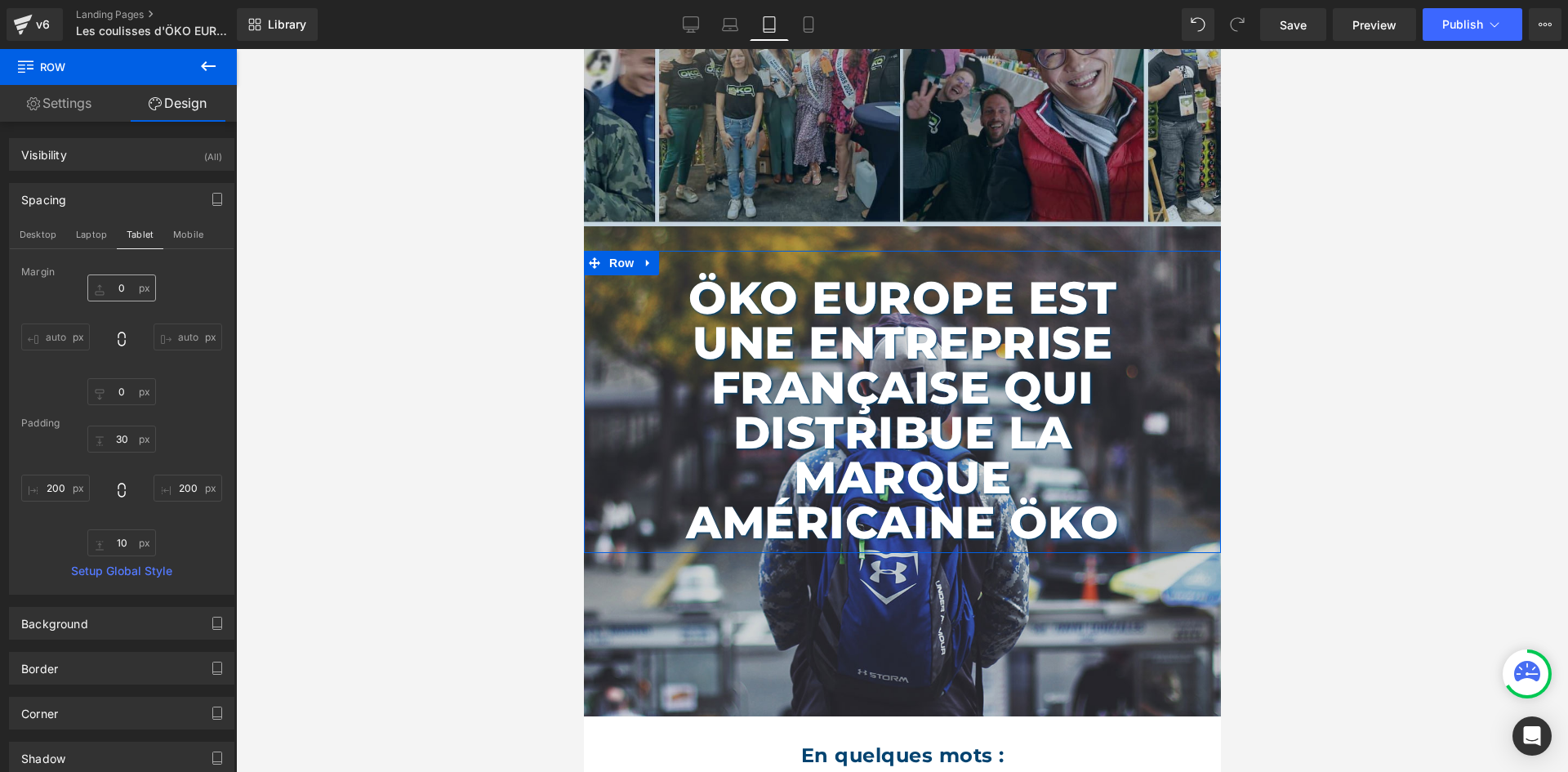
scroll to position [303, 0]
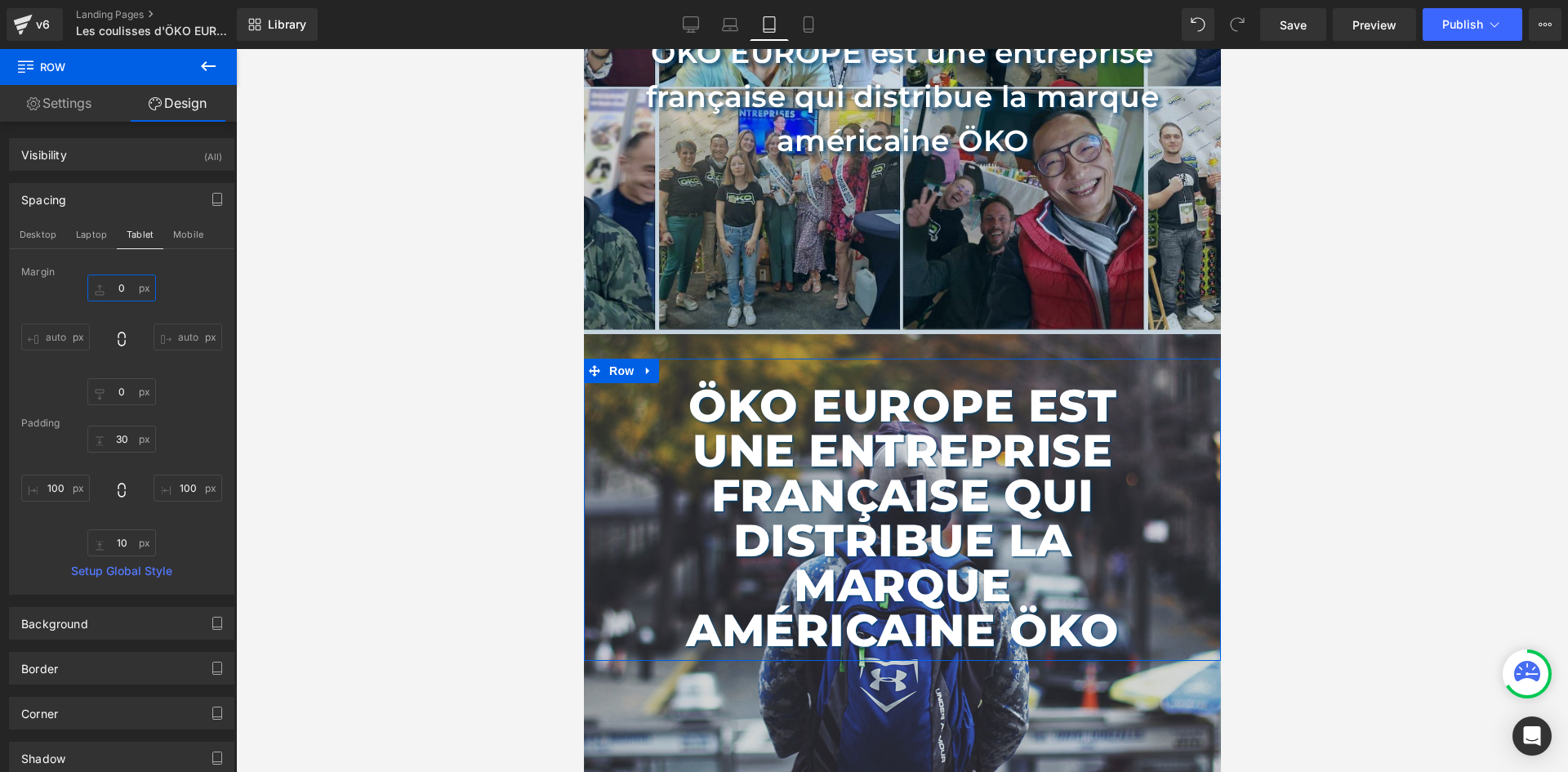
click at [132, 278] on input "0" at bounding box center [121, 287] width 69 height 27
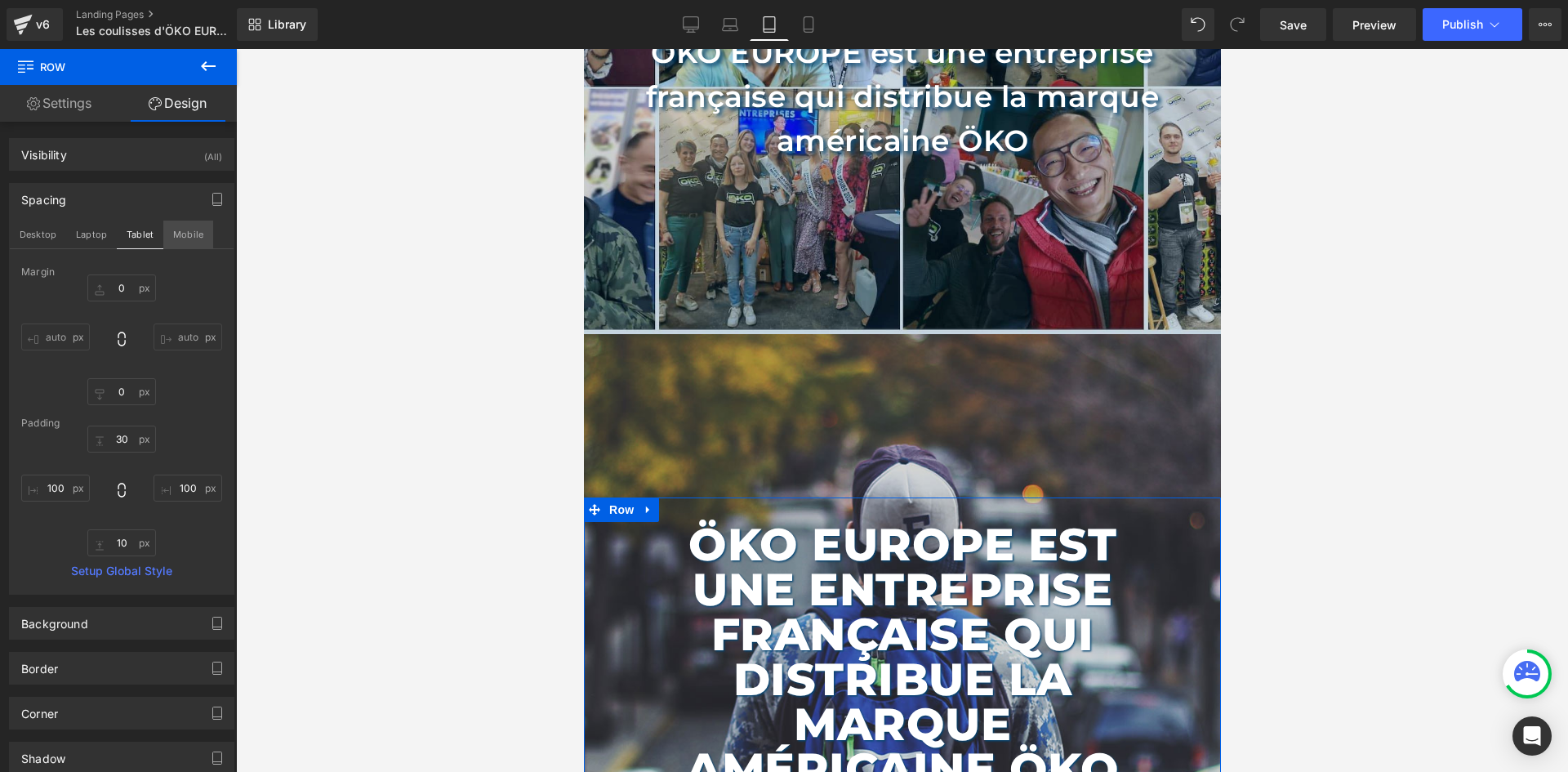
click at [167, 237] on button "Mobile" at bounding box center [188, 234] width 50 height 28
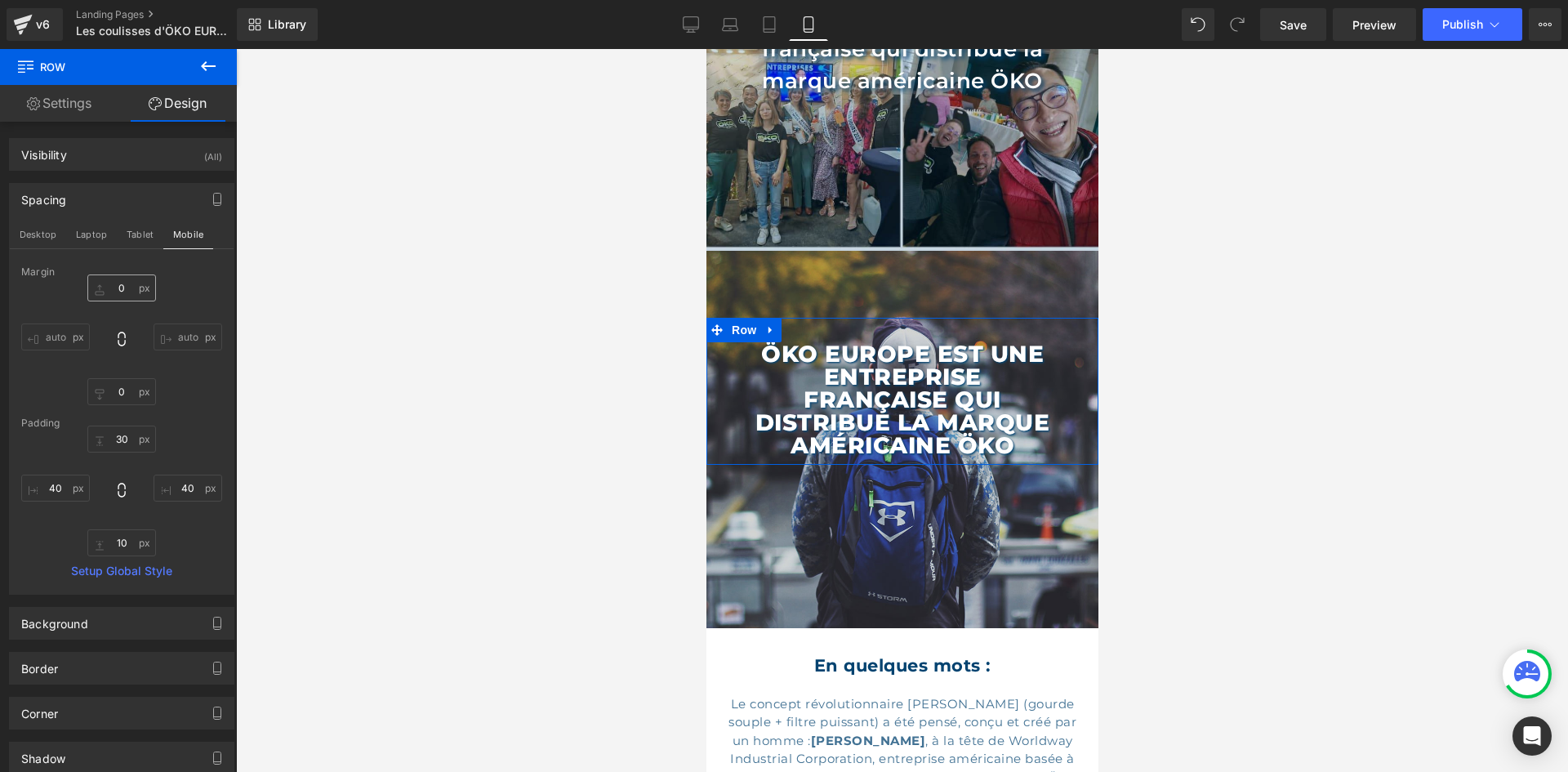
scroll to position [123, 0]
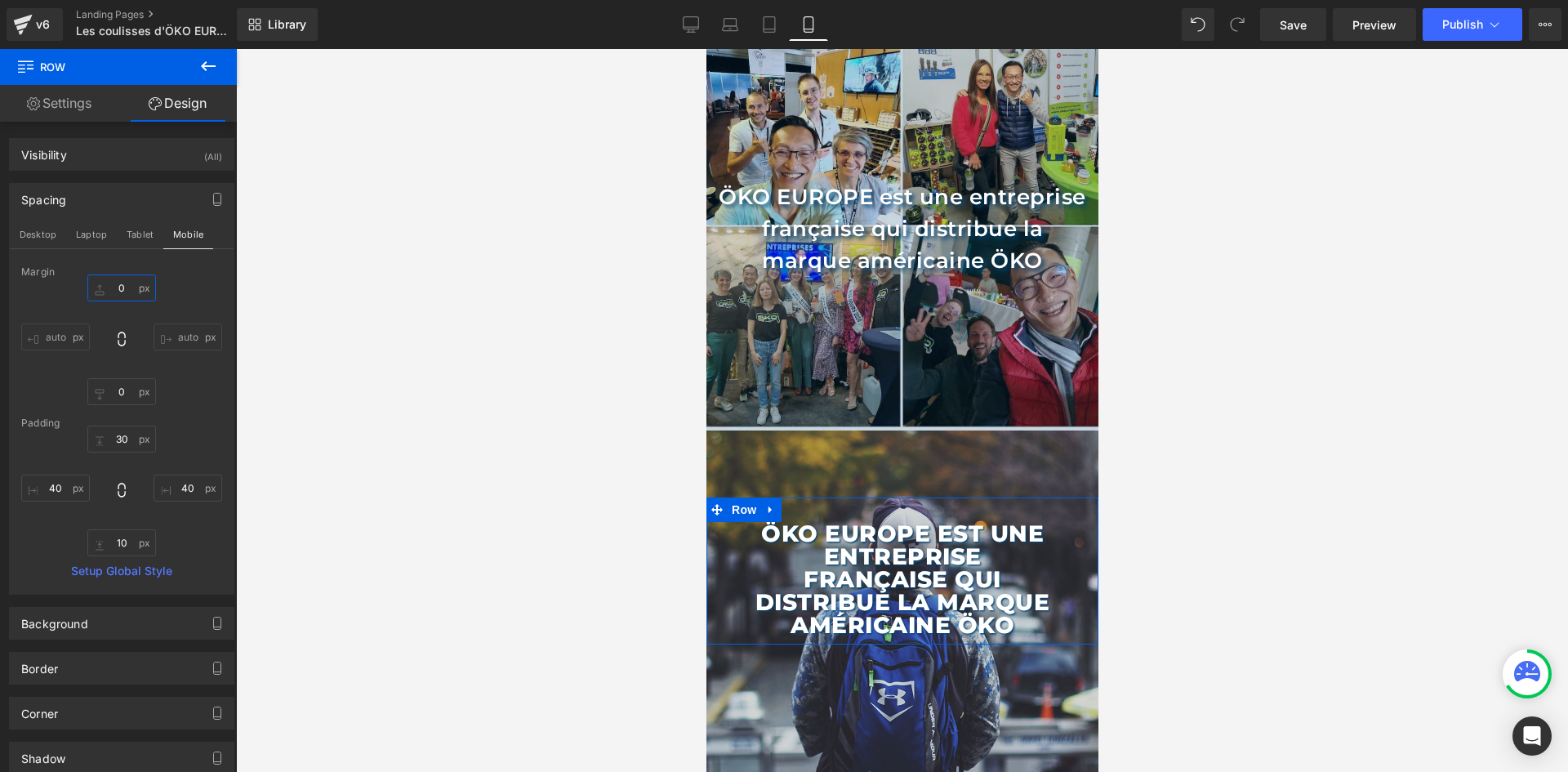
click at [117, 287] on input "0" at bounding box center [121, 287] width 69 height 27
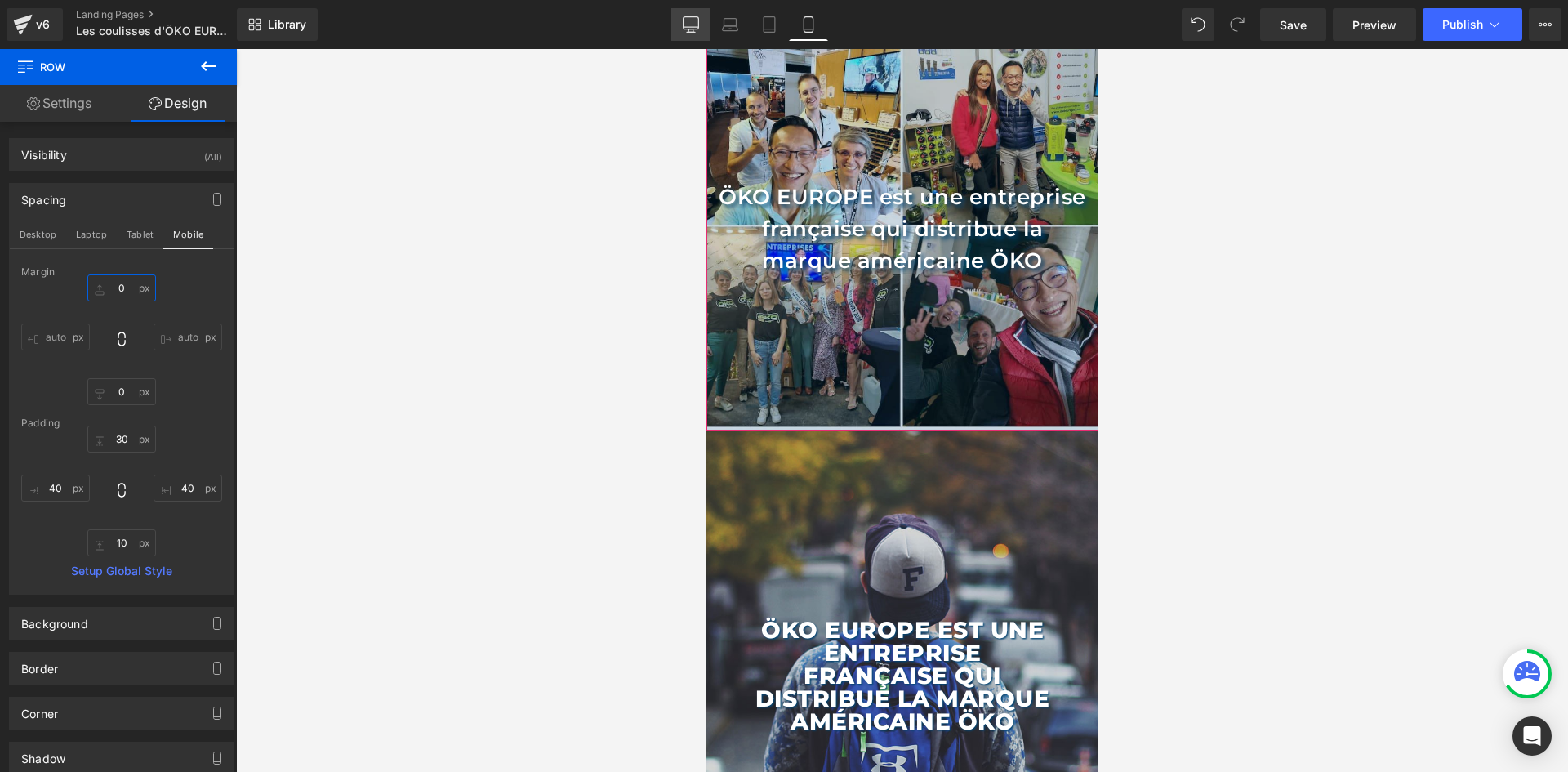
type input "0"
click at [688, 28] on icon at bounding box center [691, 25] width 17 height 17
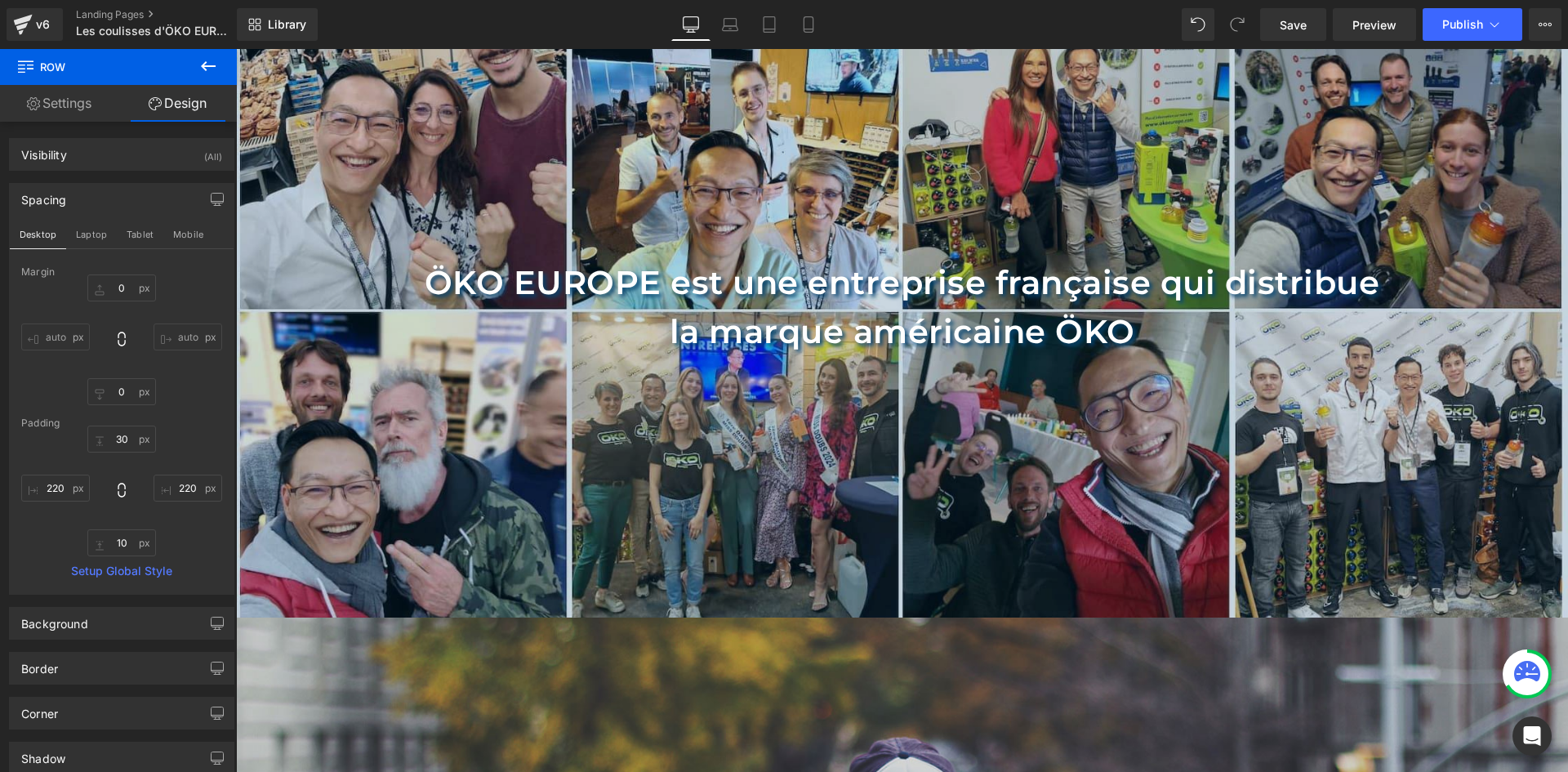
scroll to position [310, 0]
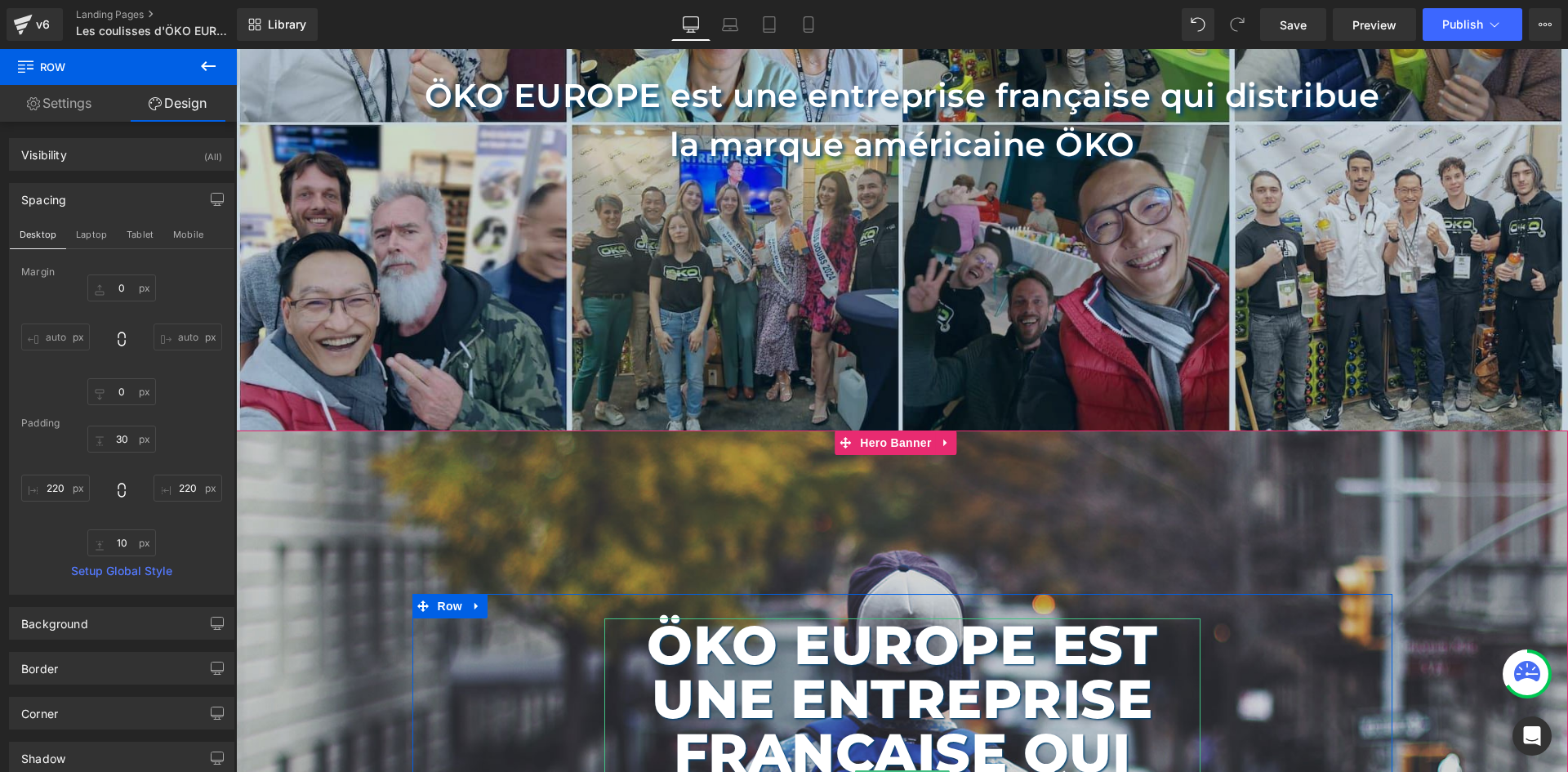
click at [891, 705] on h1 "ÖKO EUROPE est une entreprise française qui distribue la marque américaine ÖKO" at bounding box center [902, 779] width 596 height 323
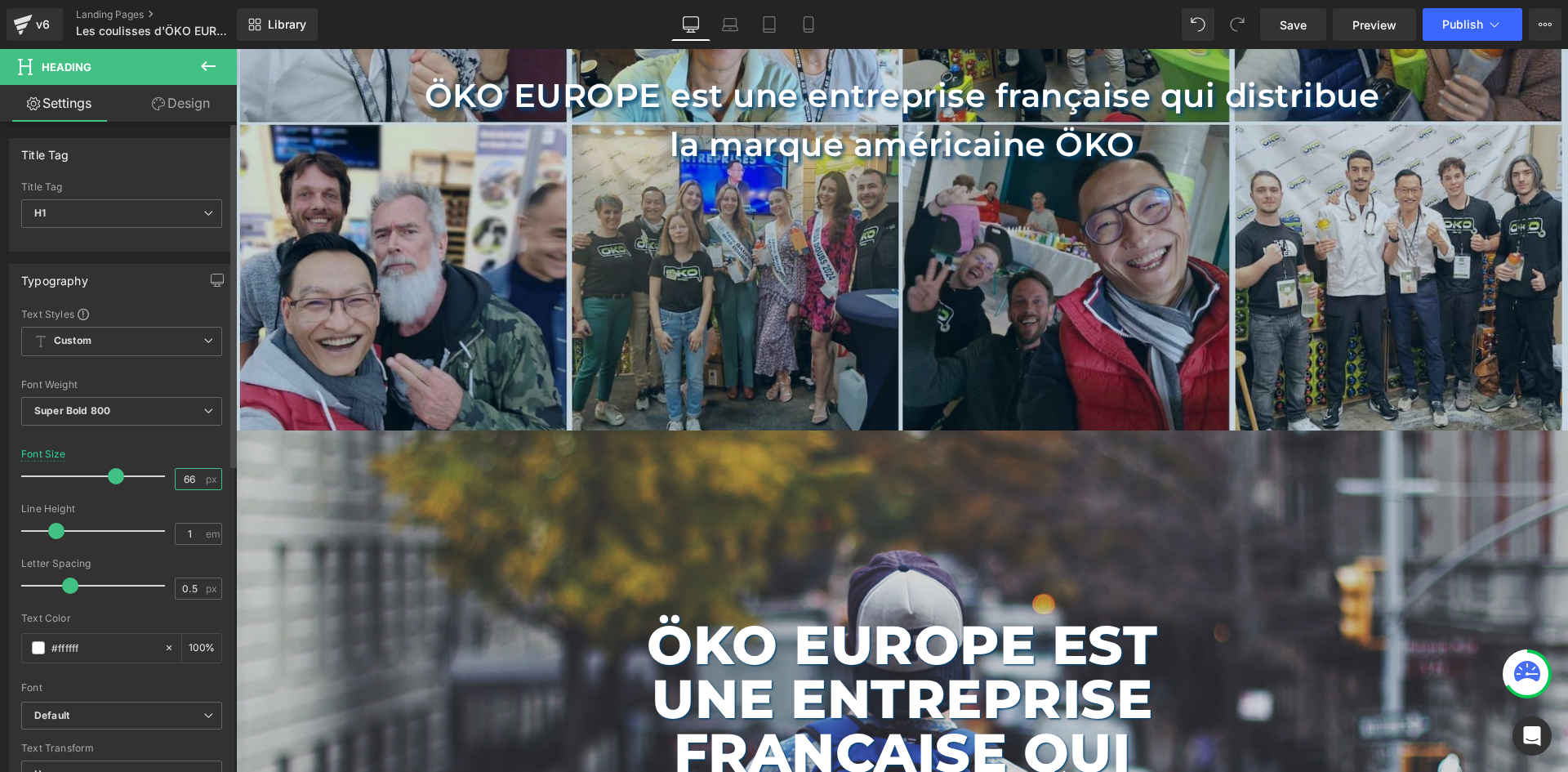
drag, startPoint x: 190, startPoint y: 475, endPoint x: 146, endPoint y: 463, distance: 45.6
click at [146, 463] on div "Font Size 66 px" at bounding box center [121, 475] width 201 height 55
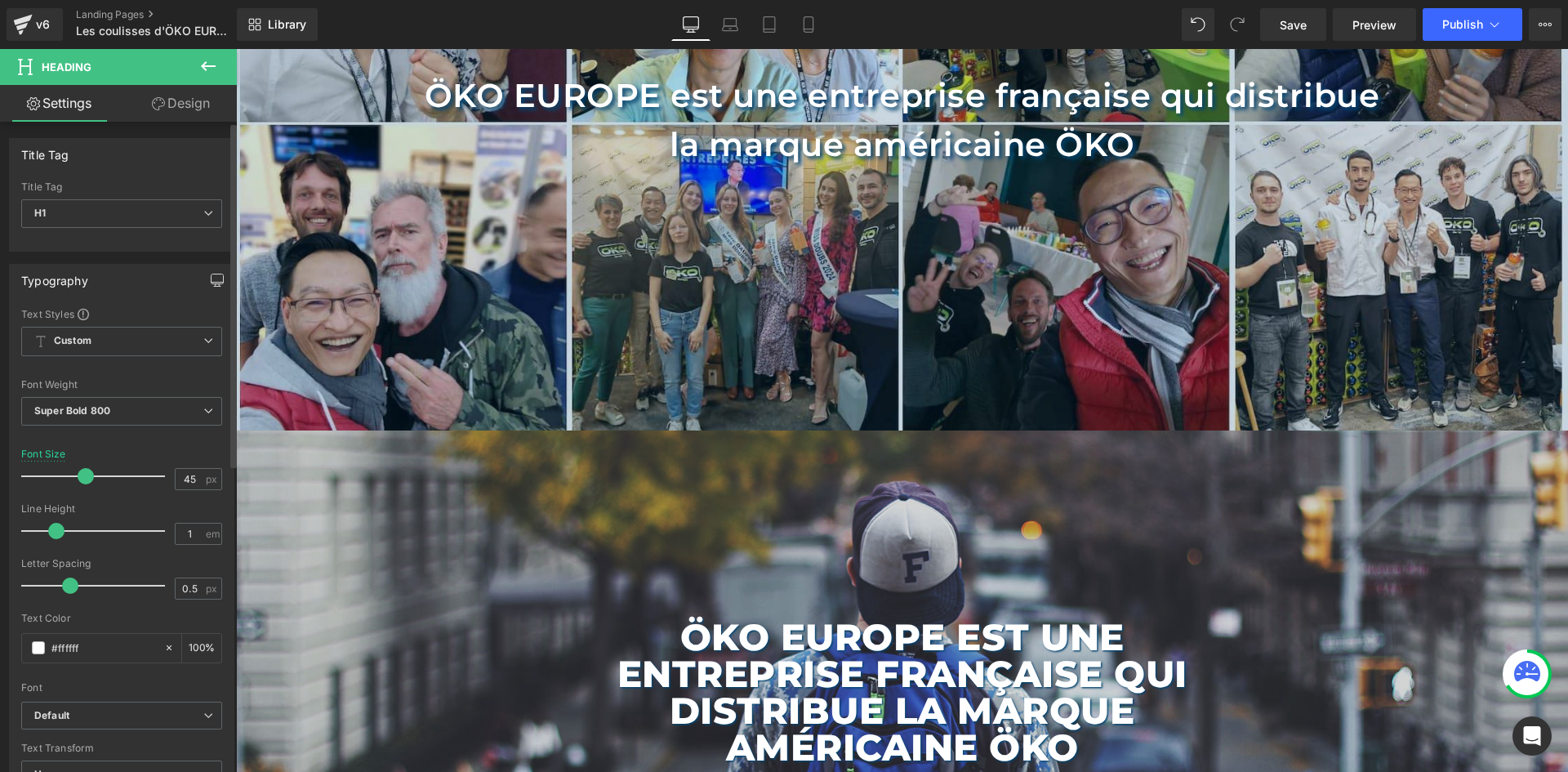
click at [210, 277] on icon "button" at bounding box center [217, 280] width 13 height 13
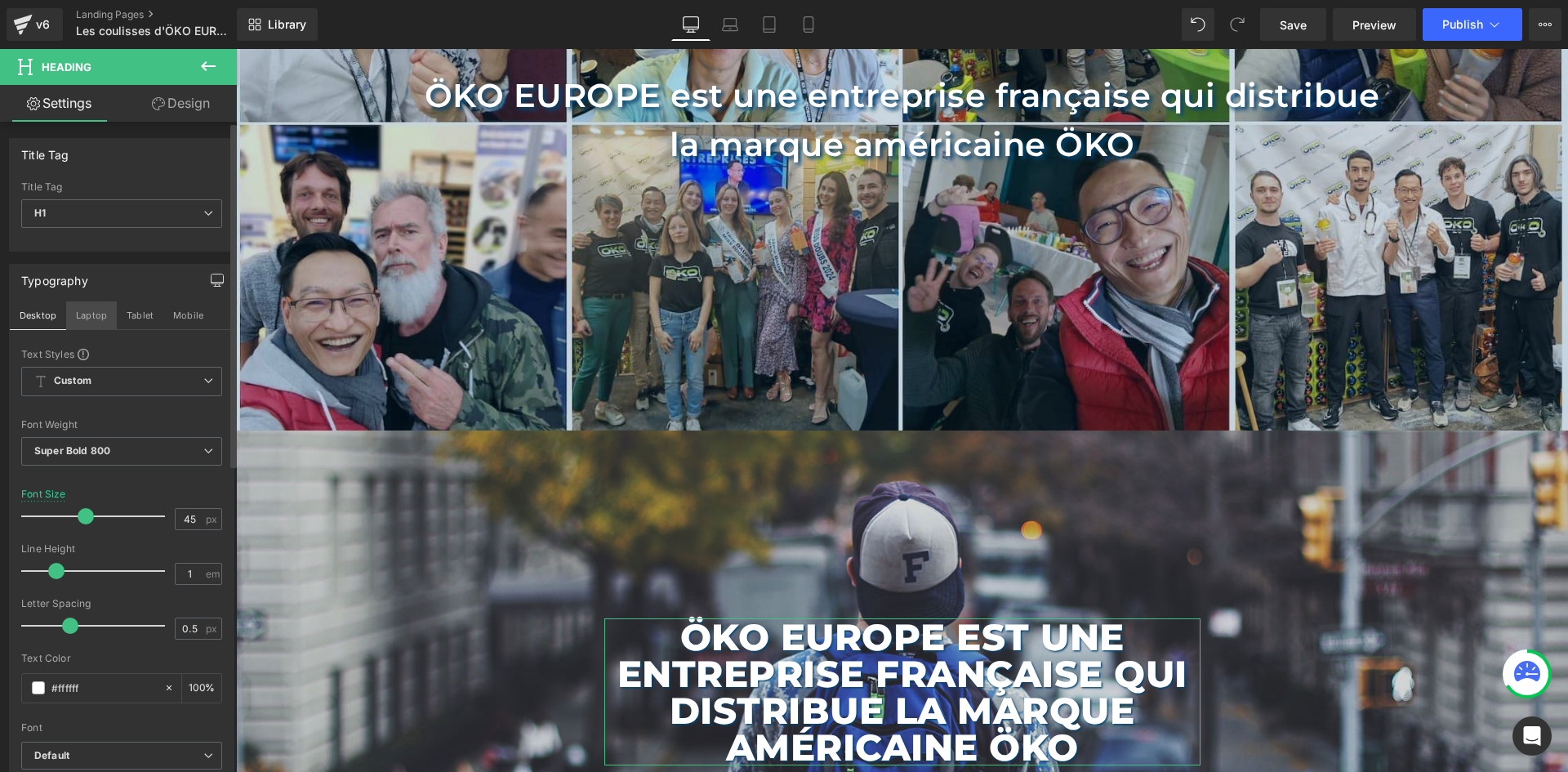
click at [93, 319] on button "Laptop" at bounding box center [91, 315] width 51 height 28
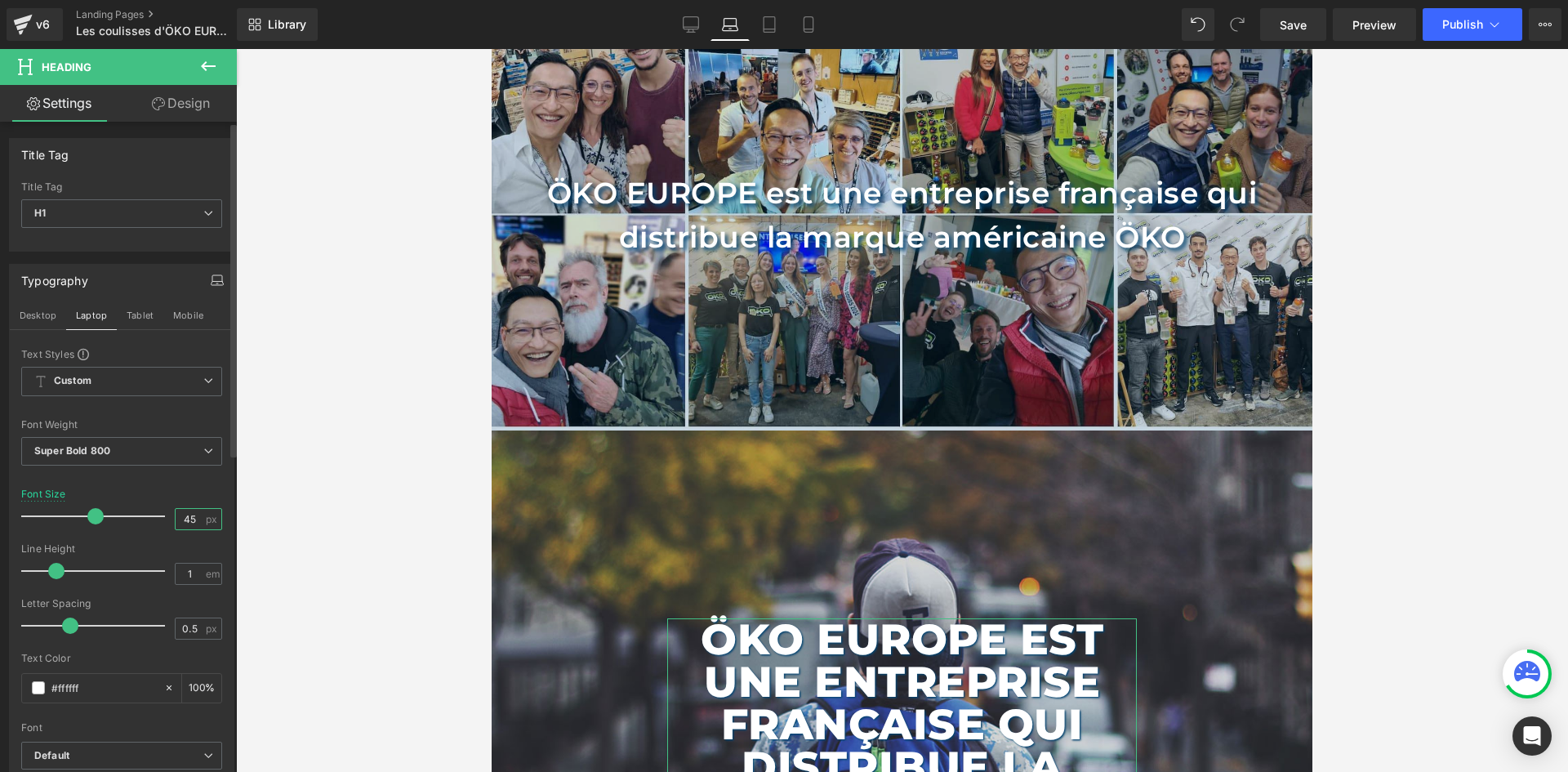
click at [188, 517] on input "45" at bounding box center [189, 519] width 29 height 20
click at [186, 518] on input "45" at bounding box center [189, 519] width 29 height 20
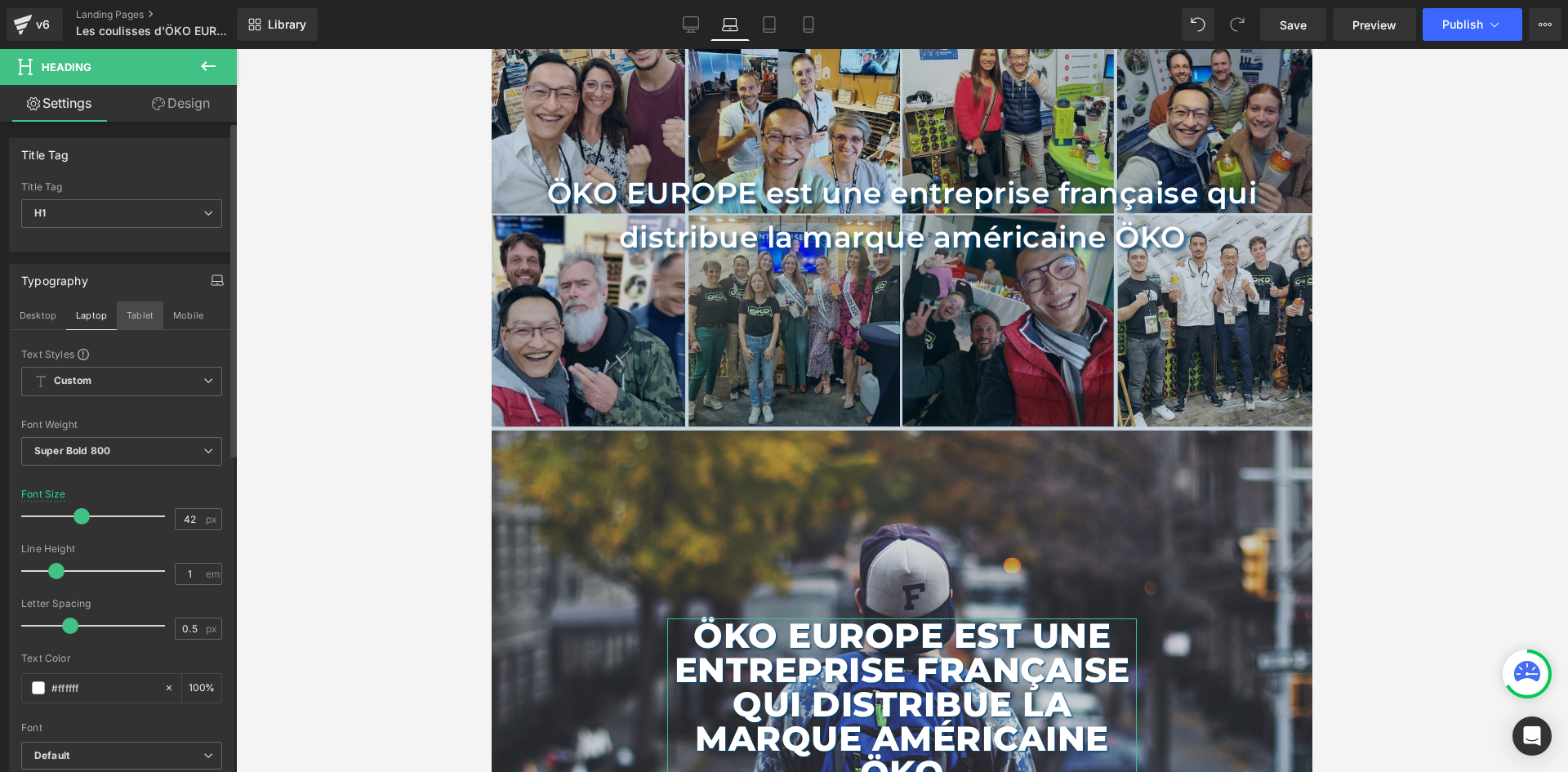
click at [145, 310] on button "Tablet" at bounding box center [140, 315] width 46 height 28
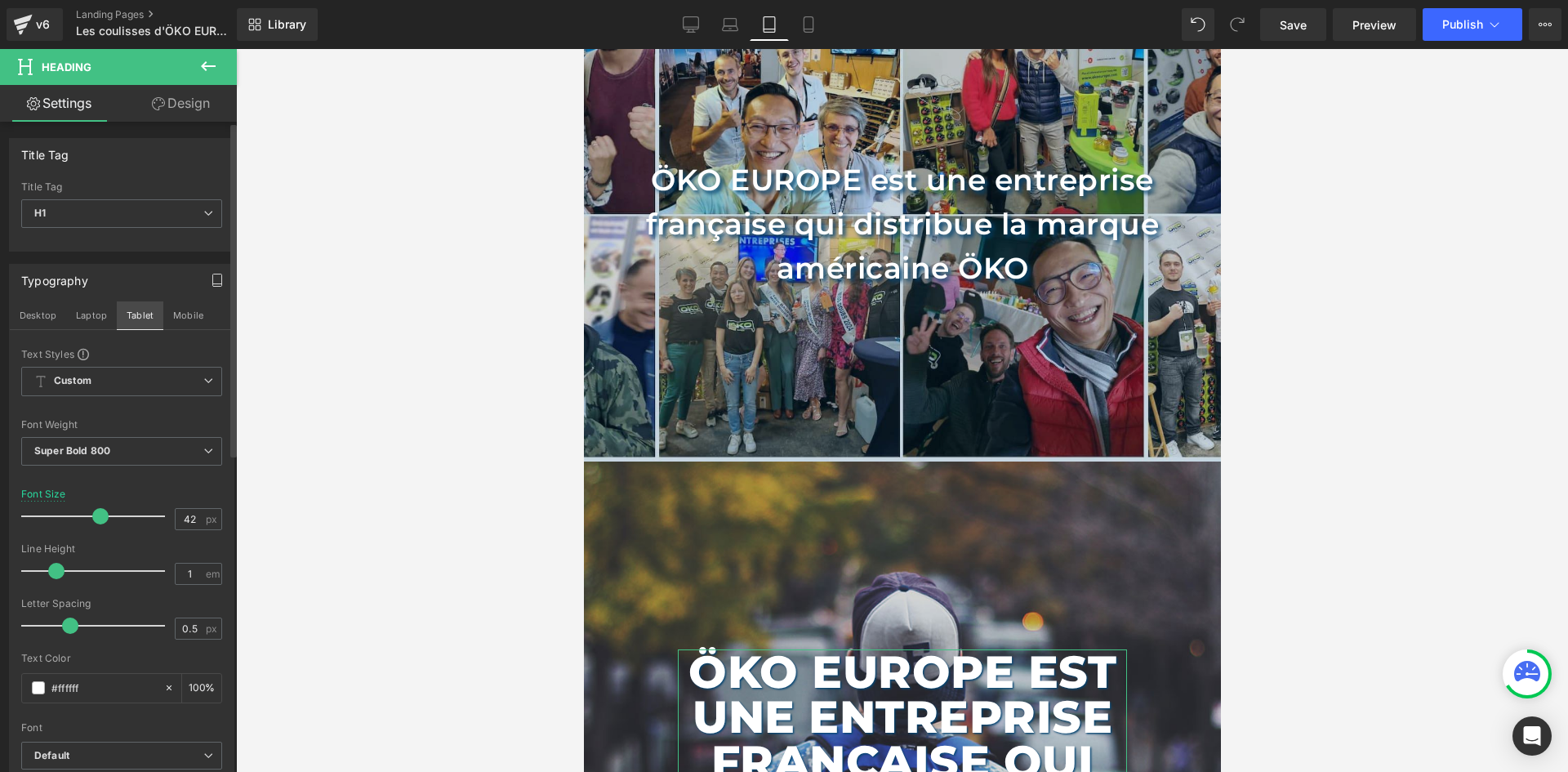
scroll to position [207, 0]
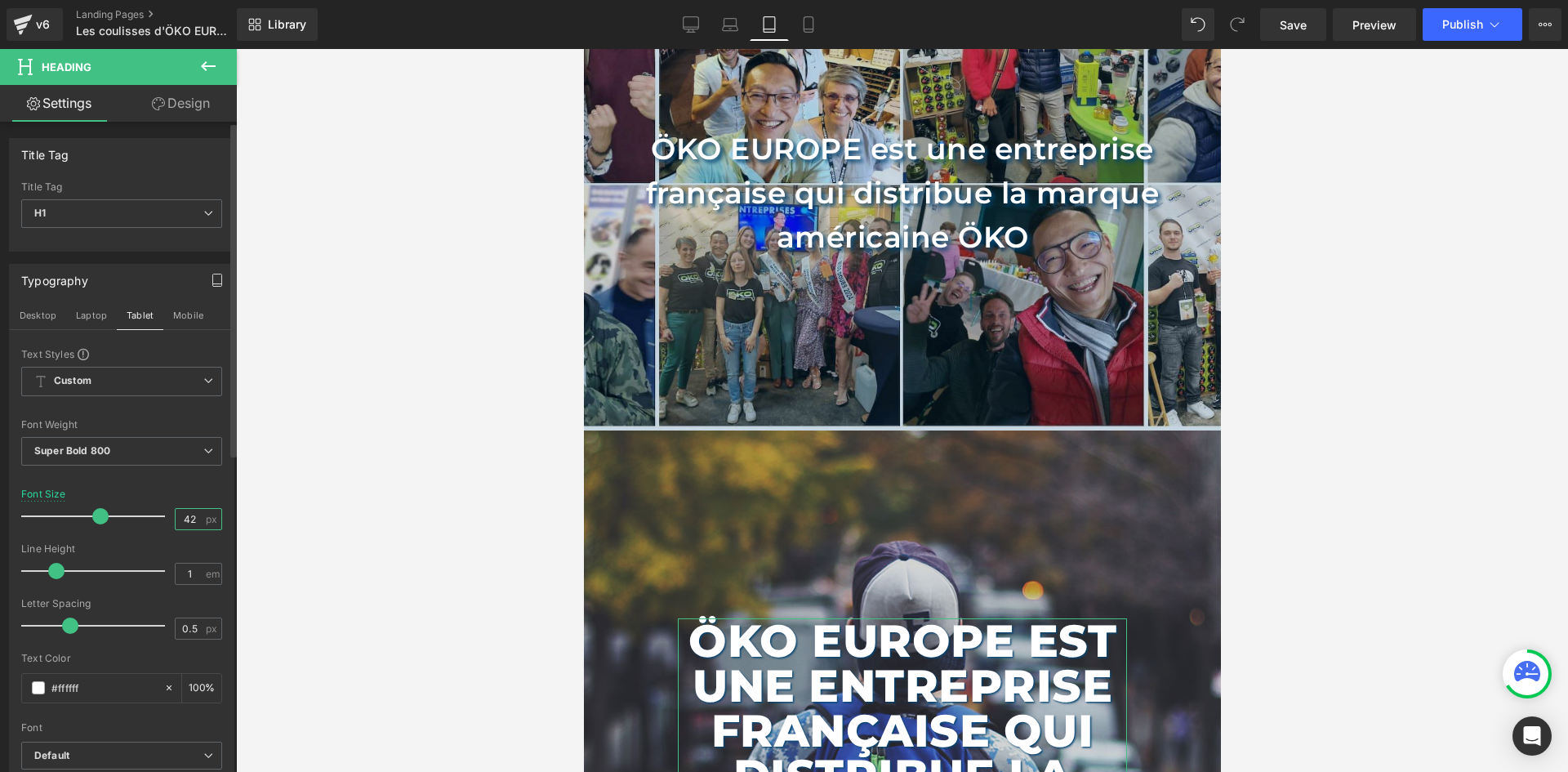
click at [183, 523] on input "42" at bounding box center [189, 519] width 29 height 20
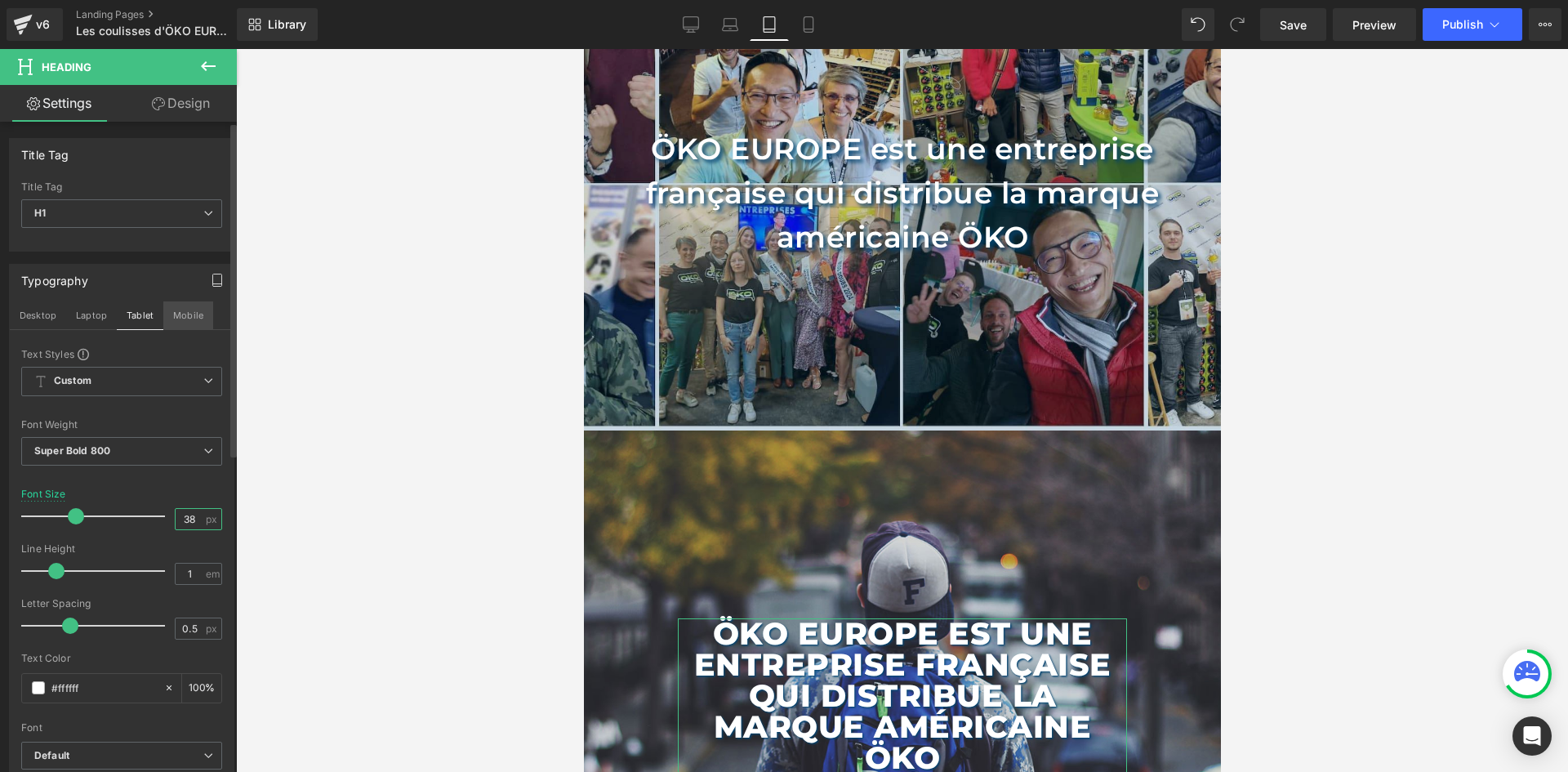
type input "38"
click at [183, 323] on button "Mobile" at bounding box center [188, 315] width 50 height 28
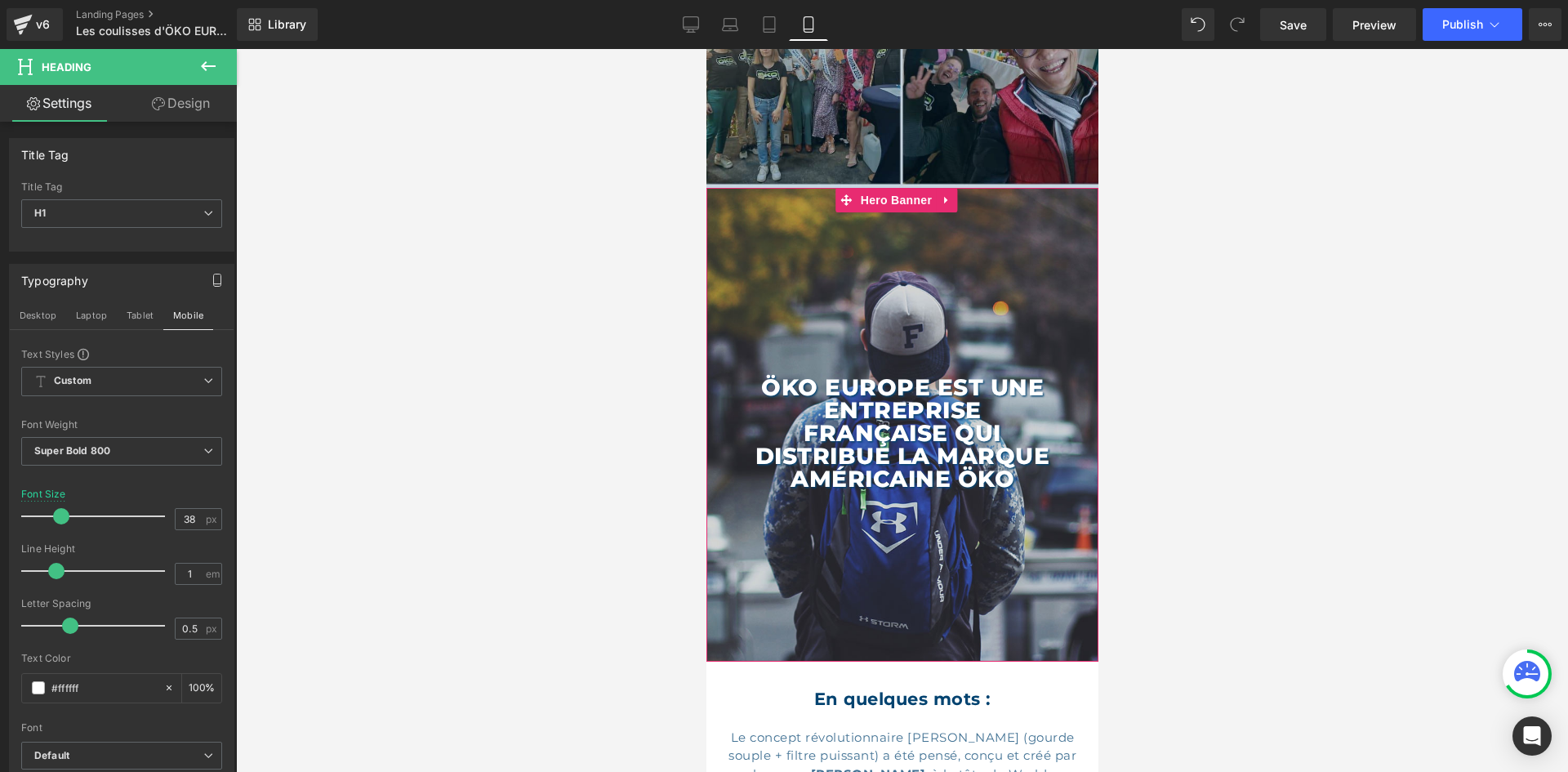
scroll to position [368, 0]
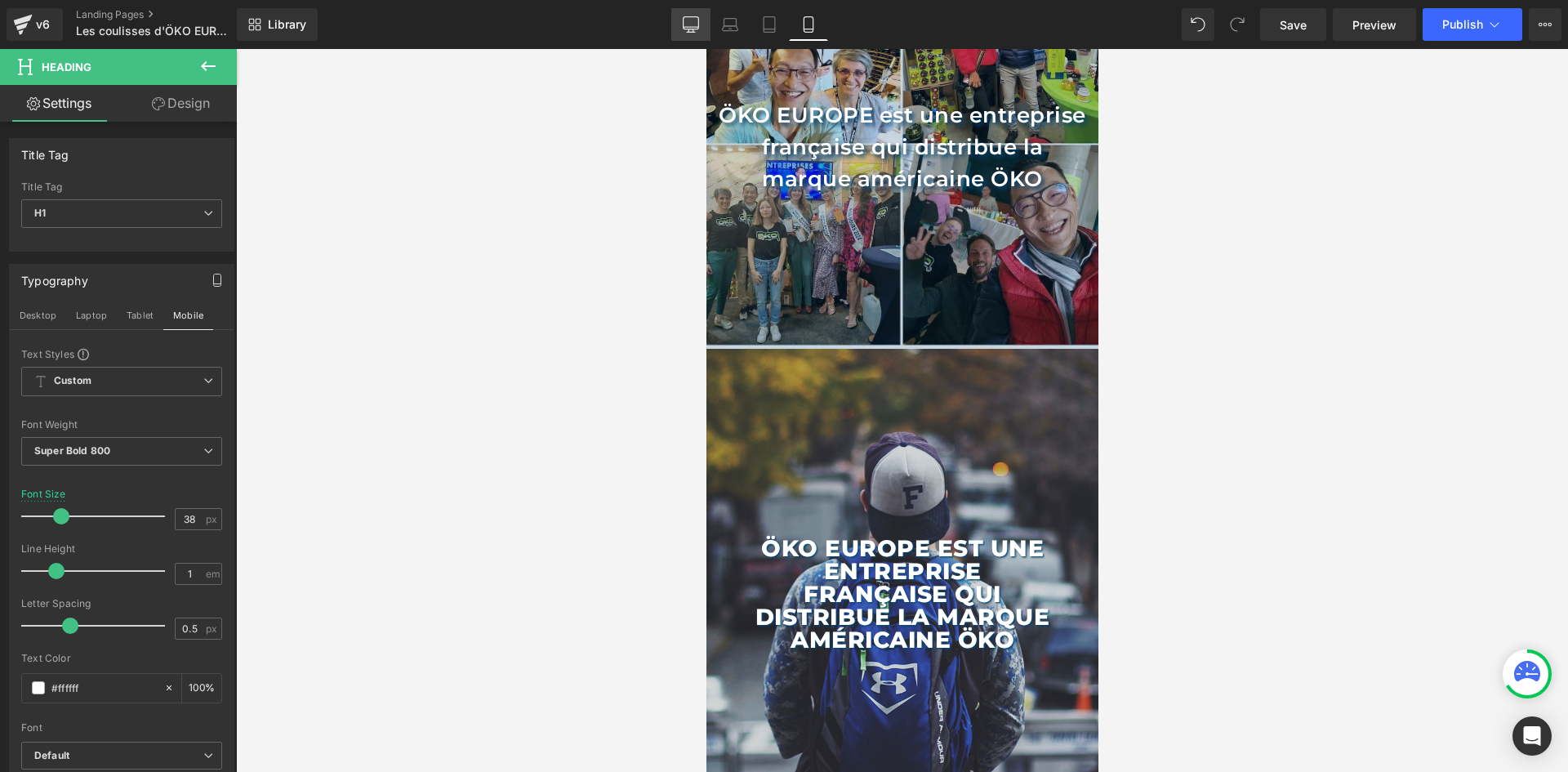
click at [686, 21] on icon at bounding box center [691, 25] width 17 height 17
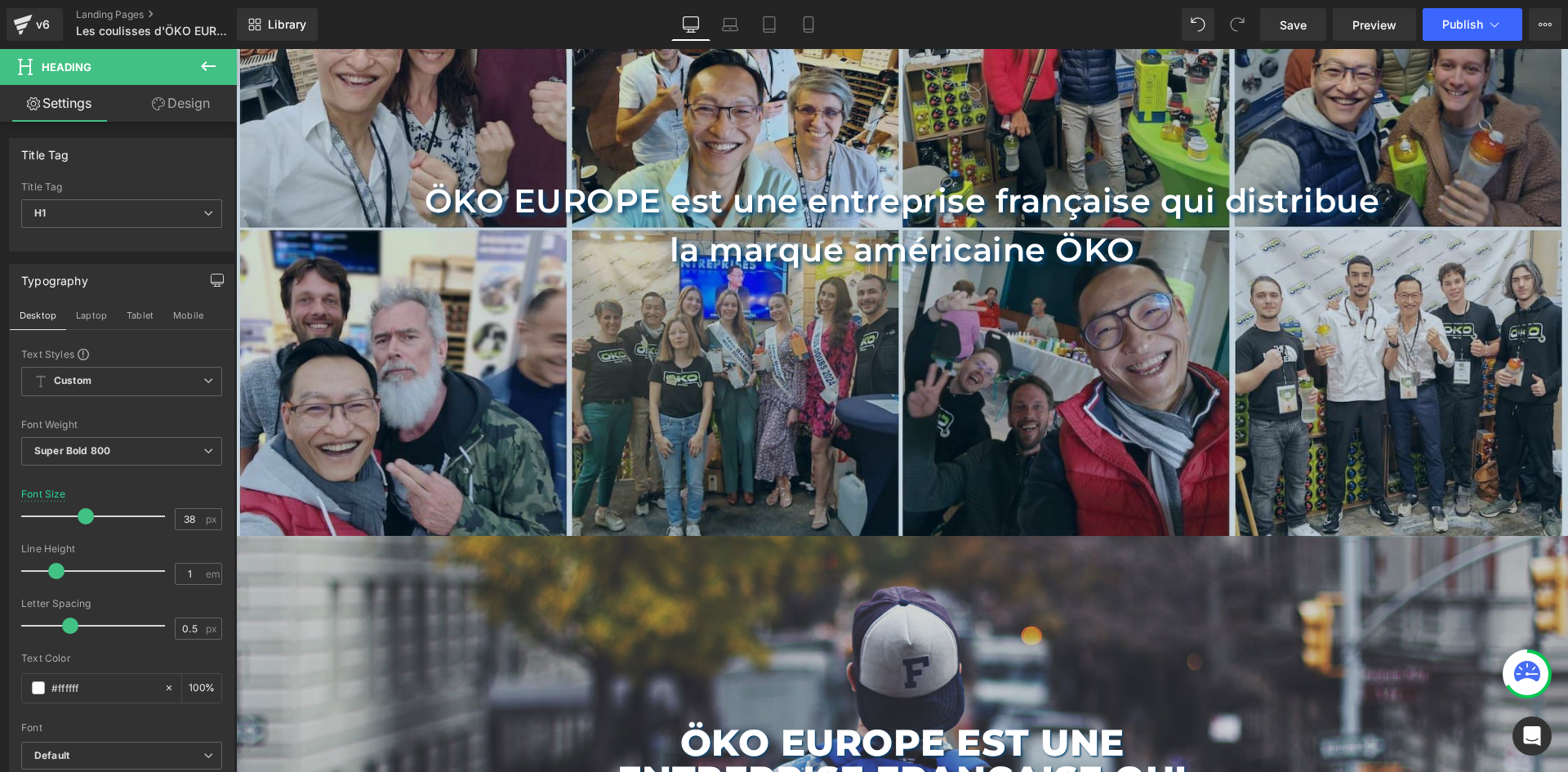
scroll to position [392, 0]
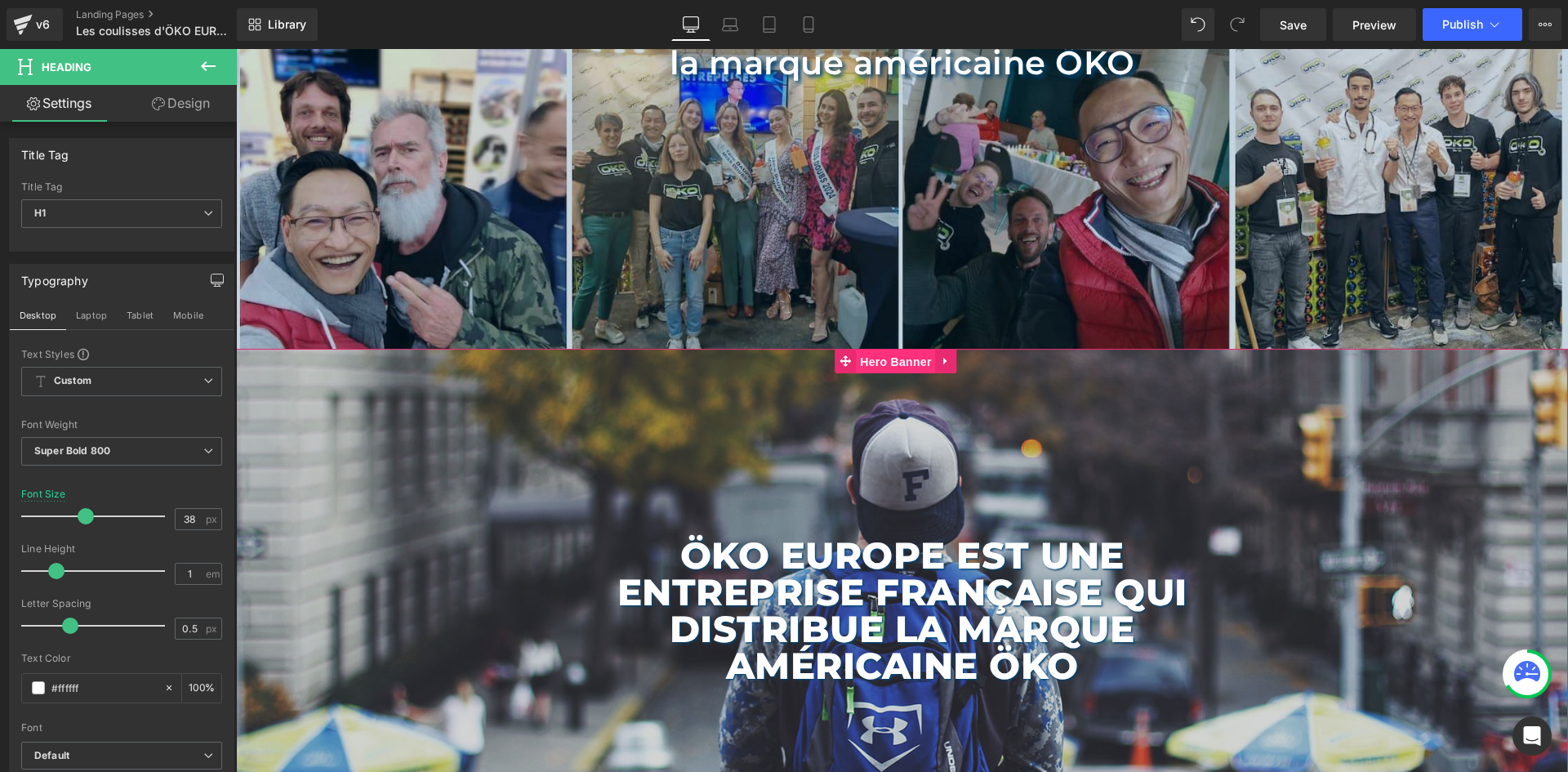
click at [878, 370] on span "Hero Banner" at bounding box center [894, 361] width 79 height 24
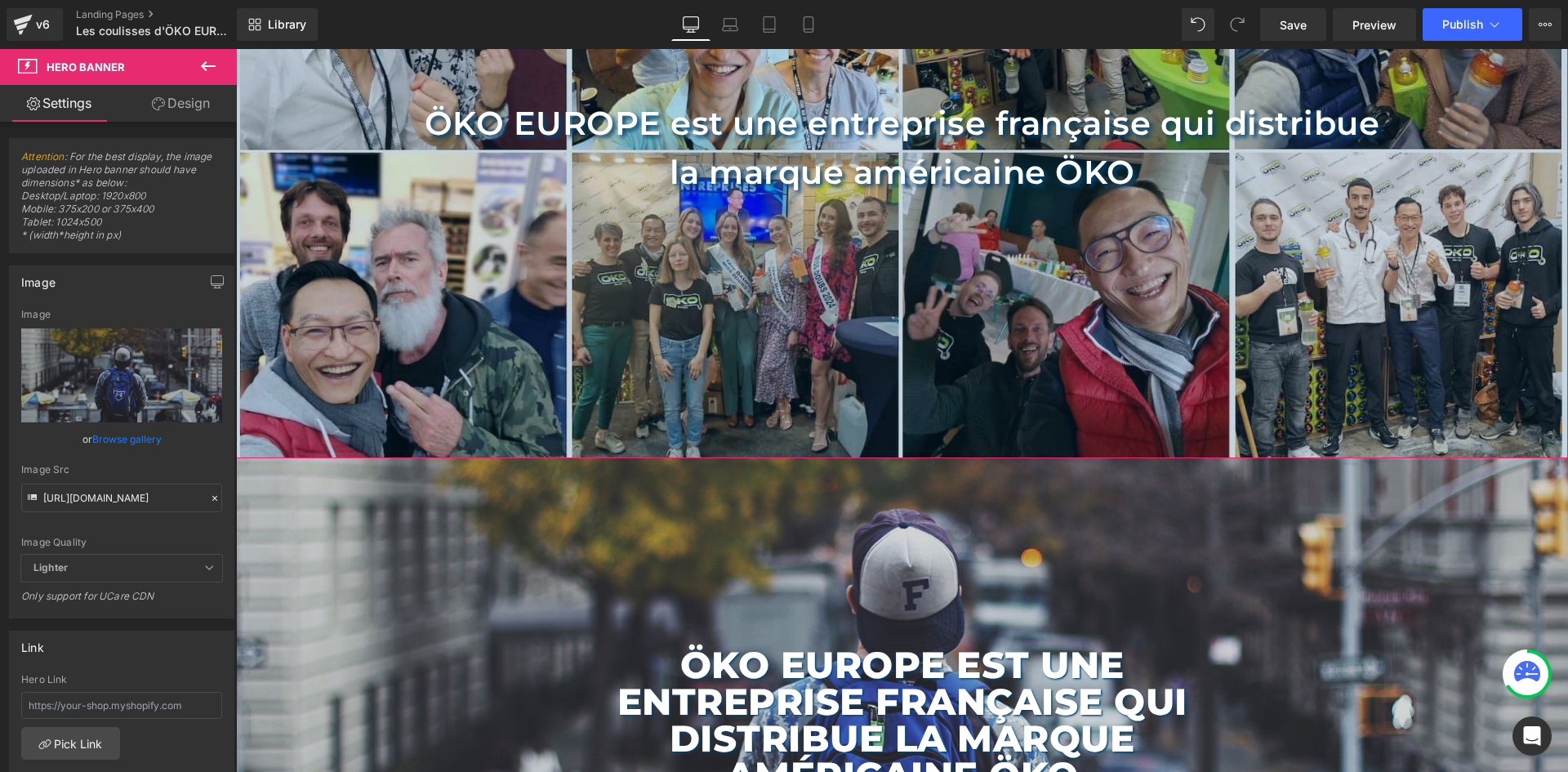
scroll to position [310, 0]
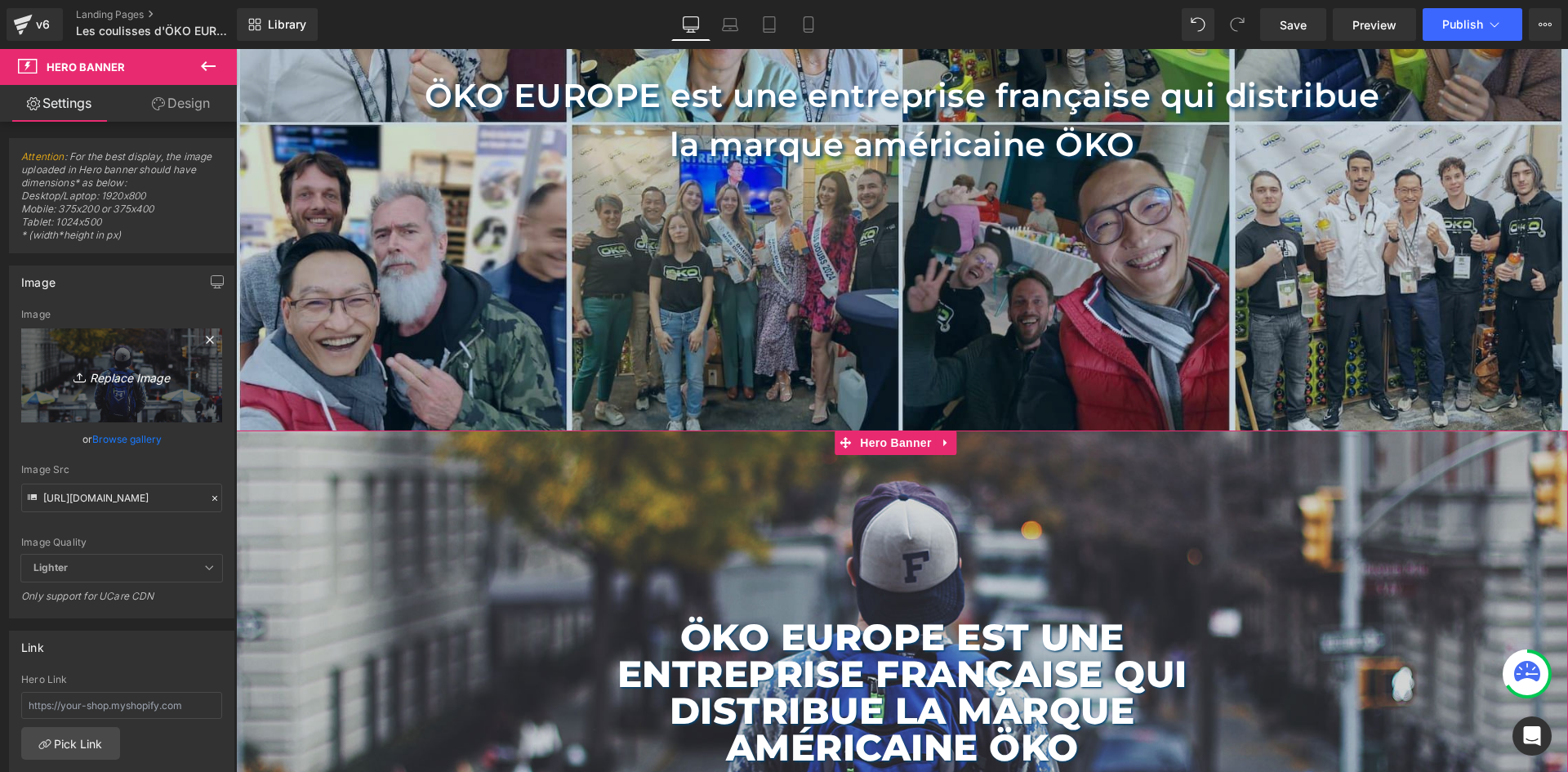
click at [119, 375] on icon "Replace Image" at bounding box center [121, 375] width 131 height 20
type input "C:\fakepath\PC PAGE EQUIPE.jpg"
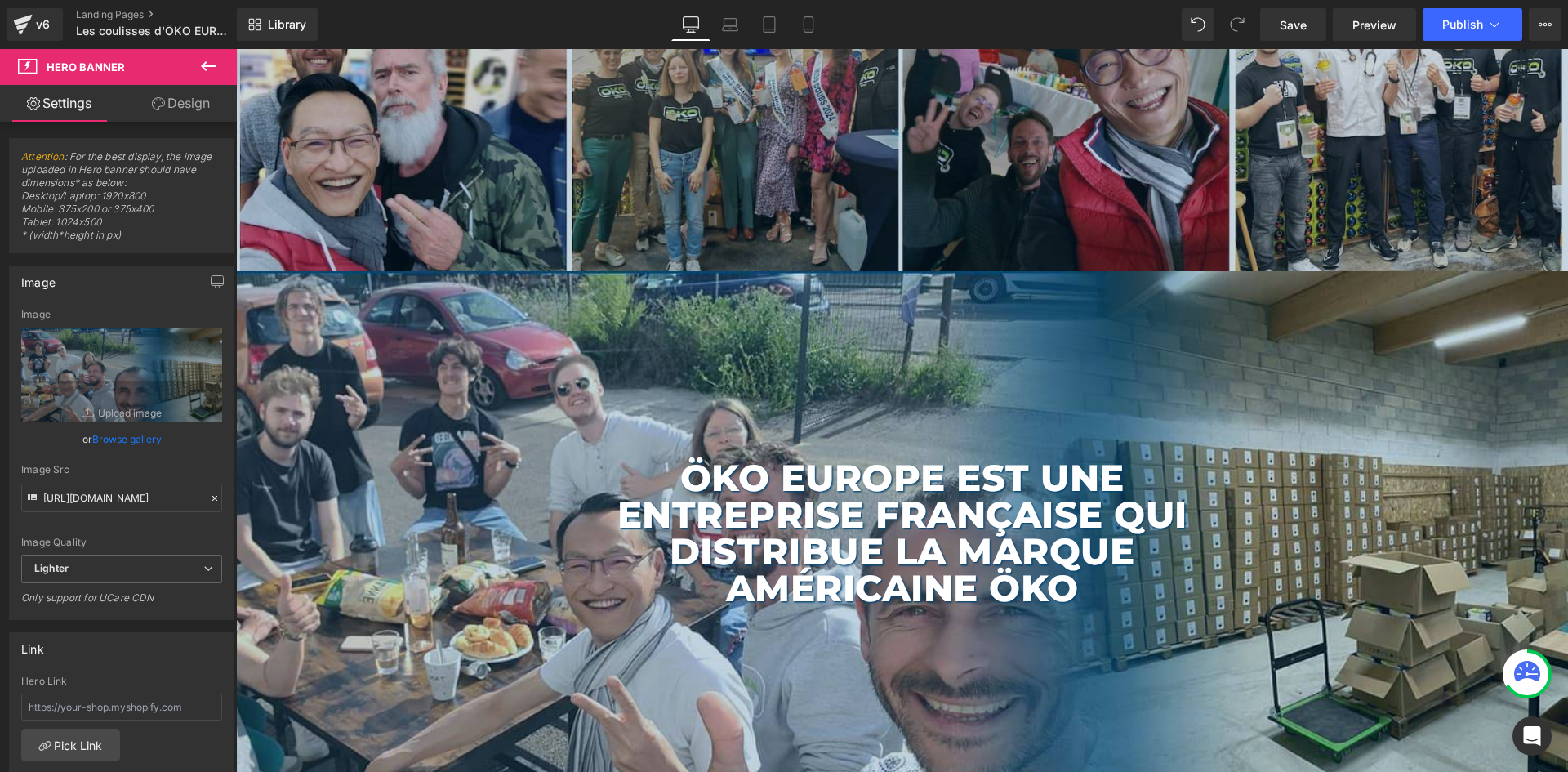
scroll to position [474, 0]
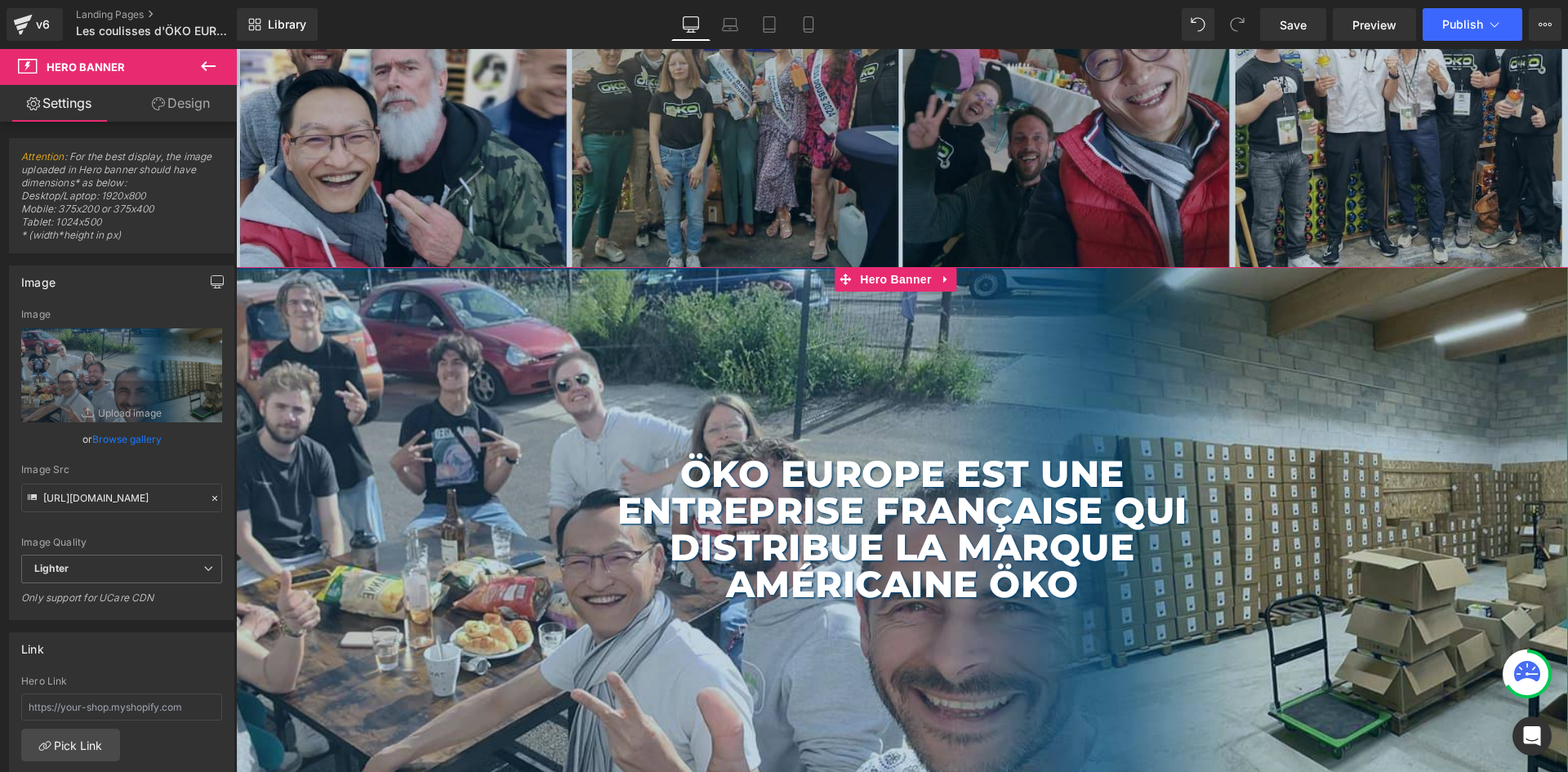
click at [218, 285] on button "button" at bounding box center [217, 281] width 26 height 31
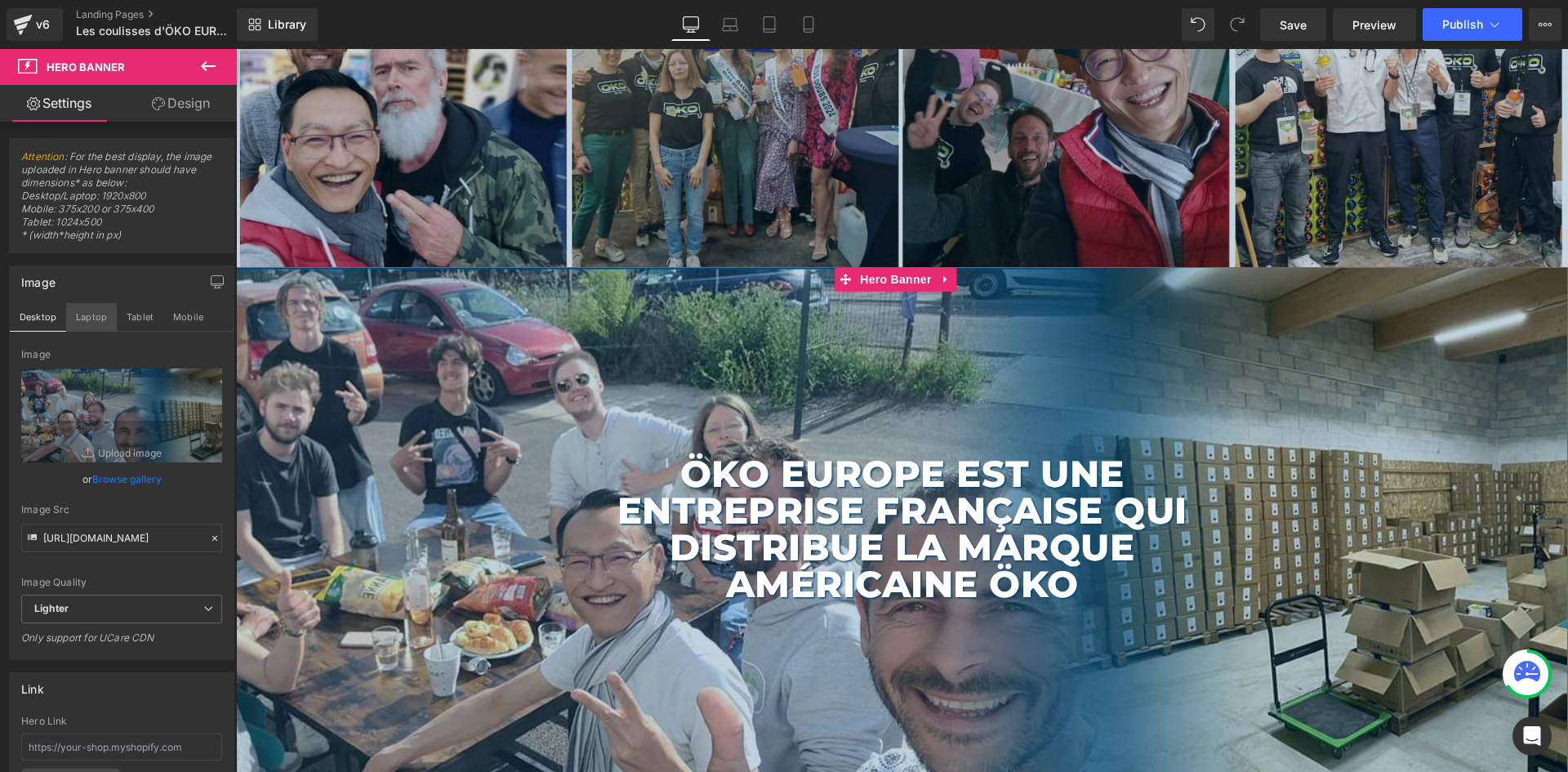
click at [100, 320] on button "Laptop" at bounding box center [91, 317] width 51 height 28
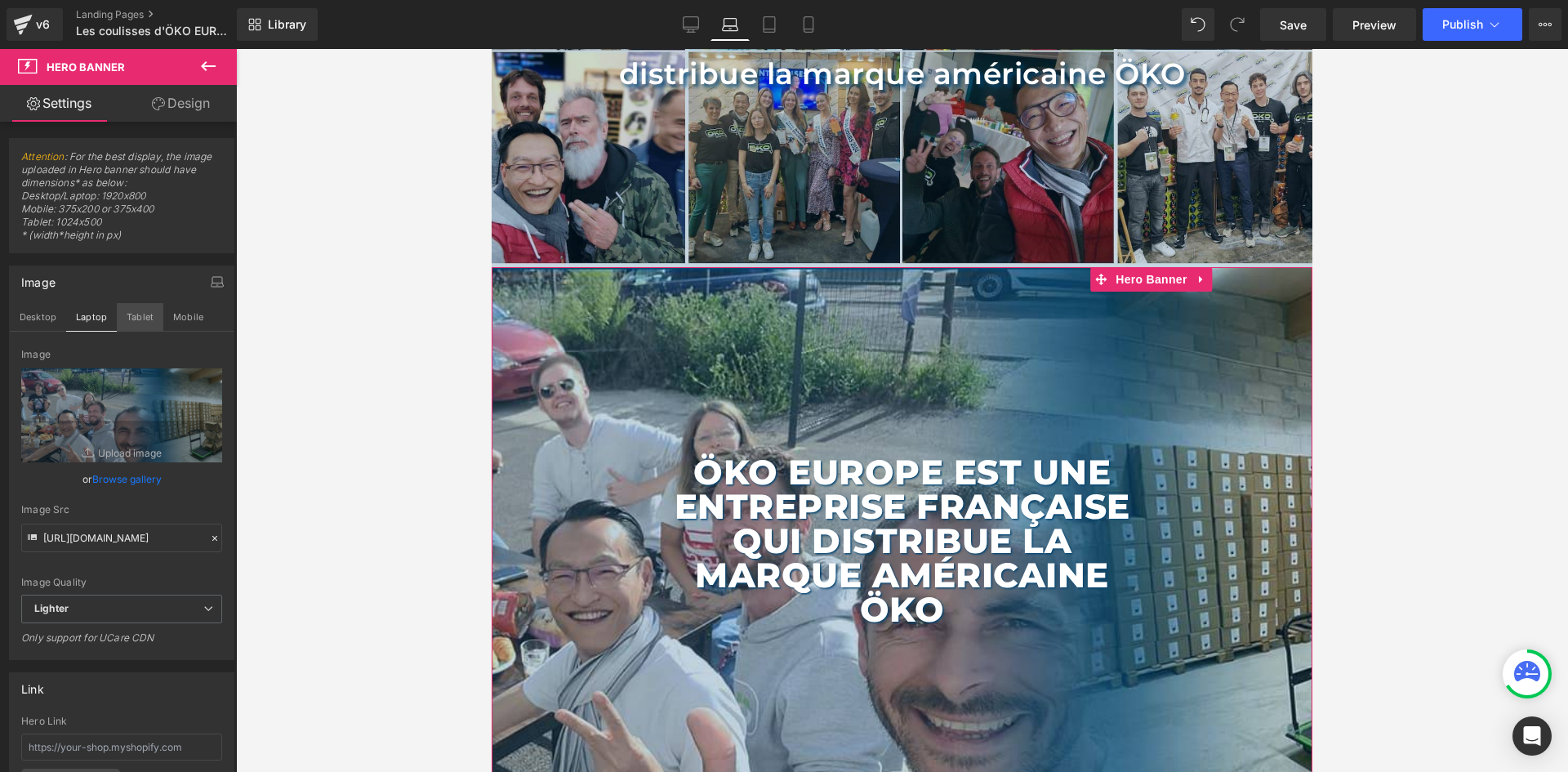
click at [140, 321] on button "Tablet" at bounding box center [140, 317] width 46 height 28
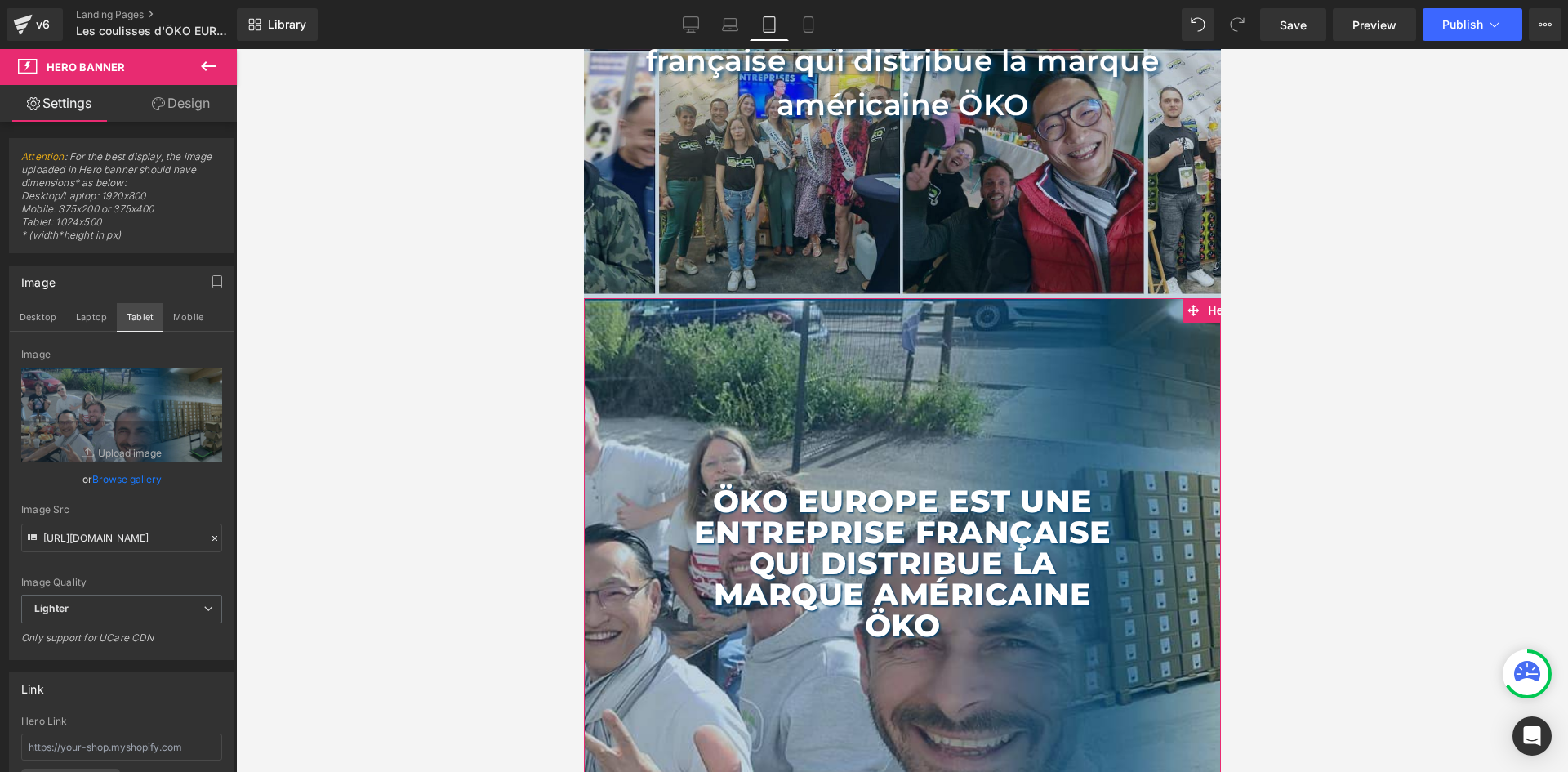
scroll to position [370, 0]
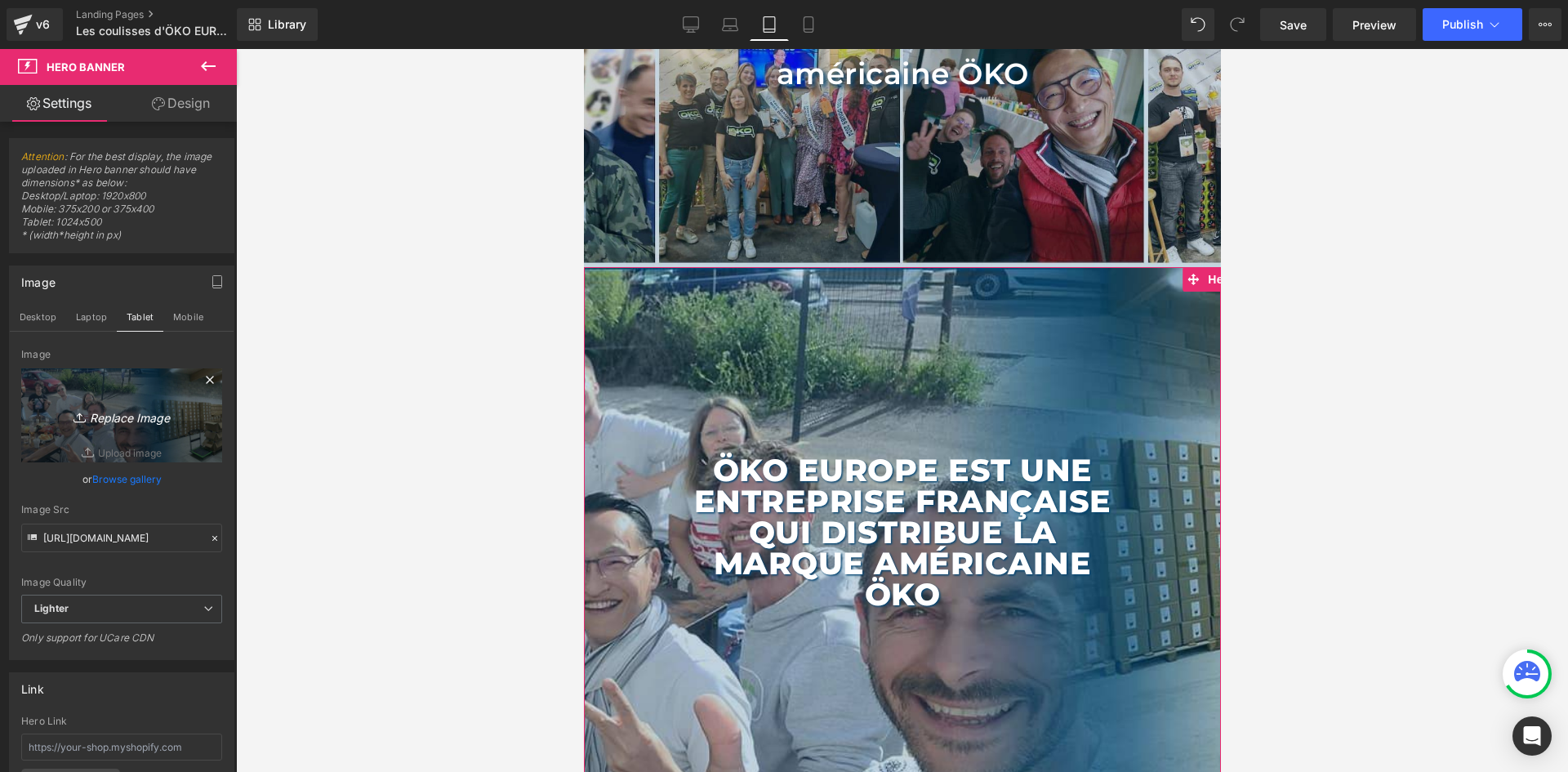
click at [112, 406] on icon "Replace Image" at bounding box center [121, 415] width 131 height 20
type input "C:\fakepath\MOBILE PAGE EQUIPE.jpg"
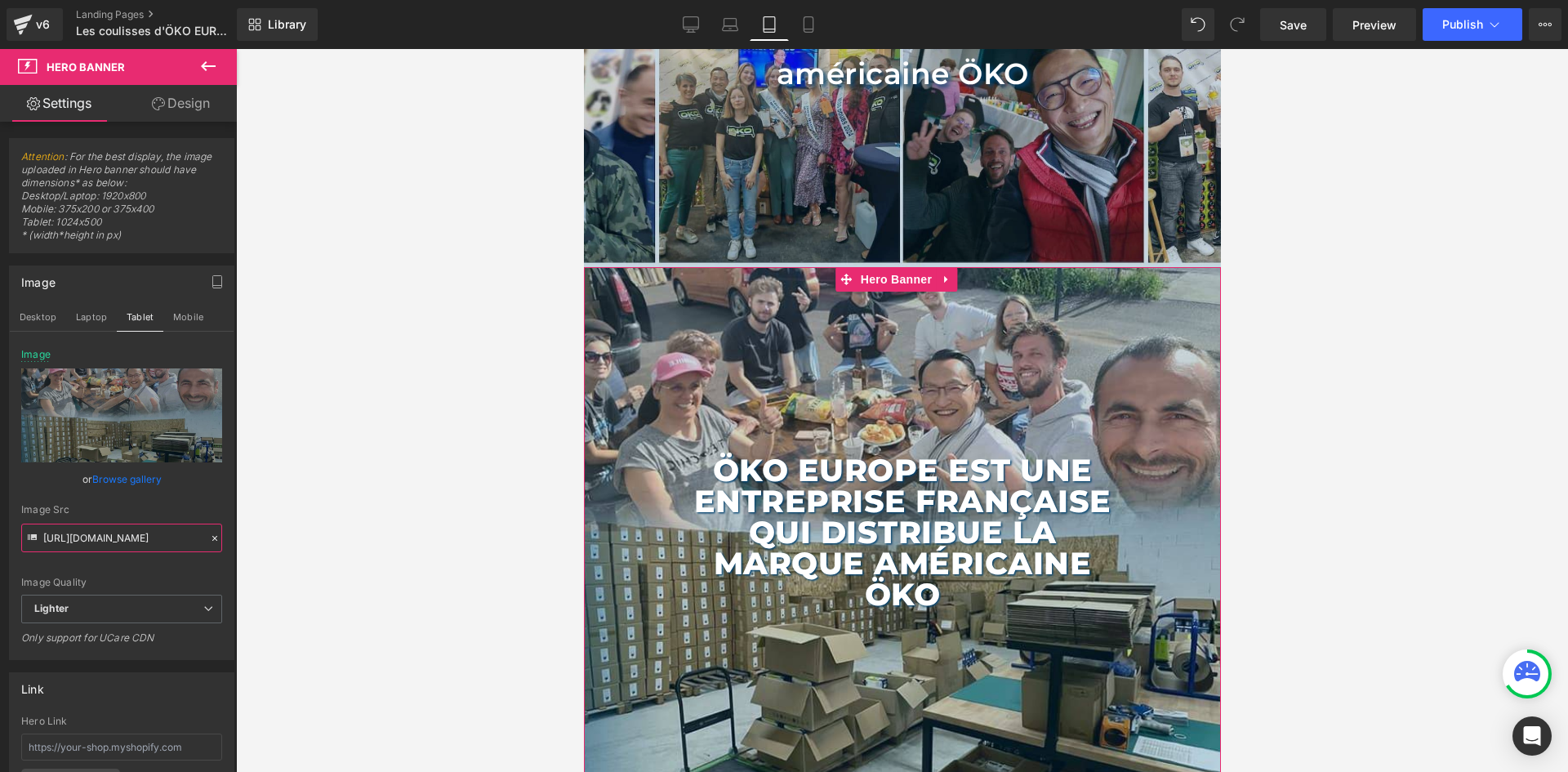
click at [120, 540] on input "https://d1um8515vdn9kb.cloudfront.net/images/hero.jpg" at bounding box center [121, 538] width 201 height 29
type input "https://ucarecdn.com/df33c337-5d22-4eef-b811-27c22a067332/-/format/auto/-/previ…"
click at [189, 322] on button "Mobile" at bounding box center [188, 317] width 50 height 28
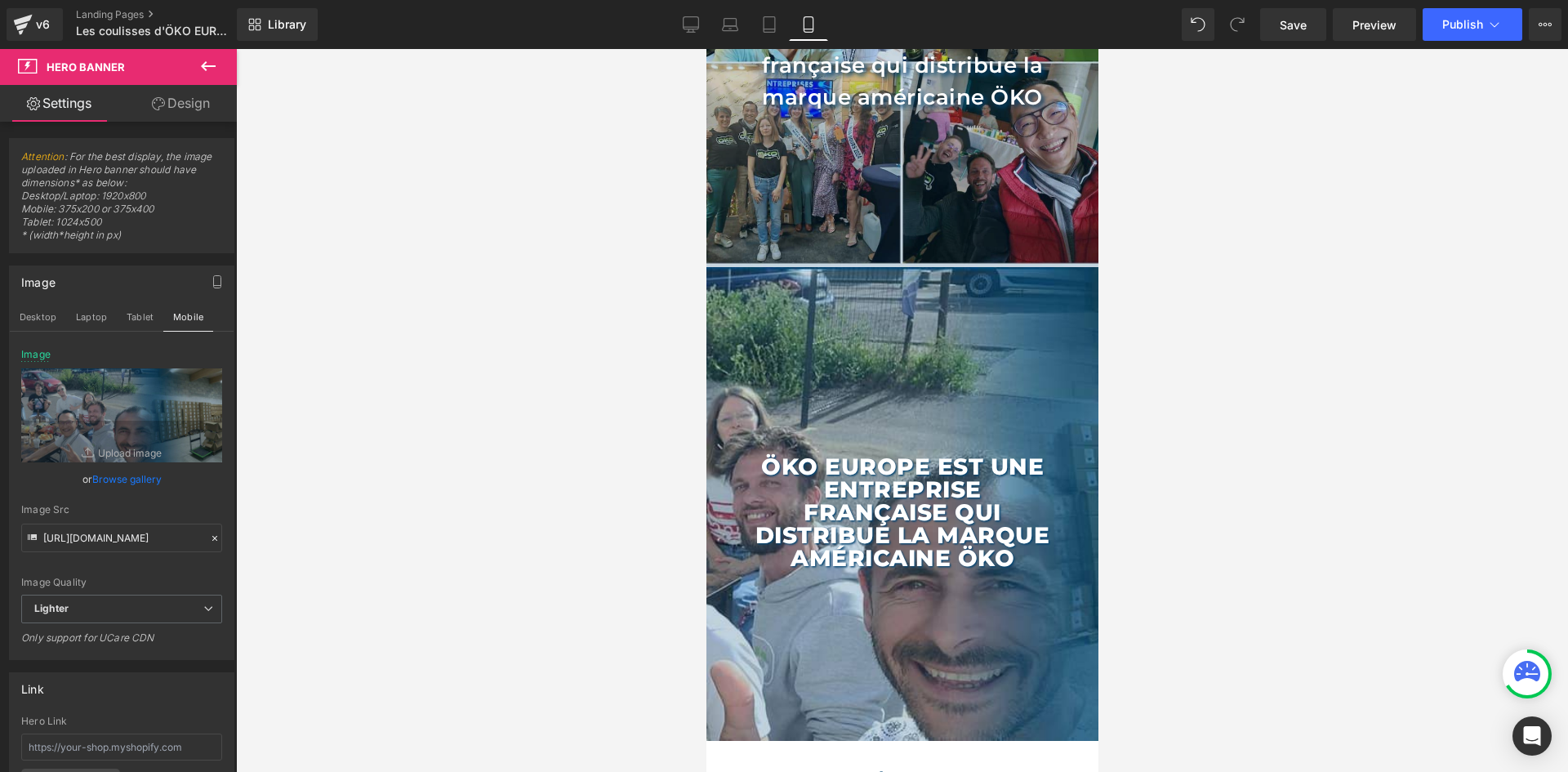
click at [208, 545] on div at bounding box center [215, 538] width 15 height 19
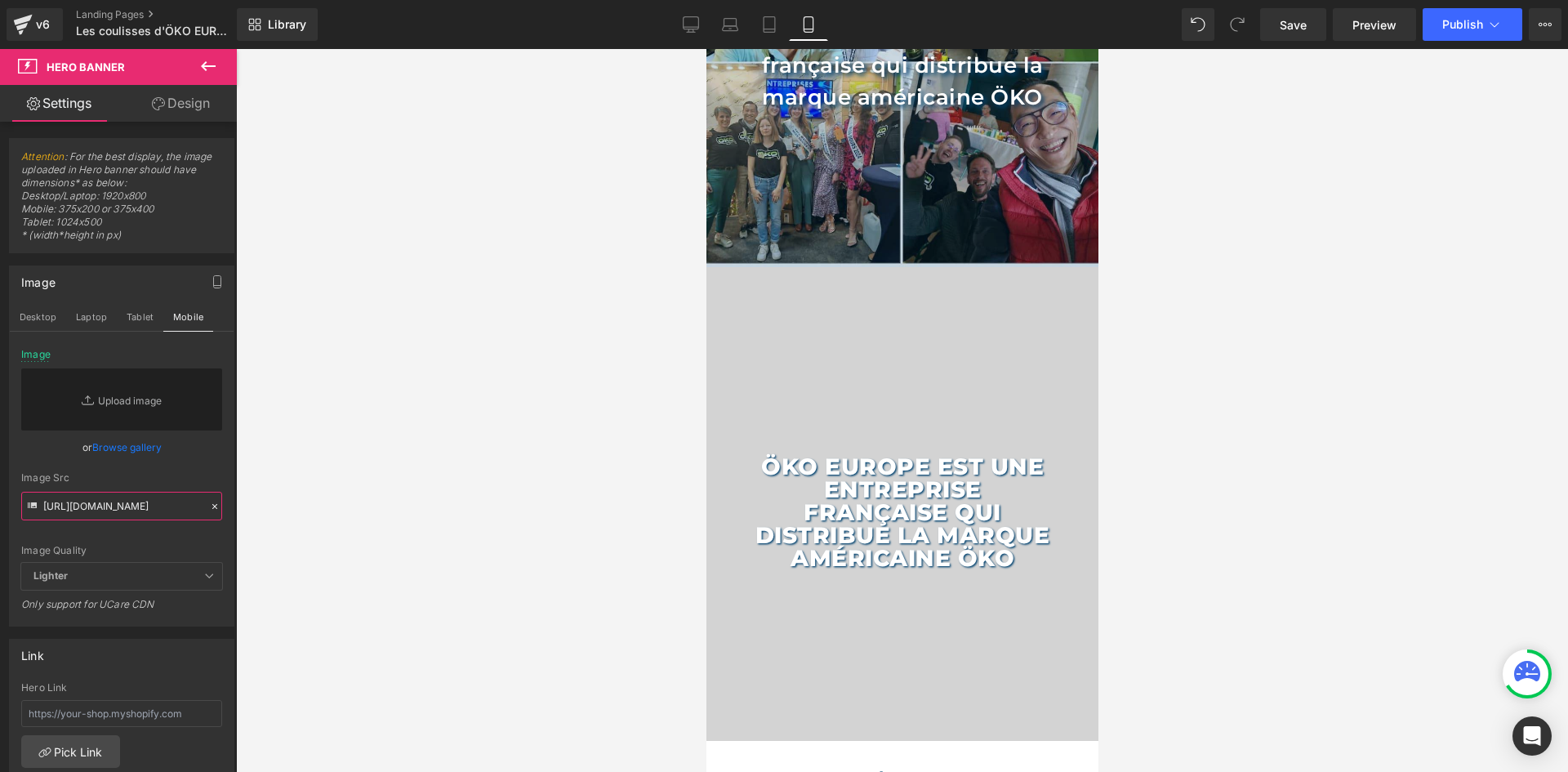
click at [160, 508] on input "https://ucarecdn.com/df33c337-5d22-4eef-b811-27c22a067332/-/format/auto/-/previ…" at bounding box center [121, 505] width 201 height 29
paste input "https://ucarecdn.com/df33c337-5d22-4eef-b811-27c22a067332/-/format/auto/-/previ…"
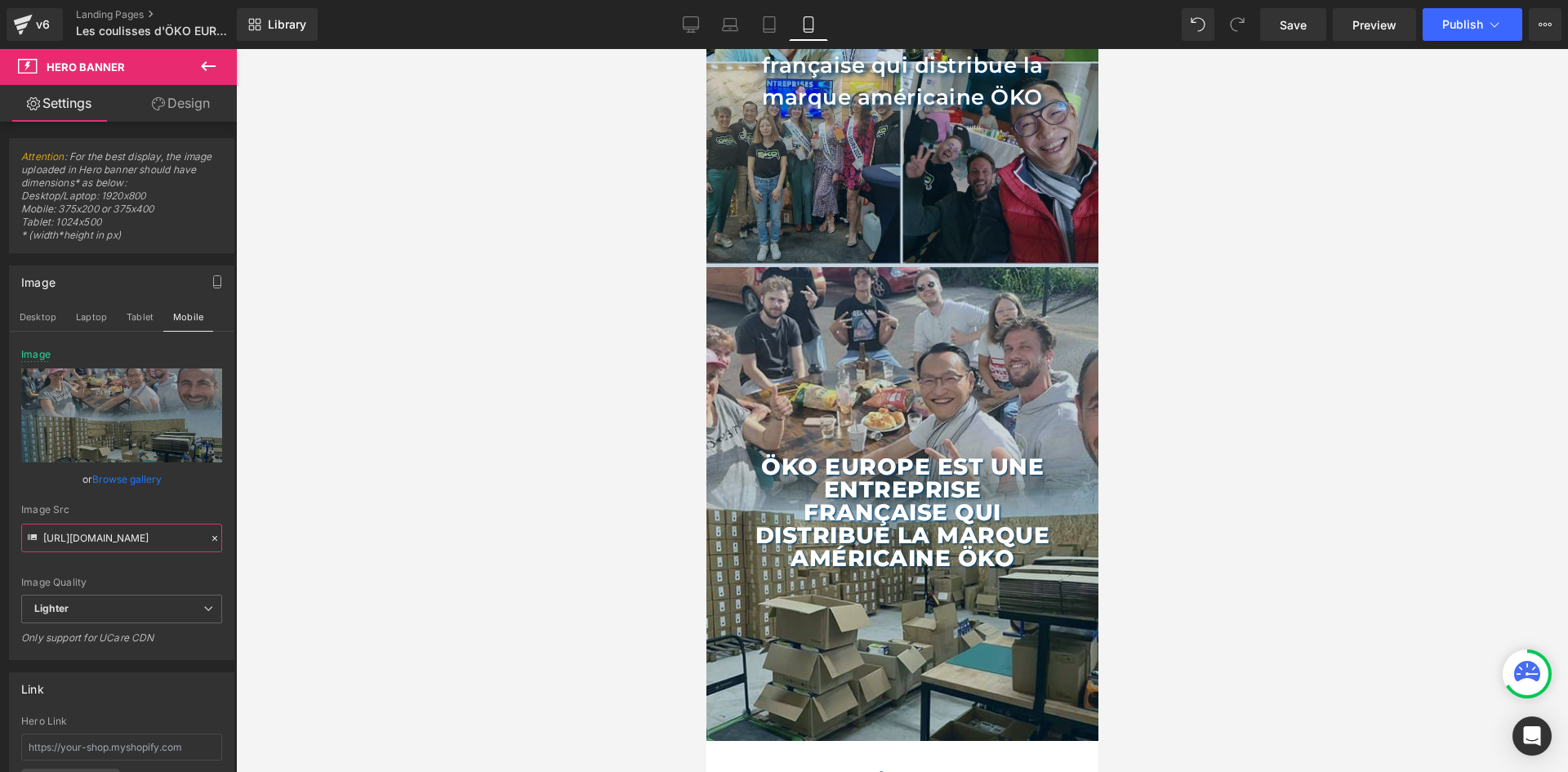
type input "https://ucarecdn.com/df33c337-5d22-4eef-b811-27c22a067332/-/format/auto/-/previ…"
click at [152, 510] on div "Image Src" at bounding box center [121, 510] width 201 height 11
click at [891, 275] on span "Hero Banner" at bounding box center [894, 279] width 79 height 24
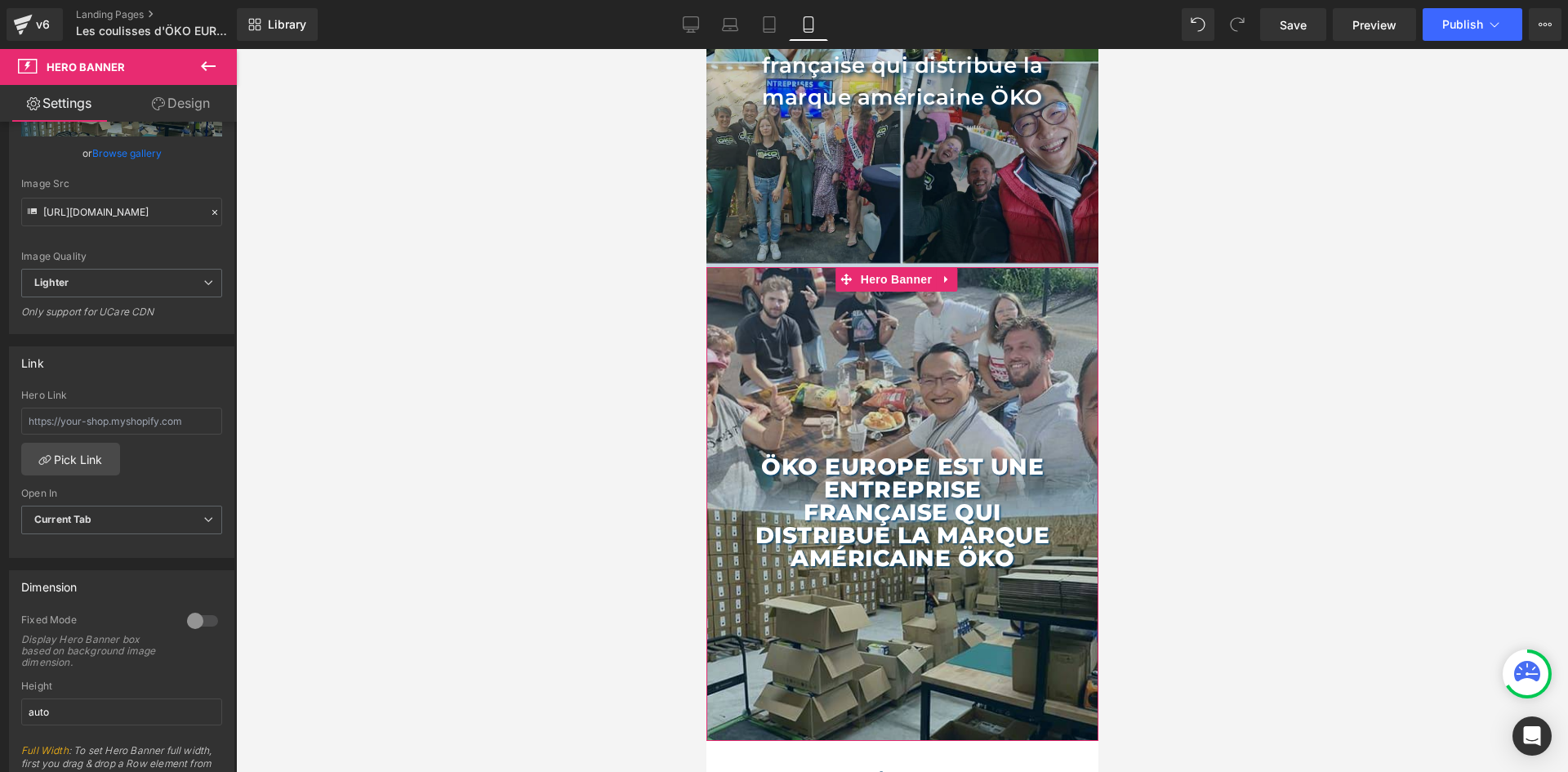
scroll to position [326, 0]
click at [194, 614] on div at bounding box center [202, 620] width 39 height 26
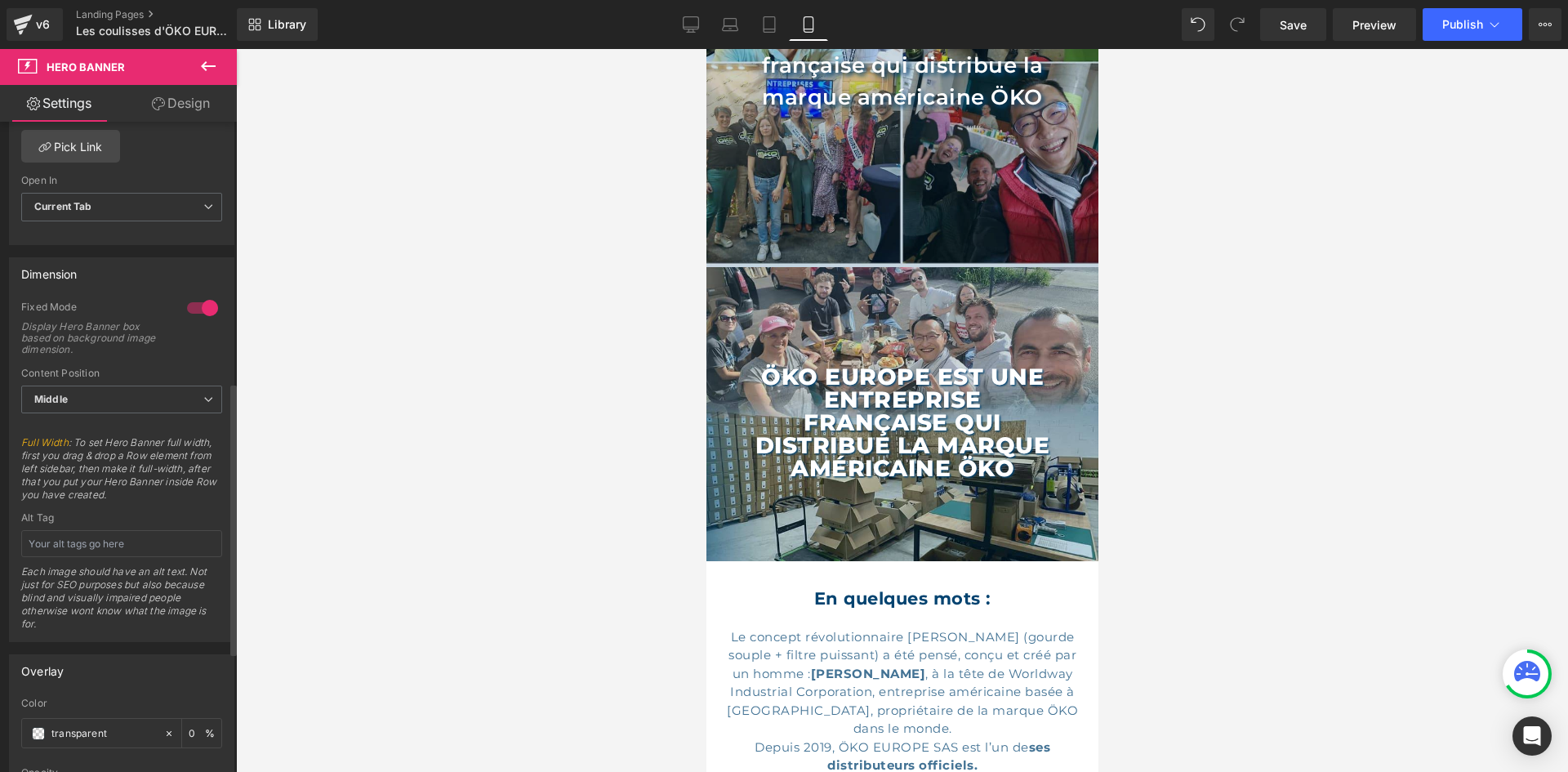
scroll to position [653, 0]
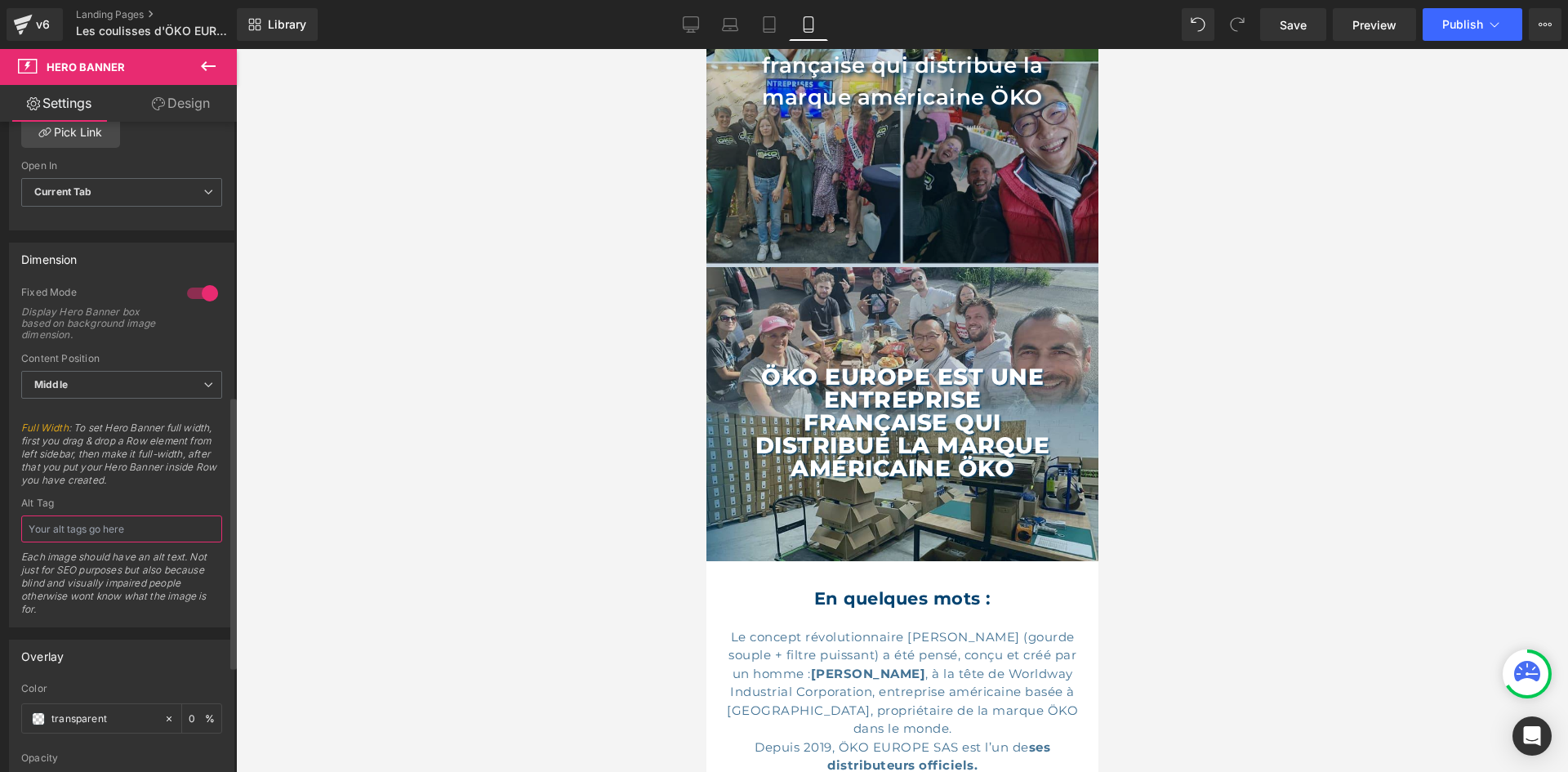
click at [120, 533] on input "text" at bounding box center [121, 528] width 201 height 27
type input "Équipe ÖKO EUROPE"
click at [116, 512] on div "Alt Tag Équipe ÖKO EUROPE Each image should have an alt text. Not just for SEO …" at bounding box center [121, 562] width 201 height 129
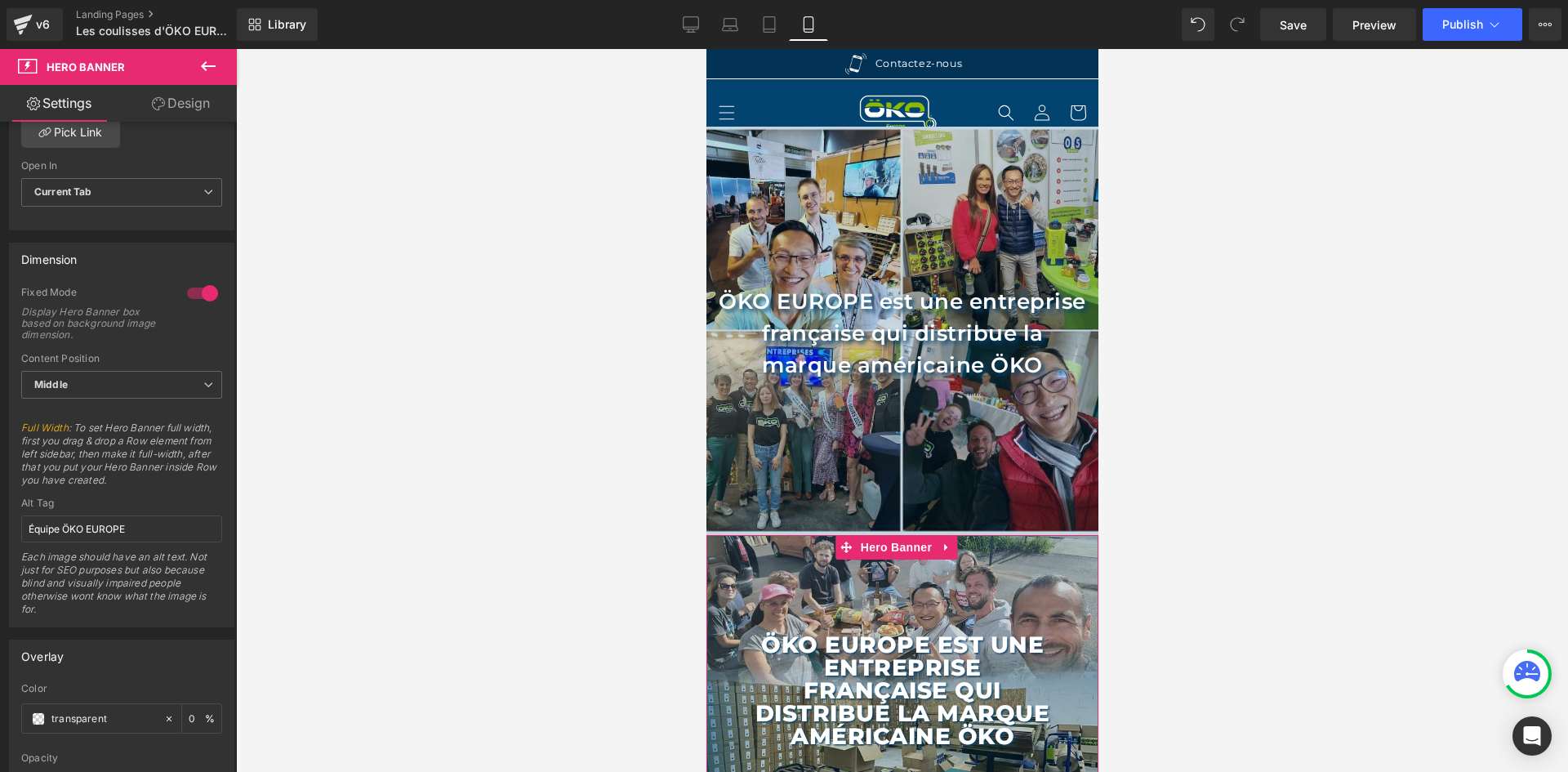
scroll to position [0, 0]
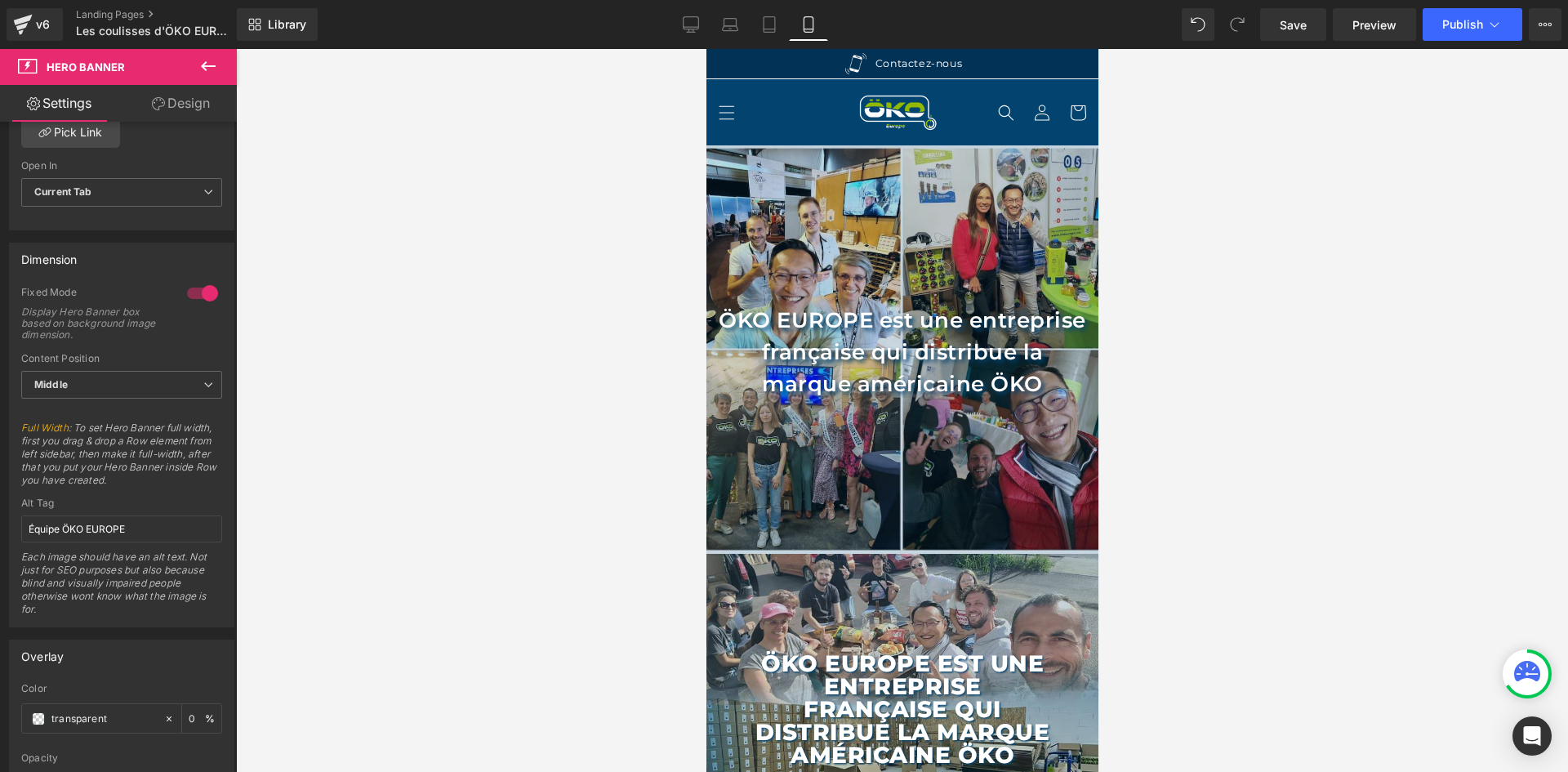
click at [669, 17] on div "Library Mobile Desktop Laptop Tablet Mobile Save Preview Publish Scheduled View…" at bounding box center [903, 24] width 1331 height 32
click at [677, 19] on link "Desktop" at bounding box center [690, 24] width 39 height 32
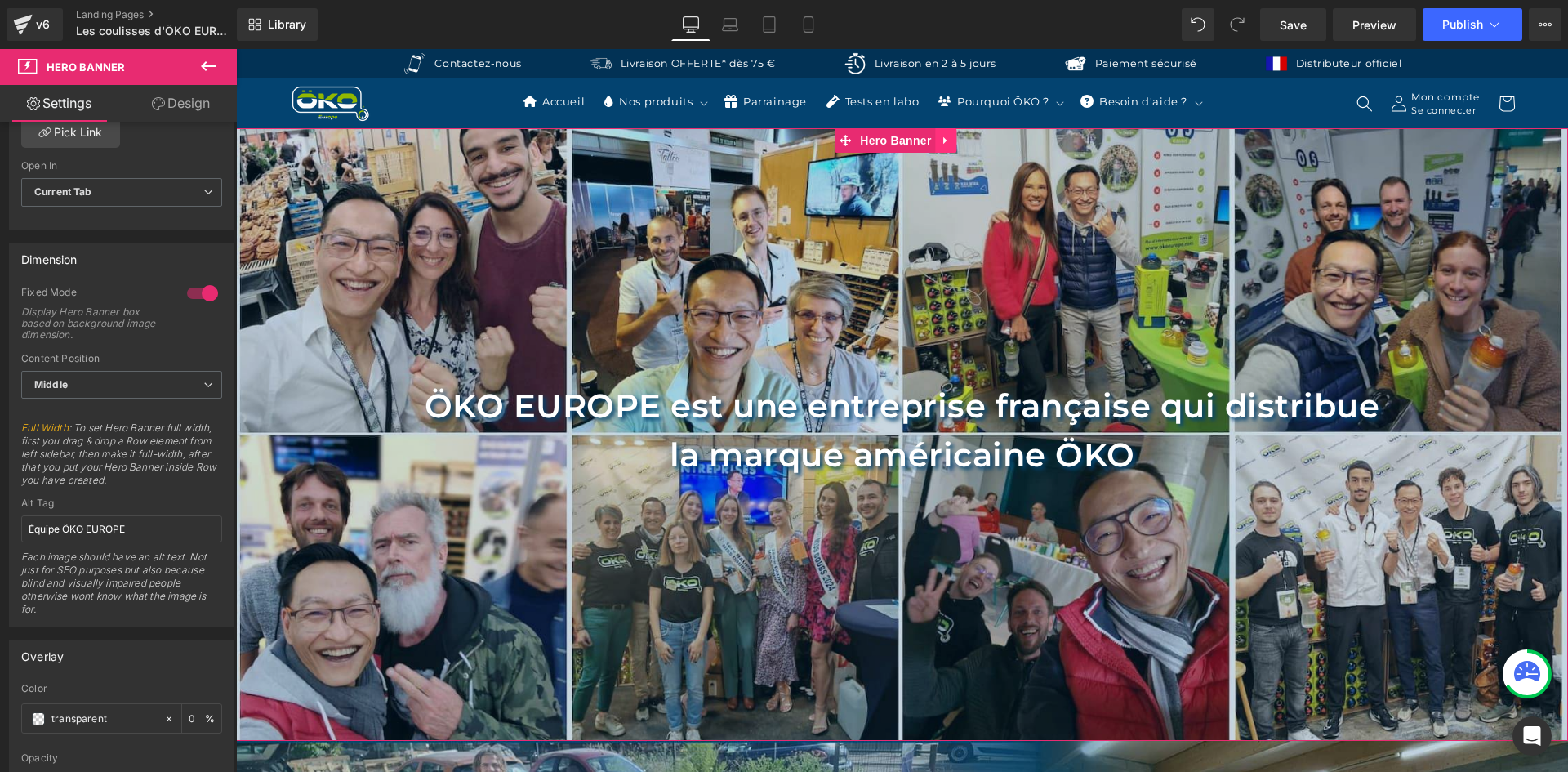
click at [941, 136] on icon at bounding box center [946, 140] width 11 height 12
click at [951, 142] on icon at bounding box center [956, 140] width 11 height 11
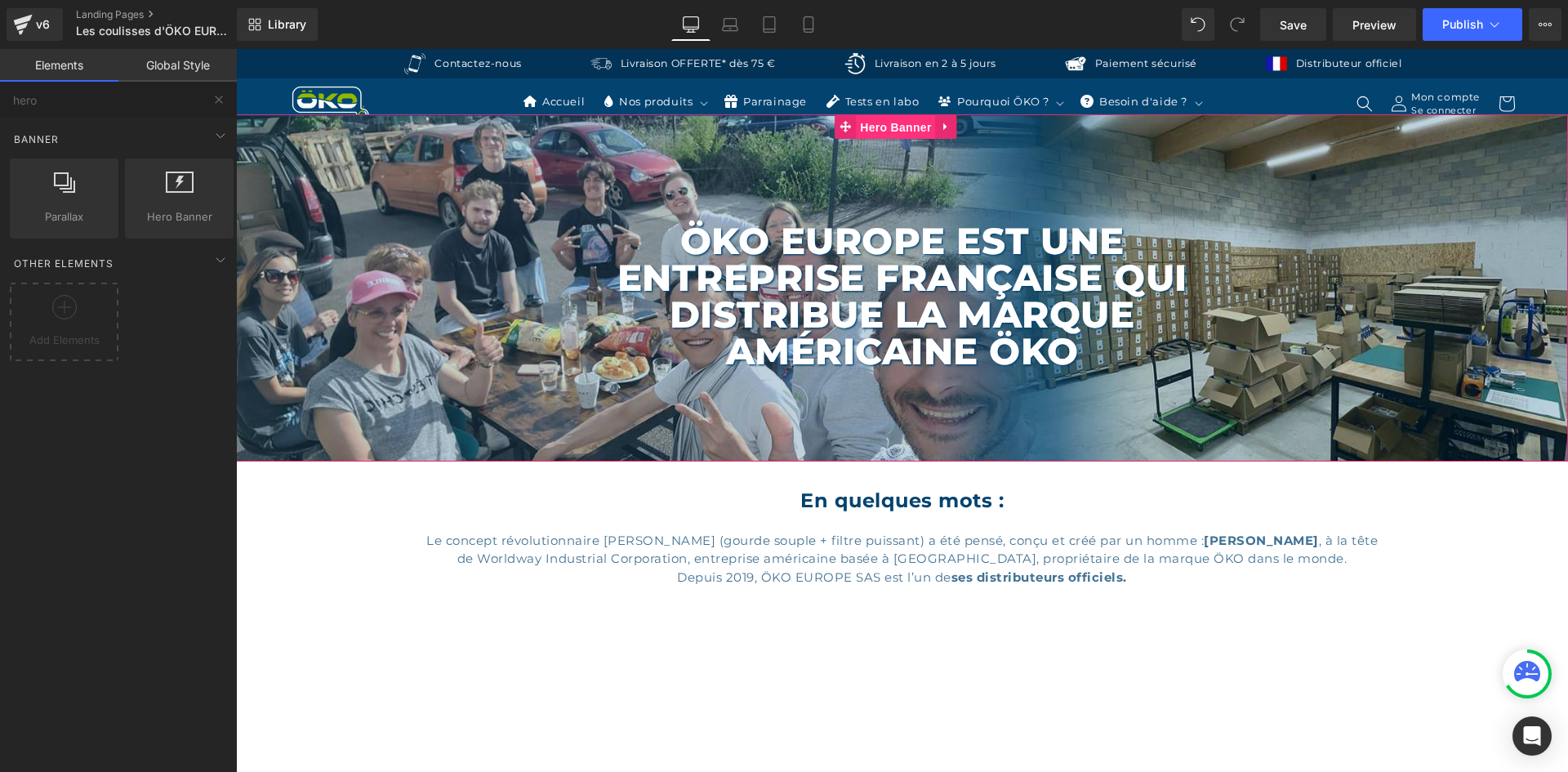
click at [876, 121] on span "Hero Banner" at bounding box center [894, 127] width 79 height 24
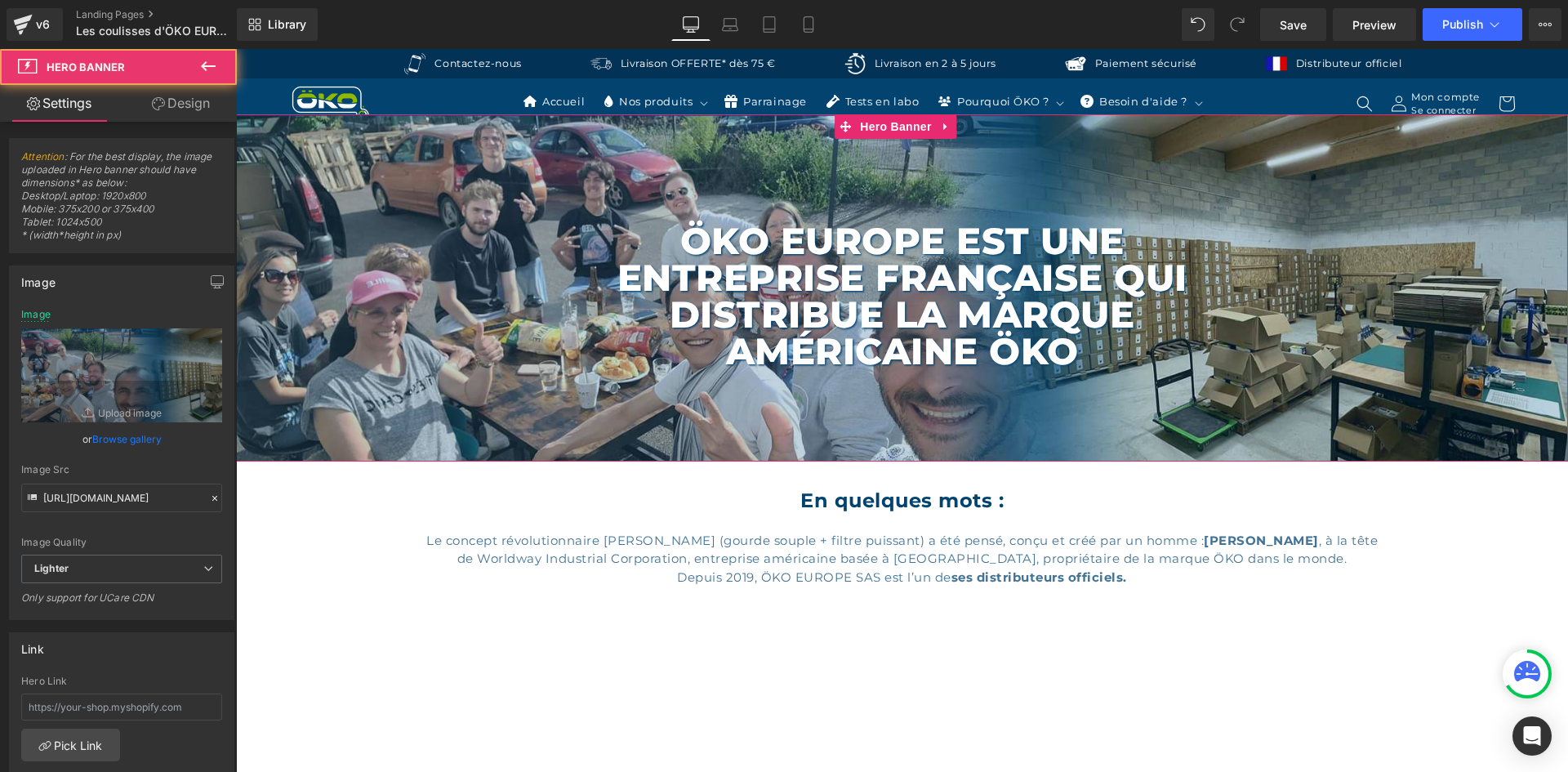
click at [197, 98] on link "Design" at bounding box center [181, 104] width 119 height 37
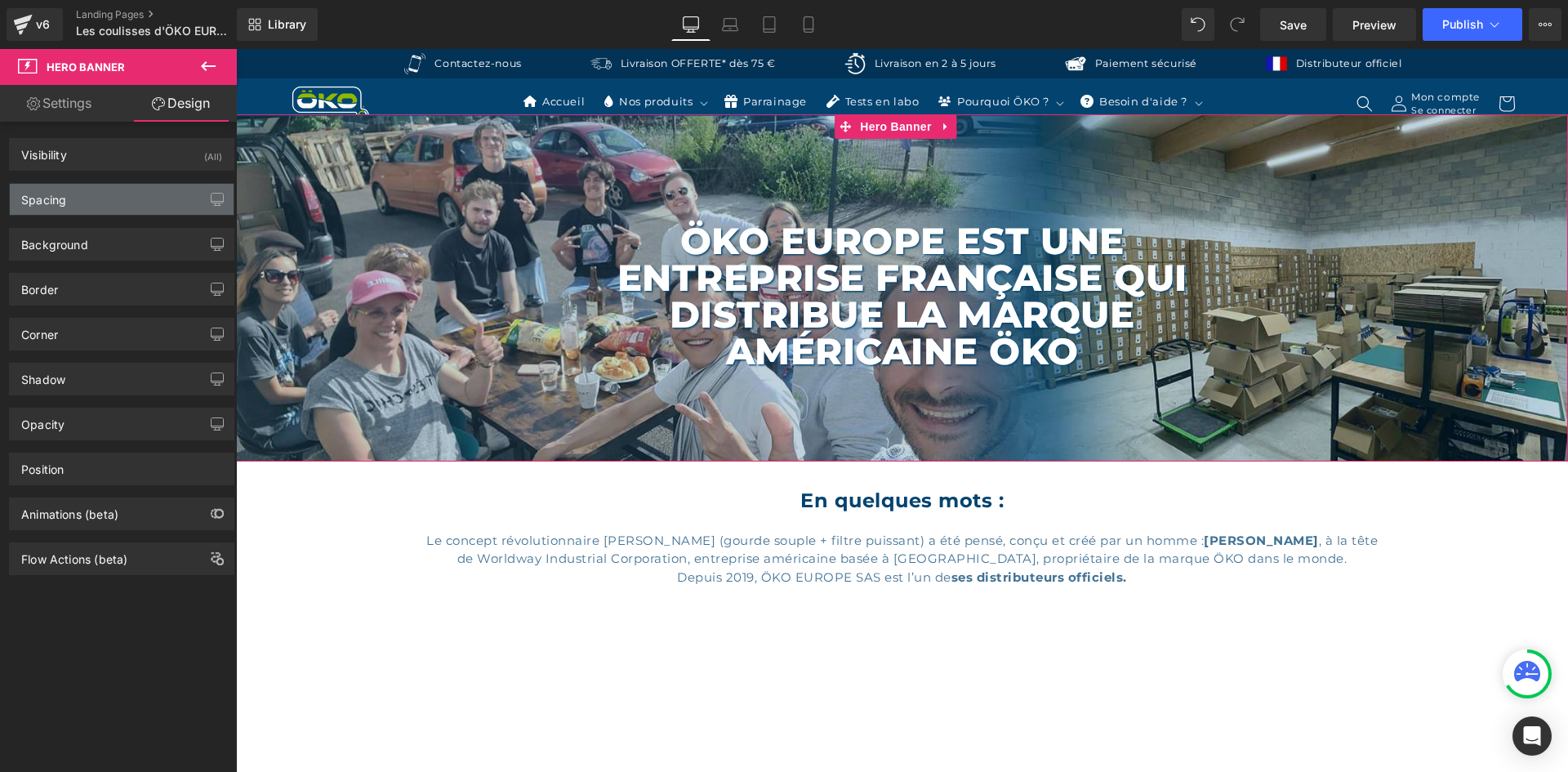
click at [79, 201] on div "Spacing" at bounding box center [121, 198] width 223 height 31
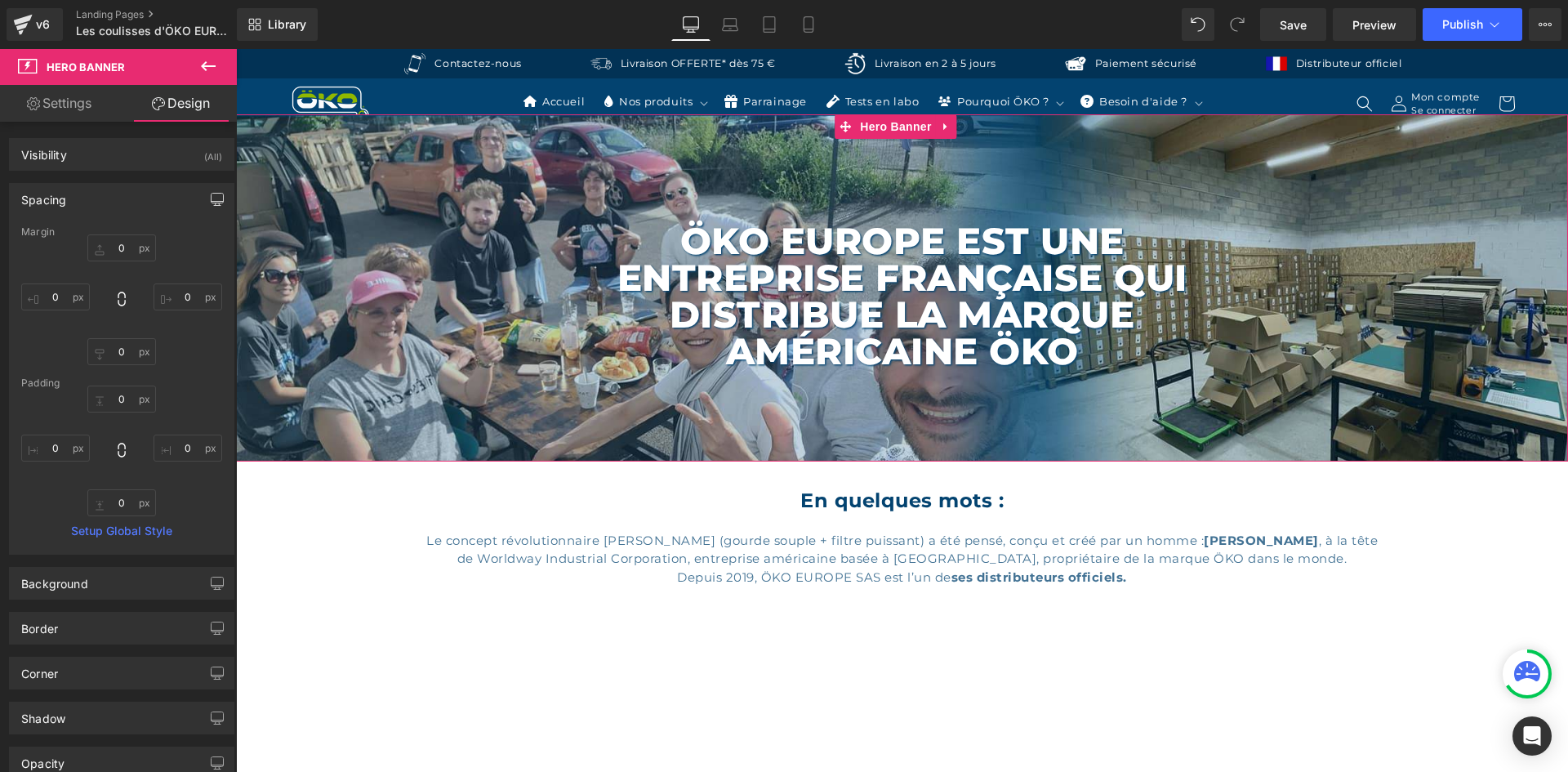
click at [210, 199] on icon "button" at bounding box center [217, 199] width 13 height 13
click at [86, 234] on button "Laptop" at bounding box center [91, 234] width 51 height 28
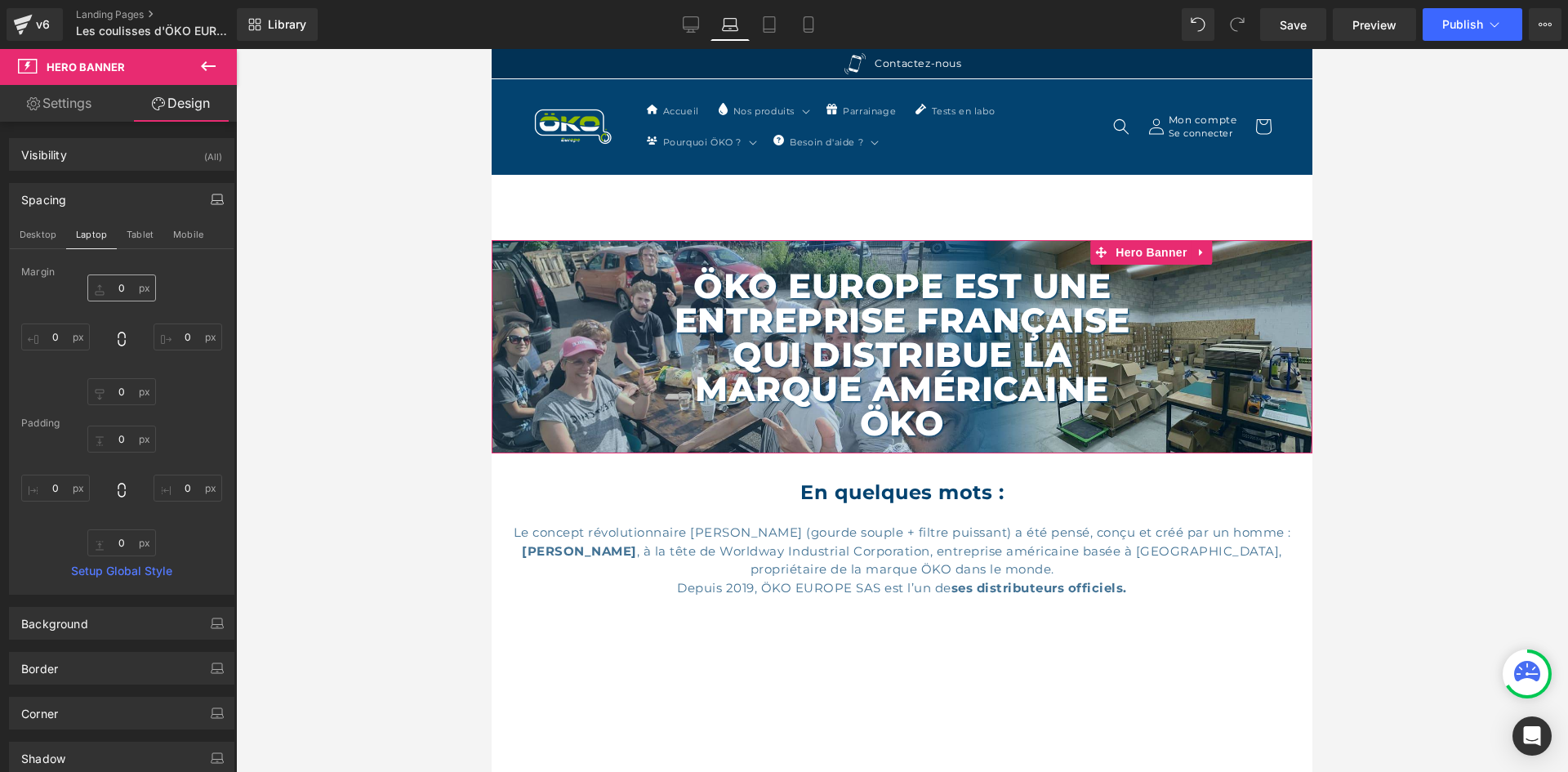
scroll to position [126, 0]
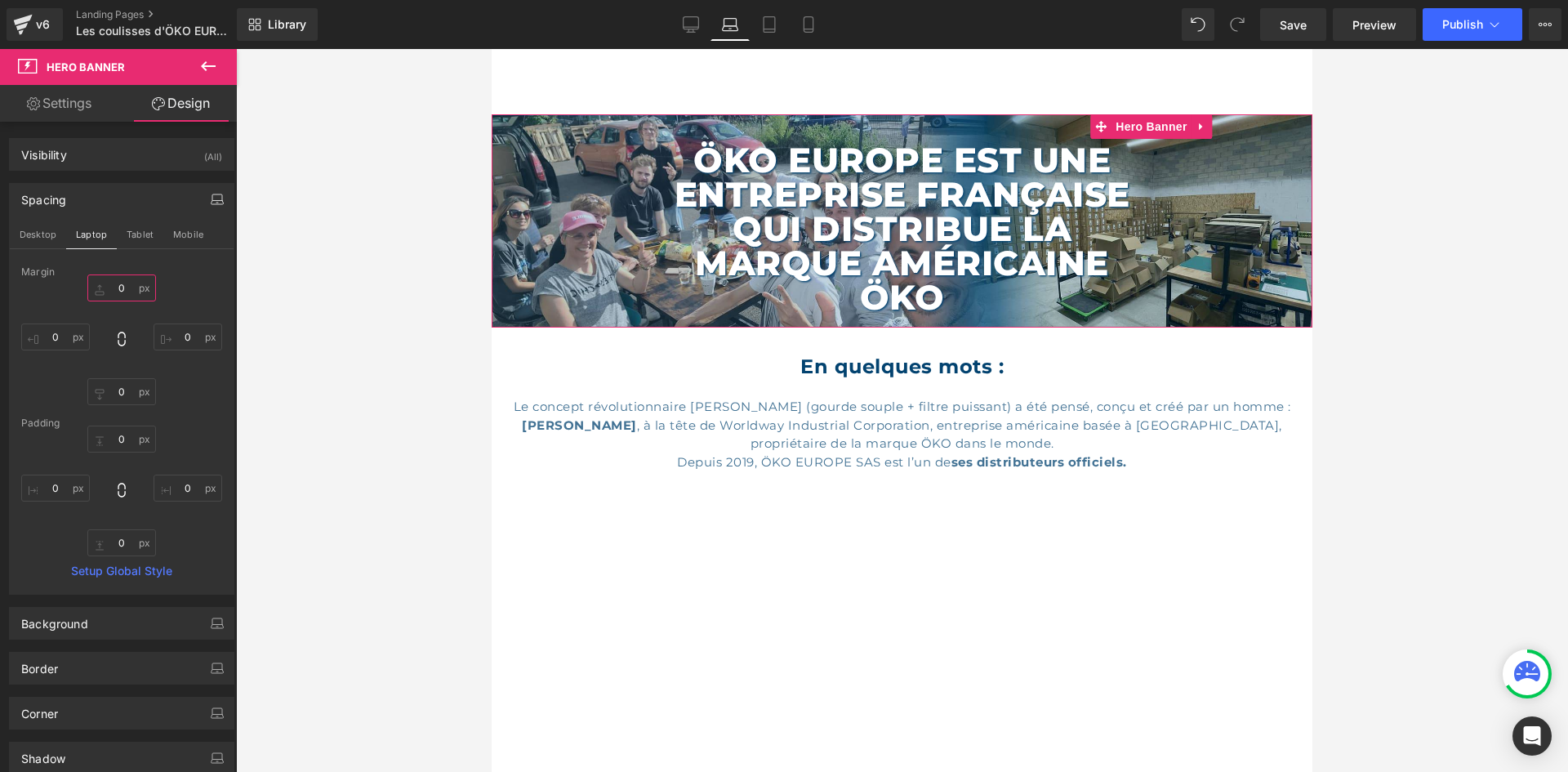
click at [136, 284] on input "0" at bounding box center [121, 287] width 69 height 27
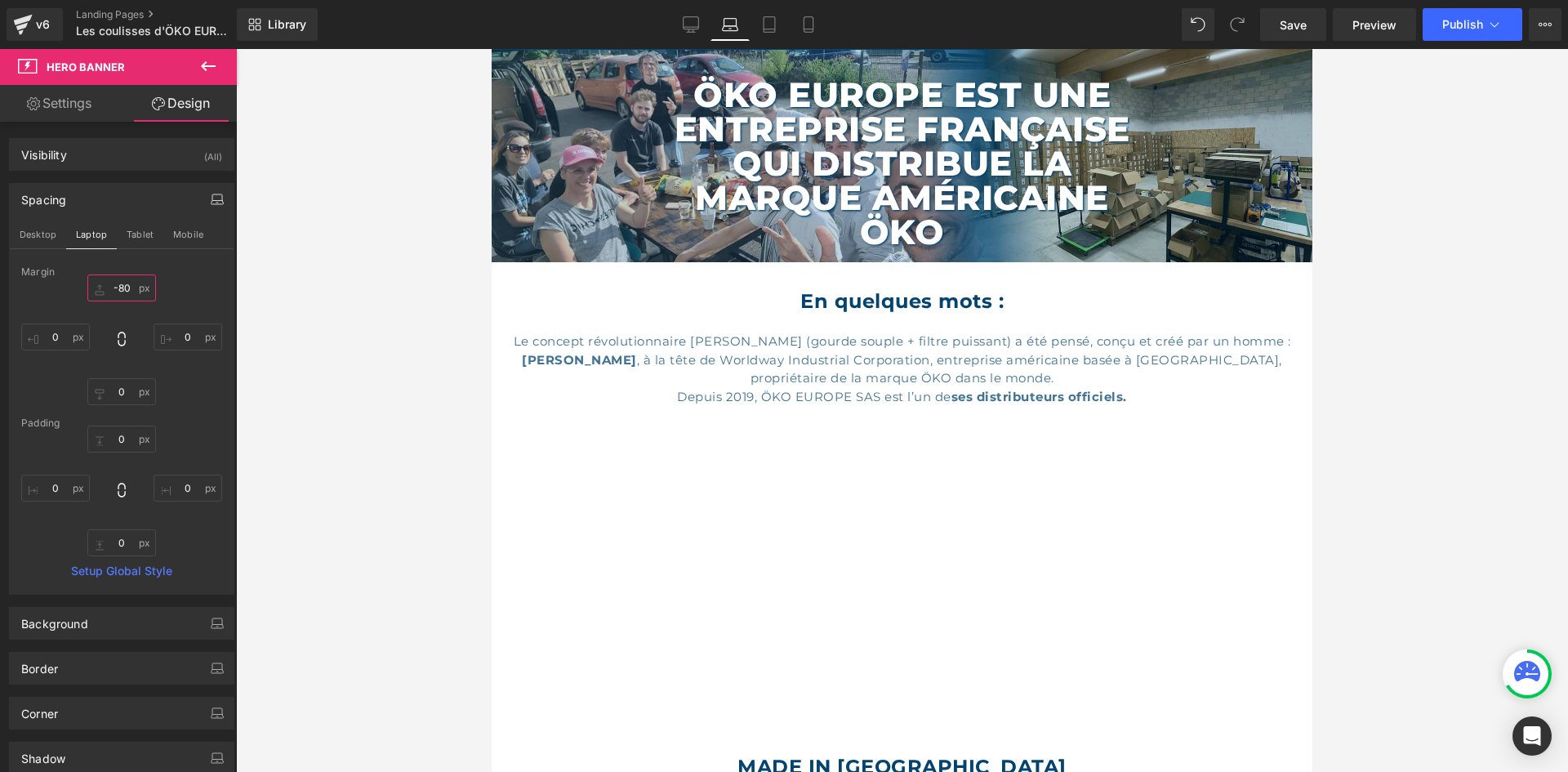
scroll to position [0, 0]
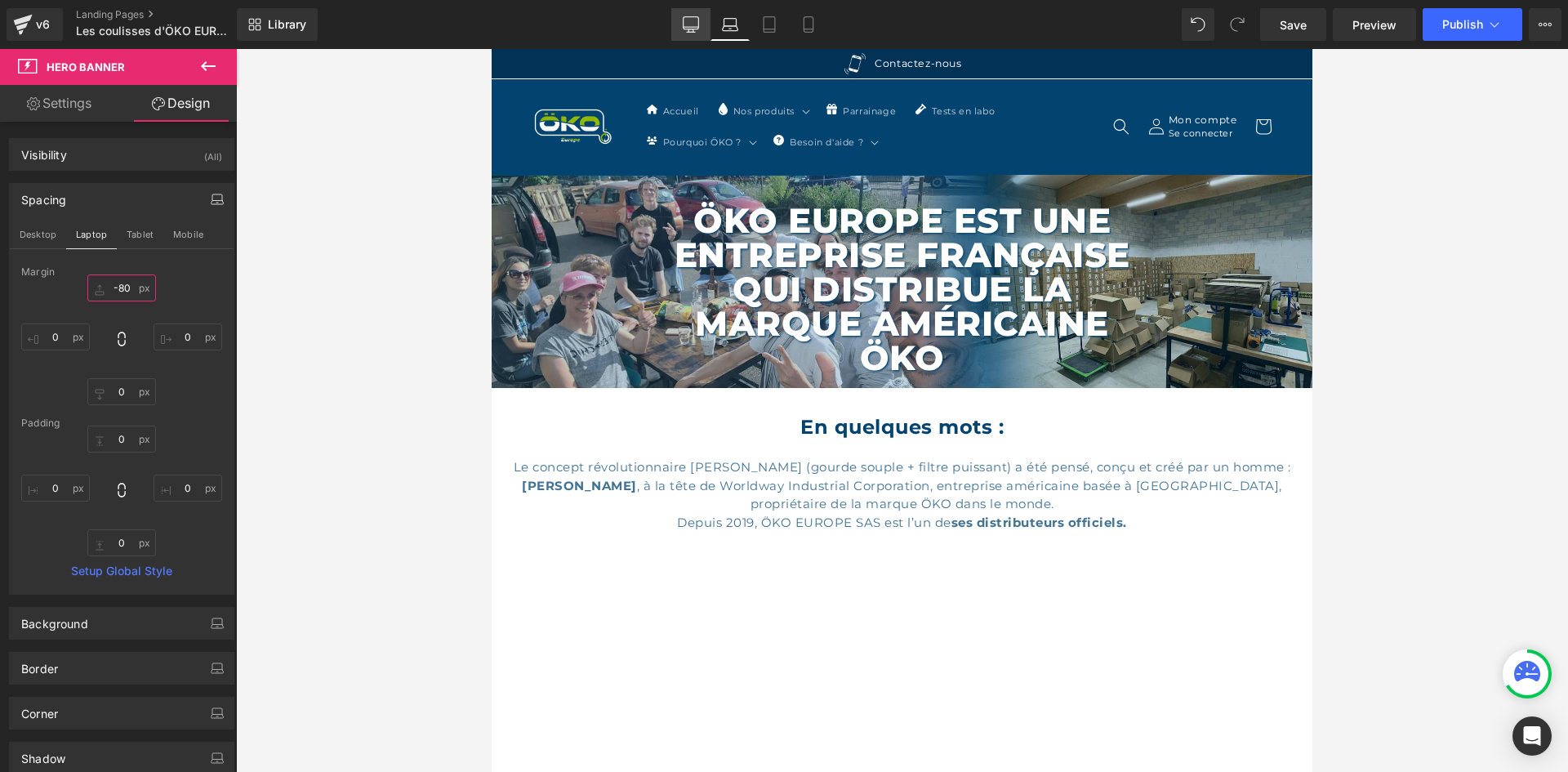
type input "-80"
click at [695, 26] on icon at bounding box center [691, 25] width 17 height 17
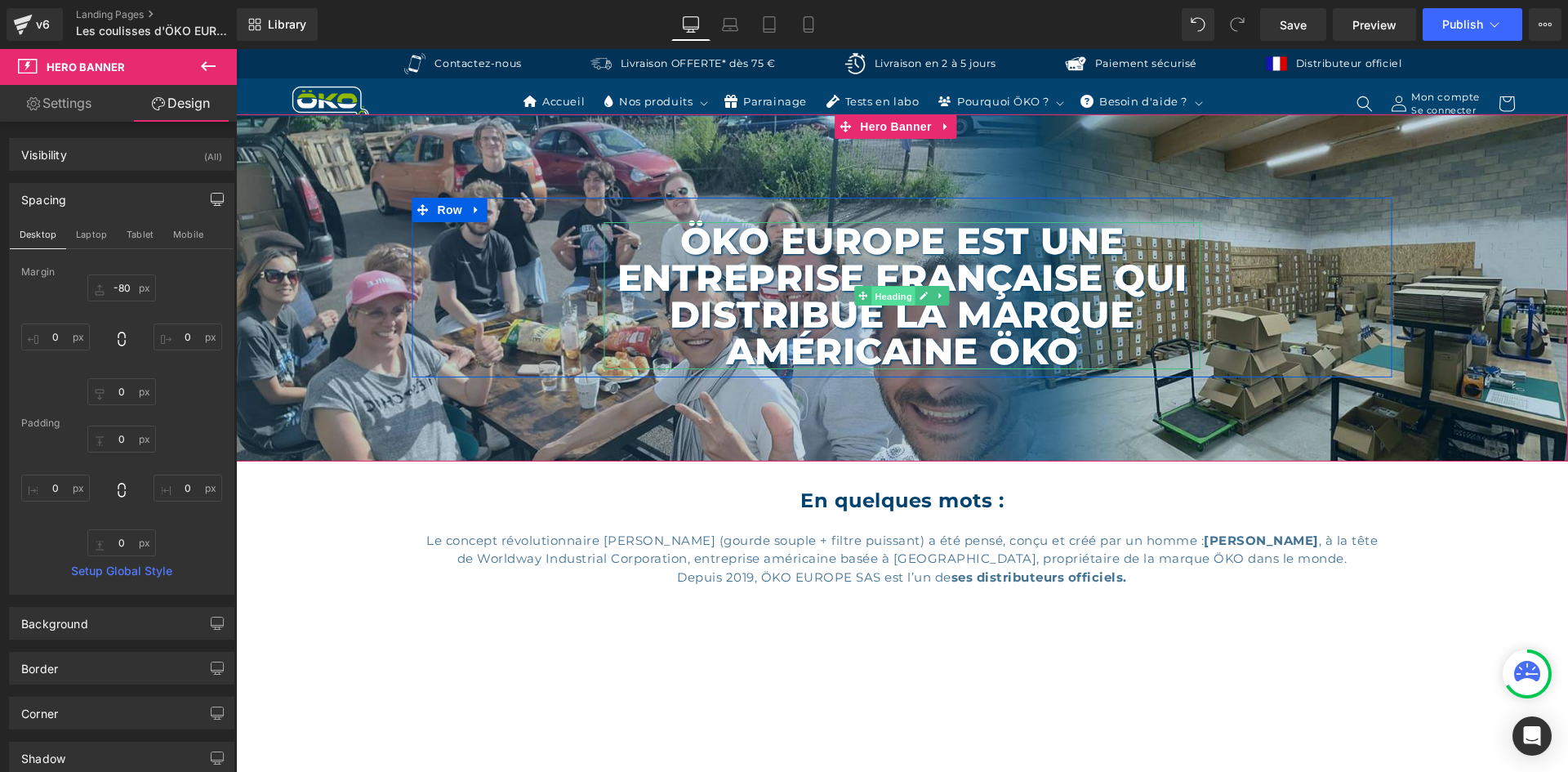
click at [892, 286] on span "Heading" at bounding box center [893, 296] width 44 height 19
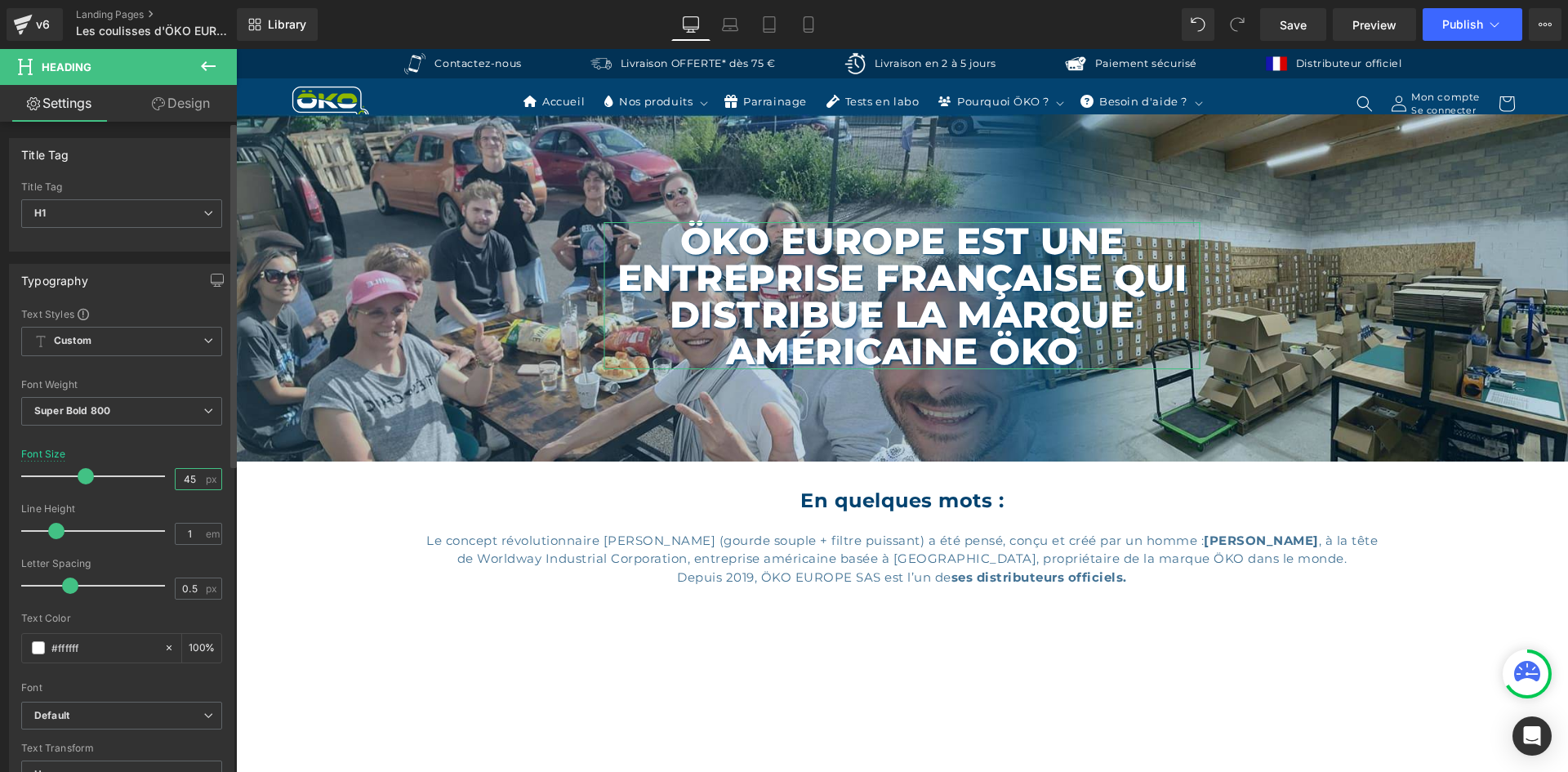
click at [179, 482] on input "45" at bounding box center [189, 479] width 29 height 20
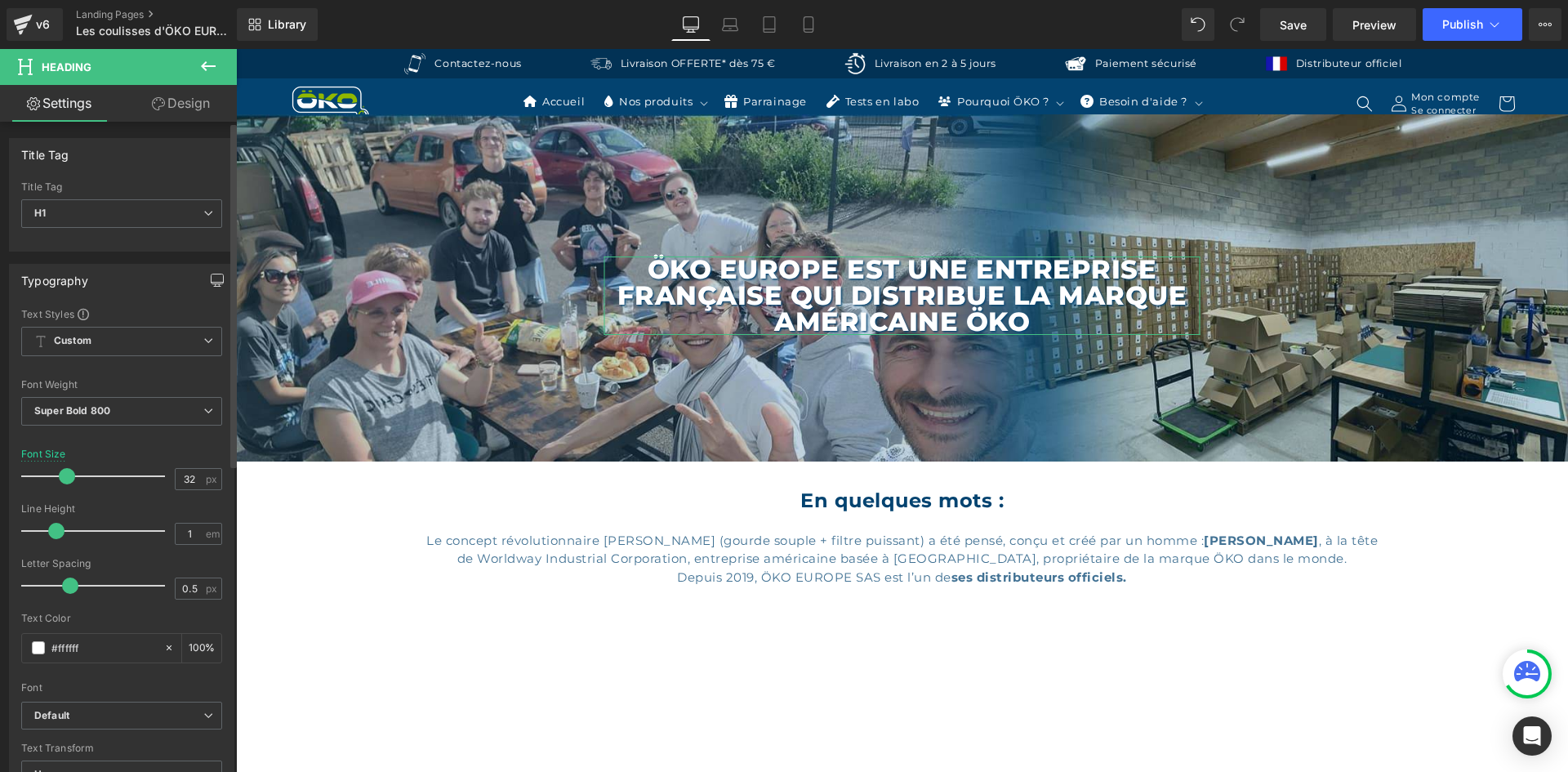
click at [207, 287] on button "button" at bounding box center [217, 279] width 26 height 31
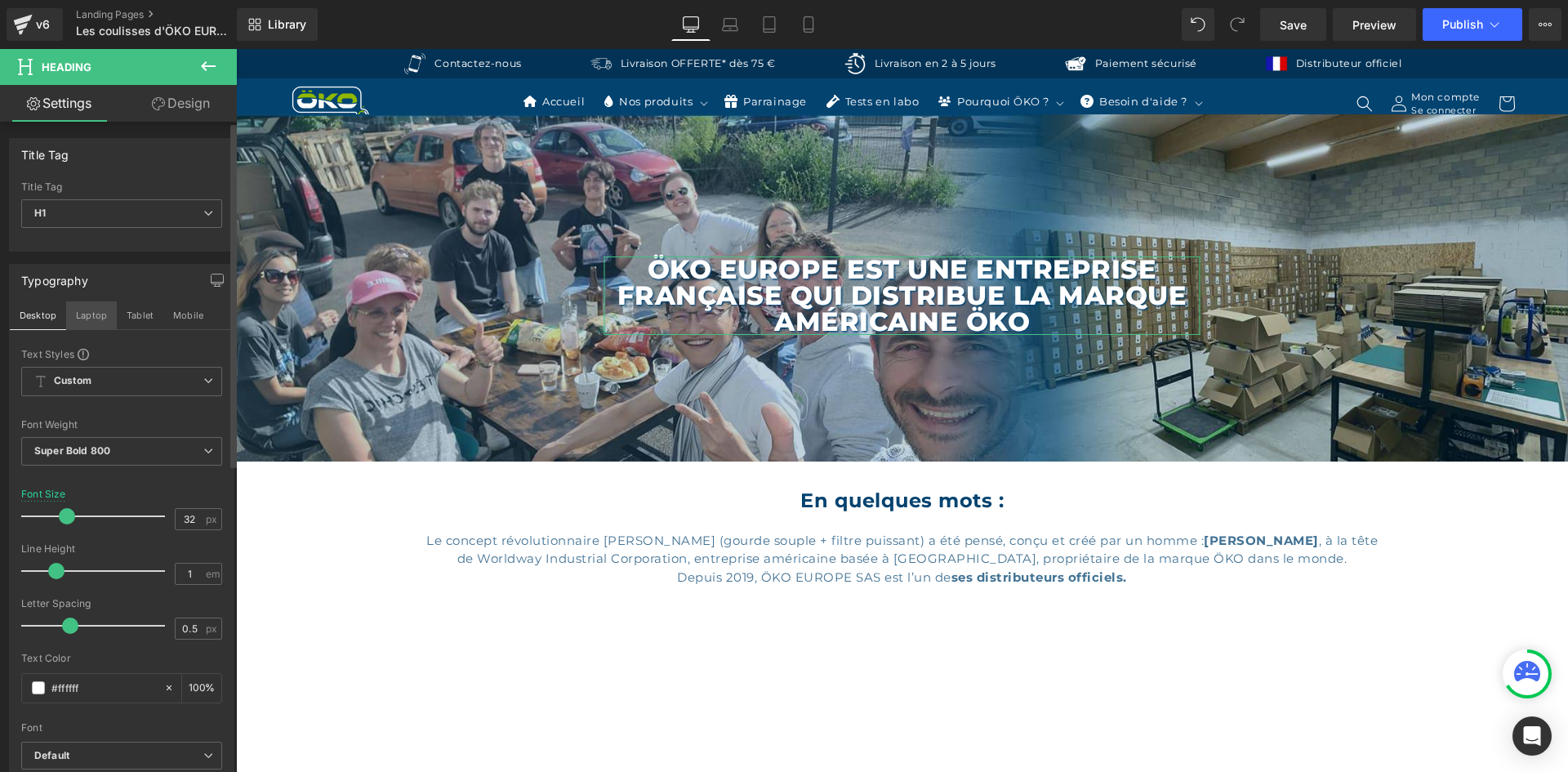
click at [100, 310] on button "Laptop" at bounding box center [91, 315] width 51 height 28
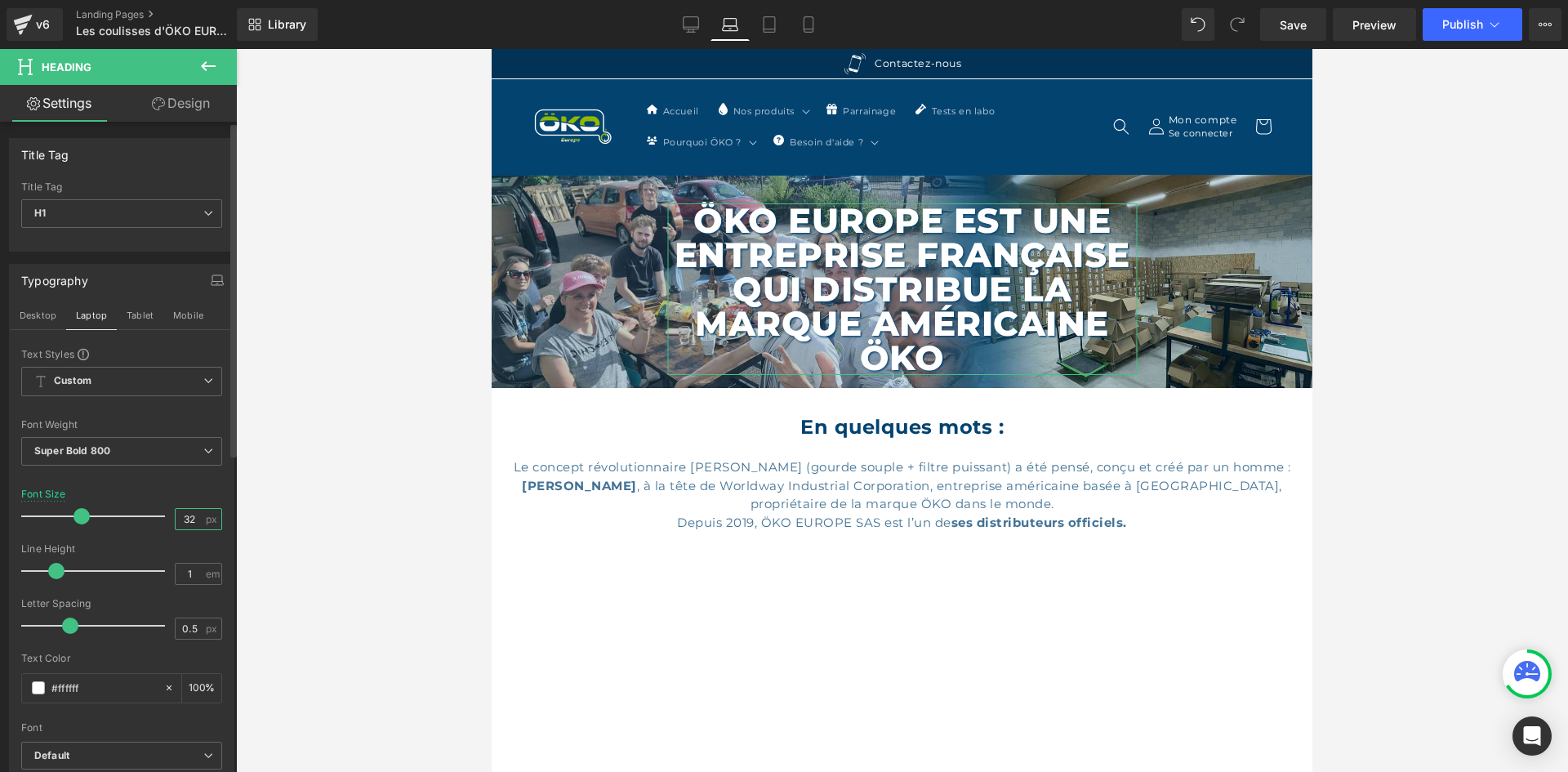
click at [188, 526] on input "32" at bounding box center [189, 519] width 29 height 20
click at [185, 524] on input "32" at bounding box center [189, 519] width 29 height 20
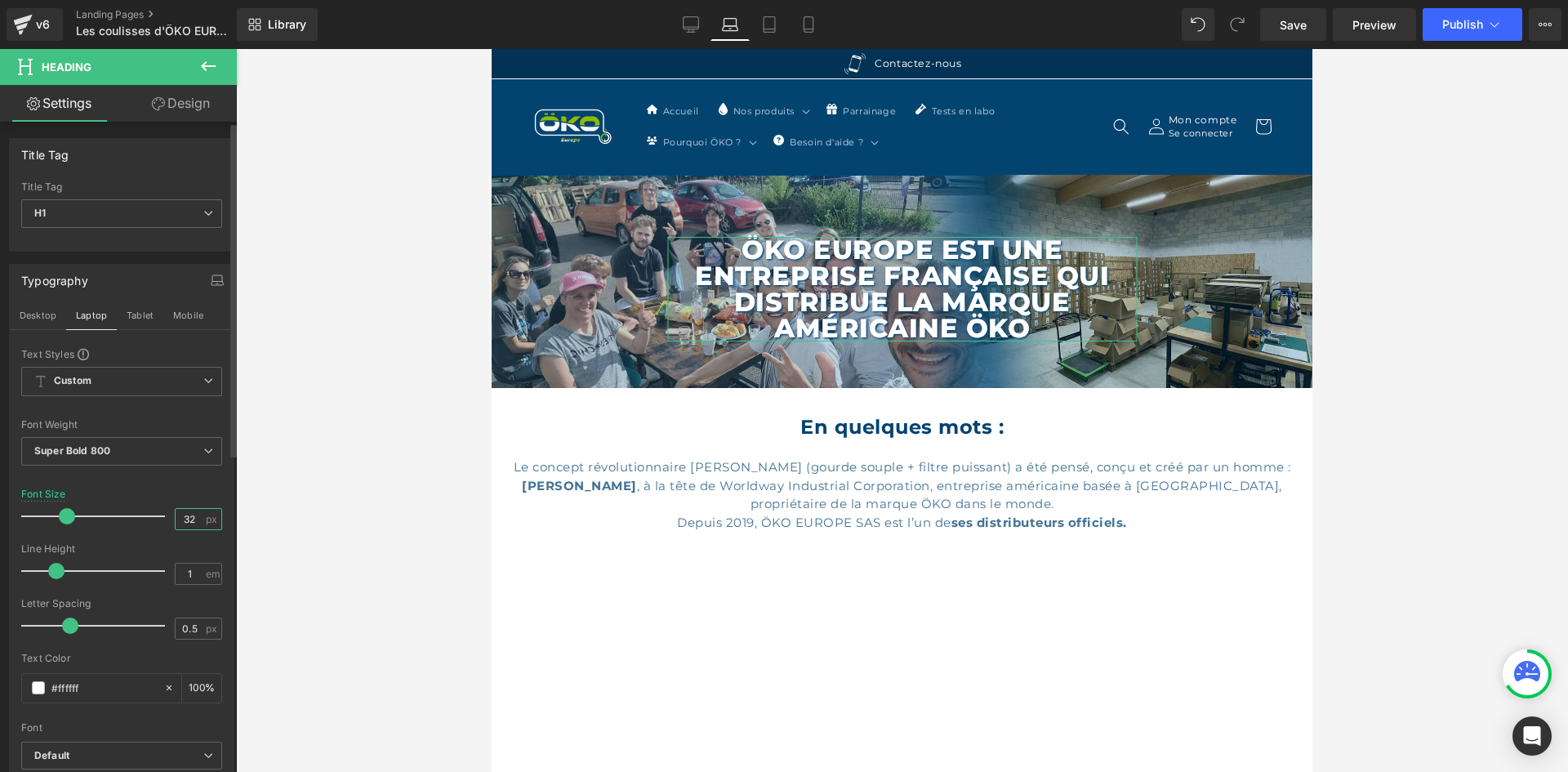
type input "3"
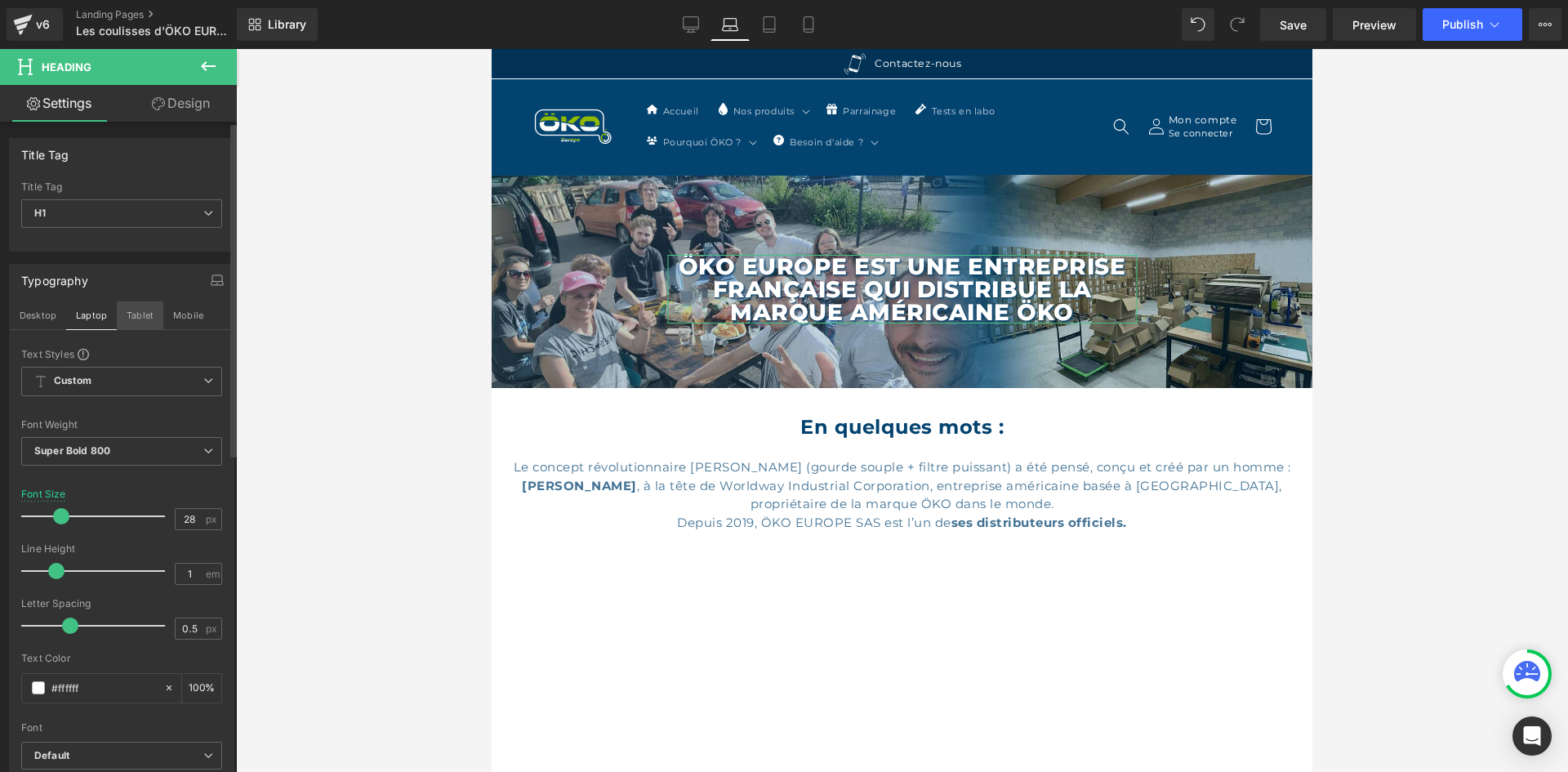
click at [145, 312] on button "Tablet" at bounding box center [140, 315] width 46 height 28
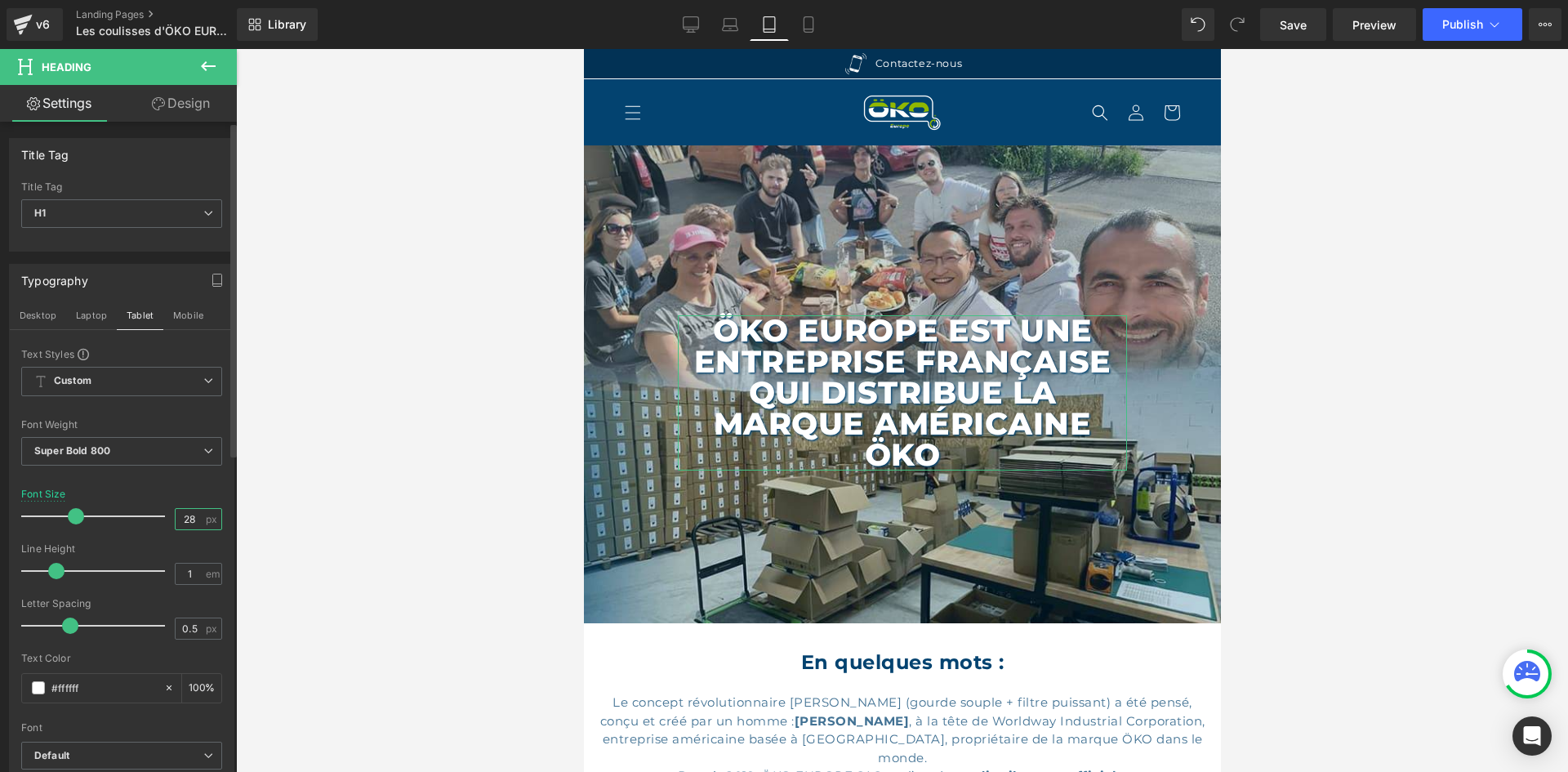
click at [189, 524] on input "28" at bounding box center [189, 519] width 29 height 20
type input "3"
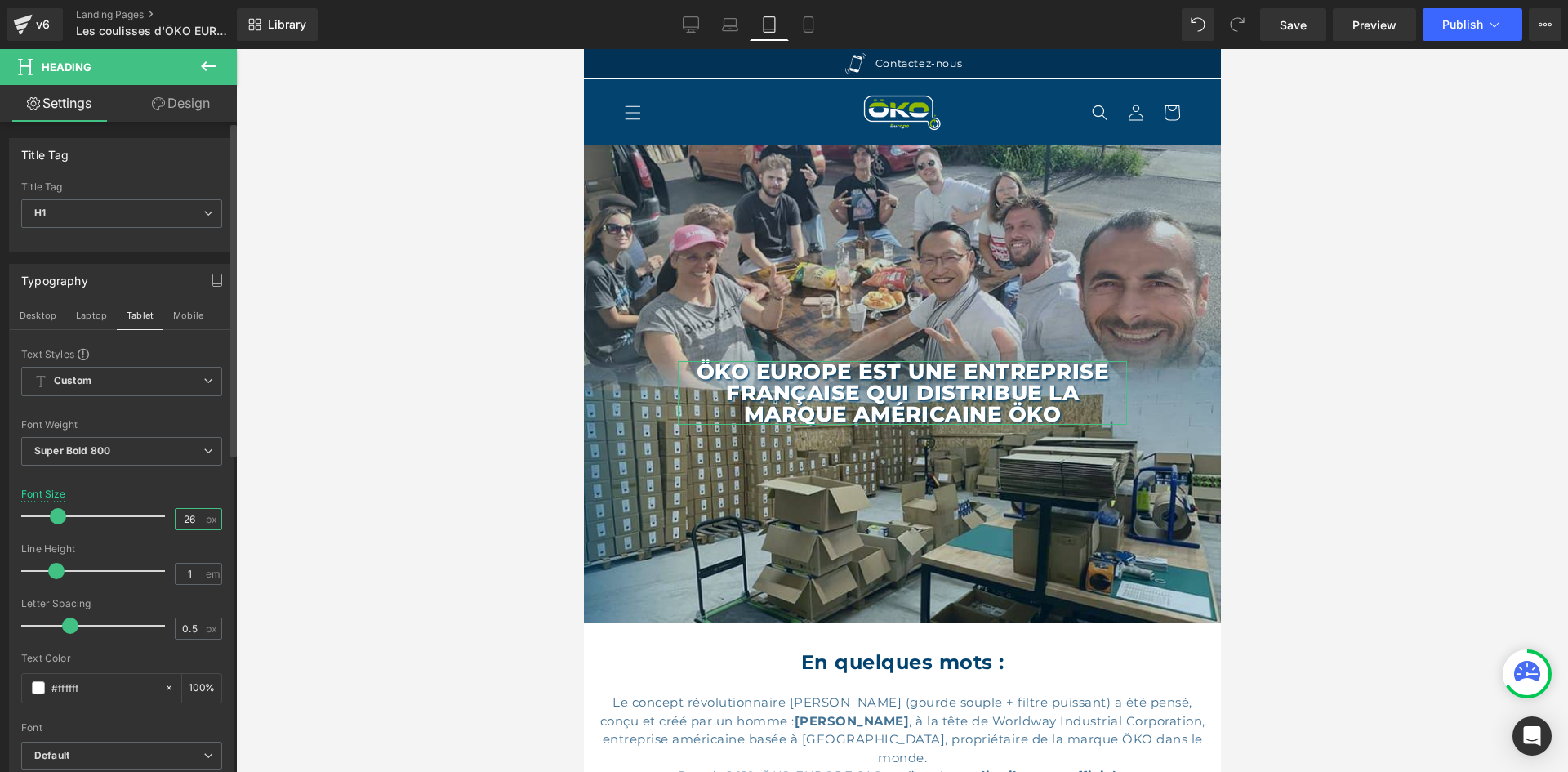
type input "2"
type input "8"
click at [806, 32] on icon at bounding box center [808, 25] width 9 height 16
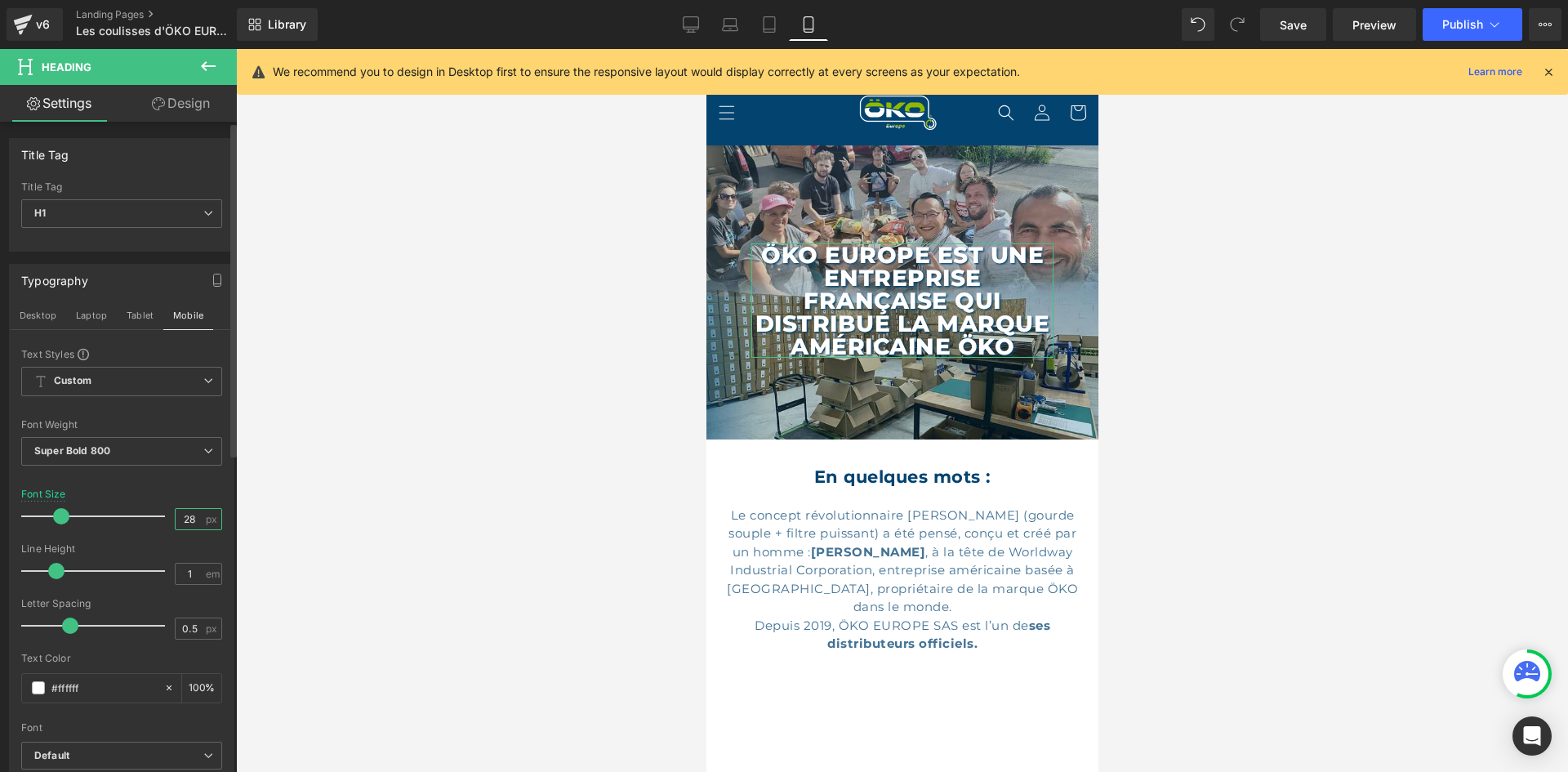
click at [189, 525] on input "28" at bounding box center [189, 519] width 29 height 20
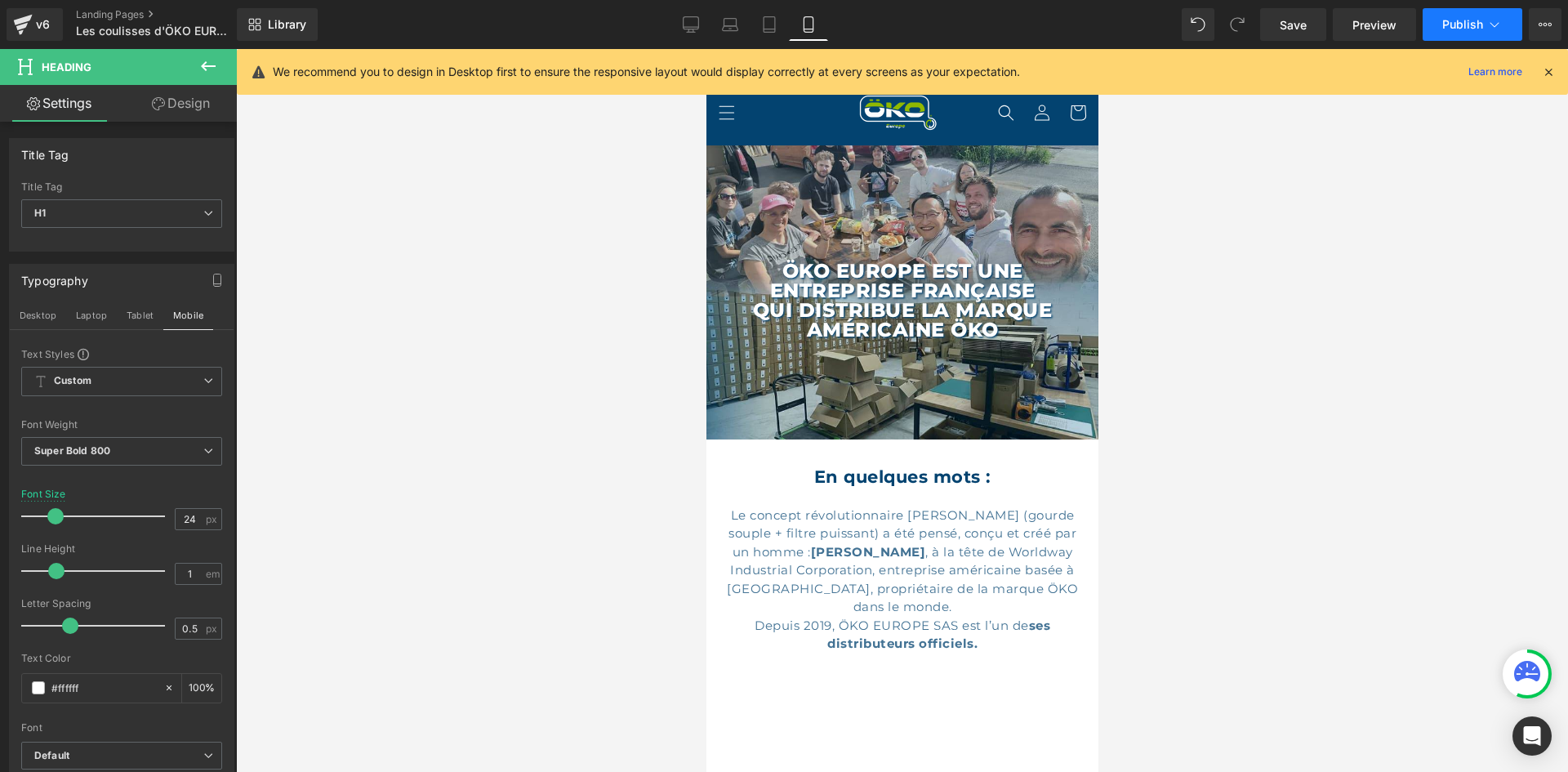
click at [1440, 32] on button "Publish" at bounding box center [1472, 24] width 99 height 32
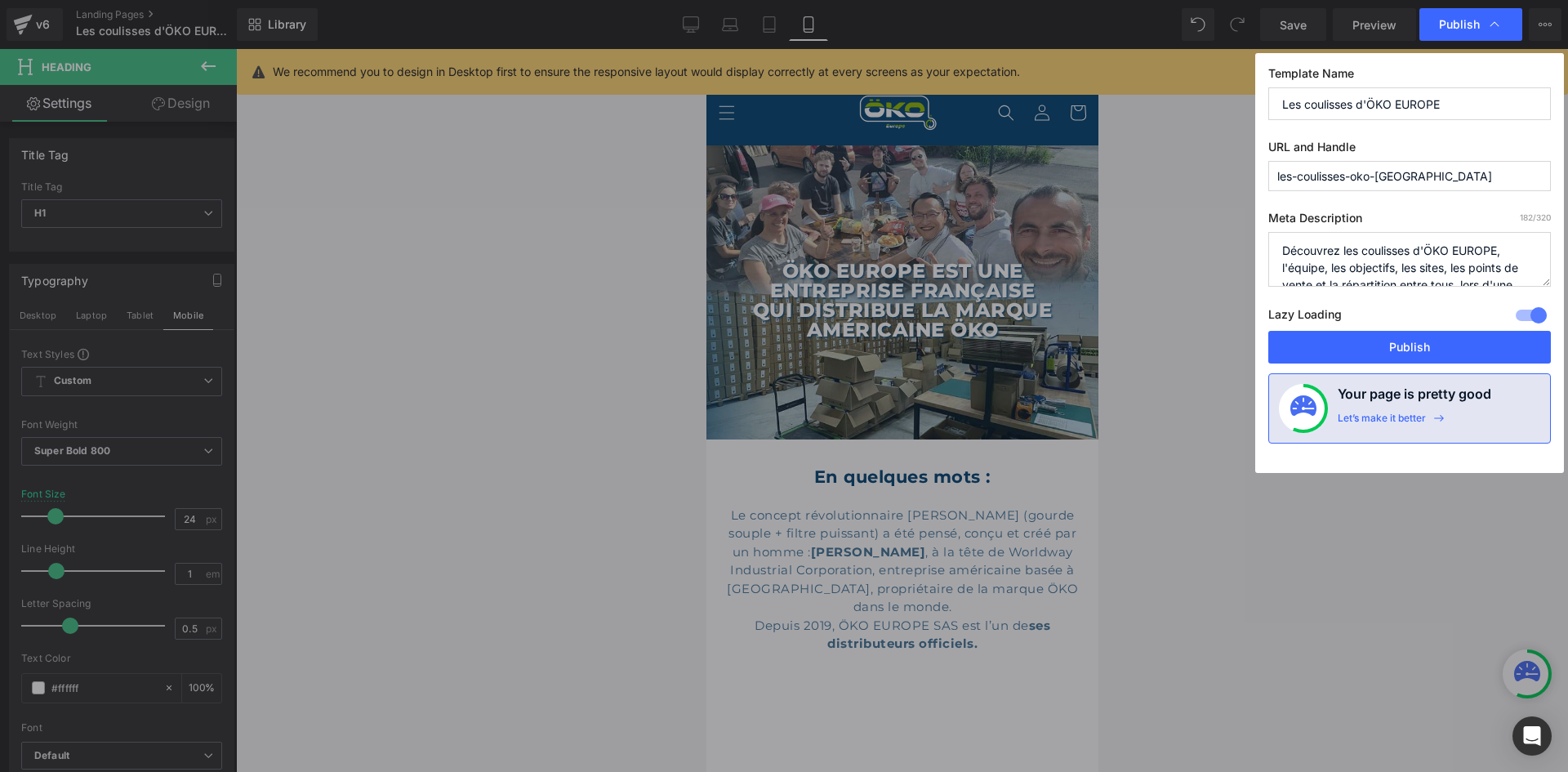
click at [1408, 330] on div "Lazy Loading Build Upgrade plan to unlock" at bounding box center [1409, 317] width 283 height 27
click at [1400, 350] on button "Publish" at bounding box center [1409, 347] width 283 height 32
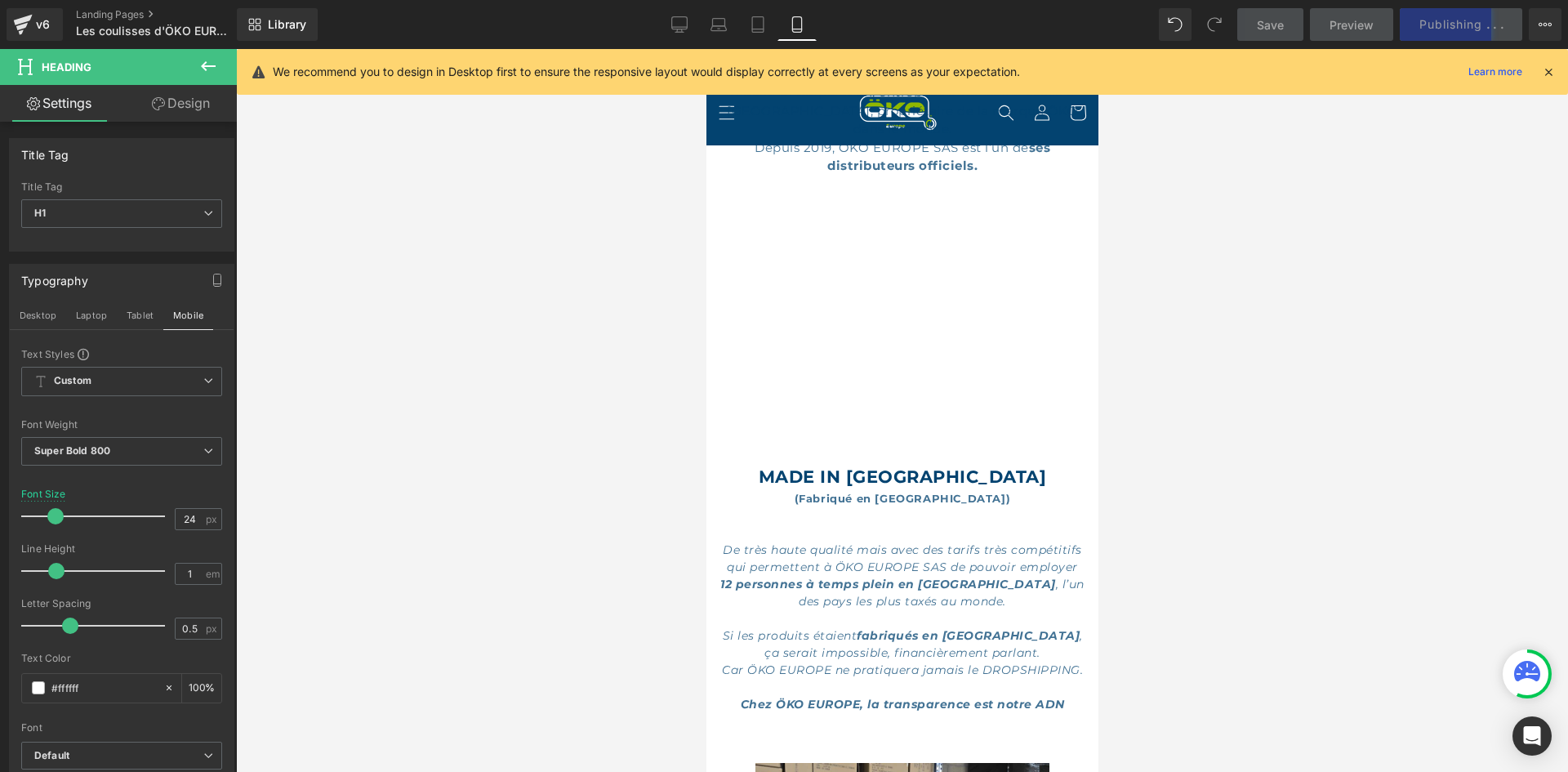
scroll to position [490, 0]
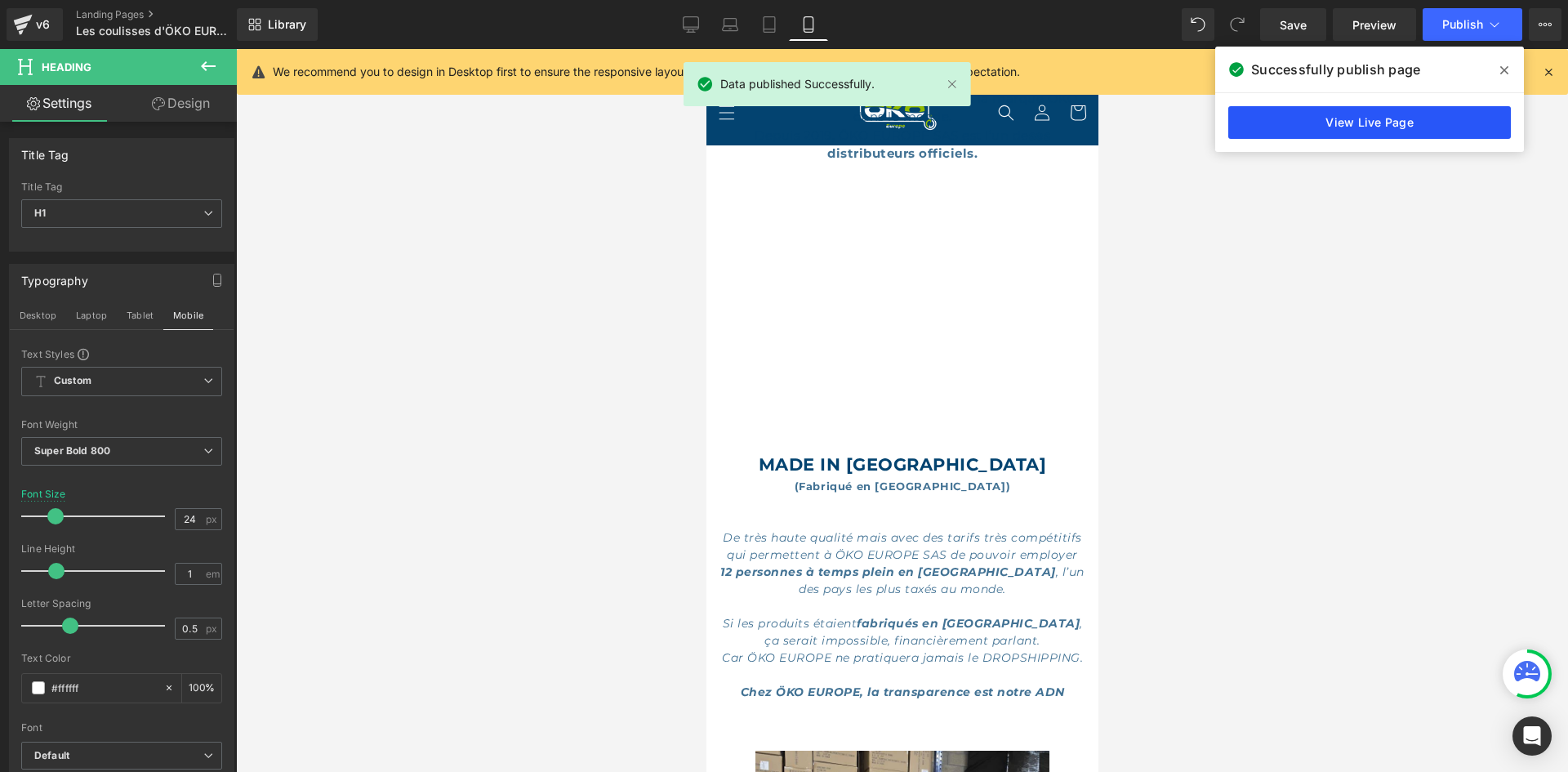
click at [1334, 115] on link "View Live Page" at bounding box center [1369, 122] width 283 height 32
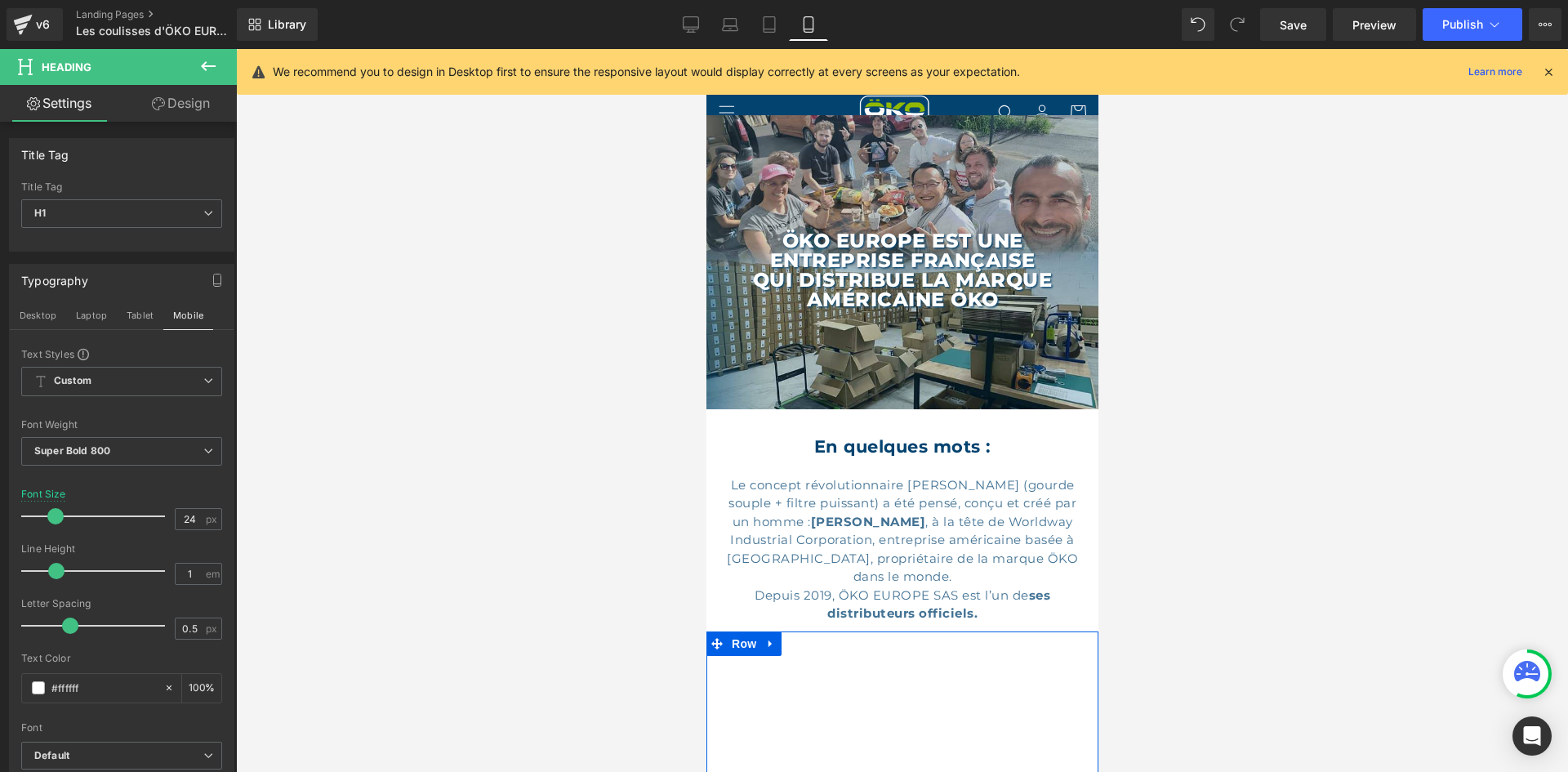
scroll to position [0, 0]
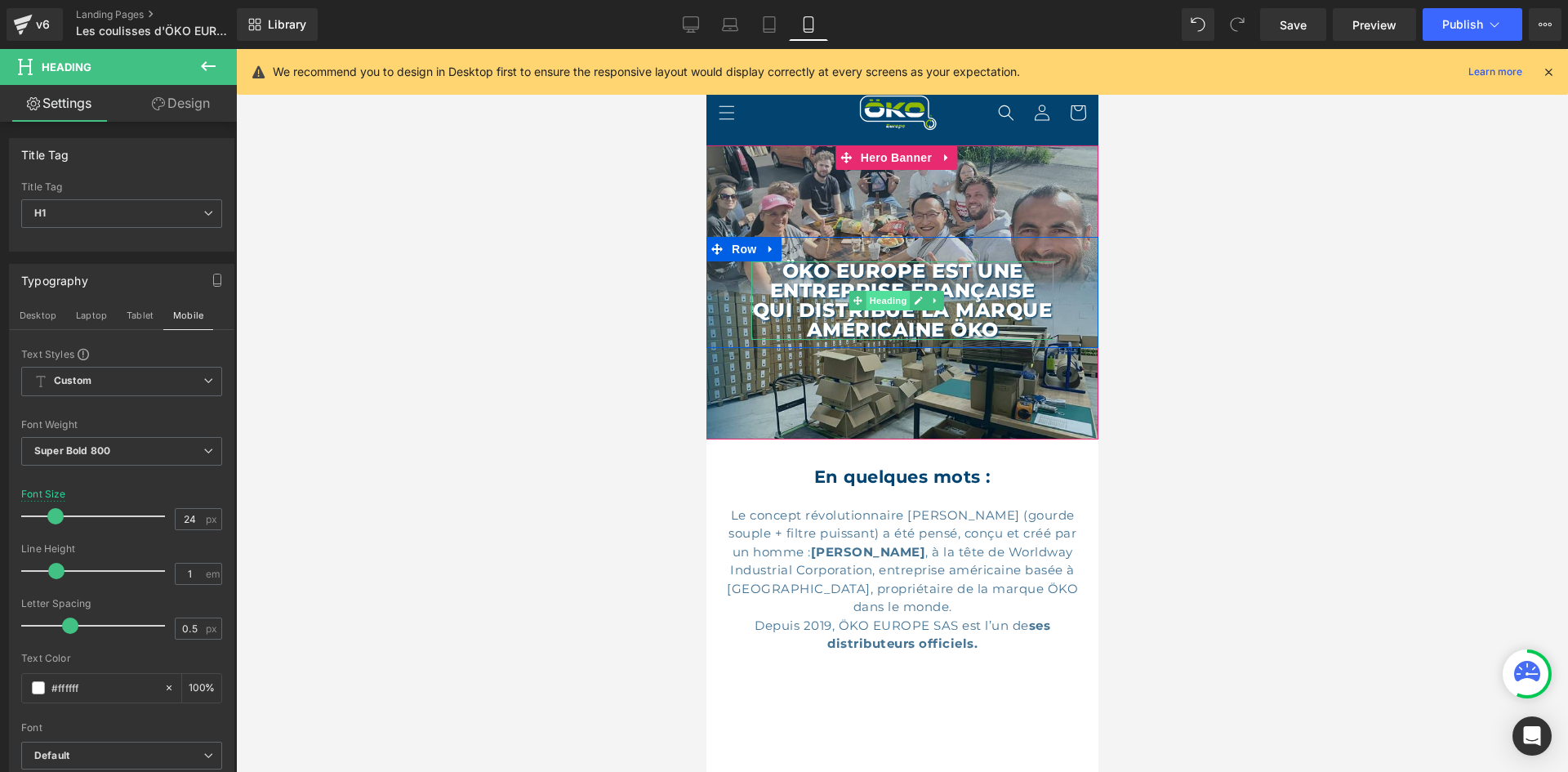
click at [889, 291] on span "Heading" at bounding box center [887, 300] width 44 height 19
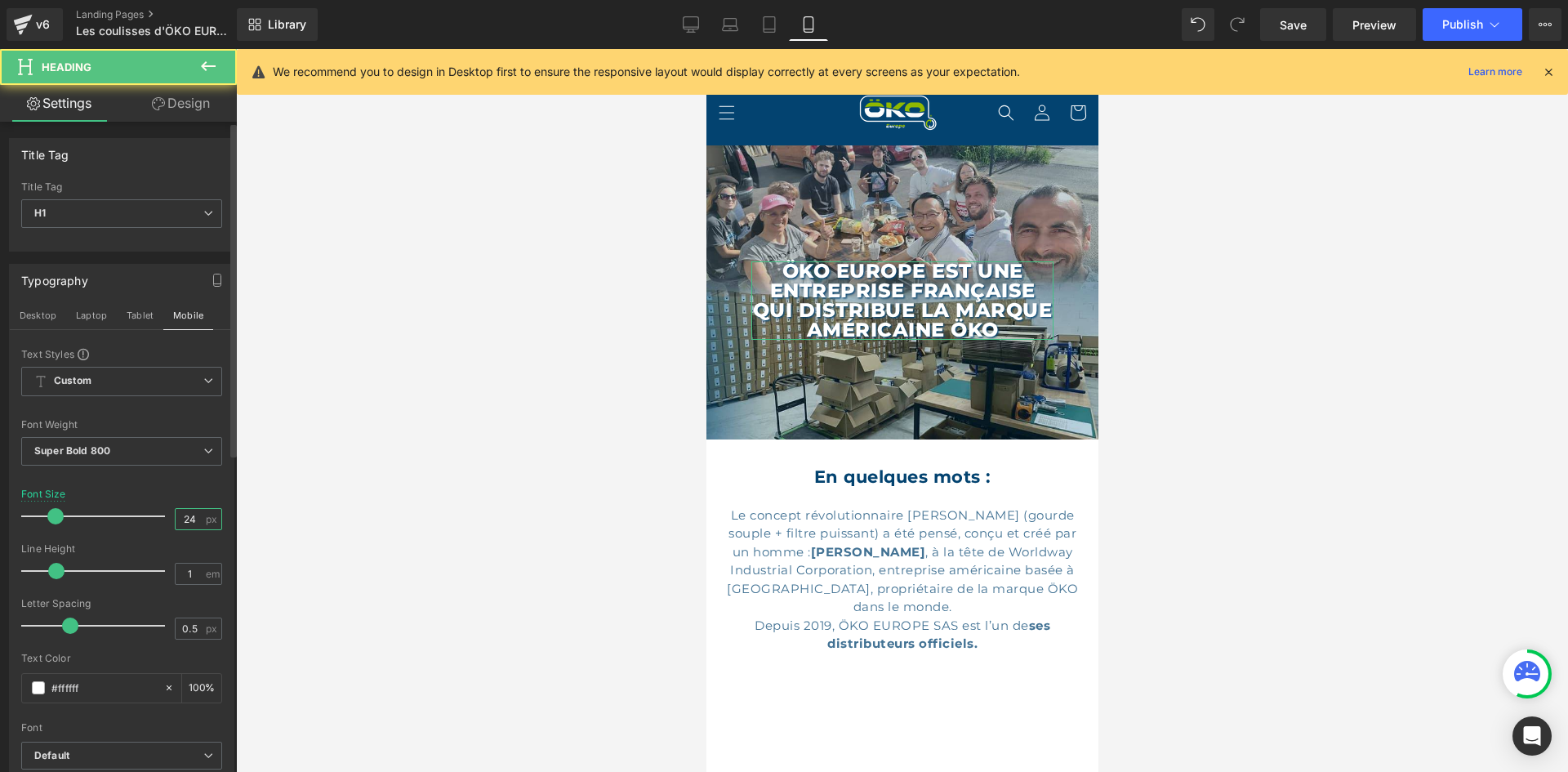
click at [190, 525] on input "24" at bounding box center [189, 519] width 29 height 20
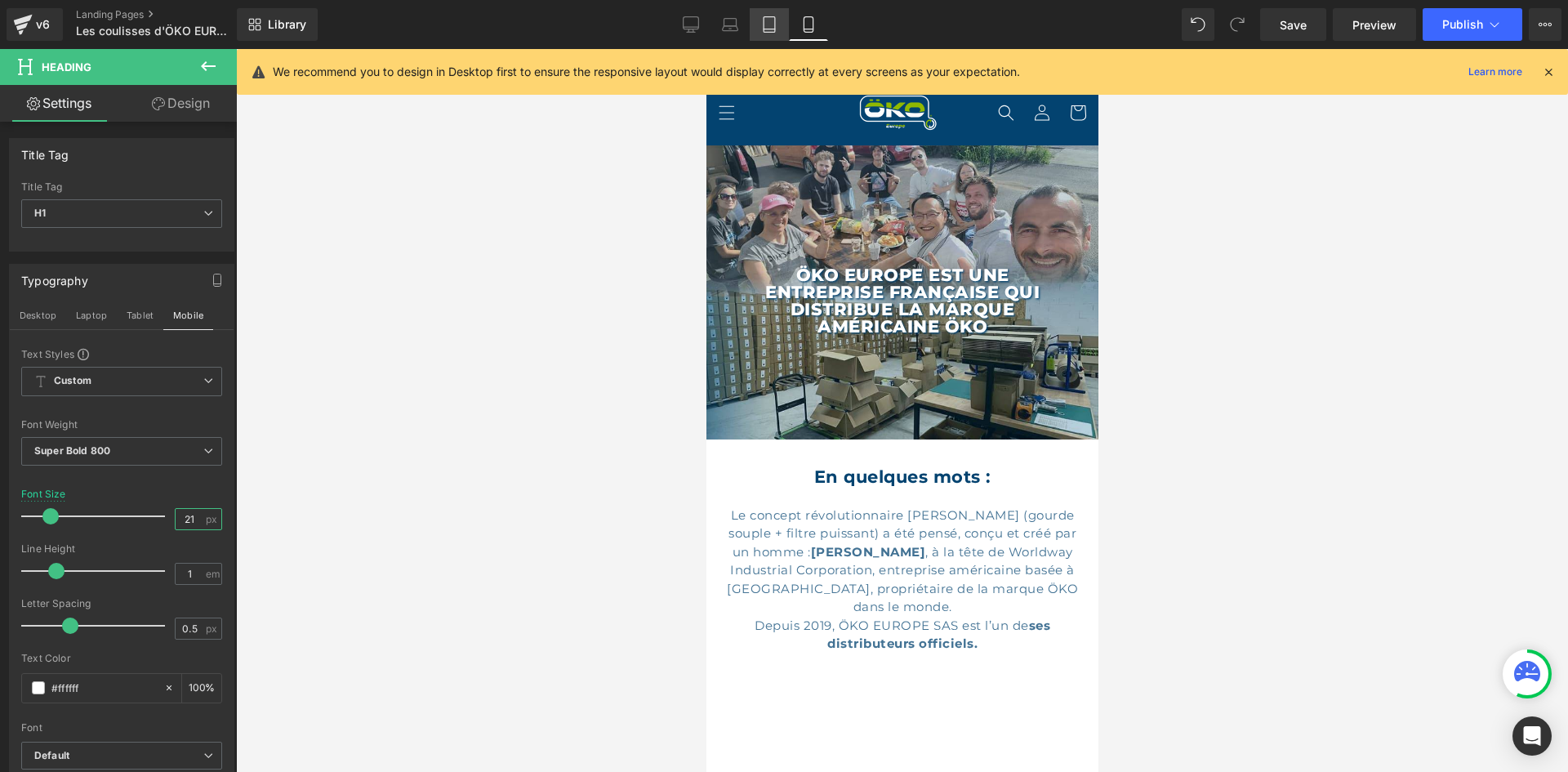
type input "21"
click at [778, 27] on link "Tablet" at bounding box center [769, 24] width 39 height 32
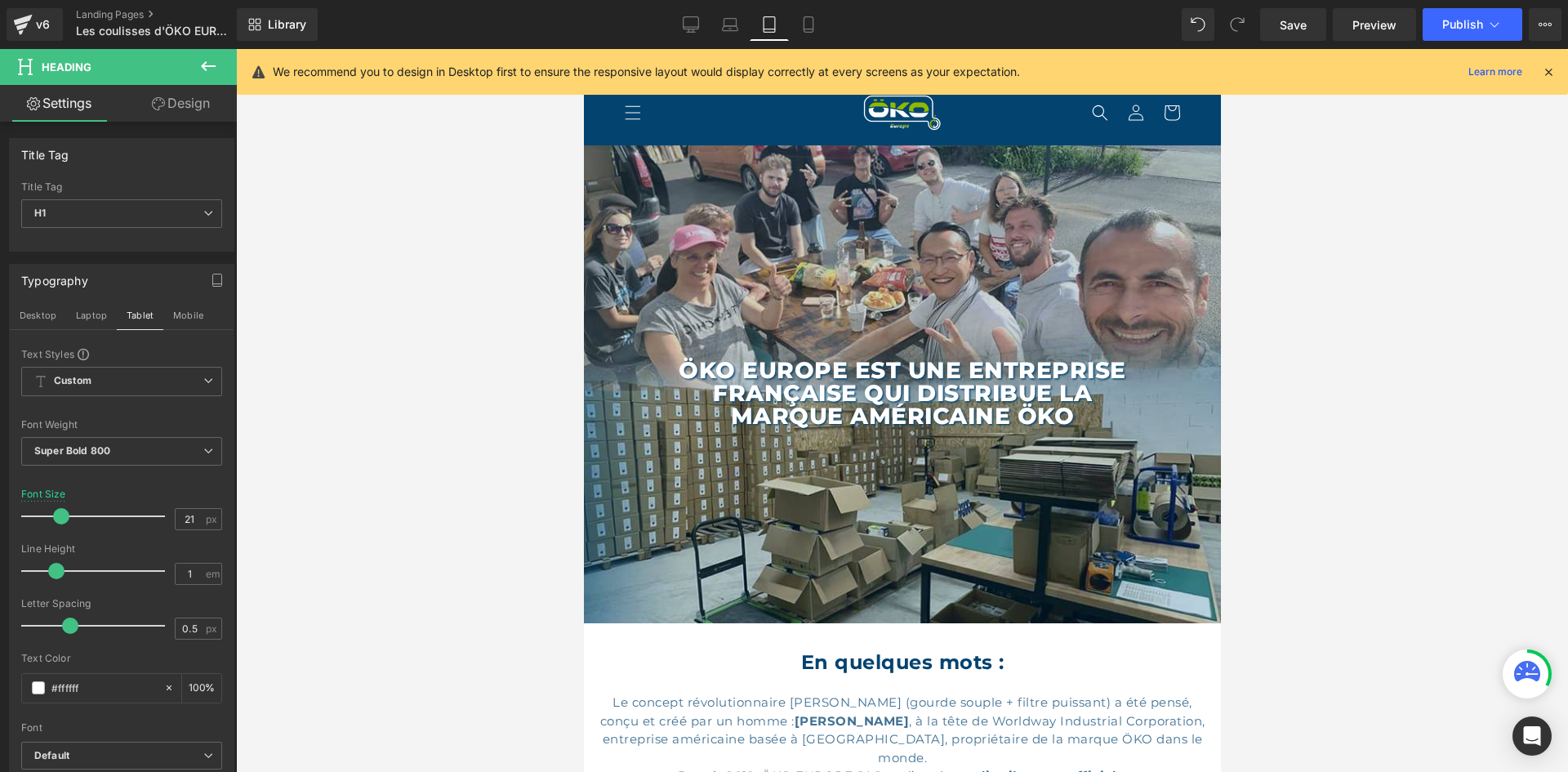
scroll to position [81, 0]
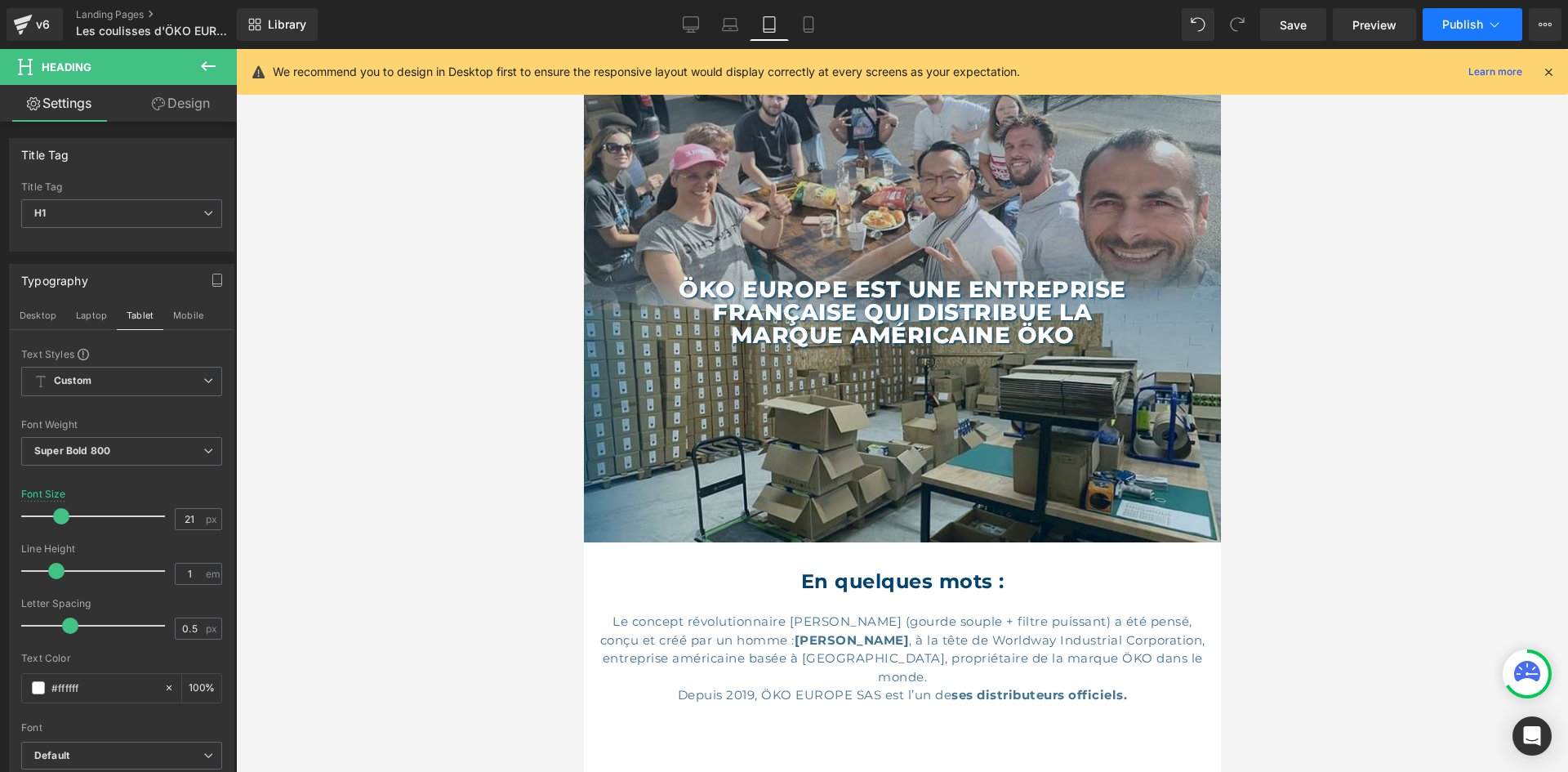
click at [1482, 8] on button "Publish" at bounding box center [1472, 24] width 99 height 32
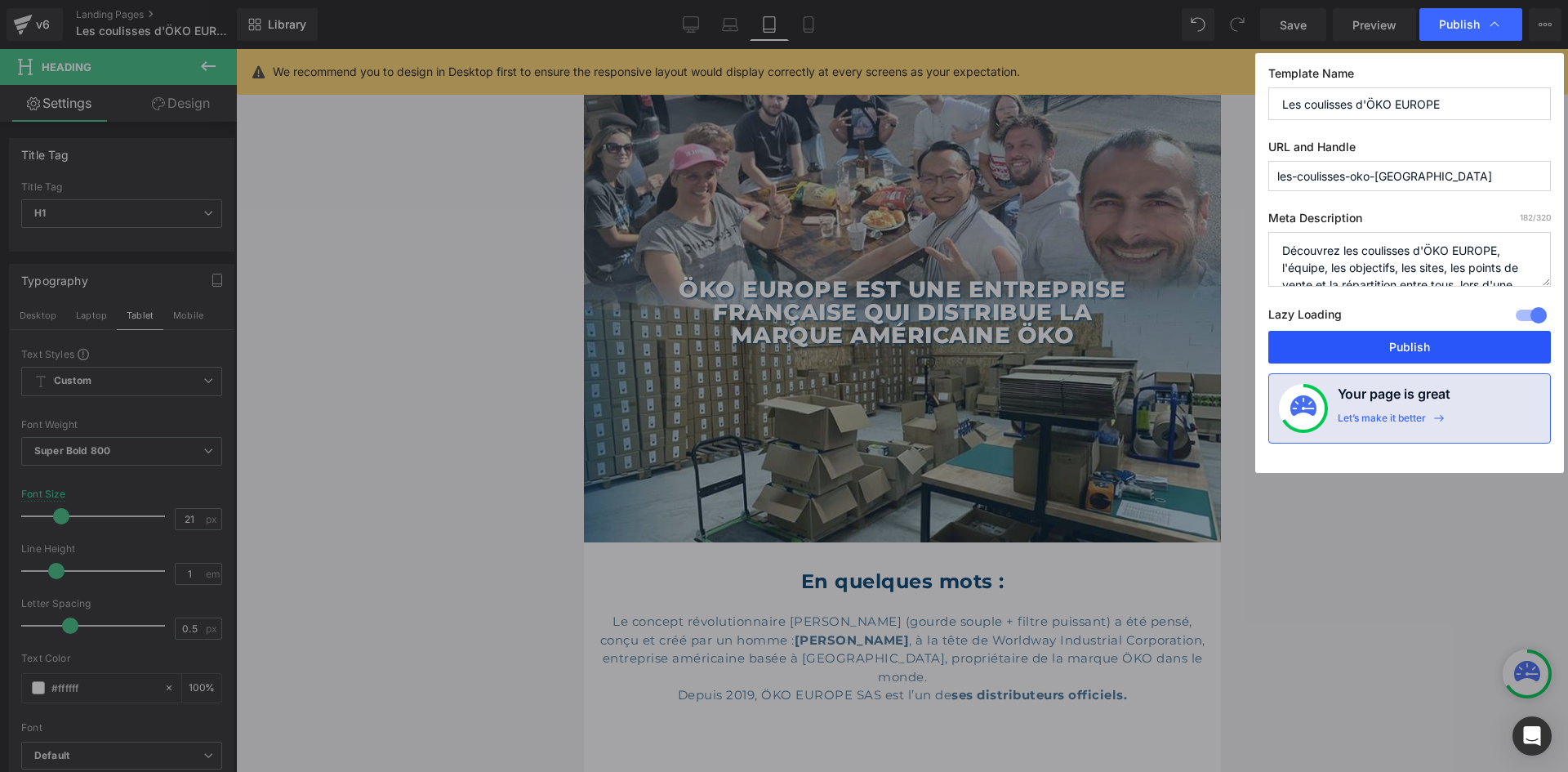
click at [1372, 361] on button "Publish" at bounding box center [1409, 347] width 283 height 32
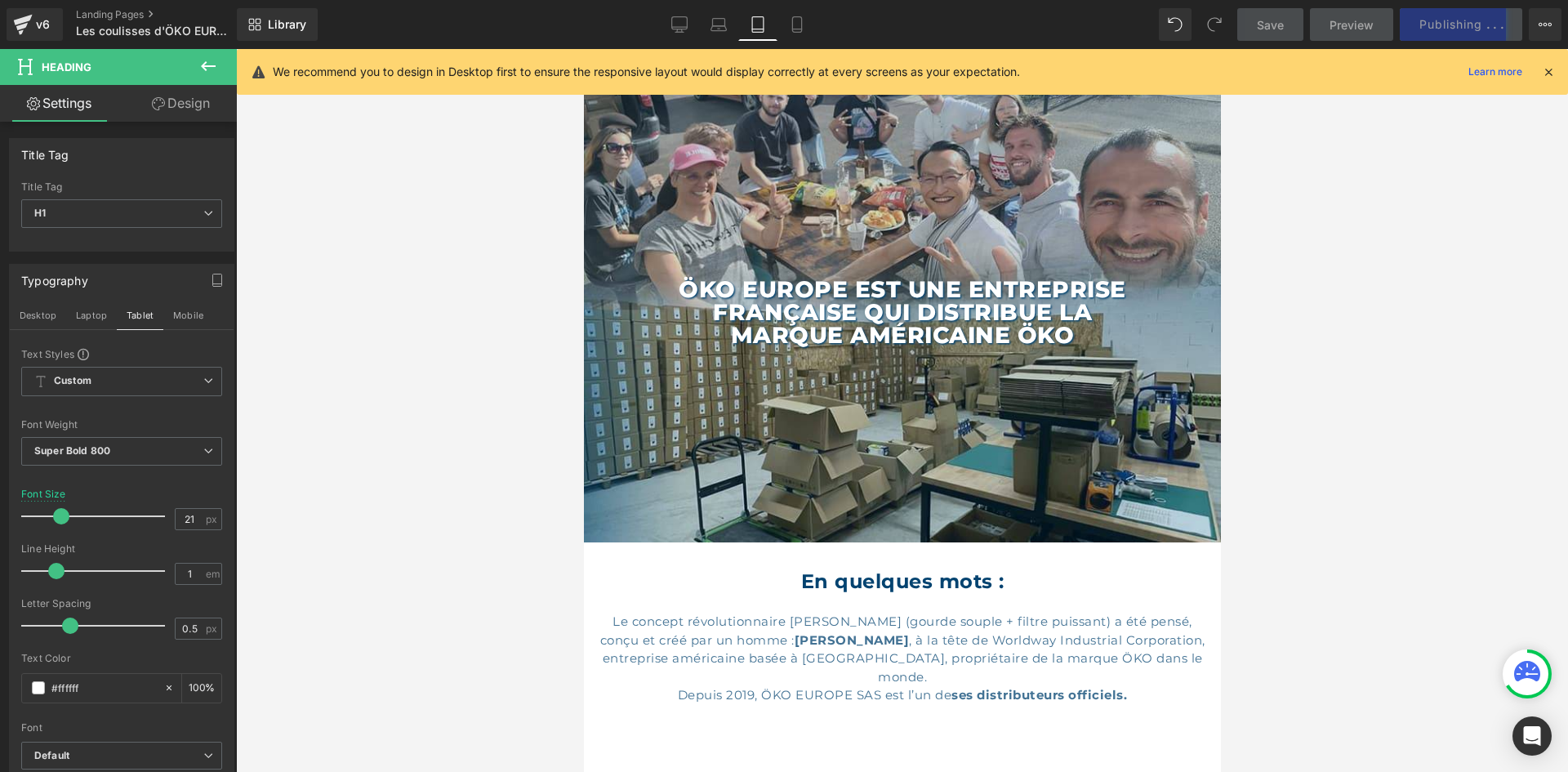
click at [1551, 72] on icon at bounding box center [1549, 72] width 15 height 15
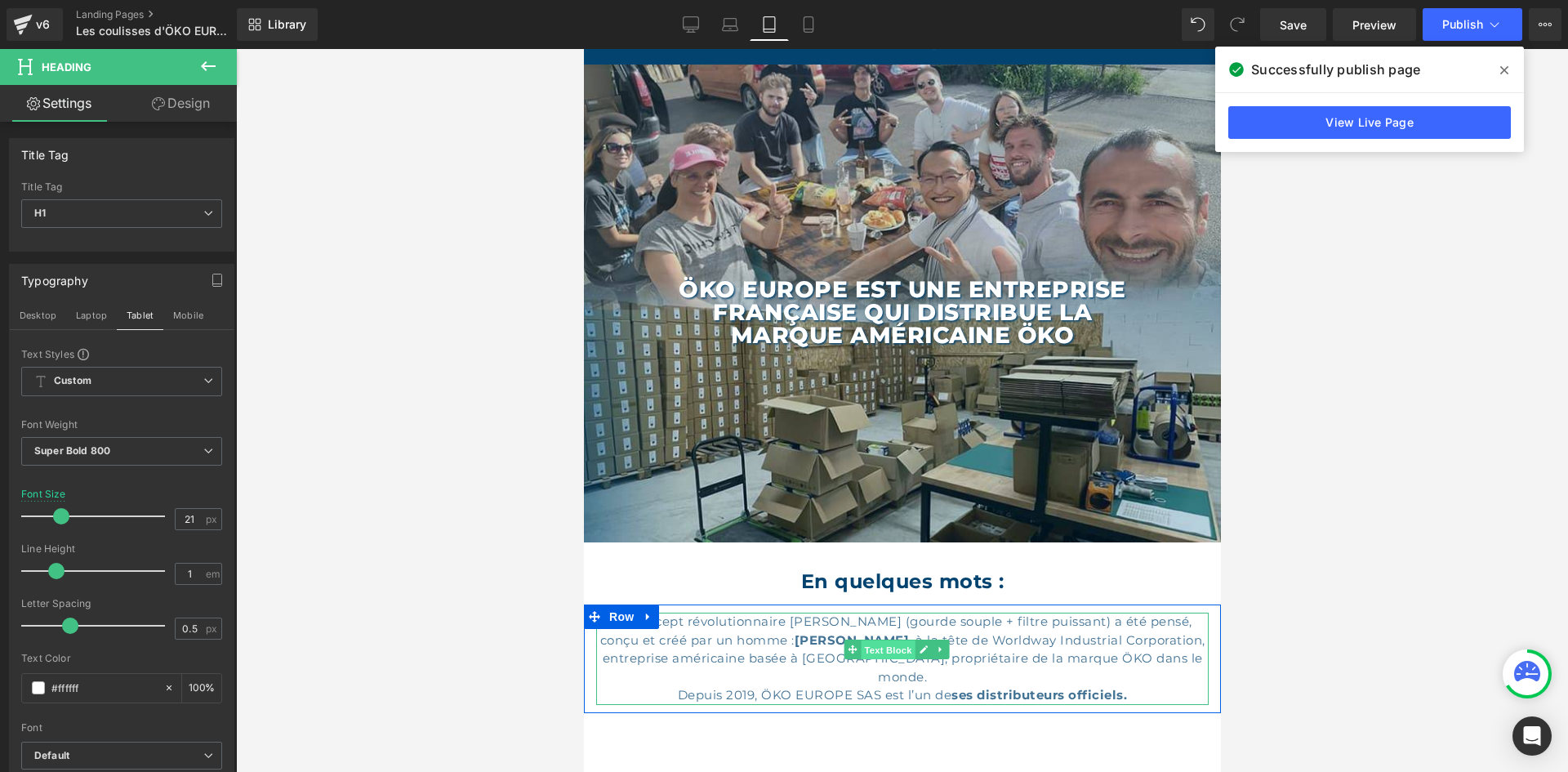
click at [872, 640] on span "Text Block" at bounding box center [887, 650] width 54 height 19
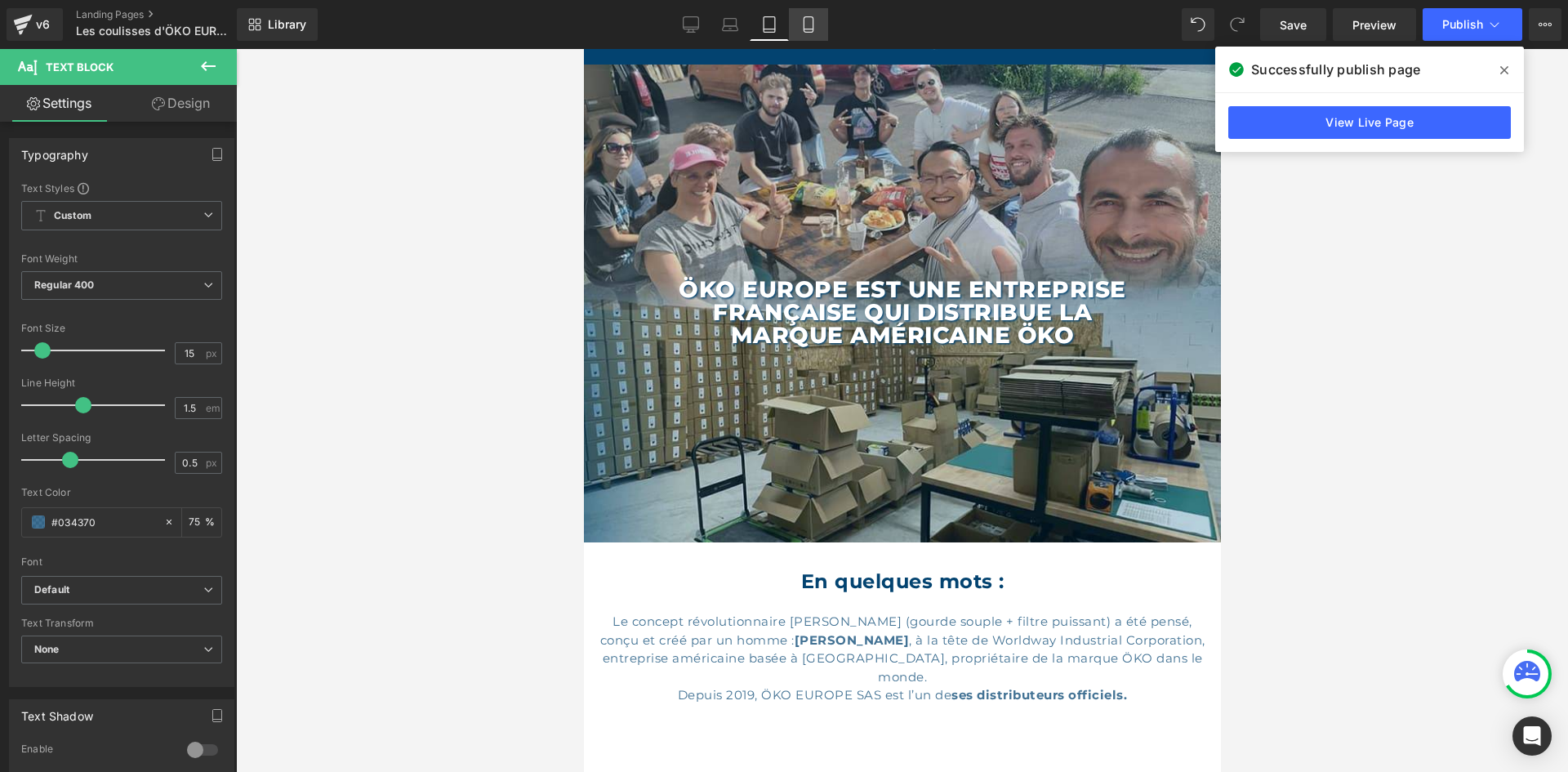
click at [800, 28] on icon at bounding box center [808, 25] width 17 height 17
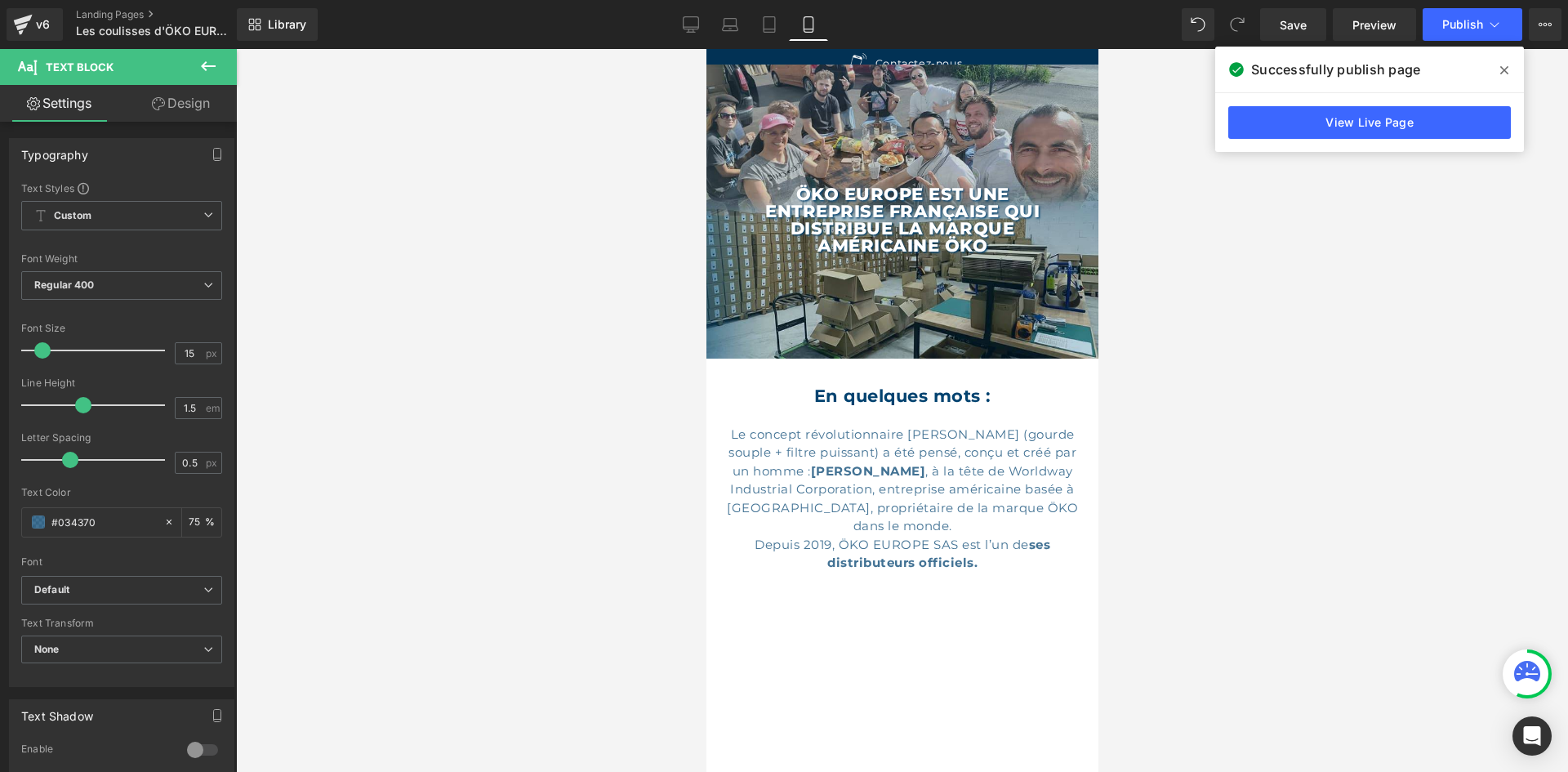
scroll to position [0, 0]
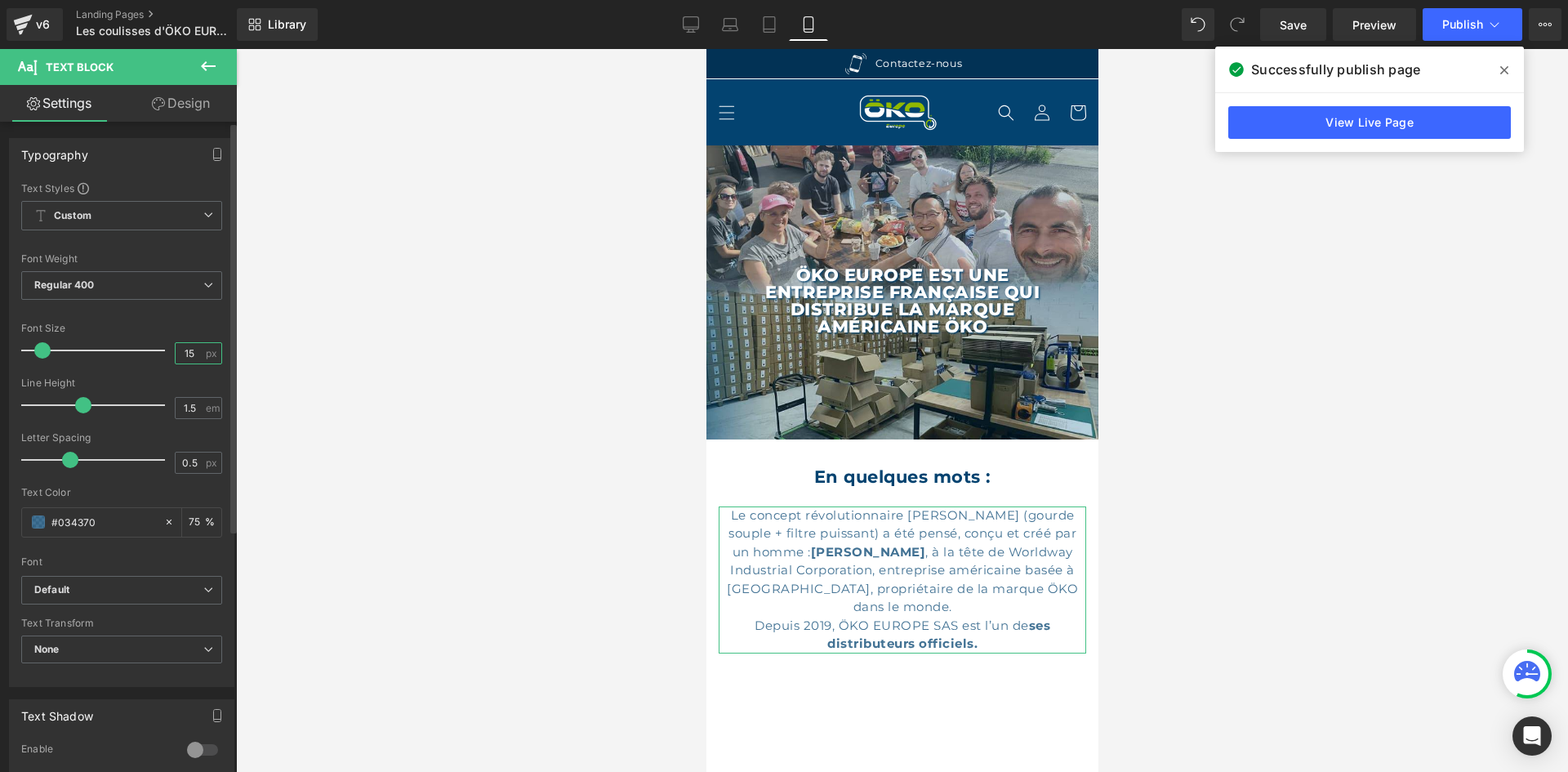
click at [190, 354] on input "15" at bounding box center [189, 353] width 29 height 20
type input "14"
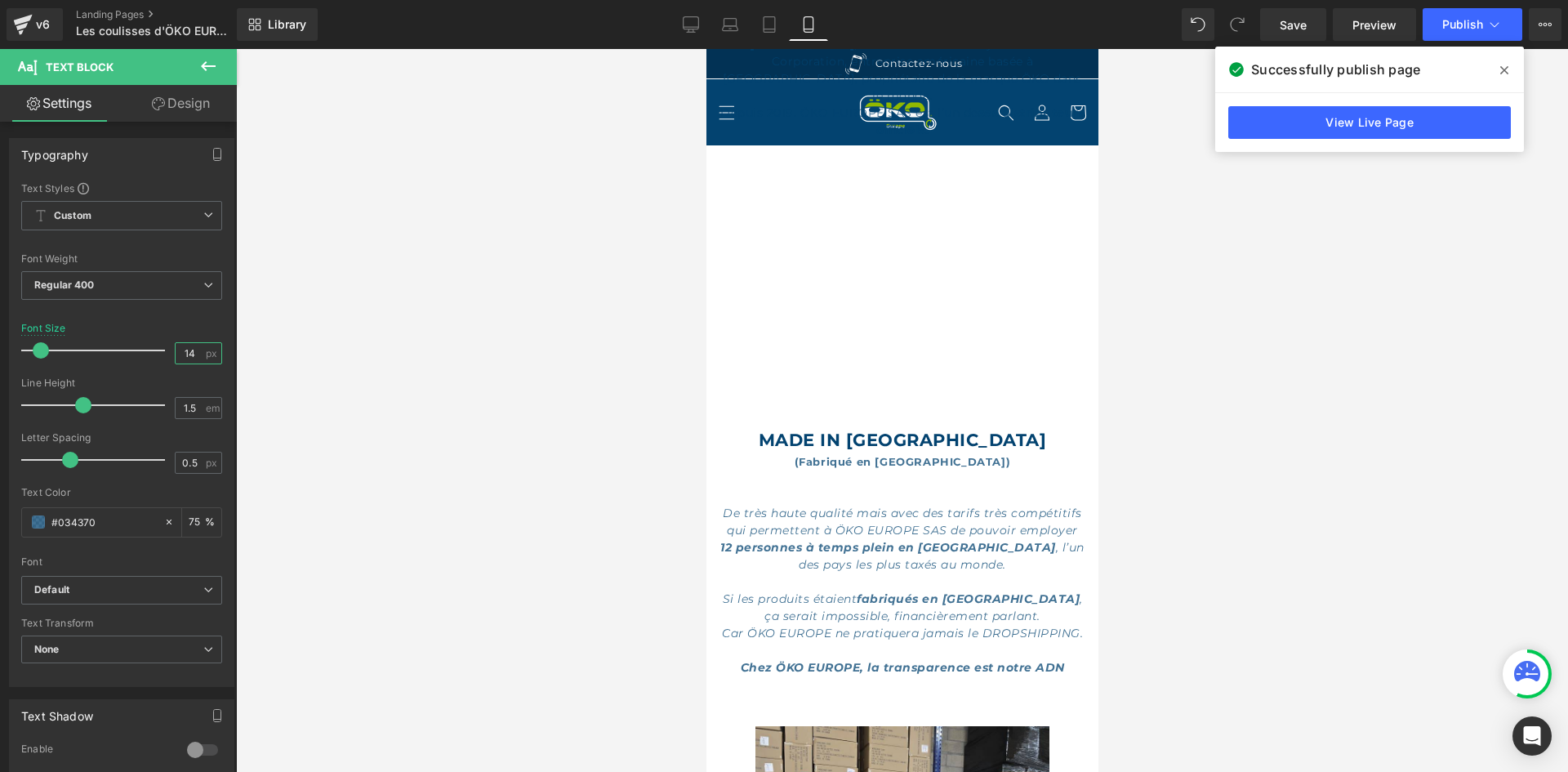
scroll to position [572, 0]
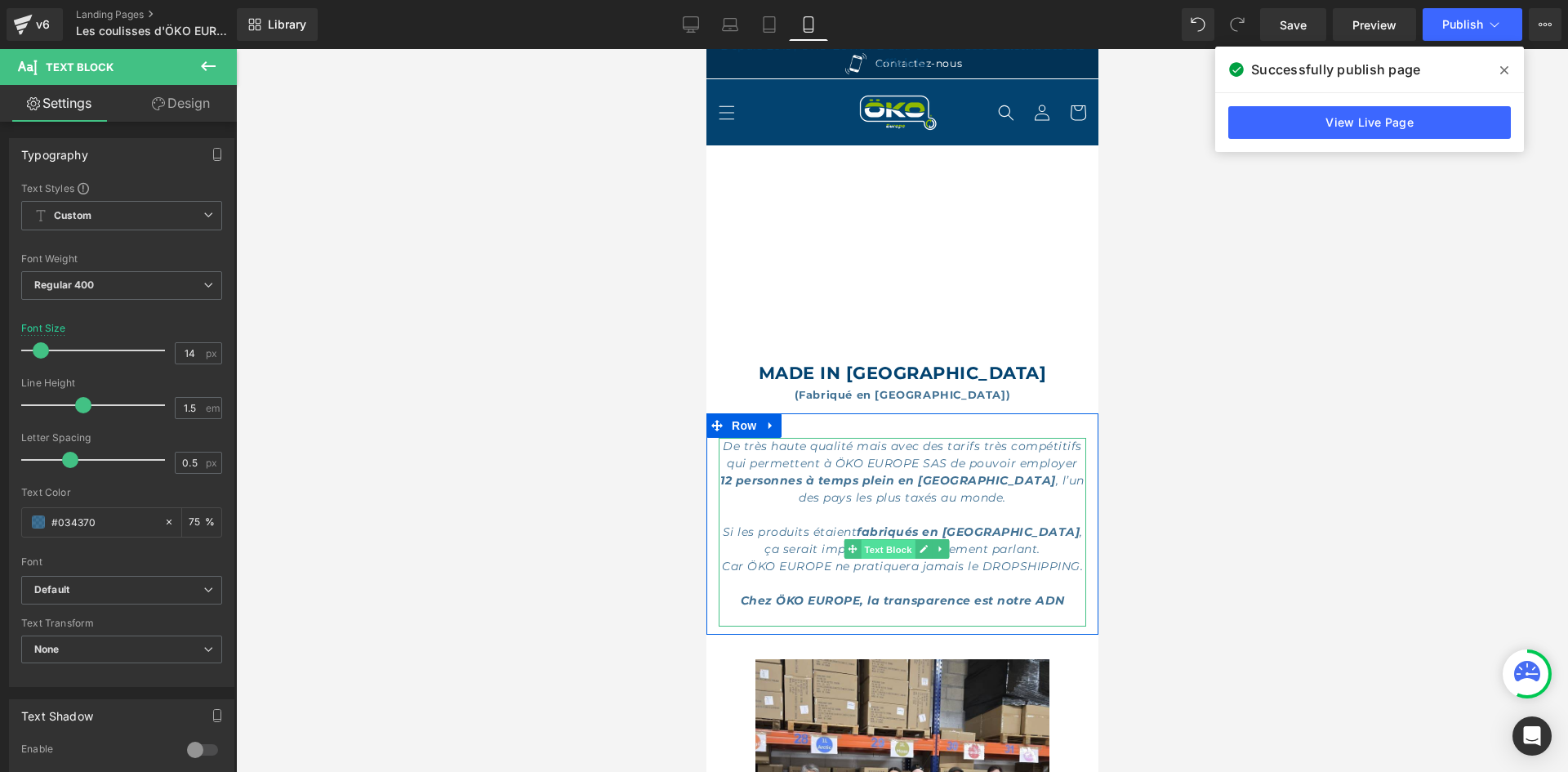
click at [903, 539] on span "Text Block" at bounding box center [887, 549] width 54 height 19
click at [882, 539] on span "Text Block" at bounding box center [887, 549] width 54 height 19
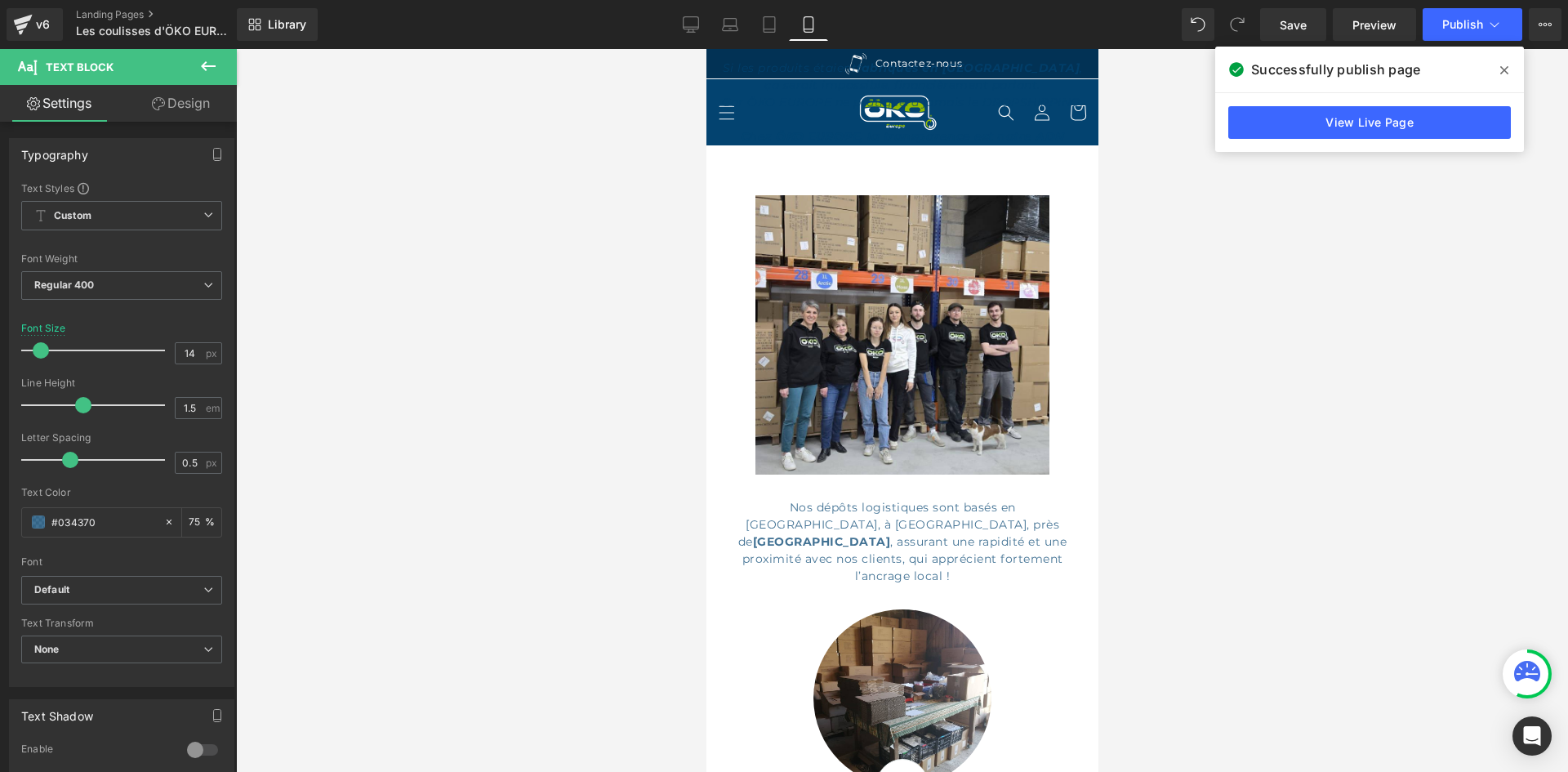
scroll to position [1307, 0]
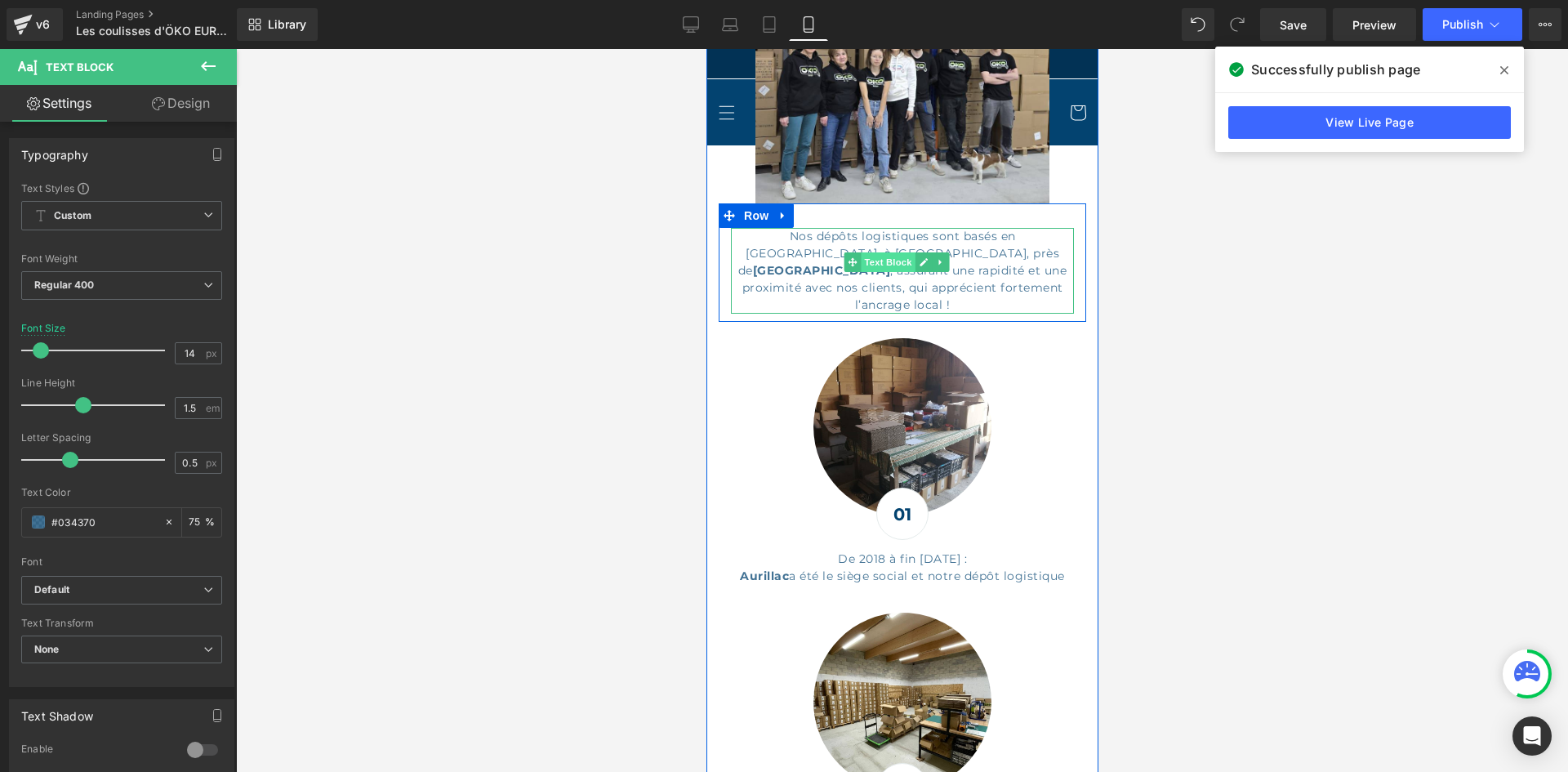
click at [891, 253] on span "Text Block" at bounding box center [887, 261] width 54 height 19
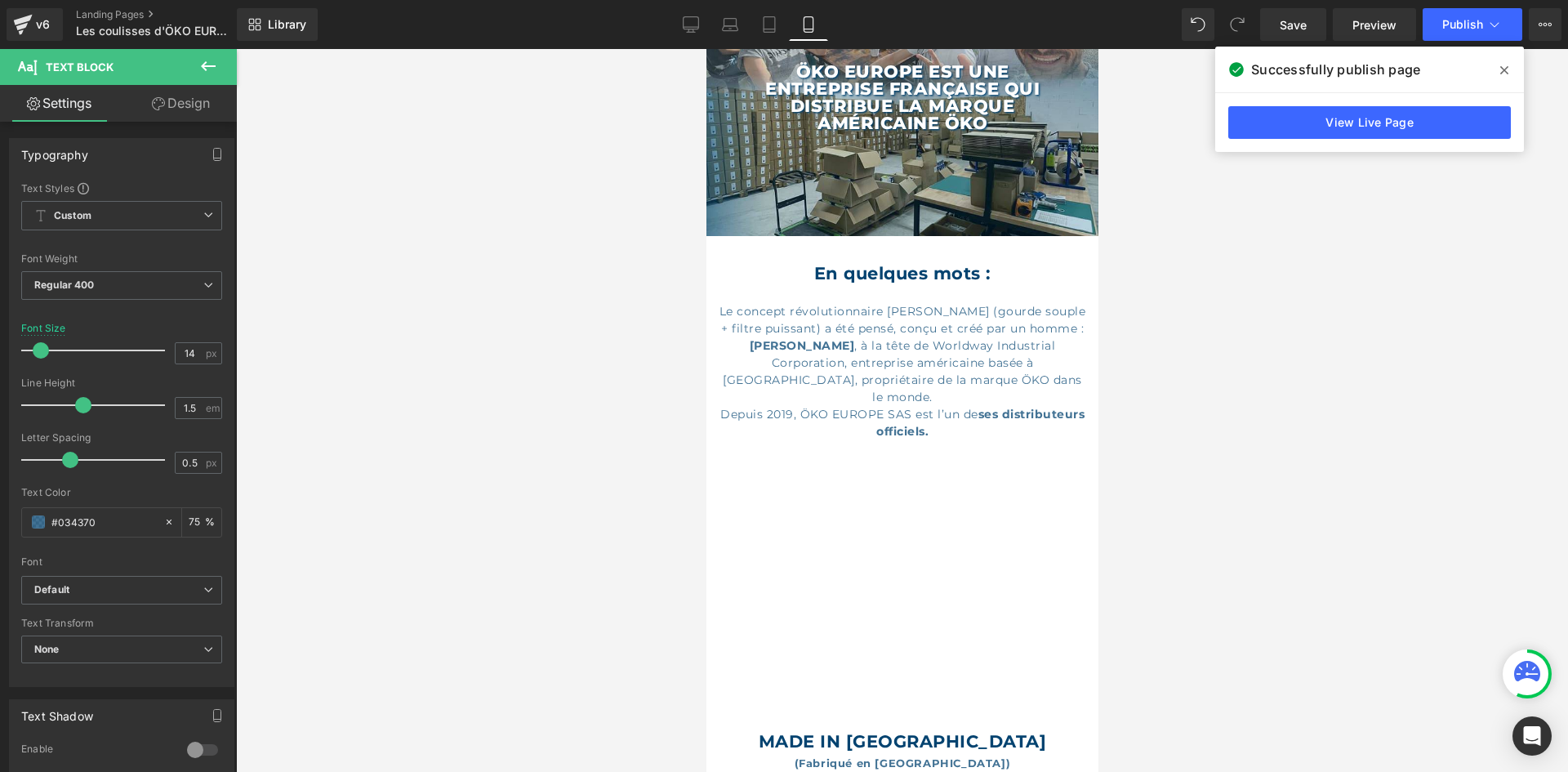
scroll to position [82, 0]
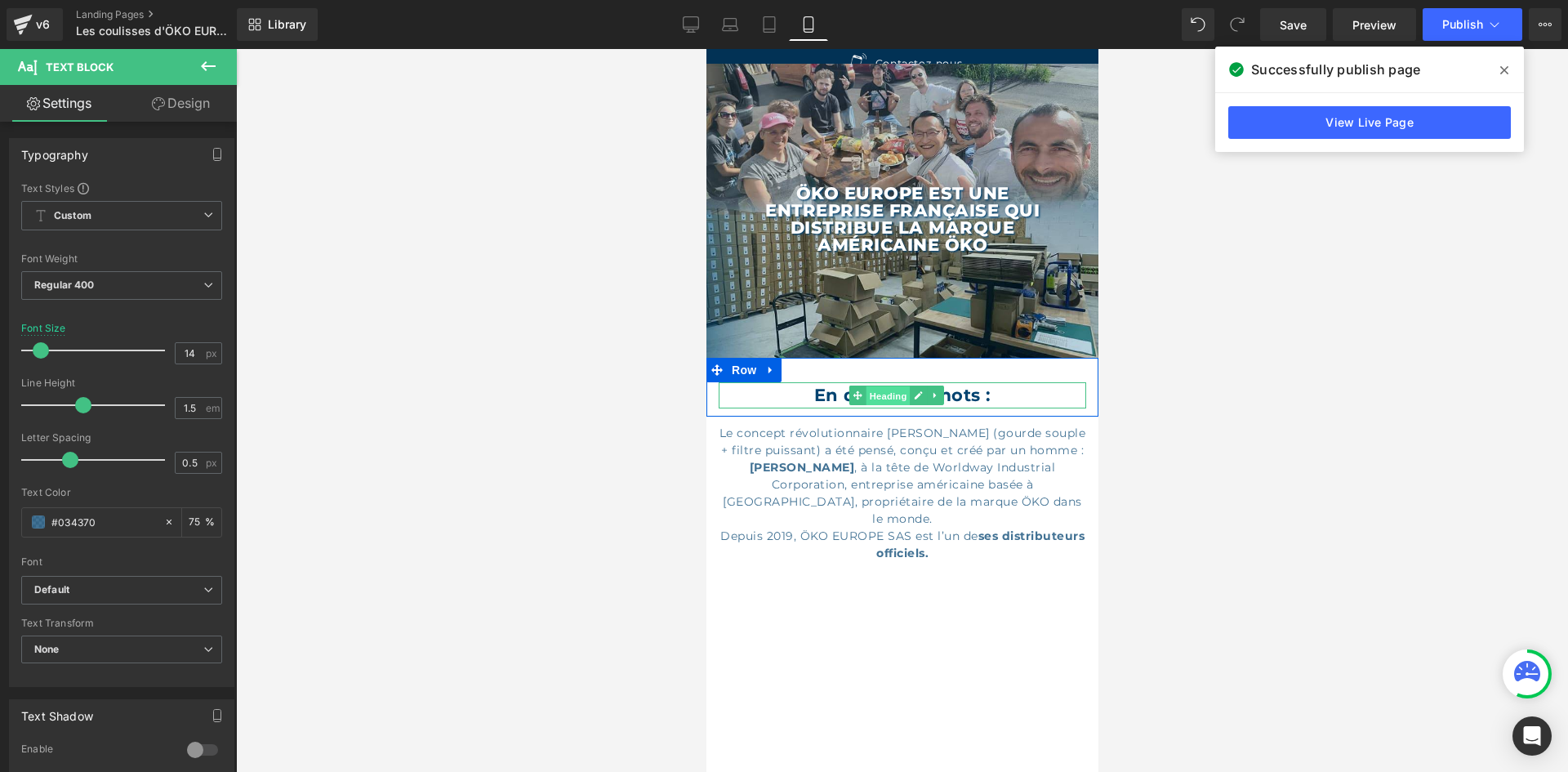
click at [899, 386] on span "Heading" at bounding box center [887, 396] width 44 height 19
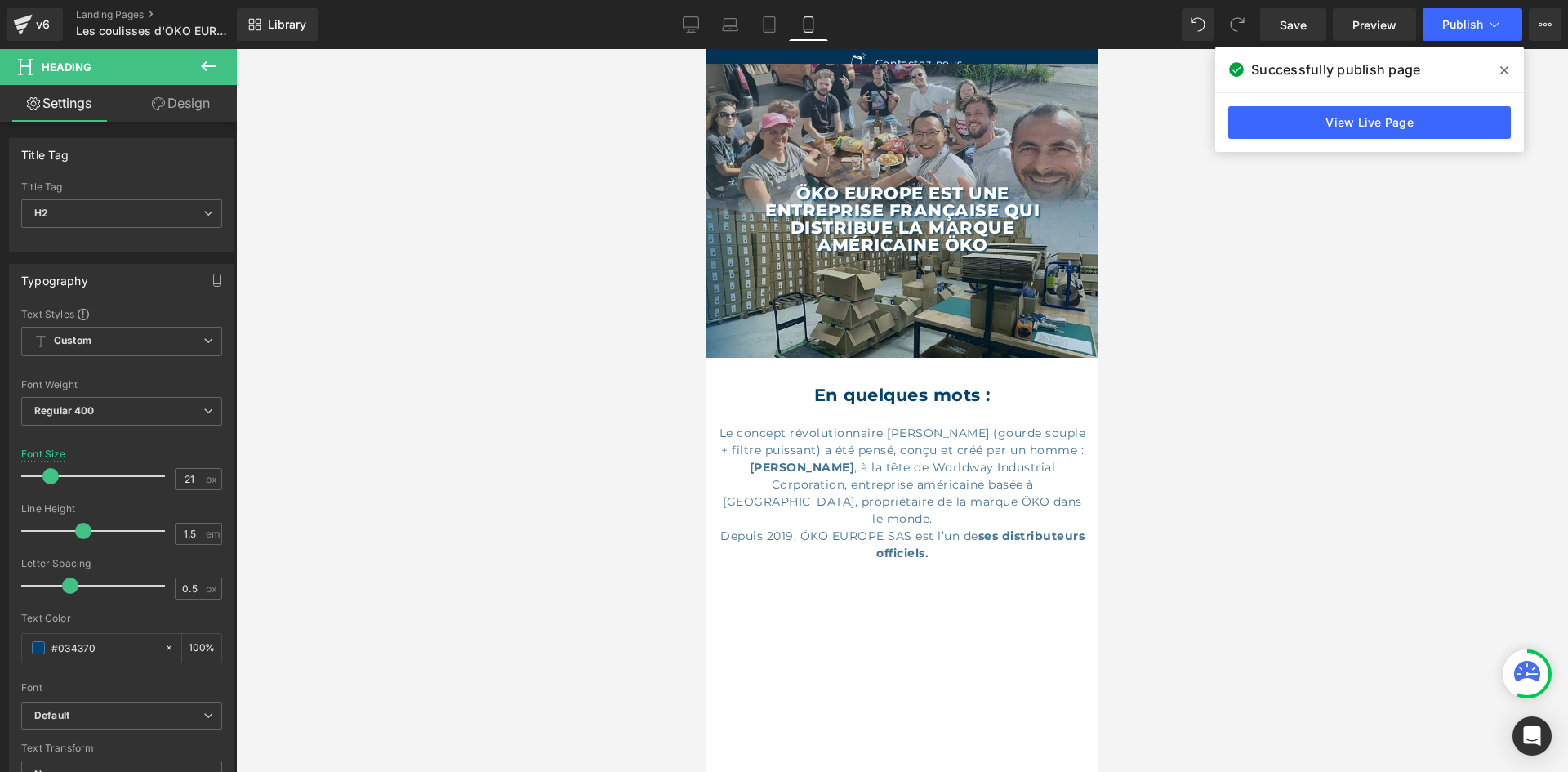
click at [1501, 66] on icon at bounding box center [1504, 70] width 8 height 13
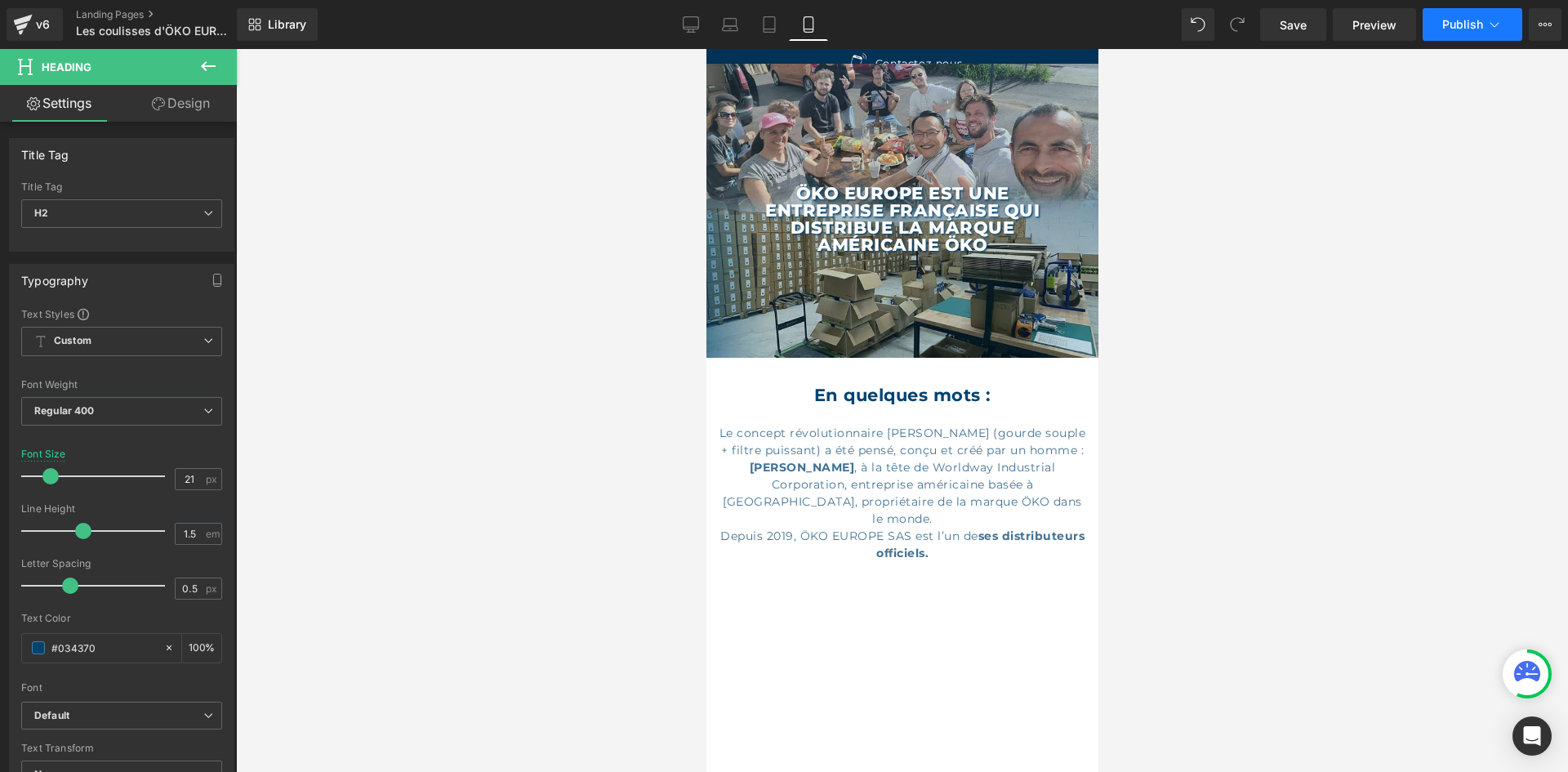
click at [1465, 28] on span "Publish" at bounding box center [1462, 24] width 41 height 13
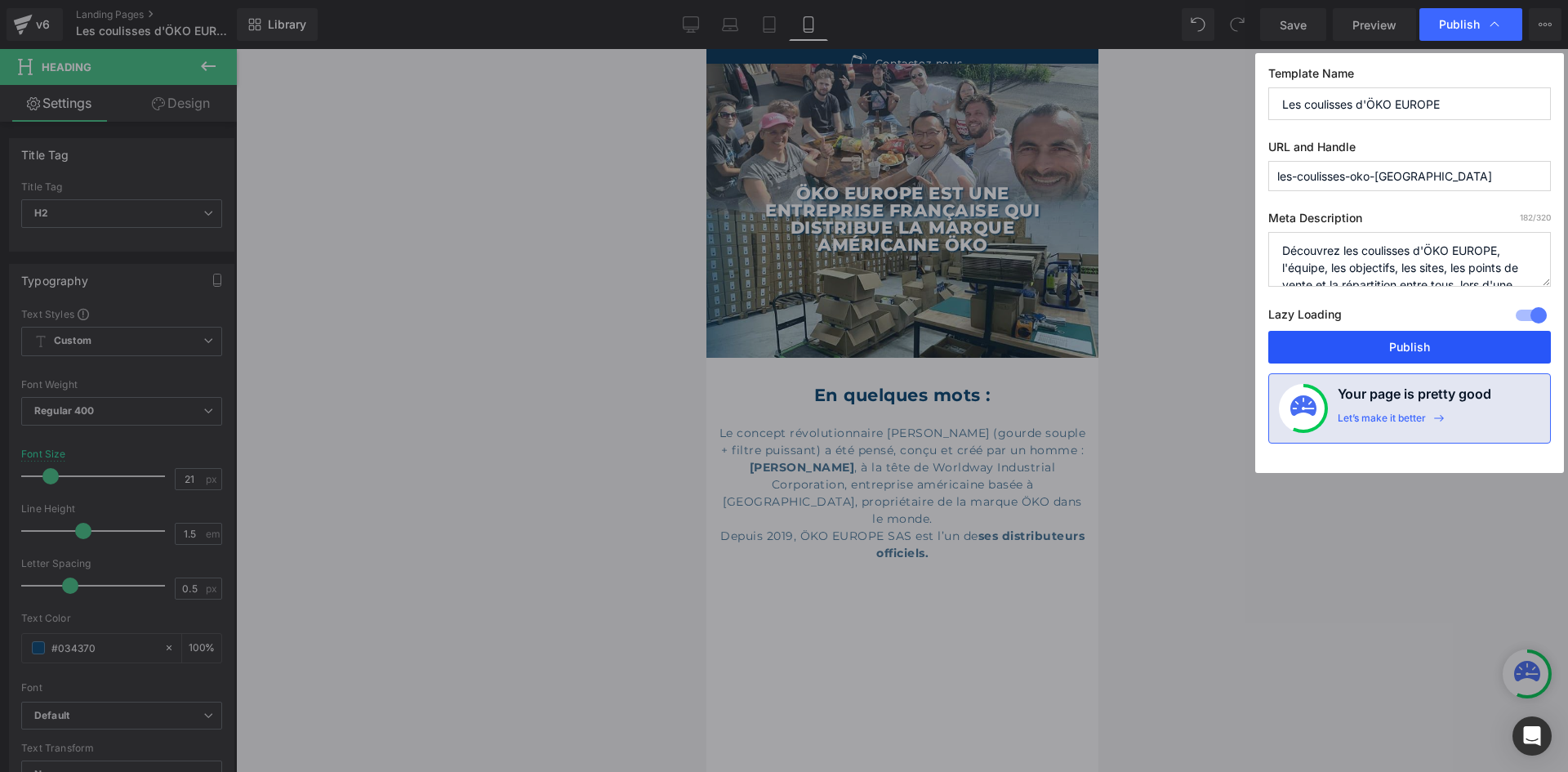
click at [1374, 356] on button "Publish" at bounding box center [1409, 347] width 283 height 32
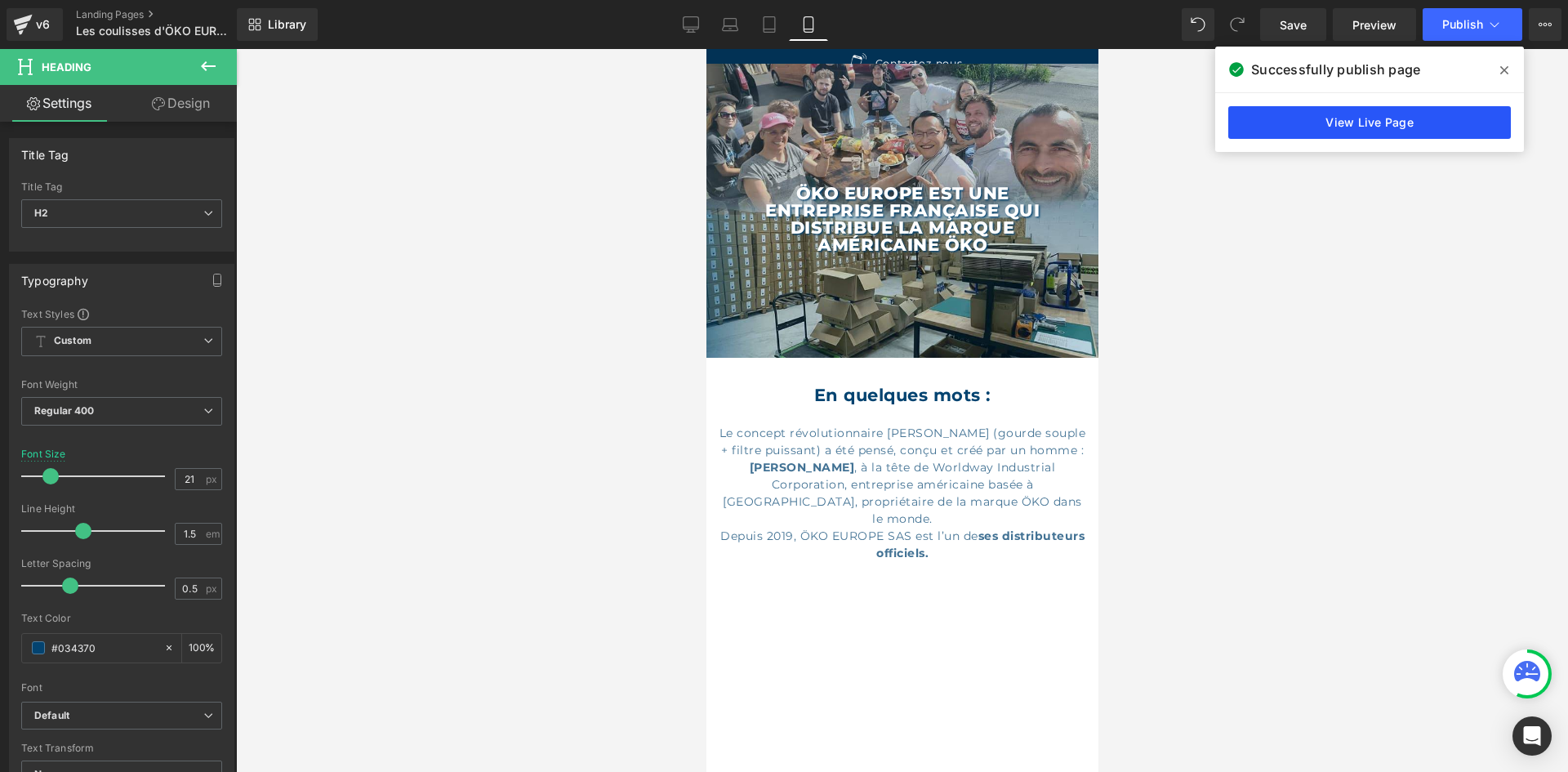
click at [1360, 120] on link "View Live Page" at bounding box center [1369, 122] width 283 height 32
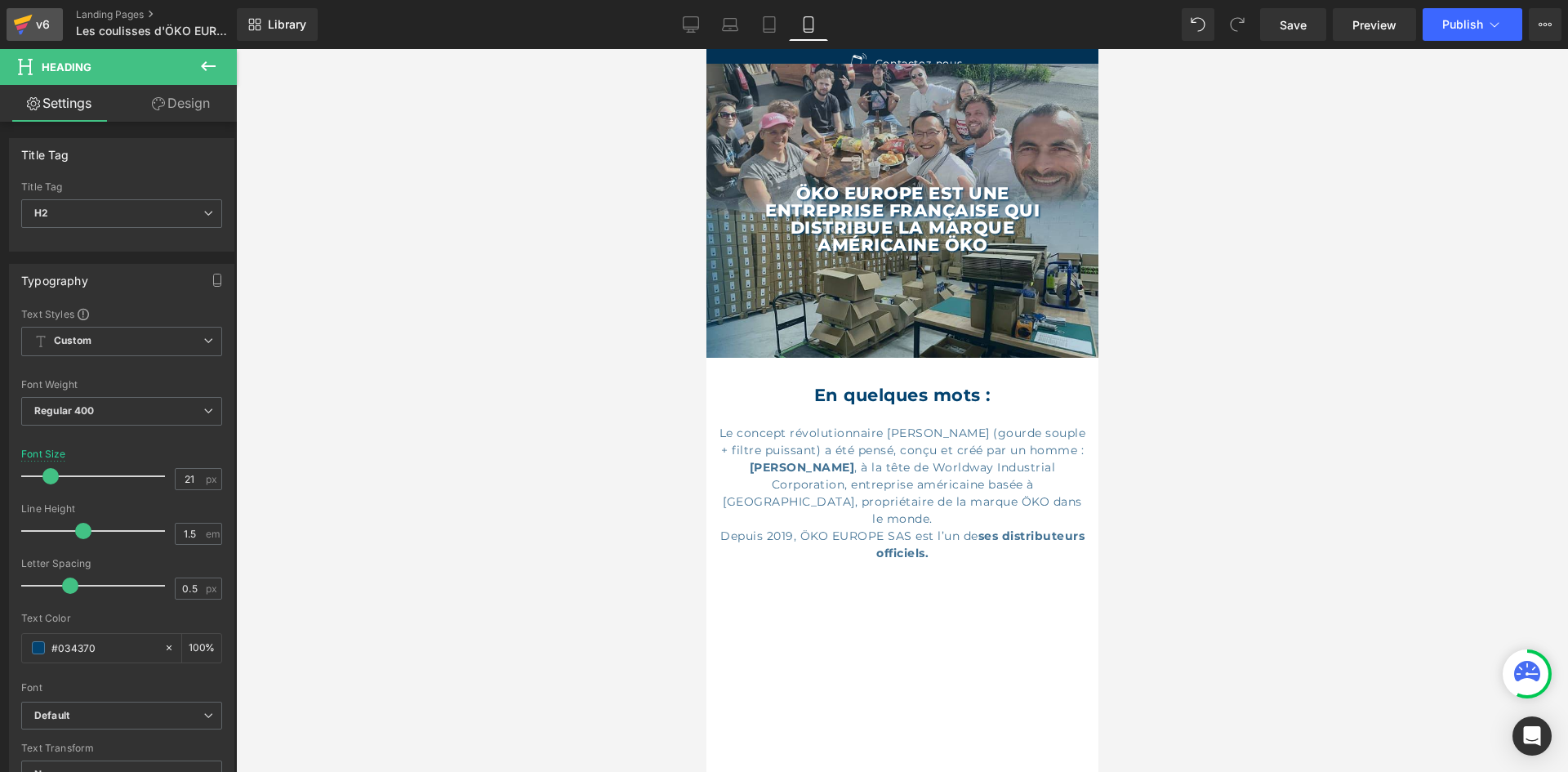
click at [11, 31] on link "v6" at bounding box center [34, 24] width 57 height 32
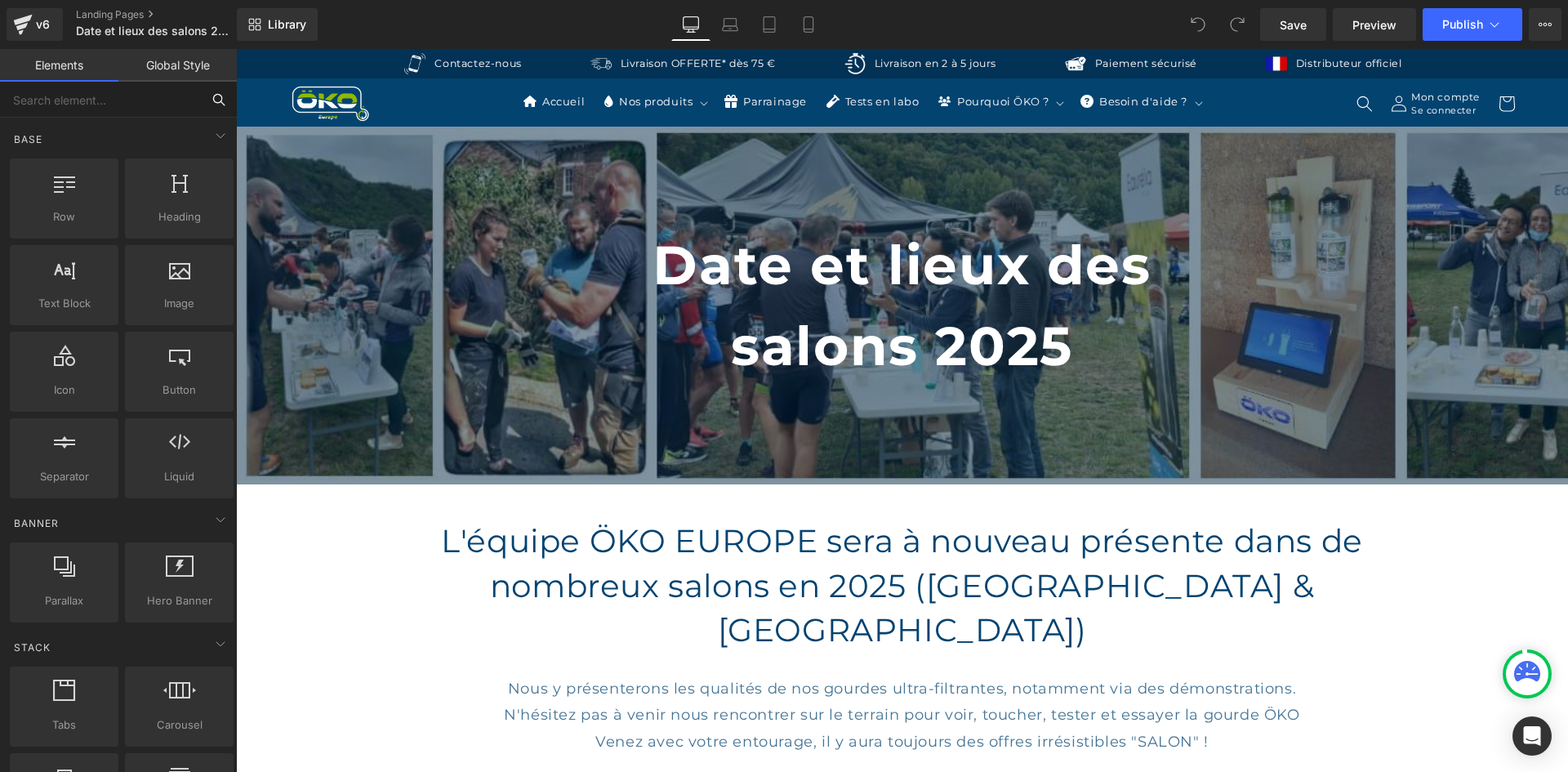
click at [52, 109] on input "text" at bounding box center [100, 99] width 201 height 36
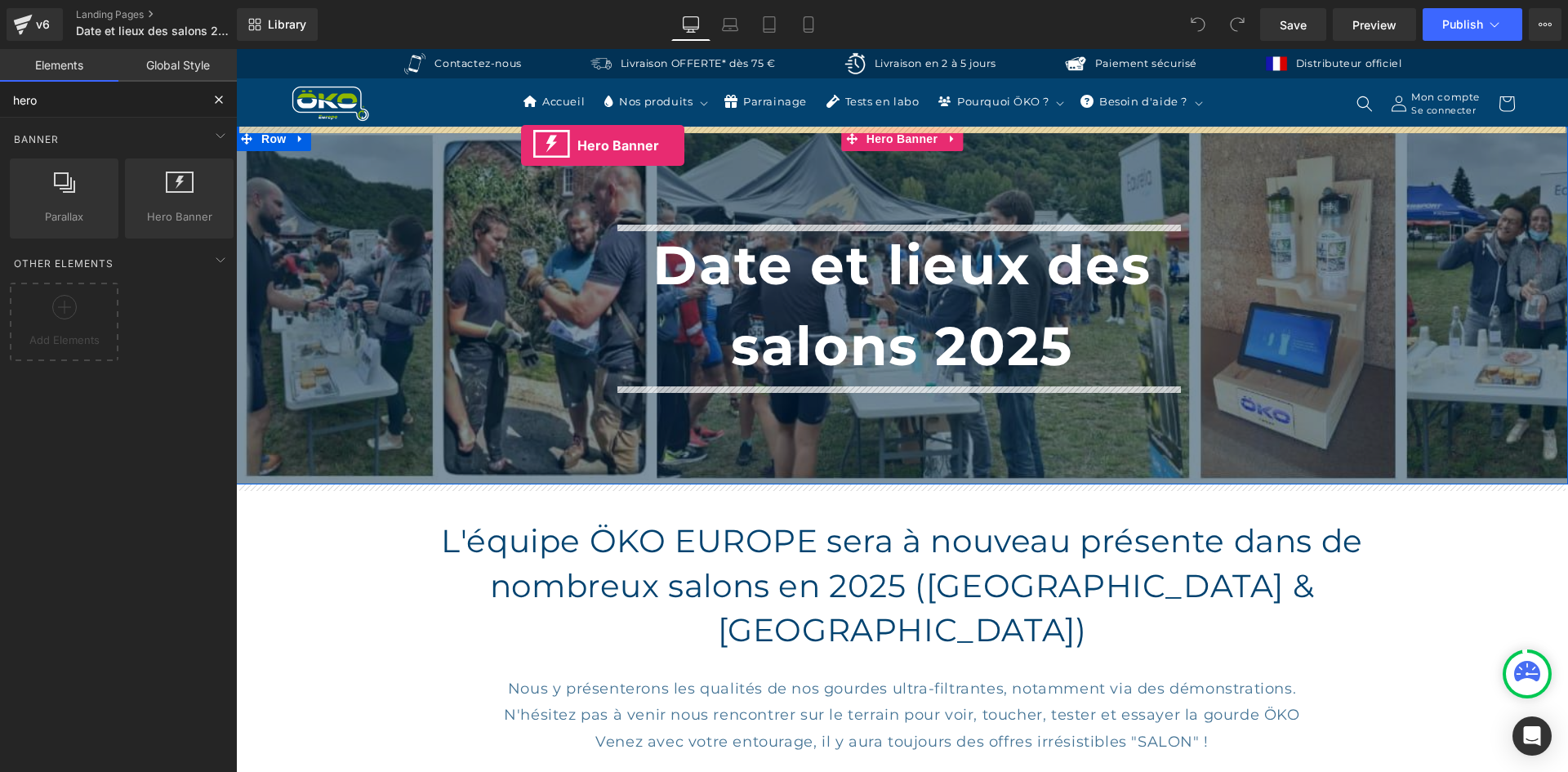
drag, startPoint x: 398, startPoint y: 237, endPoint x: 521, endPoint y: 146, distance: 153.0
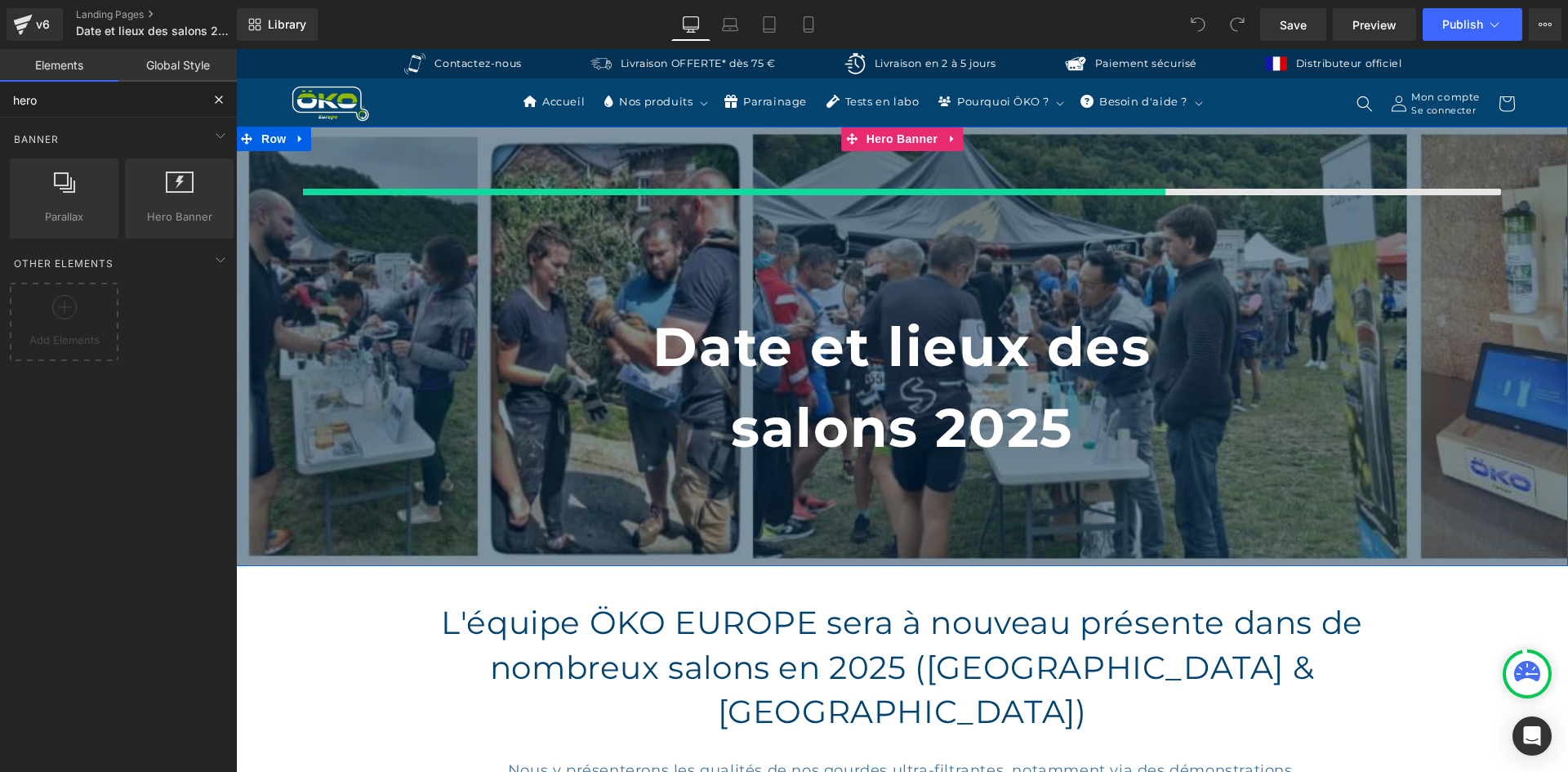
type input "hero"
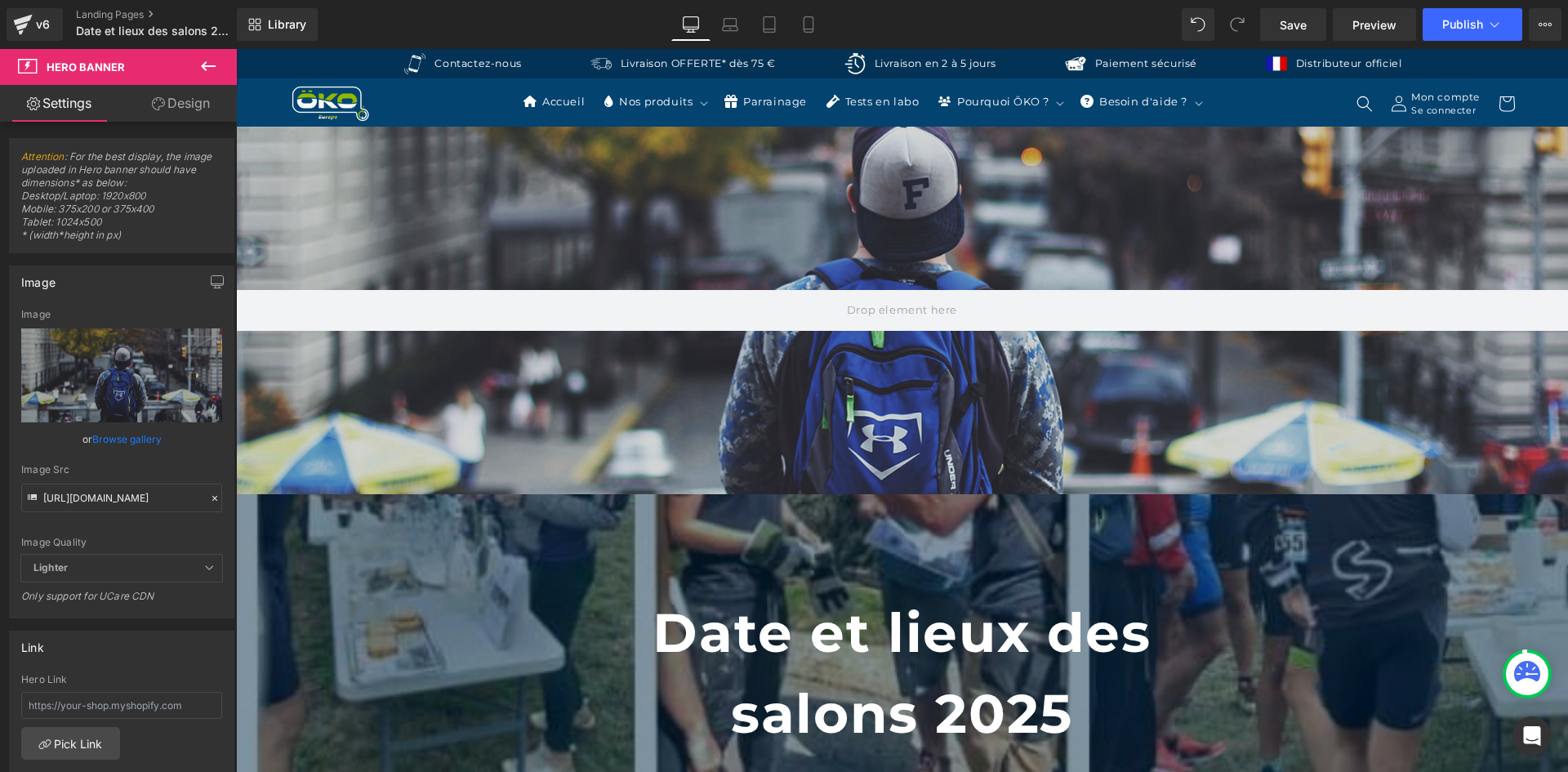
click at [211, 73] on icon at bounding box center [208, 66] width 19 height 19
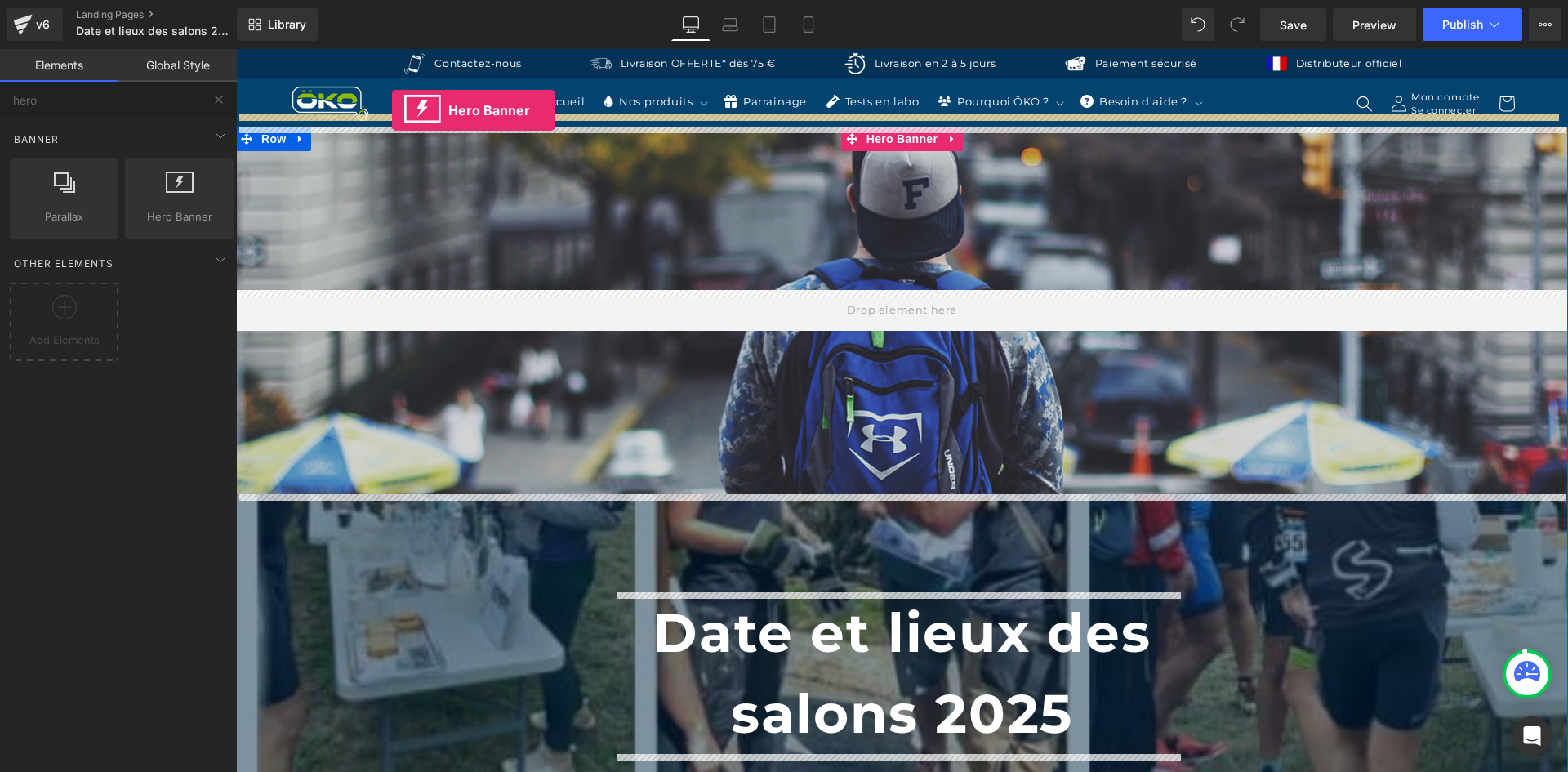
drag, startPoint x: 398, startPoint y: 256, endPoint x: 392, endPoint y: 110, distance: 146.1
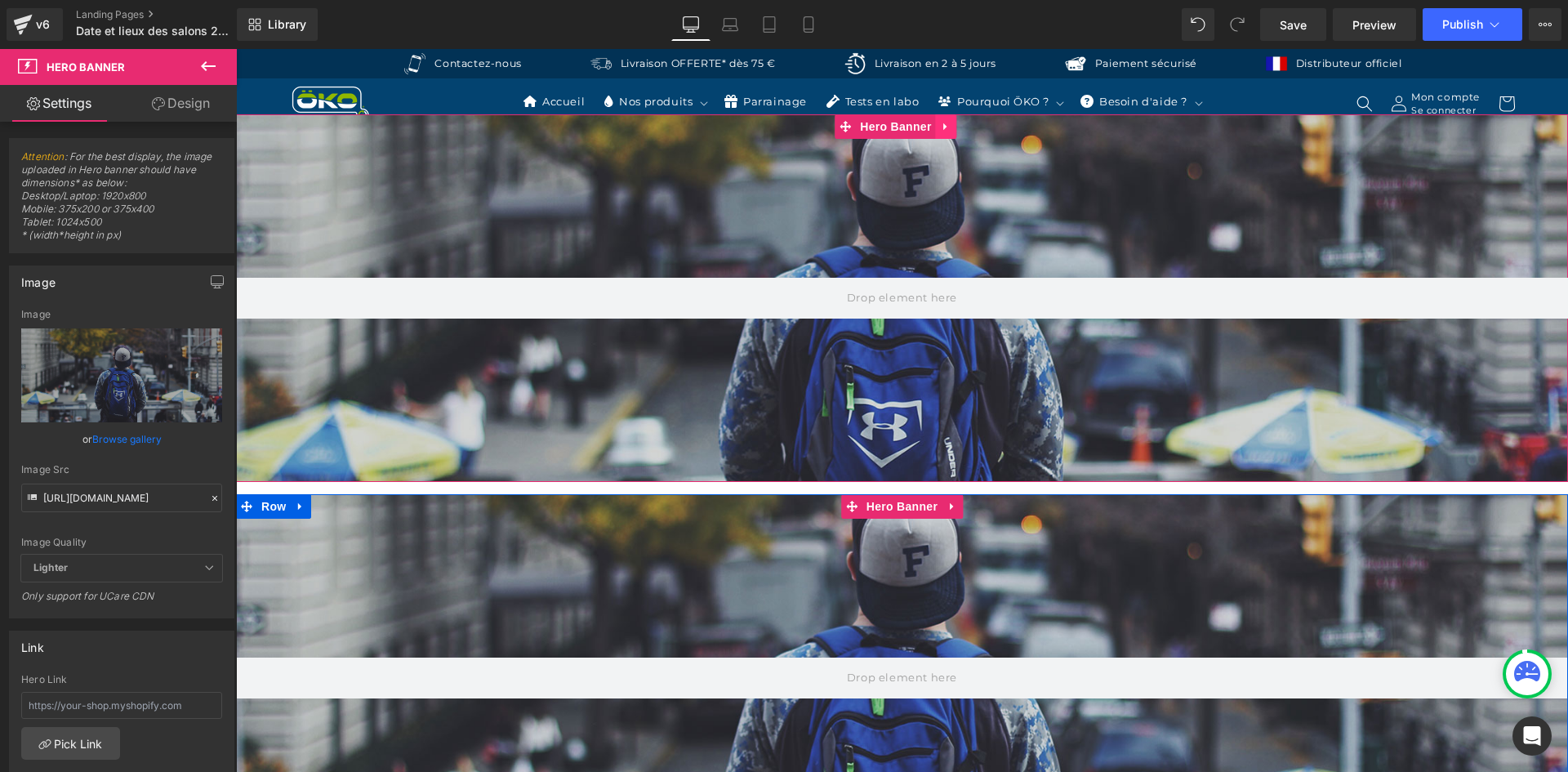
click at [943, 130] on icon at bounding box center [945, 127] width 4 height 7
click at [951, 133] on link at bounding box center [956, 126] width 21 height 24
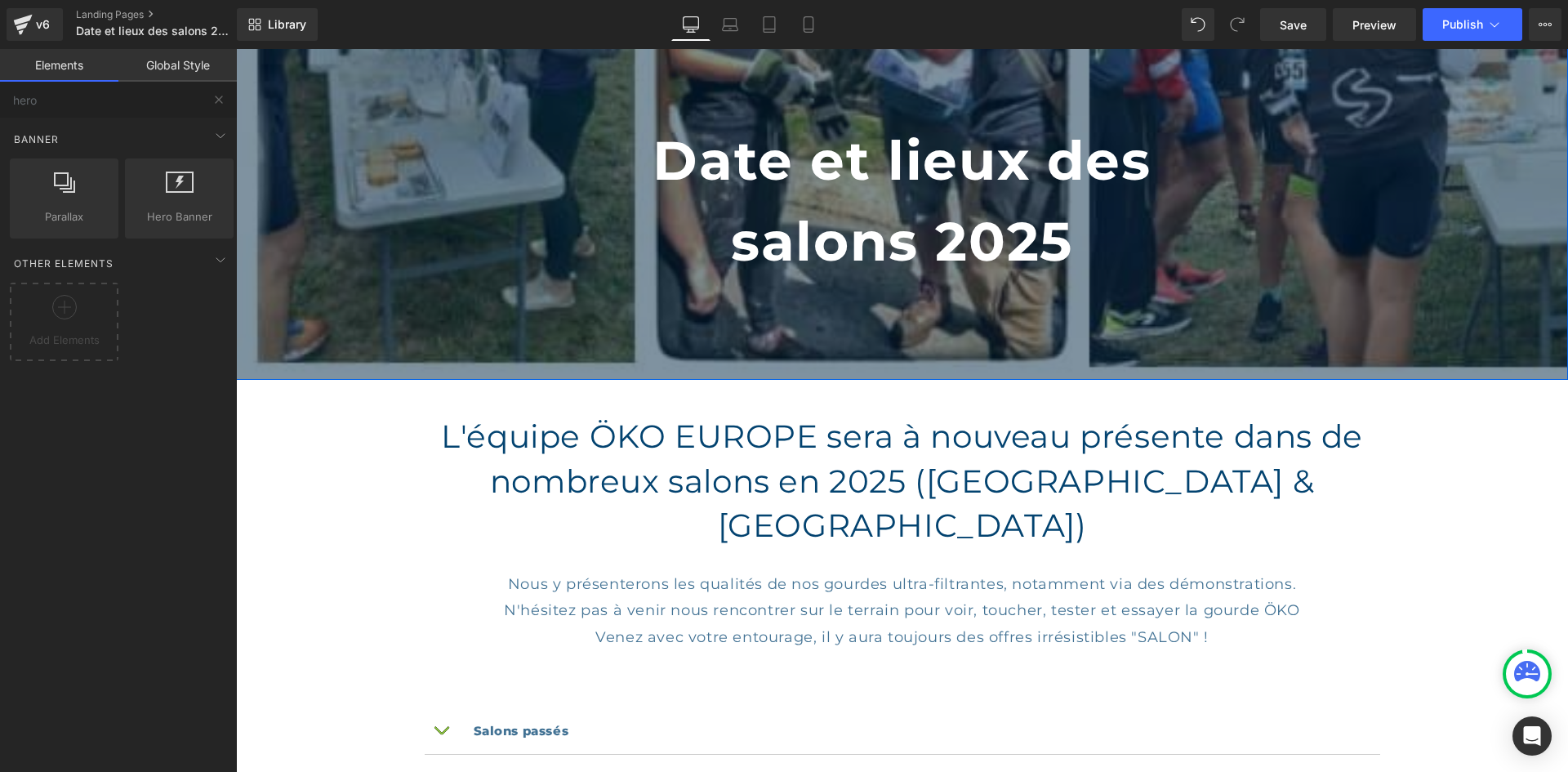
scroll to position [490, 0]
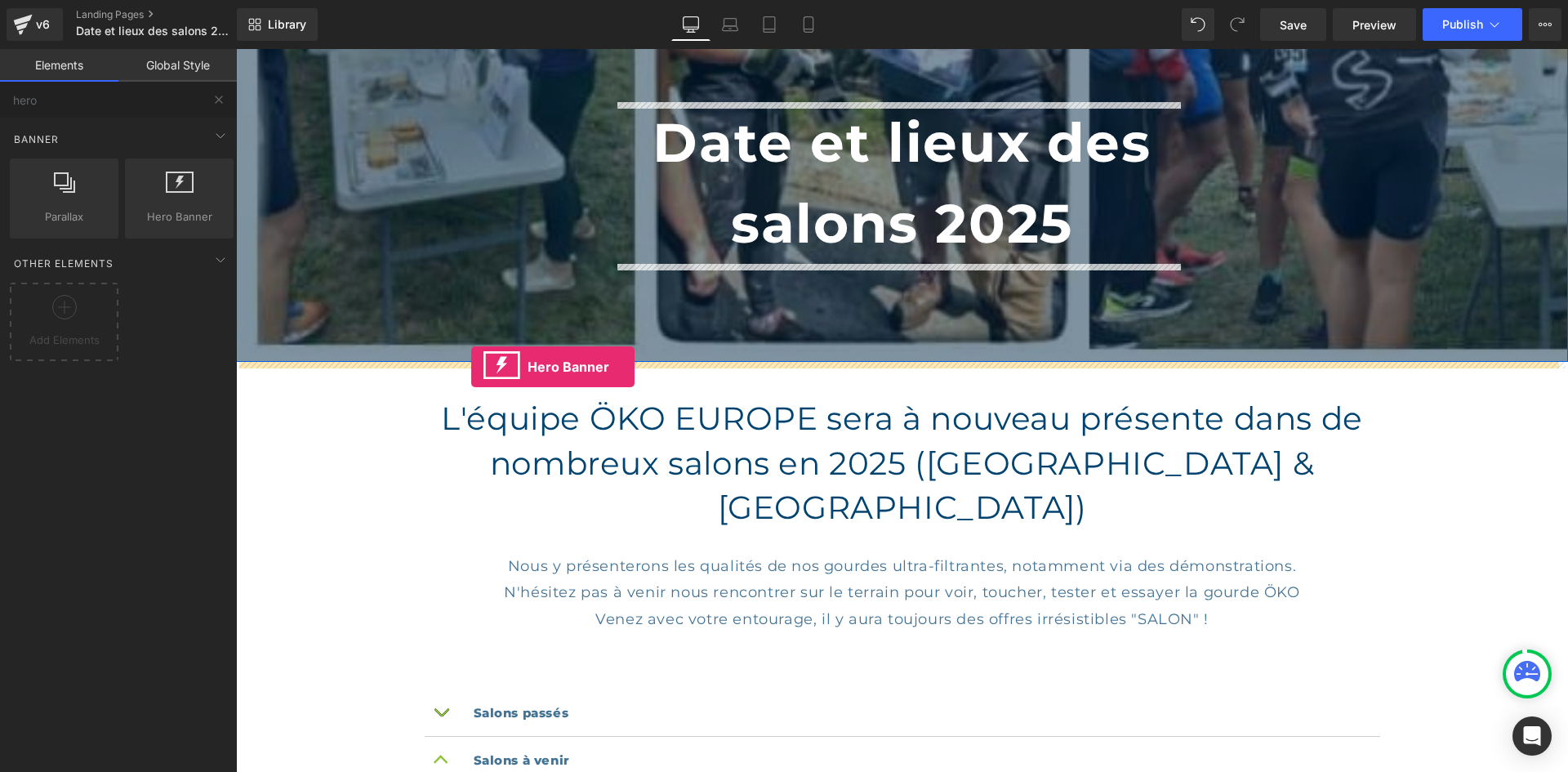
drag, startPoint x: 402, startPoint y: 242, endPoint x: 471, endPoint y: 367, distance: 142.8
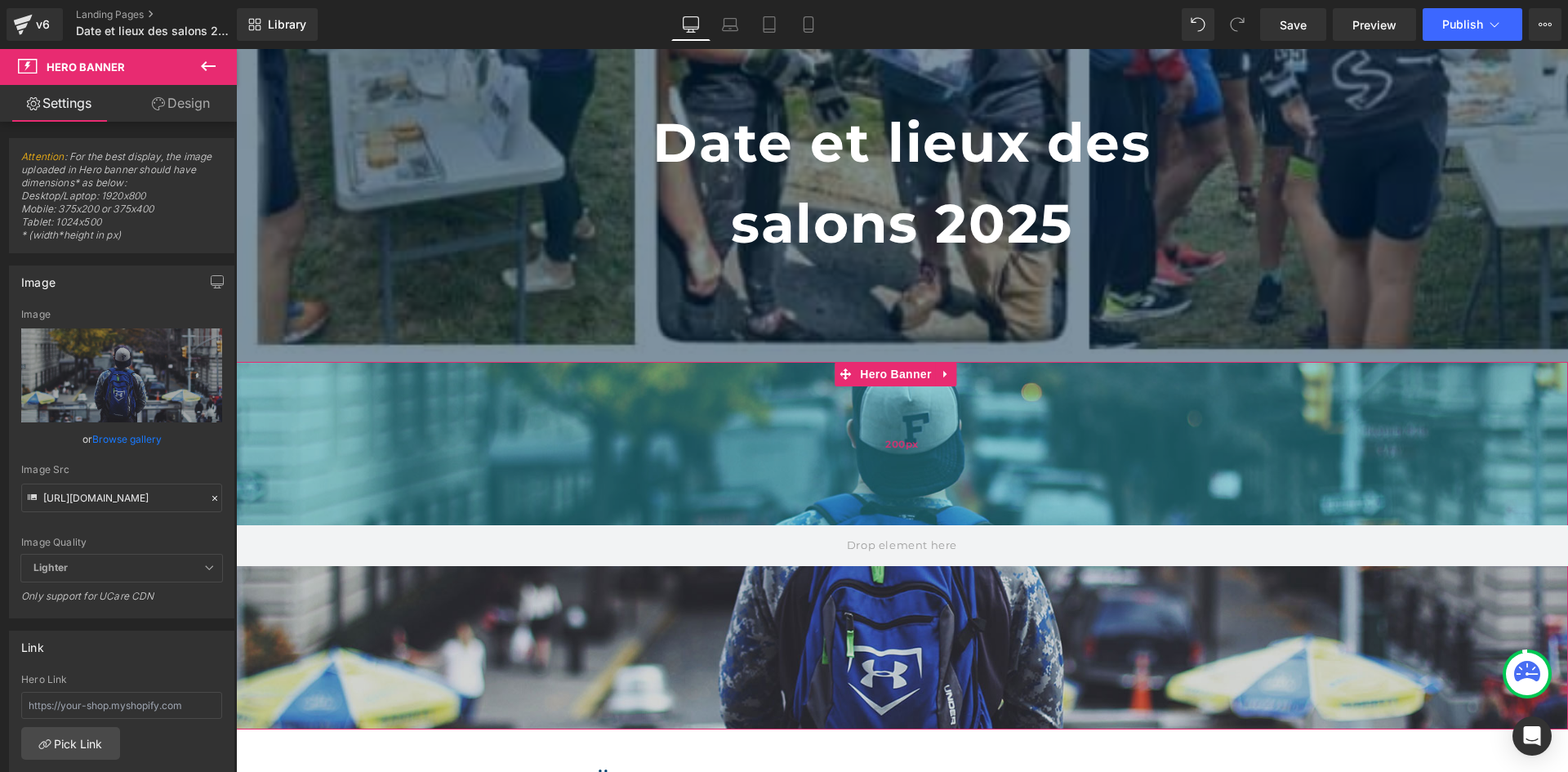
click at [902, 386] on div "200px" at bounding box center [902, 443] width 1332 height 163
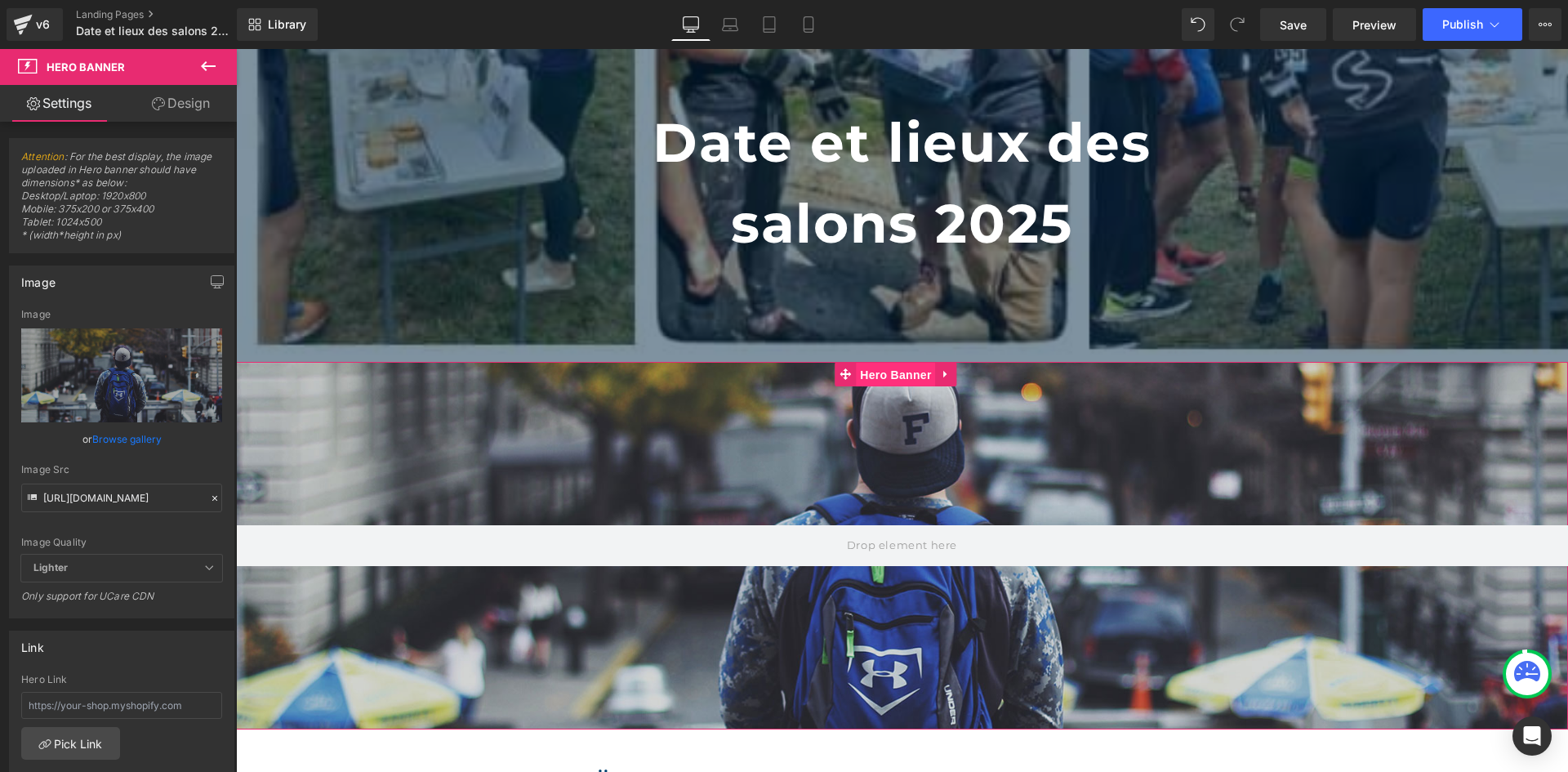
click at [901, 365] on span "Hero Banner" at bounding box center [894, 374] width 79 height 24
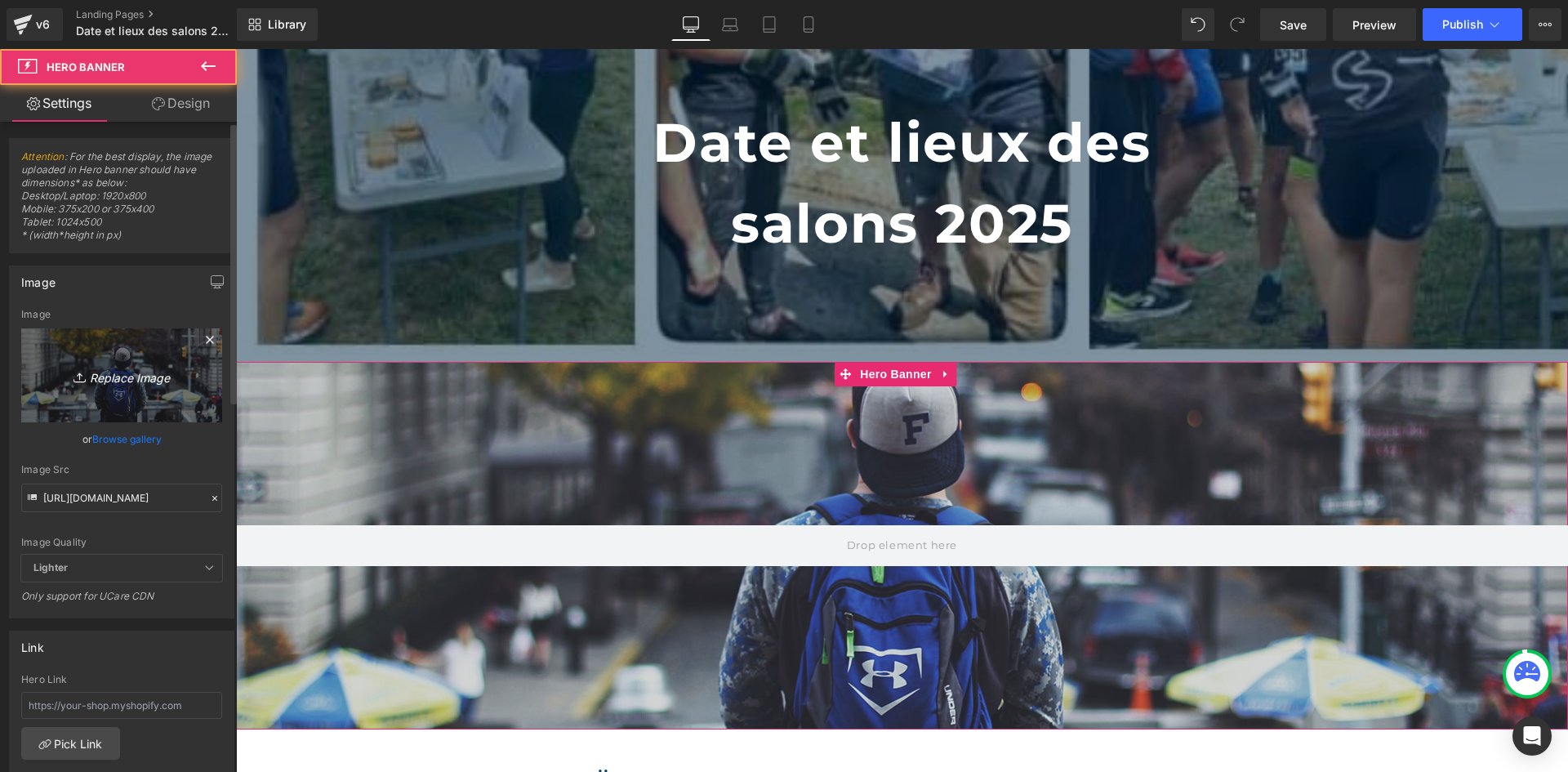
click at [95, 386] on link "Replace Image" at bounding box center [121, 374] width 201 height 94
type input "C:\fakepath\PC PAGE SALON.jpg"
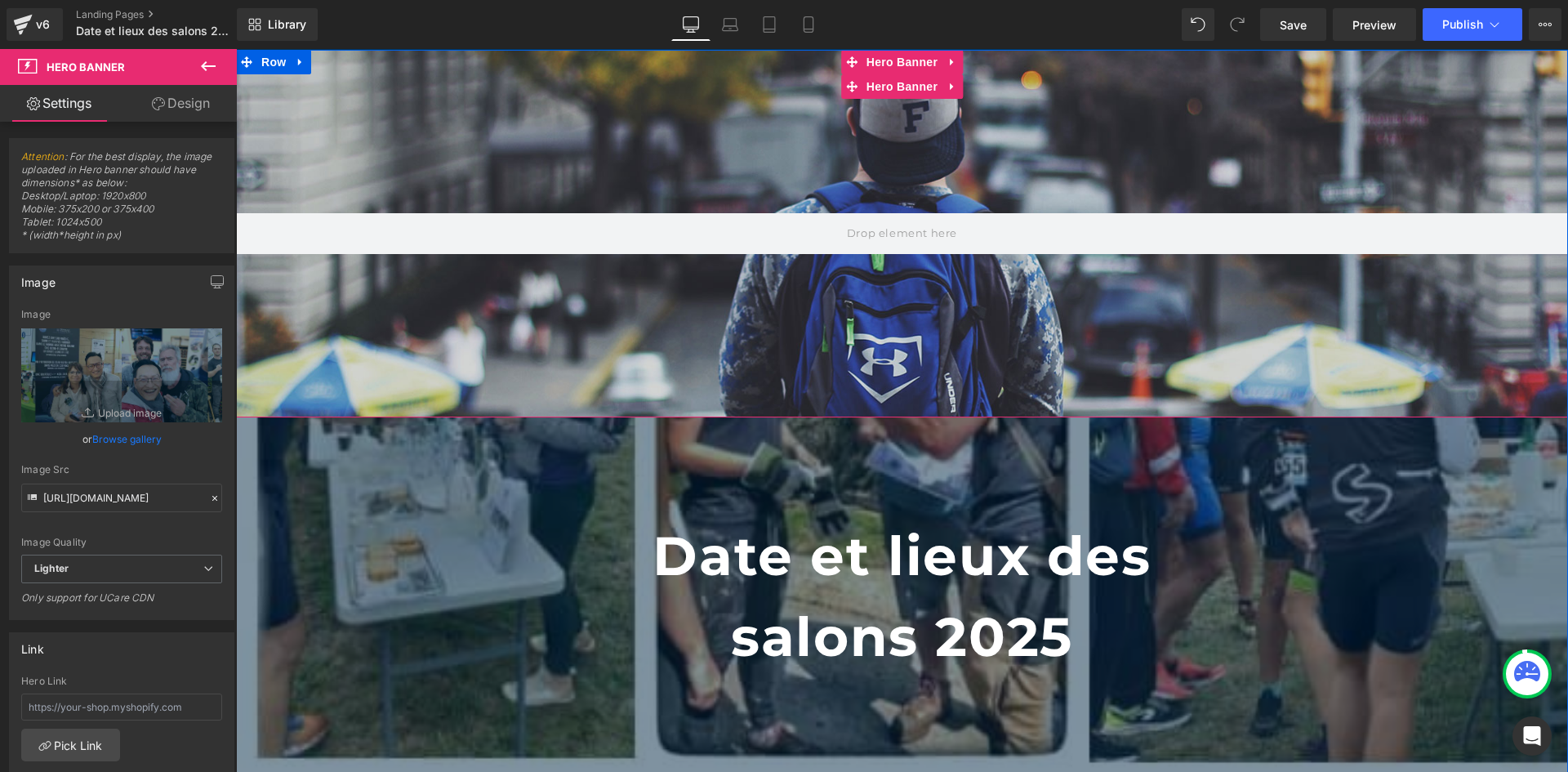
scroll to position [0, 0]
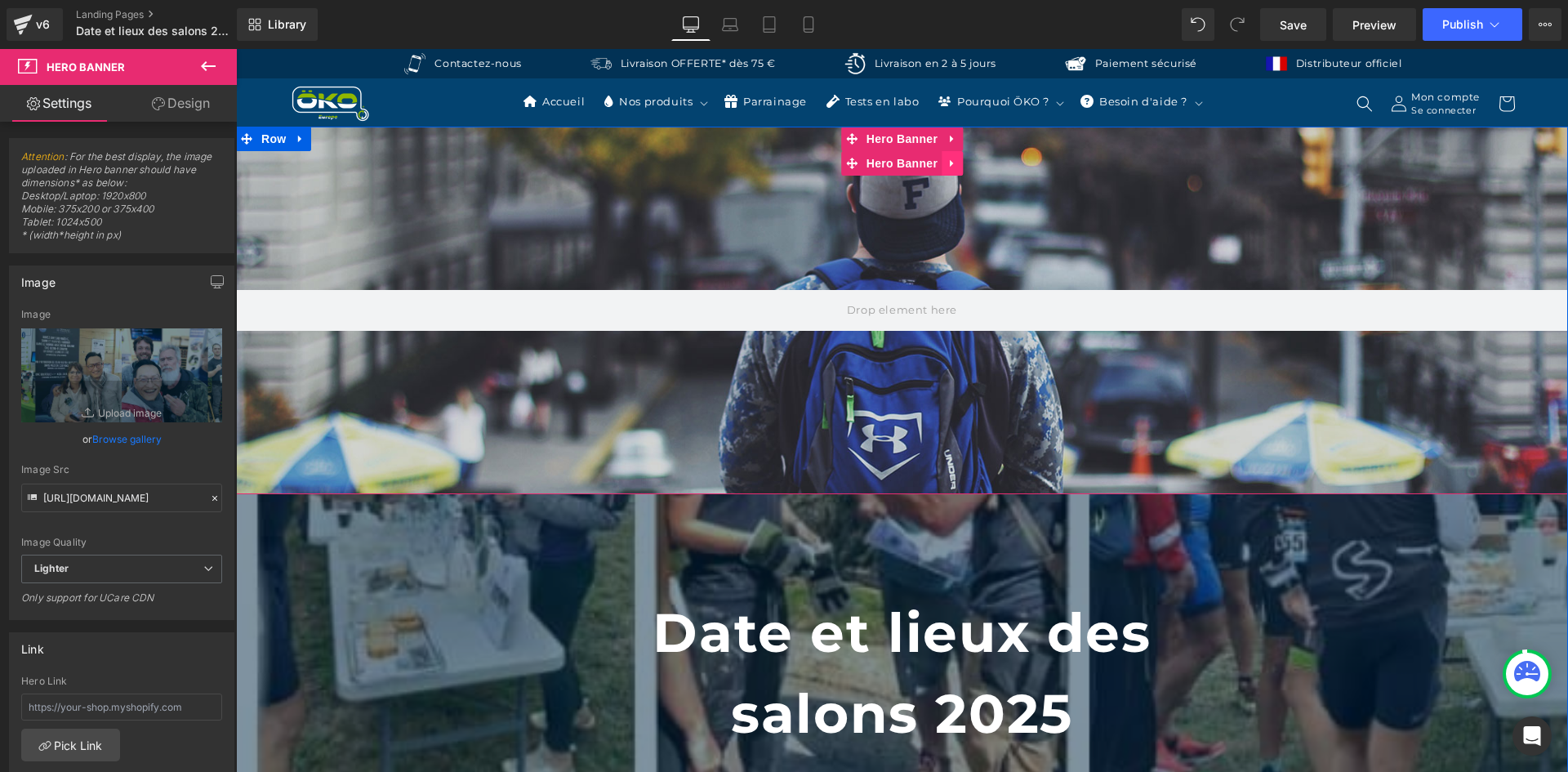
click at [946, 162] on icon at bounding box center [952, 163] width 11 height 12
click at [957, 168] on icon at bounding box center [963, 163] width 11 height 11
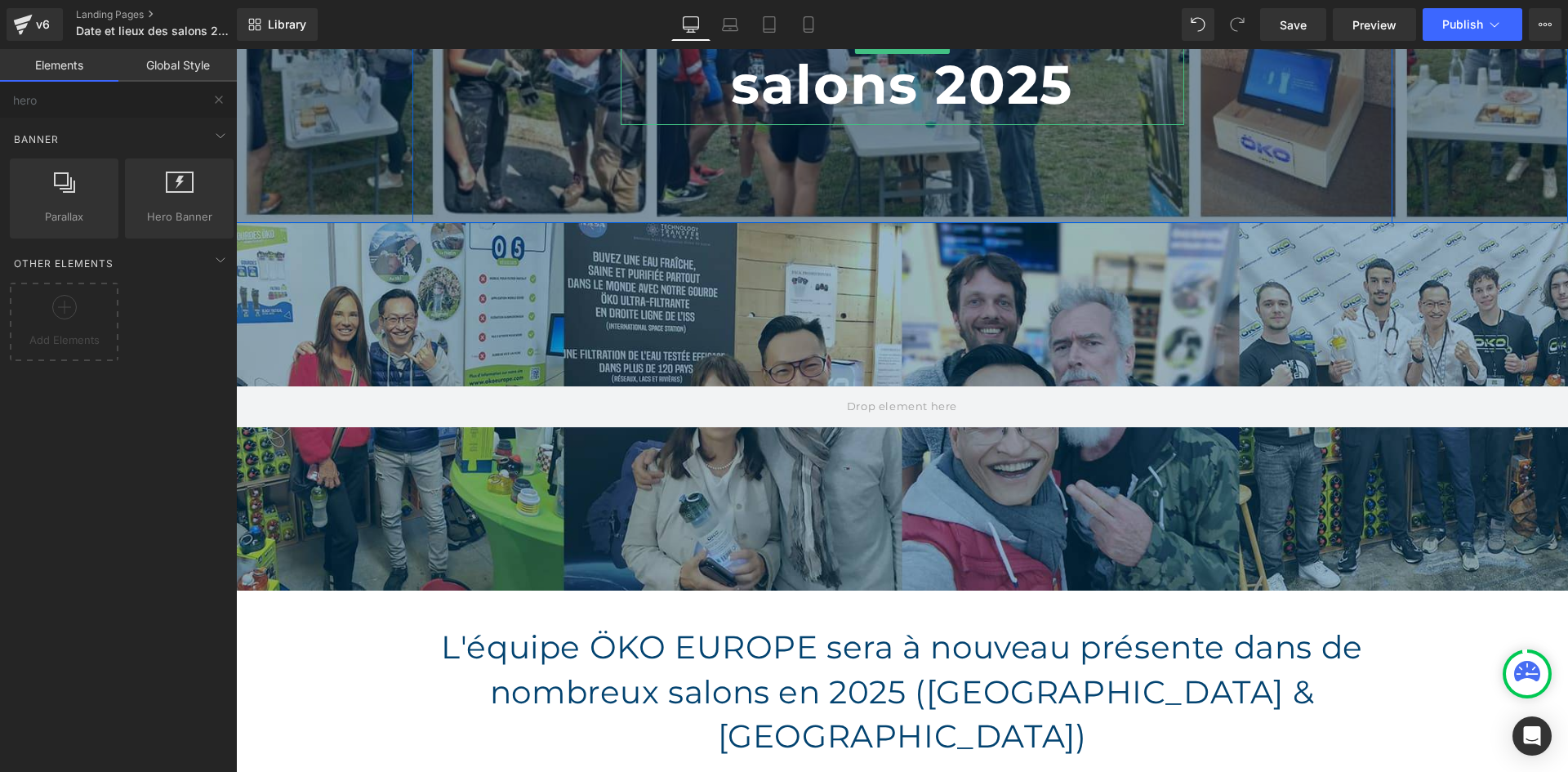
scroll to position [326, 0]
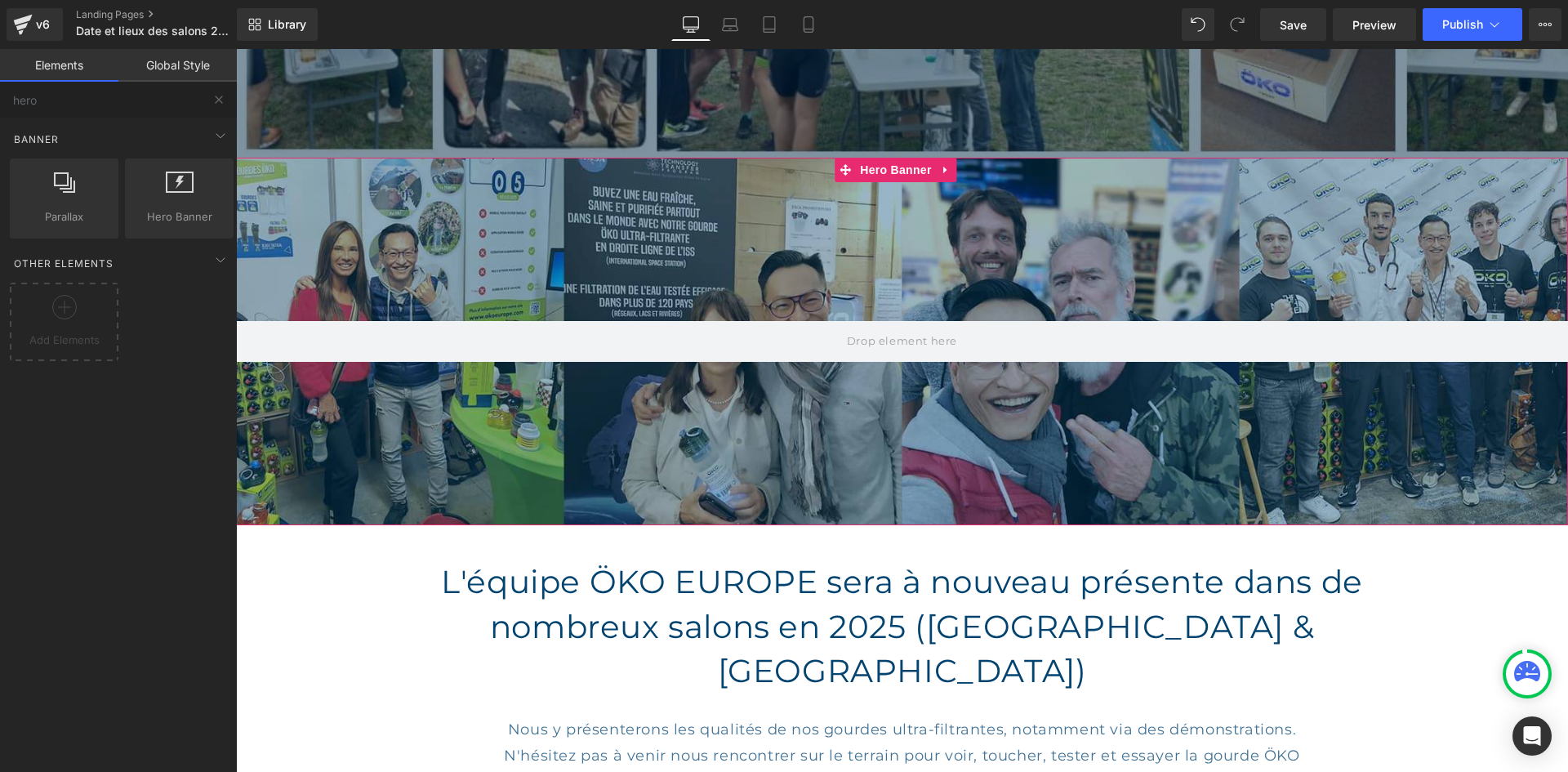
click at [881, 170] on span "Hero Banner" at bounding box center [894, 170] width 79 height 24
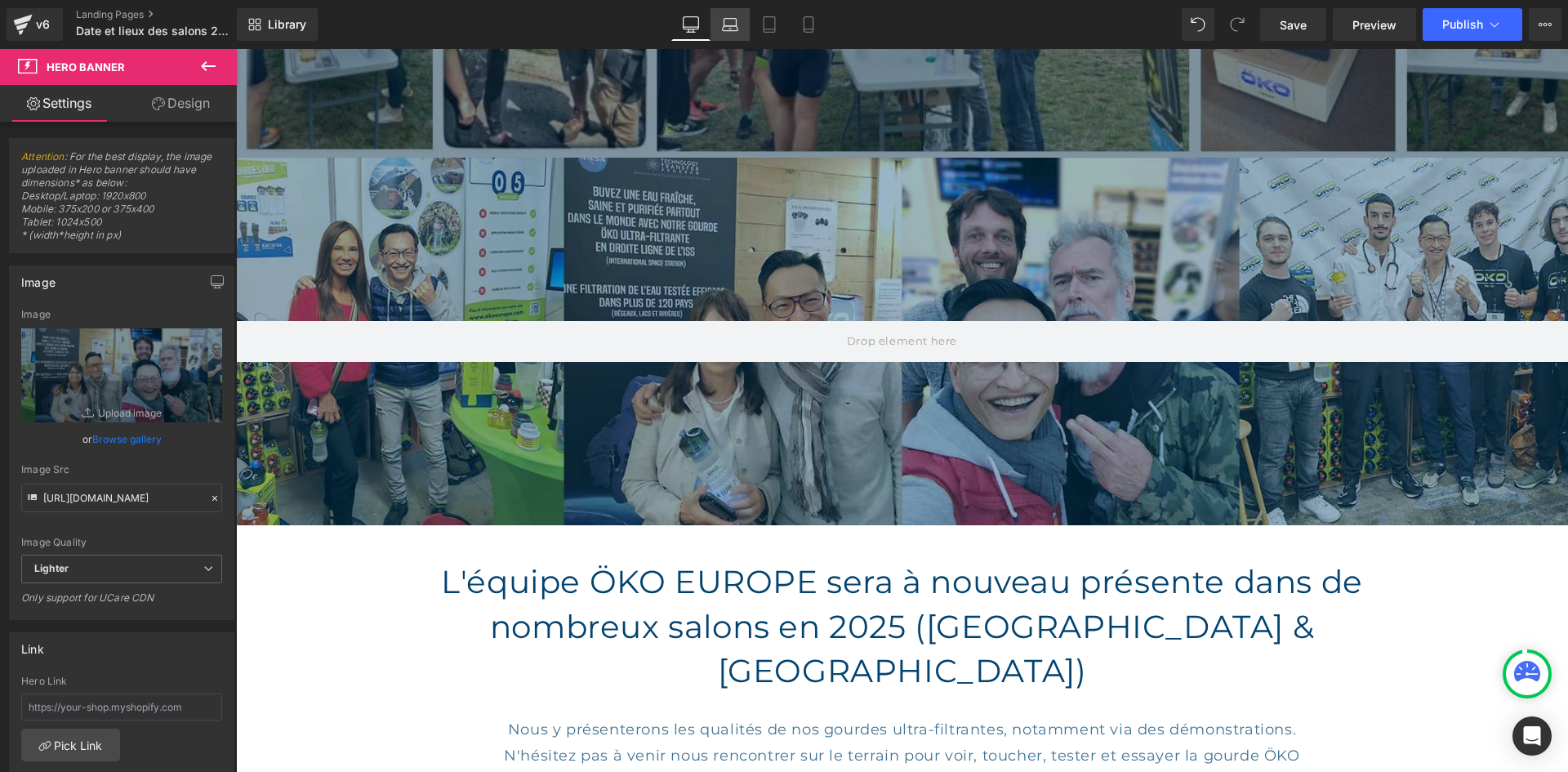
click at [727, 32] on link "Laptop" at bounding box center [730, 24] width 39 height 32
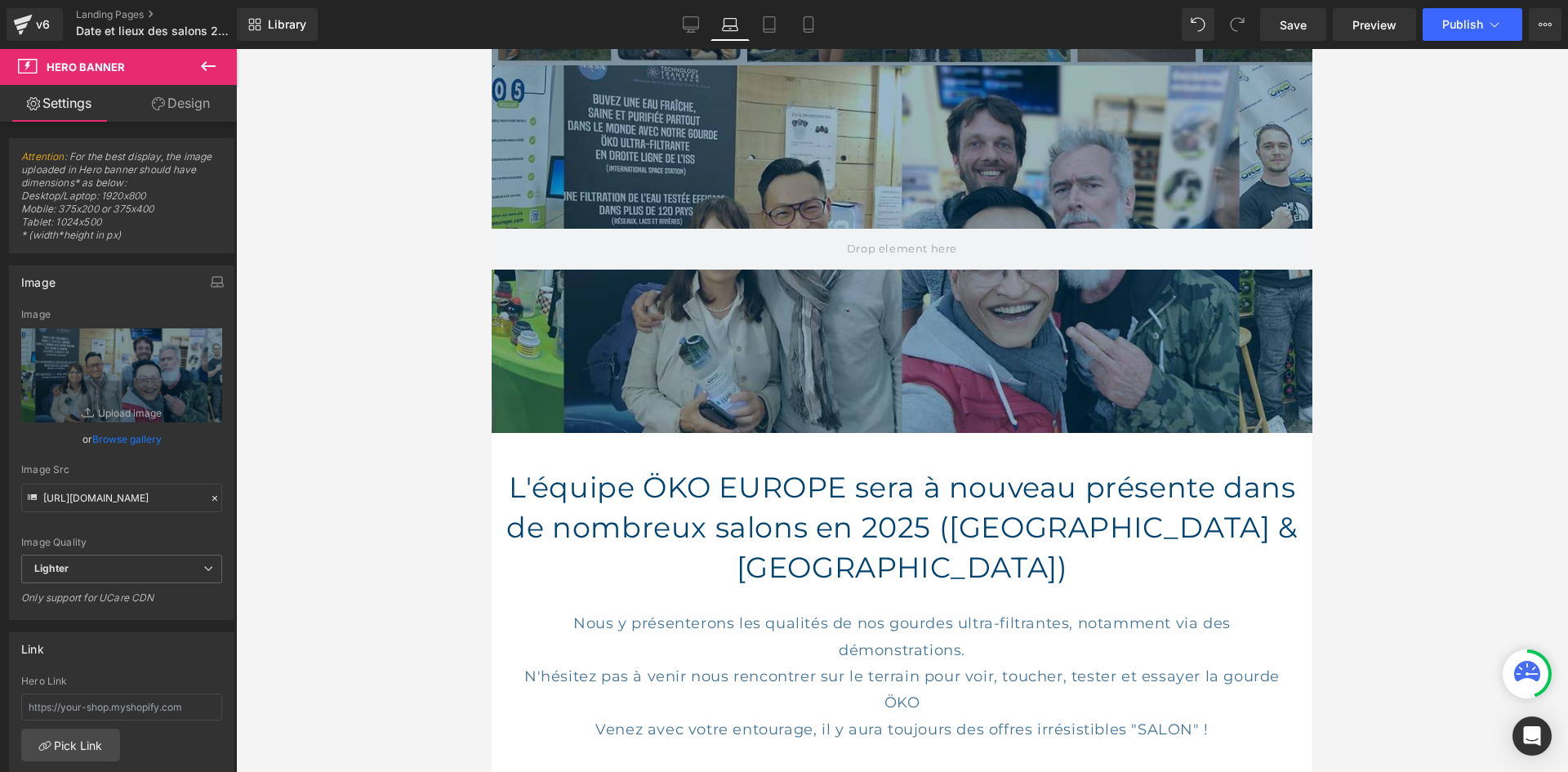
scroll to position [99, 0]
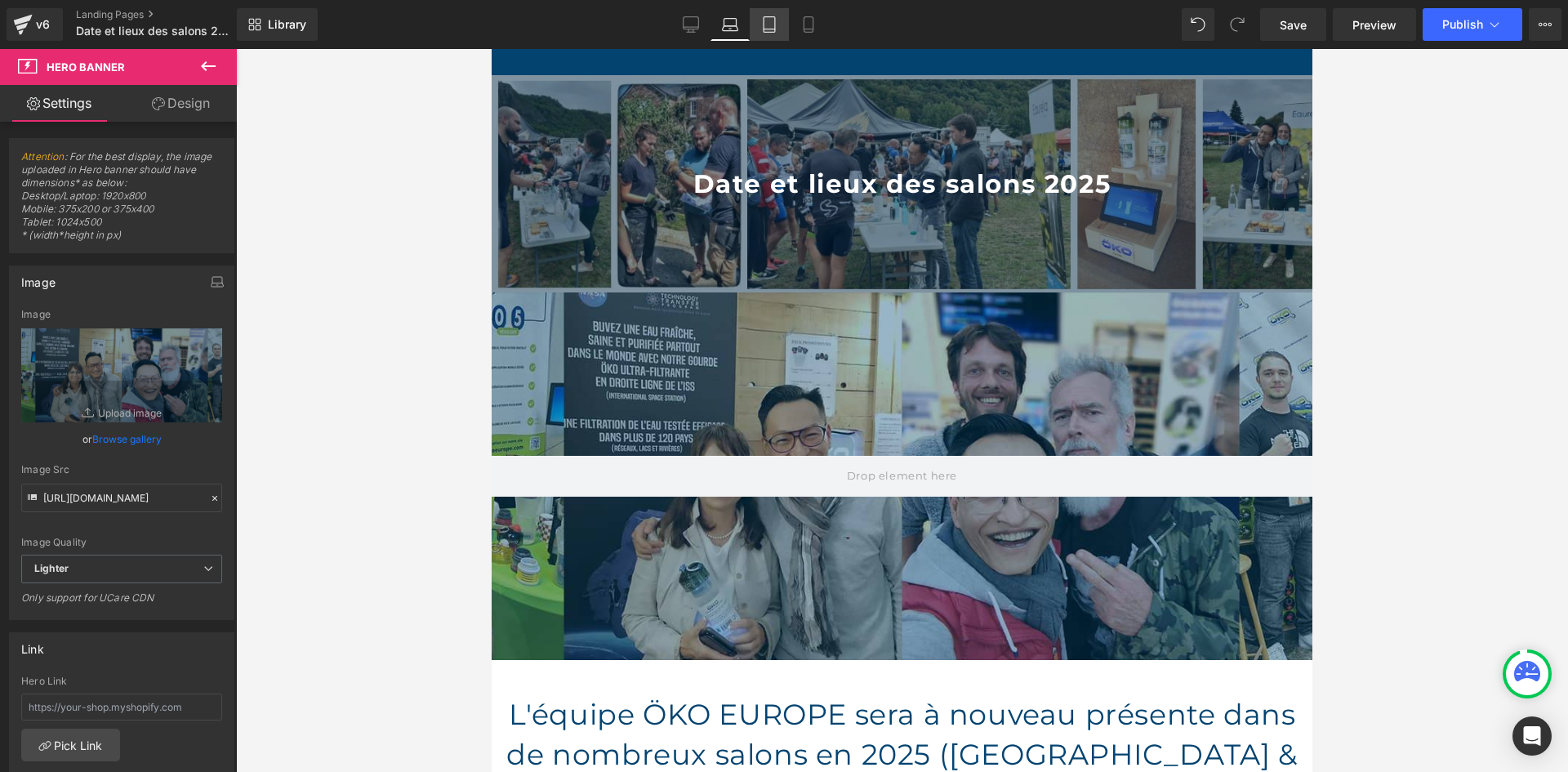
click at [769, 30] on icon at bounding box center [769, 30] width 11 height 0
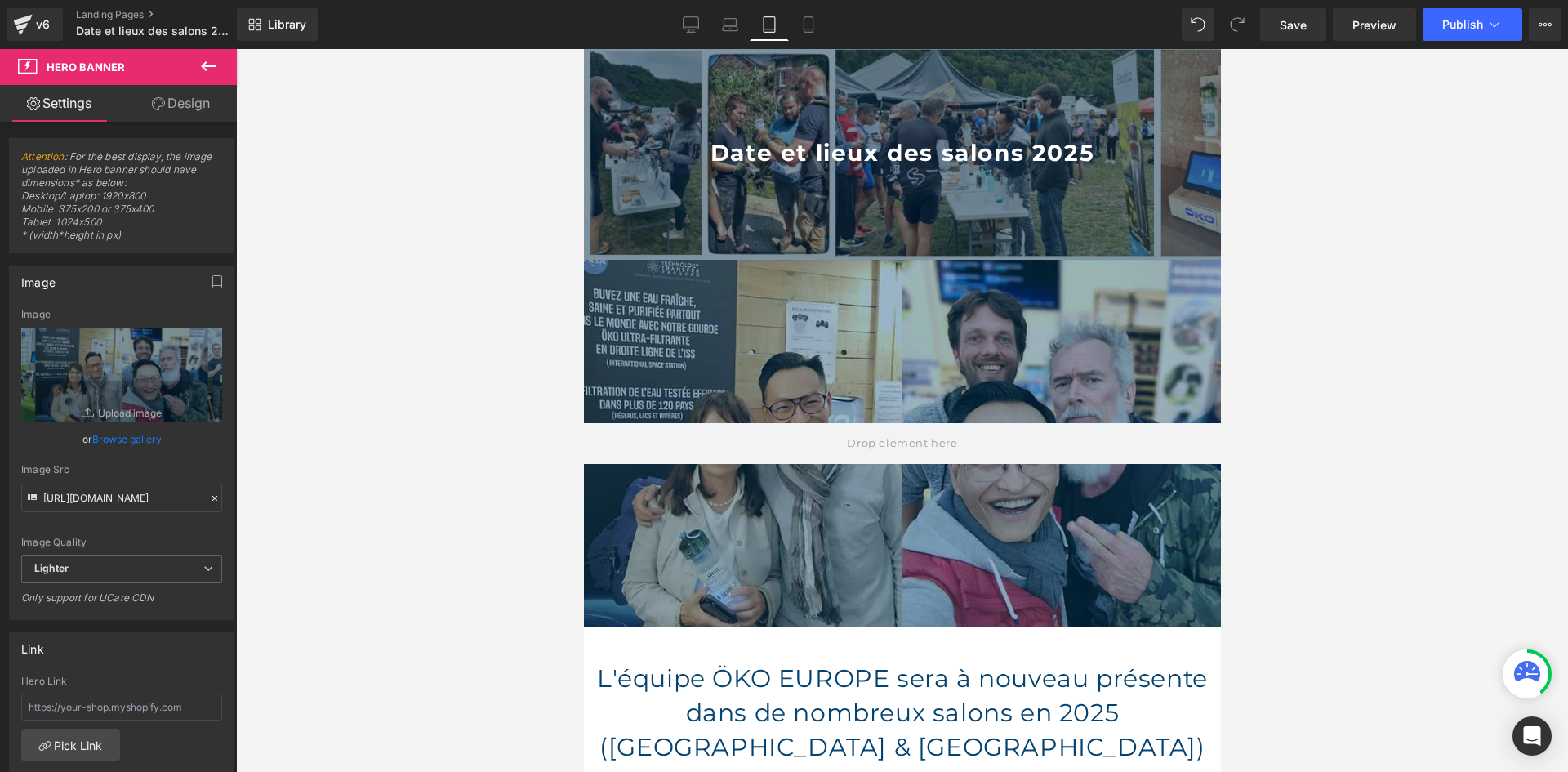
scroll to position [67, 0]
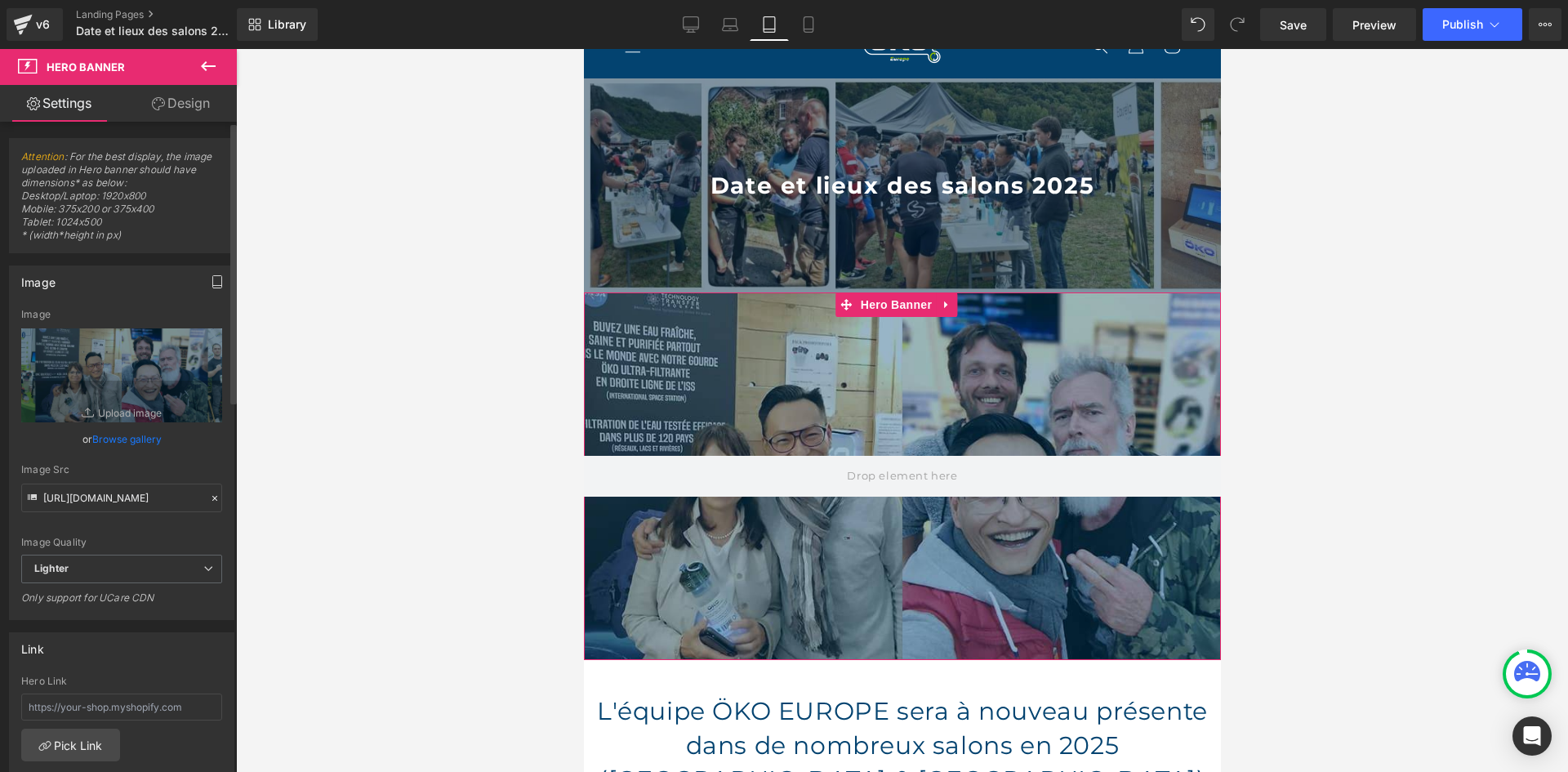
click at [210, 282] on icon "button" at bounding box center [217, 282] width 13 height 13
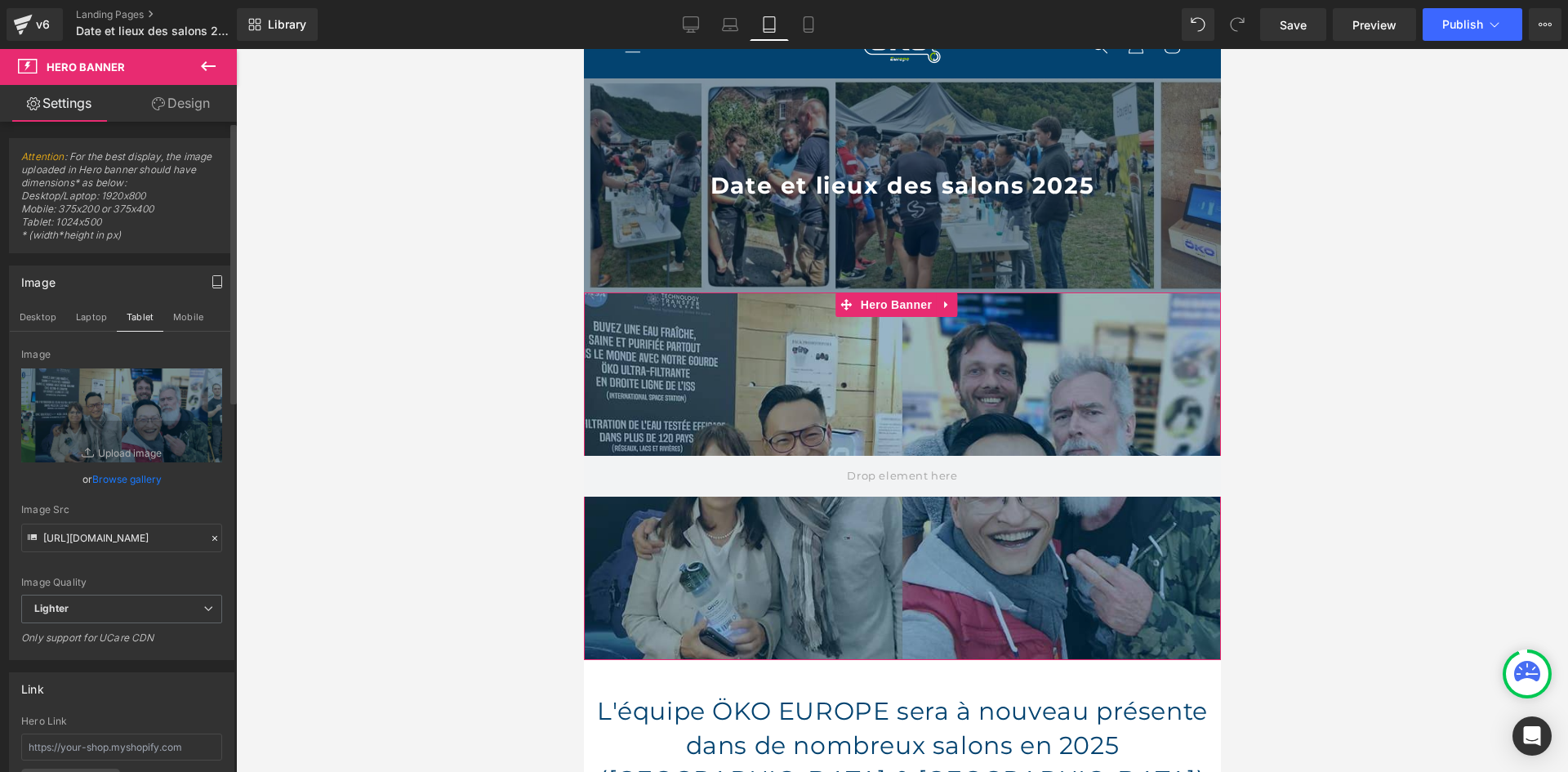
click at [188, 283] on div "Image" at bounding box center [121, 281] width 223 height 31
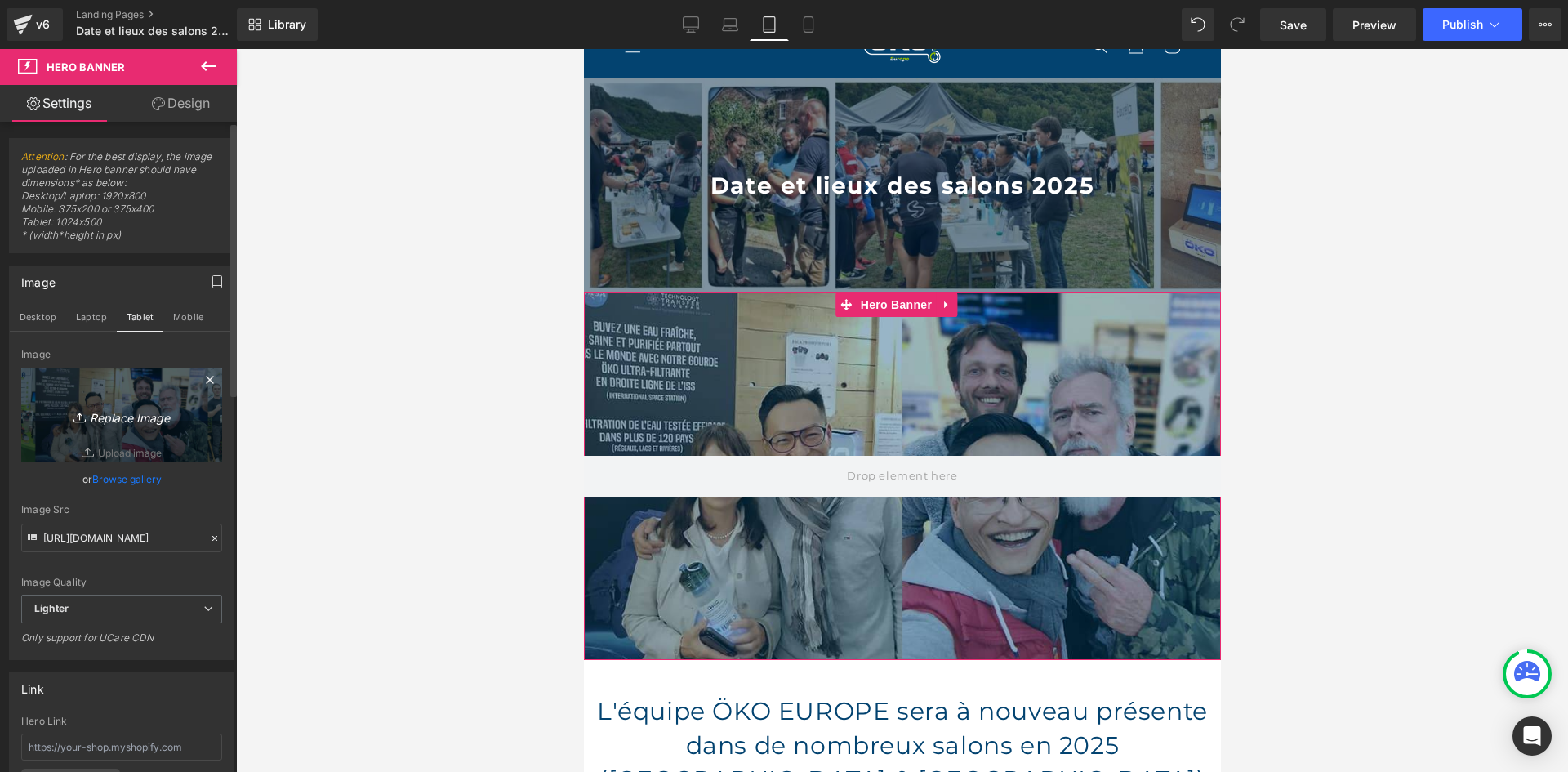
click at [131, 415] on icon "Replace Image" at bounding box center [121, 415] width 131 height 20
type input "C:\fakepath\MOBILE PAGE SALON.jpg"
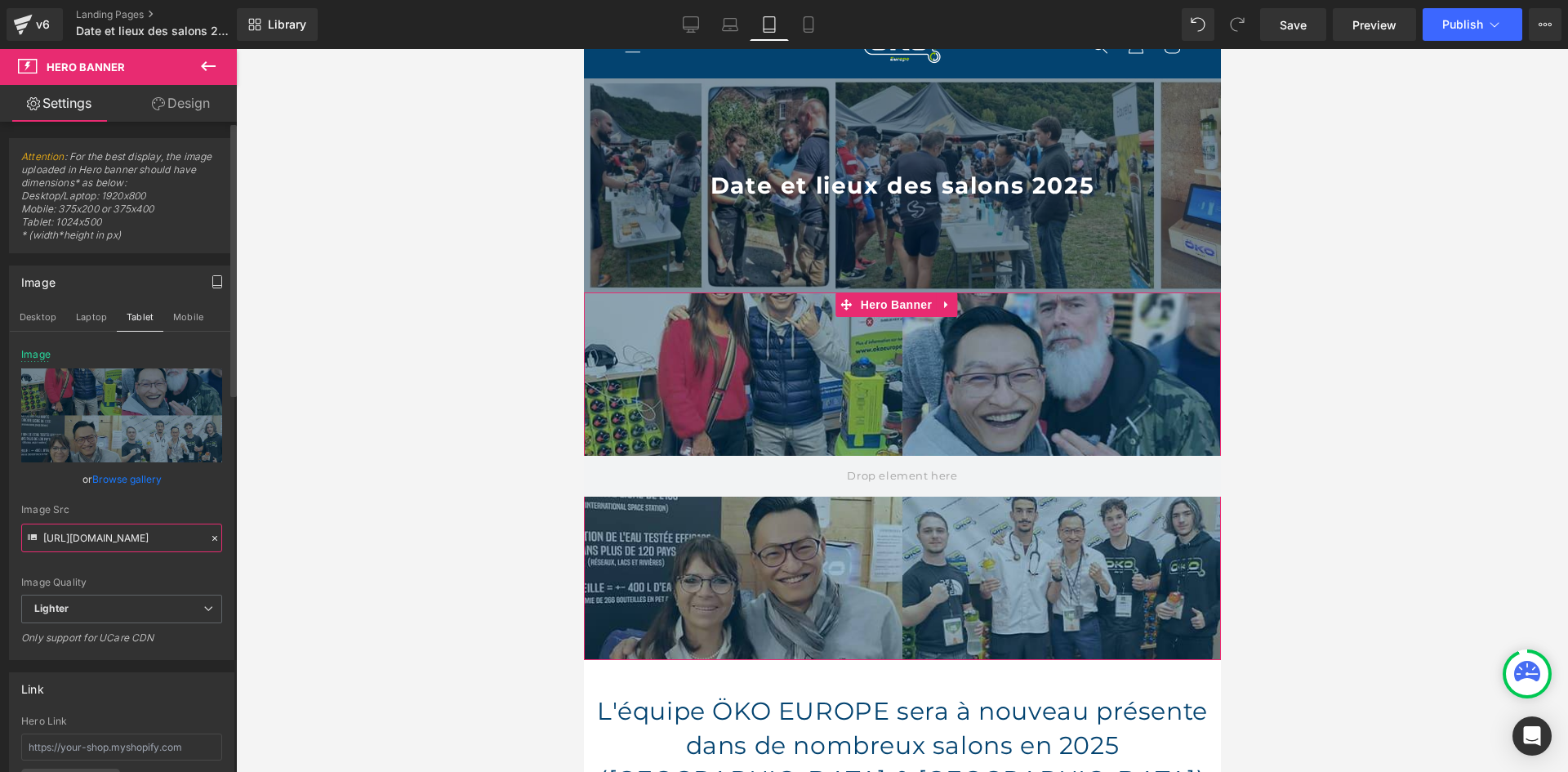
click at [155, 534] on input "https://ucarecdn.com/be896d7b-34bc-4abe-817c-a49f85107e22/-/format/auto/-/previ…" at bounding box center [121, 538] width 201 height 29
type input "https://ucarecdn.com/151453f6-6a07-45bb-a9fd-c1610530d96d/-/format/auto/-/previ…"
click at [184, 320] on button "Mobile" at bounding box center [188, 317] width 50 height 28
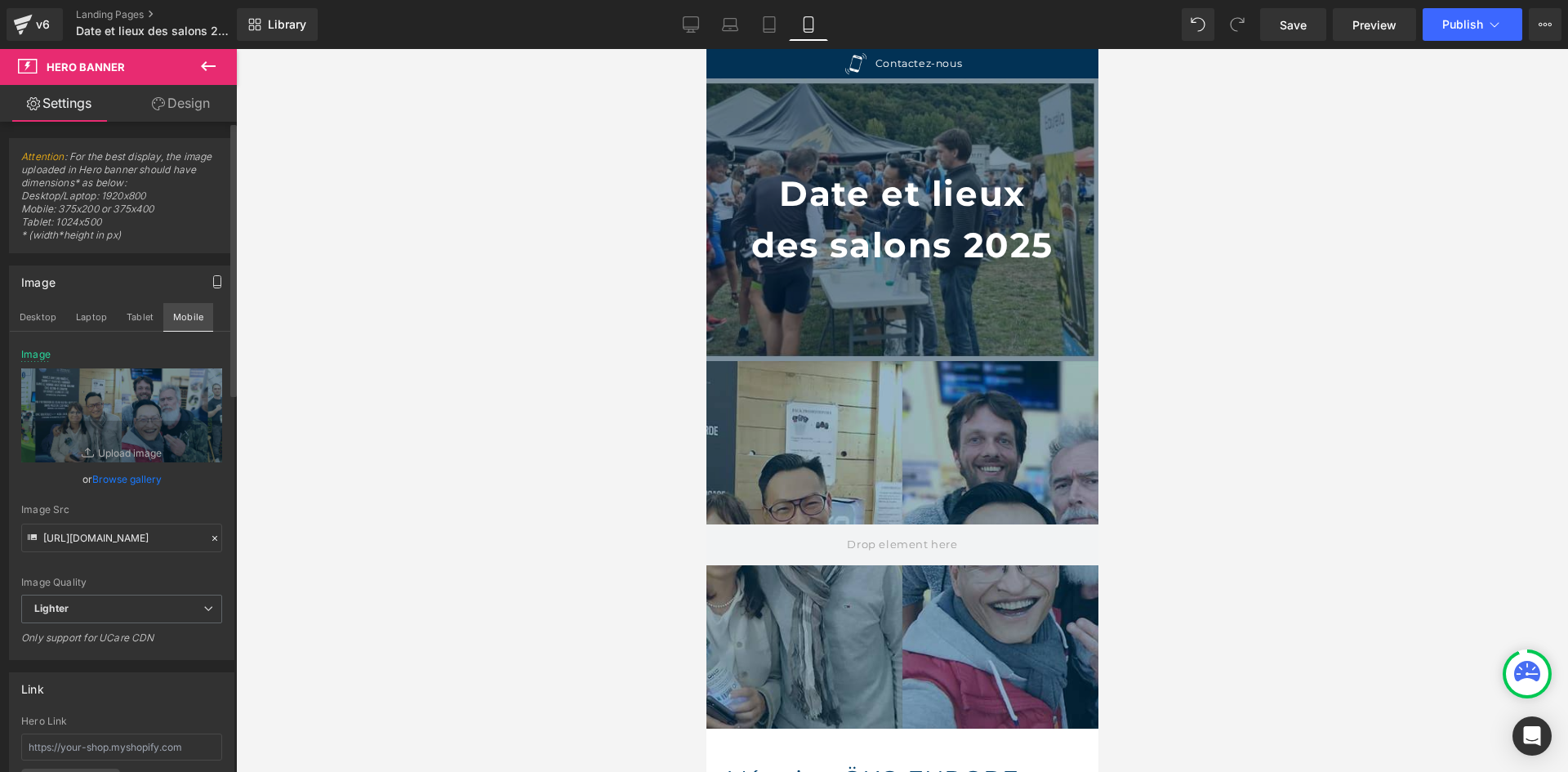
scroll to position [135, 0]
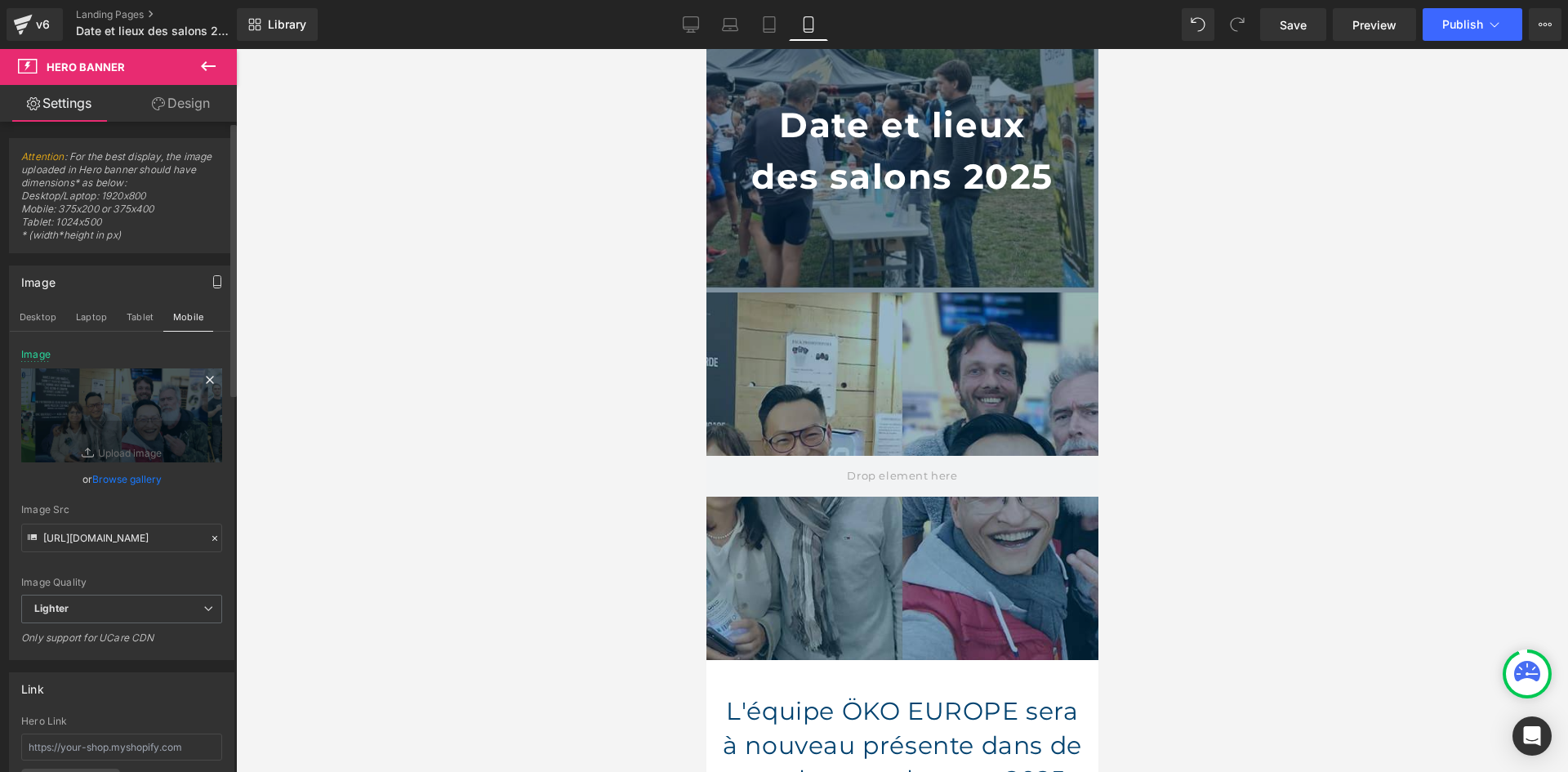
click at [206, 379] on icon at bounding box center [209, 379] width 19 height 19
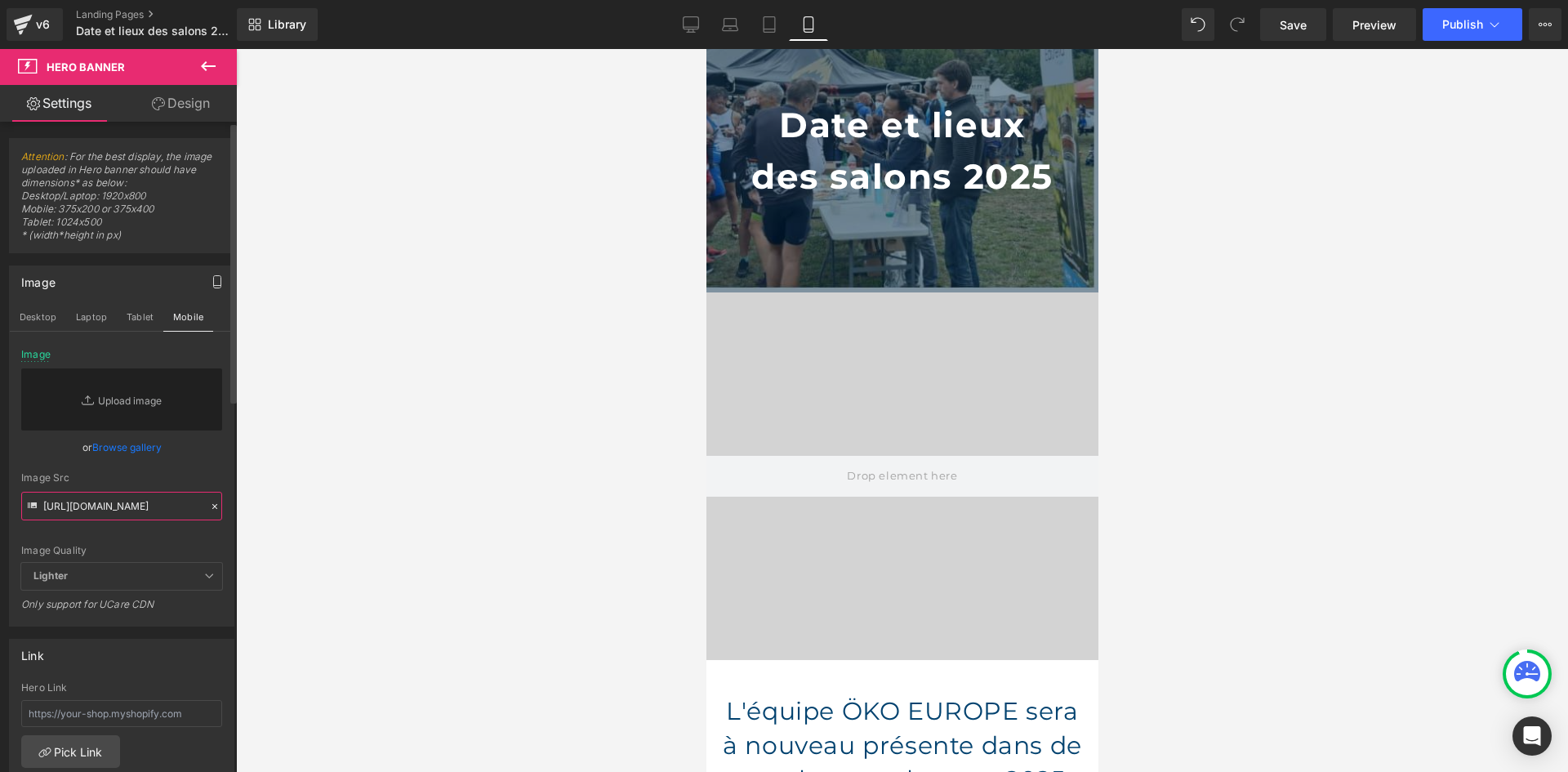
click at [155, 496] on input "https://ucarecdn.com/151453f6-6a07-45bb-a9fd-c1610530d96d/-/format/auto/-/previ…" at bounding box center [121, 505] width 201 height 29
paste input "https://ucarecdn.com/151453f6-6a07-45bb-a9fd-c1610530d96d/-/format/auto/-/previ…"
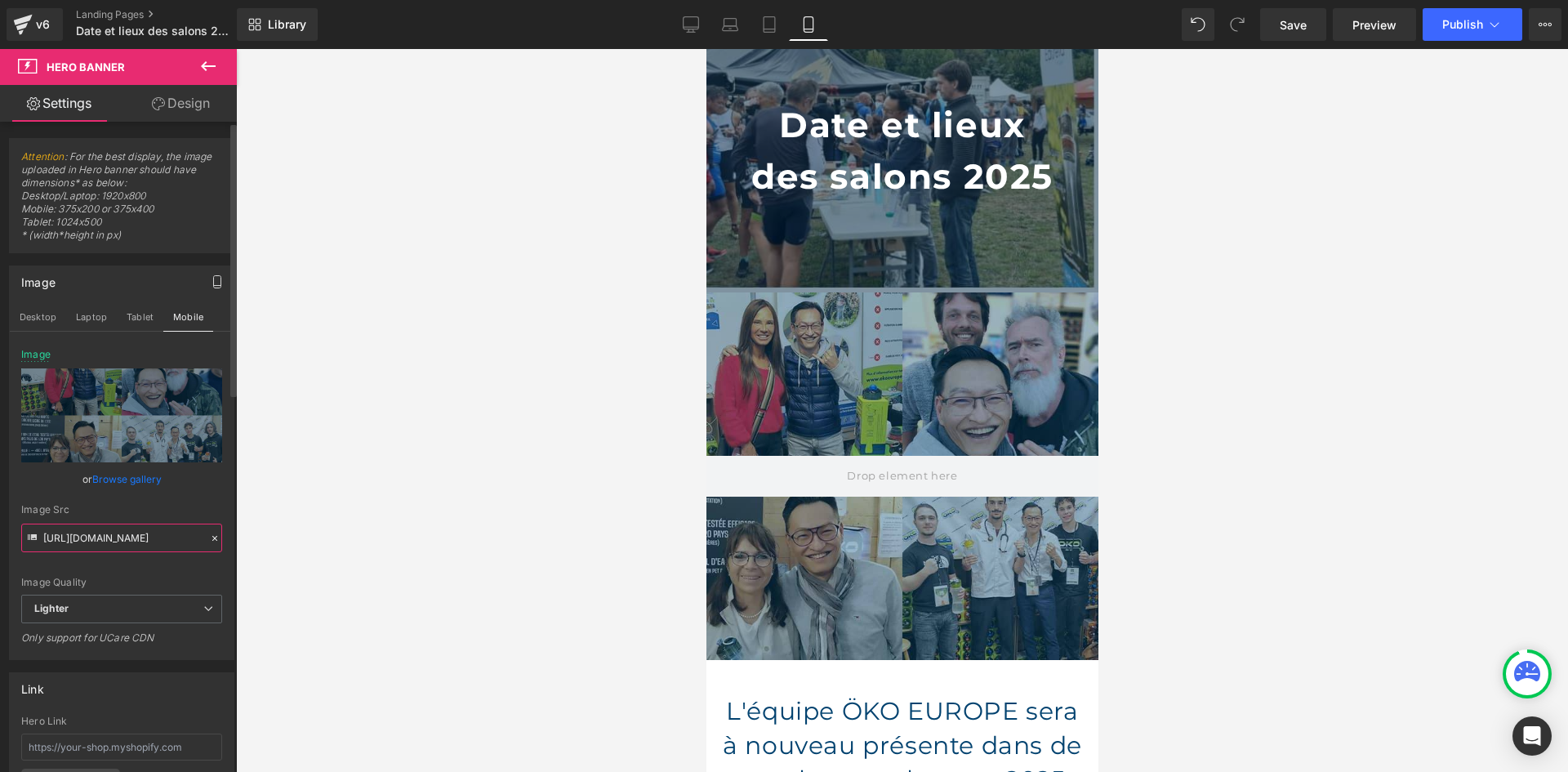
type input "https://ucarecdn.com/151453f6-6a07-45bb-a9fd-c1610530d96d/-/format/auto/-/previ…"
click at [137, 505] on div "Image Src" at bounding box center [121, 510] width 201 height 11
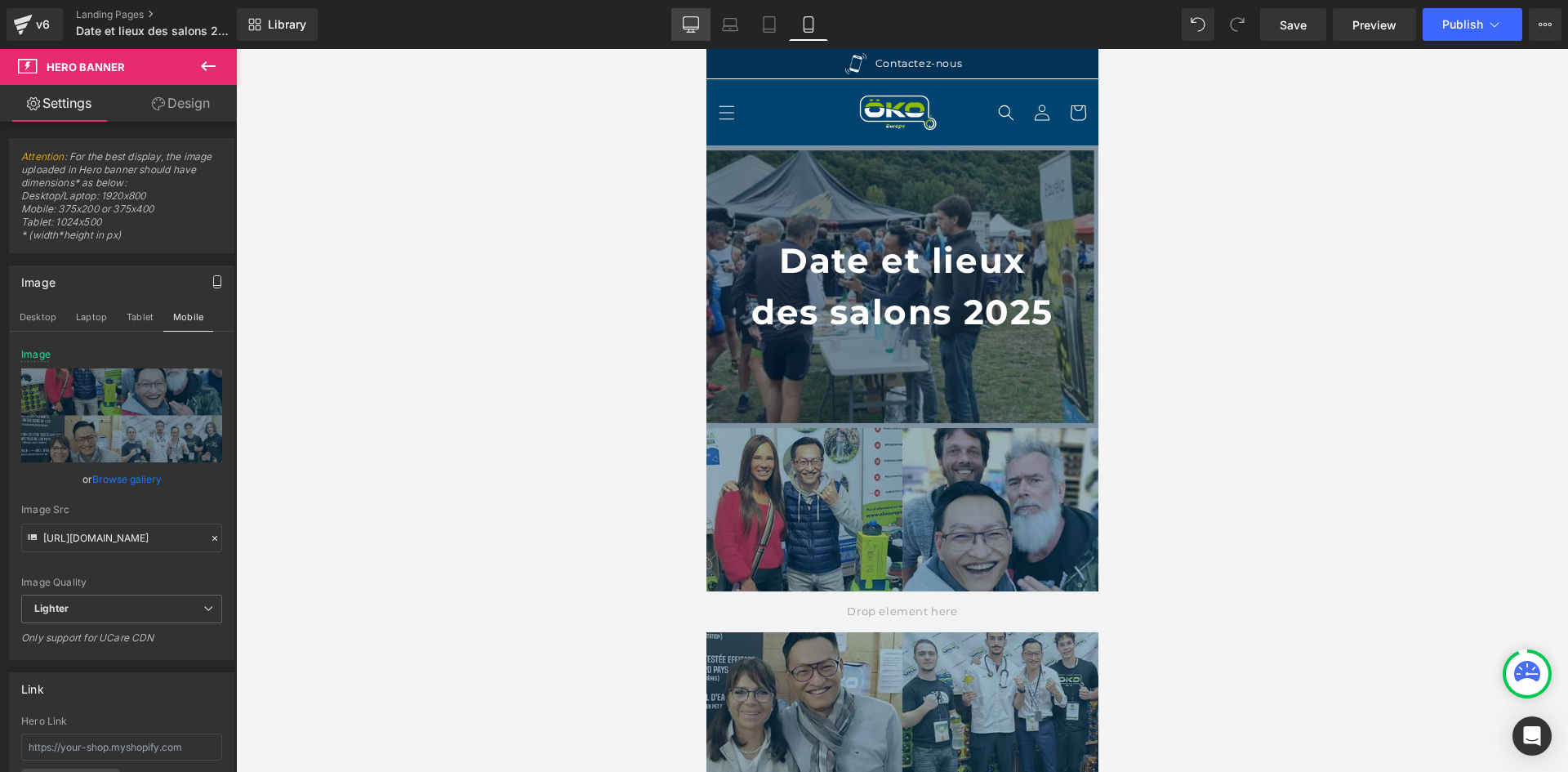
click at [677, 22] on link "Desktop" at bounding box center [690, 24] width 39 height 32
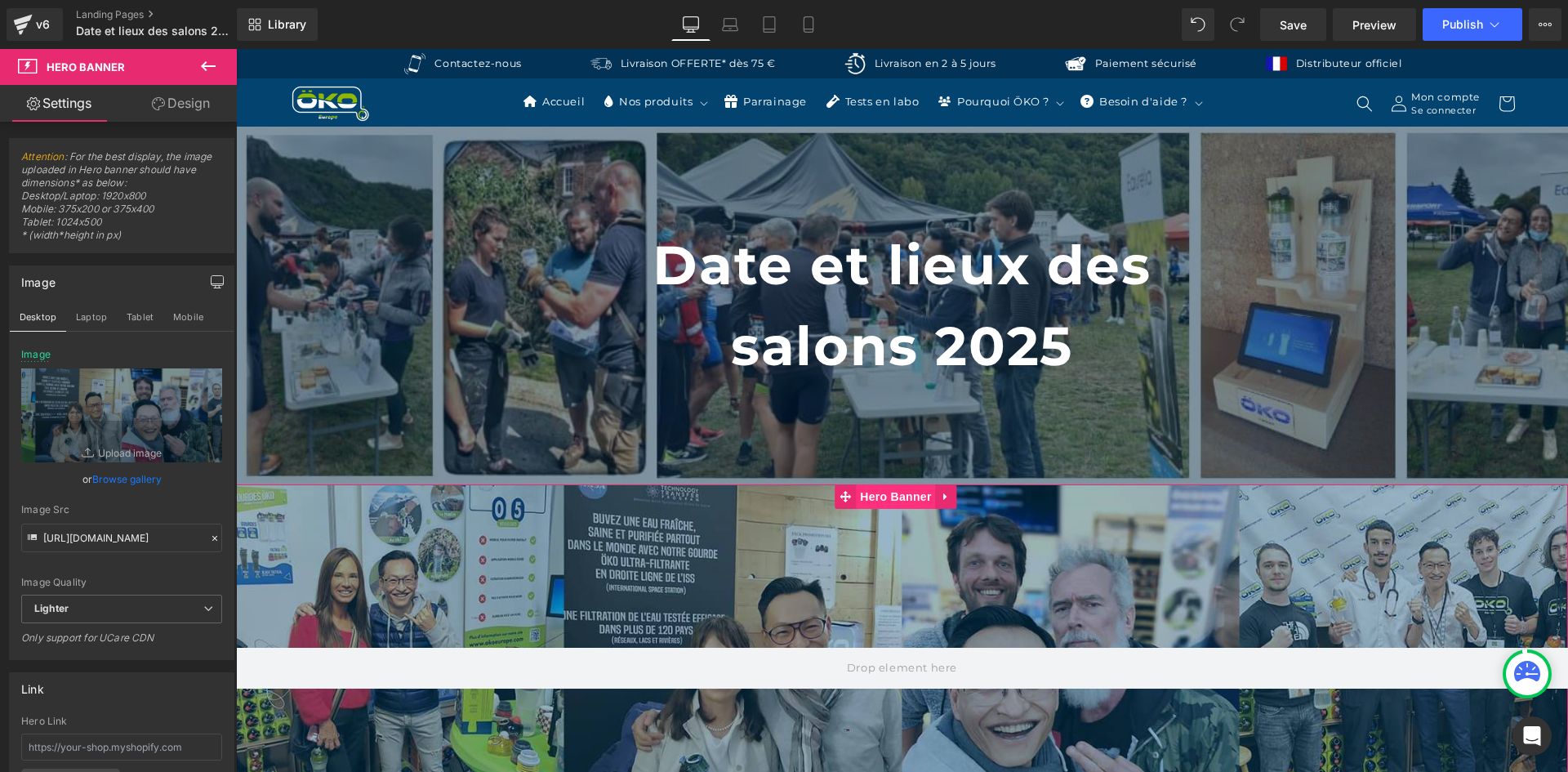
click at [881, 503] on span "Hero Banner" at bounding box center [894, 496] width 79 height 24
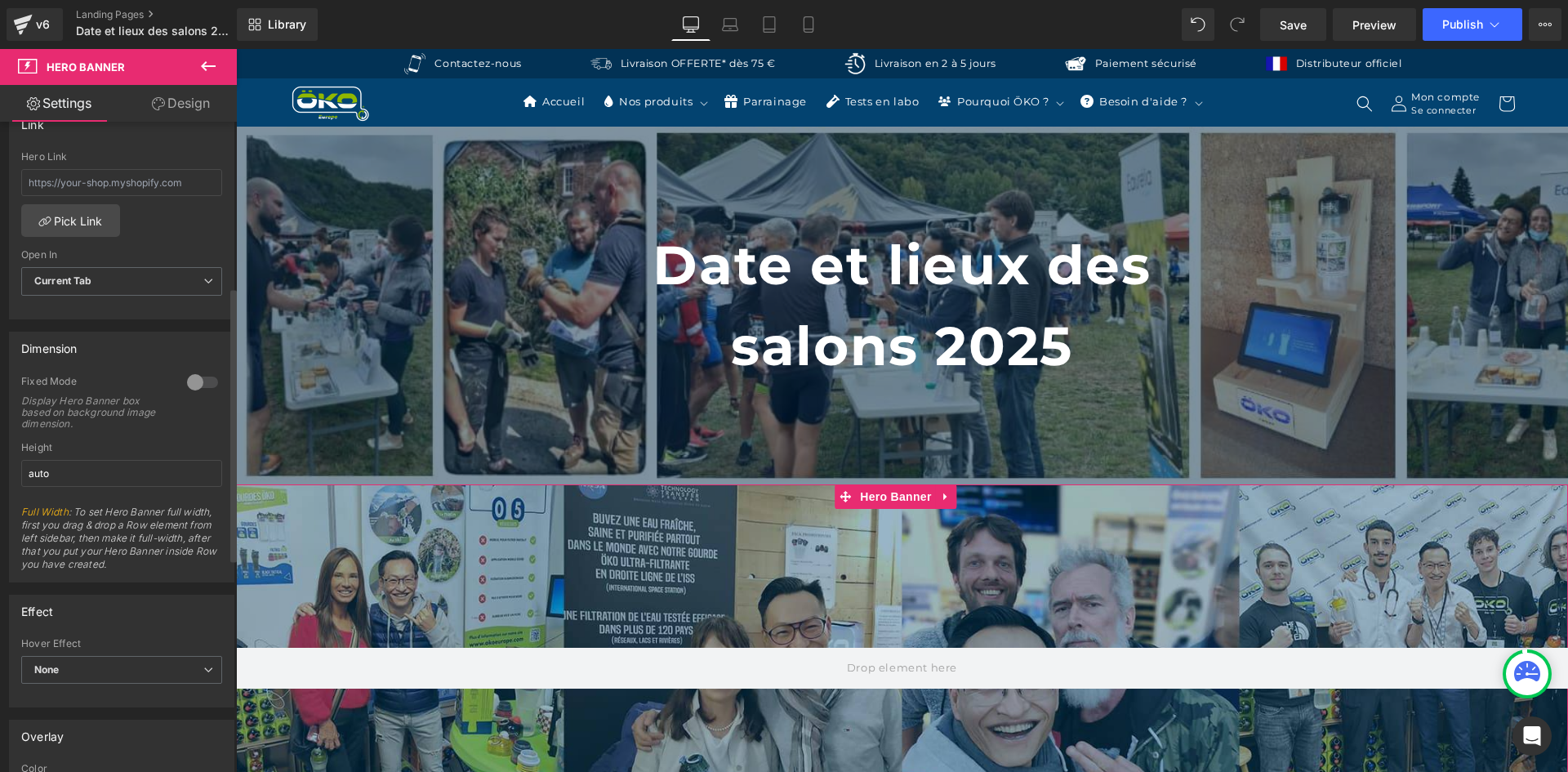
scroll to position [572, 0]
click at [196, 374] on div at bounding box center [202, 374] width 39 height 26
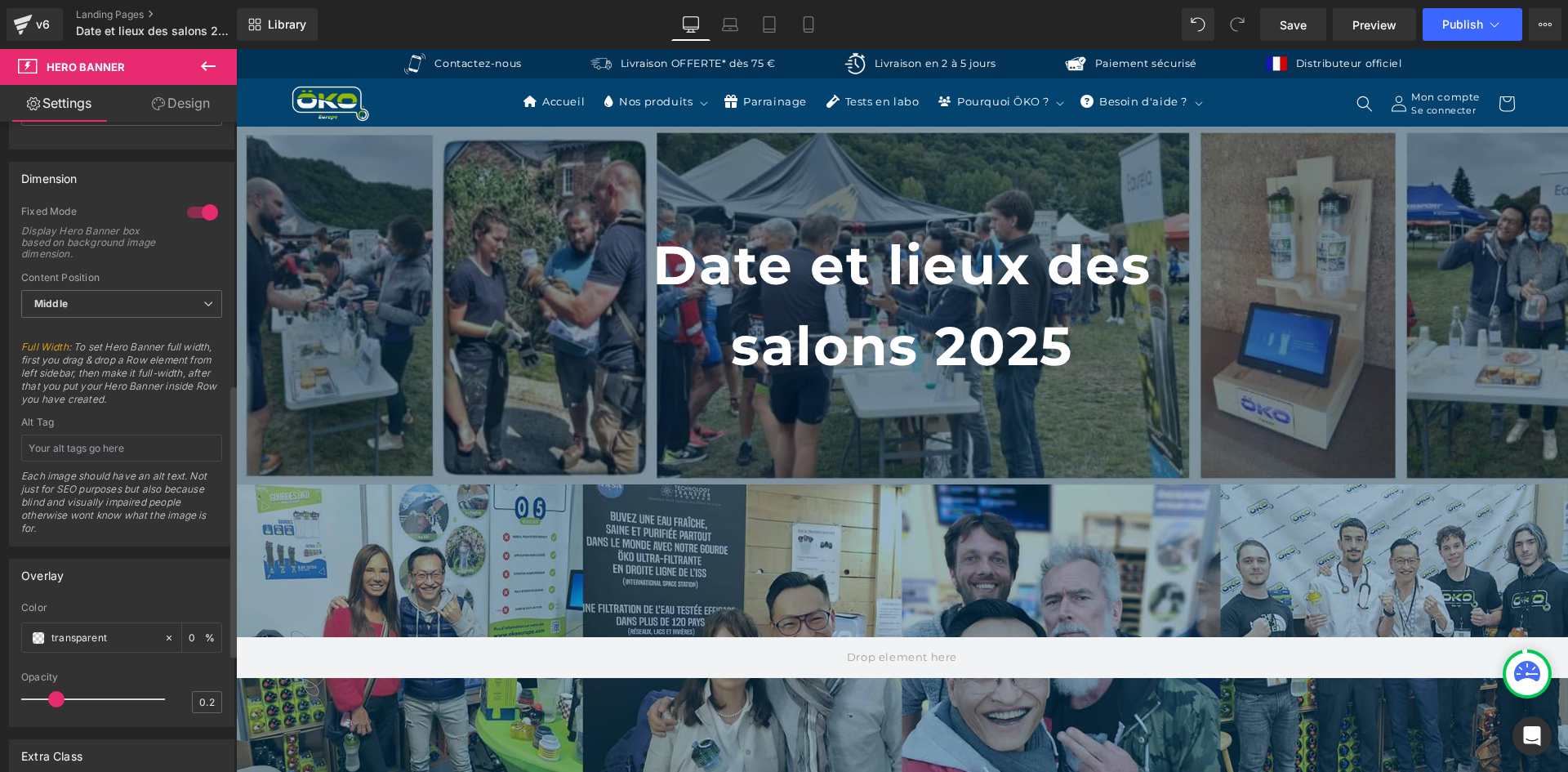
scroll to position [735, 0]
click at [123, 448] on input "text" at bounding box center [121, 447] width 201 height 27
type input "Salons ÖKO EUROPE"
click at [176, 375] on span "Full Width : To set Hero Banner full width, first you drag & drop a Row element…" at bounding box center [121, 378] width 201 height 76
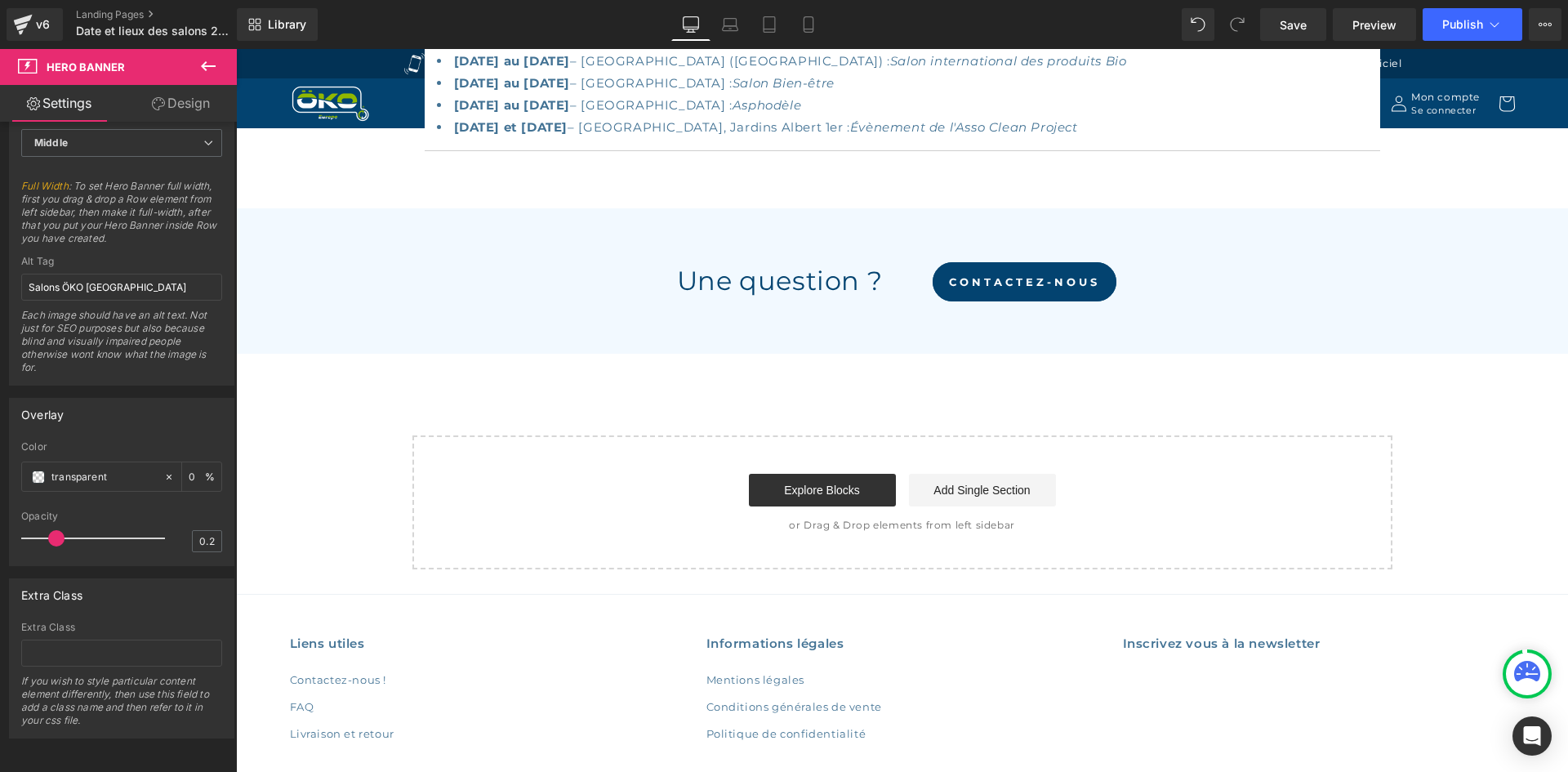
scroll to position [2649, 0]
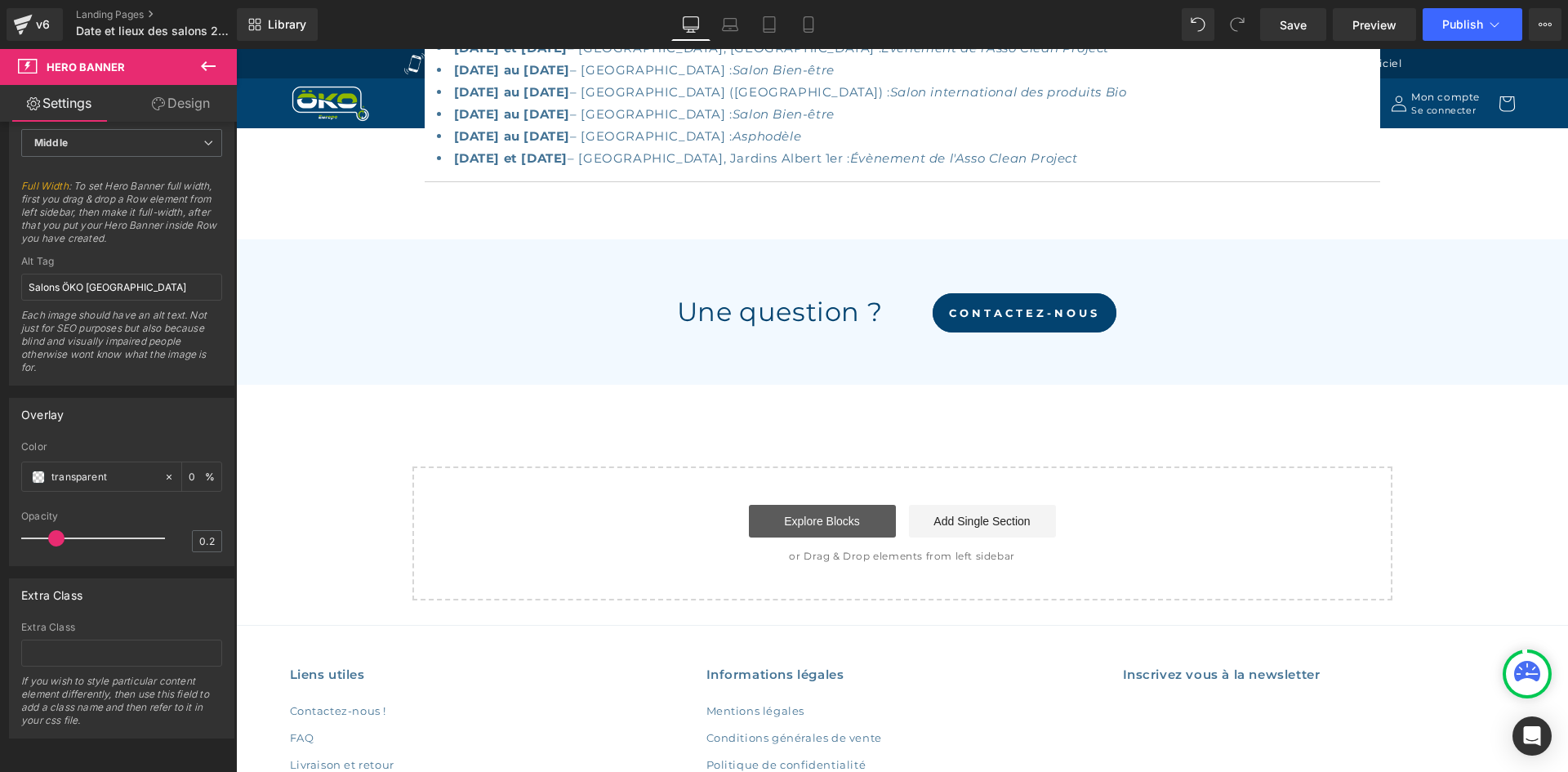
click at [838, 505] on link "Explore Blocks" at bounding box center [822, 521] width 147 height 32
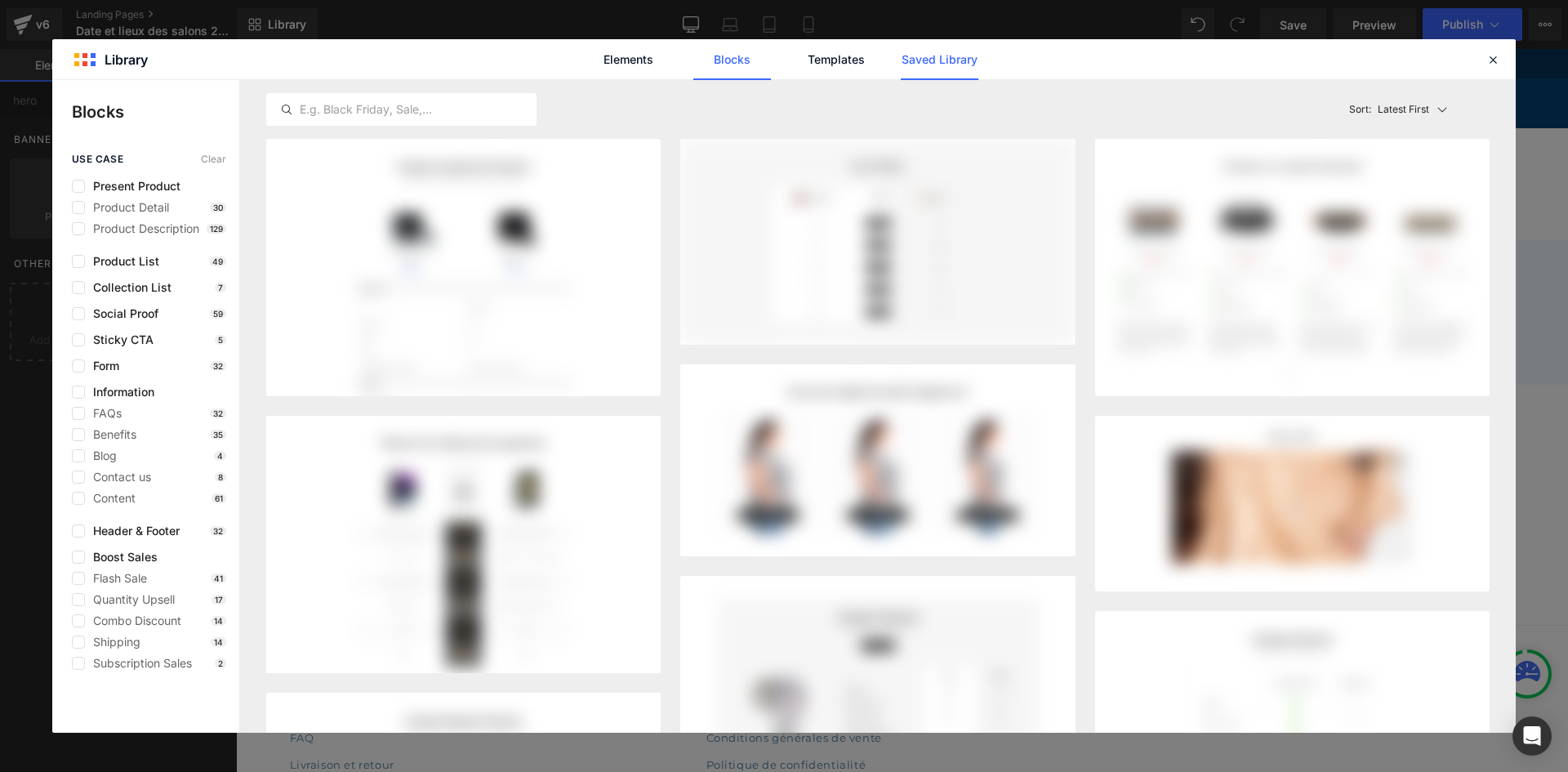
click at [930, 71] on link "Saved Library" at bounding box center [940, 59] width 78 height 41
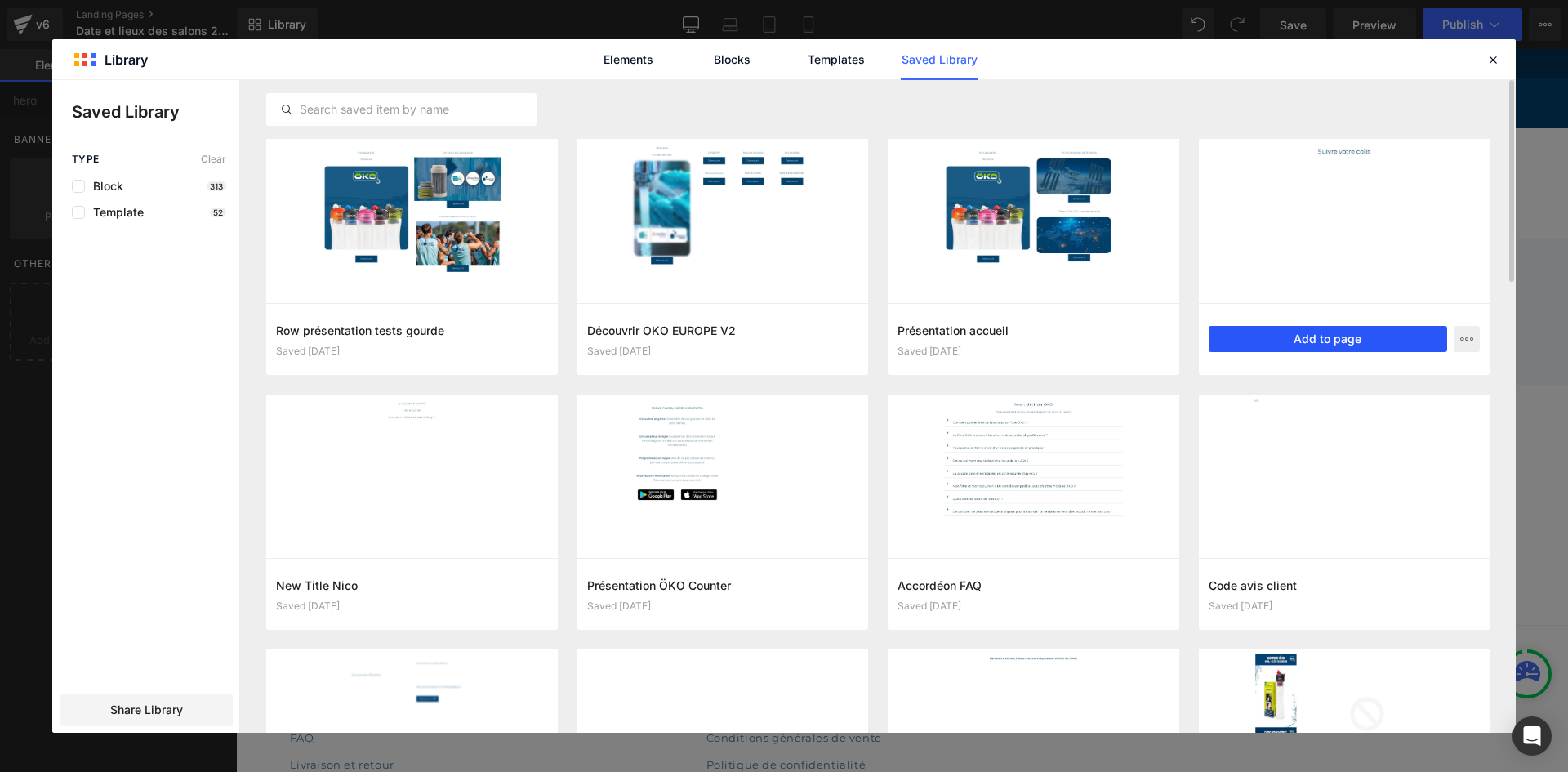
click at [1291, 326] on button "Add to page" at bounding box center [1328, 339] width 239 height 26
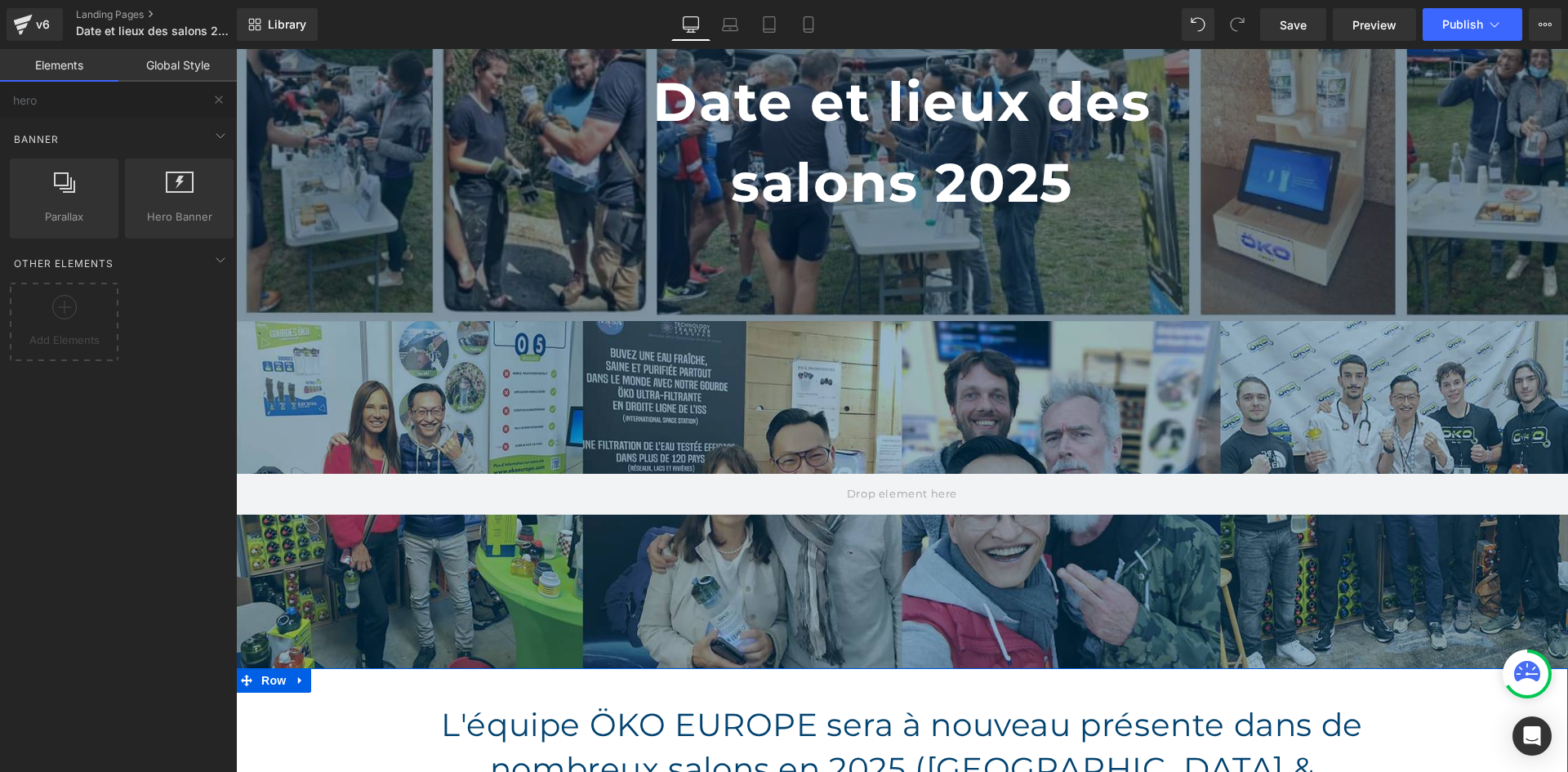
scroll to position [0, 0]
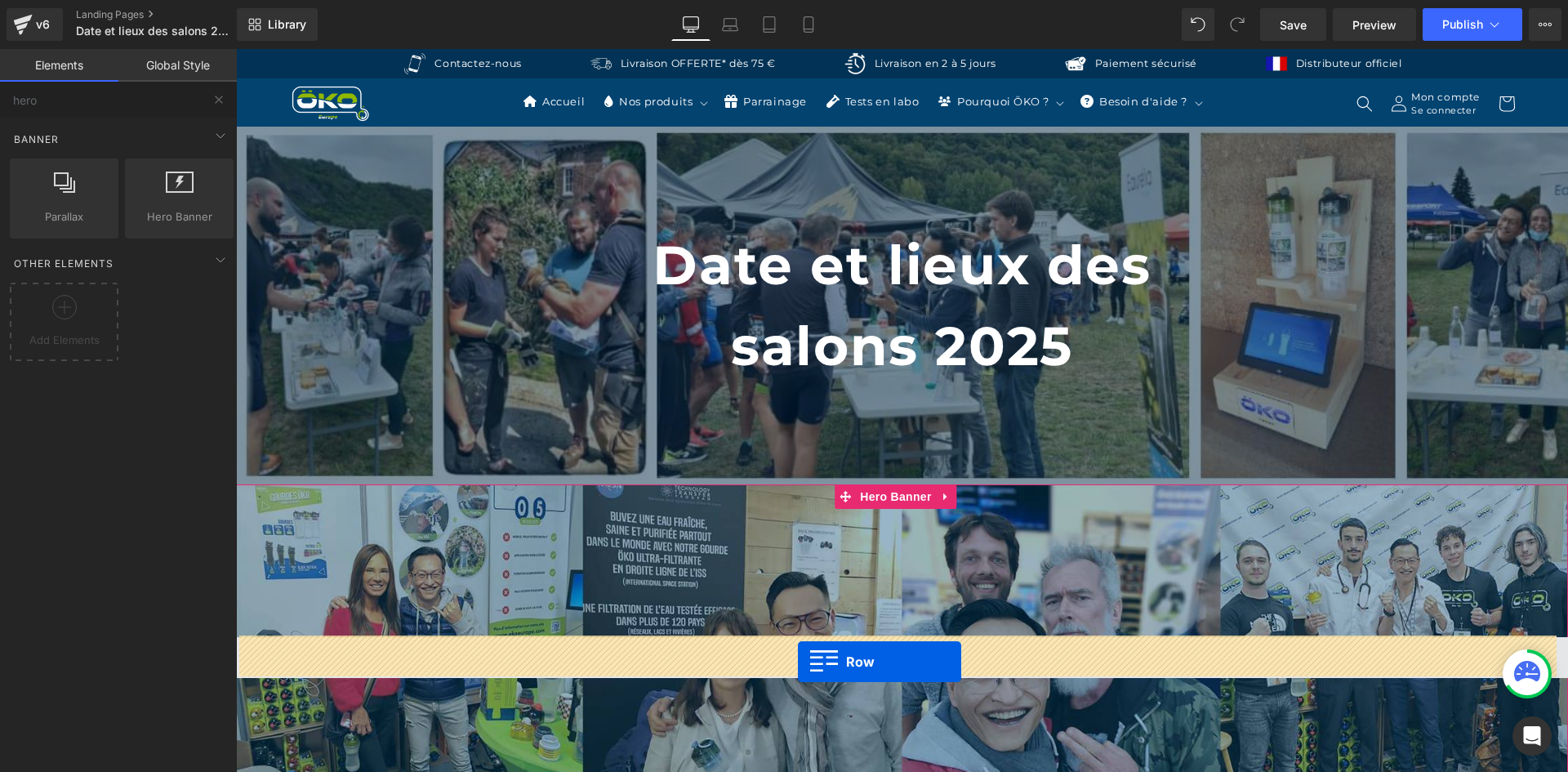
drag, startPoint x: 415, startPoint y: 475, endPoint x: 798, endPoint y: 662, distance: 426.2
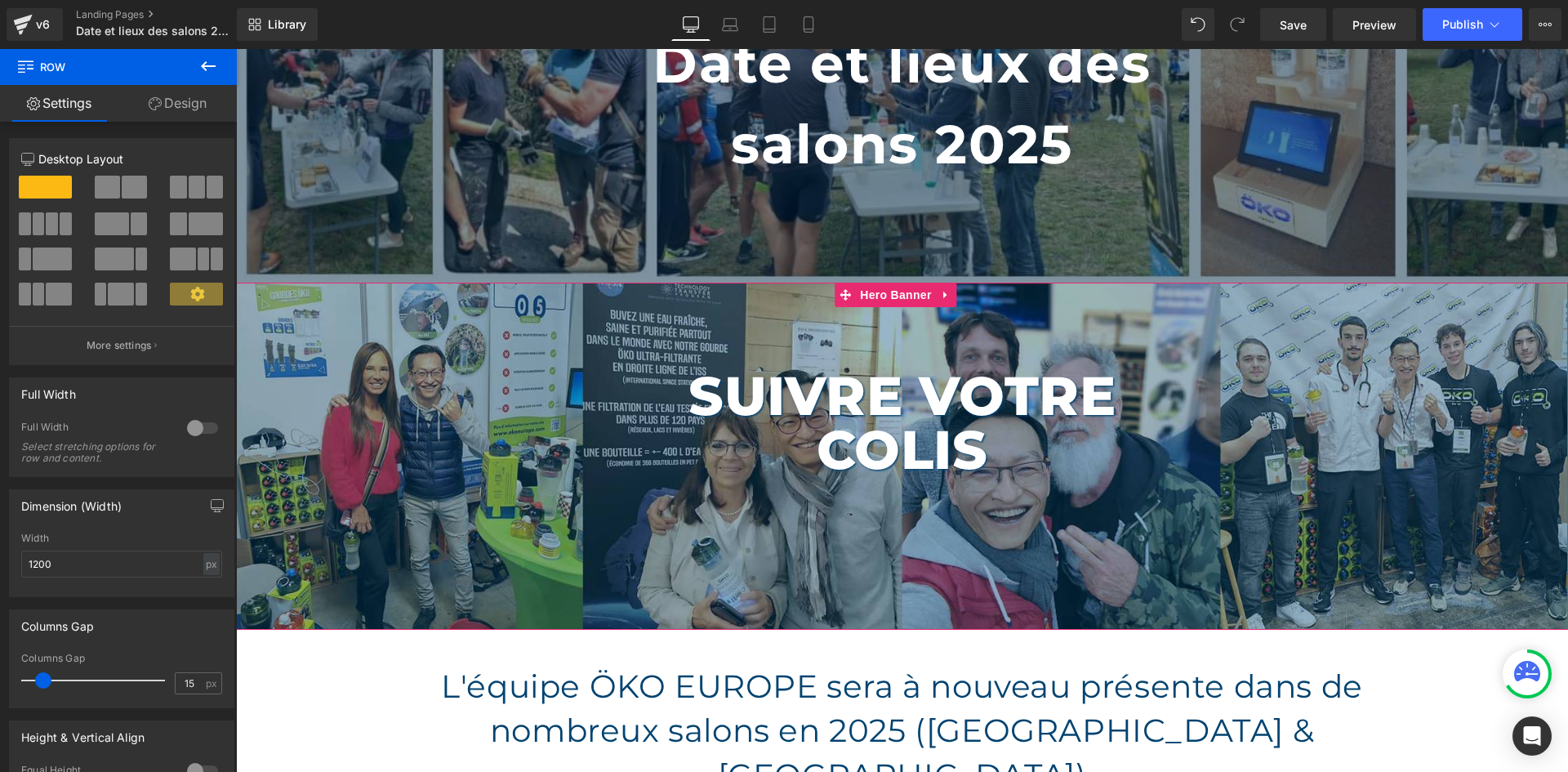
scroll to position [163, 0]
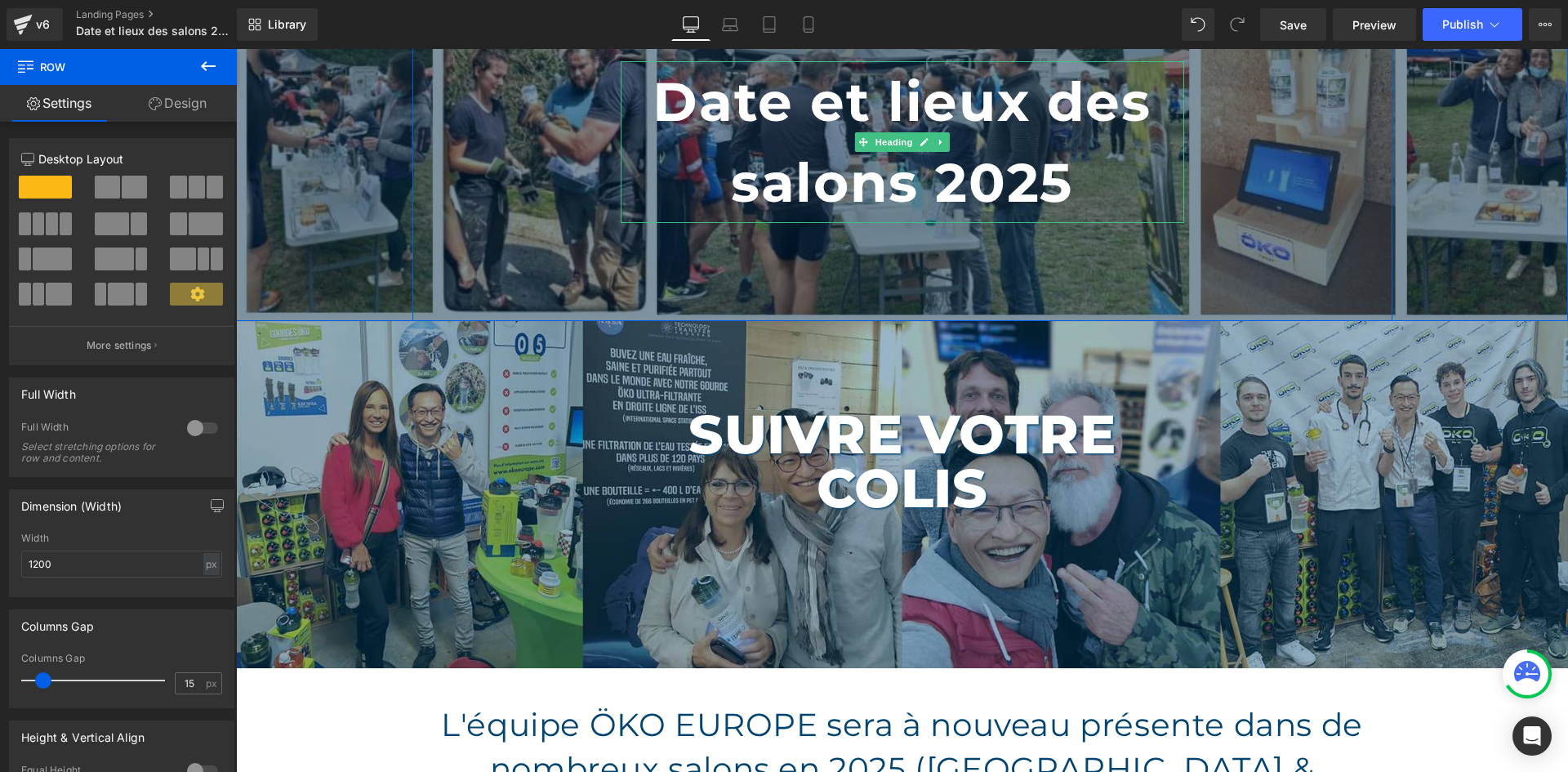
click at [895, 101] on b "Date et lieux des salons 2025" at bounding box center [901, 142] width 498 height 147
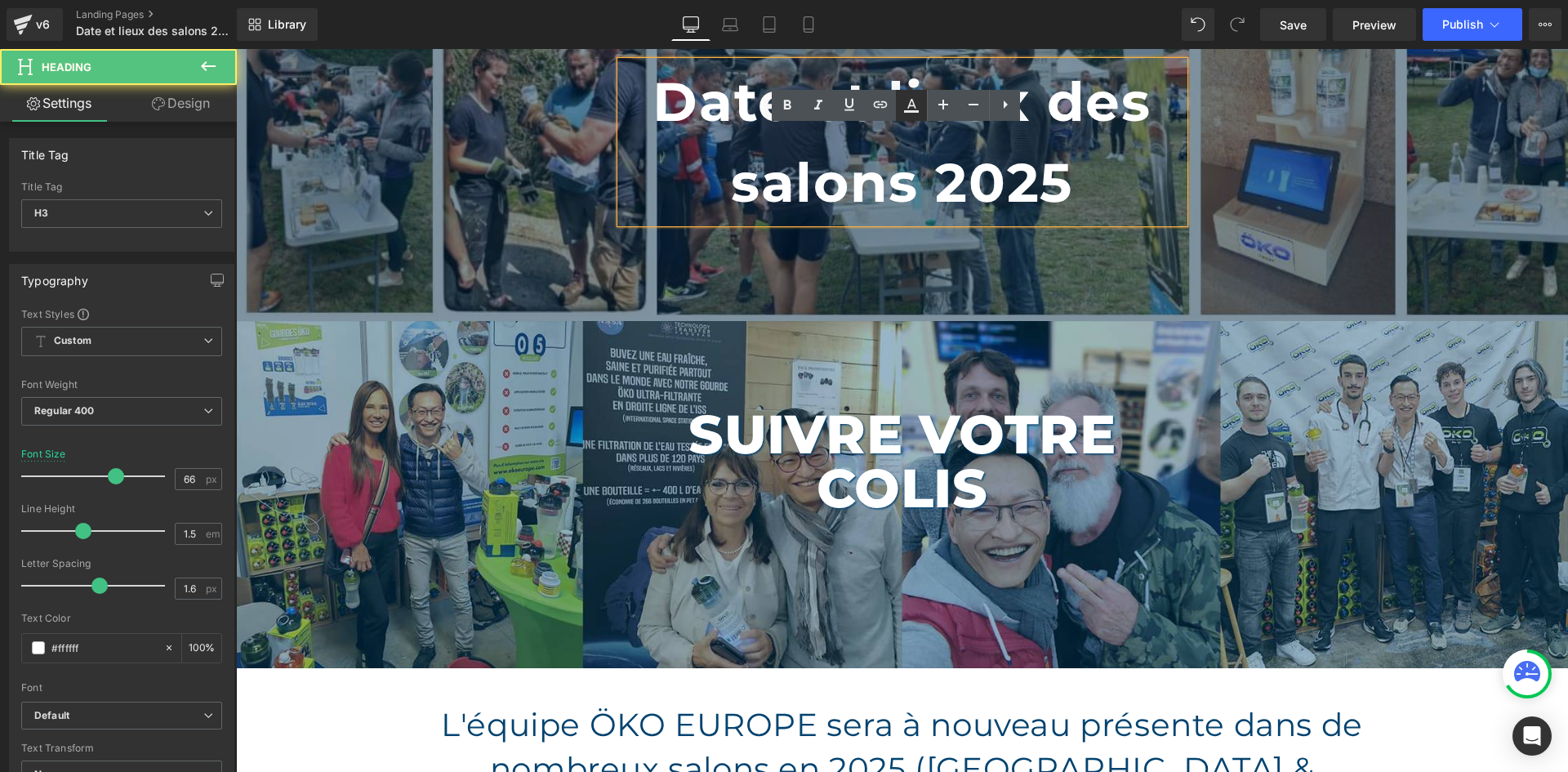
click at [913, 108] on icon at bounding box center [911, 105] width 19 height 19
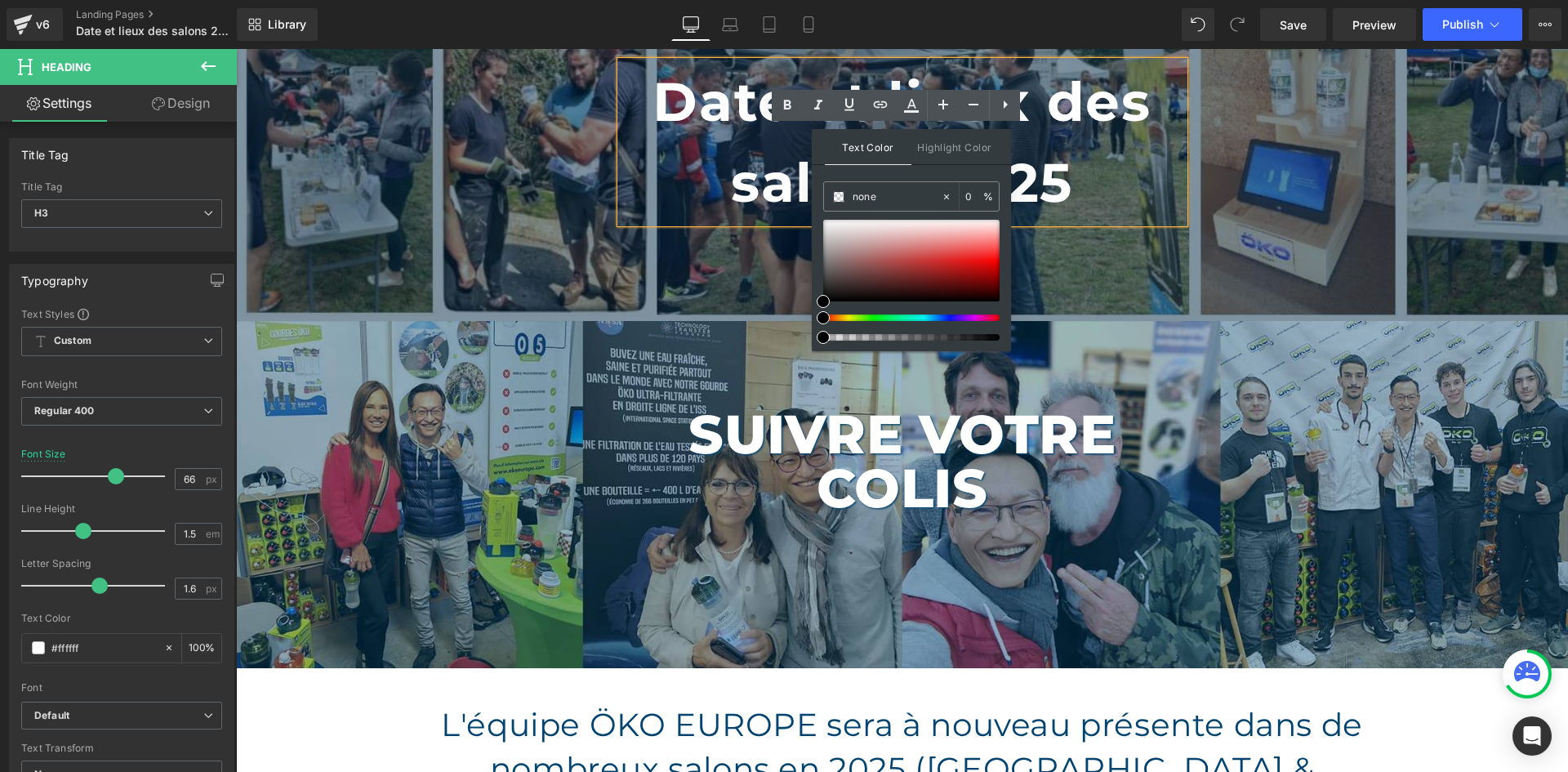
click at [1172, 133] on div "Date et lieux des salons 2025" at bounding box center [903, 142] width 563 height 161
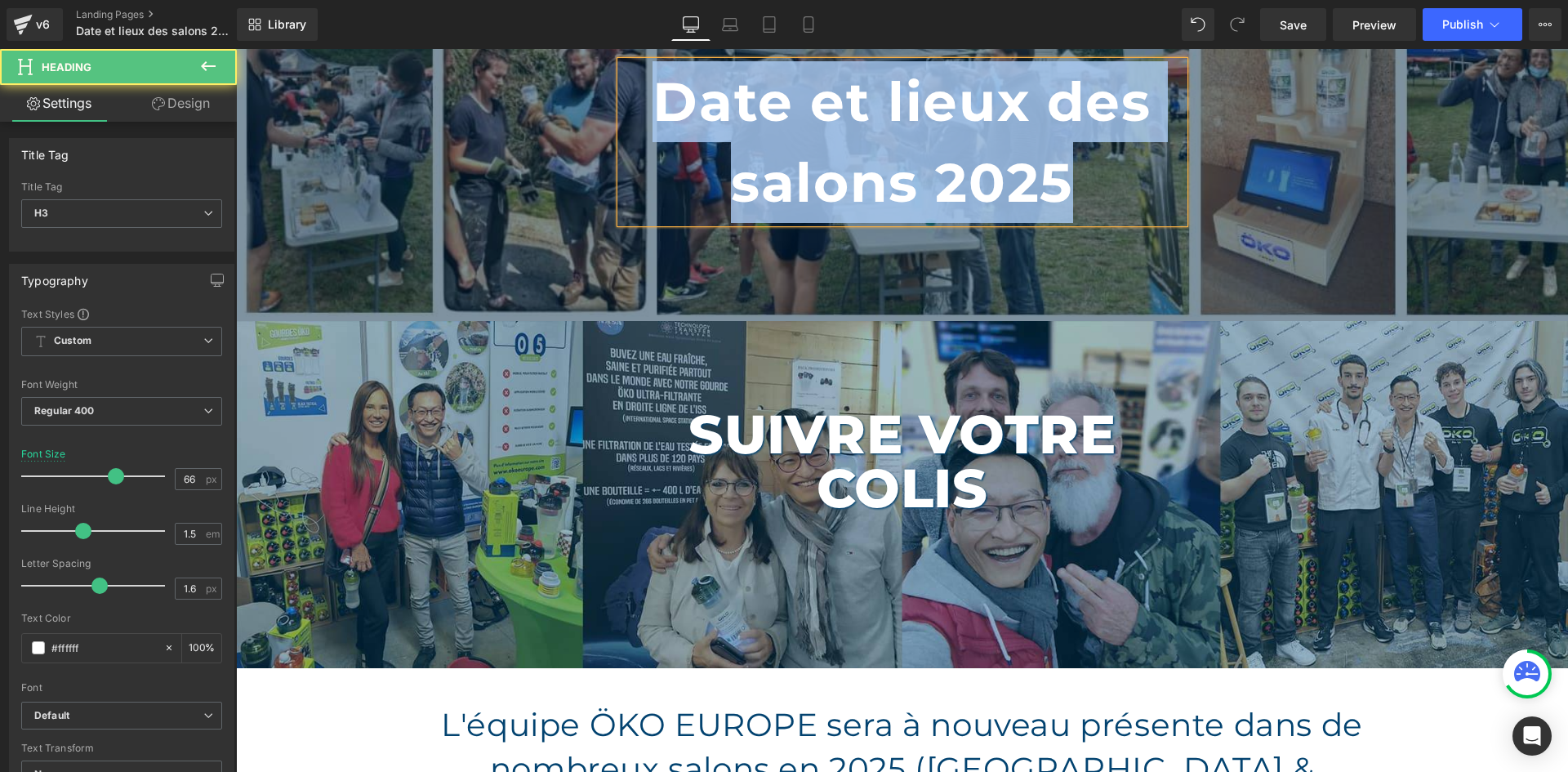
copy b "Date et lieux des salons 2025"
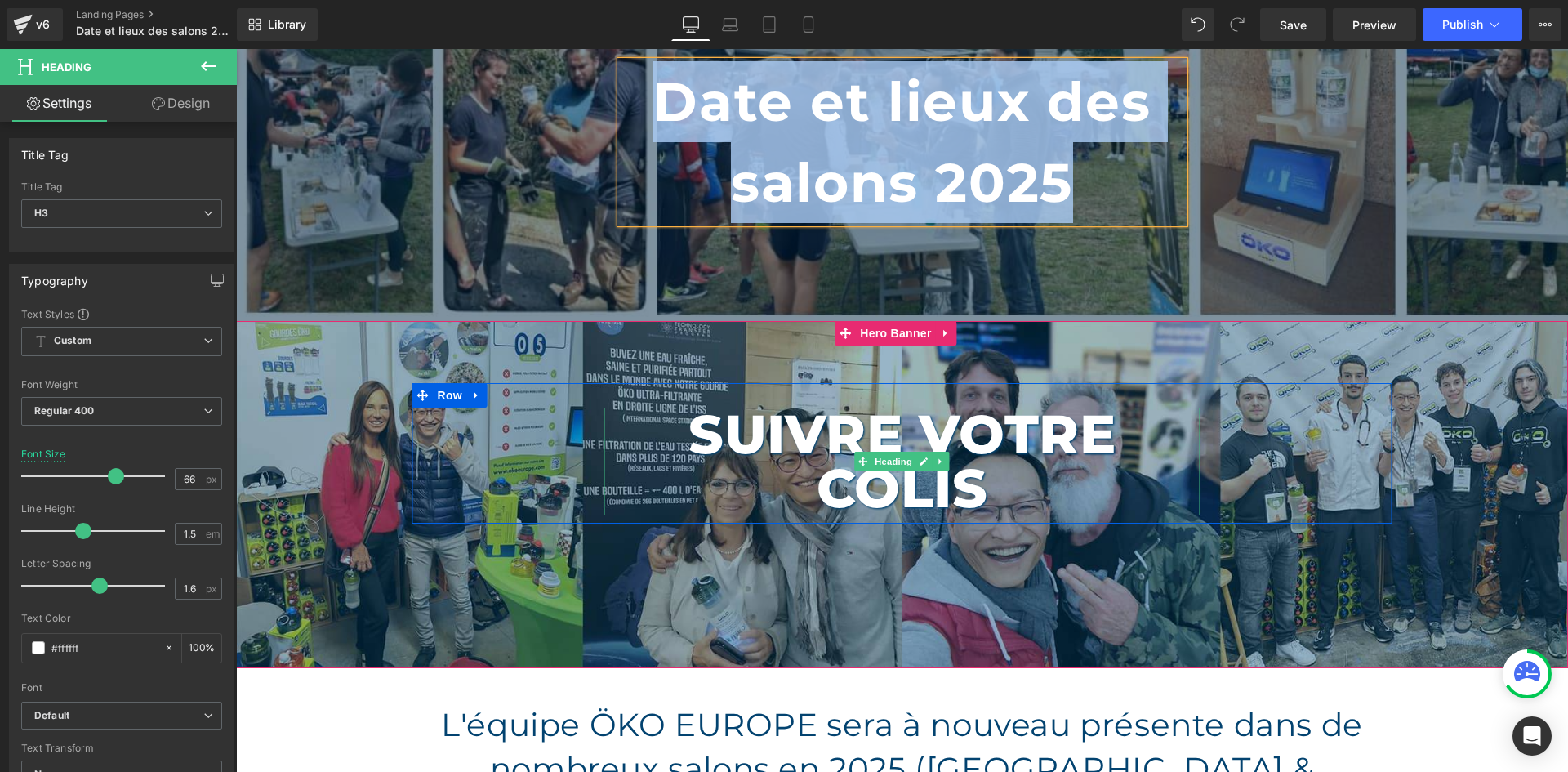
click at [965, 441] on h1 "Suivre votre colis" at bounding box center [902, 462] width 596 height 108
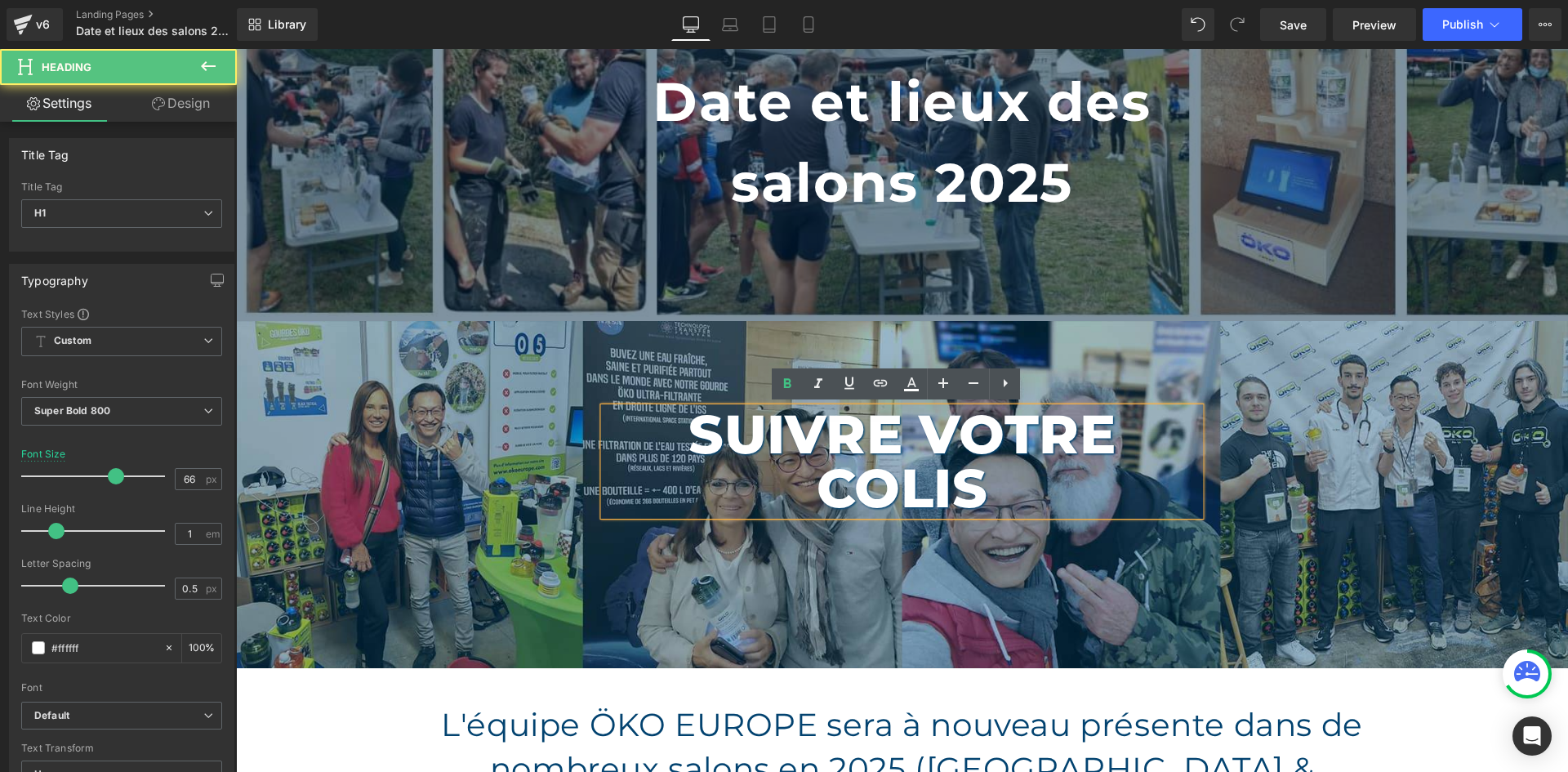
click at [993, 446] on h1 "Suivre votre colis" at bounding box center [902, 462] width 596 height 108
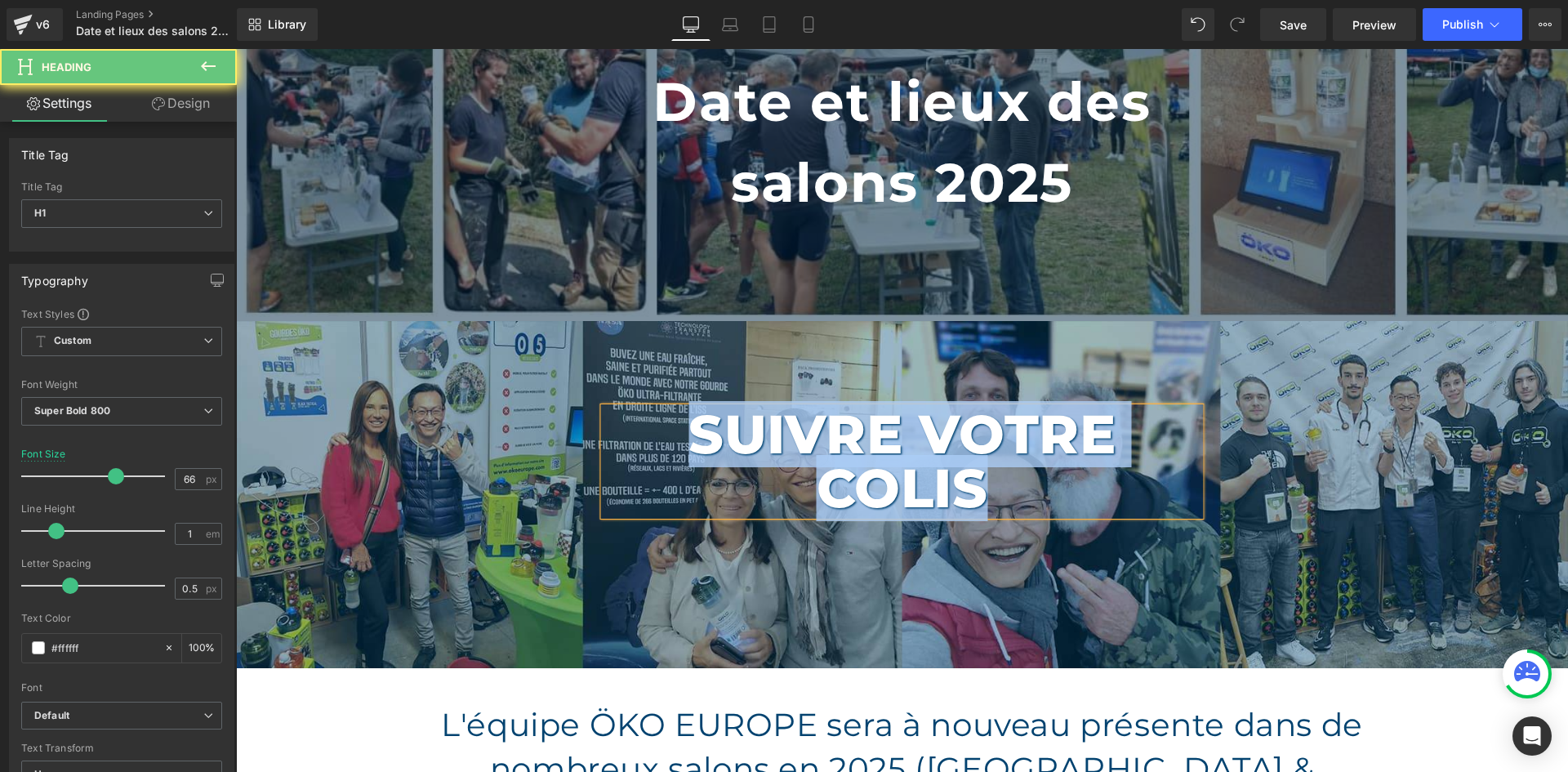
paste div
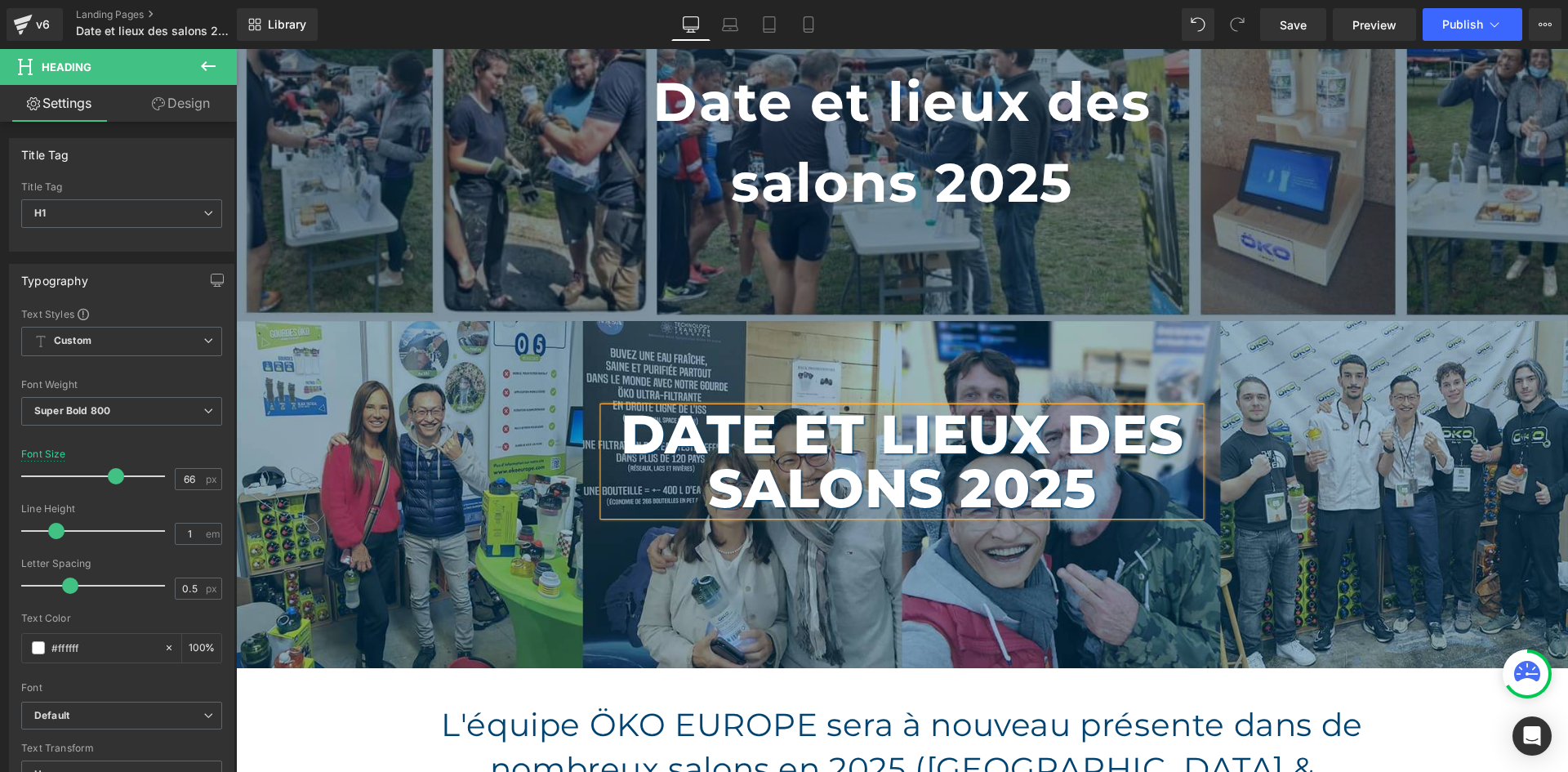
click at [479, 367] on div "Date et lieux des salons 2025 Heading Row" at bounding box center [902, 494] width 1332 height 347
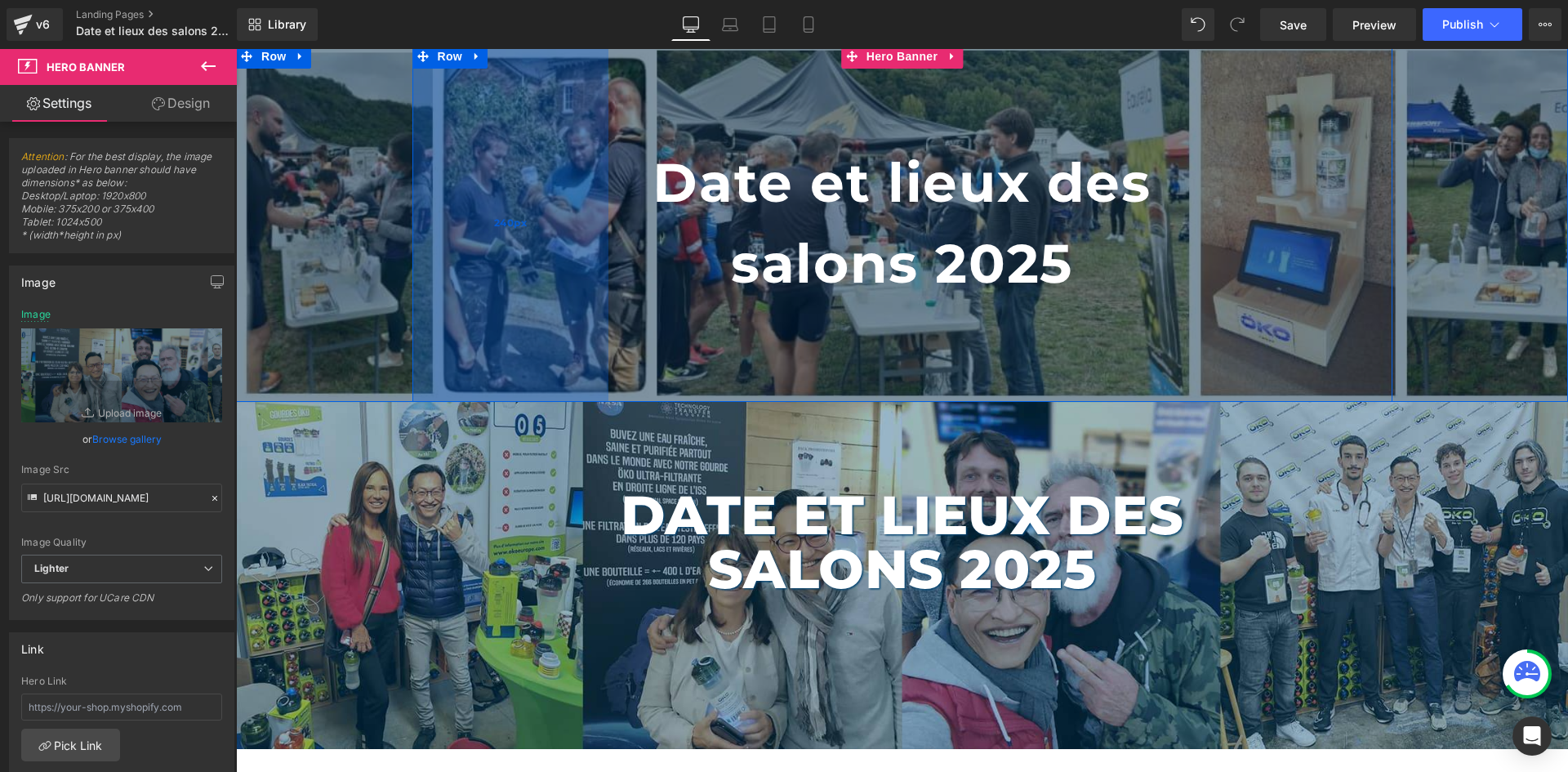
scroll to position [0, 0]
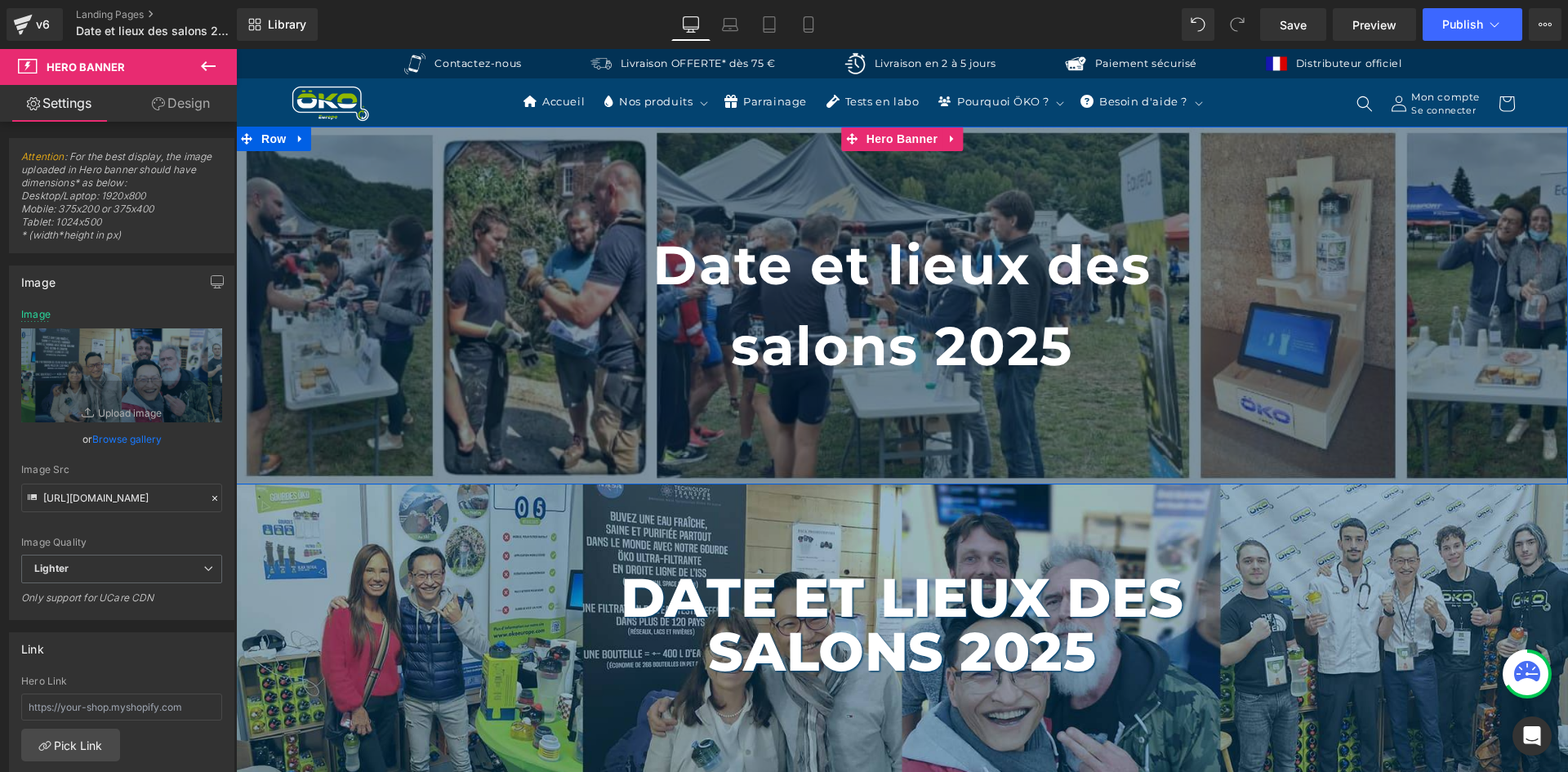
click at [304, 138] on span "Date et lieux des salons 2025 Heading Row 120px 240px" at bounding box center [902, 306] width 1332 height 358
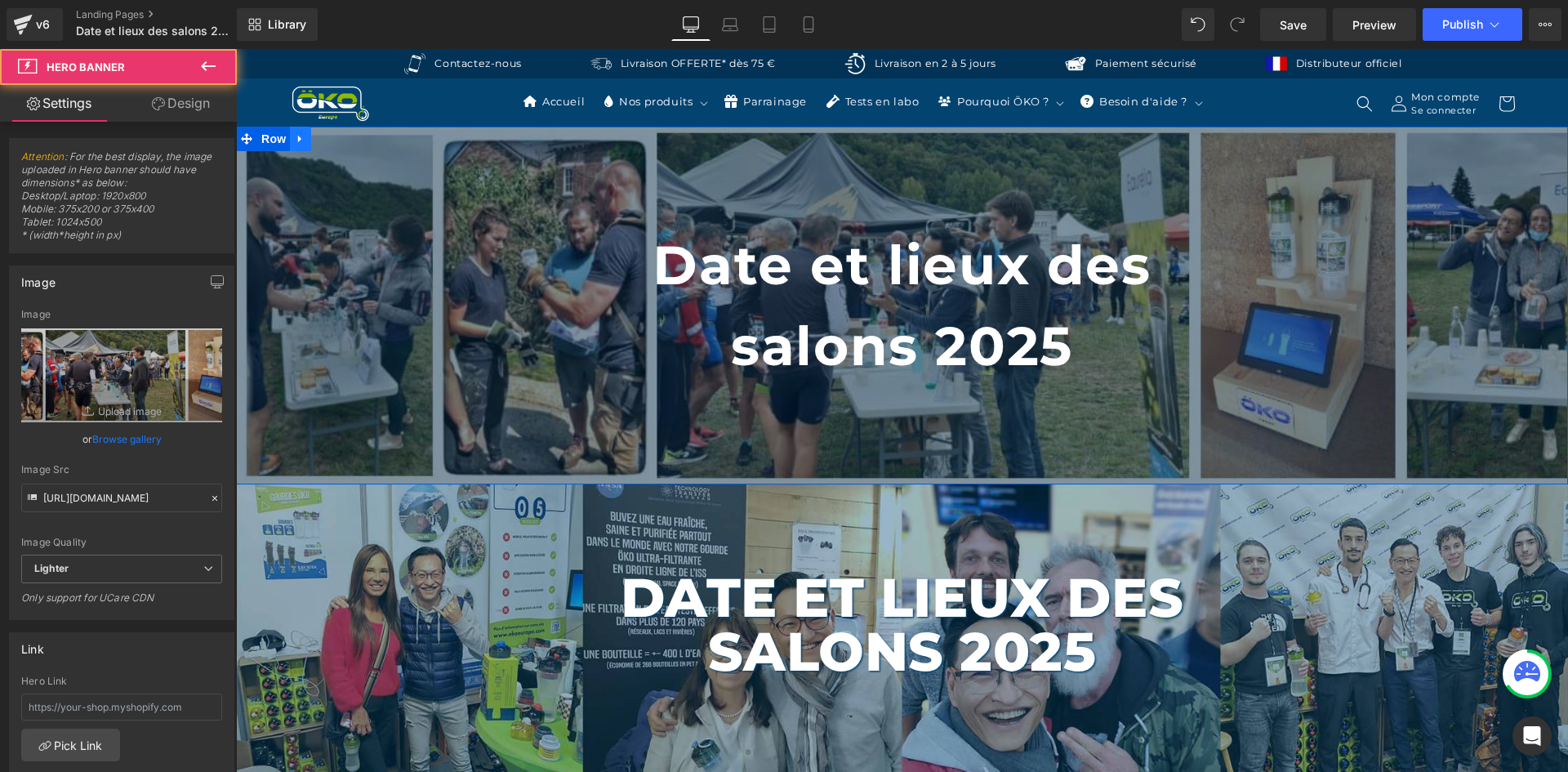
click at [298, 140] on icon at bounding box center [300, 139] width 11 height 12
click at [337, 137] on icon at bounding box center [343, 139] width 11 height 11
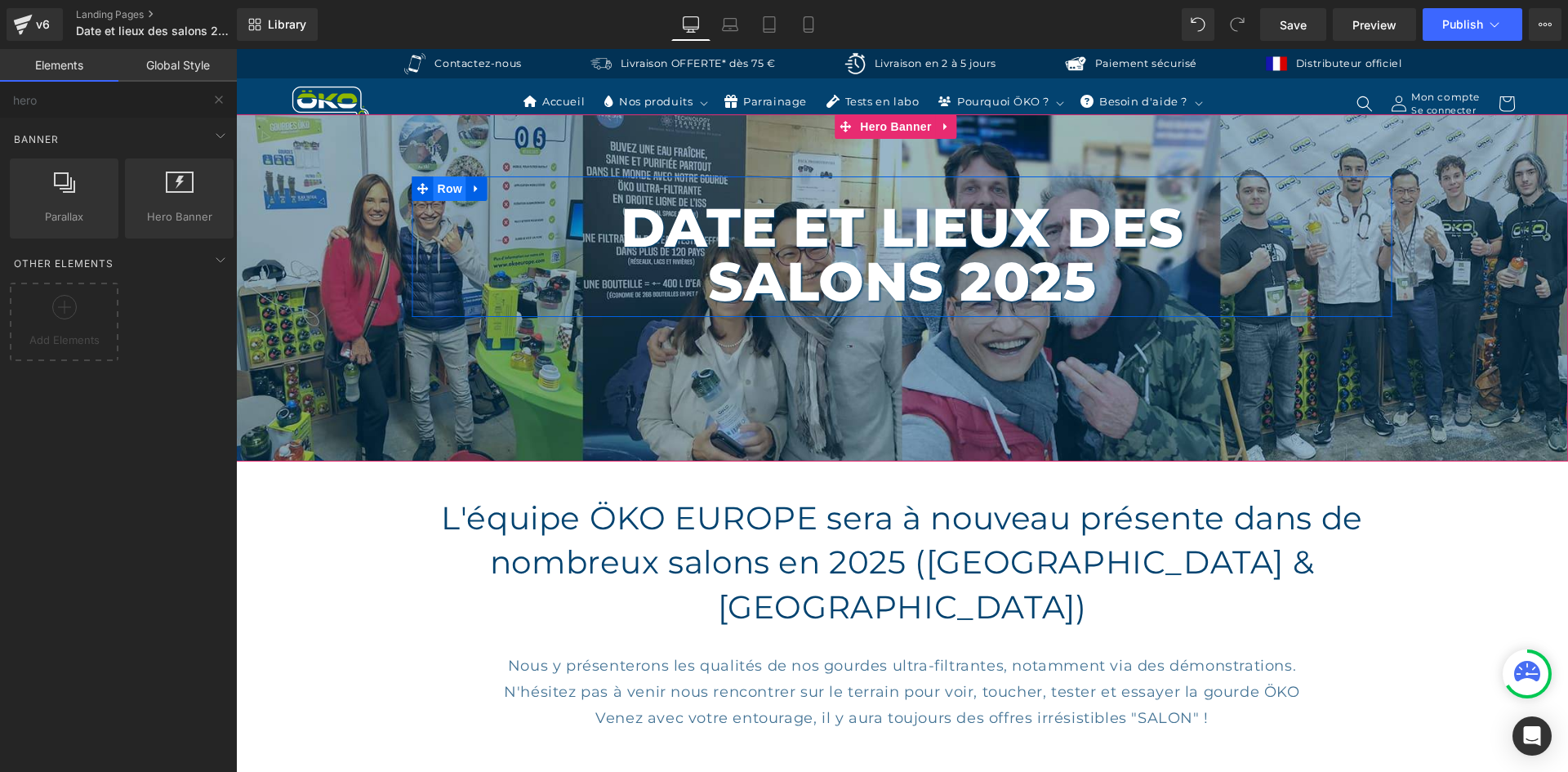
click at [434, 182] on span "Row" at bounding box center [449, 188] width 32 height 24
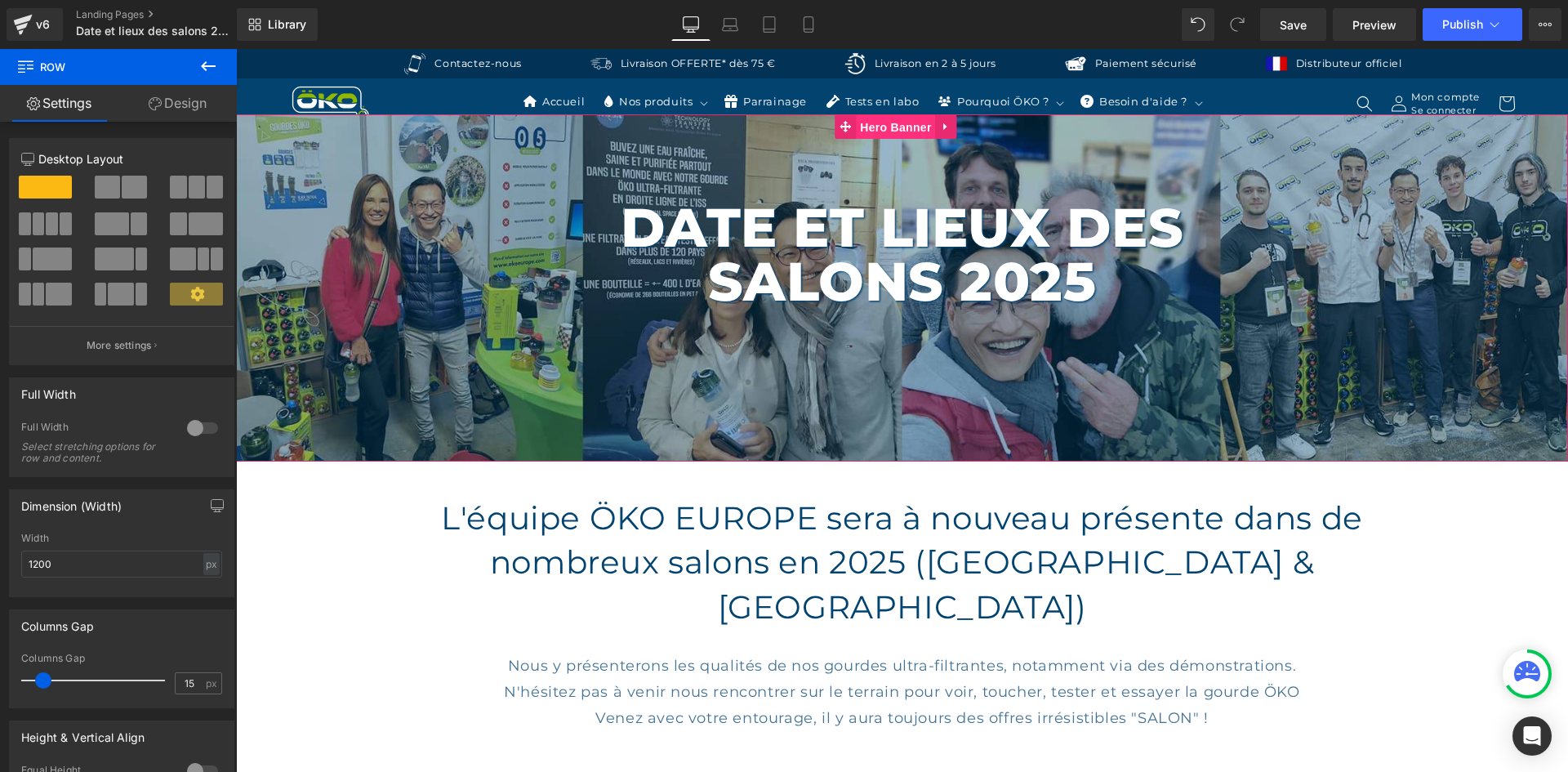
click at [868, 122] on span "Hero Banner" at bounding box center [894, 127] width 79 height 24
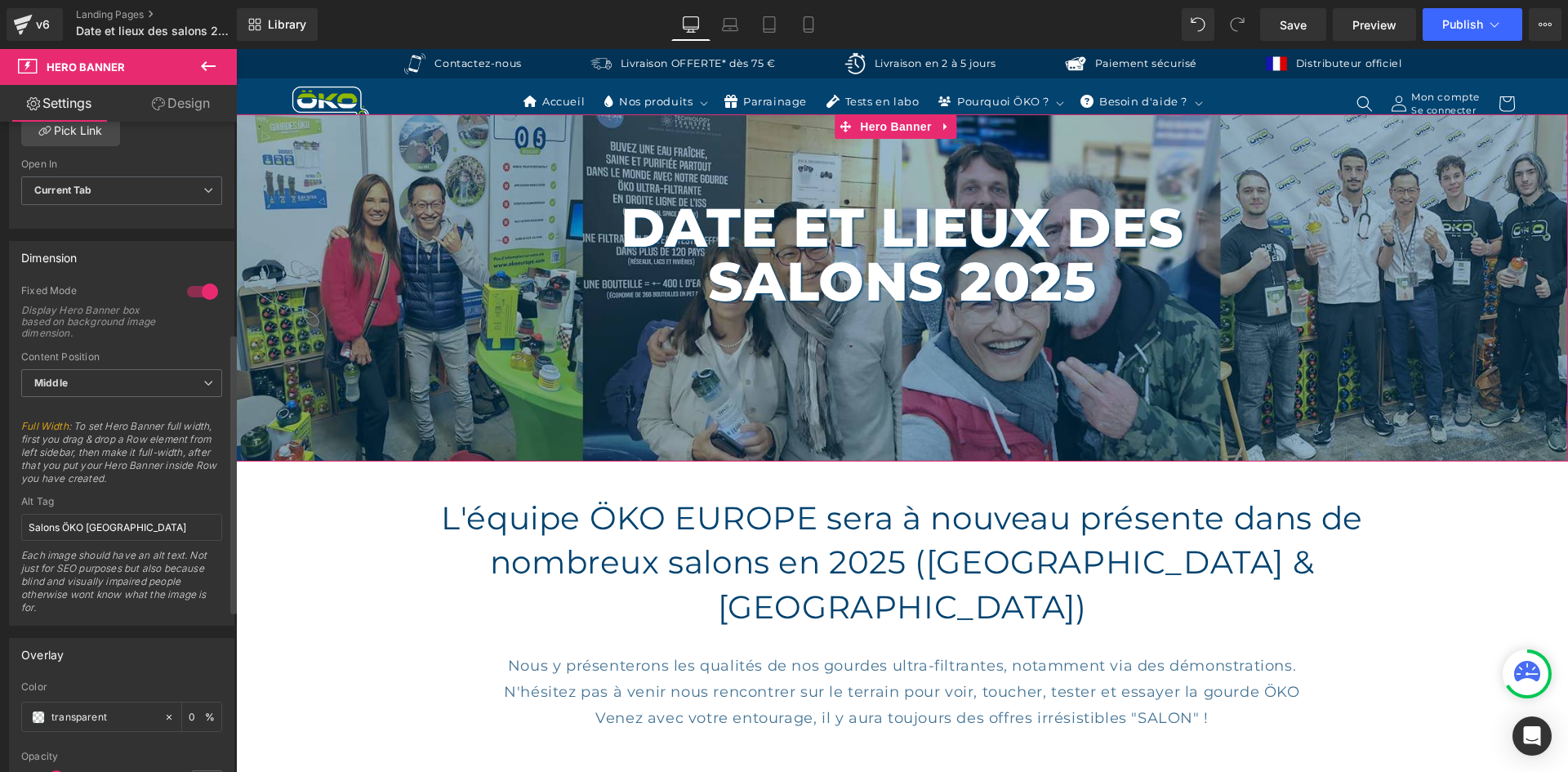
scroll to position [653, 0]
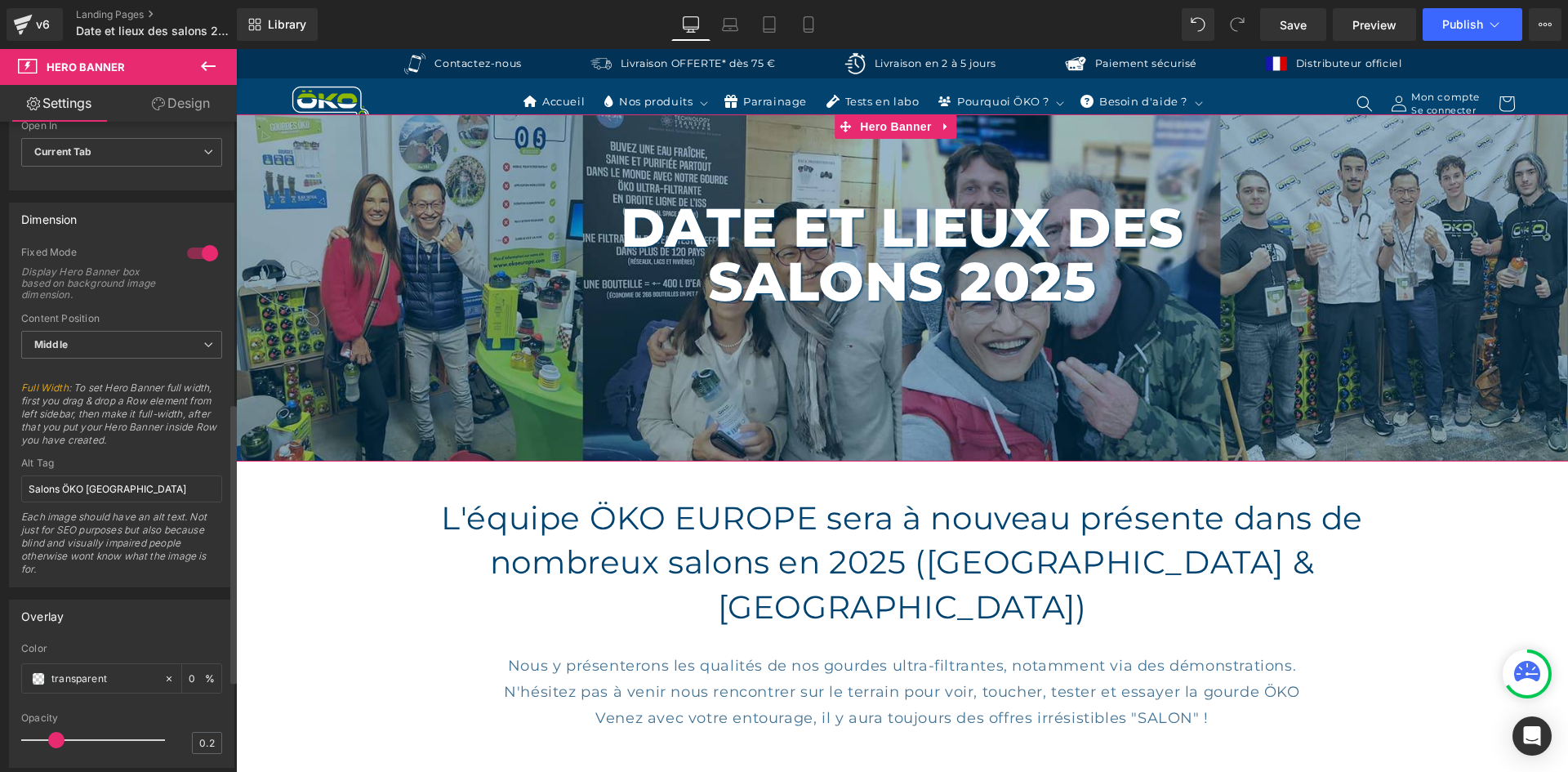
click at [107, 322] on div "Content Position" at bounding box center [121, 318] width 201 height 11
click at [115, 333] on span "Middle" at bounding box center [121, 345] width 201 height 29
click at [118, 416] on li "Bottom" at bounding box center [119, 422] width 195 height 24
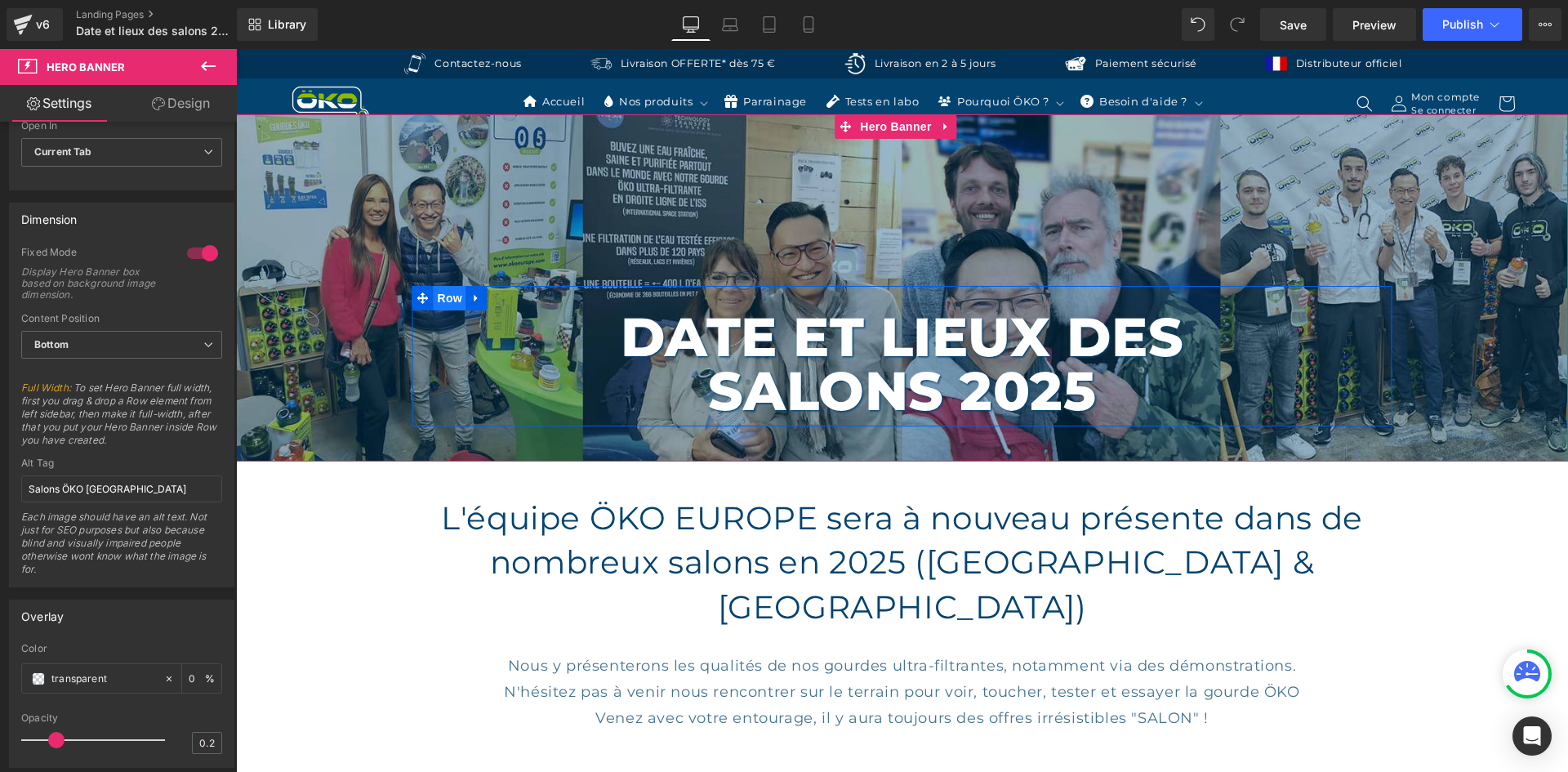
click at [436, 296] on span "Row" at bounding box center [449, 297] width 32 height 24
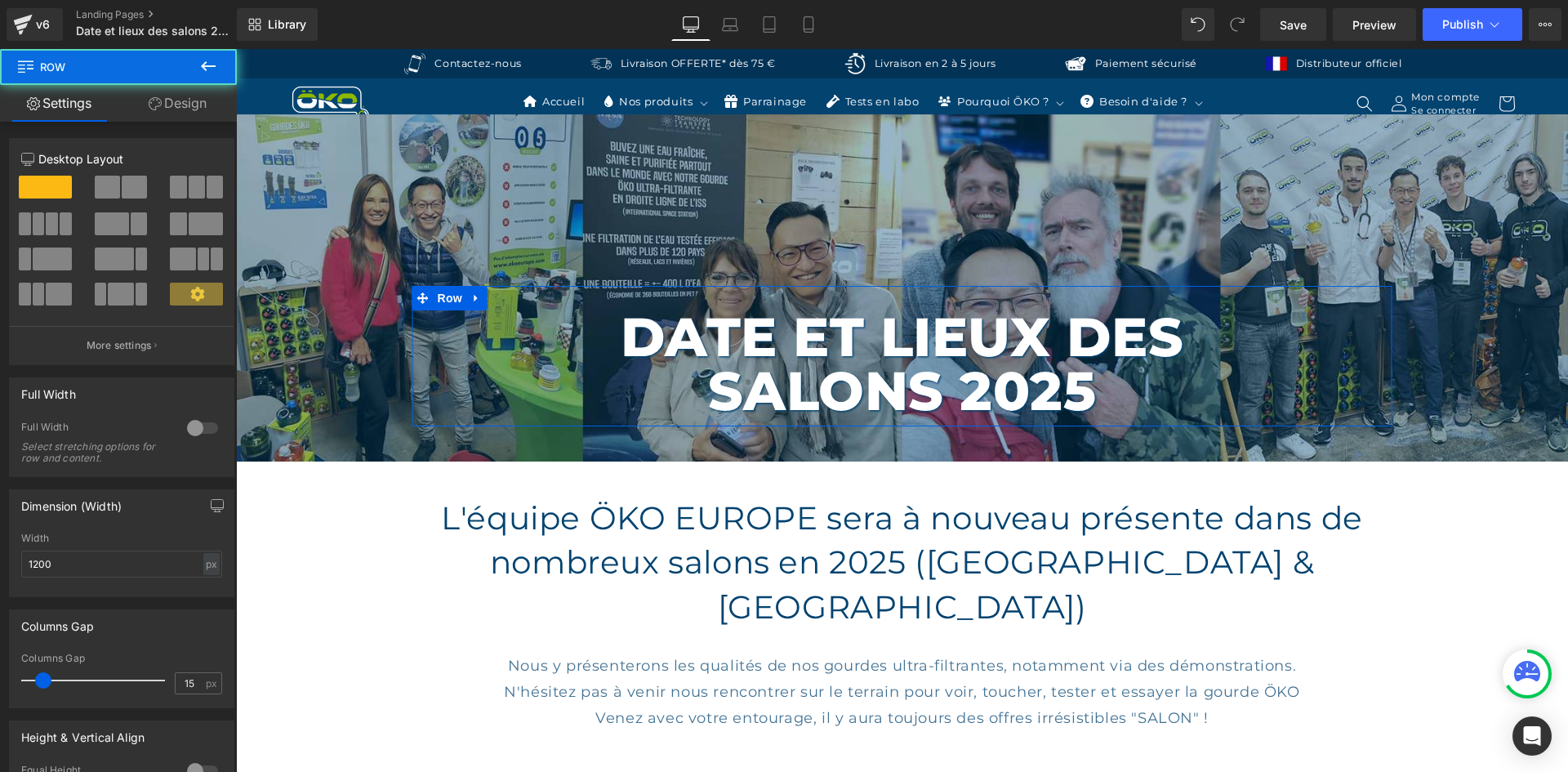
click at [156, 98] on icon at bounding box center [155, 104] width 13 height 13
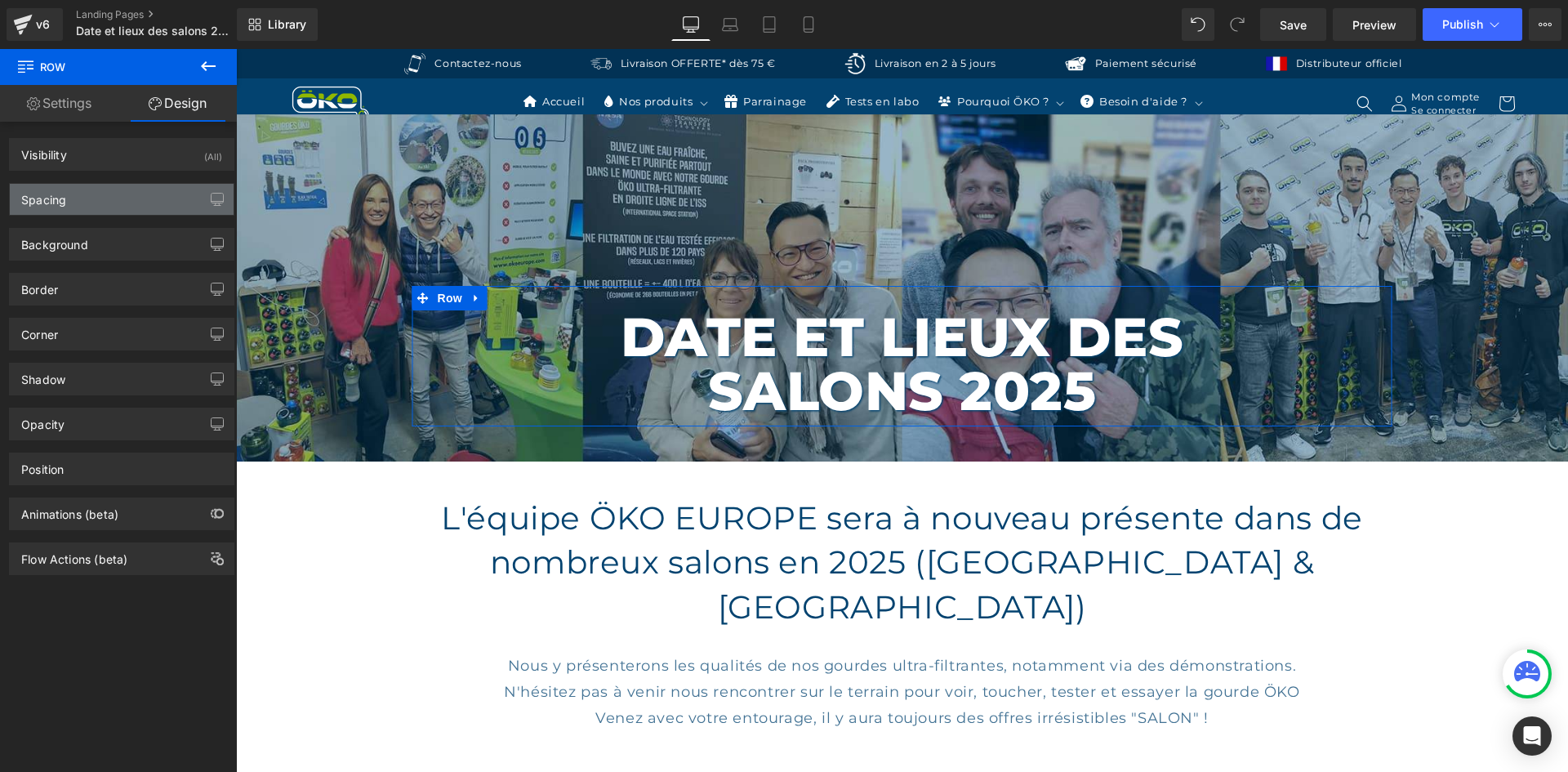
click at [146, 190] on div "Spacing" at bounding box center [121, 198] width 223 height 31
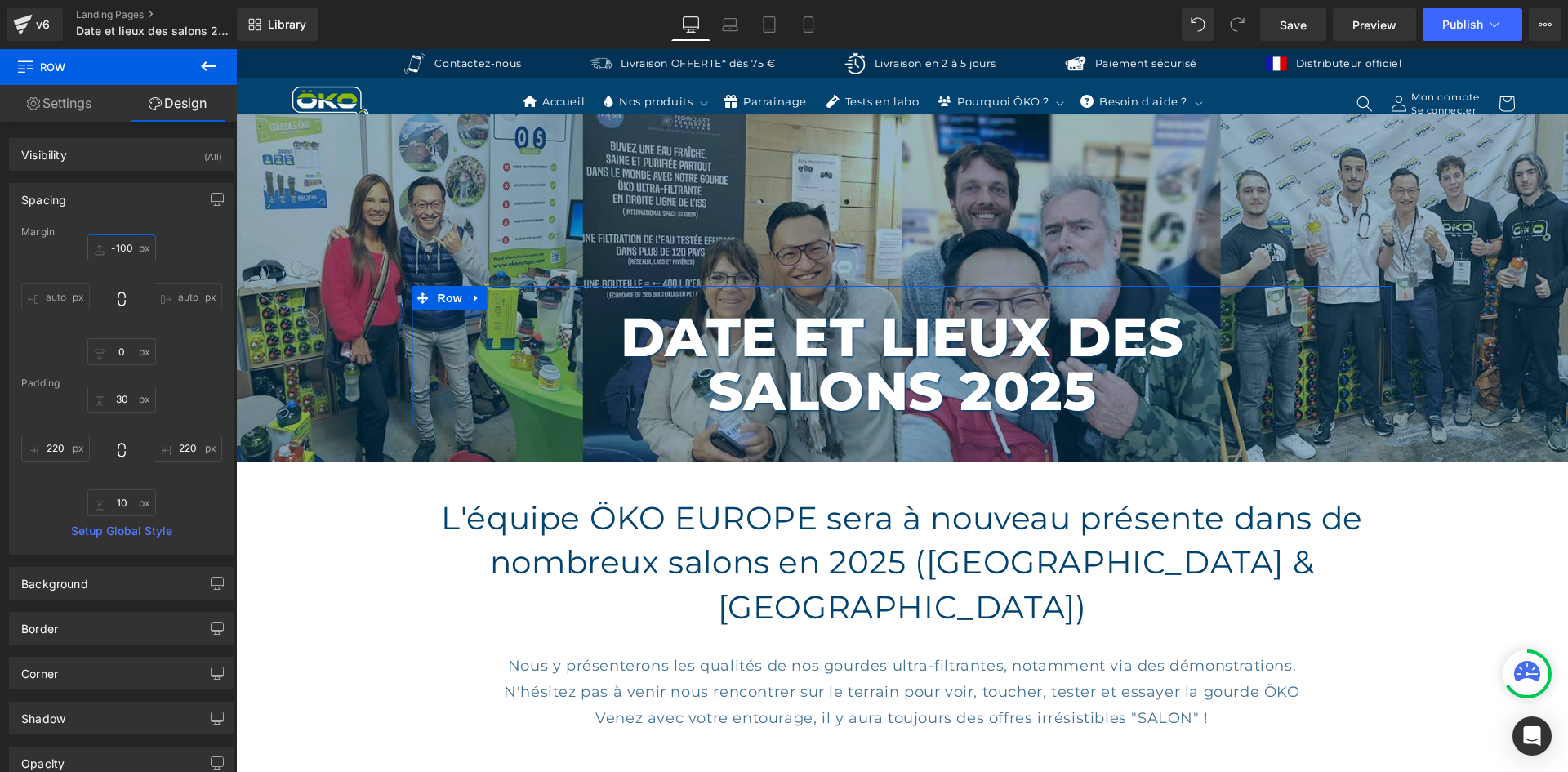
click at [114, 246] on input "-100" at bounding box center [121, 247] width 69 height 27
type input "0"
click at [162, 256] on div "0 auto 0 auto" at bounding box center [121, 299] width 201 height 131
click at [446, 299] on span "Row" at bounding box center [449, 298] width 32 height 24
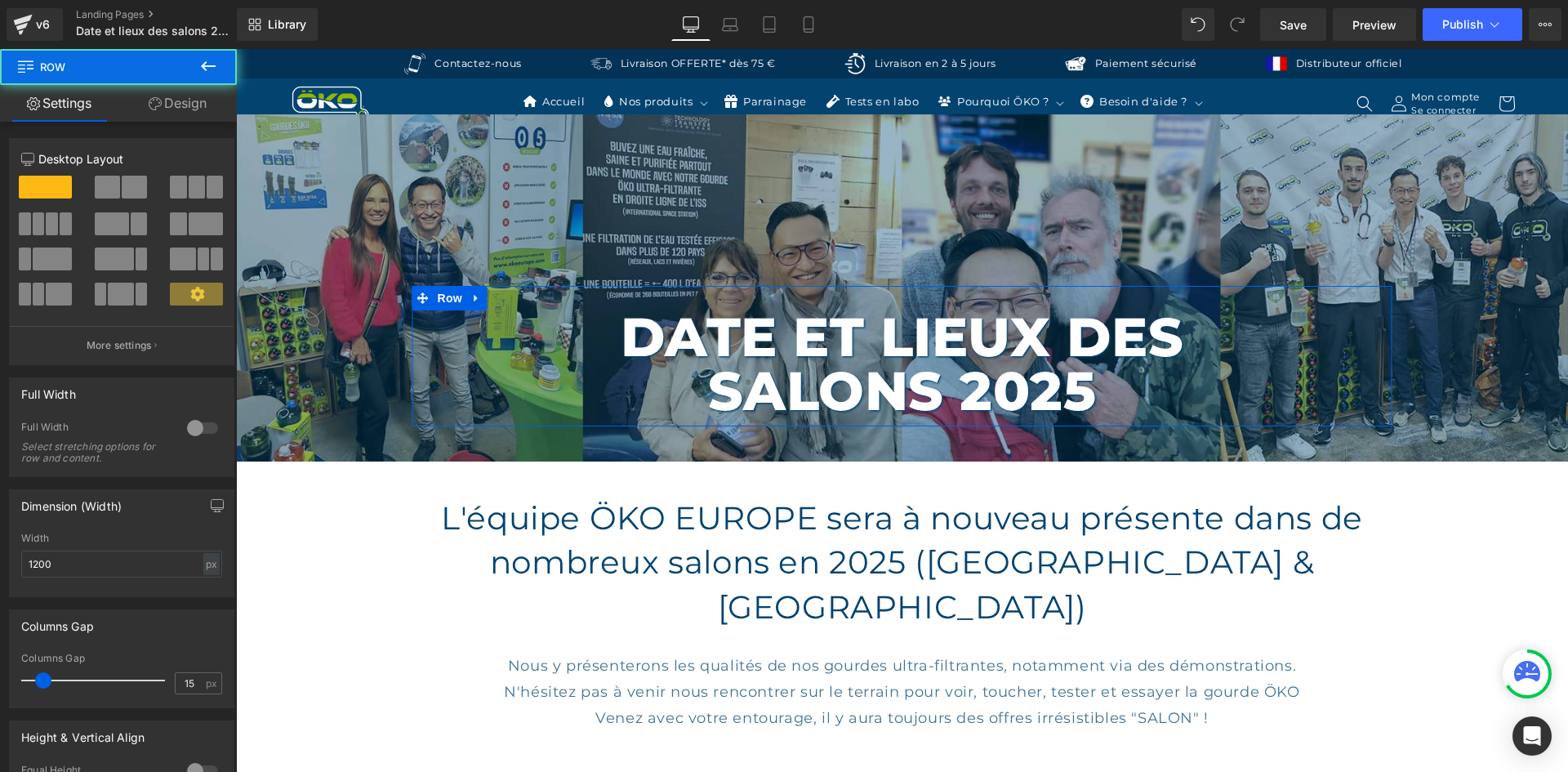
click at [182, 101] on link "Design" at bounding box center [178, 104] width 119 height 37
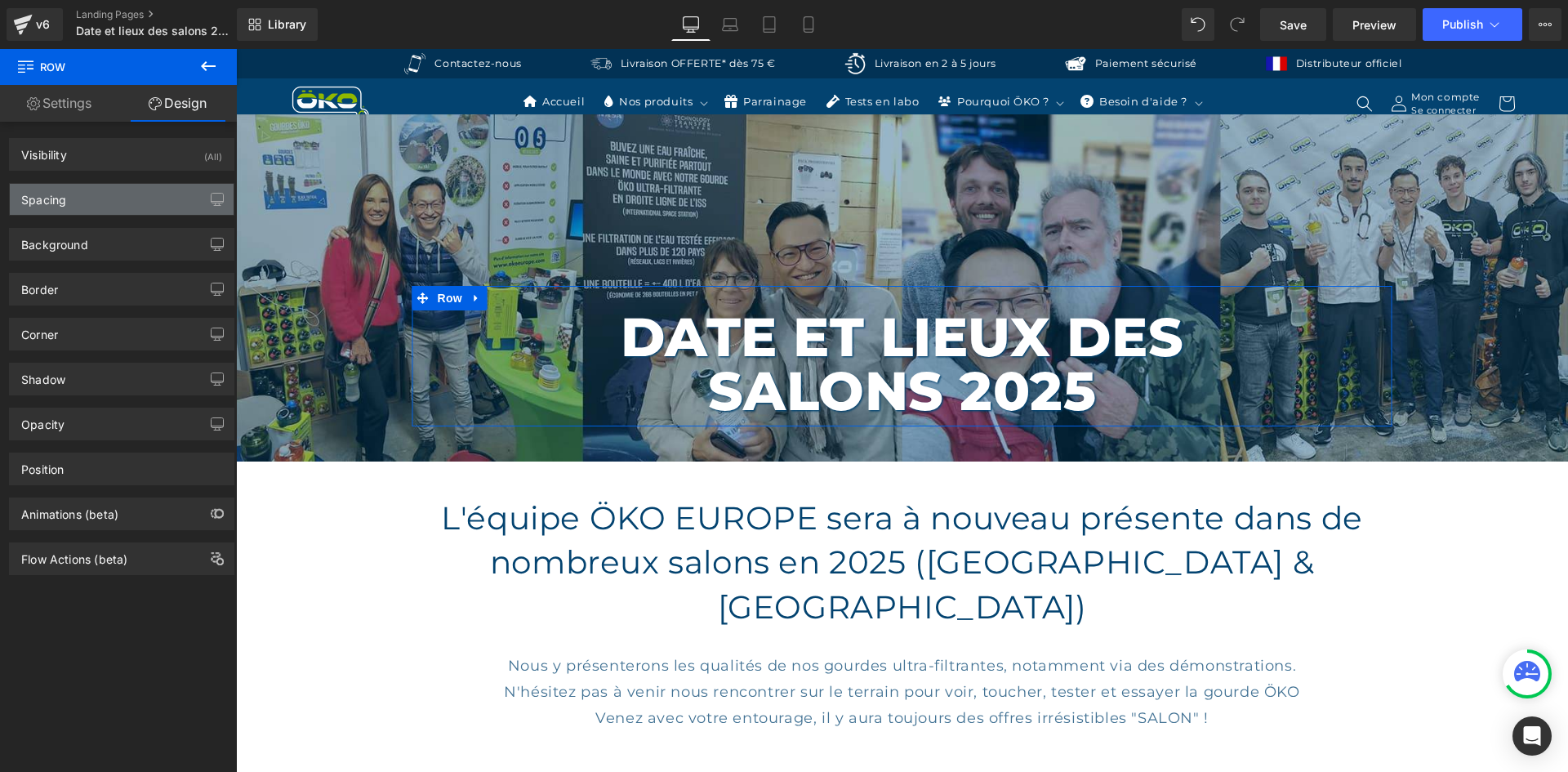
click at [116, 192] on div "Spacing" at bounding box center [121, 198] width 223 height 31
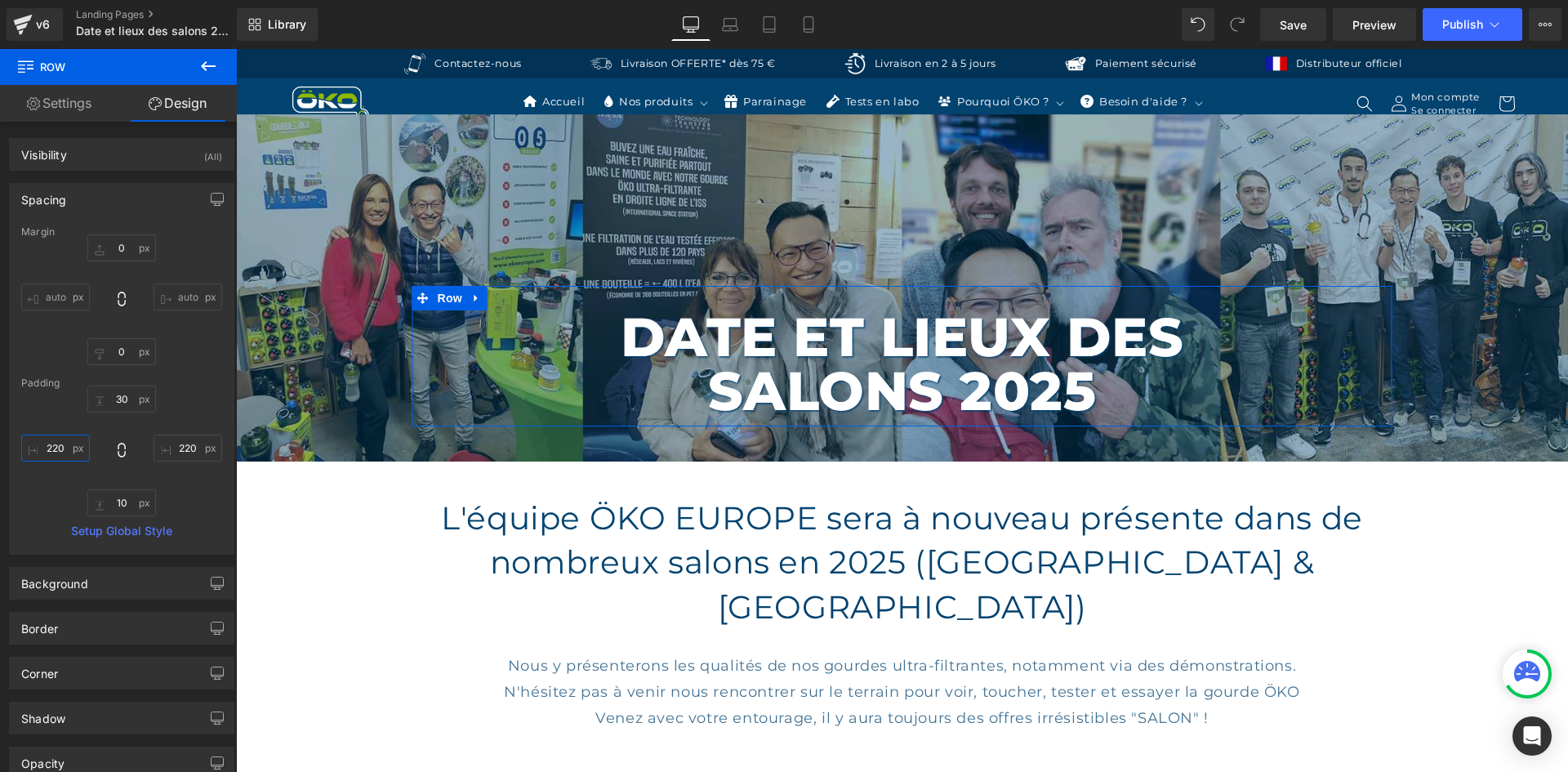
click at [62, 440] on input "text" at bounding box center [56, 448] width 69 height 27
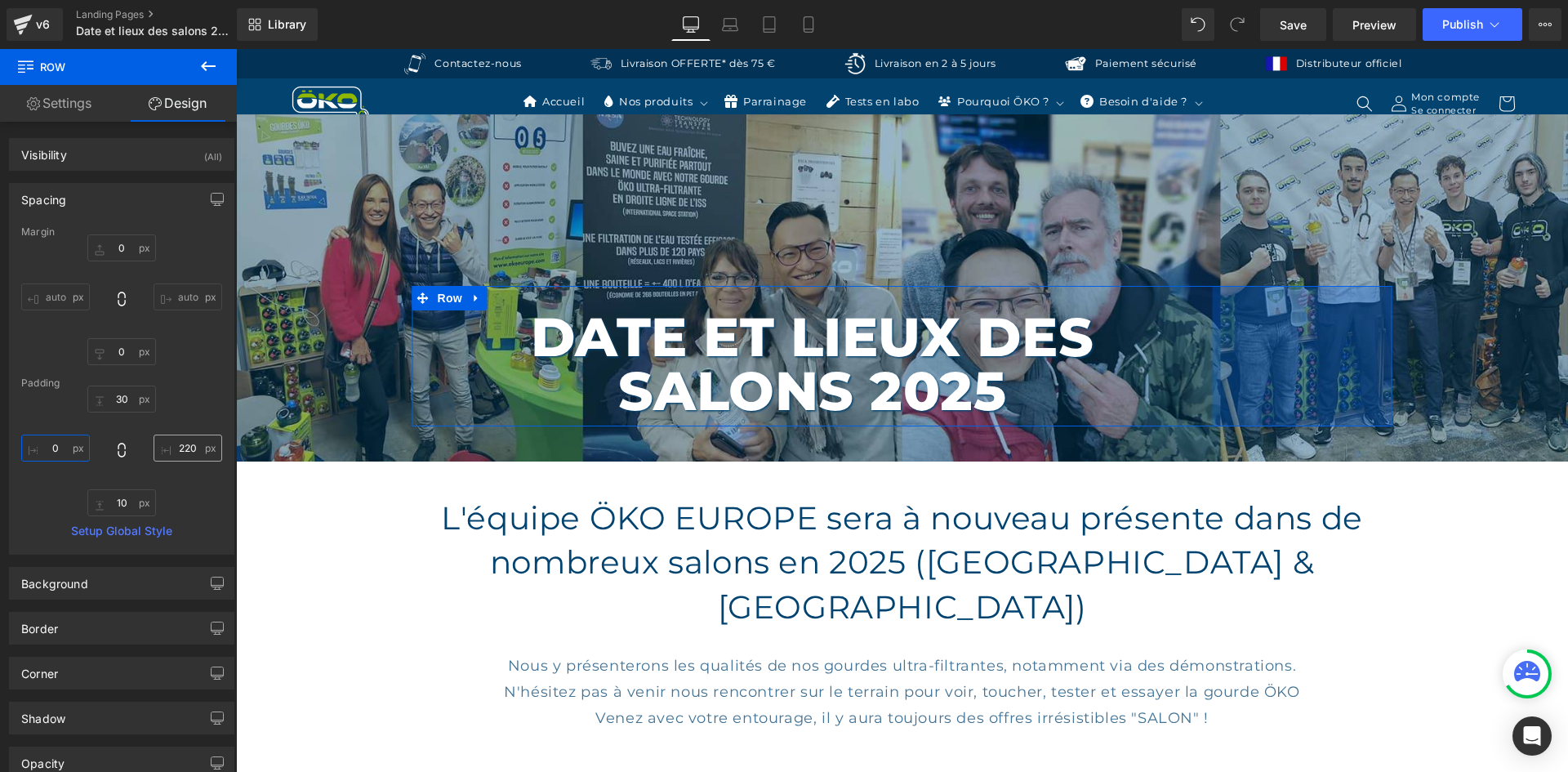
type input "0"
click at [167, 453] on input "text" at bounding box center [188, 448] width 69 height 27
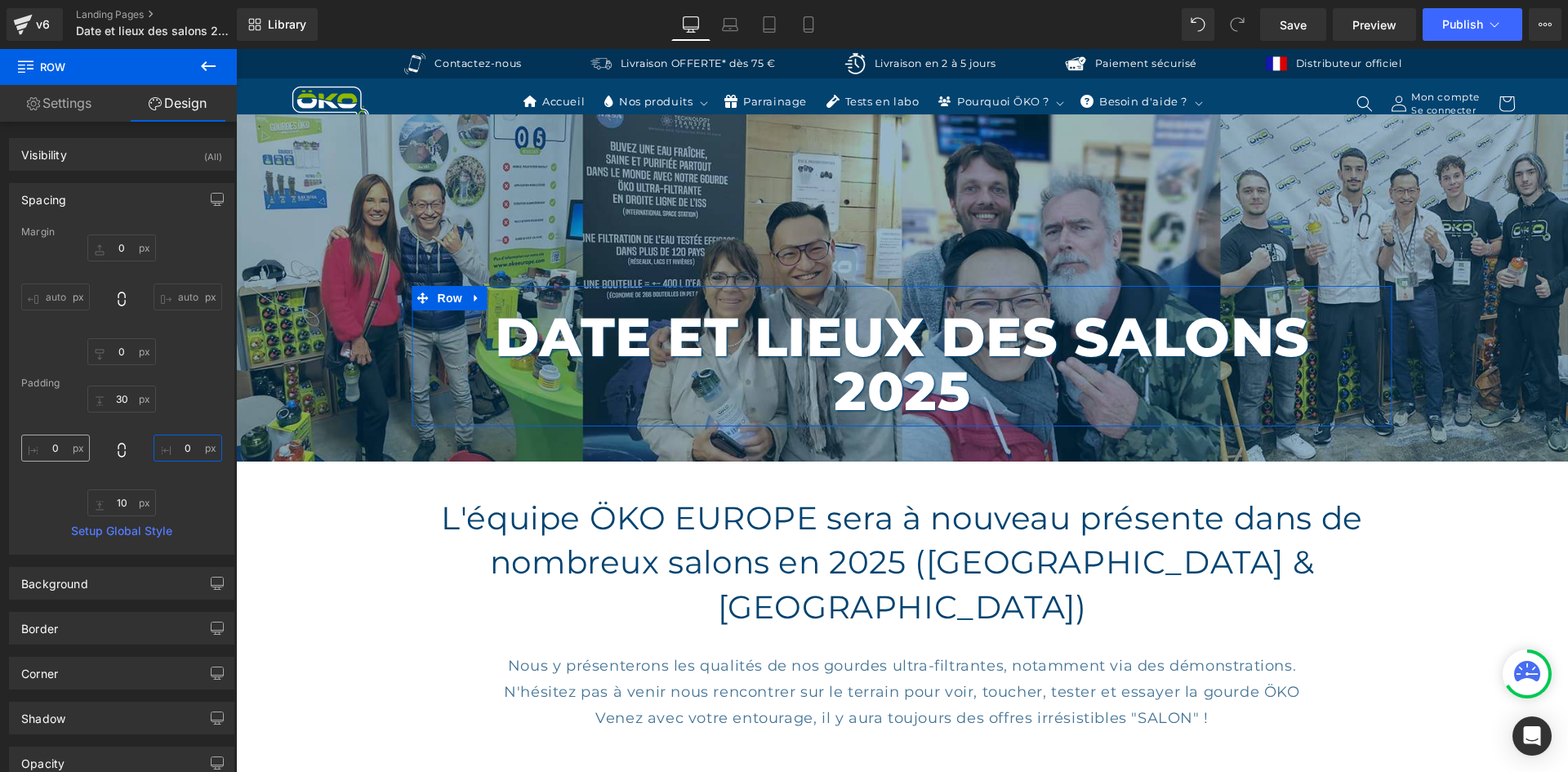
type input "0"
click at [51, 443] on input "0" at bounding box center [56, 448] width 69 height 27
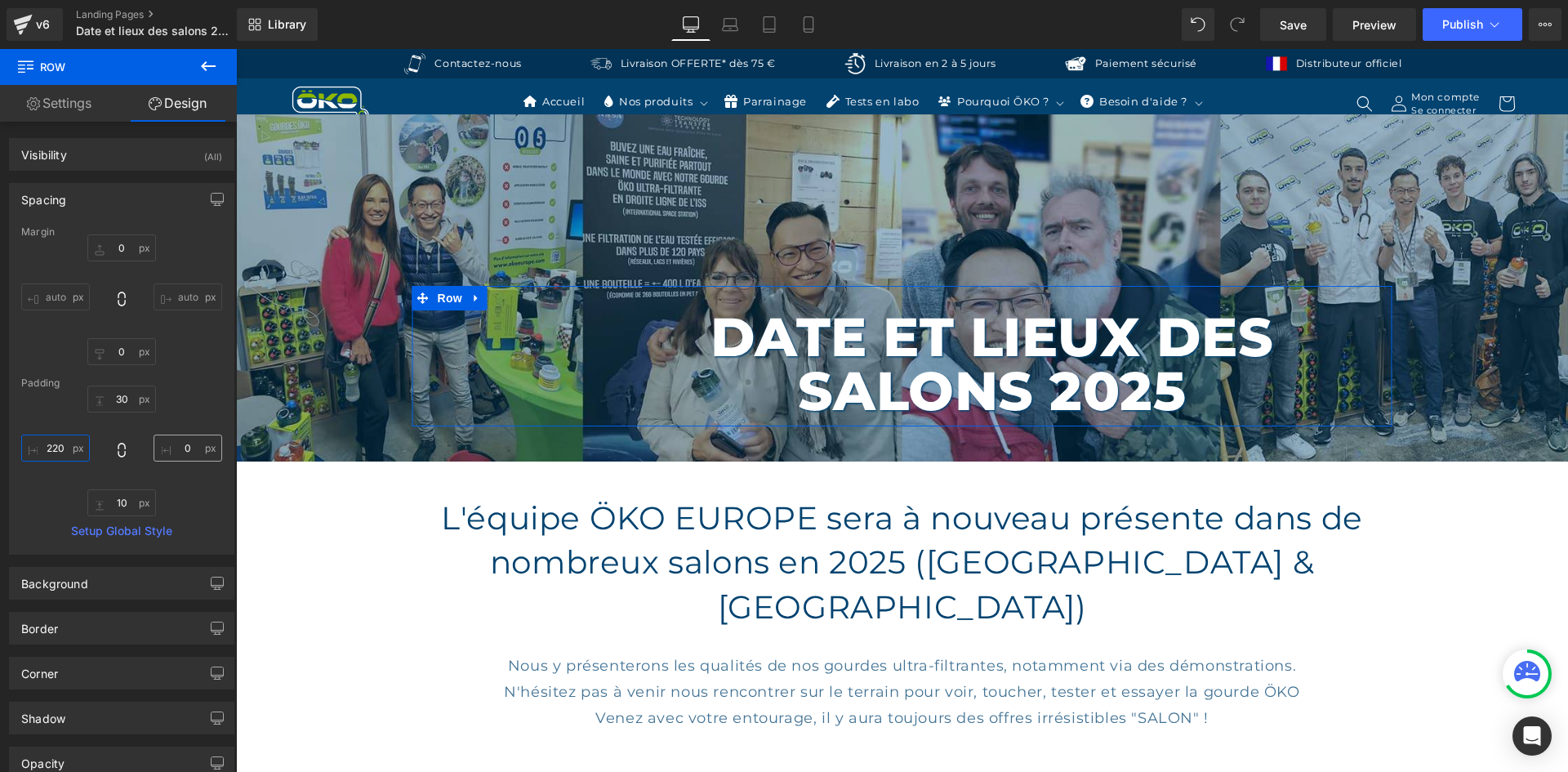
type input "220"
click at [190, 459] on input "0" at bounding box center [188, 448] width 69 height 27
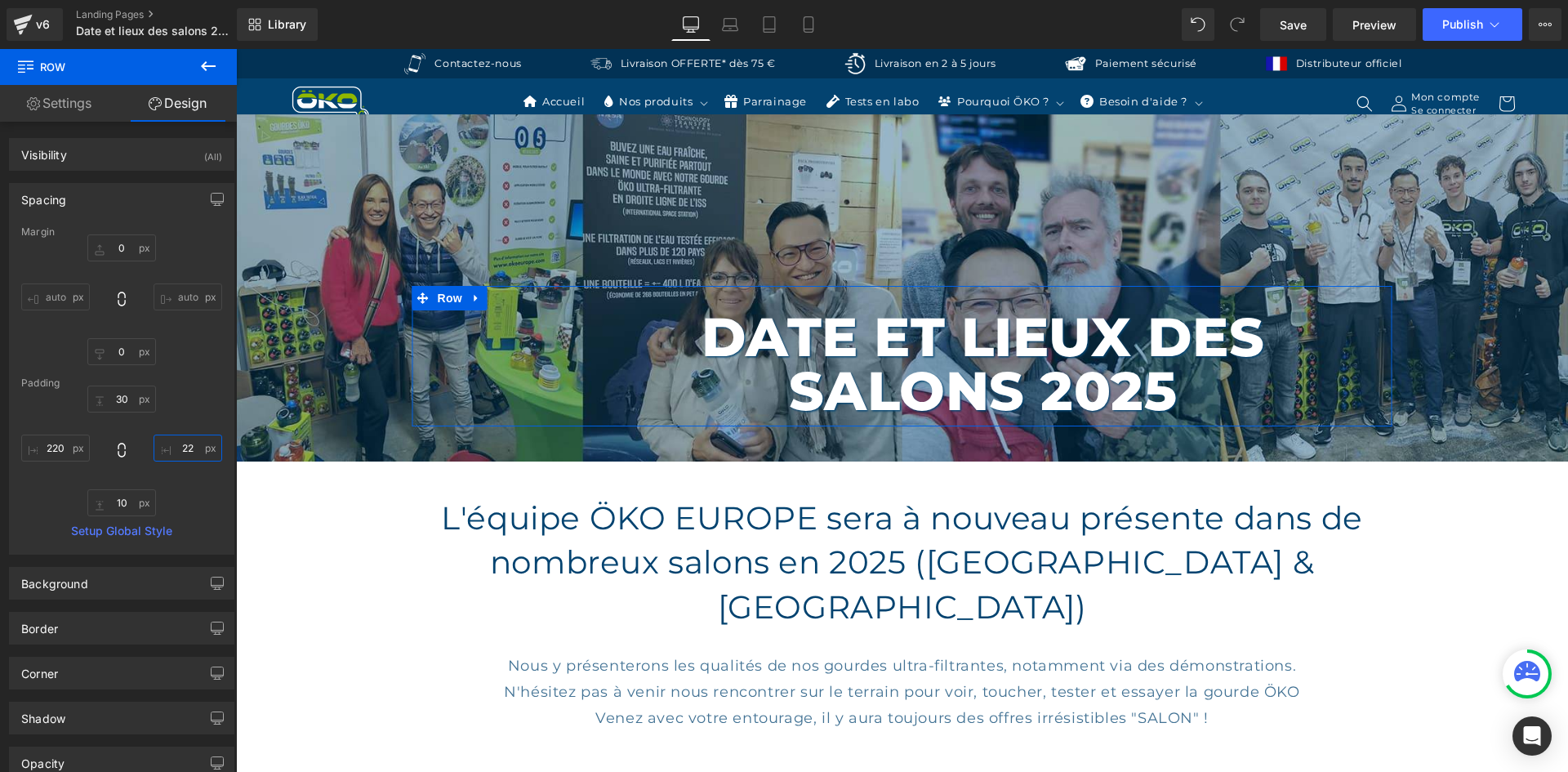
type input "220"
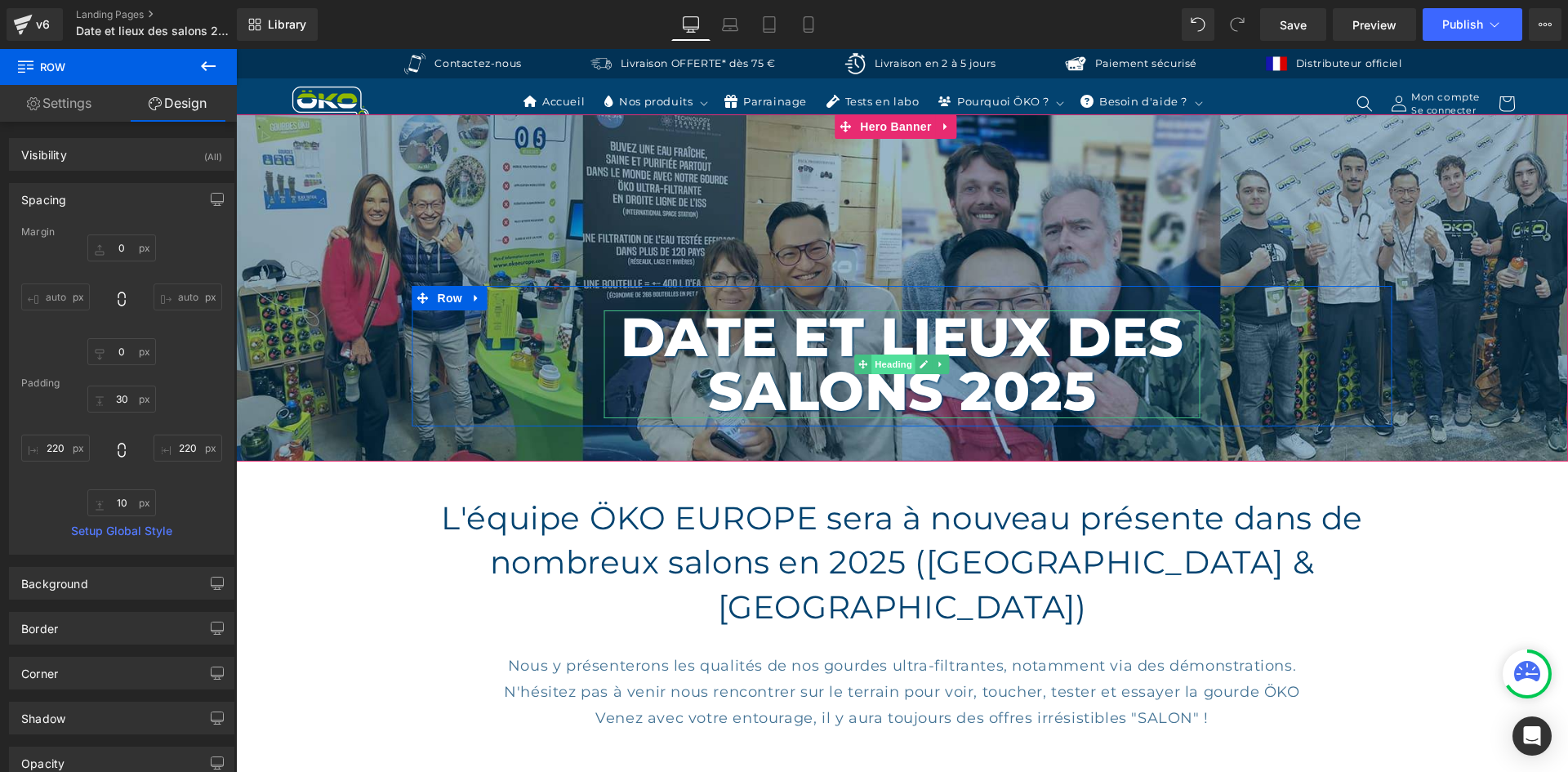
click at [898, 367] on span "Heading" at bounding box center [893, 363] width 44 height 19
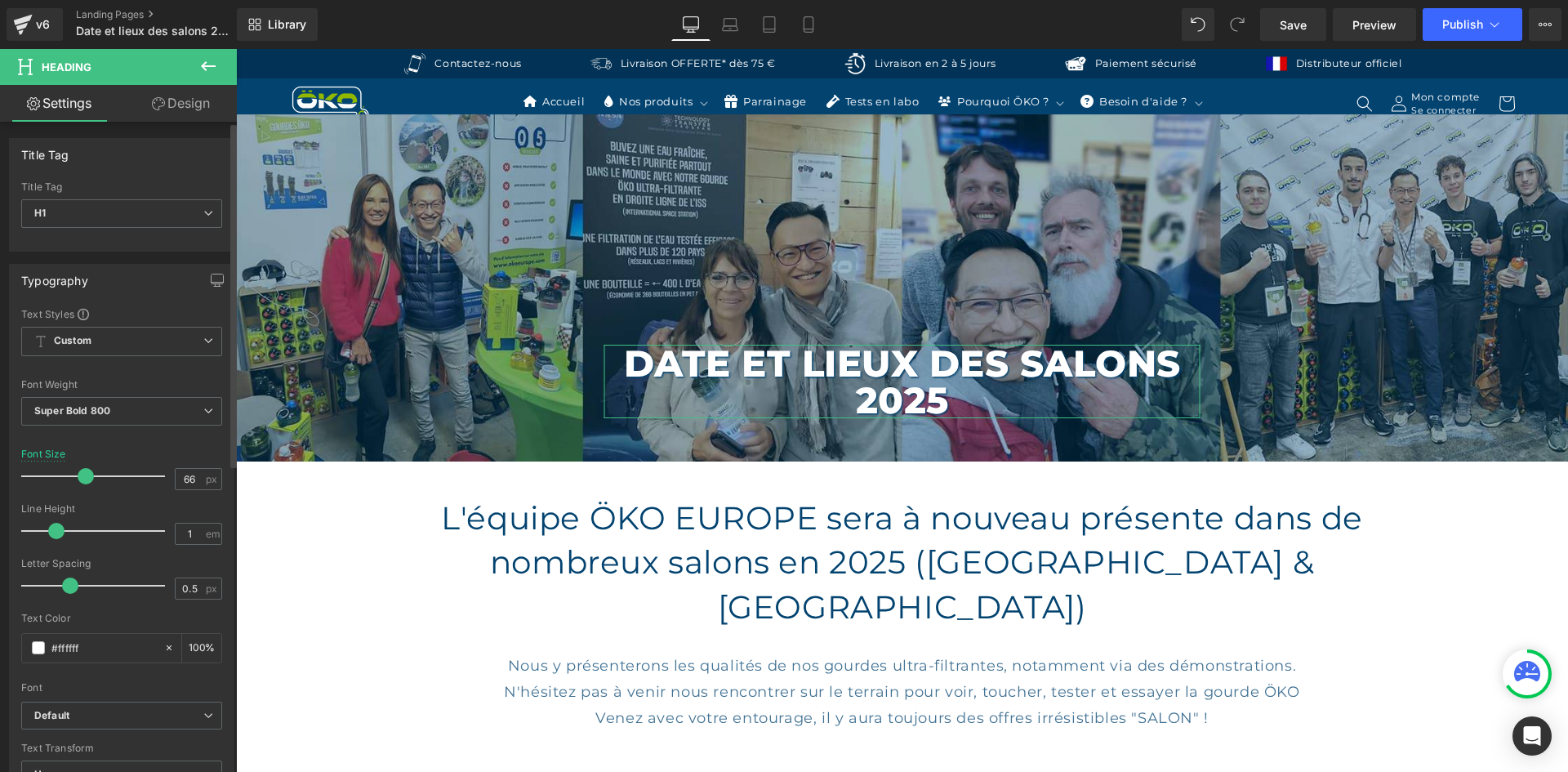
drag, startPoint x: 113, startPoint y: 474, endPoint x: 83, endPoint y: 473, distance: 30.0
click at [83, 473] on span at bounding box center [86, 476] width 17 height 17
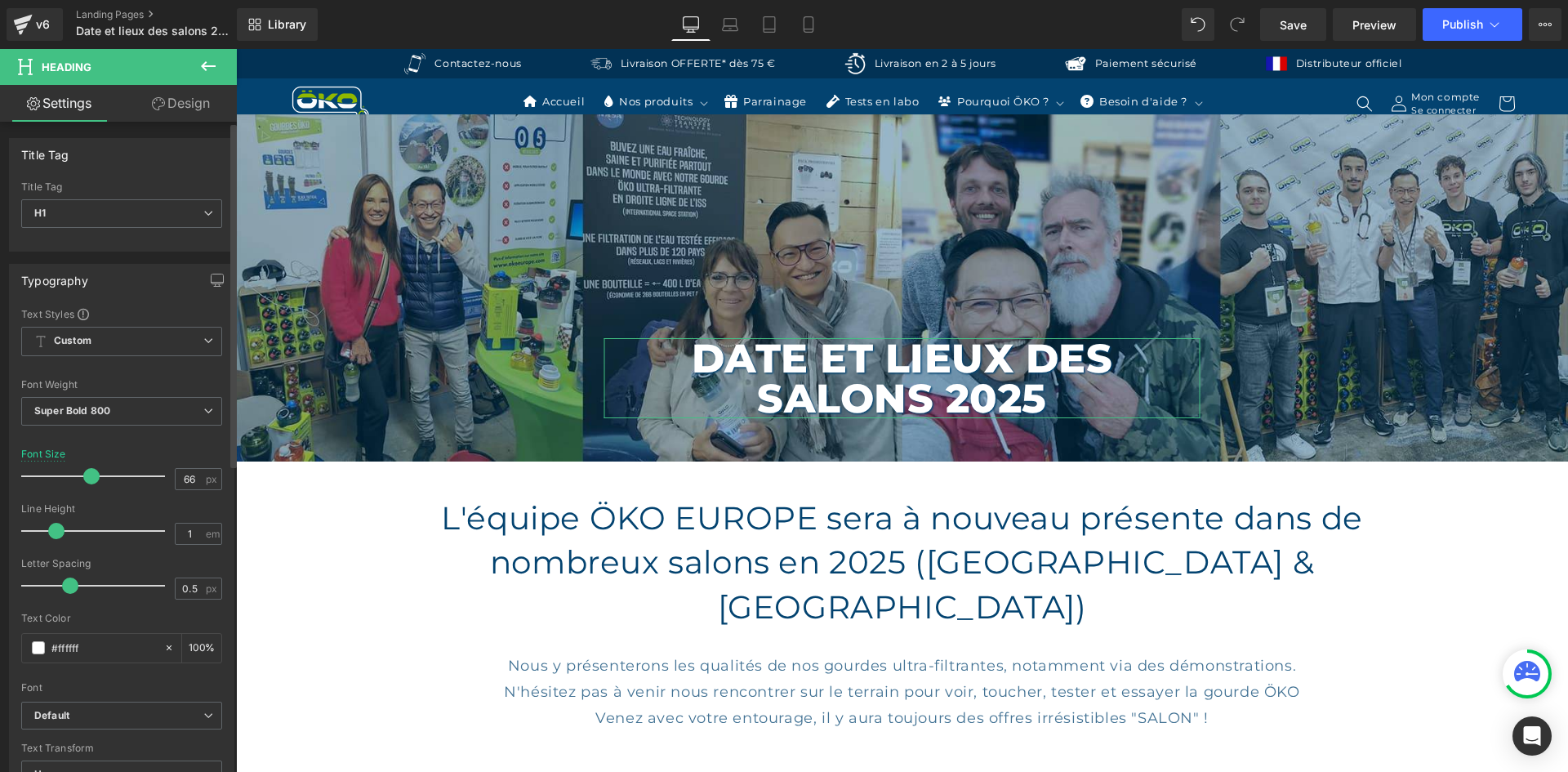
click at [93, 473] on span at bounding box center [92, 476] width 17 height 17
click at [907, 120] on span "Hero Banner" at bounding box center [894, 126] width 79 height 24
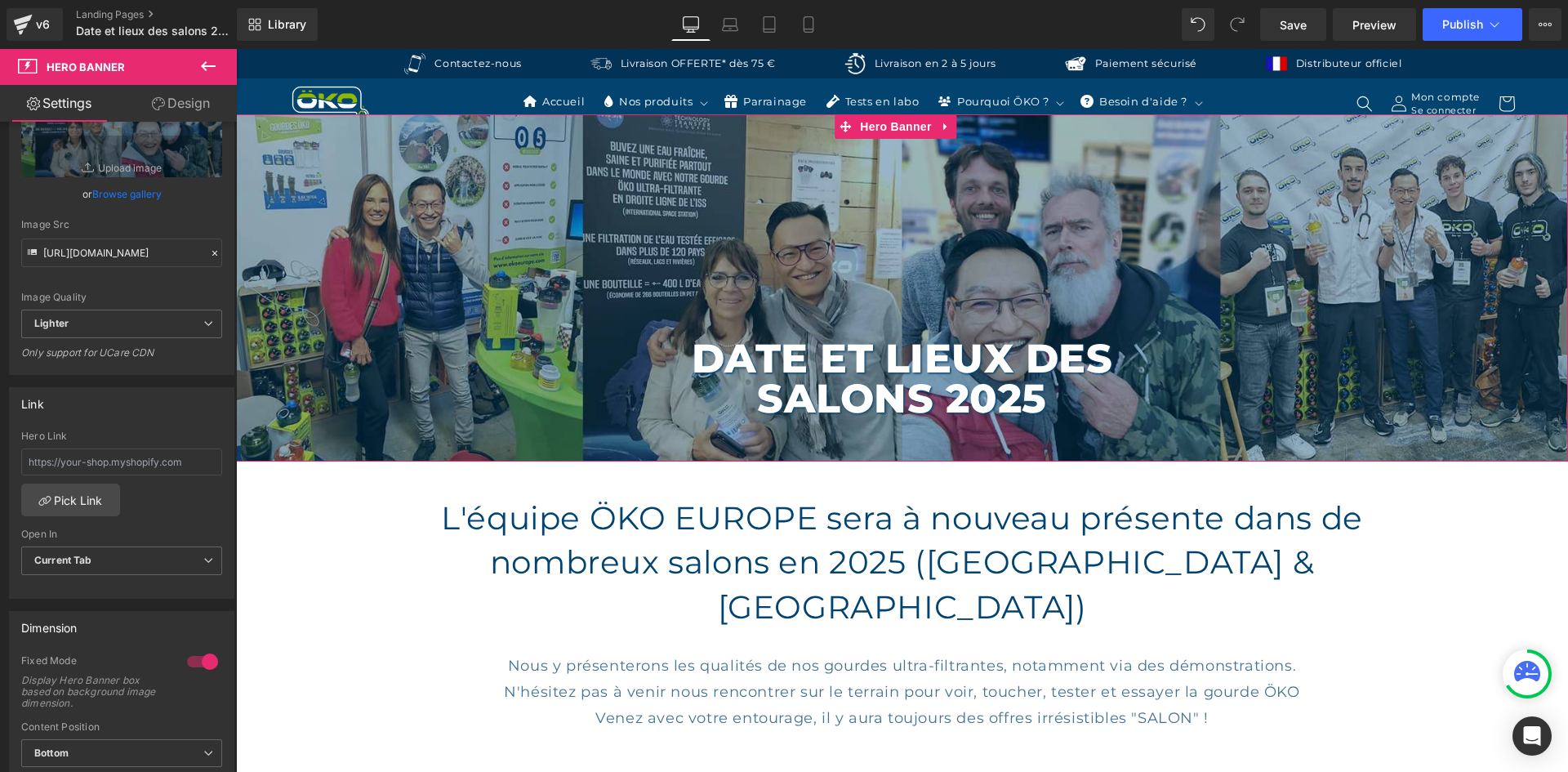
scroll to position [409, 0]
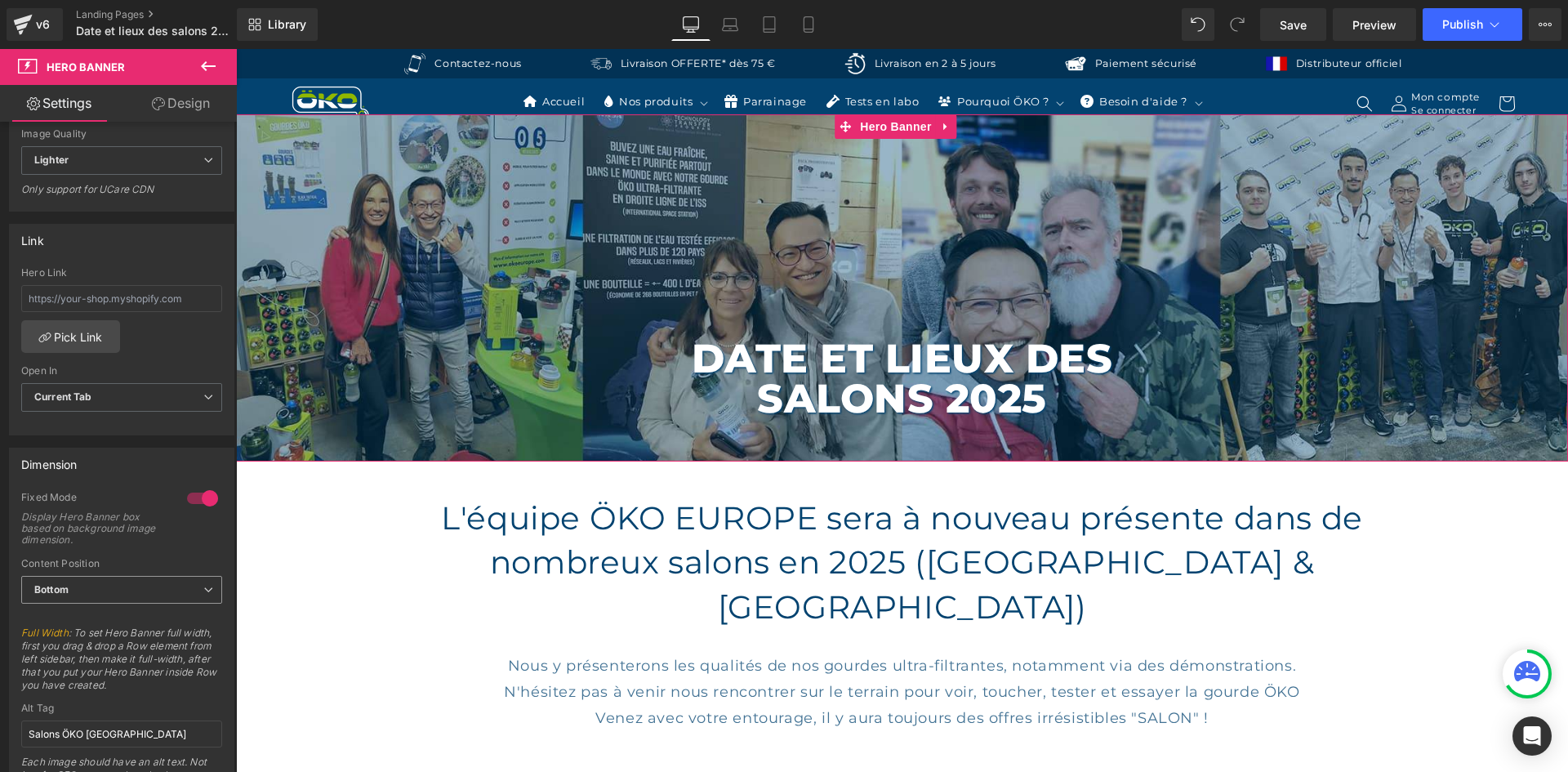
click at [96, 600] on span "Bottom" at bounding box center [121, 589] width 201 height 29
click at [77, 633] on li "Middle" at bounding box center [119, 642] width 195 height 24
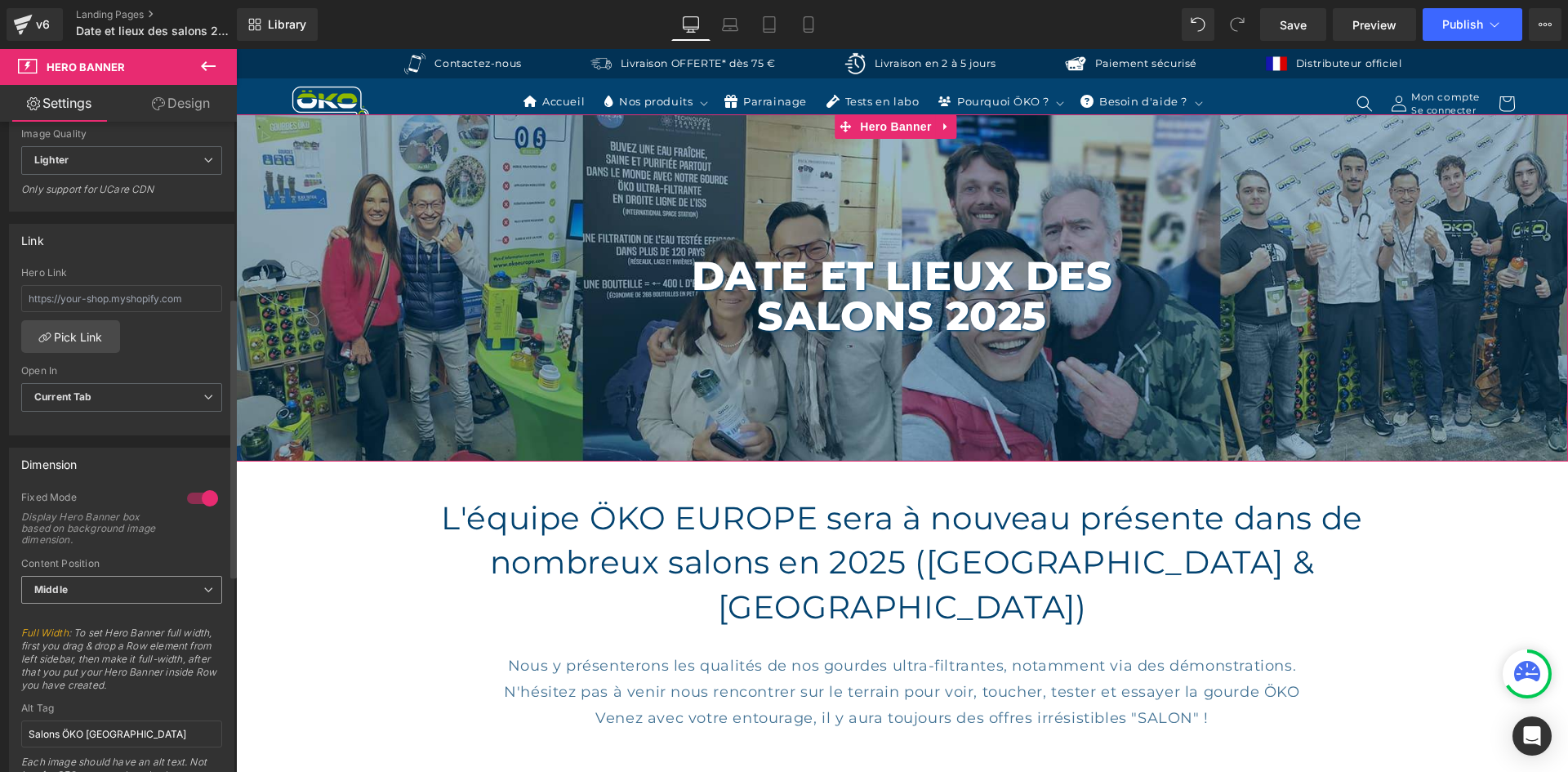
click at [82, 595] on span "Middle" at bounding box center [121, 589] width 201 height 29
click at [87, 664] on li "Bottom" at bounding box center [119, 667] width 195 height 24
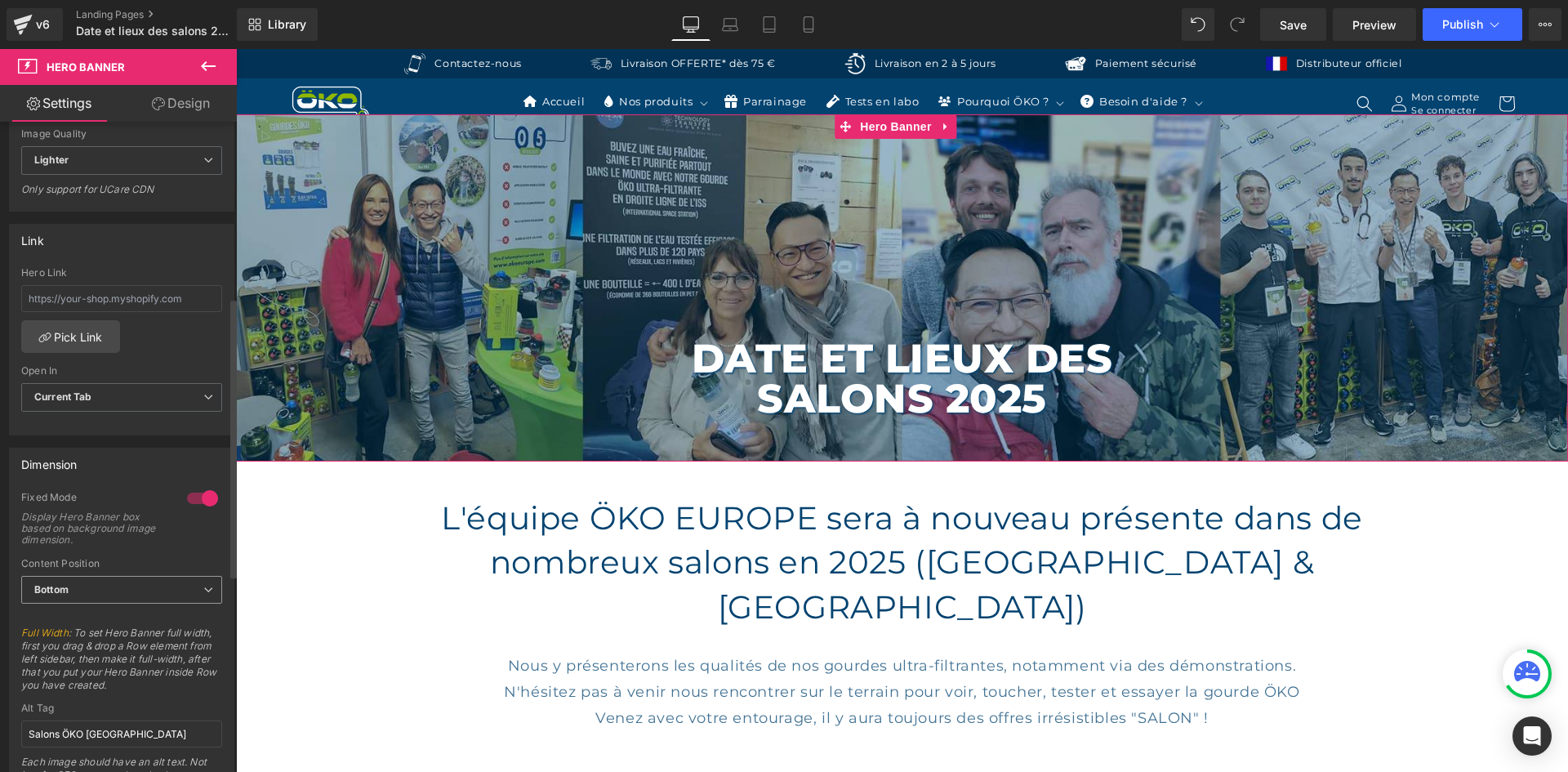
click at [111, 581] on span "Bottom" at bounding box center [121, 589] width 201 height 29
click at [113, 639] on li "Middle" at bounding box center [119, 642] width 195 height 24
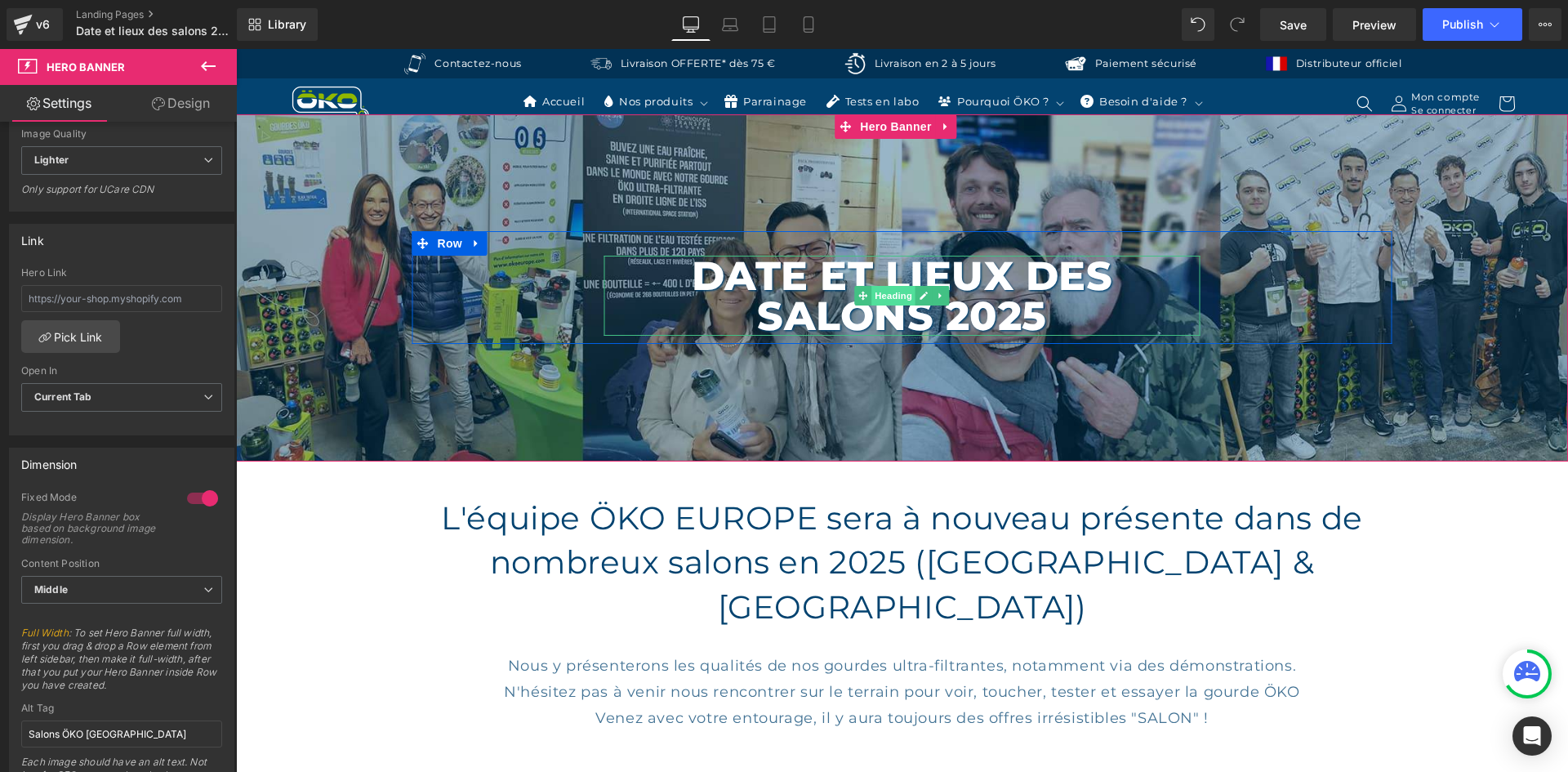
click at [880, 290] on span "Heading" at bounding box center [893, 295] width 44 height 19
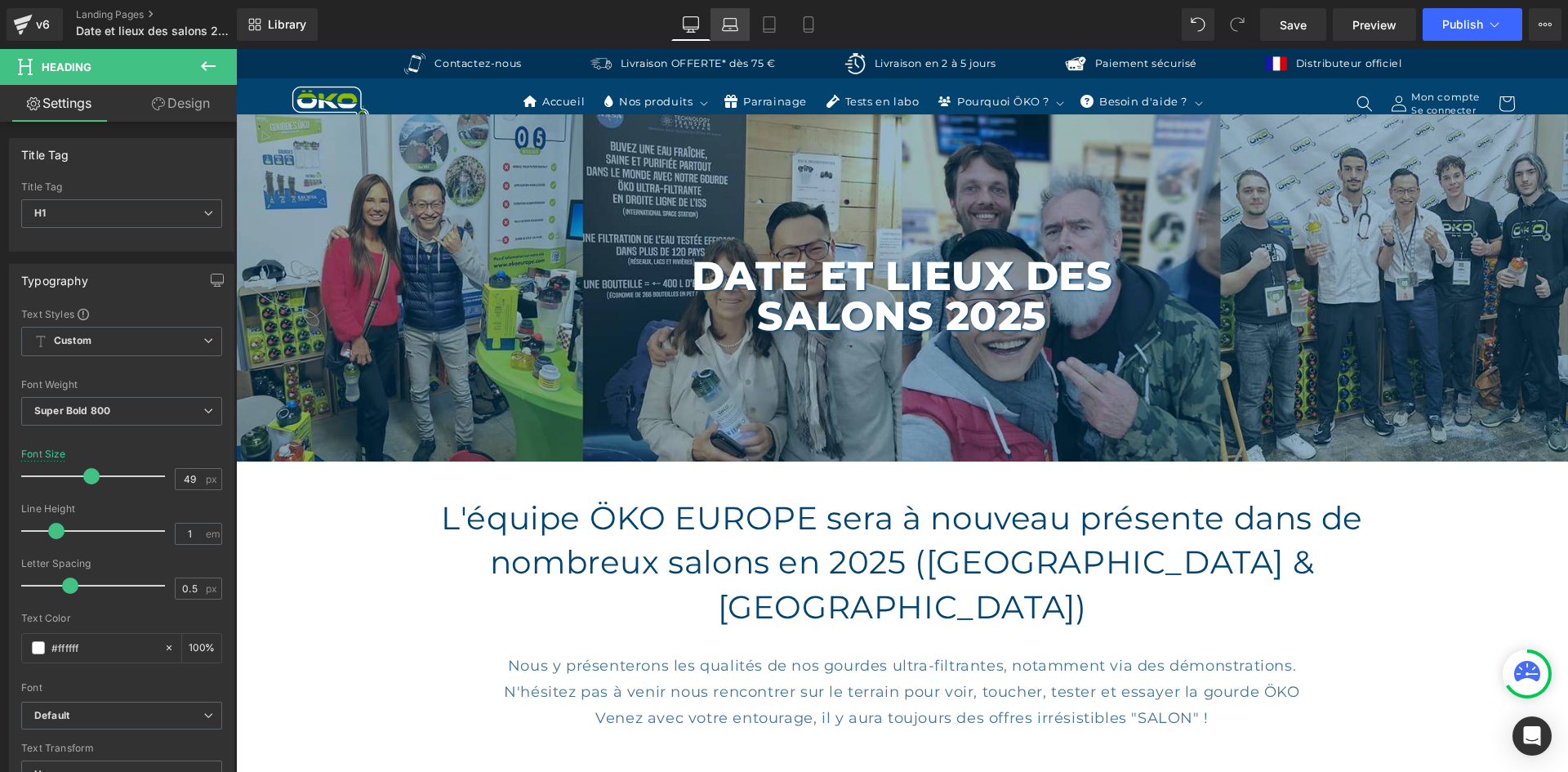
click at [735, 16] on link "Laptop" at bounding box center [730, 24] width 39 height 32
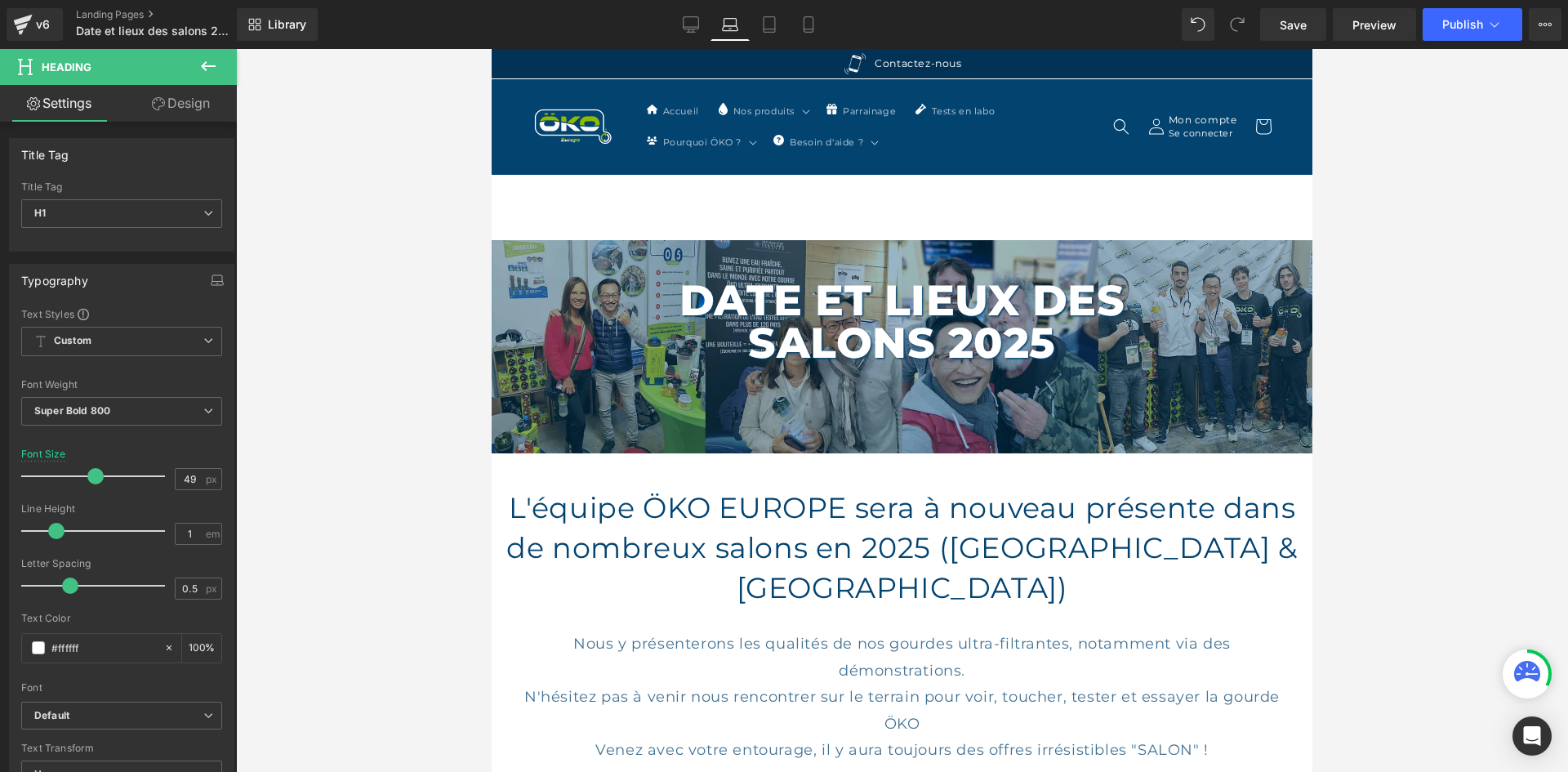
scroll to position [24, 0]
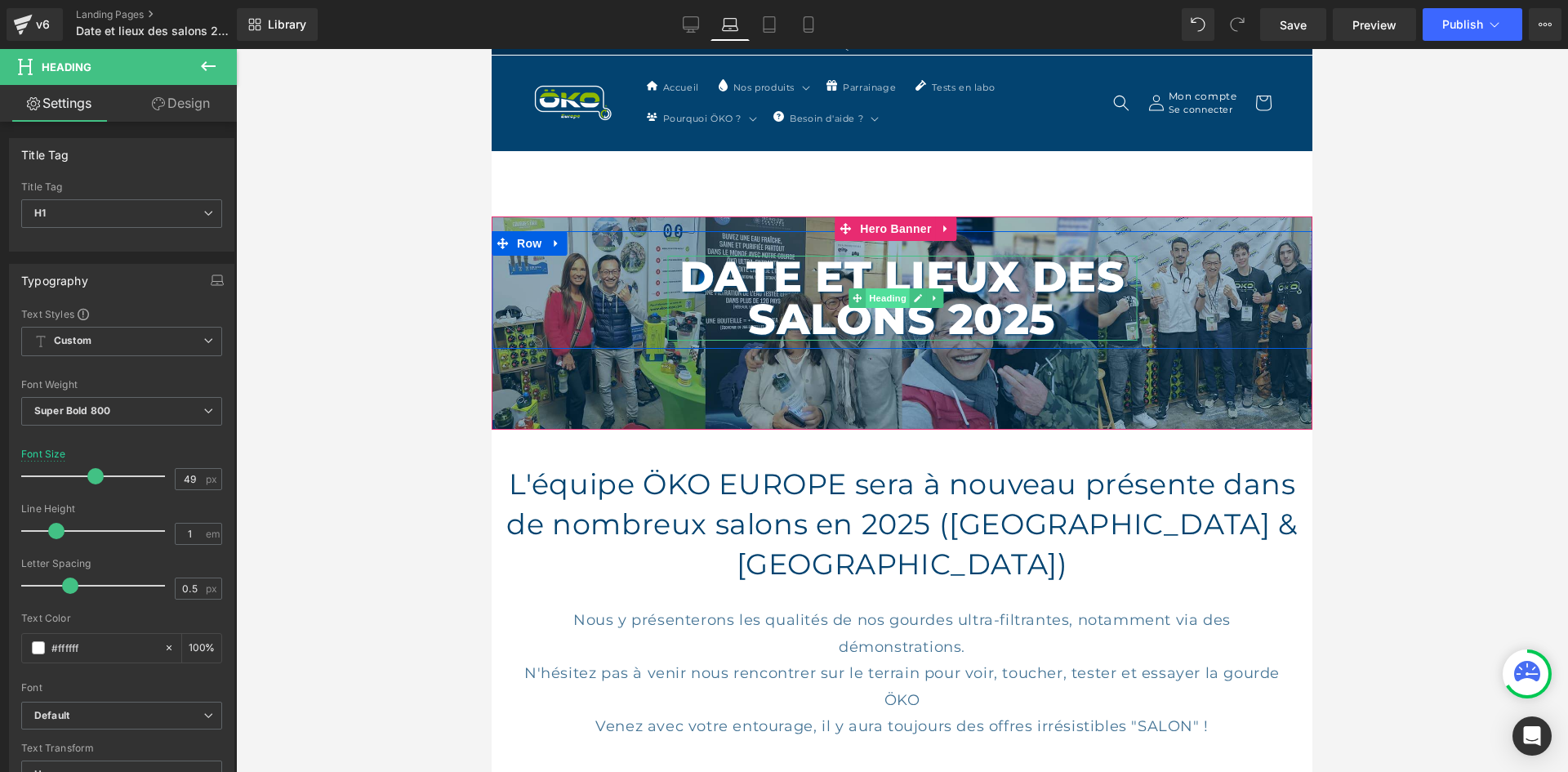
click at [885, 293] on span "Heading" at bounding box center [888, 297] width 44 height 19
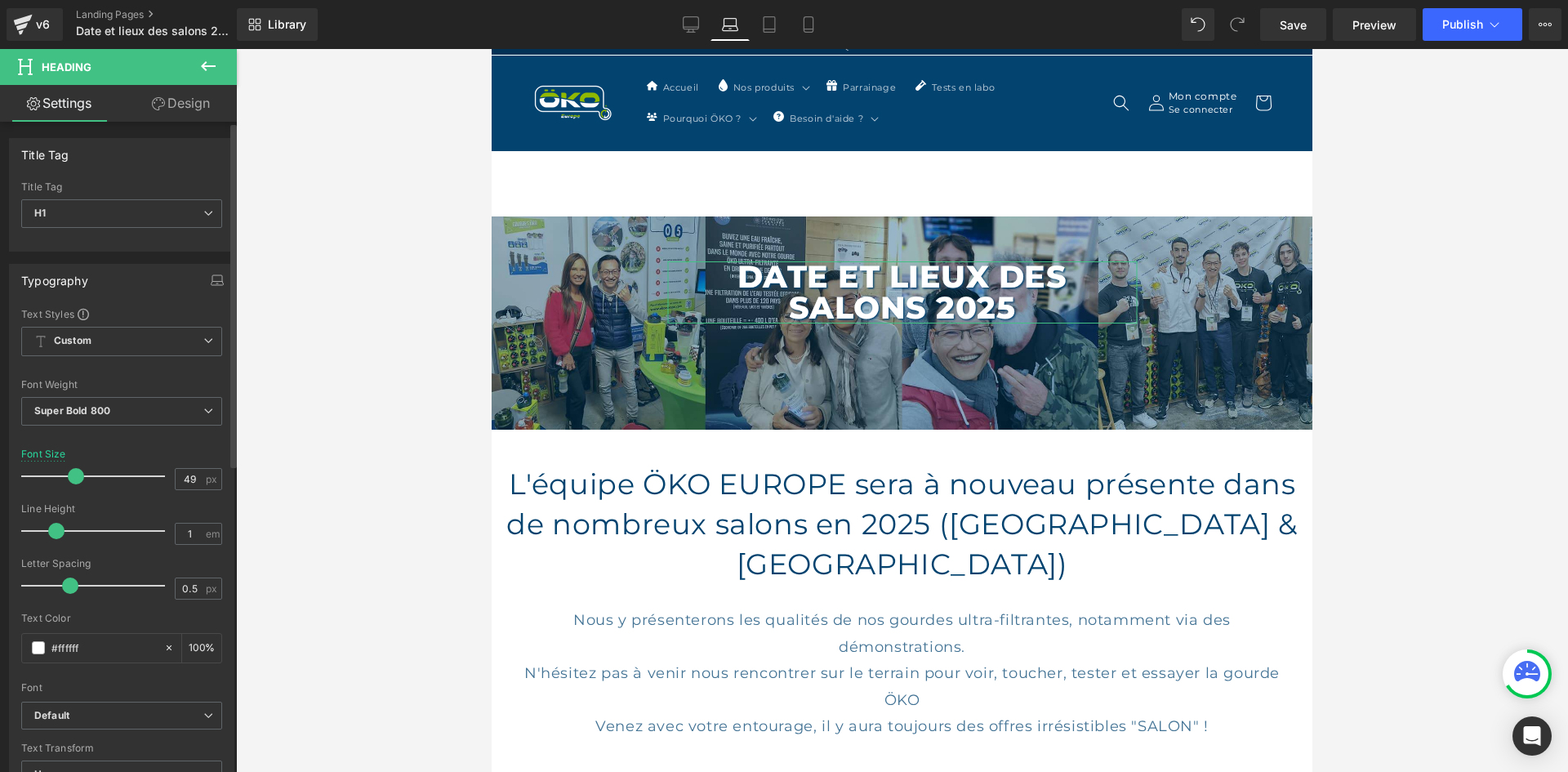
drag, startPoint x: 93, startPoint y: 475, endPoint x: 73, endPoint y: 481, distance: 20.9
click at [73, 481] on span at bounding box center [76, 476] width 17 height 17
click at [157, 105] on icon at bounding box center [158, 104] width 13 height 13
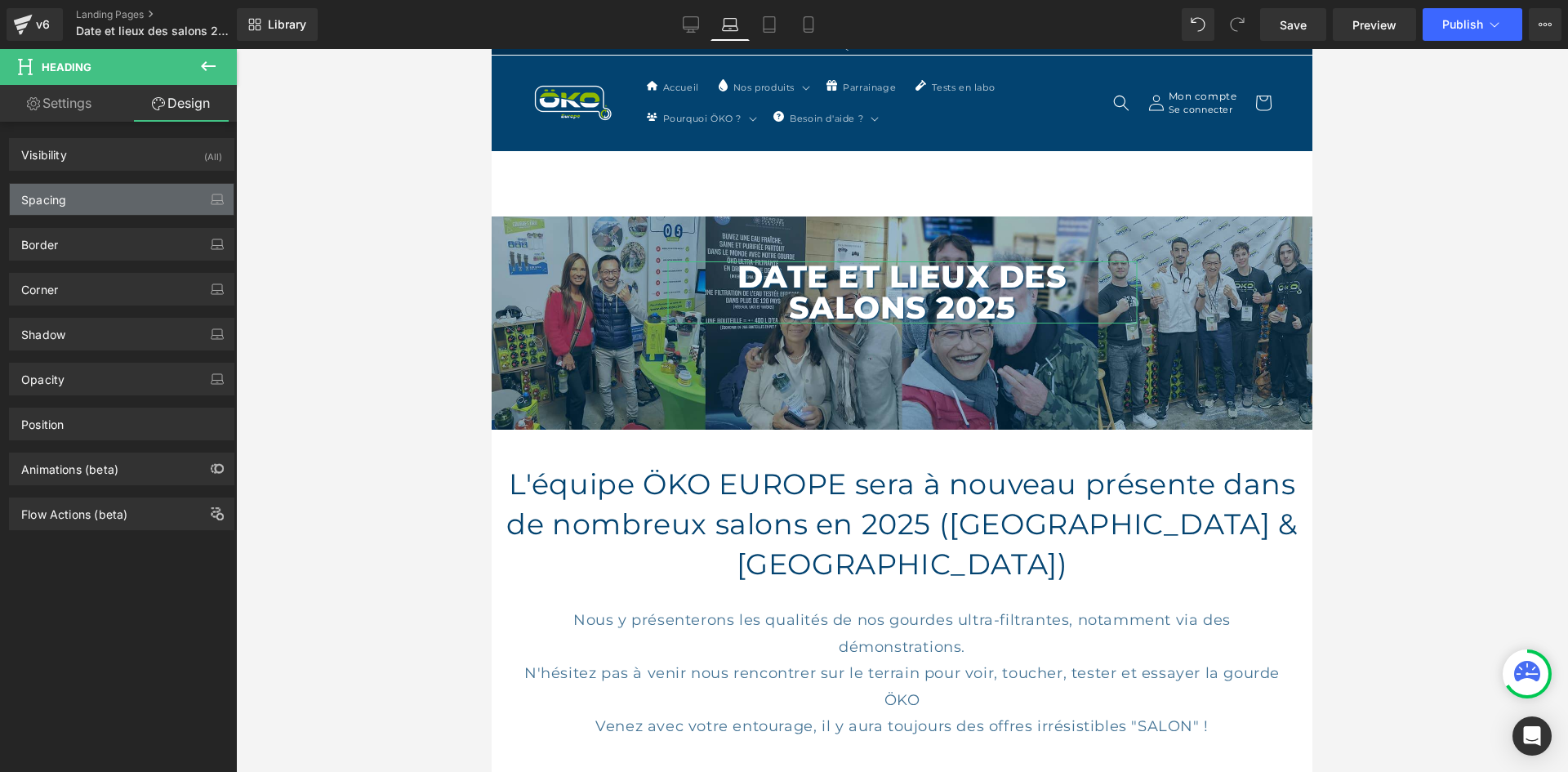
click at [99, 193] on div "Spacing" at bounding box center [121, 198] width 223 height 31
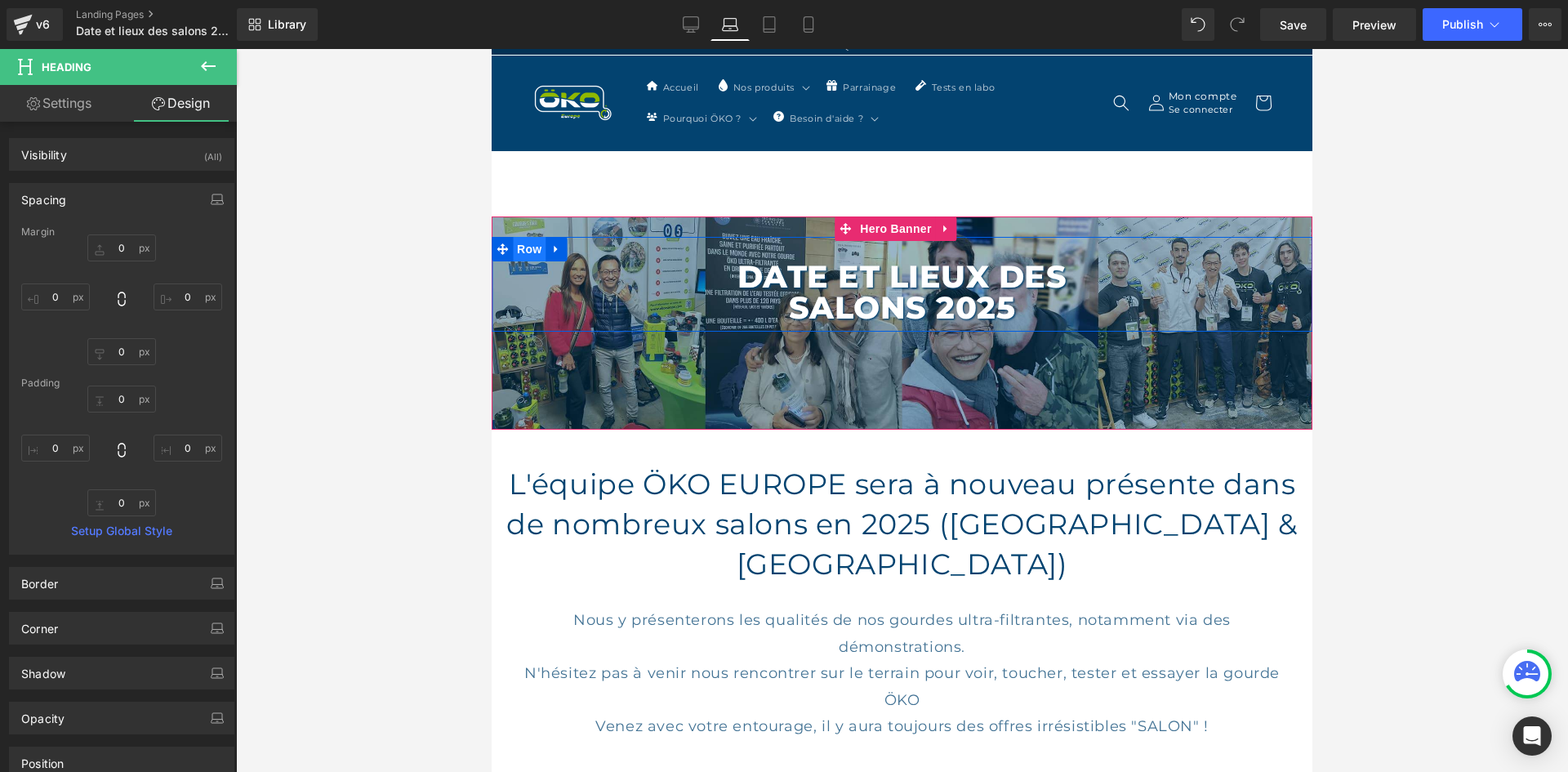
click at [534, 247] on span "Row" at bounding box center [528, 249] width 32 height 24
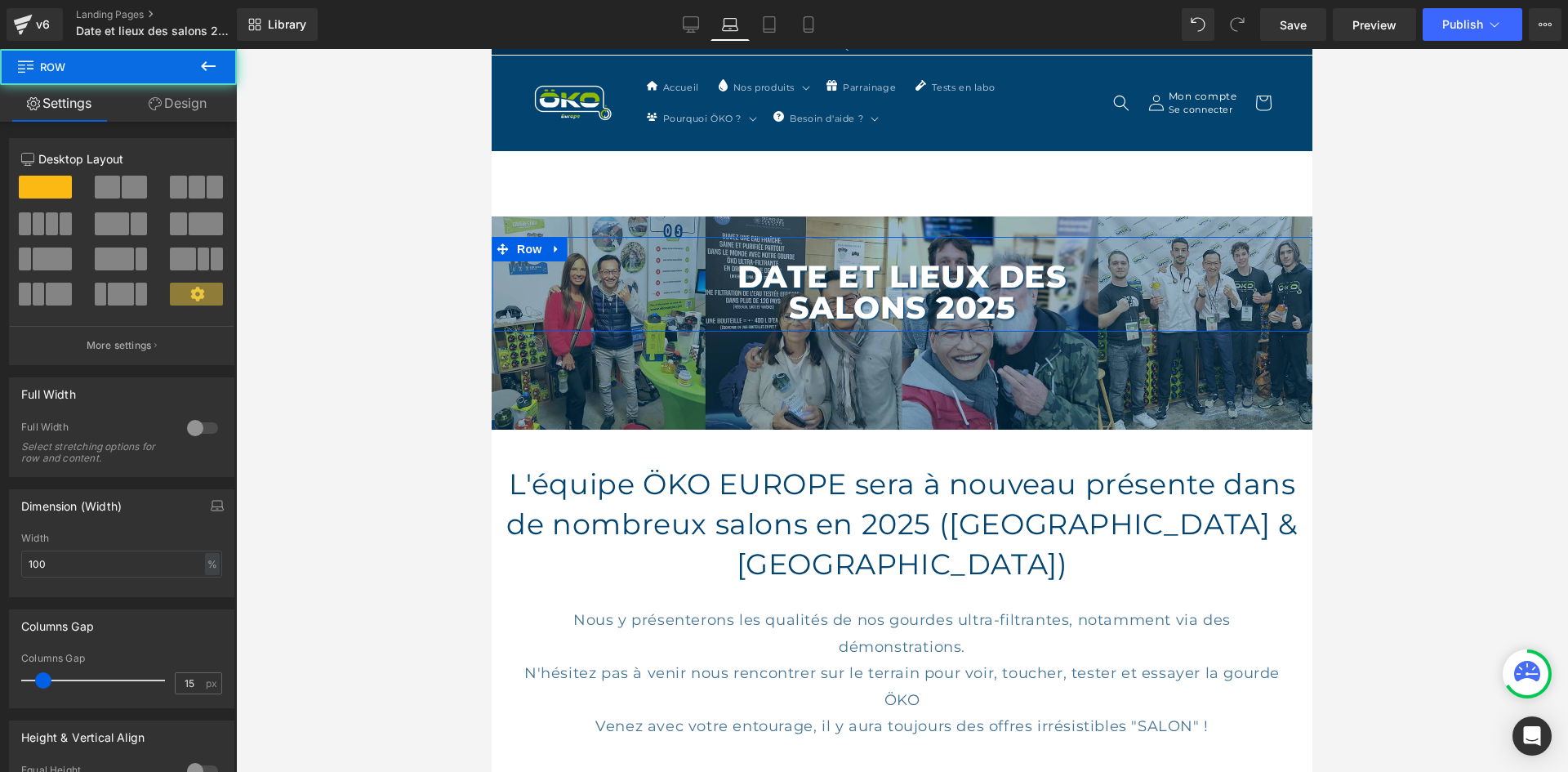
click at [165, 99] on link "Design" at bounding box center [178, 104] width 119 height 37
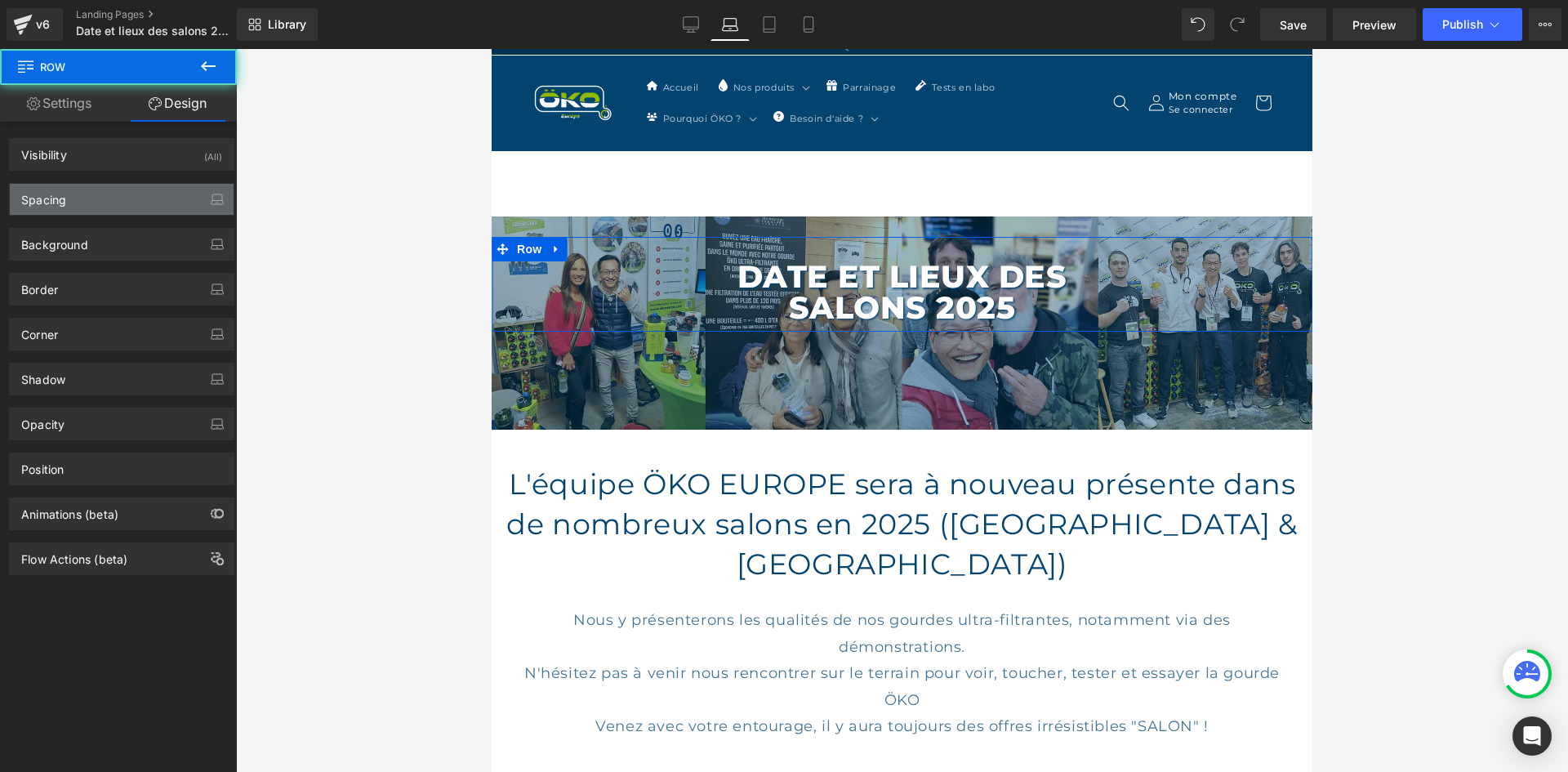
click at [80, 196] on div "Spacing" at bounding box center [121, 198] width 223 height 31
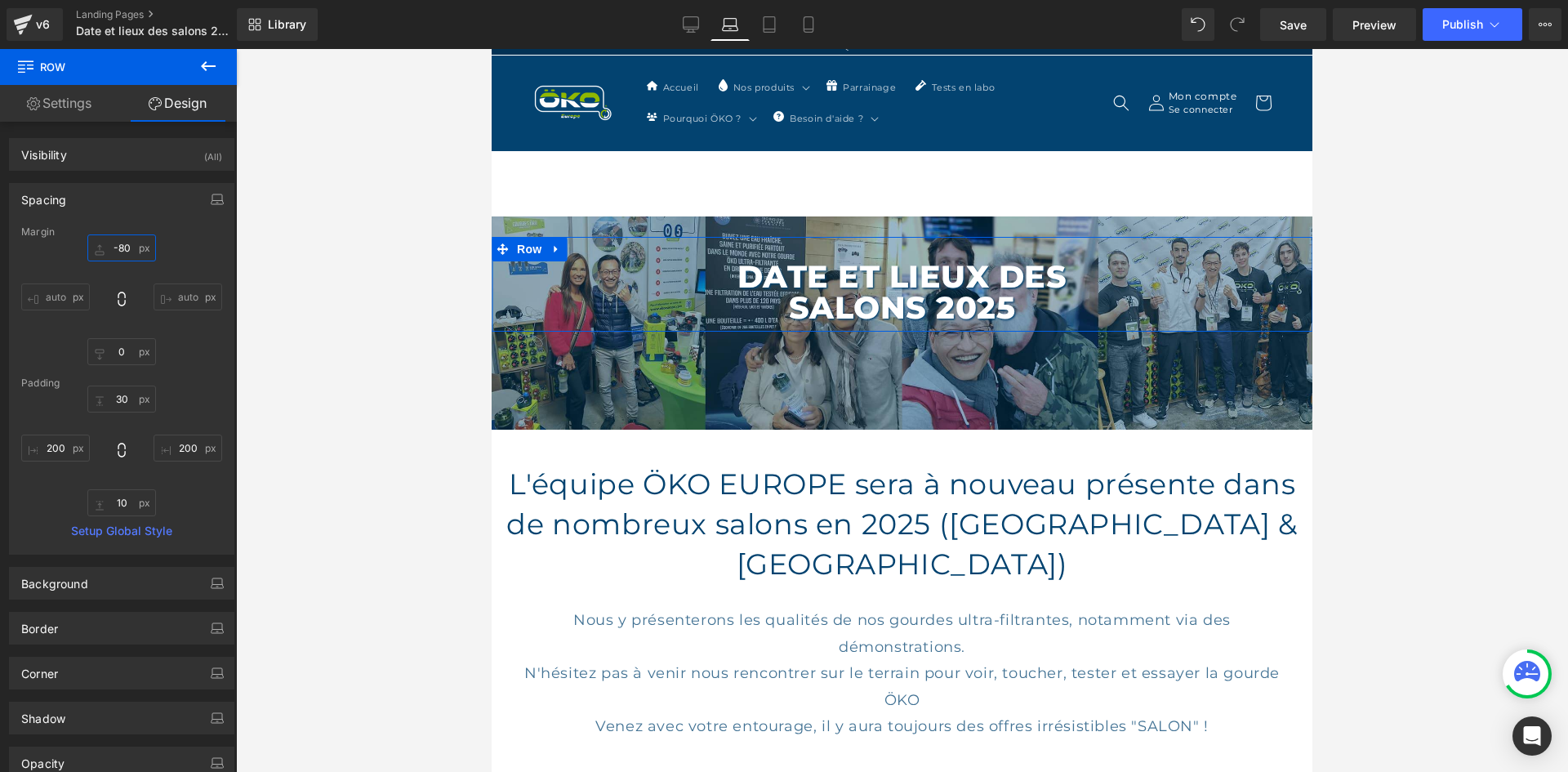
click at [109, 243] on input "text" at bounding box center [121, 247] width 69 height 27
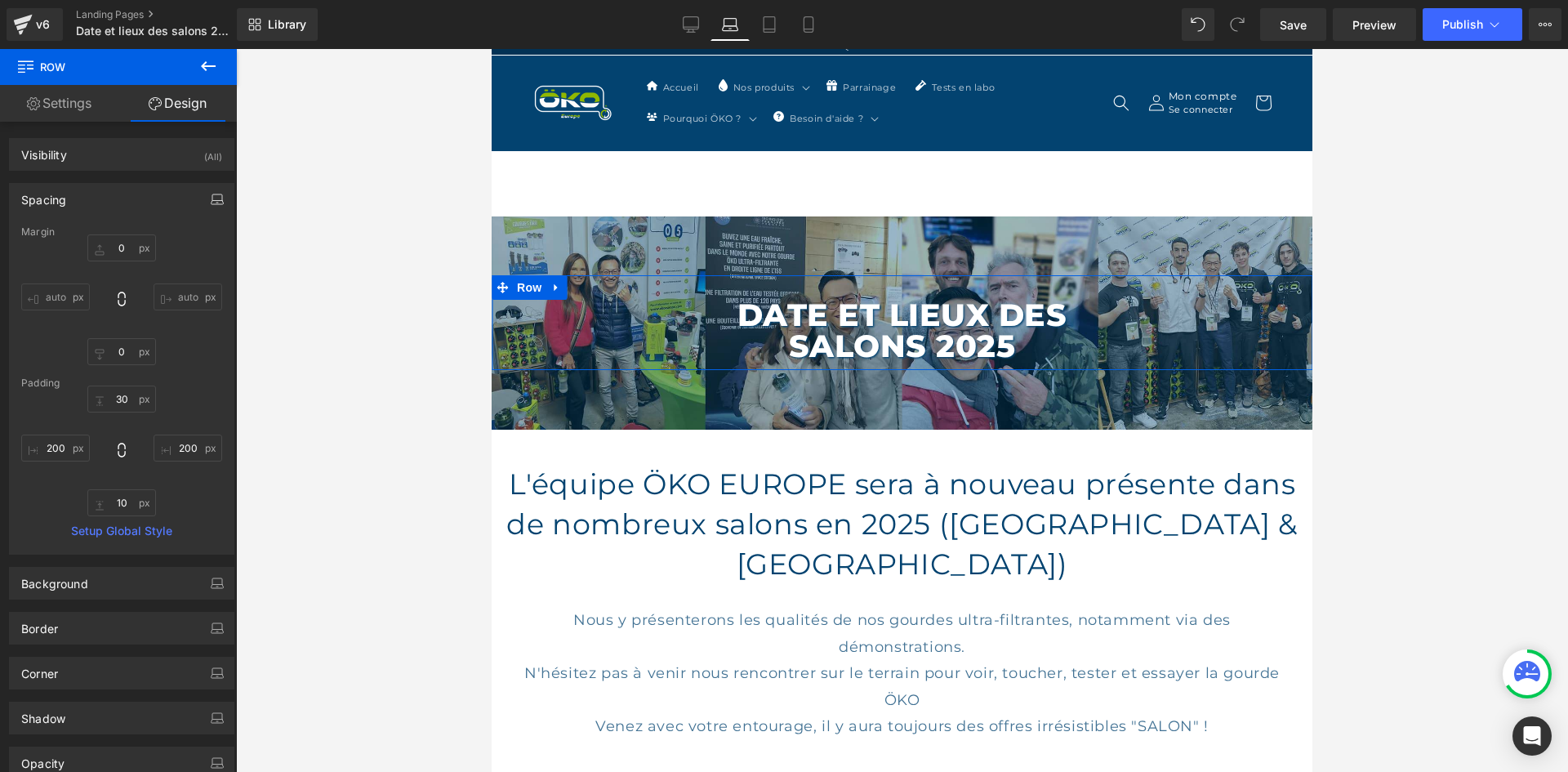
click at [215, 201] on icon "button" at bounding box center [216, 203] width 12 height 4
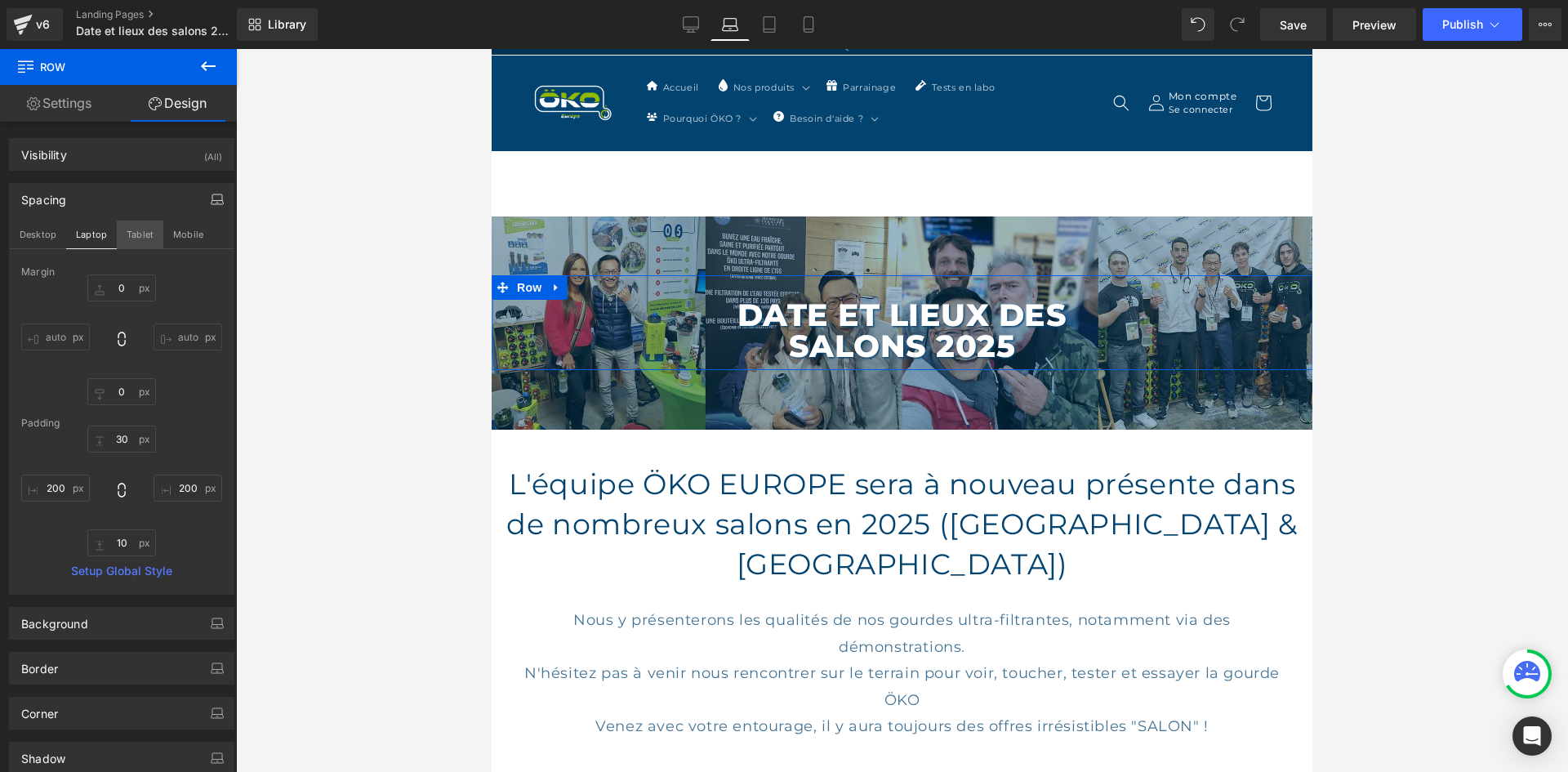
click at [155, 230] on button "Tablet" at bounding box center [140, 234] width 46 height 28
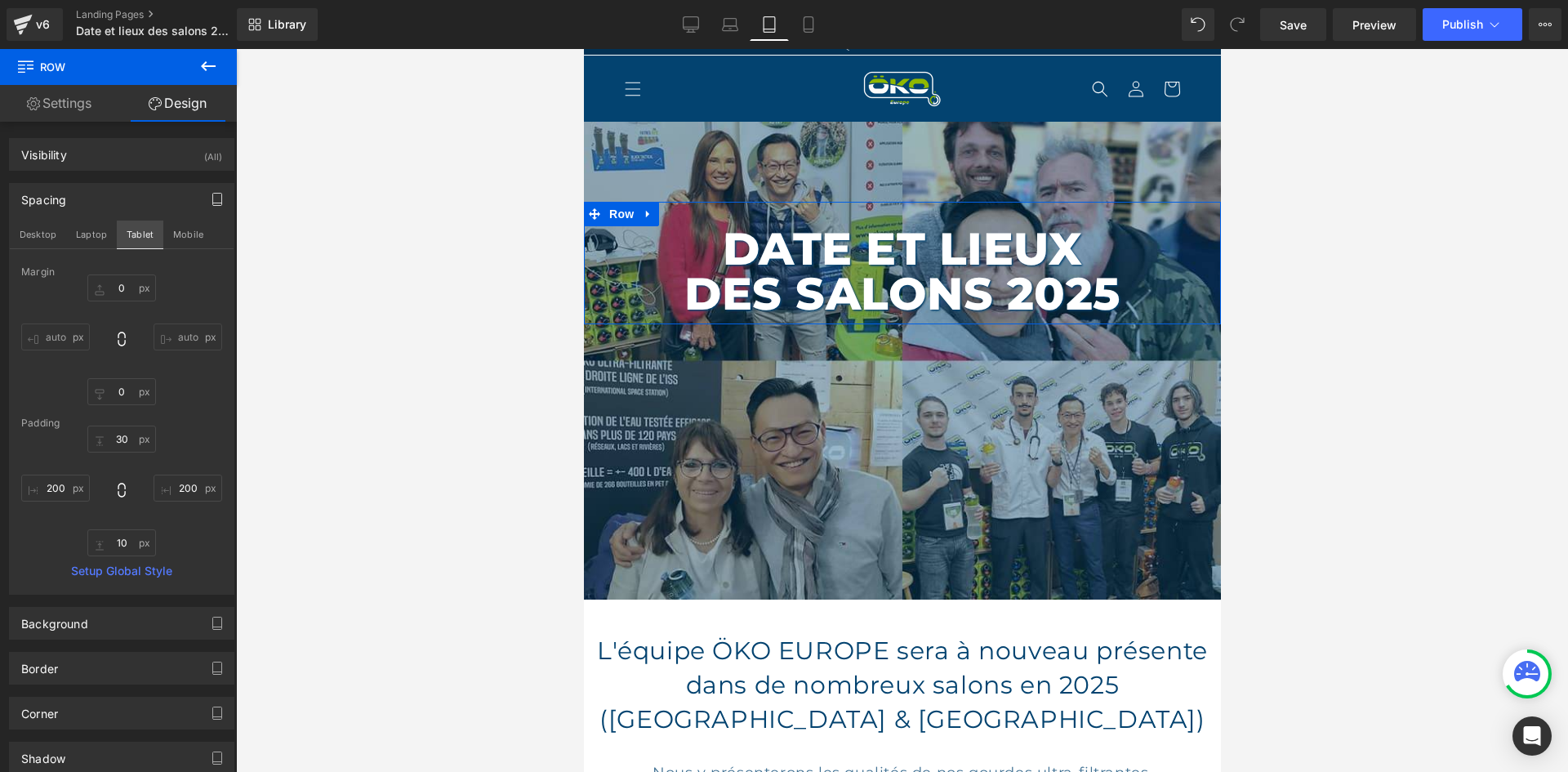
scroll to position [0, 0]
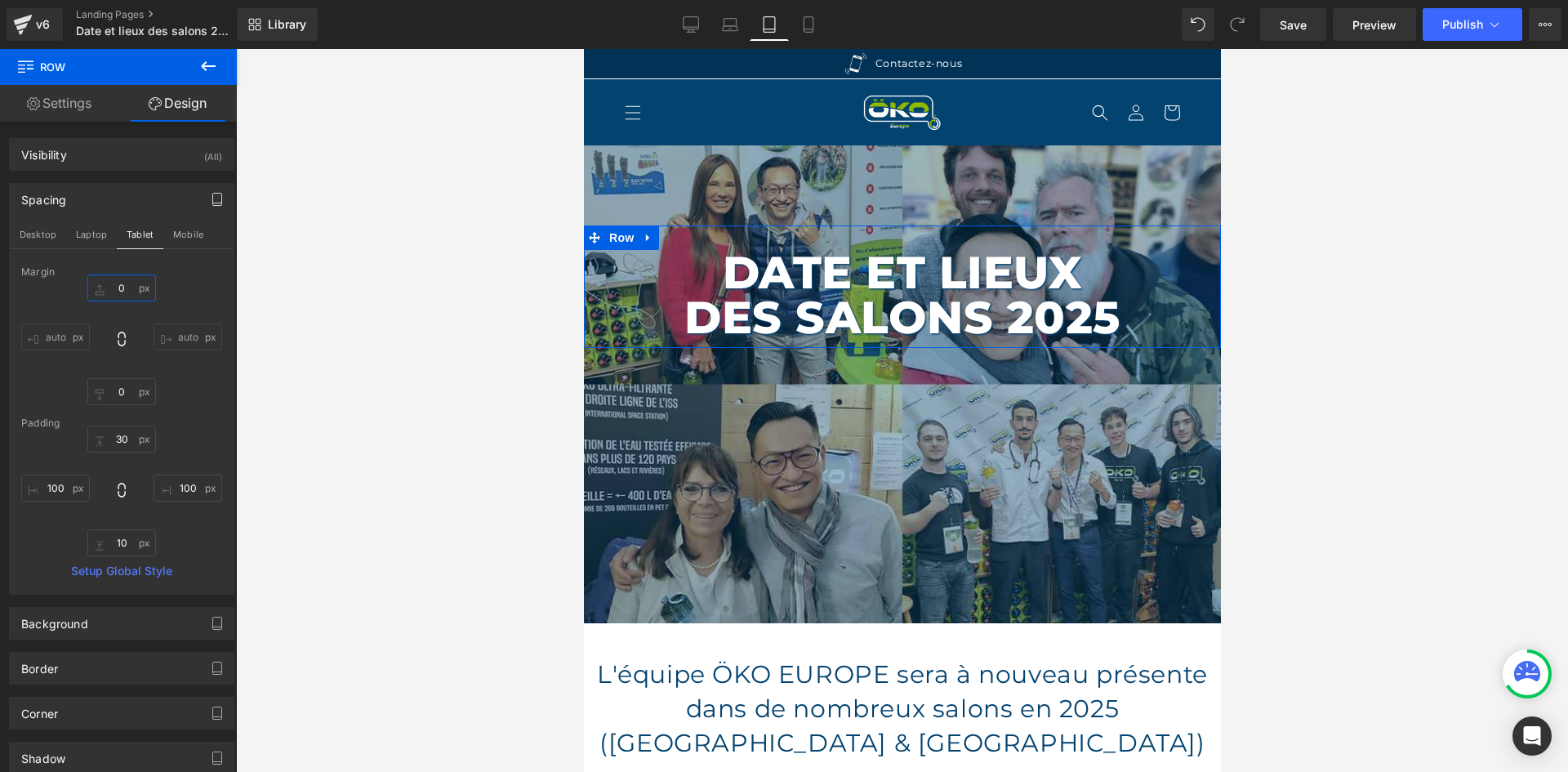
click at [126, 287] on input "0" at bounding box center [121, 287] width 69 height 27
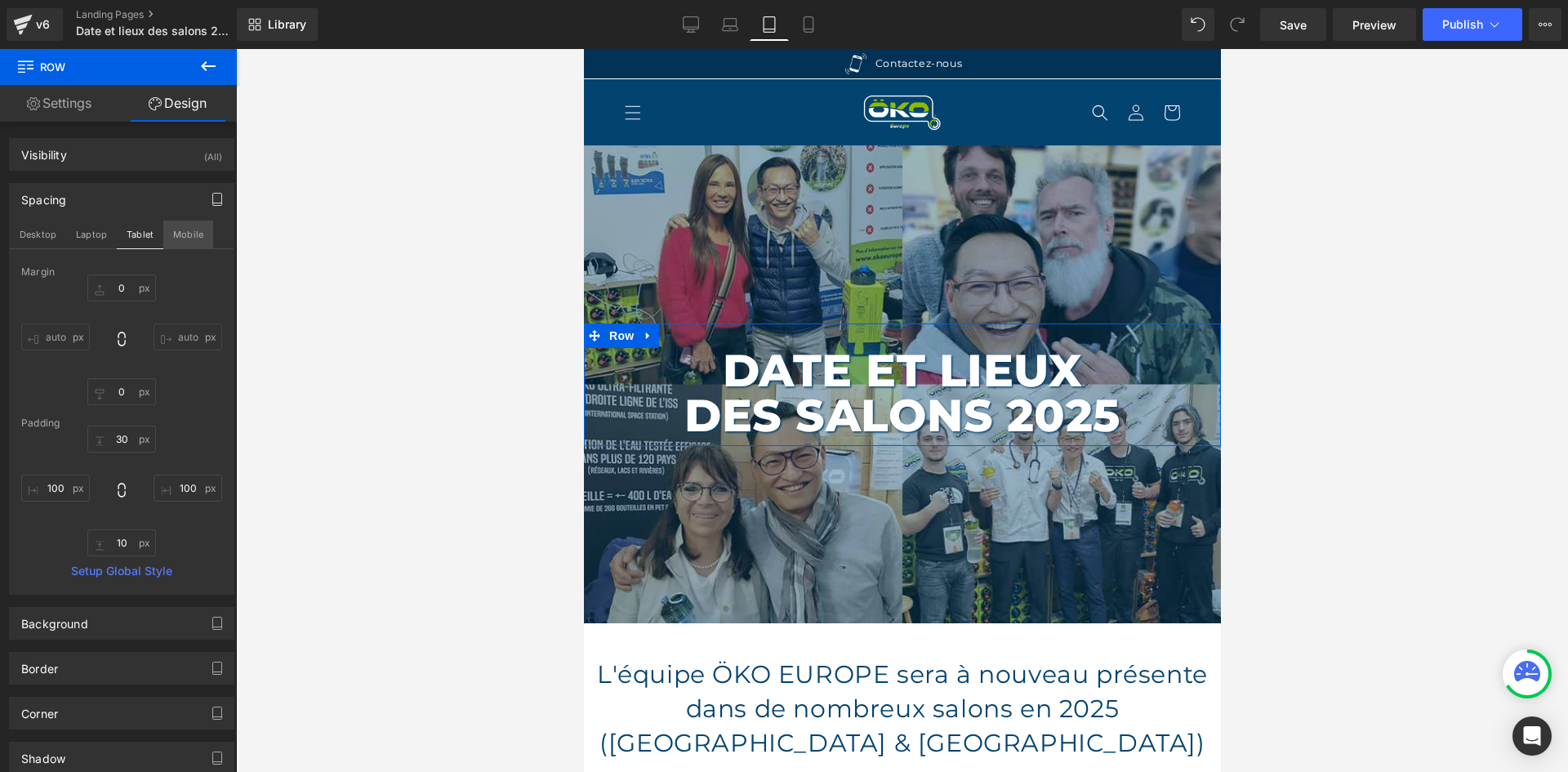
click at [187, 238] on button "Mobile" at bounding box center [188, 234] width 50 height 28
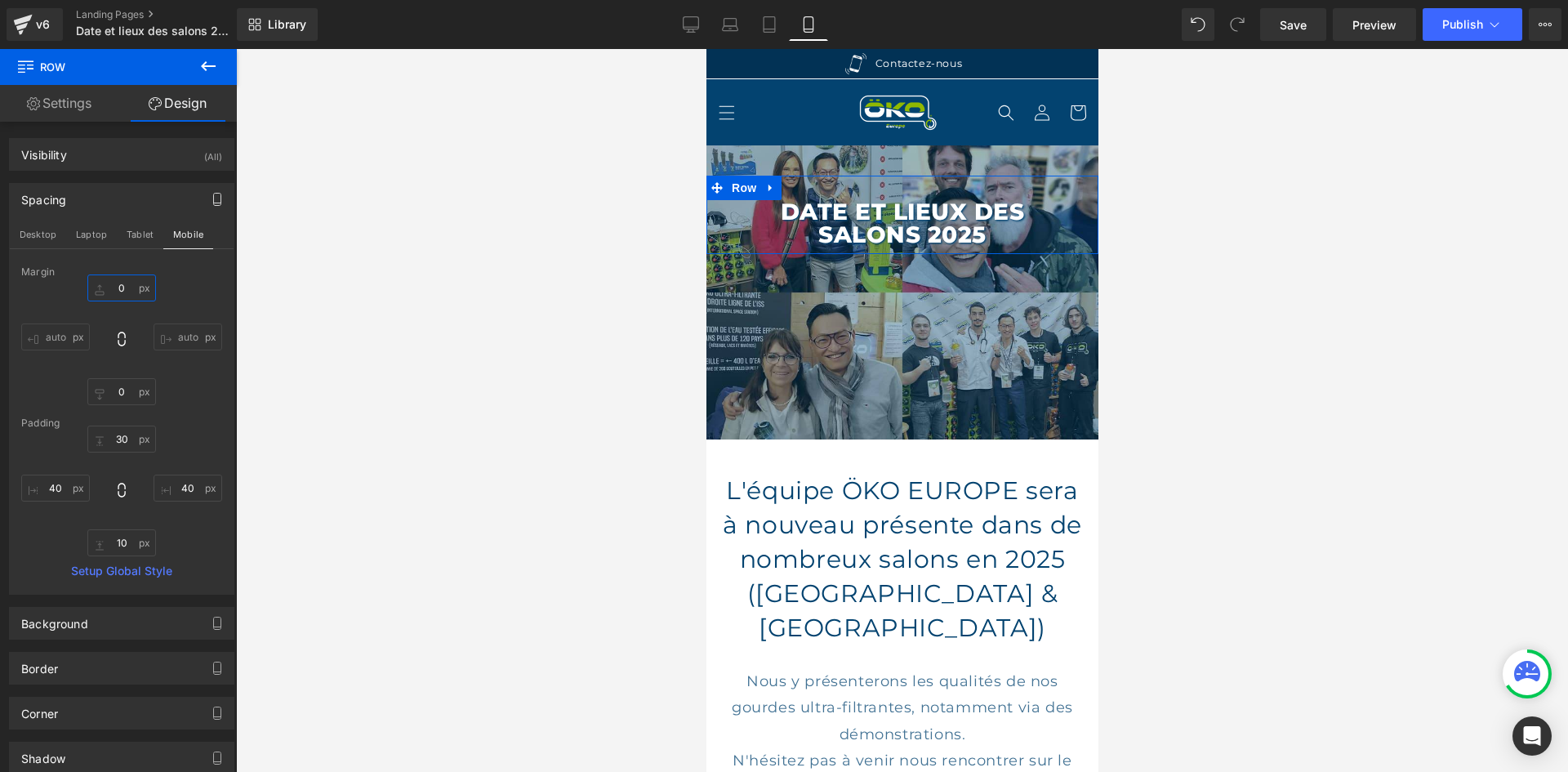
click at [119, 286] on input "0" at bounding box center [121, 287] width 69 height 27
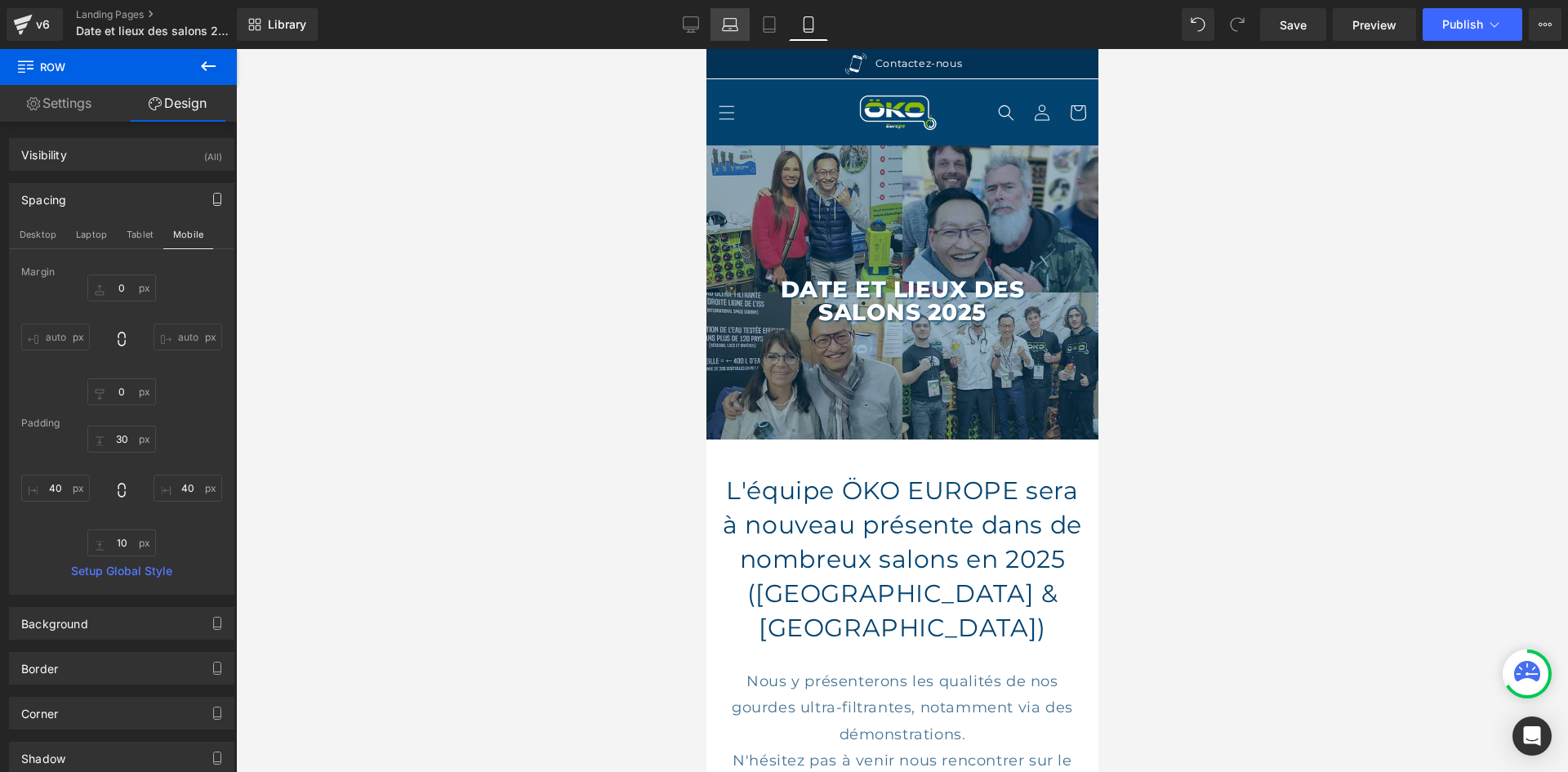
click at [722, 22] on icon at bounding box center [730, 25] width 17 height 17
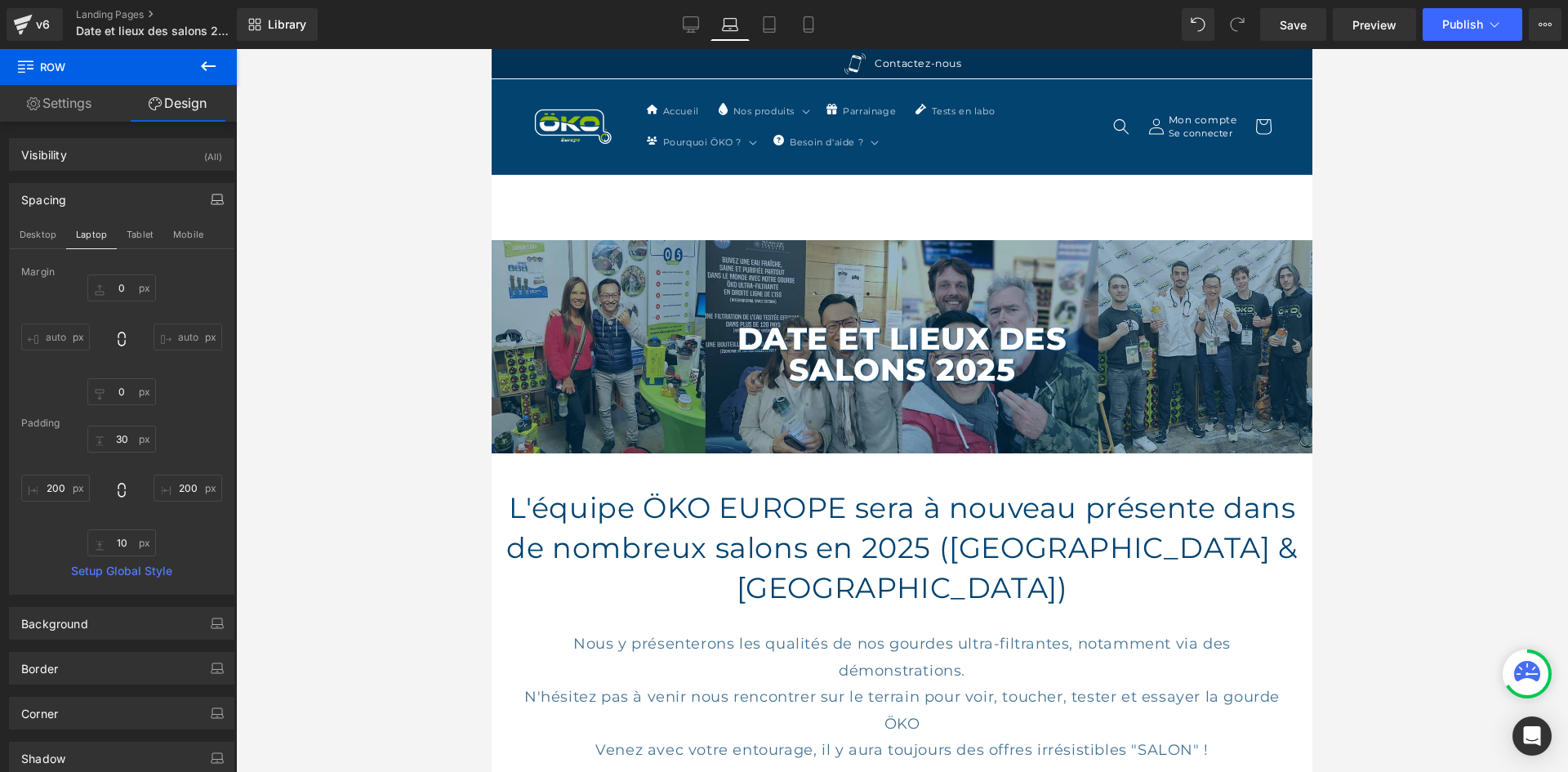
scroll to position [49, 0]
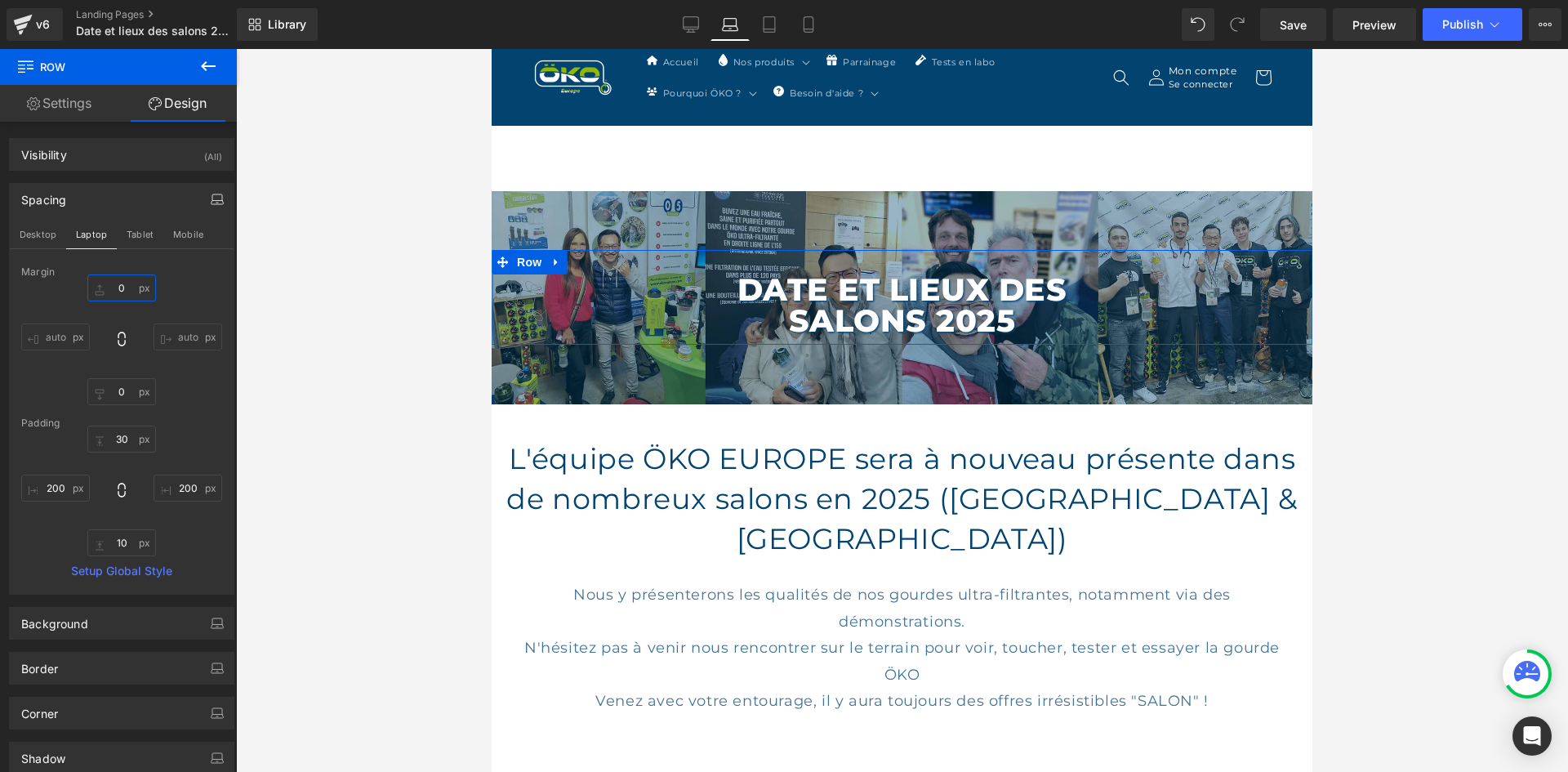
click at [140, 286] on input "0" at bounding box center [121, 287] width 69 height 27
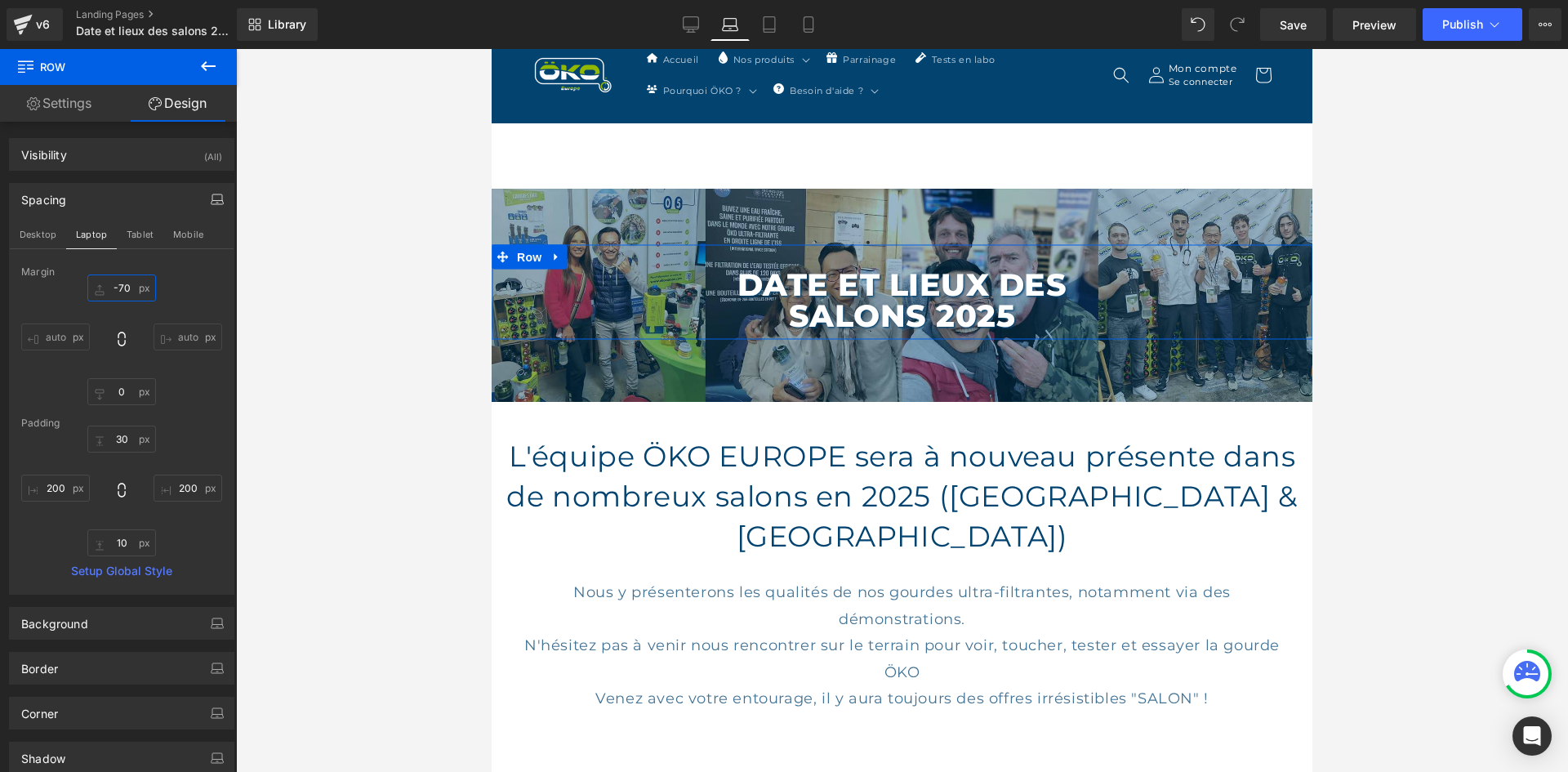
scroll to position [76, 0]
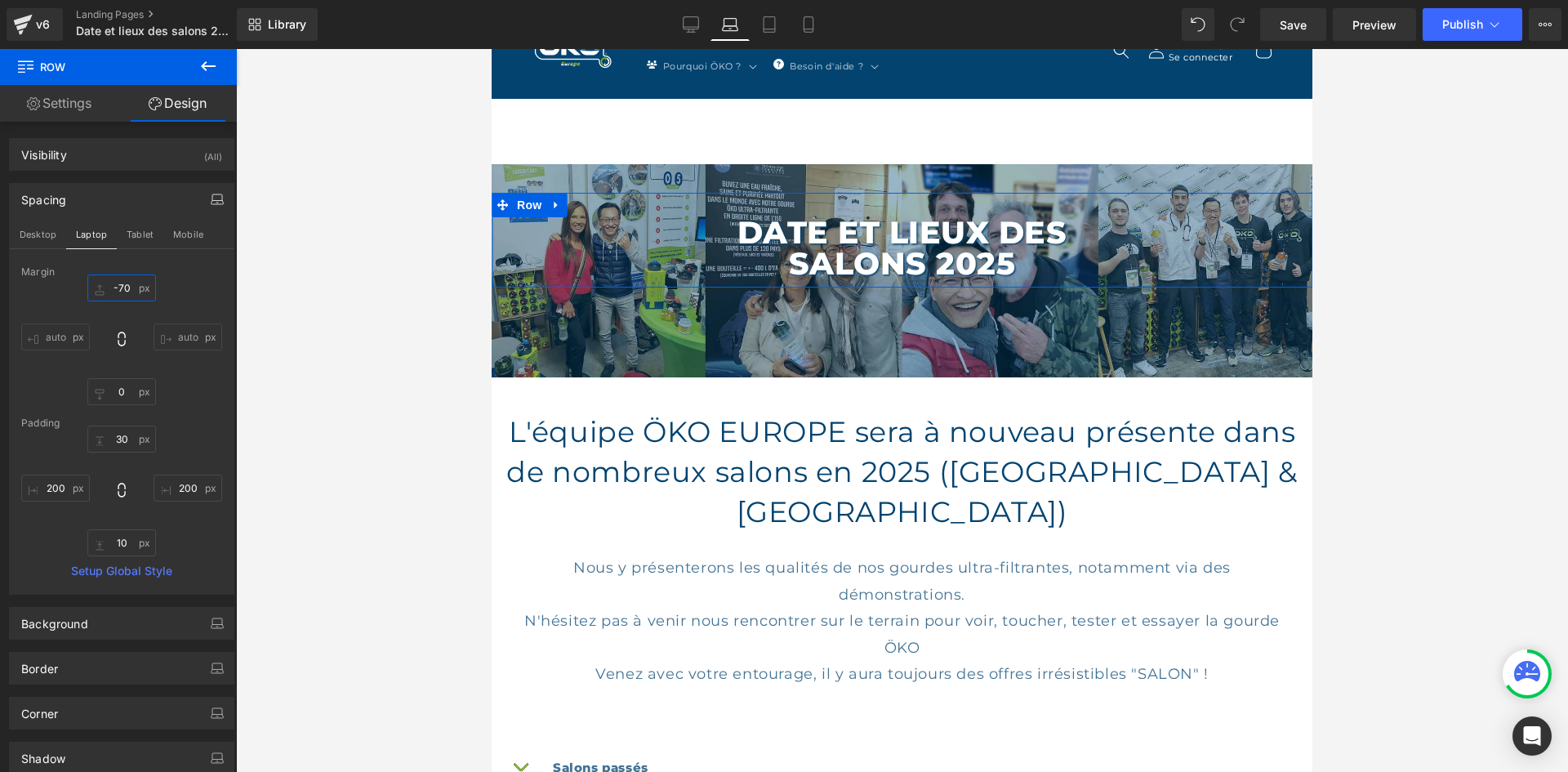
click at [116, 282] on input "-70" at bounding box center [121, 287] width 69 height 27
type input "-"
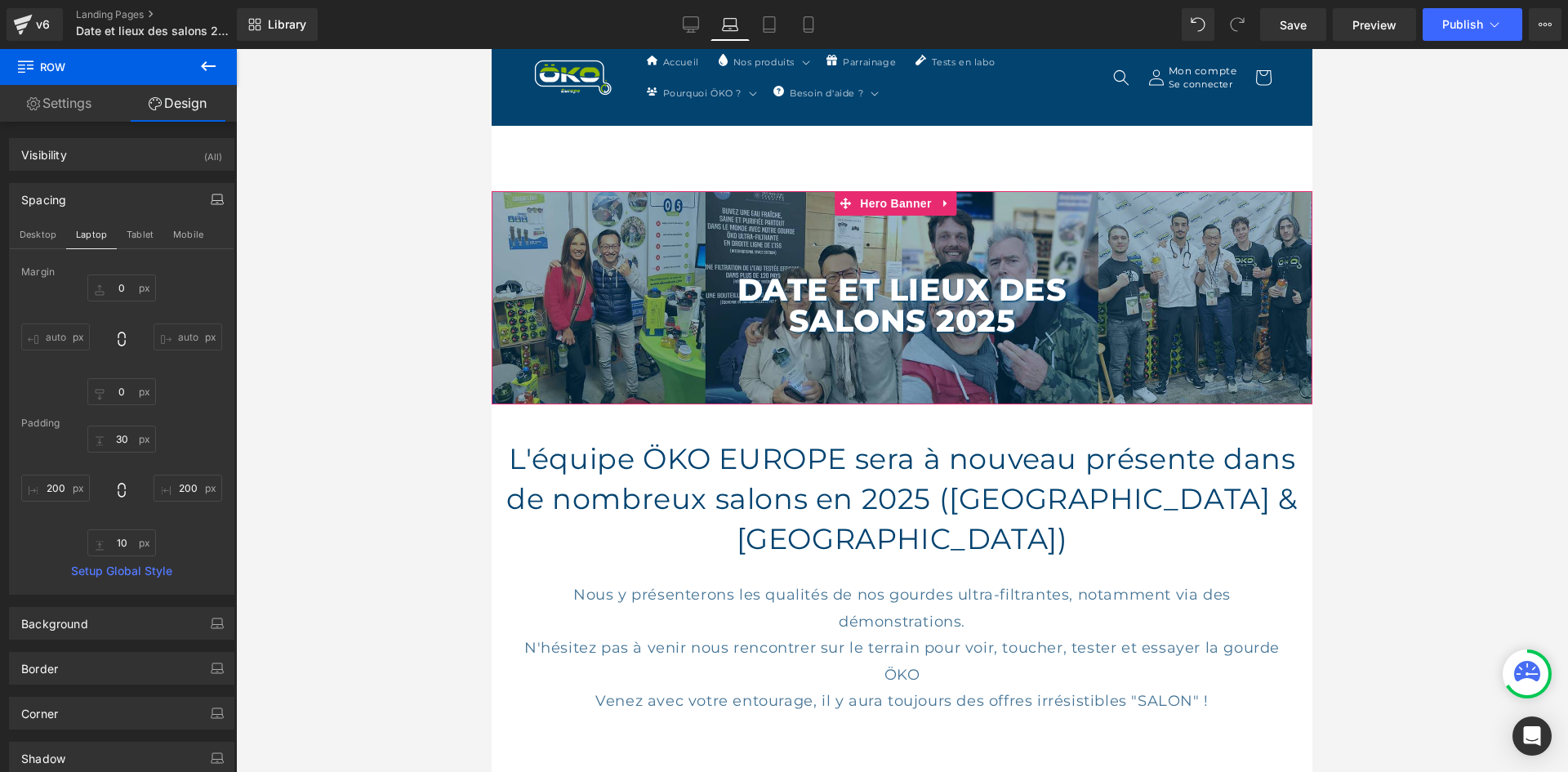
click at [769, 207] on div "Date et lieux des salons 2025 Heading Row" at bounding box center [901, 297] width 820 height 214
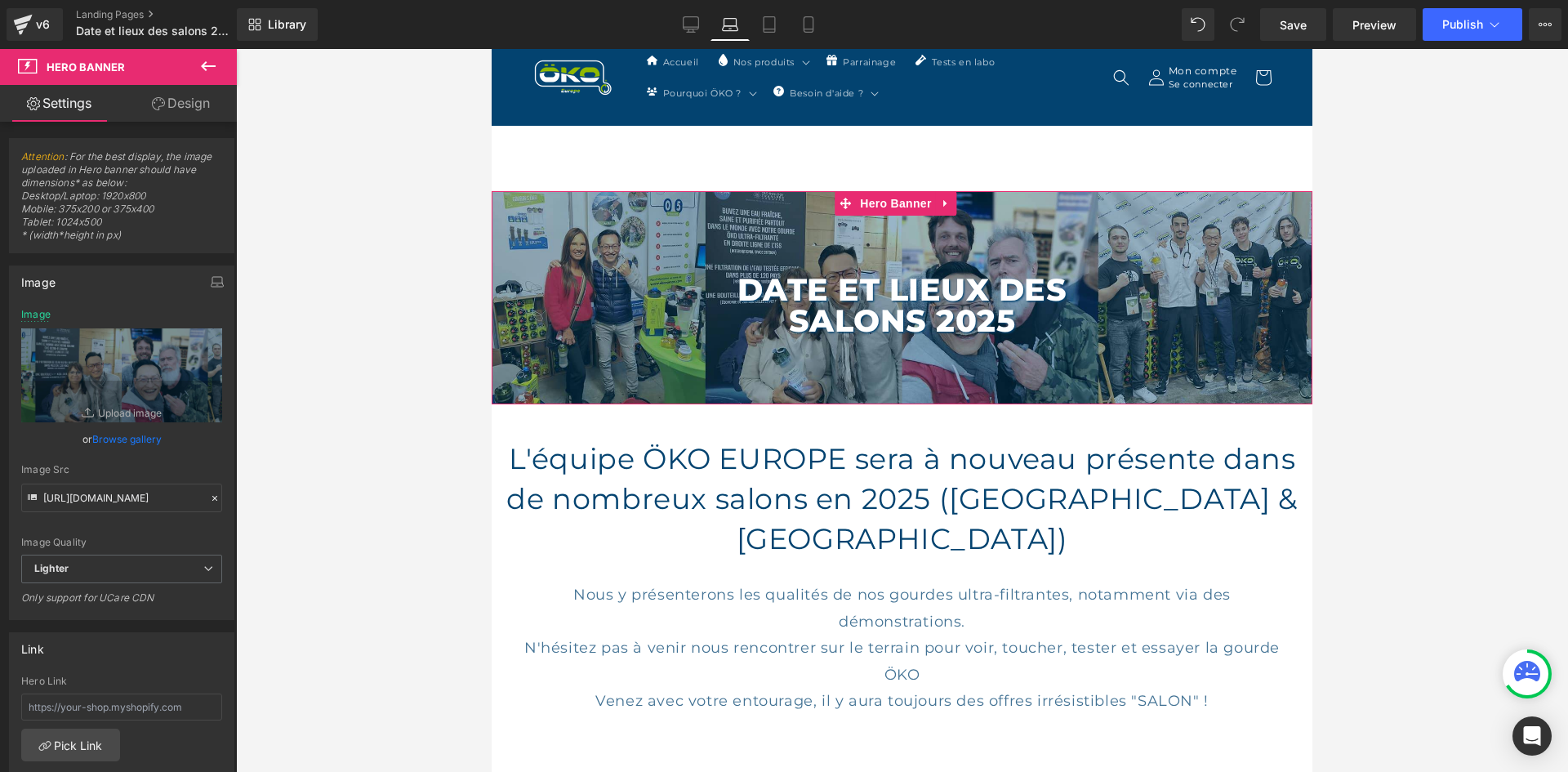
click at [174, 102] on link "Design" at bounding box center [181, 104] width 119 height 37
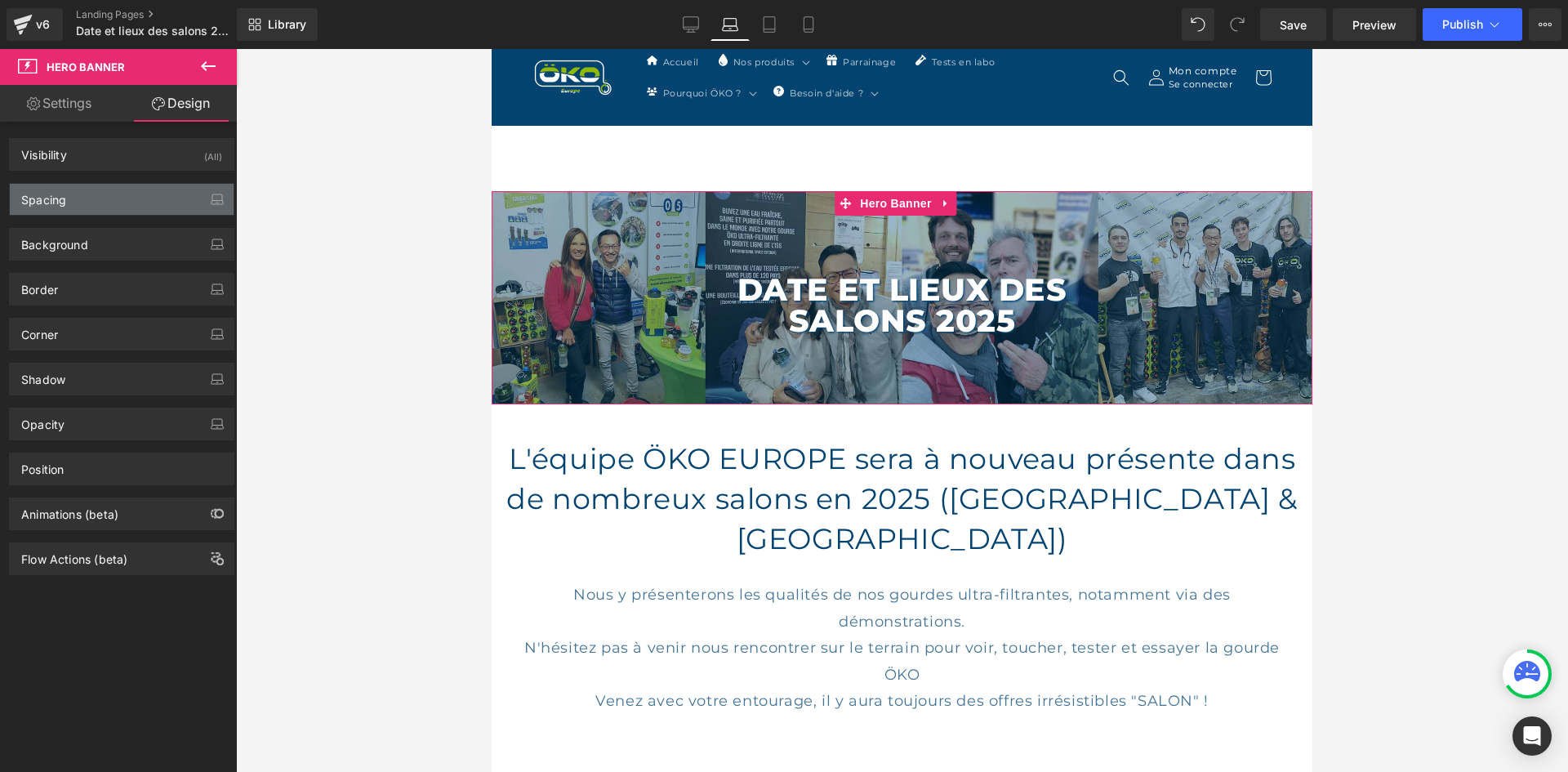
click at [45, 200] on div "Spacing" at bounding box center [44, 195] width 44 height 23
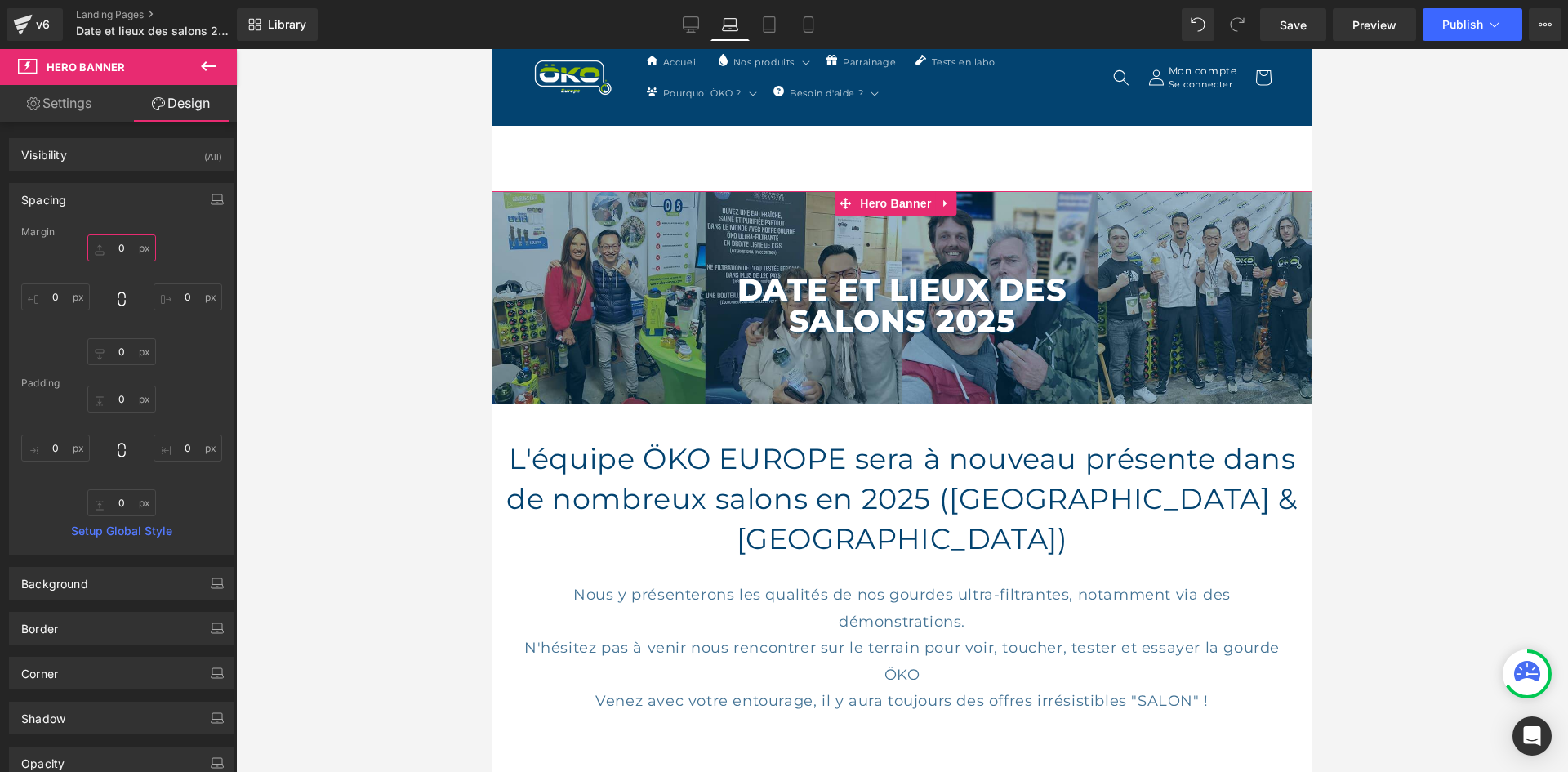
click at [123, 259] on input "0" at bounding box center [121, 247] width 69 height 27
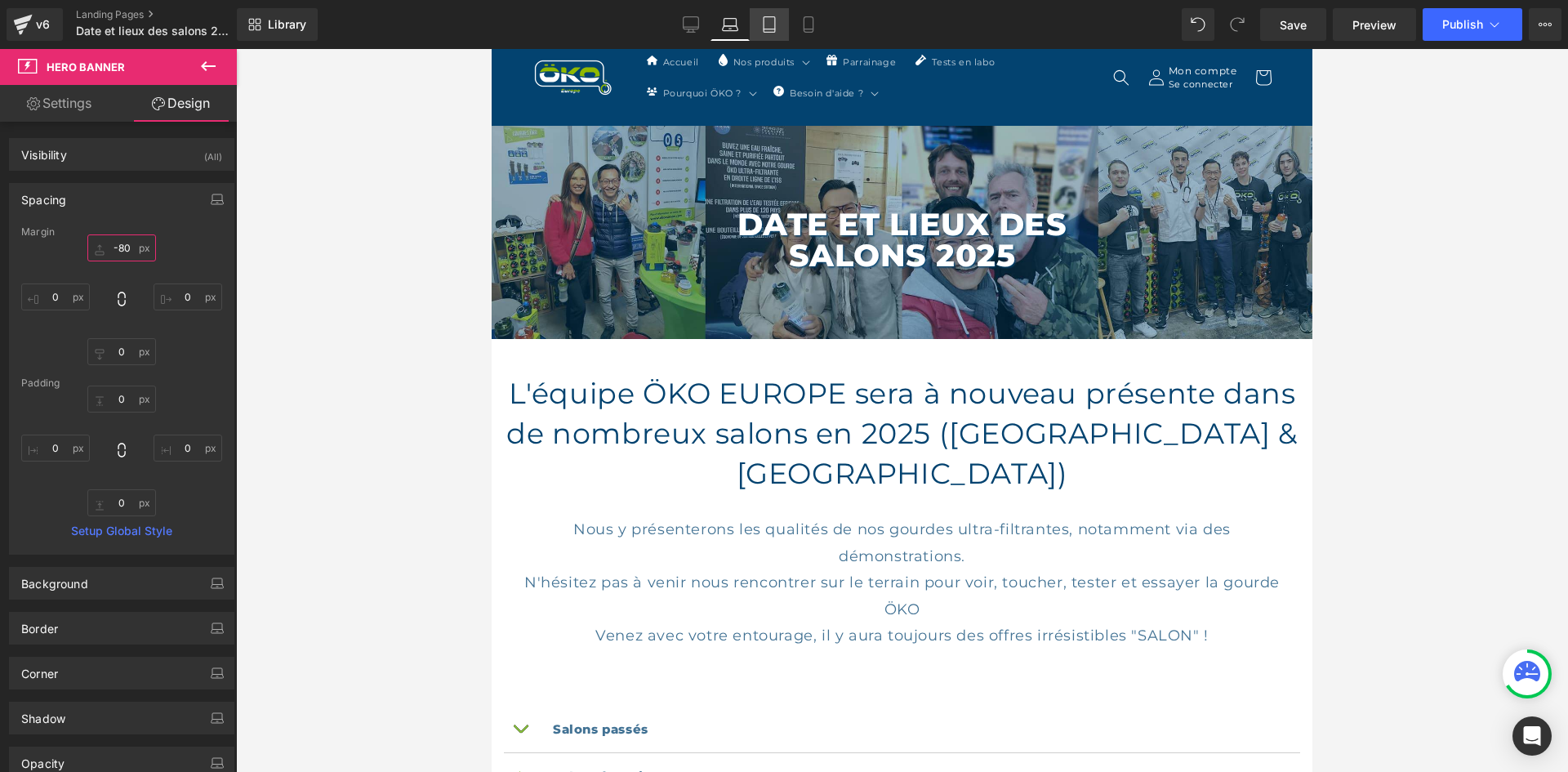
type input "-80"
click at [764, 32] on link "Tablet" at bounding box center [769, 24] width 39 height 32
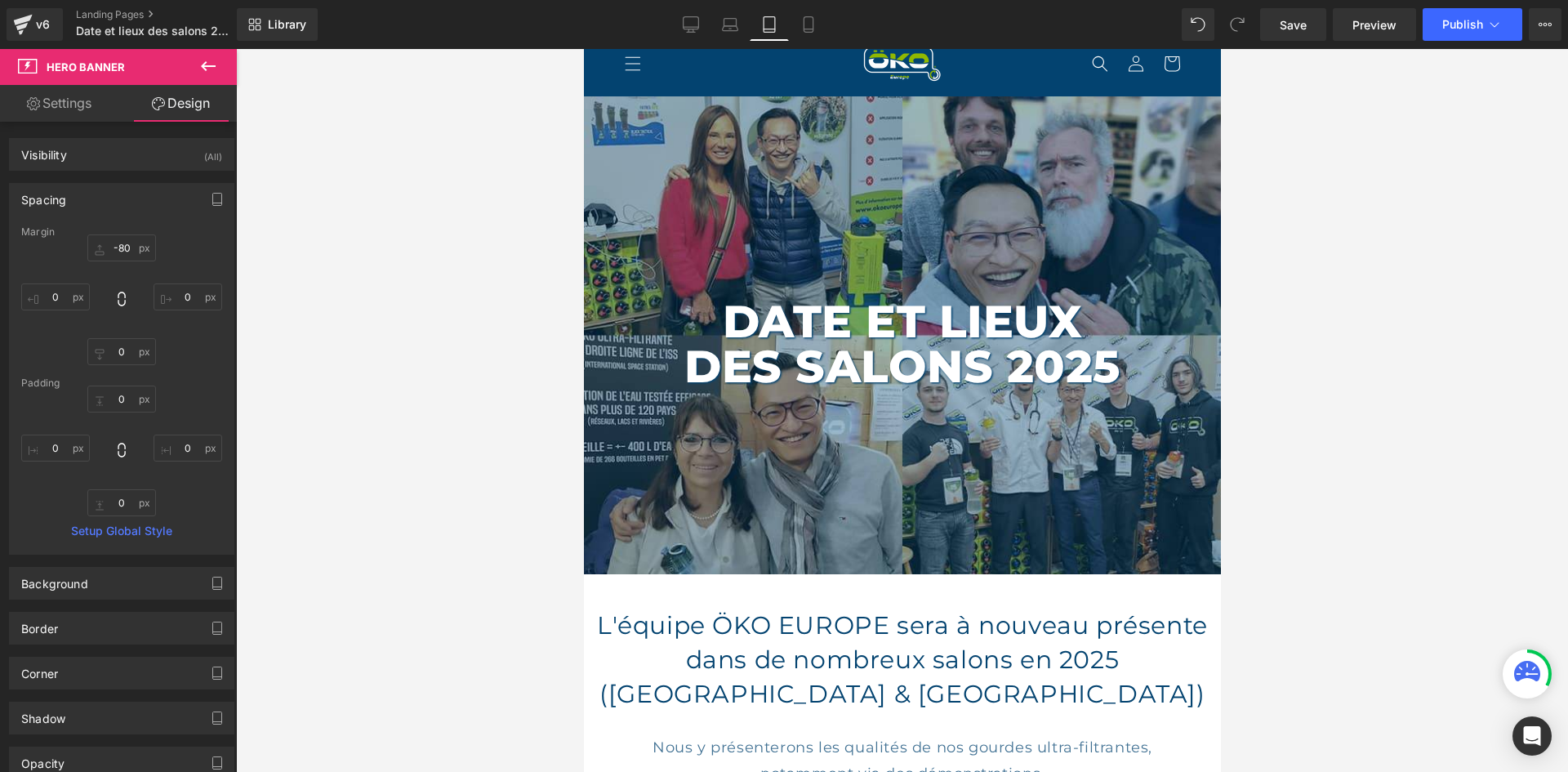
scroll to position [19, 0]
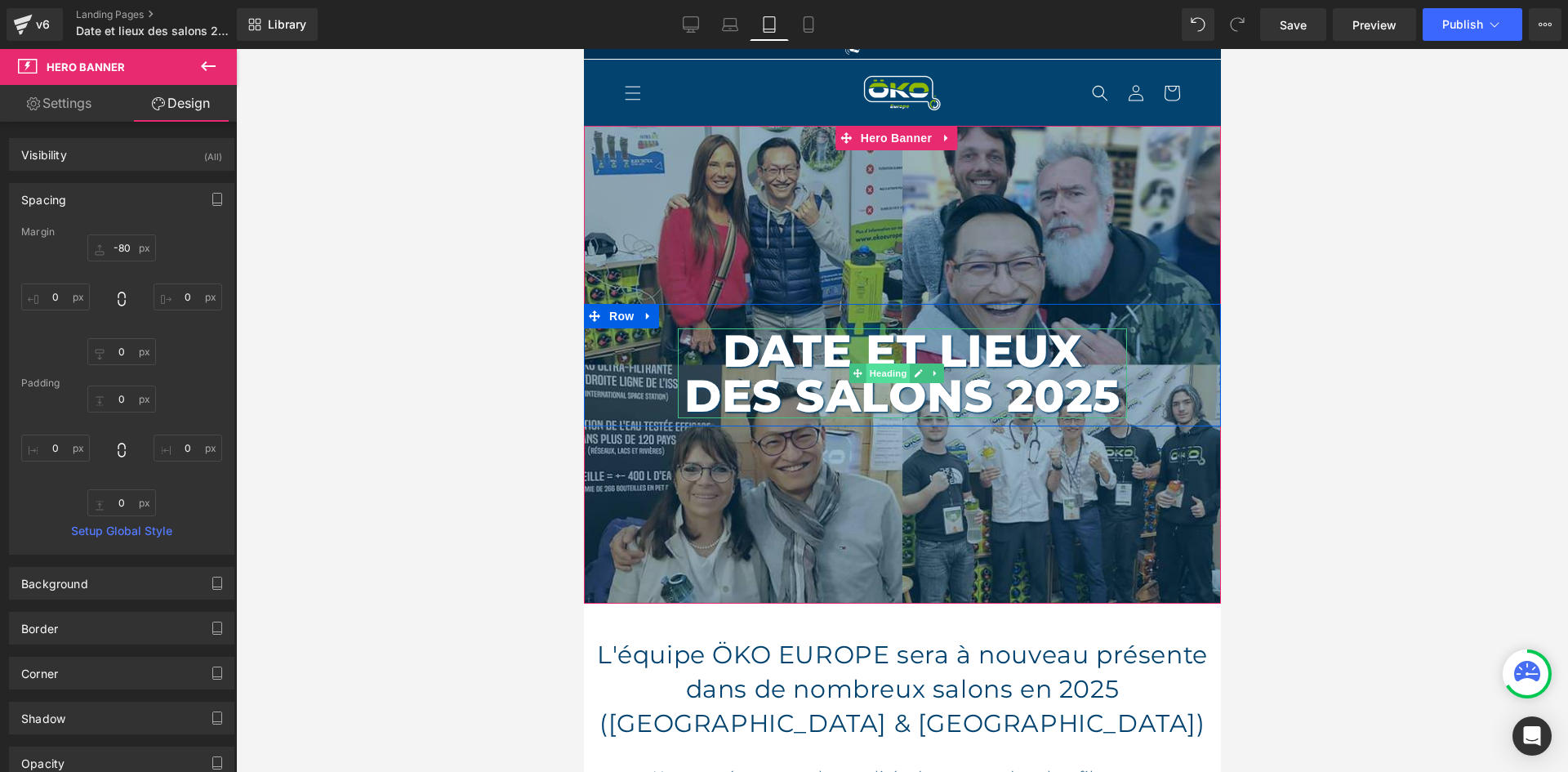
click at [891, 373] on span "Heading" at bounding box center [887, 373] width 44 height 19
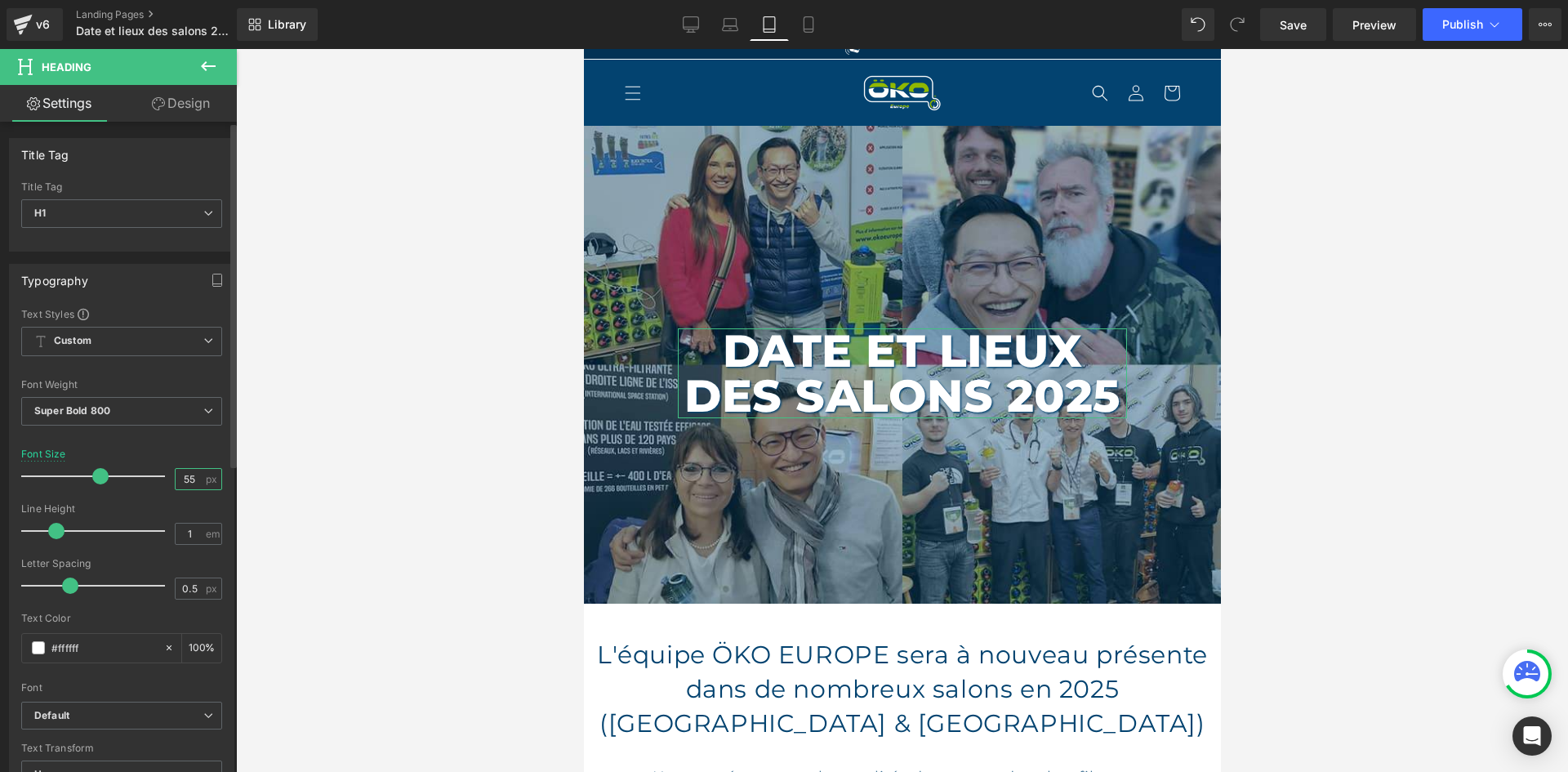
click at [186, 478] on input "55" at bounding box center [189, 479] width 29 height 20
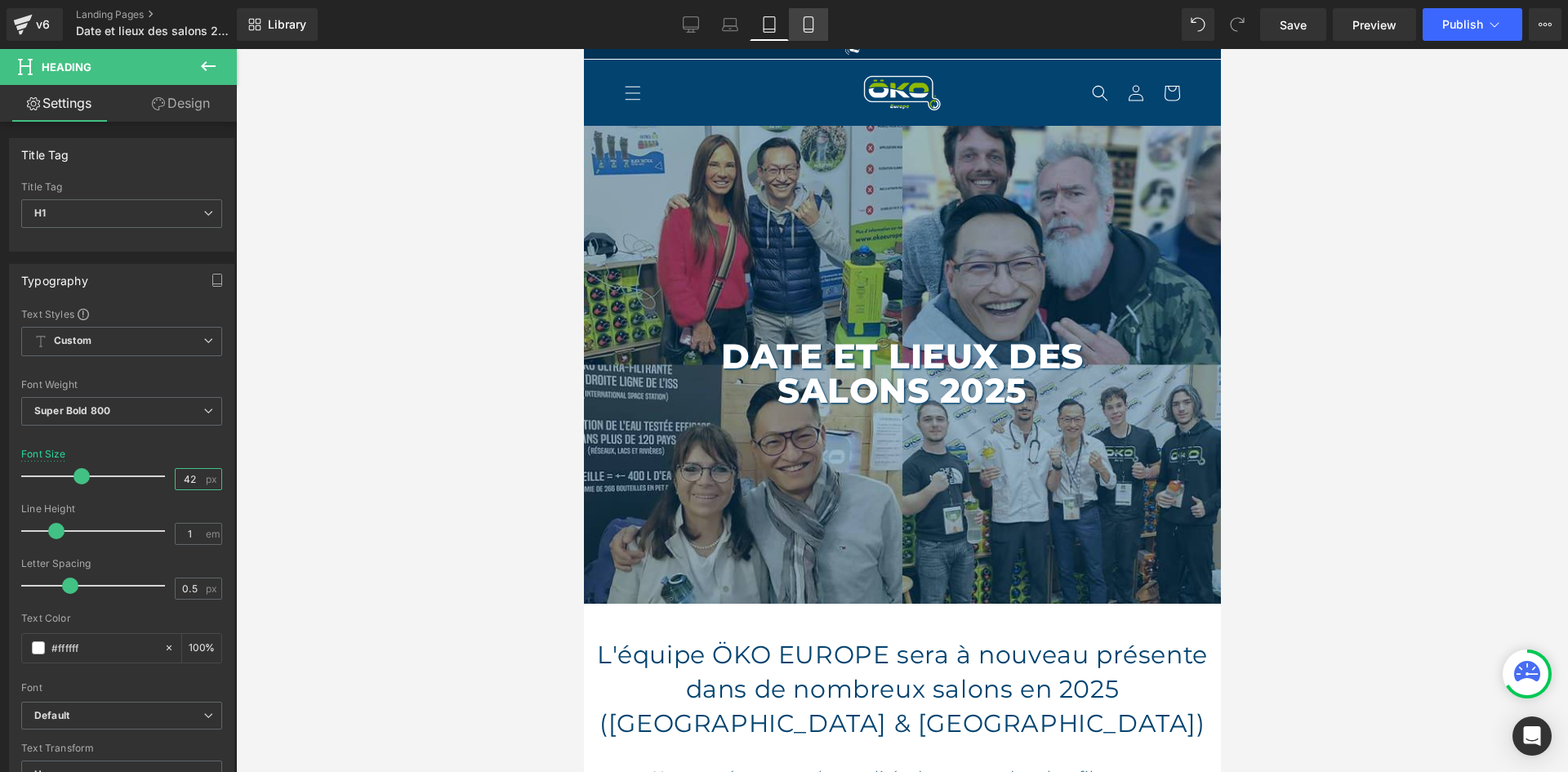
type input "42"
click at [803, 27] on icon at bounding box center [808, 25] width 17 height 17
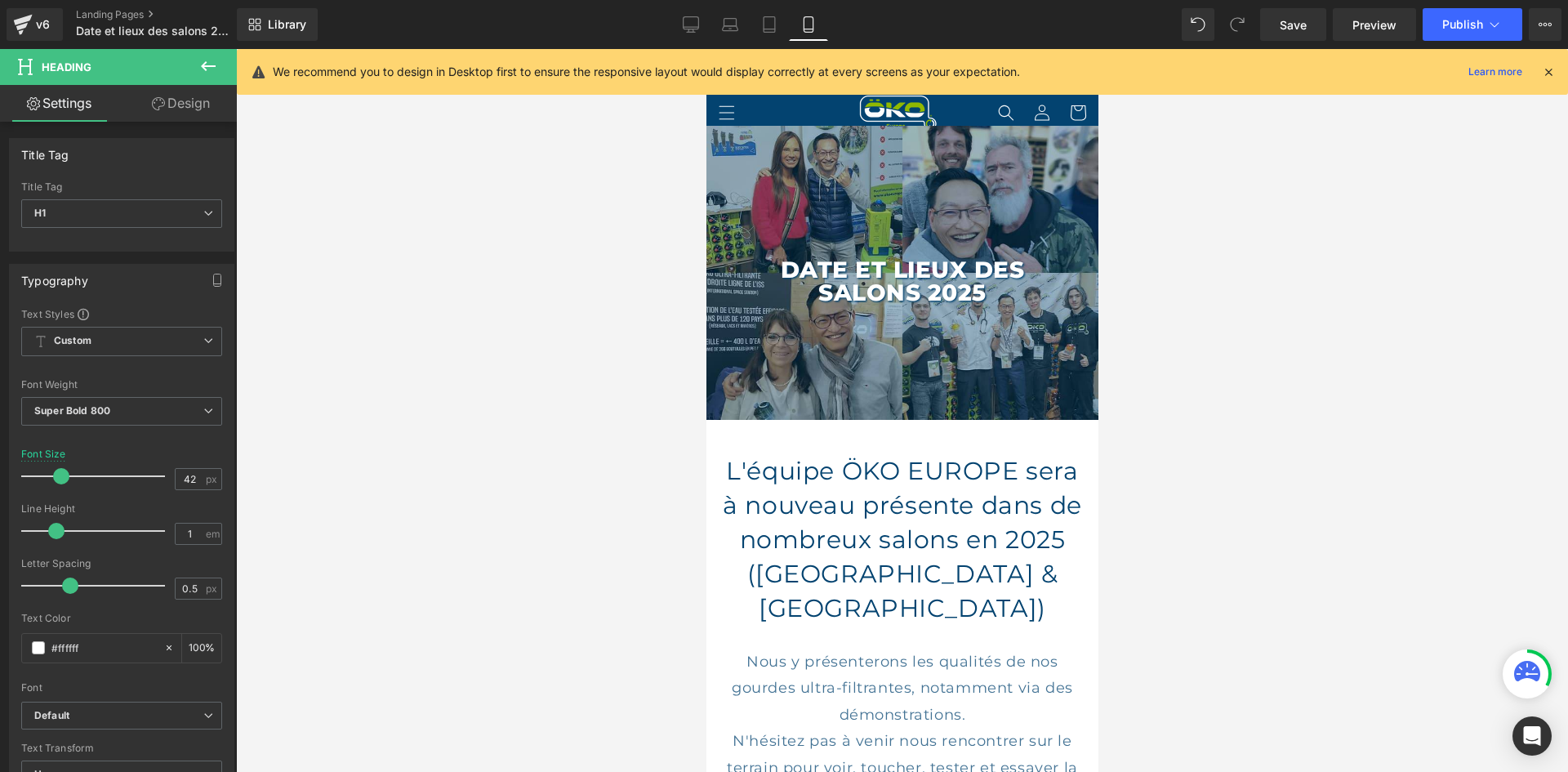
scroll to position [0, 0]
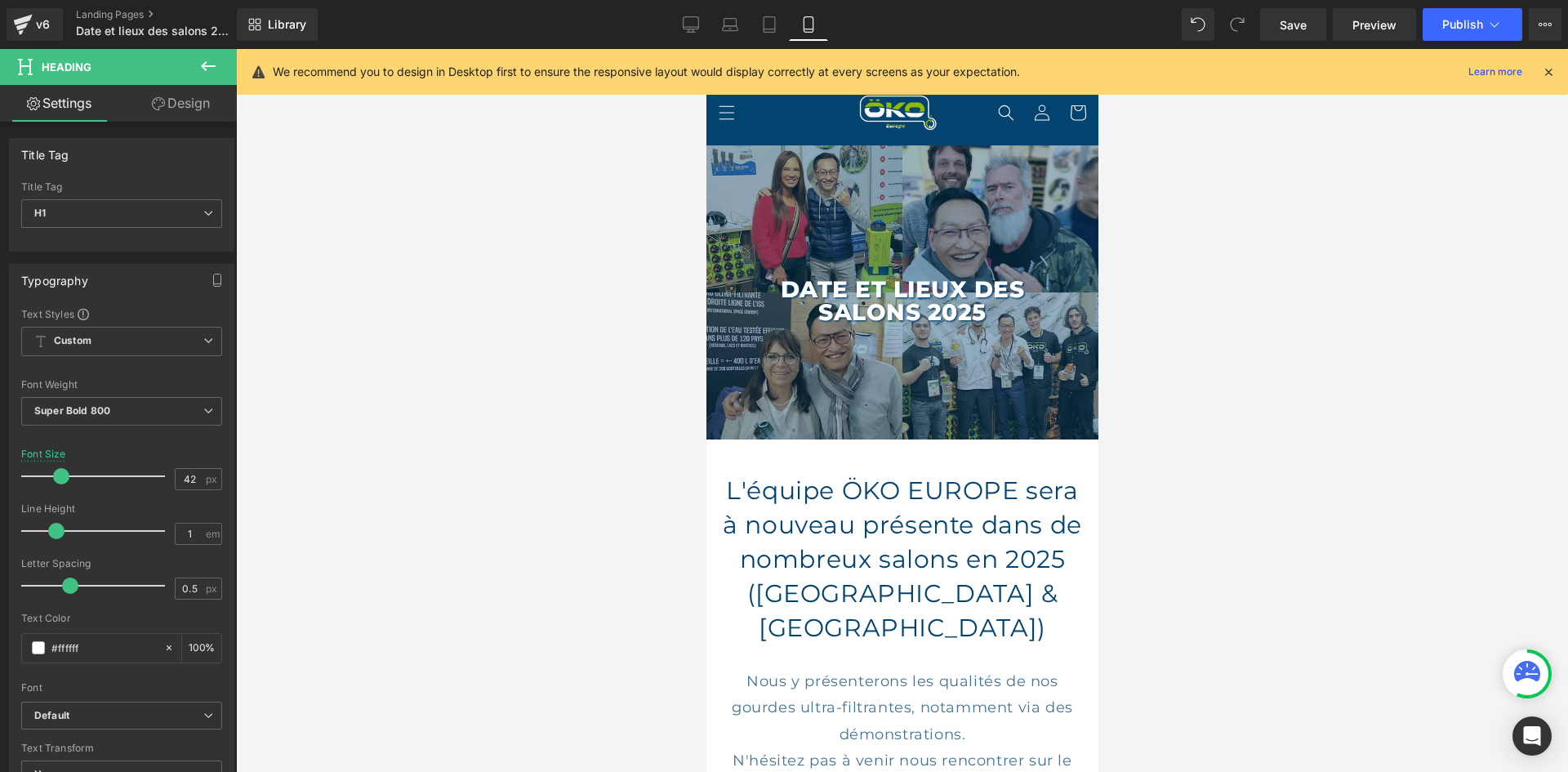
click at [1549, 70] on icon at bounding box center [1549, 72] width 15 height 15
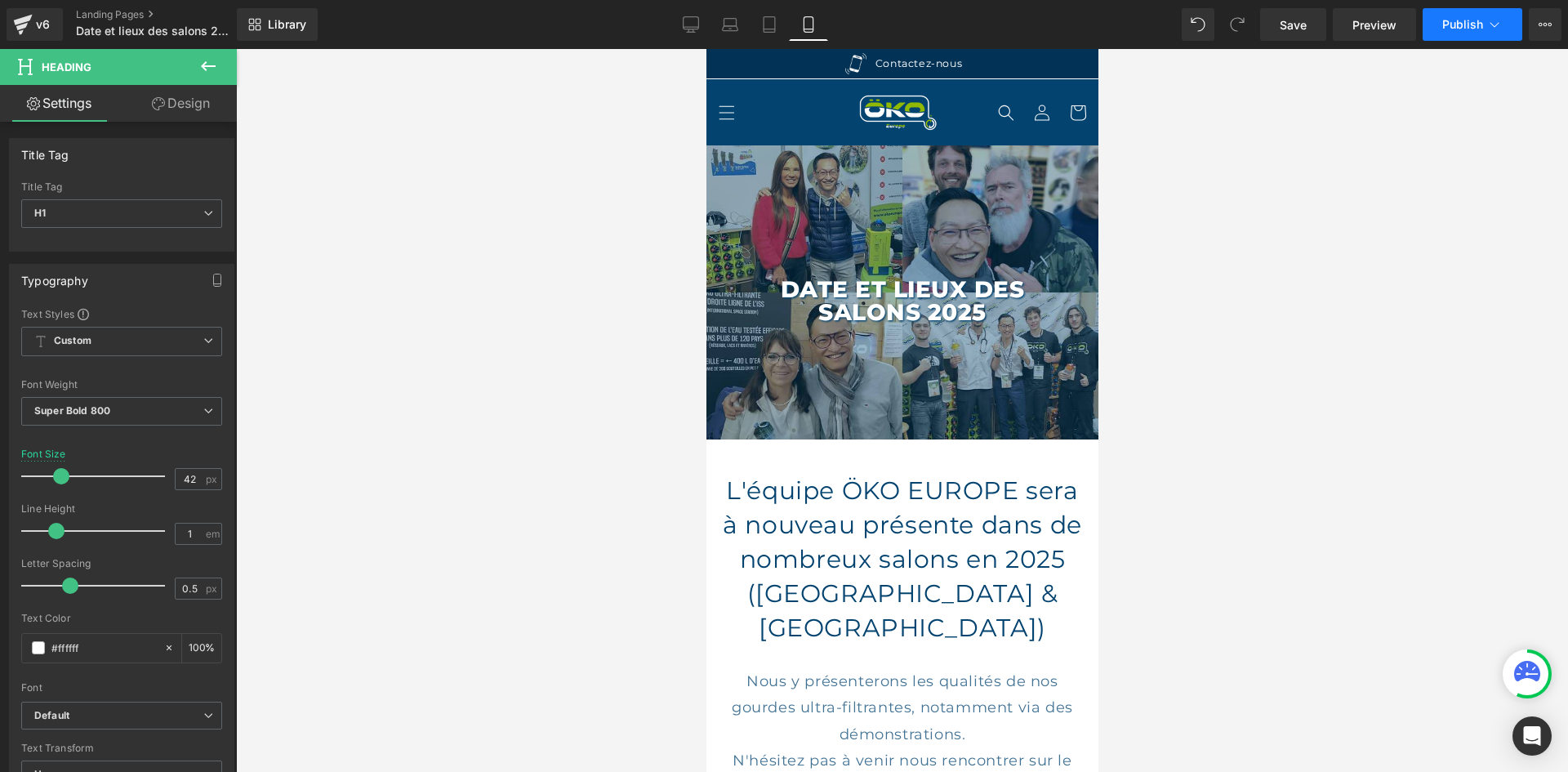
click at [1469, 17] on button "Publish" at bounding box center [1472, 24] width 99 height 32
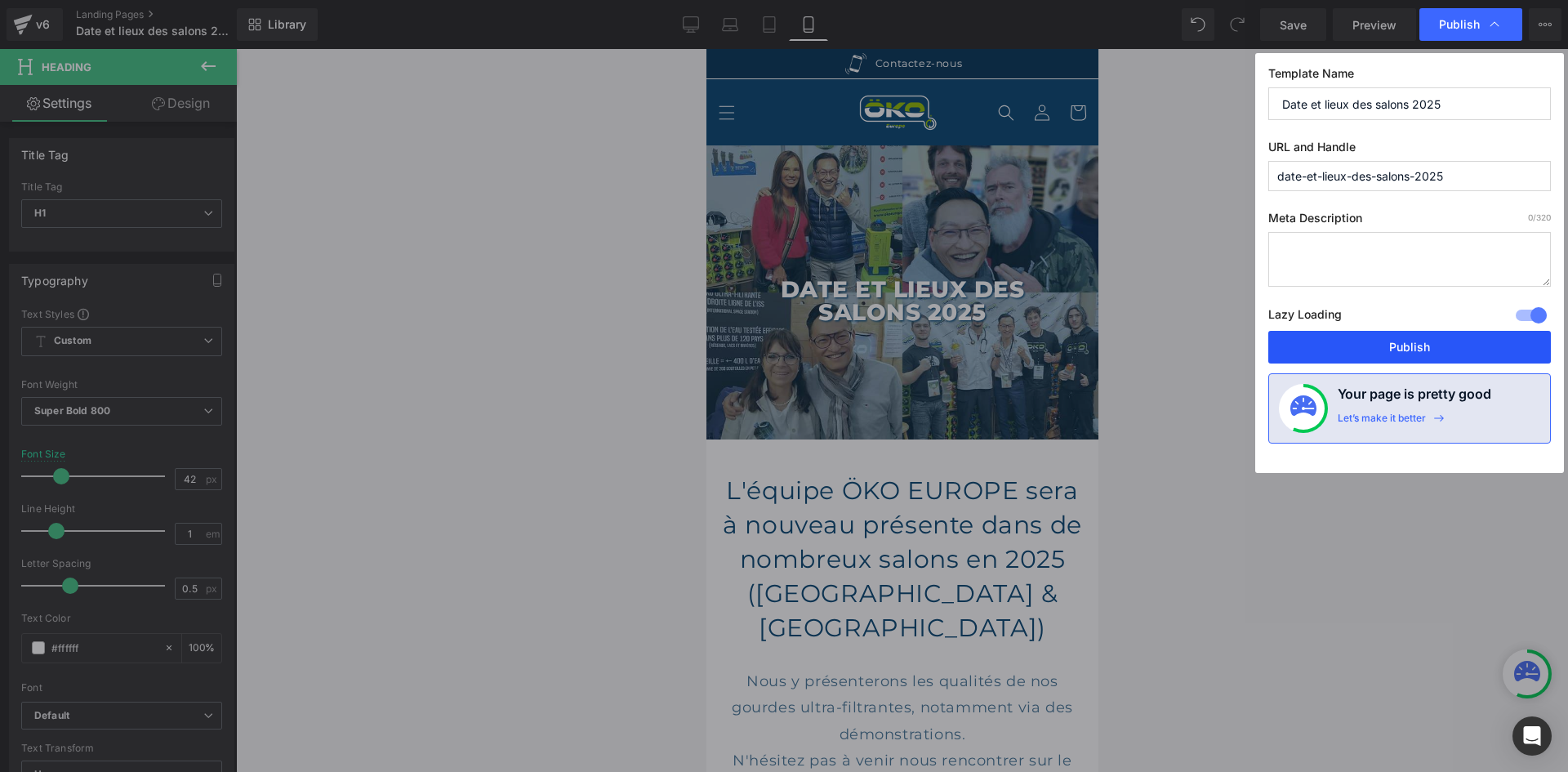
click at [1376, 335] on button "Publish" at bounding box center [1409, 347] width 283 height 32
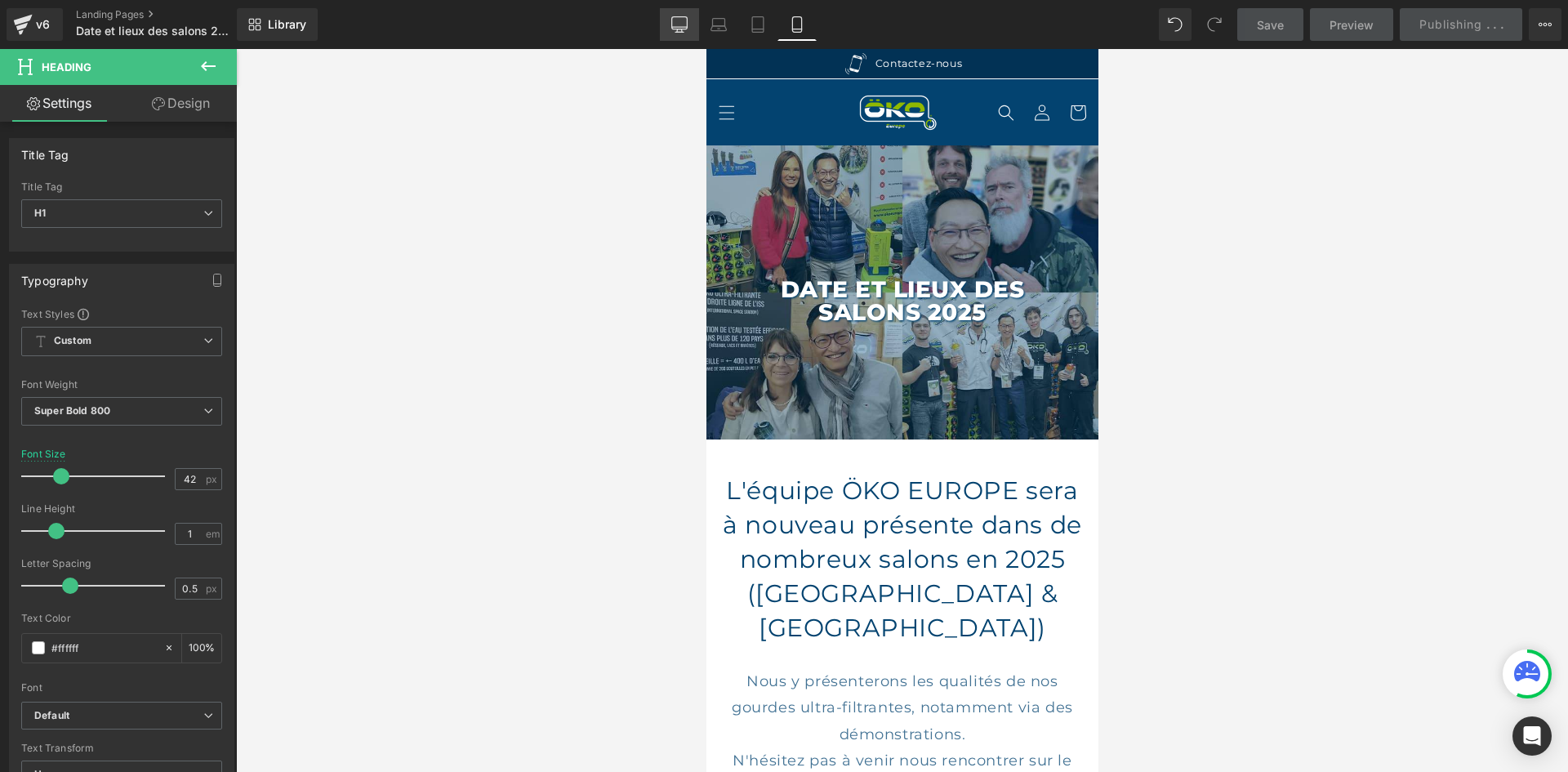
click at [679, 31] on icon at bounding box center [679, 25] width 17 height 17
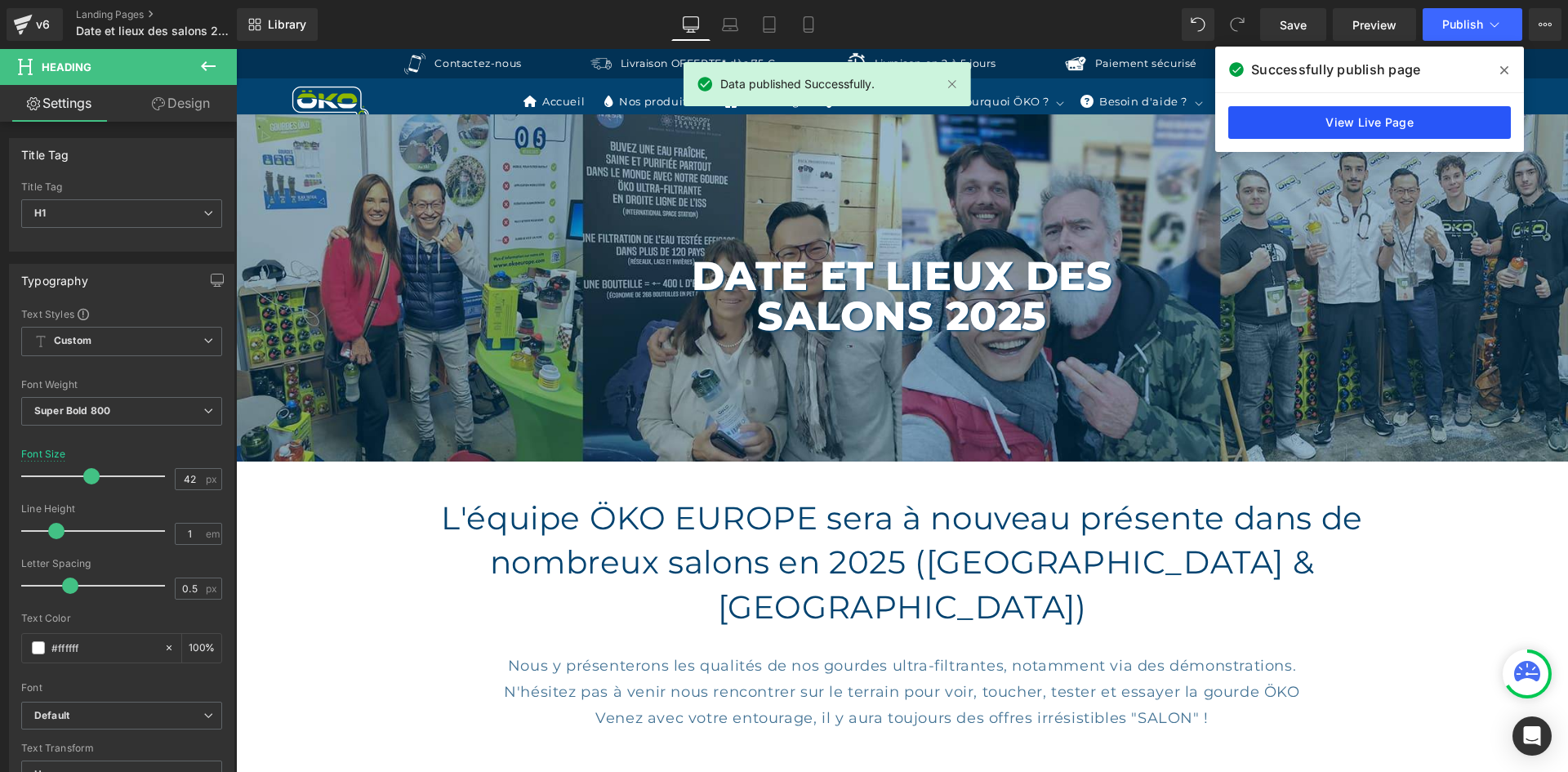
click at [1375, 137] on link "View Live Page" at bounding box center [1369, 122] width 283 height 32
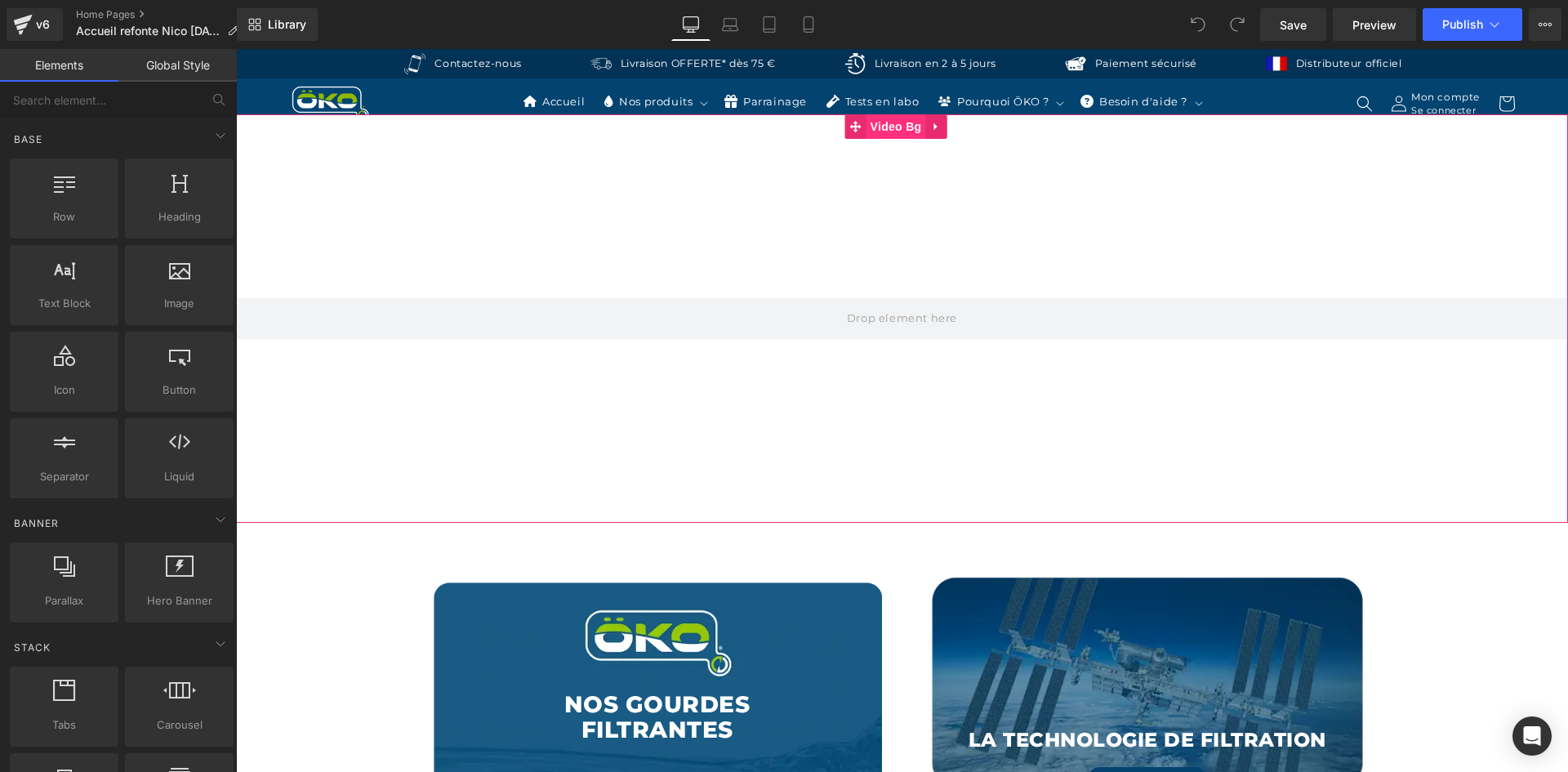
click at [886, 133] on span "Video Bg" at bounding box center [896, 126] width 59 height 24
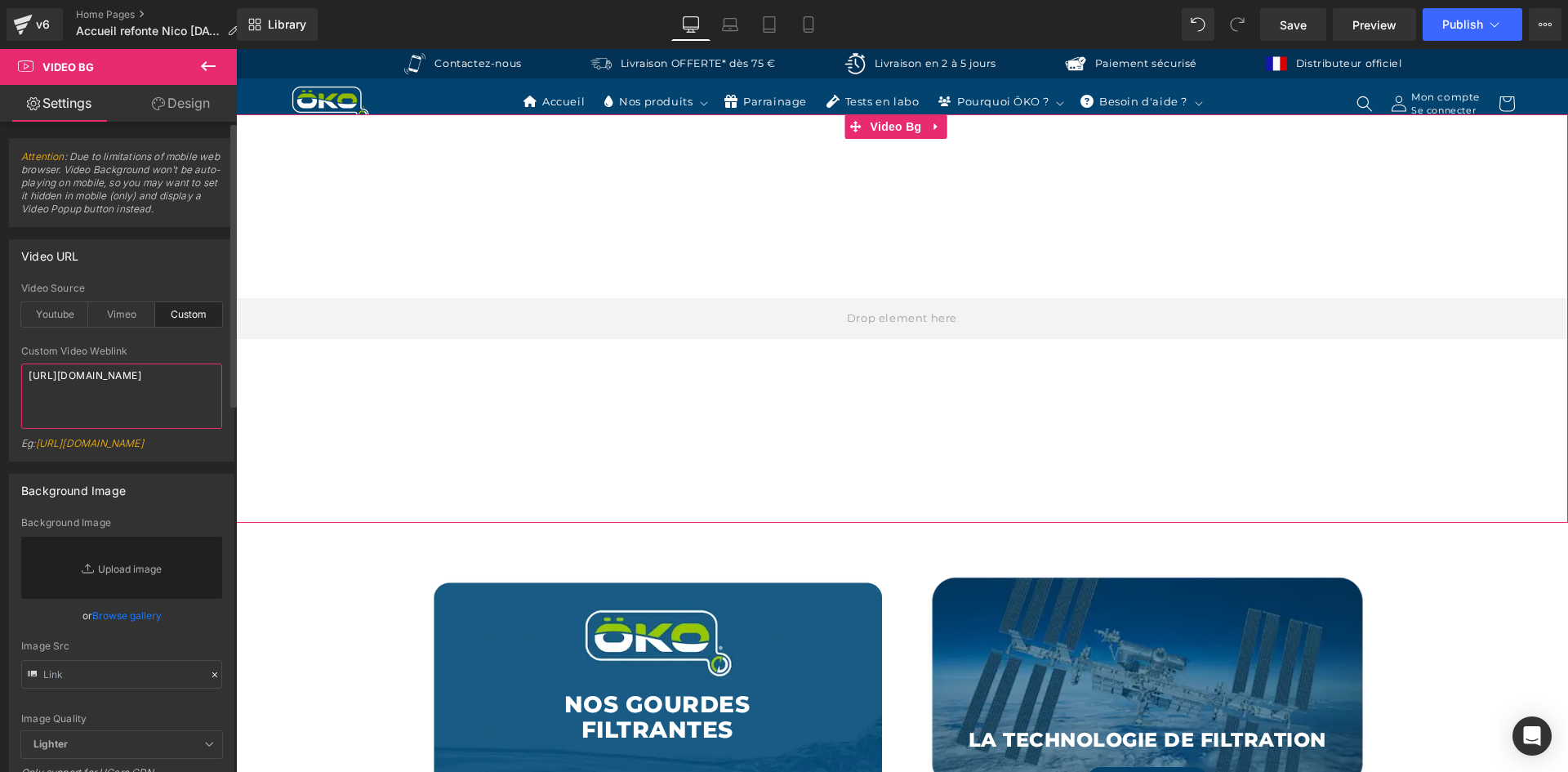
click at [124, 406] on textarea "[URL][DOMAIN_NAME]" at bounding box center [121, 396] width 201 height 65
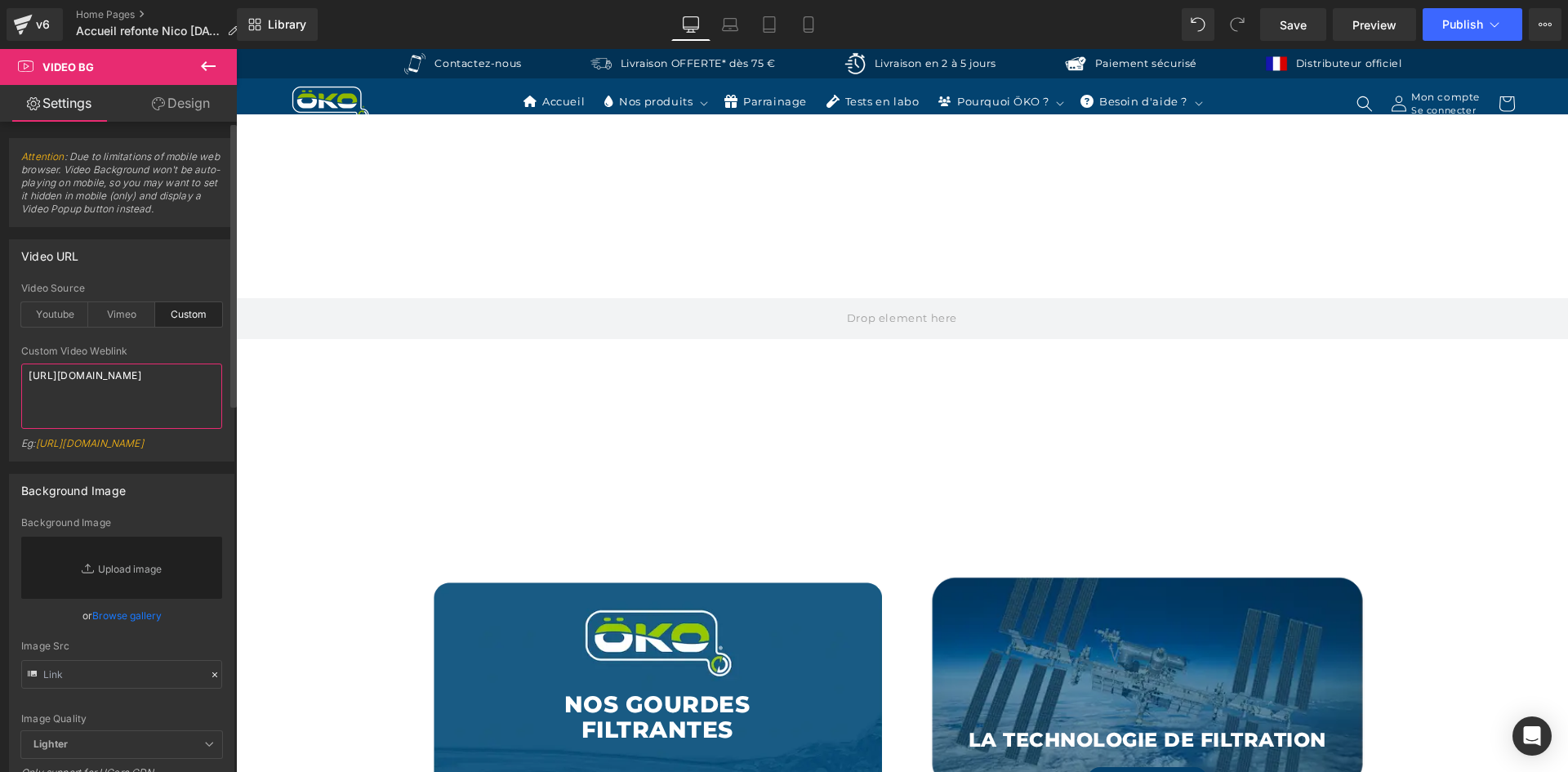
paste textarea "757b69945f514f33bb03e1169160d7ae"
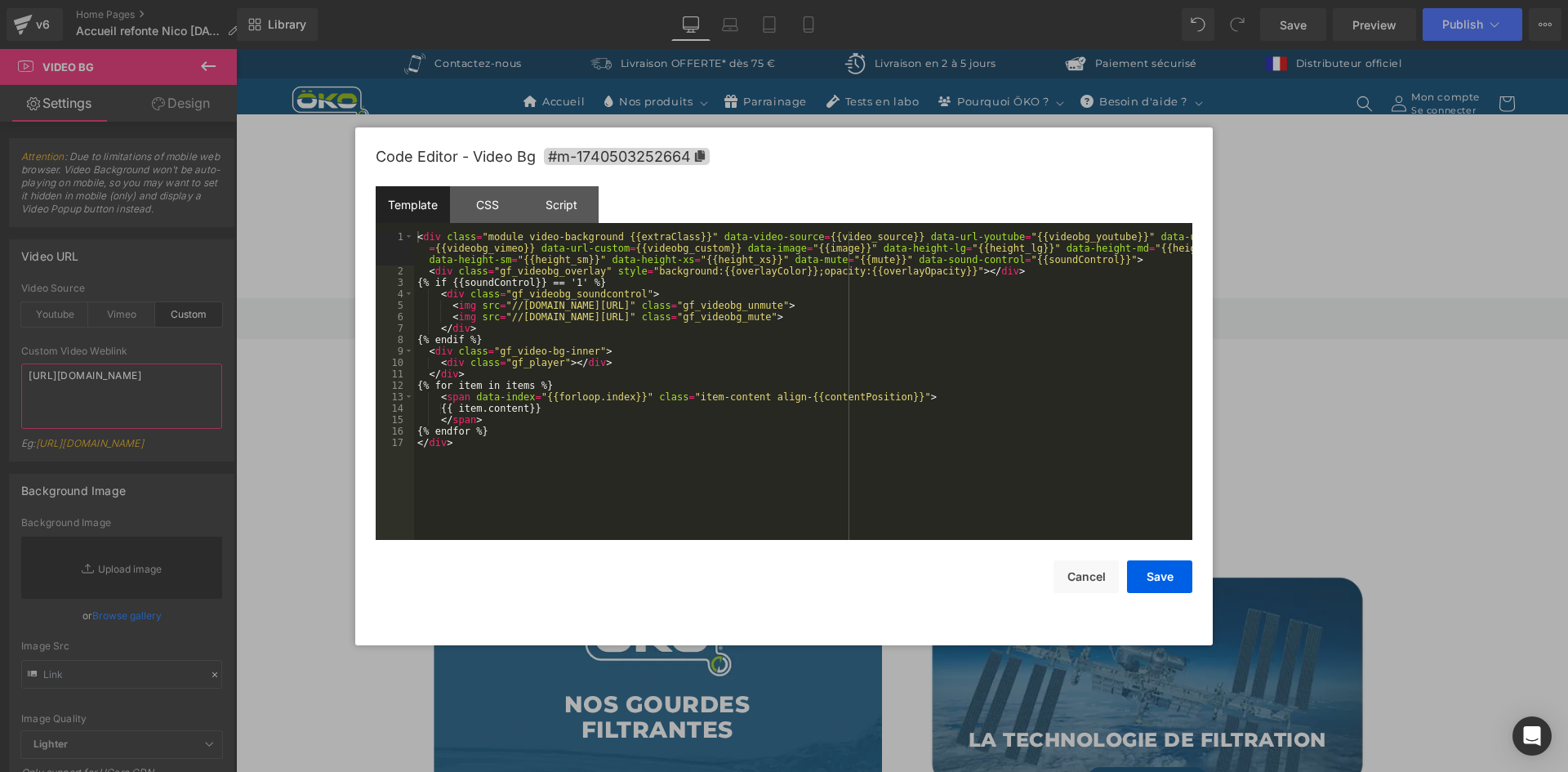
click at [848, 0] on div "Video Bg You are previewing how the will restyle your page. You can not edit El…" at bounding box center [784, 0] width 1568 height 0
type textarea "[URL][DOMAIN_NAME]"
click at [559, 204] on div "Script" at bounding box center [562, 205] width 74 height 37
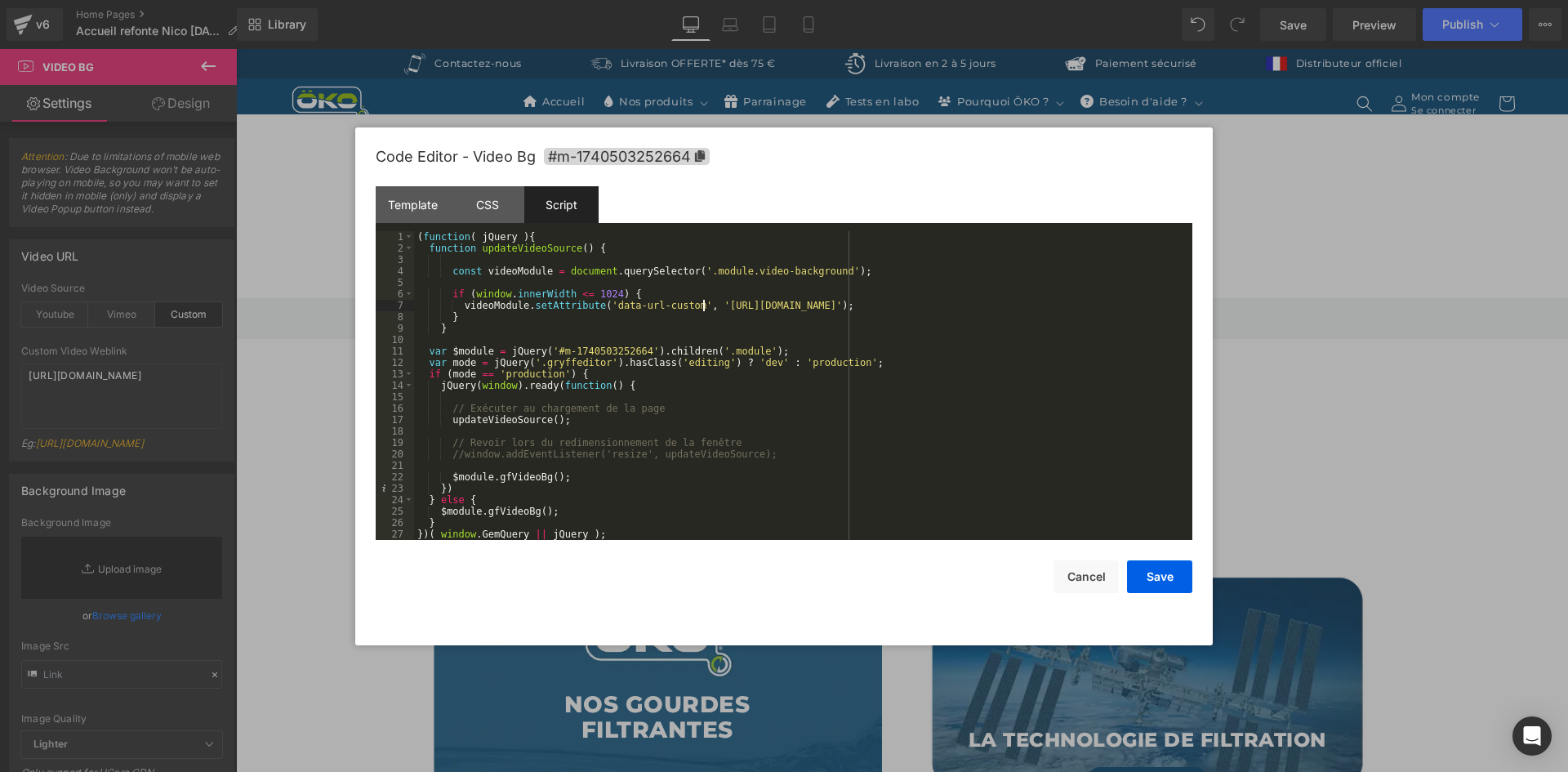
click at [702, 302] on div "( function ( jQuery ) { function updateVideoSource ( ) { const videoModule = do…" at bounding box center [803, 397] width 778 height 332
click at [1094, 306] on div "( function ( jQuery ) { function updateVideoSource ( ) { const videoModule = do…" at bounding box center [803, 397] width 778 height 332
click at [1164, 566] on button "Save" at bounding box center [1159, 576] width 65 height 32
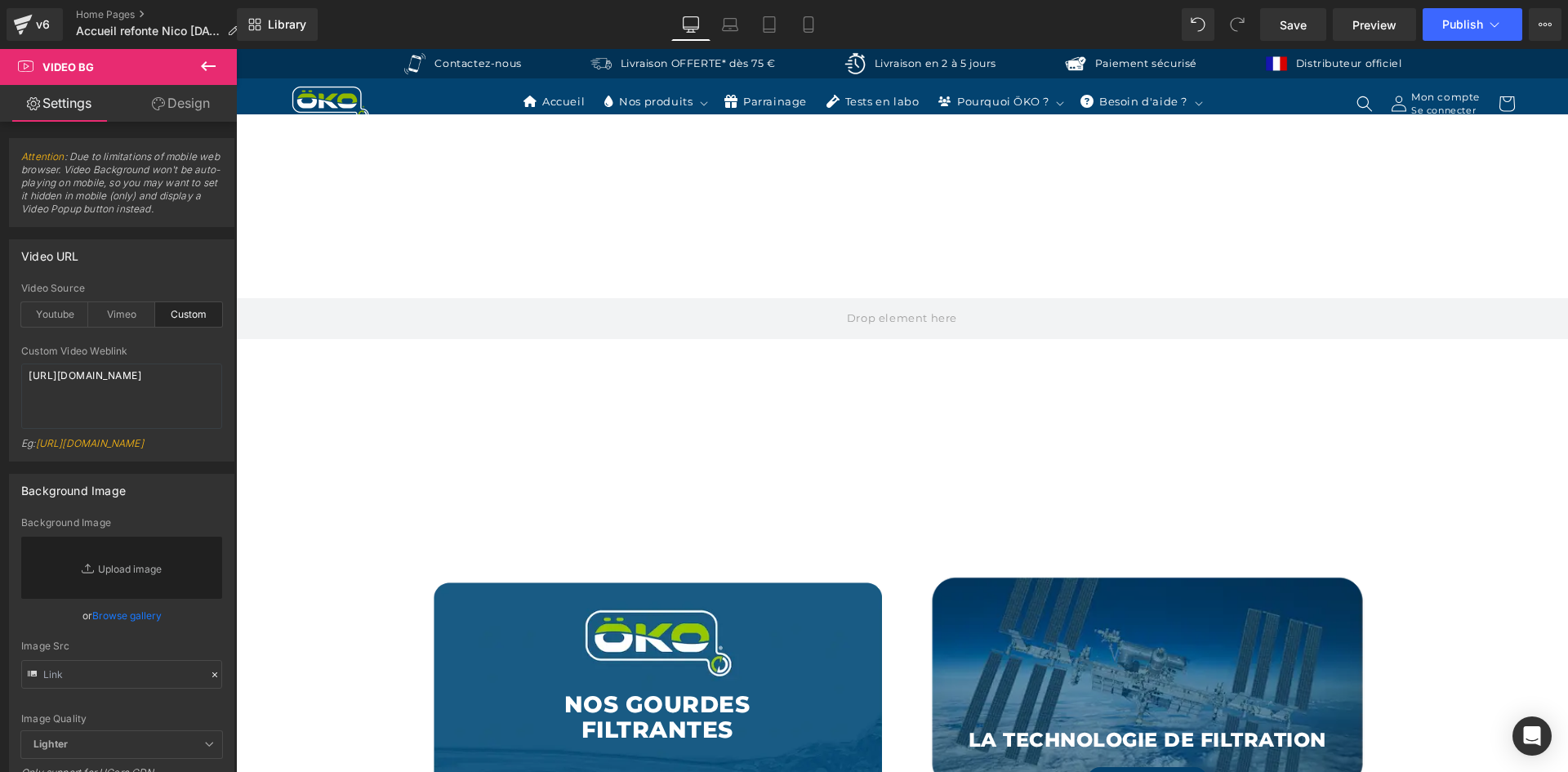
click at [1461, 0] on div "Library Desktop Desktop Laptop Tablet Mobile Save Preview Publish Scheduled Vie…" at bounding box center [903, 24] width 1331 height 49
click at [1461, 8] on div "Library Desktop Desktop Laptop Tablet Mobile Save Preview Publish Scheduled Vie…" at bounding box center [903, 24] width 1331 height 49
click at [1457, 17] on button "Publish" at bounding box center [1472, 24] width 99 height 32
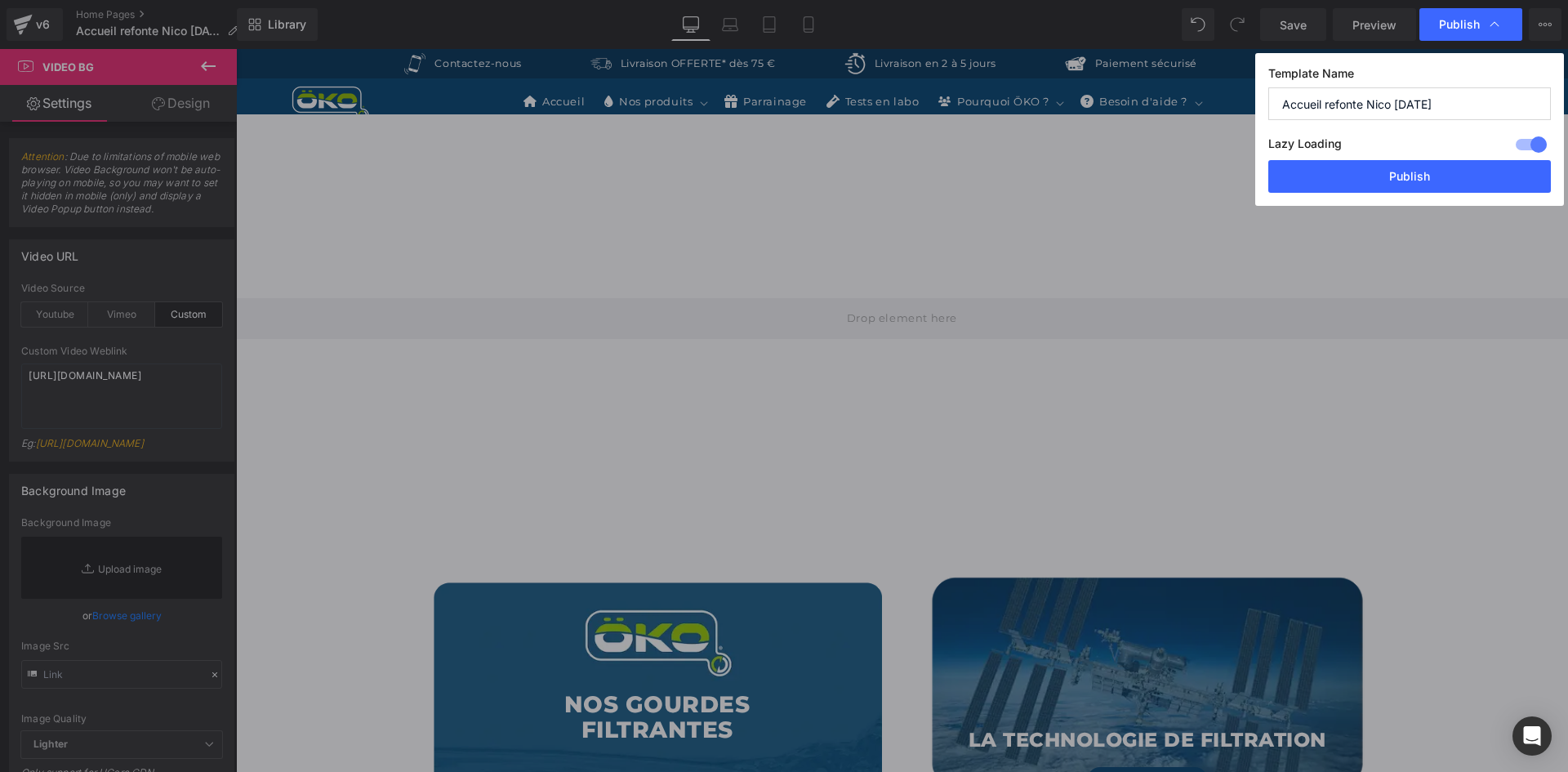
click at [1370, 193] on div "Template Name Accueil refonte Nico [DATE] Lazy Loading Build Upgrade plan to un…" at bounding box center [1409, 129] width 309 height 153
click at [1384, 183] on button "Publish" at bounding box center [1409, 176] width 283 height 32
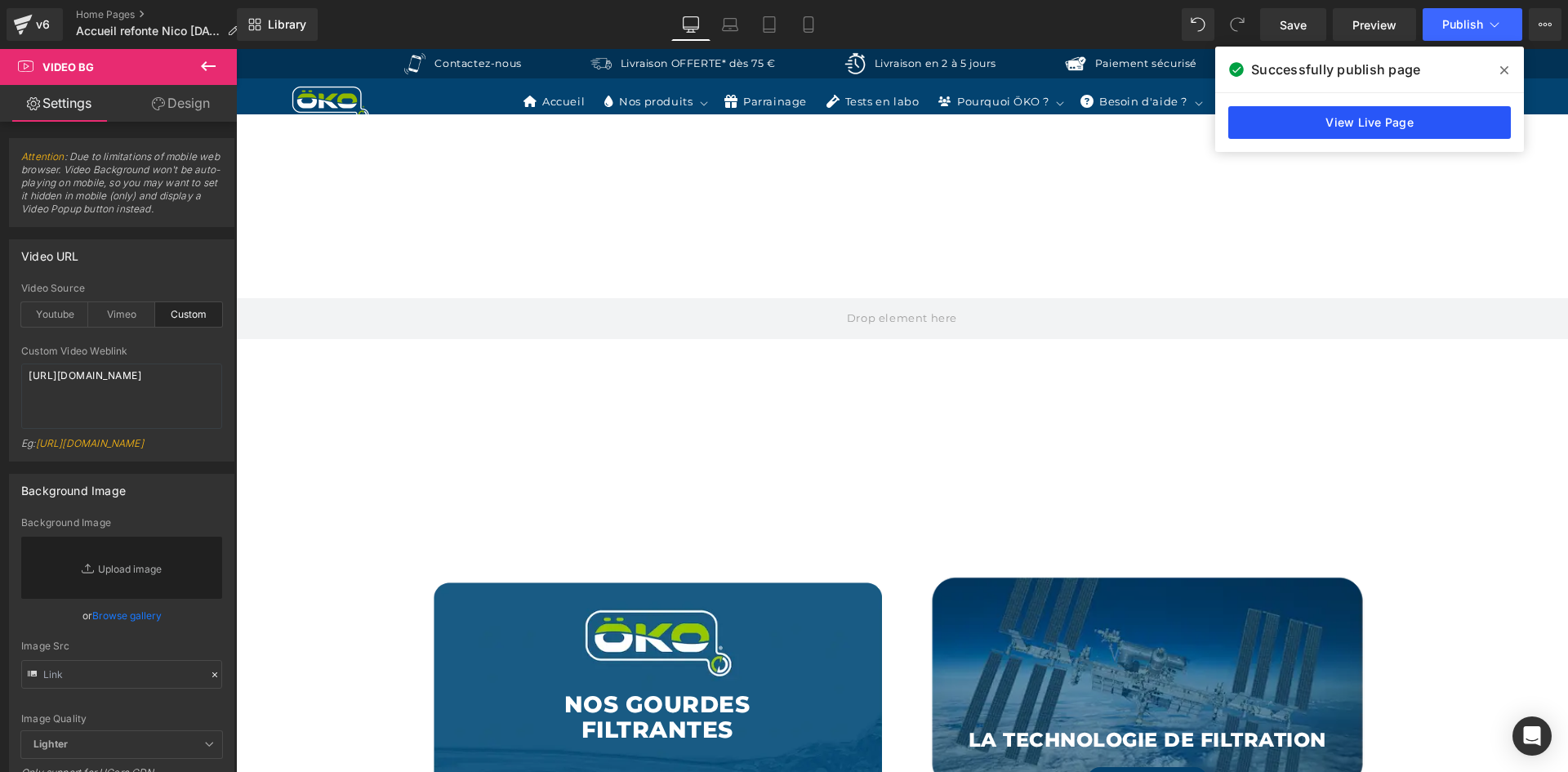
click at [1432, 127] on link "View Live Page" at bounding box center [1369, 122] width 283 height 32
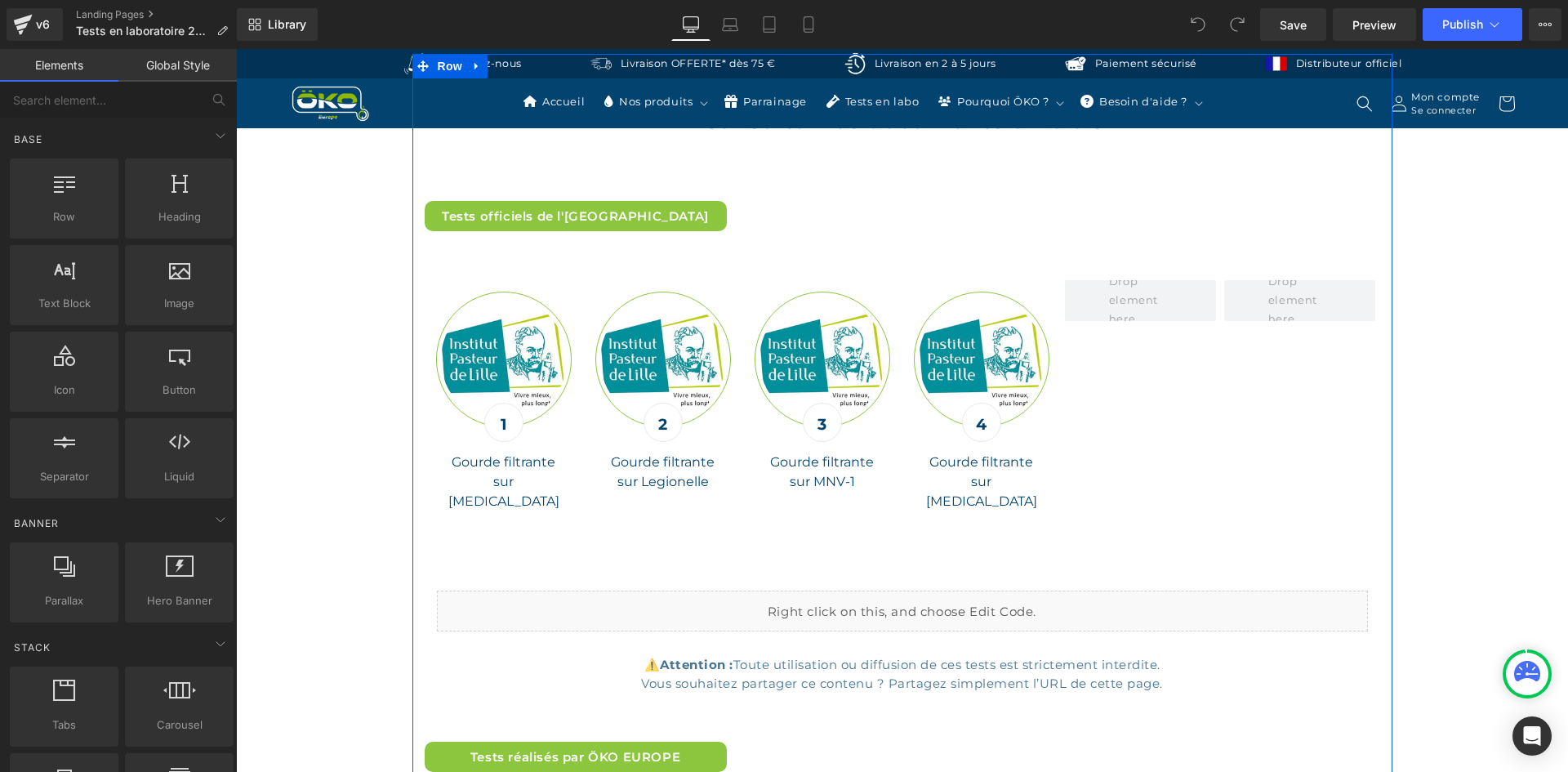
scroll to position [5145, 0]
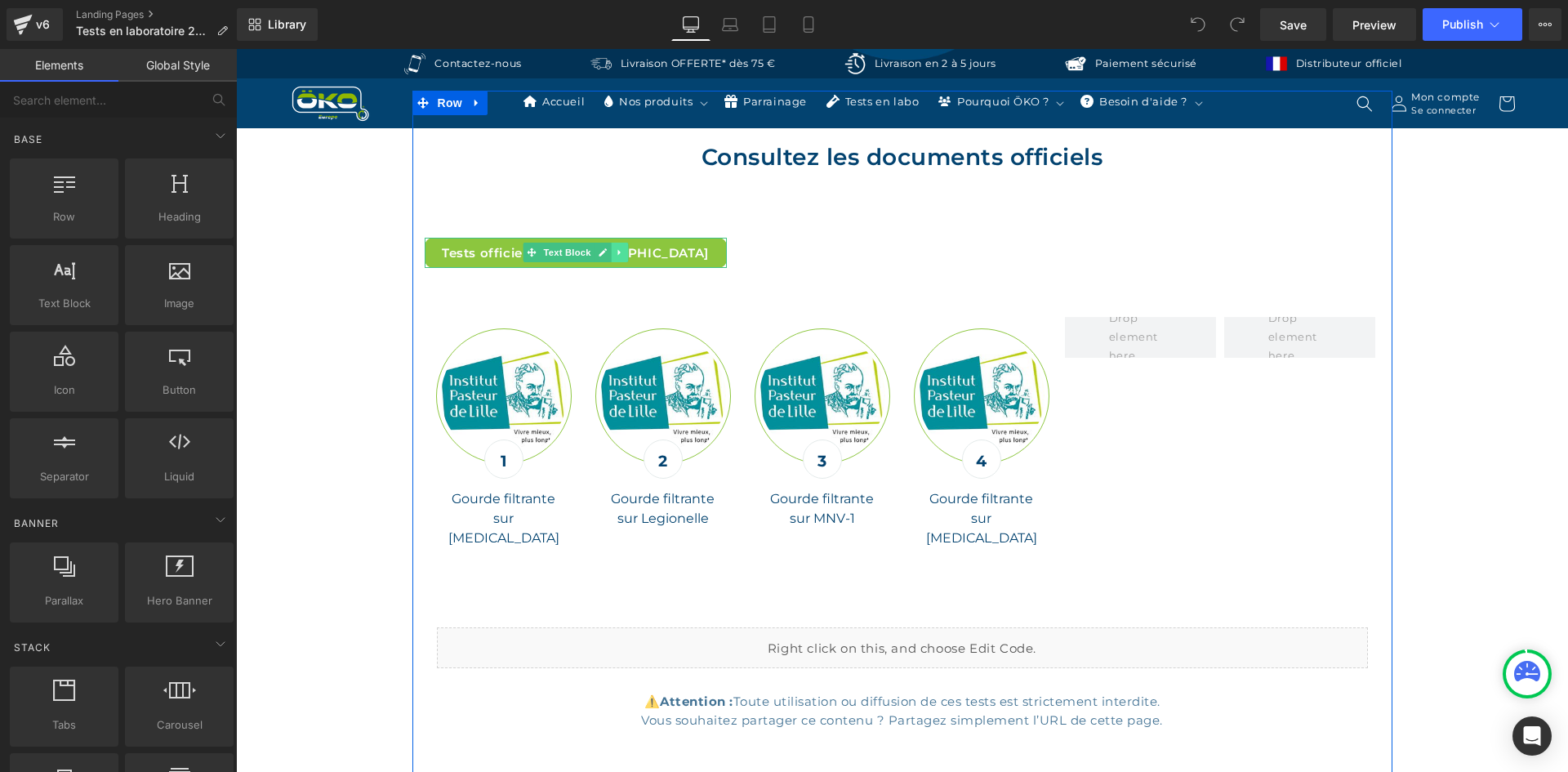
click at [614, 257] on icon at bounding box center [619, 252] width 9 height 10
click at [620, 258] on link at bounding box center [627, 252] width 18 height 19
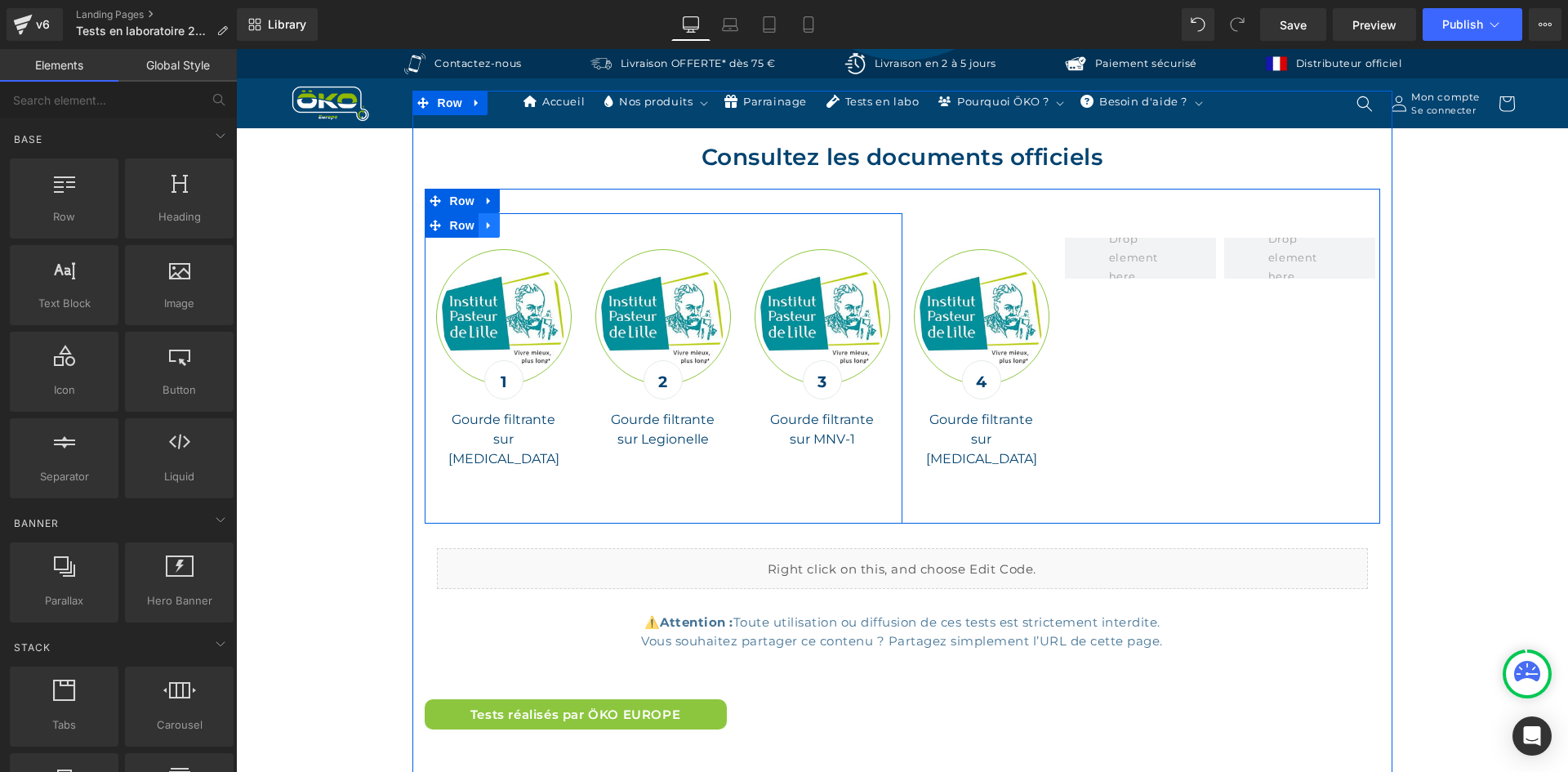
click at [486, 223] on icon at bounding box center [489, 224] width 11 height 12
click at [484, 201] on icon at bounding box center [489, 200] width 11 height 12
click at [529, 201] on icon at bounding box center [531, 201] width 11 height 11
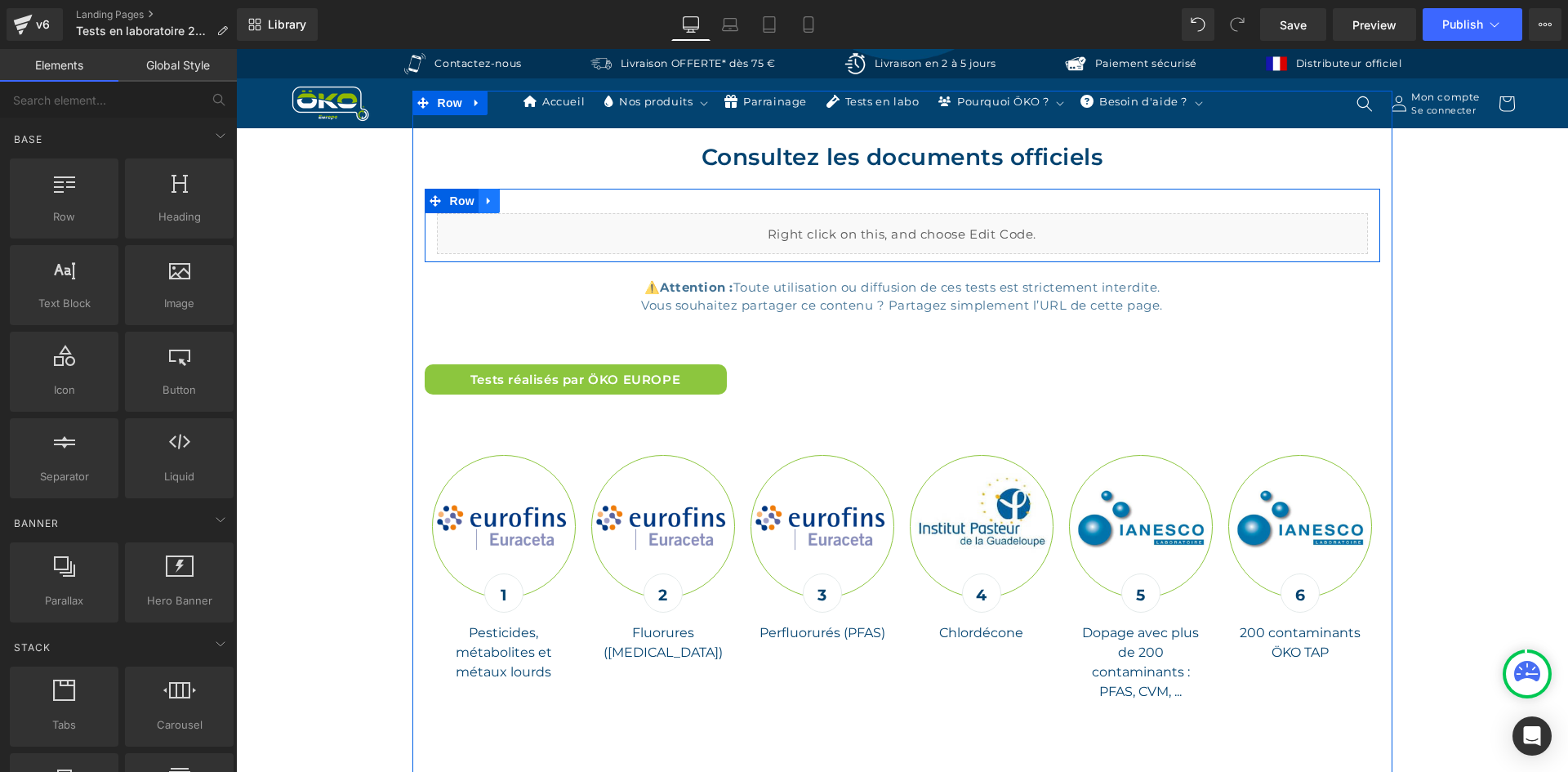
click at [484, 199] on icon at bounding box center [489, 200] width 11 height 12
click at [525, 197] on icon at bounding box center [531, 201] width 11 height 11
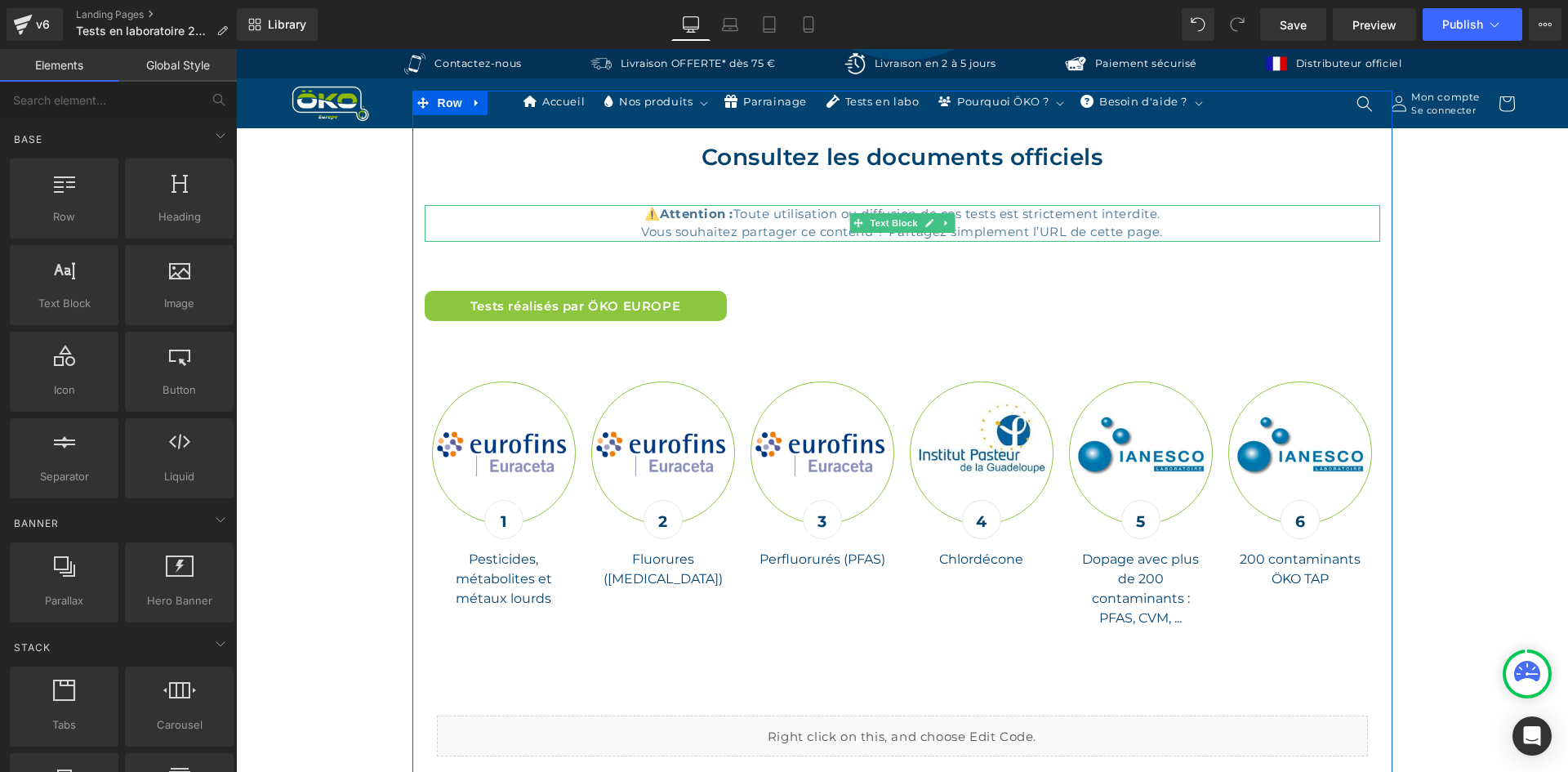
click at [473, 216] on div "⚠️ Attention : Toute utilisation ou diffusion de ces tests est strictement inte…" at bounding box center [902, 223] width 955 height 37
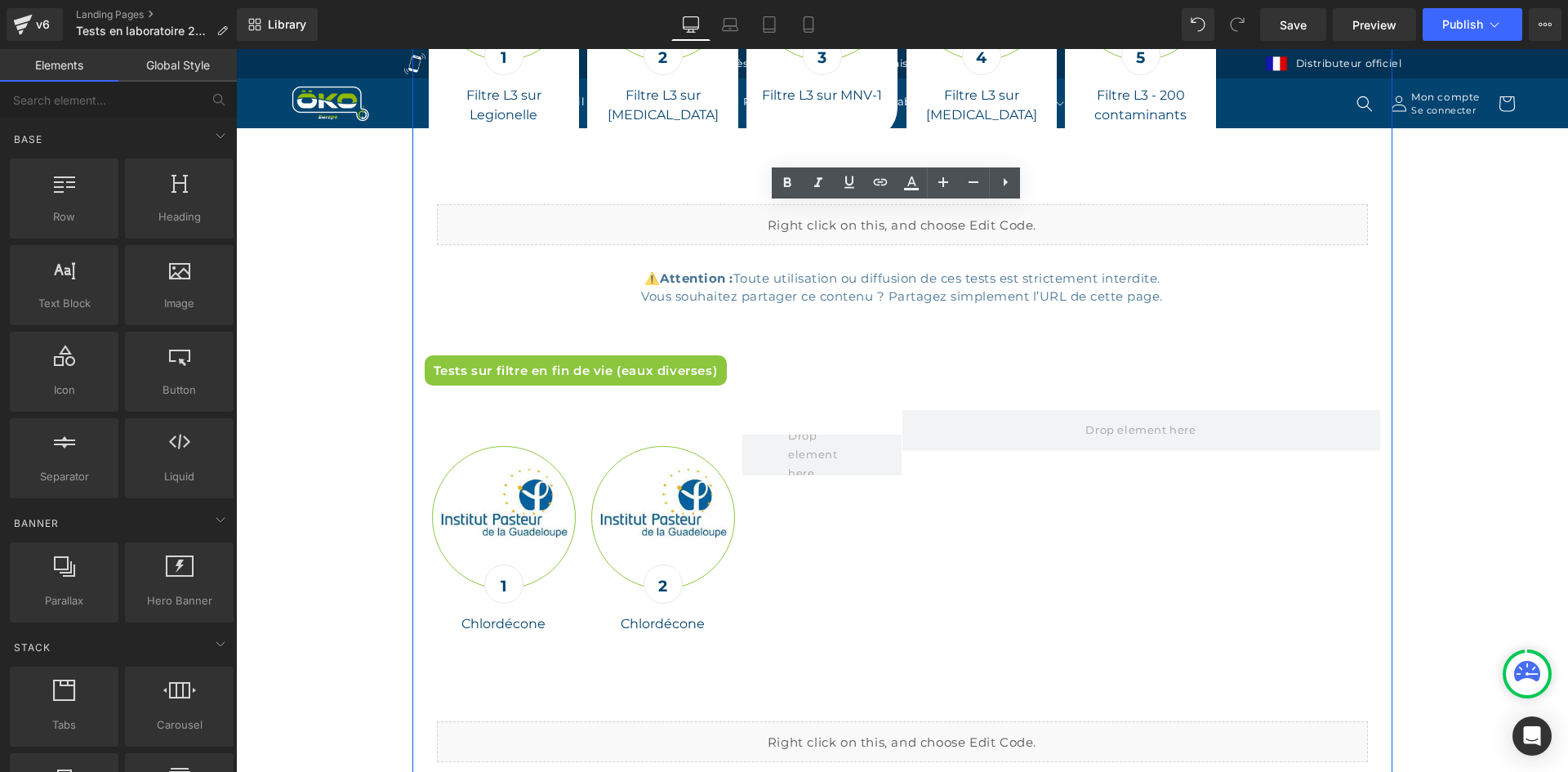
scroll to position [5716, 0]
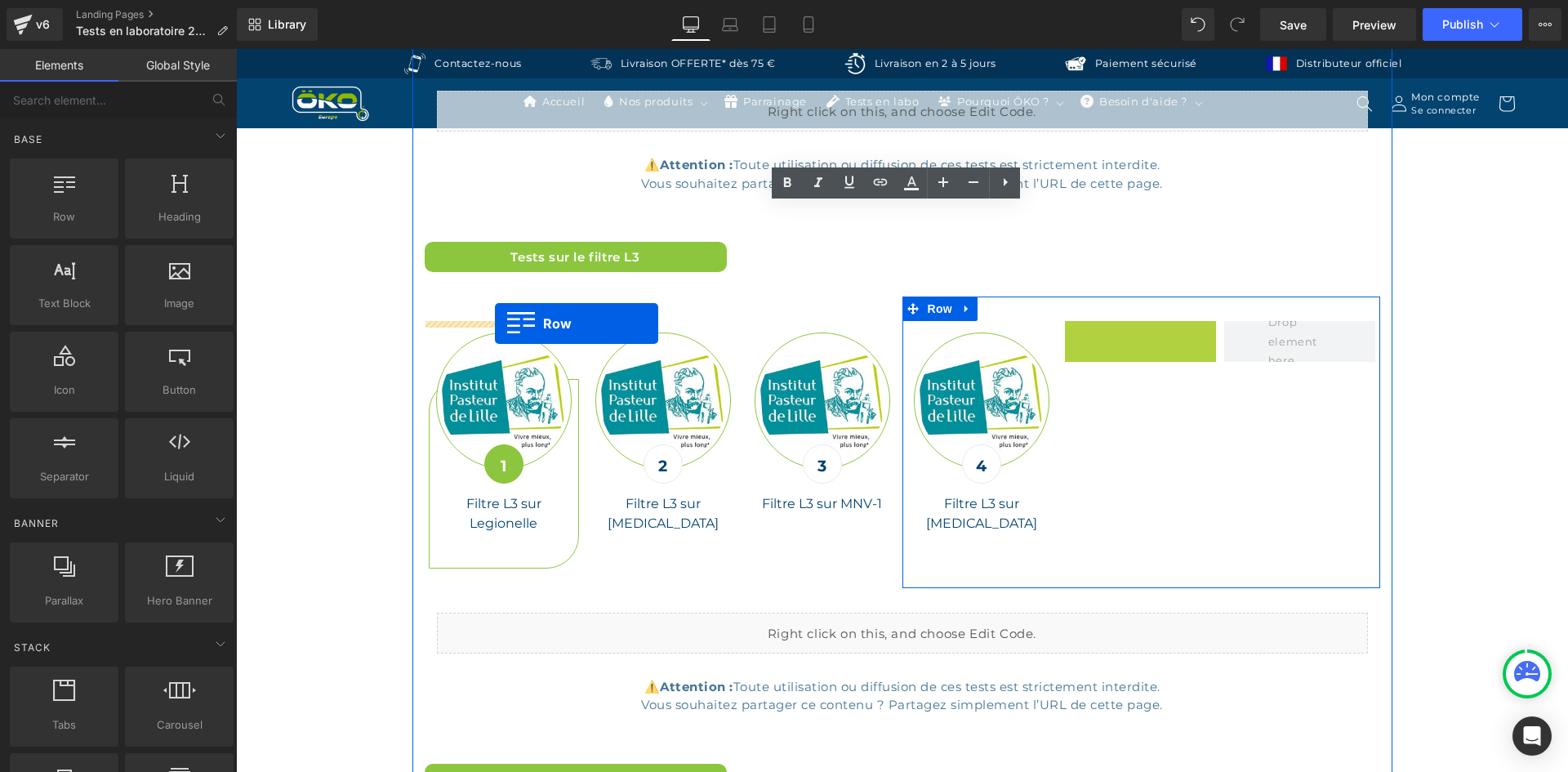
drag, startPoint x: 1068, startPoint y: 335, endPoint x: 495, endPoint y: 323, distance: 573.1
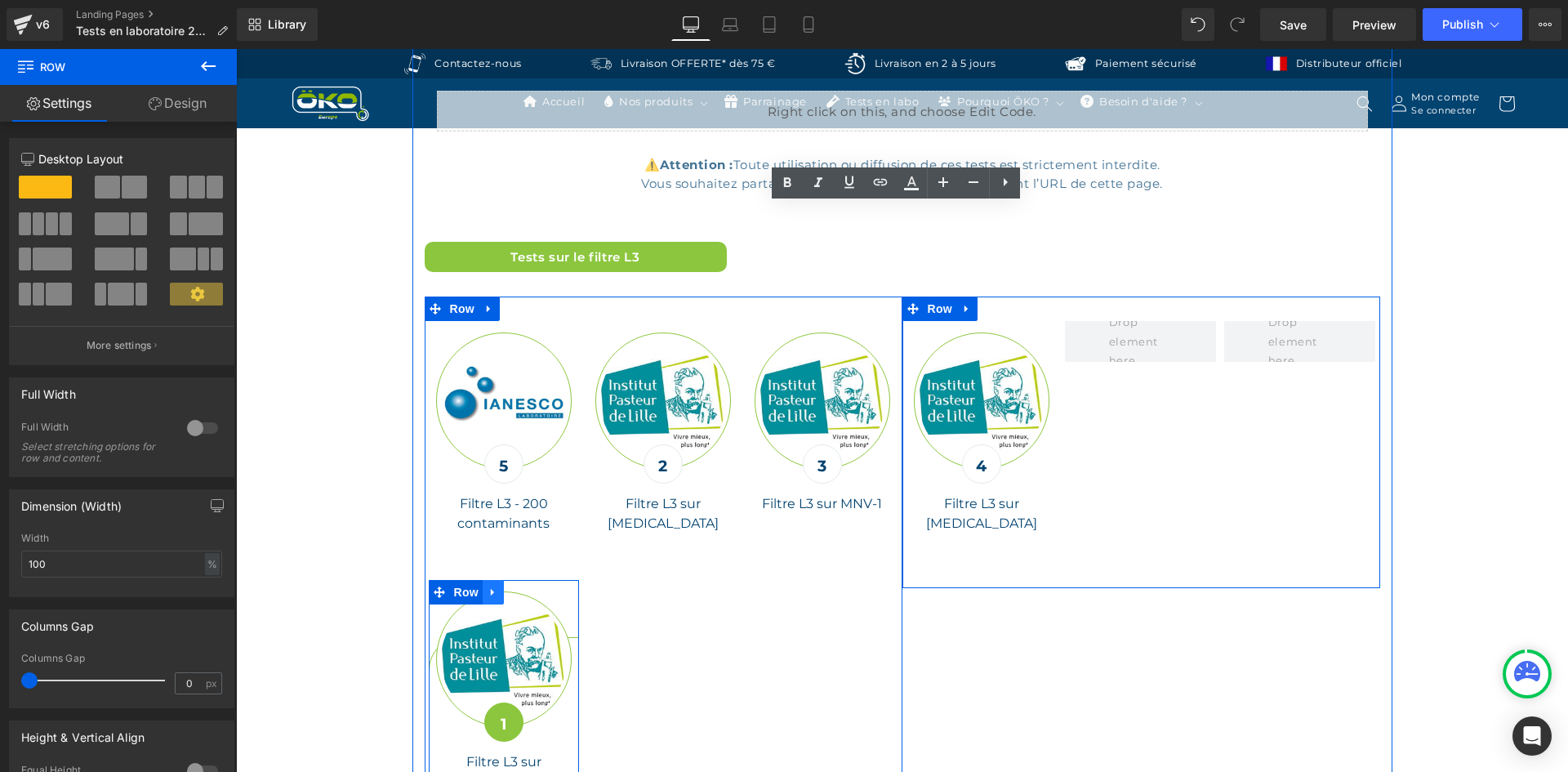
click at [488, 591] on icon at bounding box center [493, 591] width 11 height 12
click at [530, 588] on icon at bounding box center [536, 592] width 11 height 11
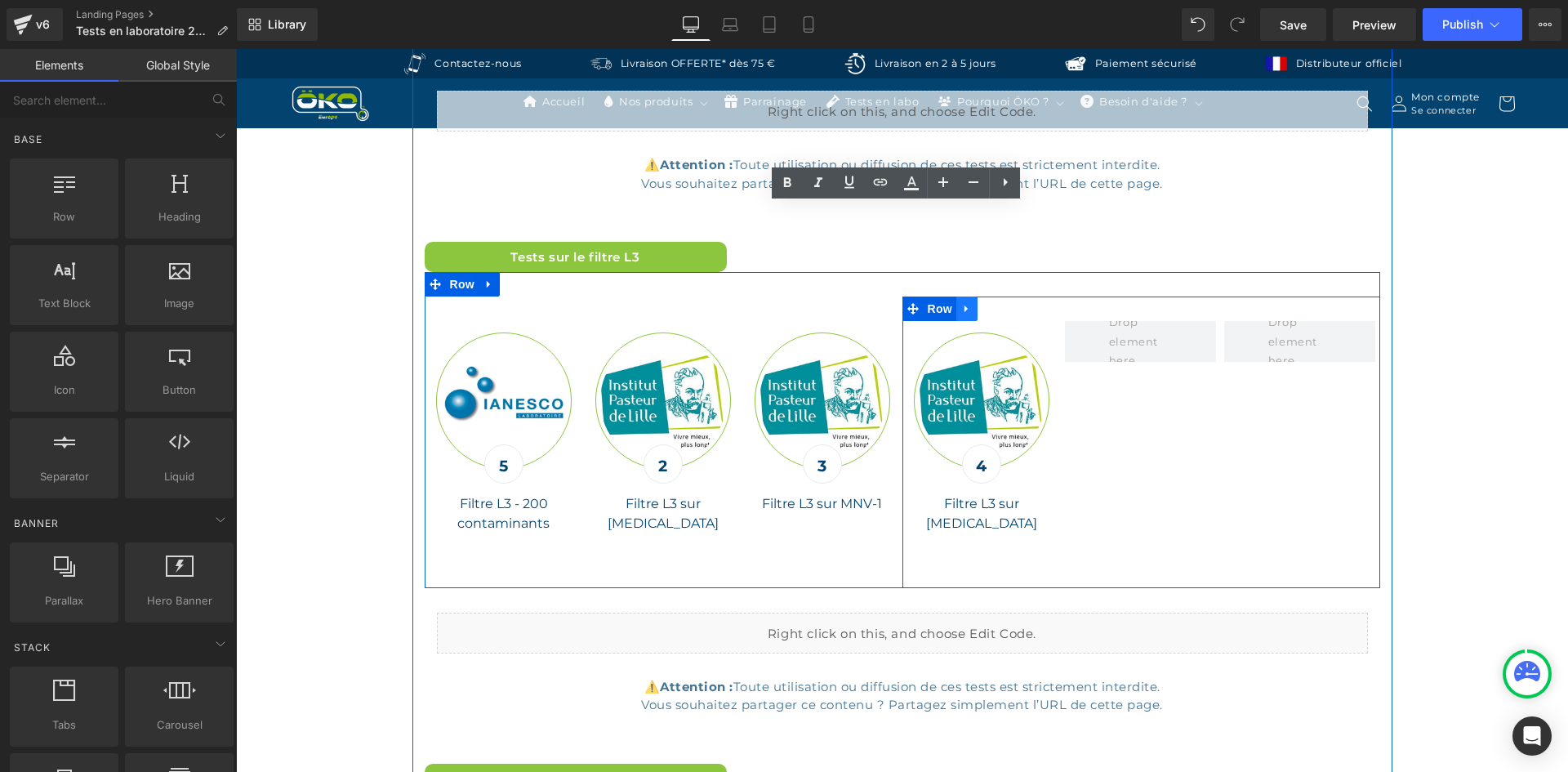
click at [966, 310] on link at bounding box center [967, 309] width 21 height 24
click at [1004, 311] on icon at bounding box center [1009, 309] width 11 height 11
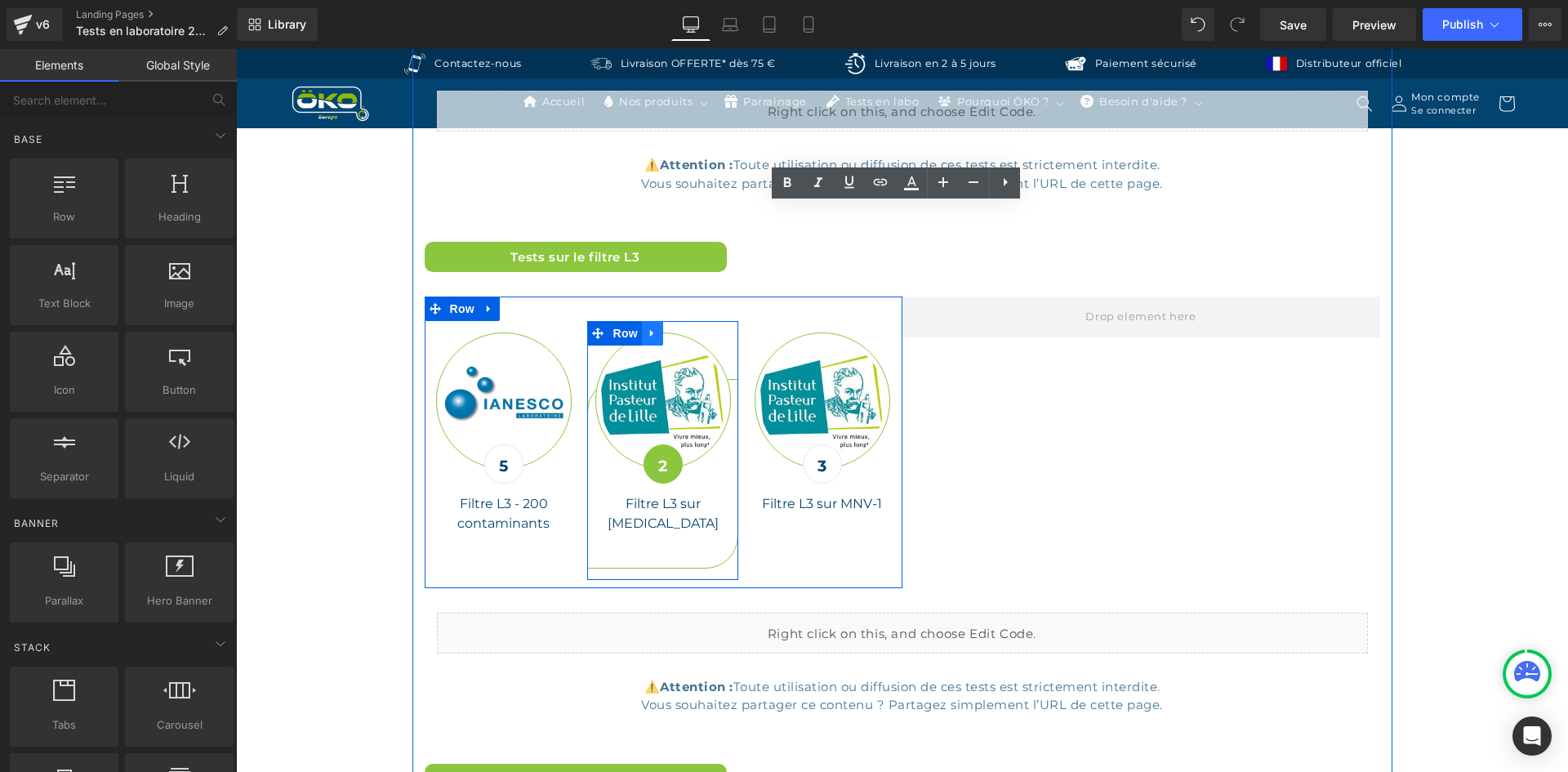
click at [650, 331] on icon at bounding box center [652, 333] width 11 height 12
click at [684, 332] on link at bounding box center [694, 333] width 21 height 24
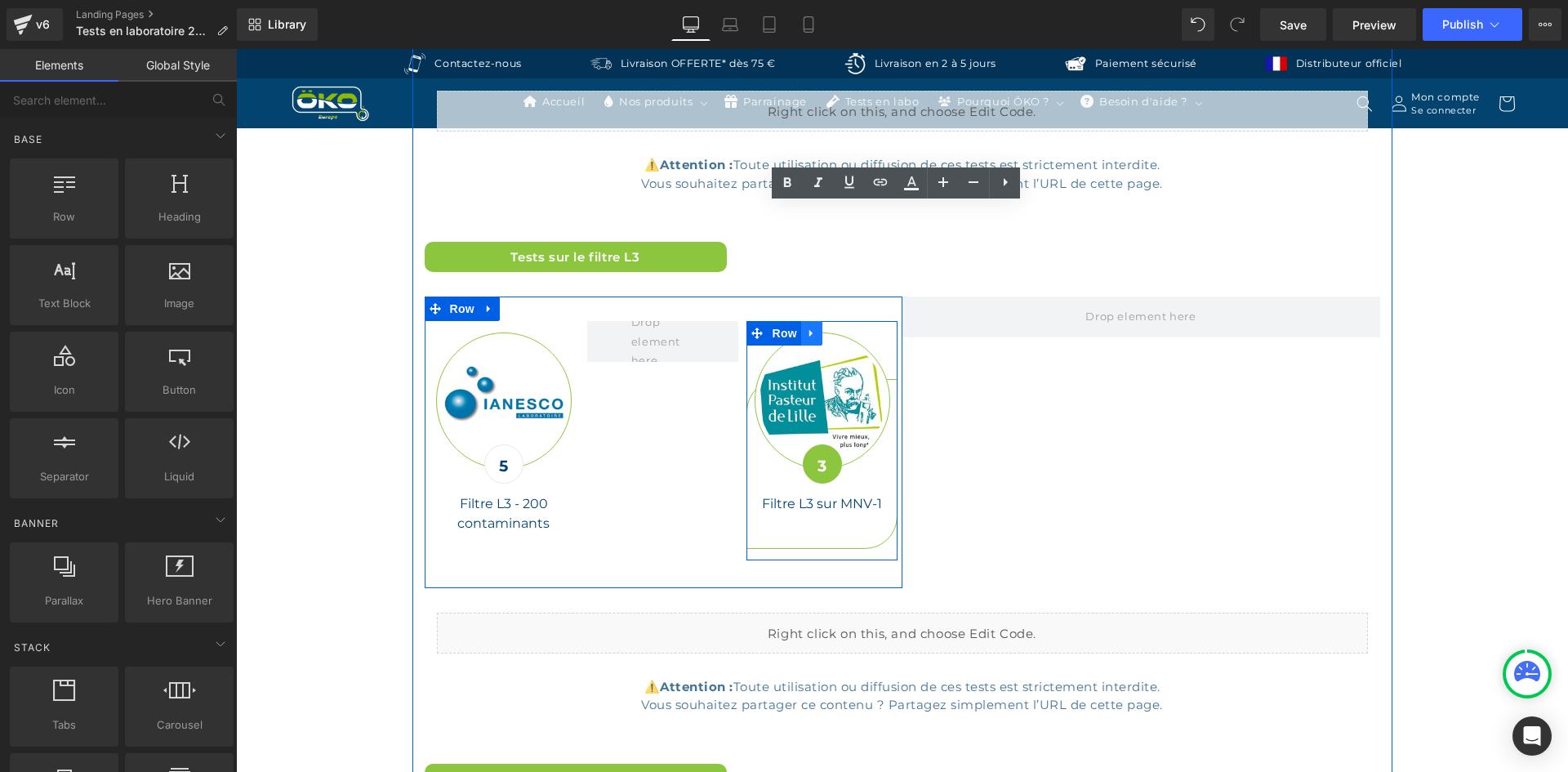
click at [806, 332] on icon at bounding box center [812, 333] width 11 height 12
click at [848, 328] on icon at bounding box center [854, 333] width 11 height 11
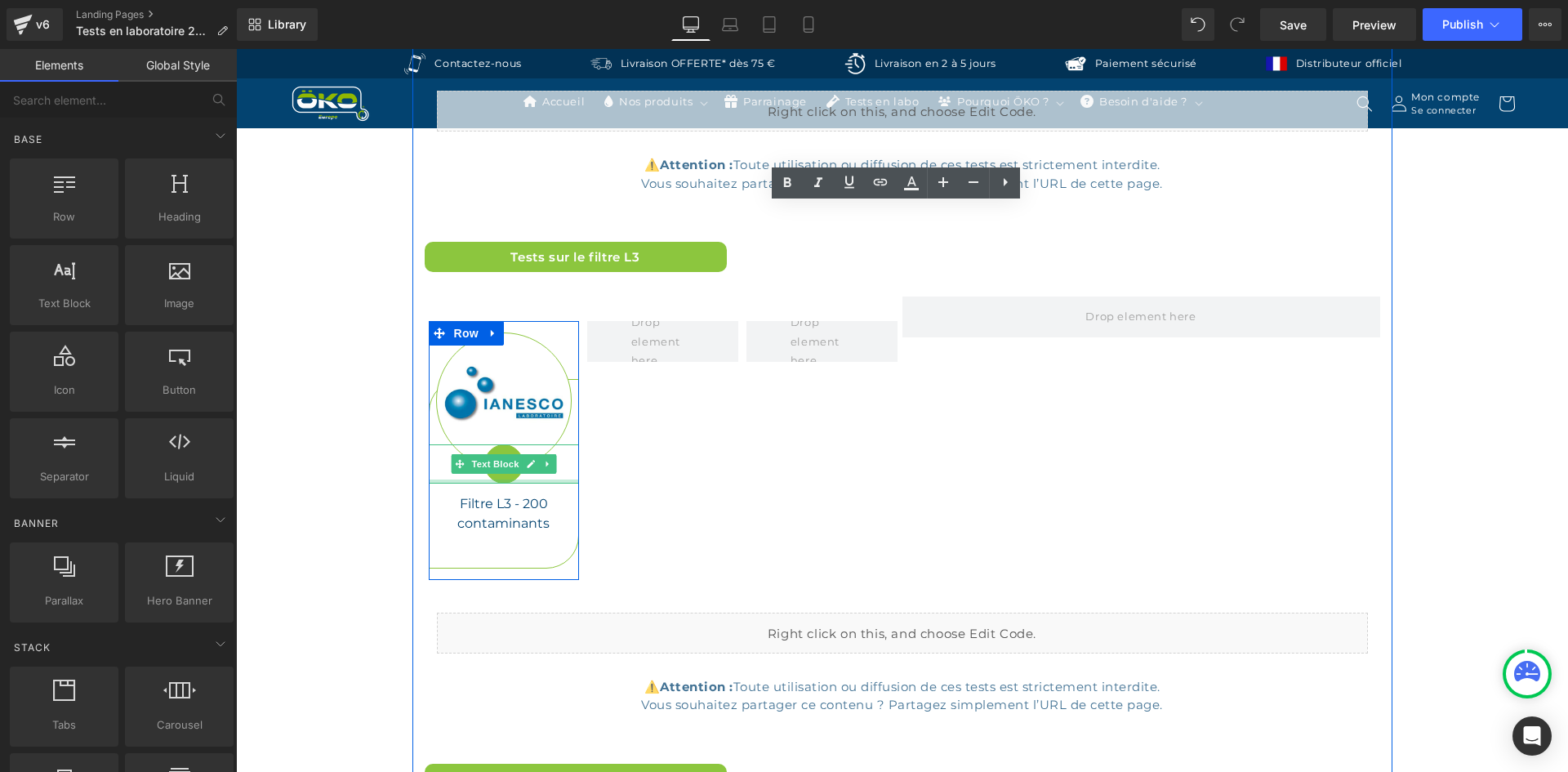
click at [495, 479] on div at bounding box center [504, 481] width 151 height 4
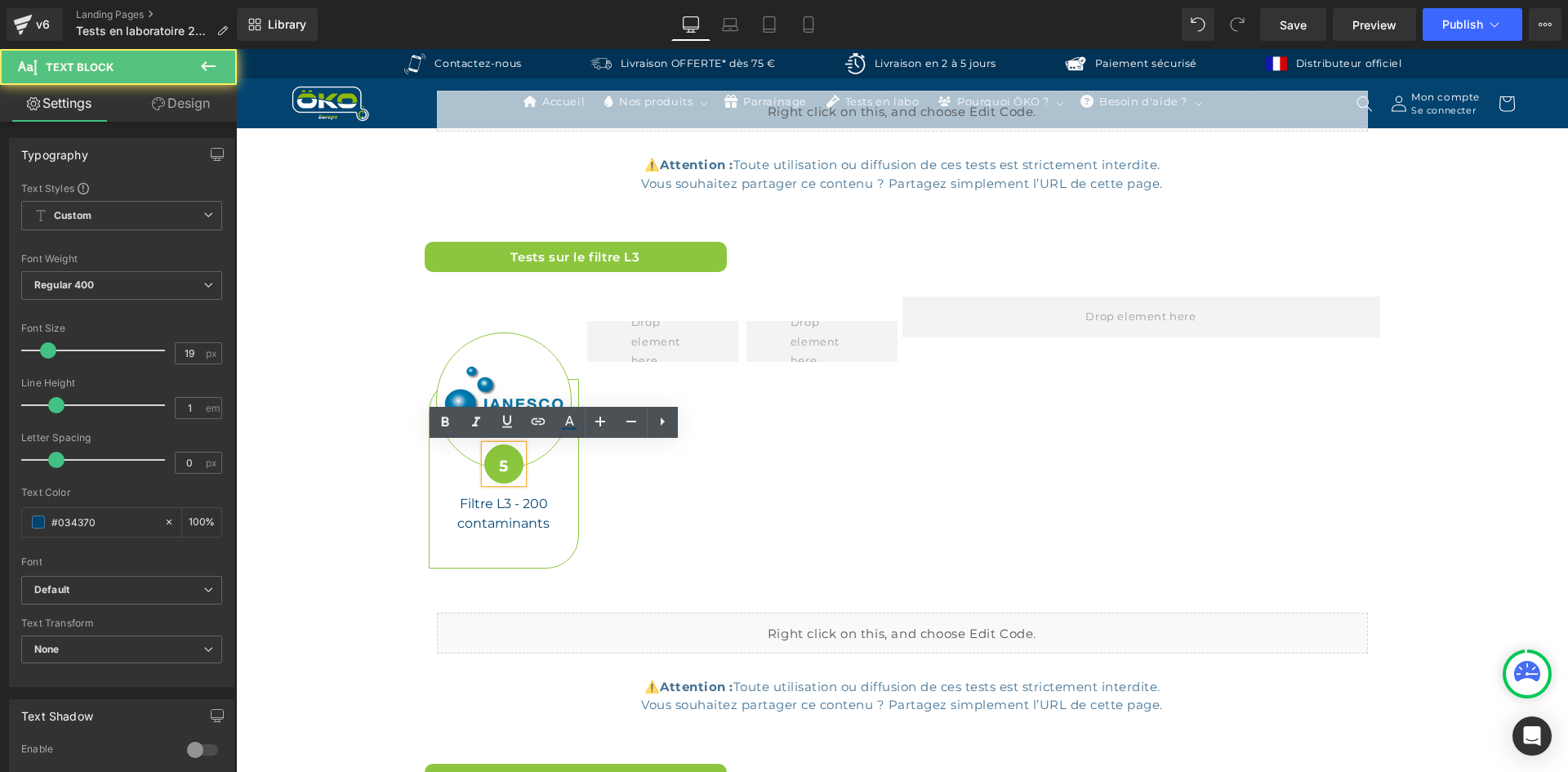
click at [501, 469] on font "5" at bounding box center [503, 466] width 9 height 19
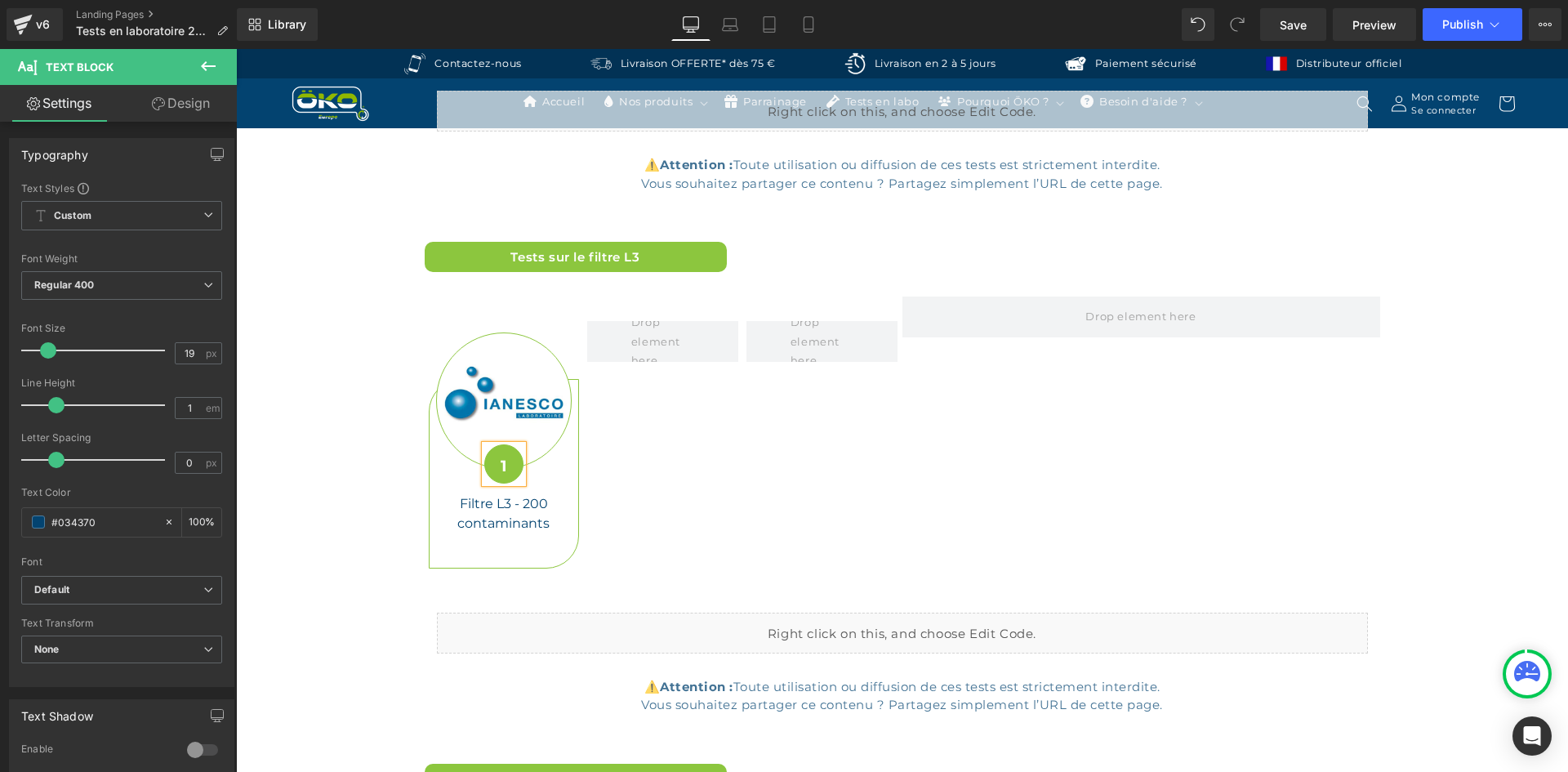
click at [582, 477] on div "Image 1 Text Block Filtre L3 - 200 contaminants Heading Row [STREET_ADDRESS]" at bounding box center [663, 442] width 477 height 291
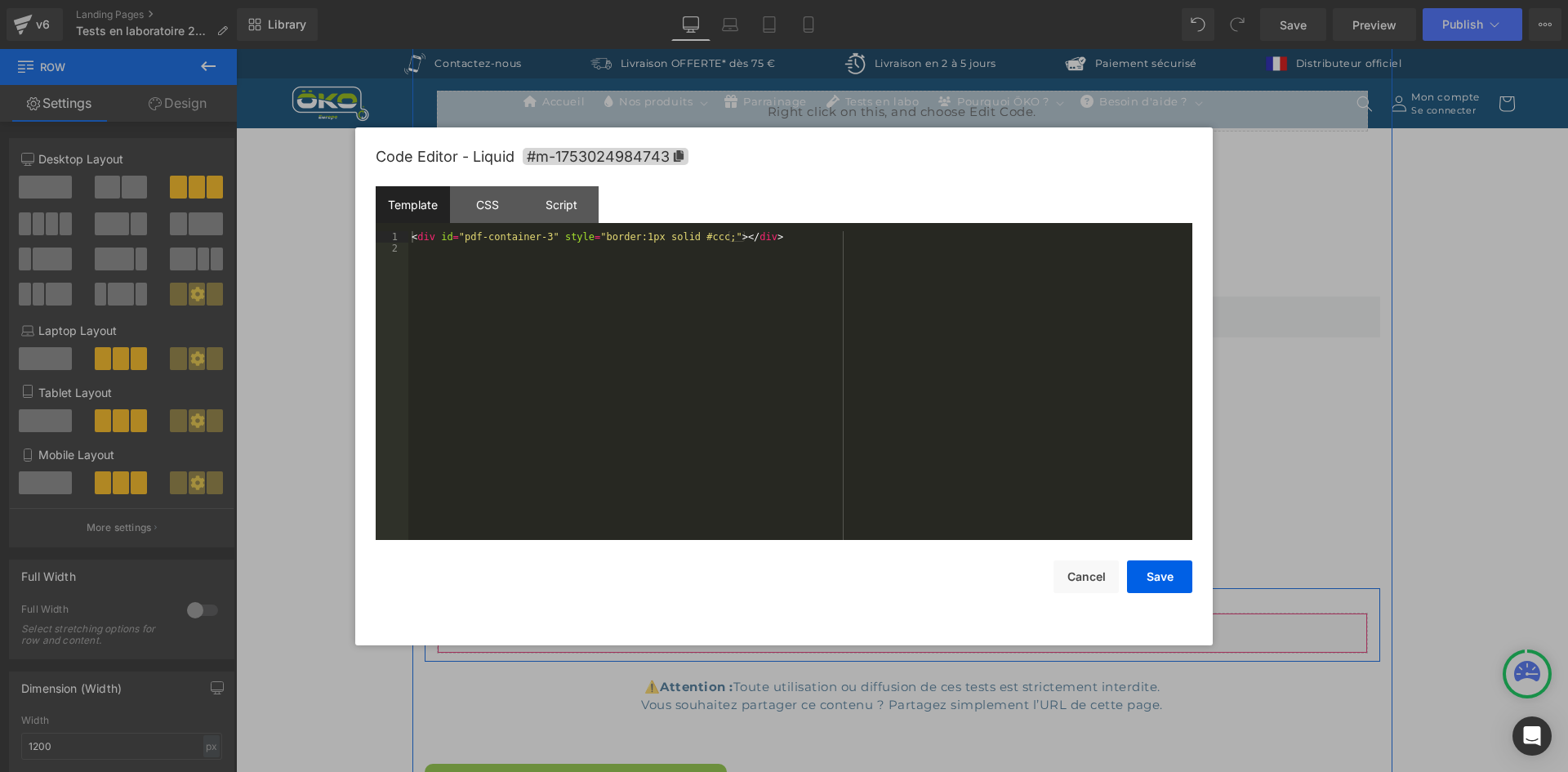
click at [917, 630] on div "Liquid" at bounding box center [902, 633] width 930 height 41
click at [546, 217] on div "Script" at bounding box center [562, 205] width 74 height 37
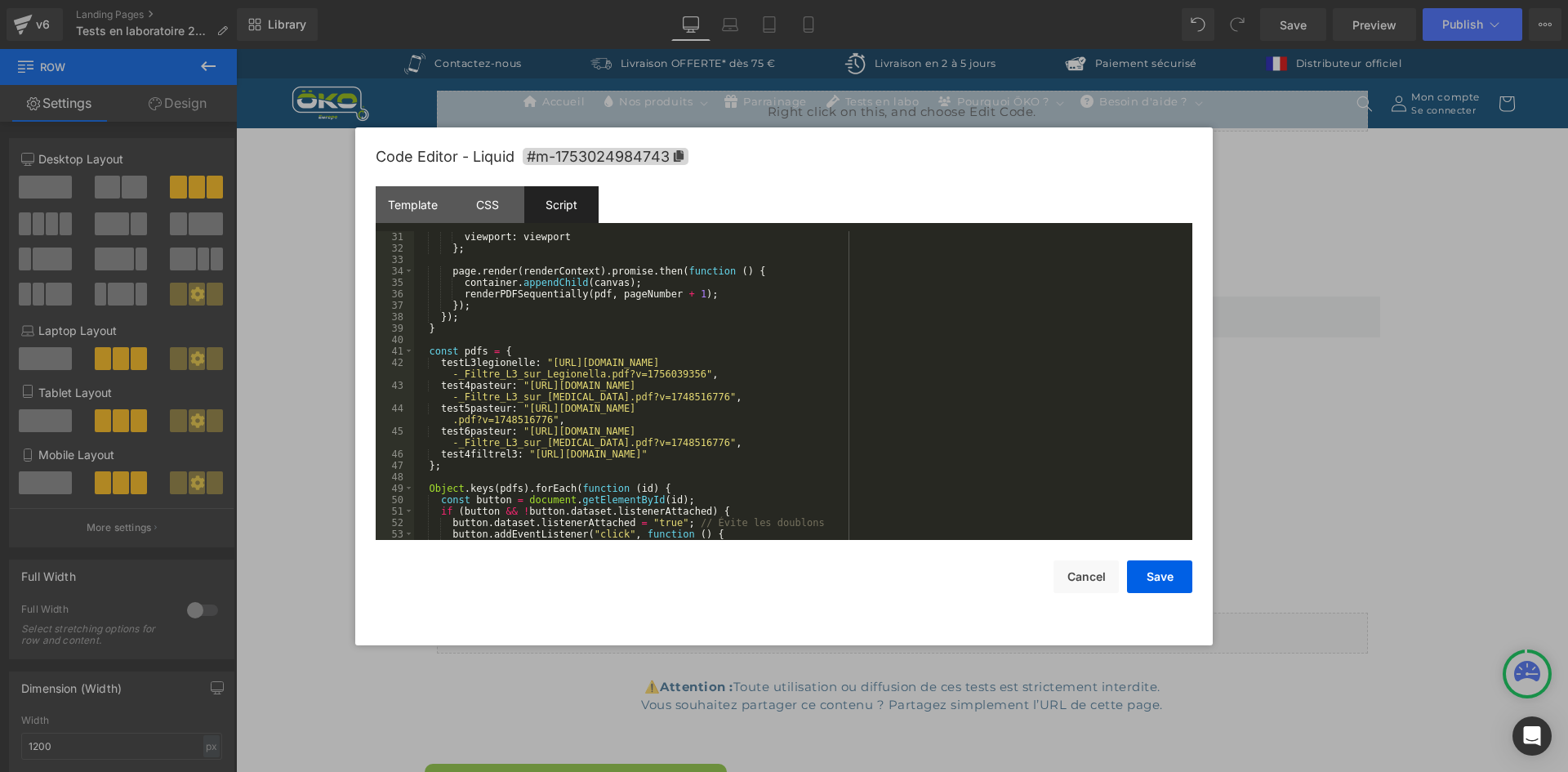
scroll to position [343, 0]
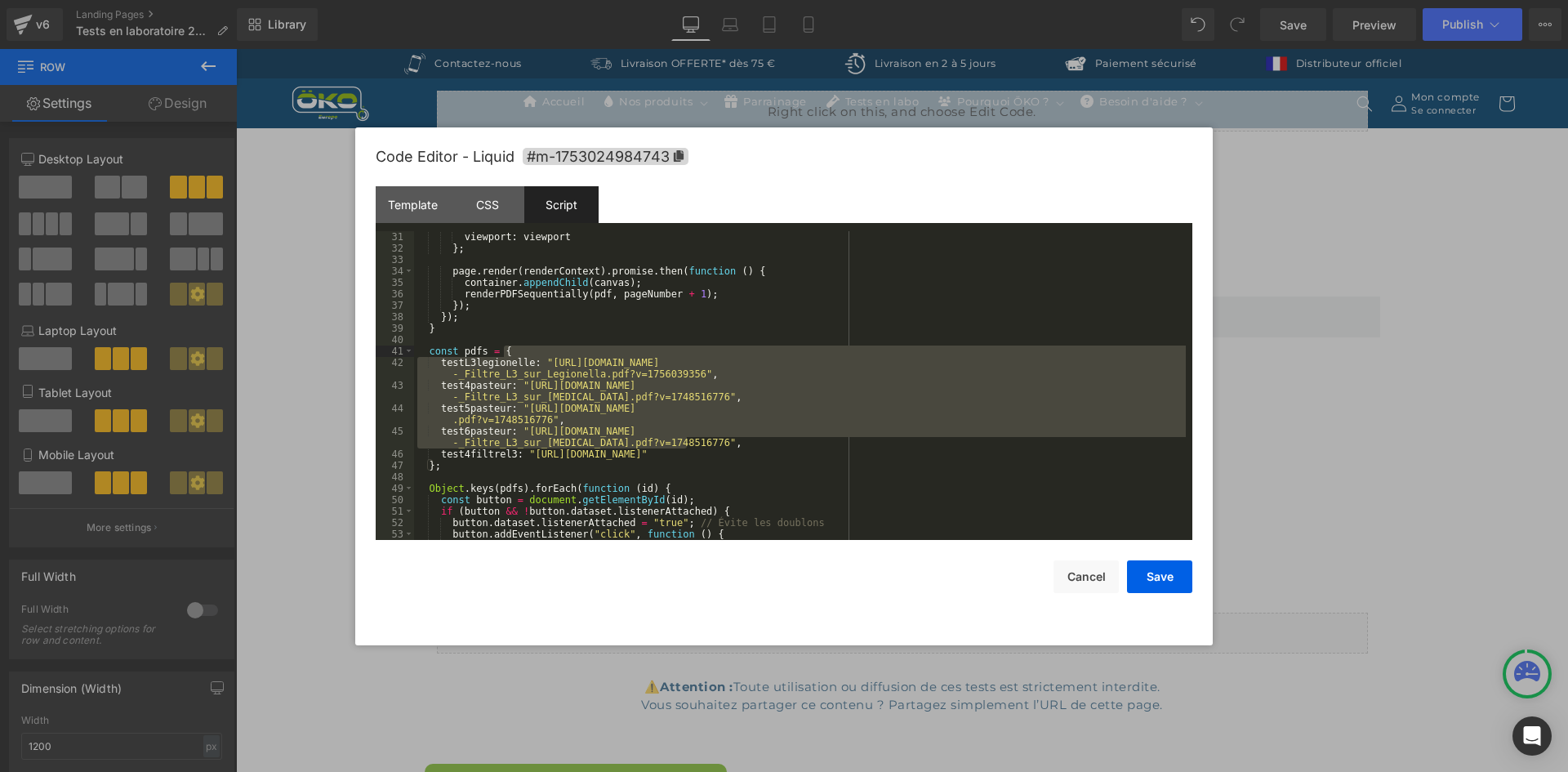
drag, startPoint x: 710, startPoint y: 443, endPoint x: 787, endPoint y: 348, distance: 122.3
click at [787, 348] on div "viewport : viewport } ; page . render ( renderContext ) . promise . then ( func…" at bounding box center [800, 397] width 772 height 332
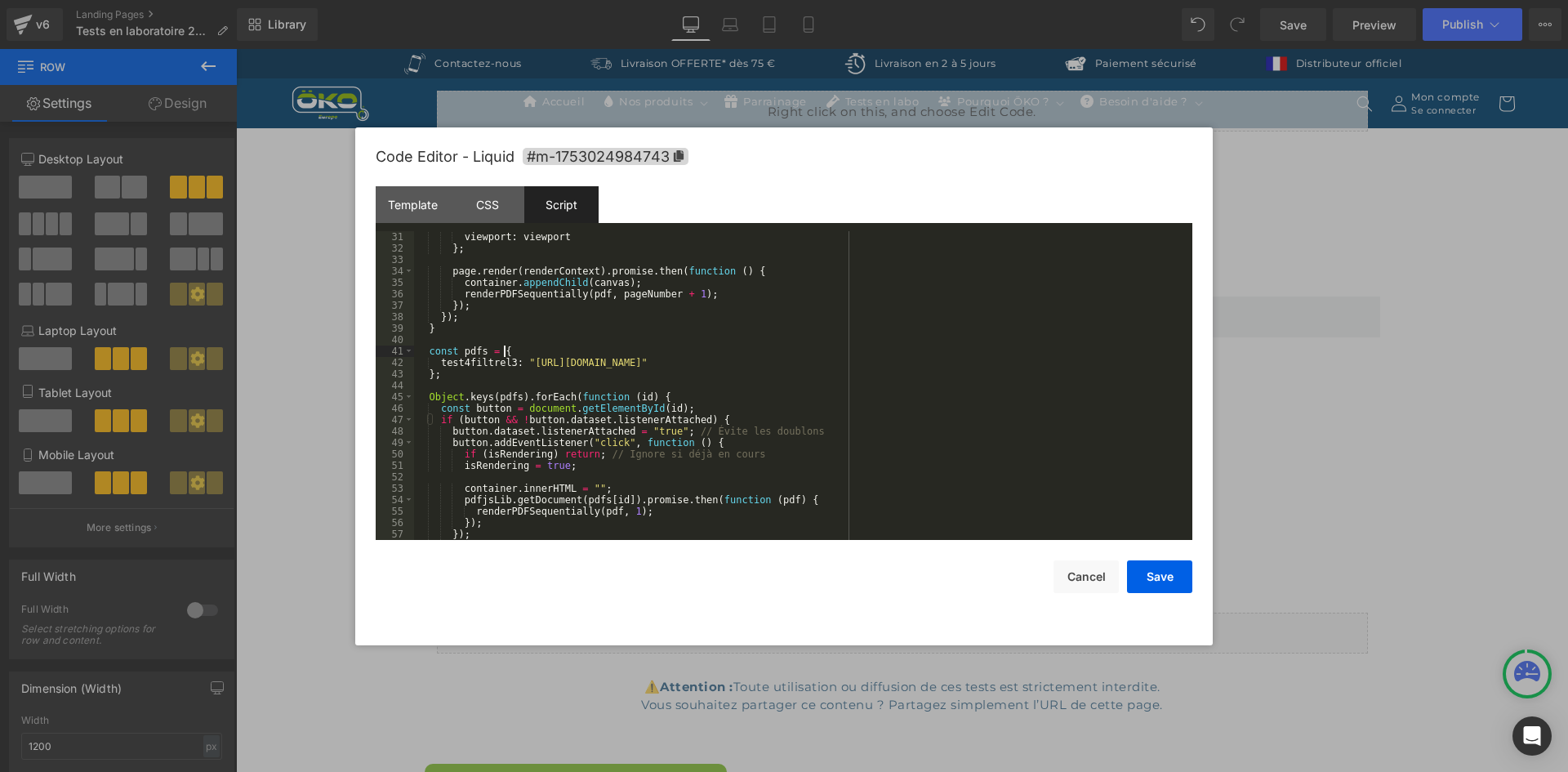
scroll to position [388, 0]
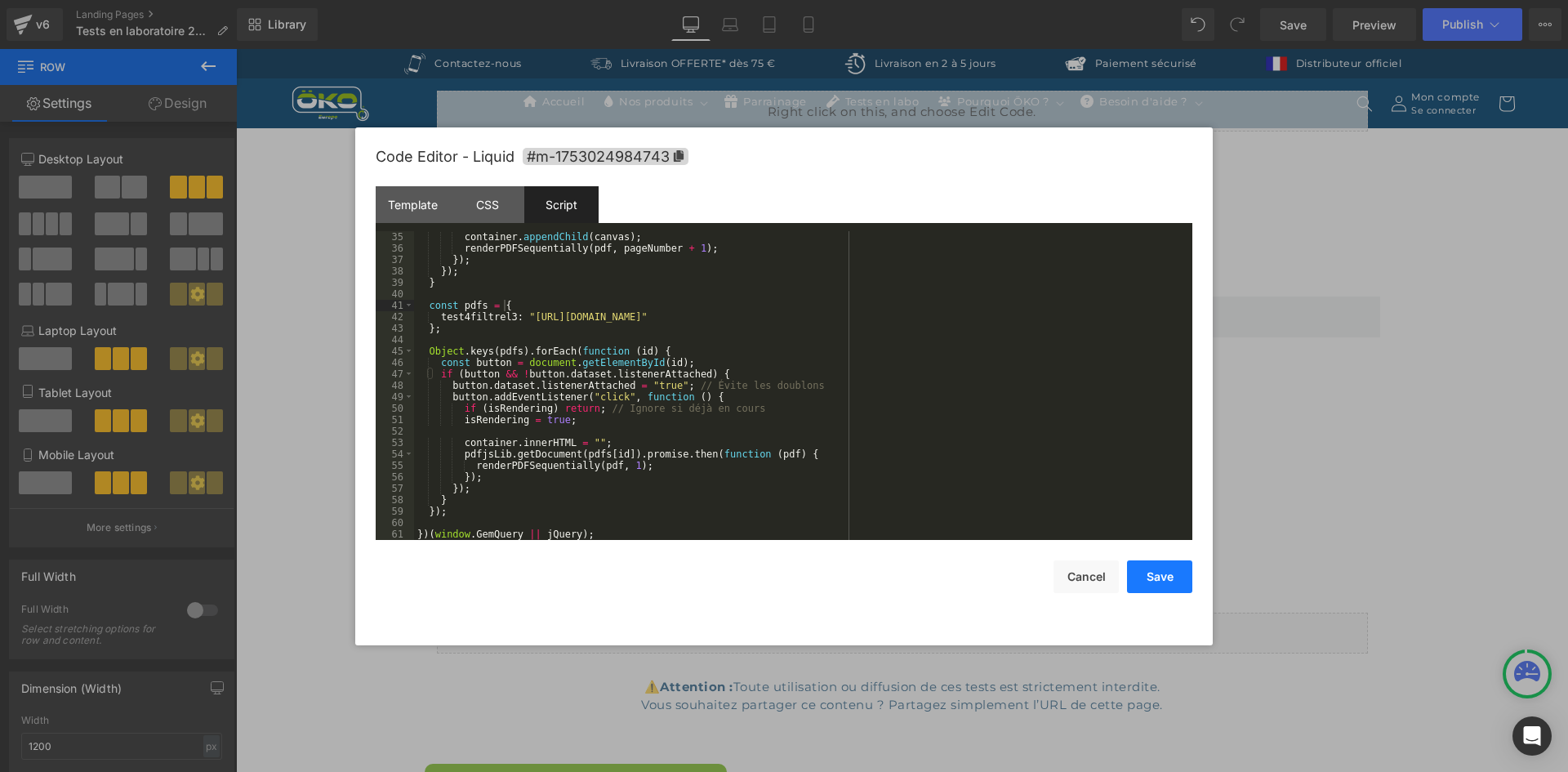
click at [1188, 574] on button "Save" at bounding box center [1159, 576] width 65 height 32
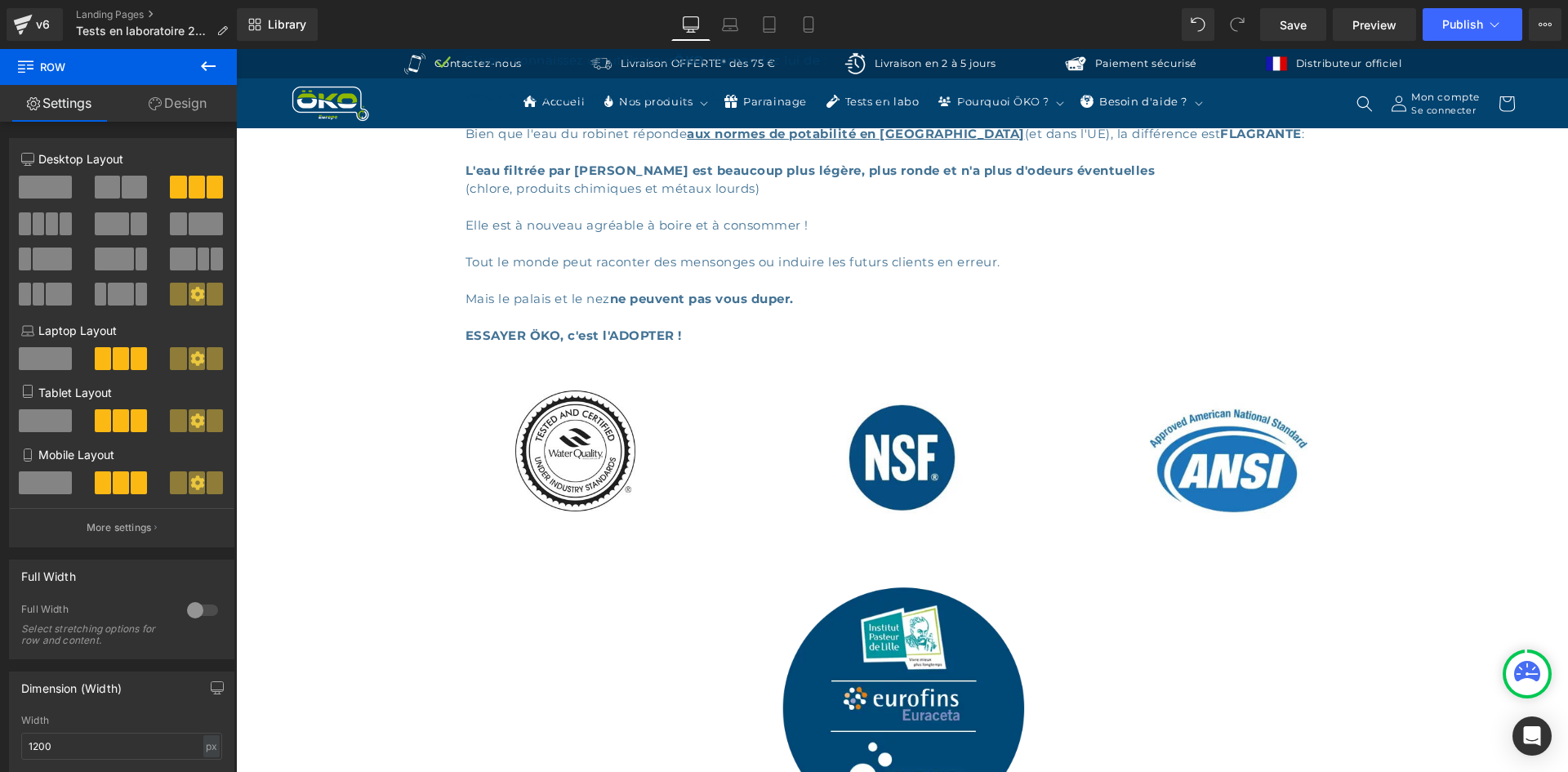
scroll to position [4207, 0]
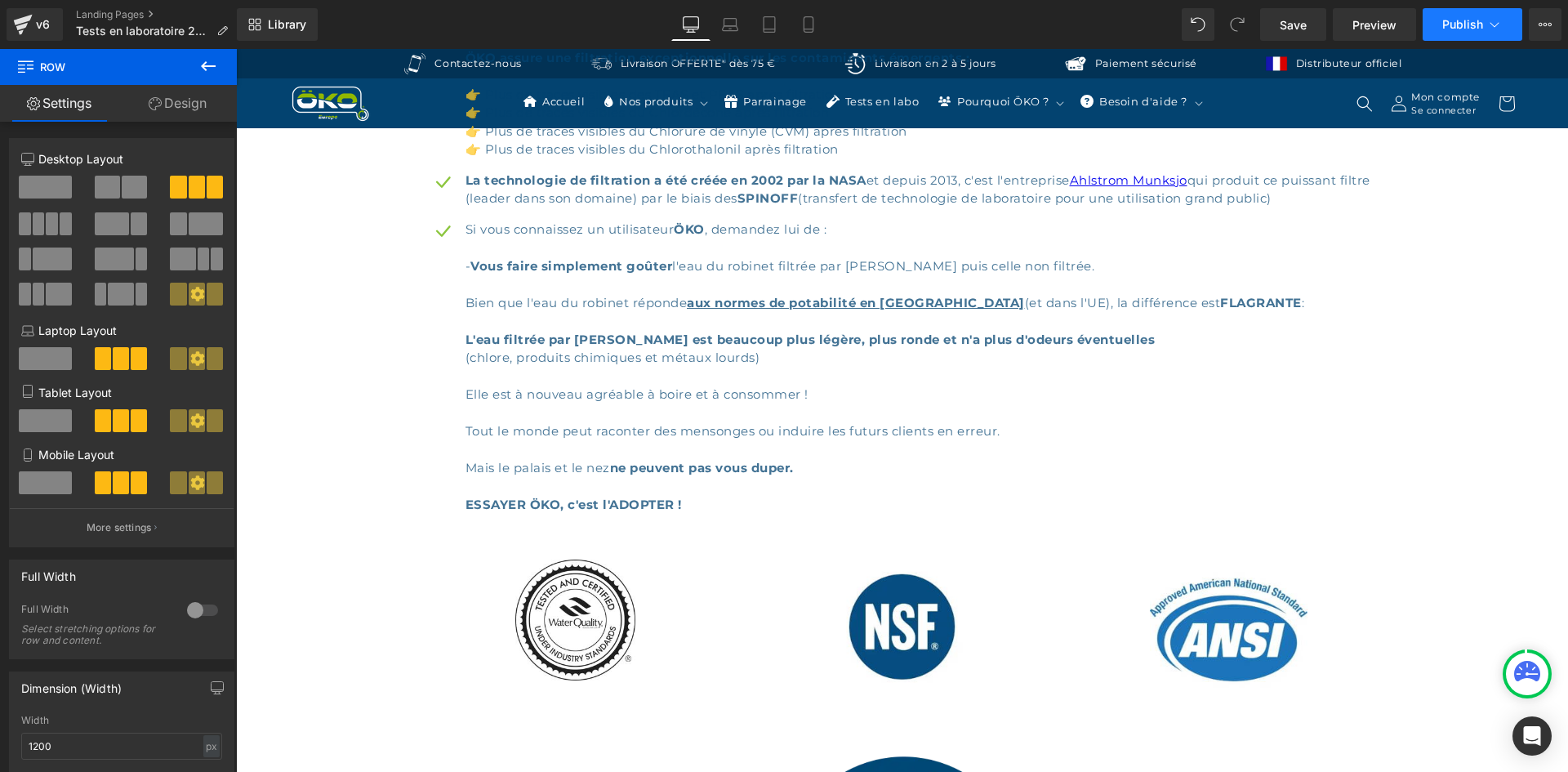
click at [1452, 27] on span "Publish" at bounding box center [1462, 24] width 41 height 13
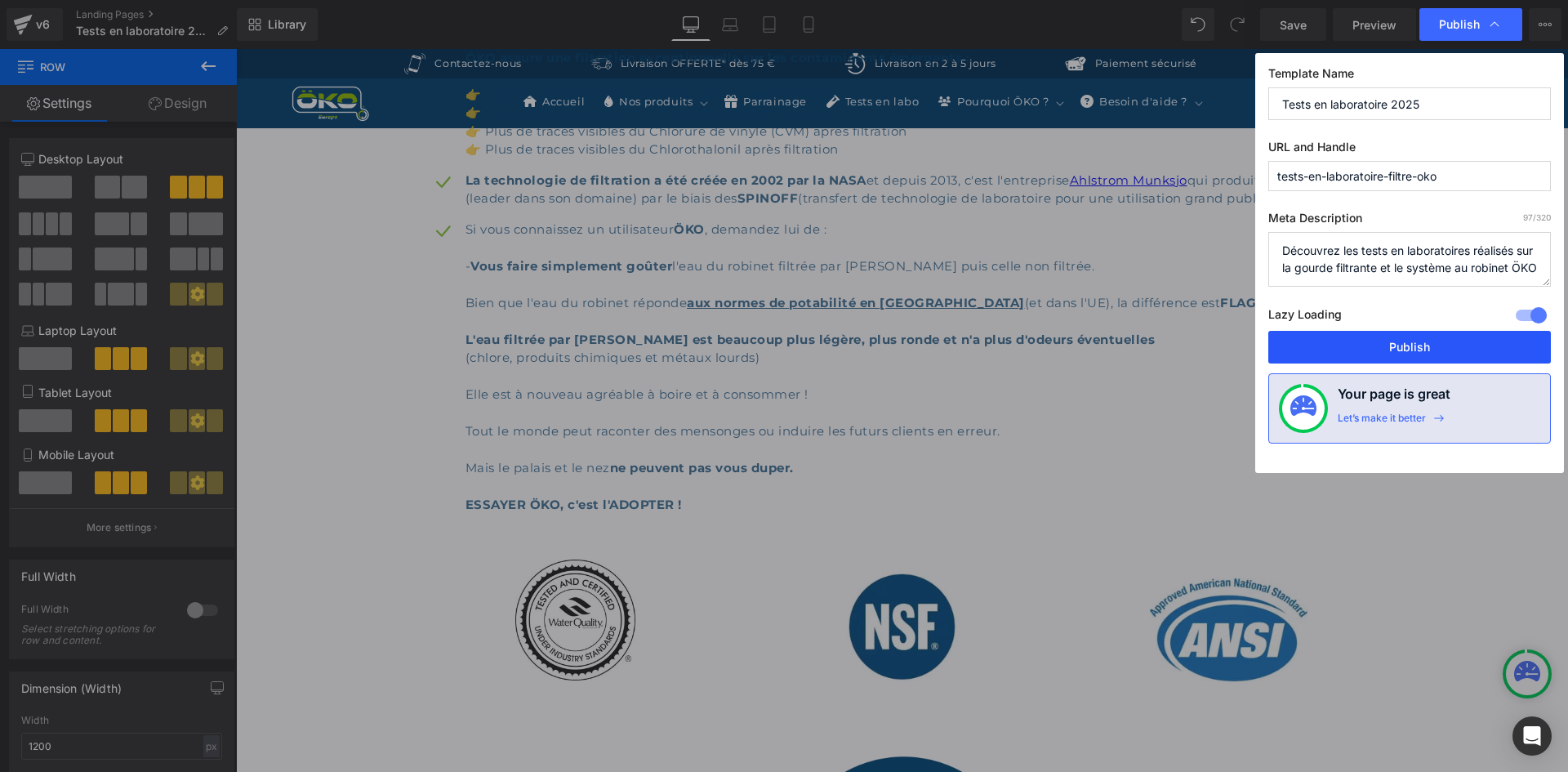
click at [1399, 335] on button "Publish" at bounding box center [1409, 347] width 283 height 32
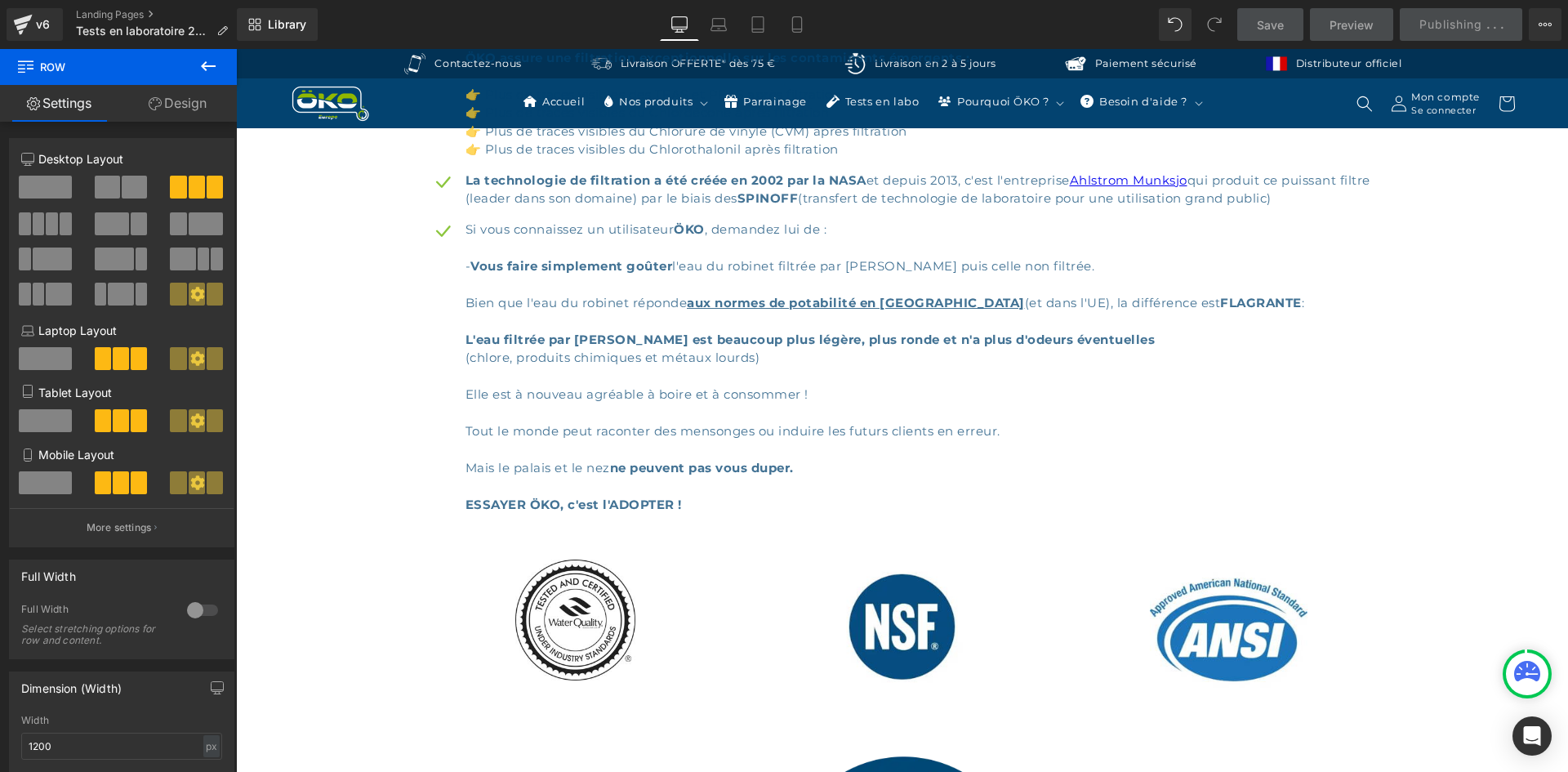
scroll to position [5350, 0]
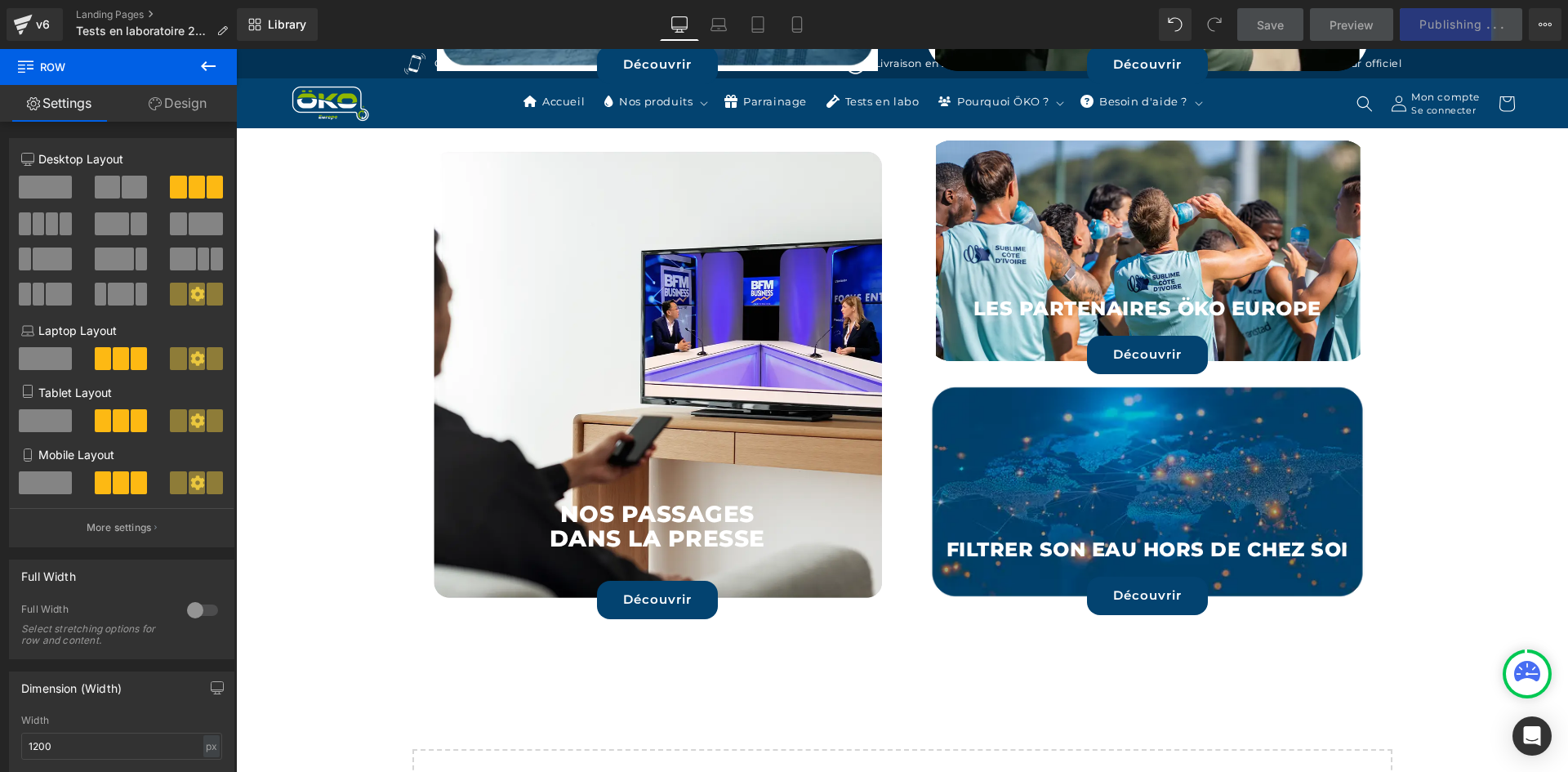
scroll to position [7718, 0]
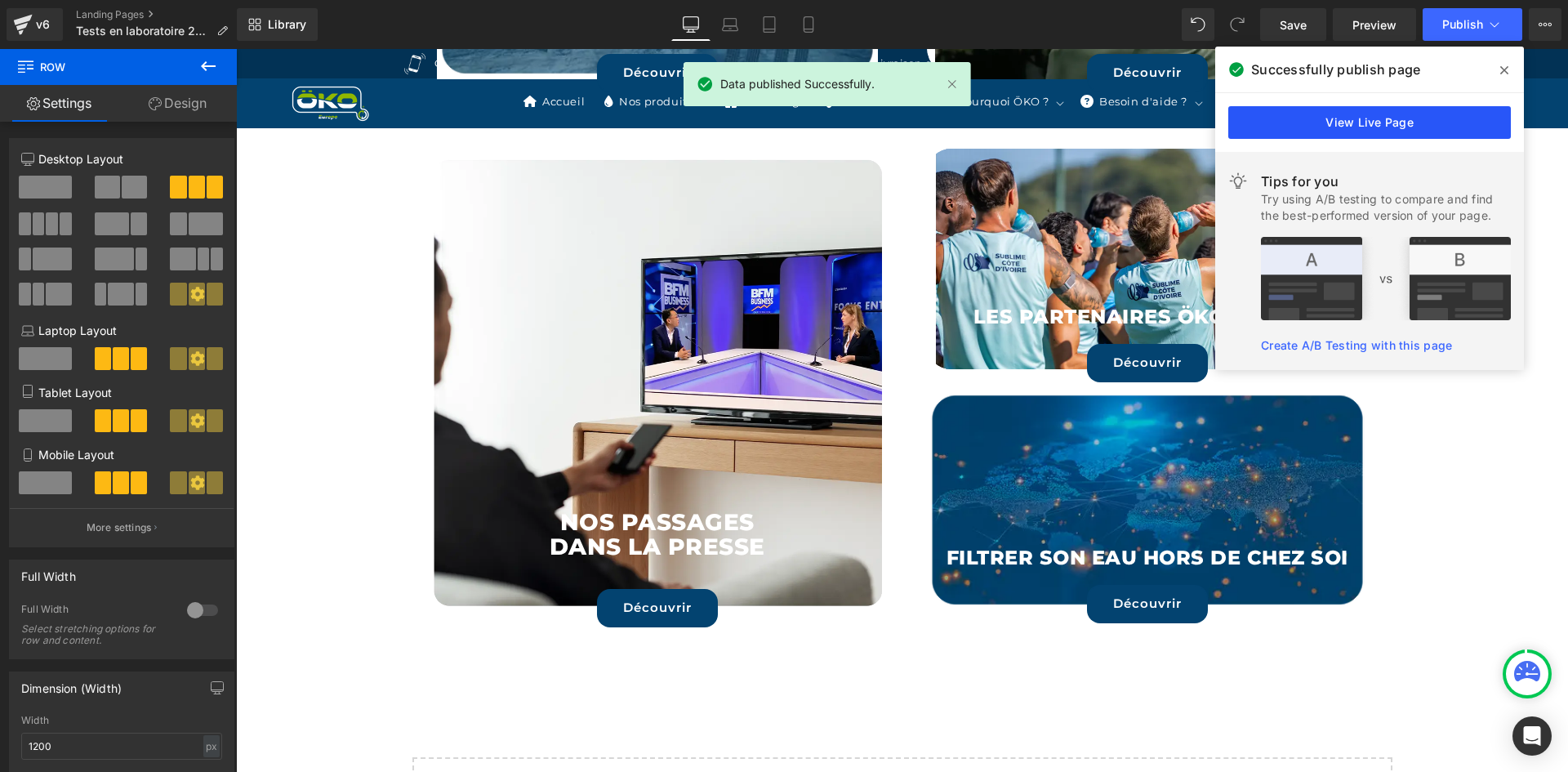
click at [1440, 120] on link "View Live Page" at bounding box center [1369, 122] width 283 height 32
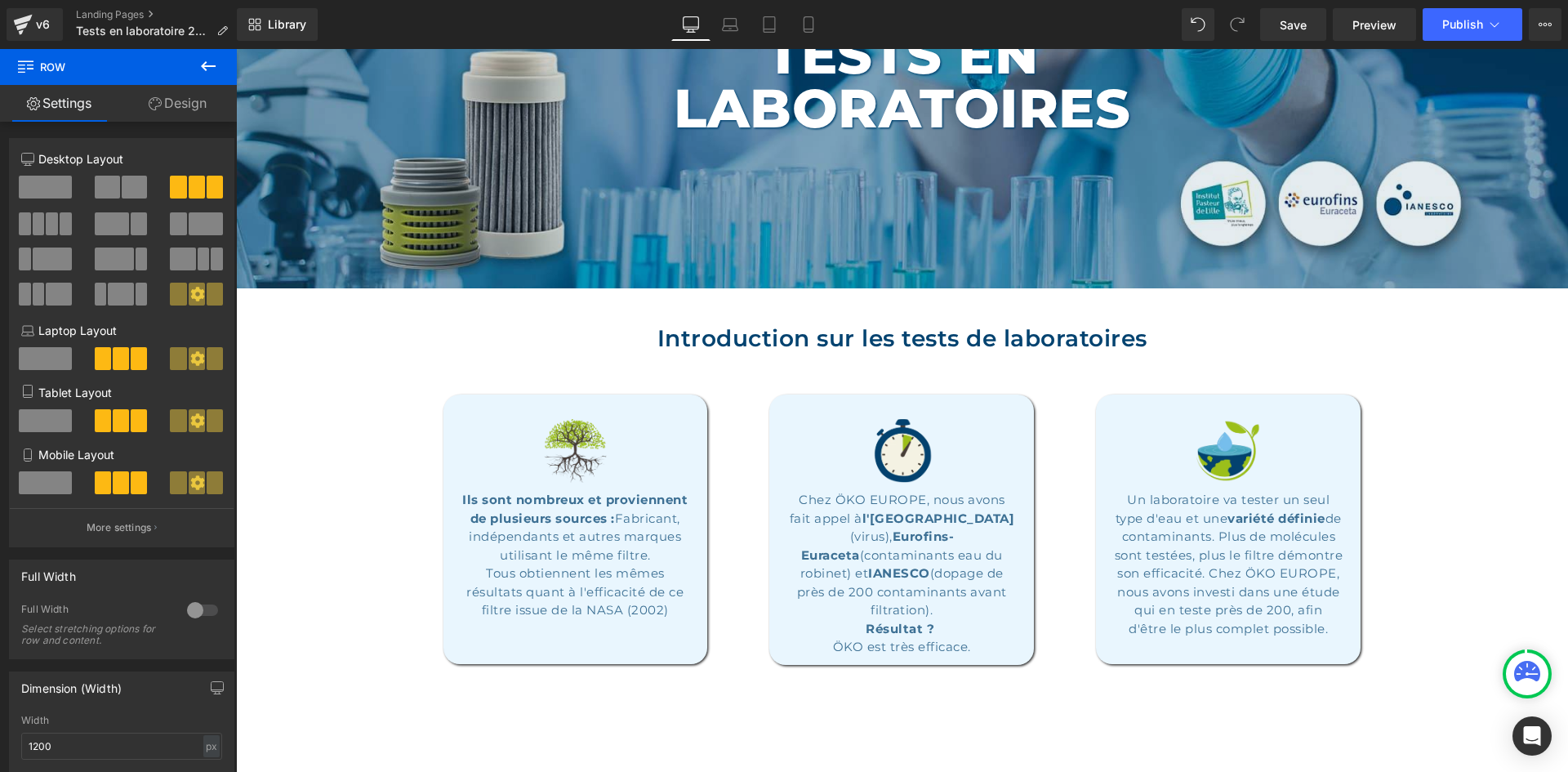
scroll to position [0, 0]
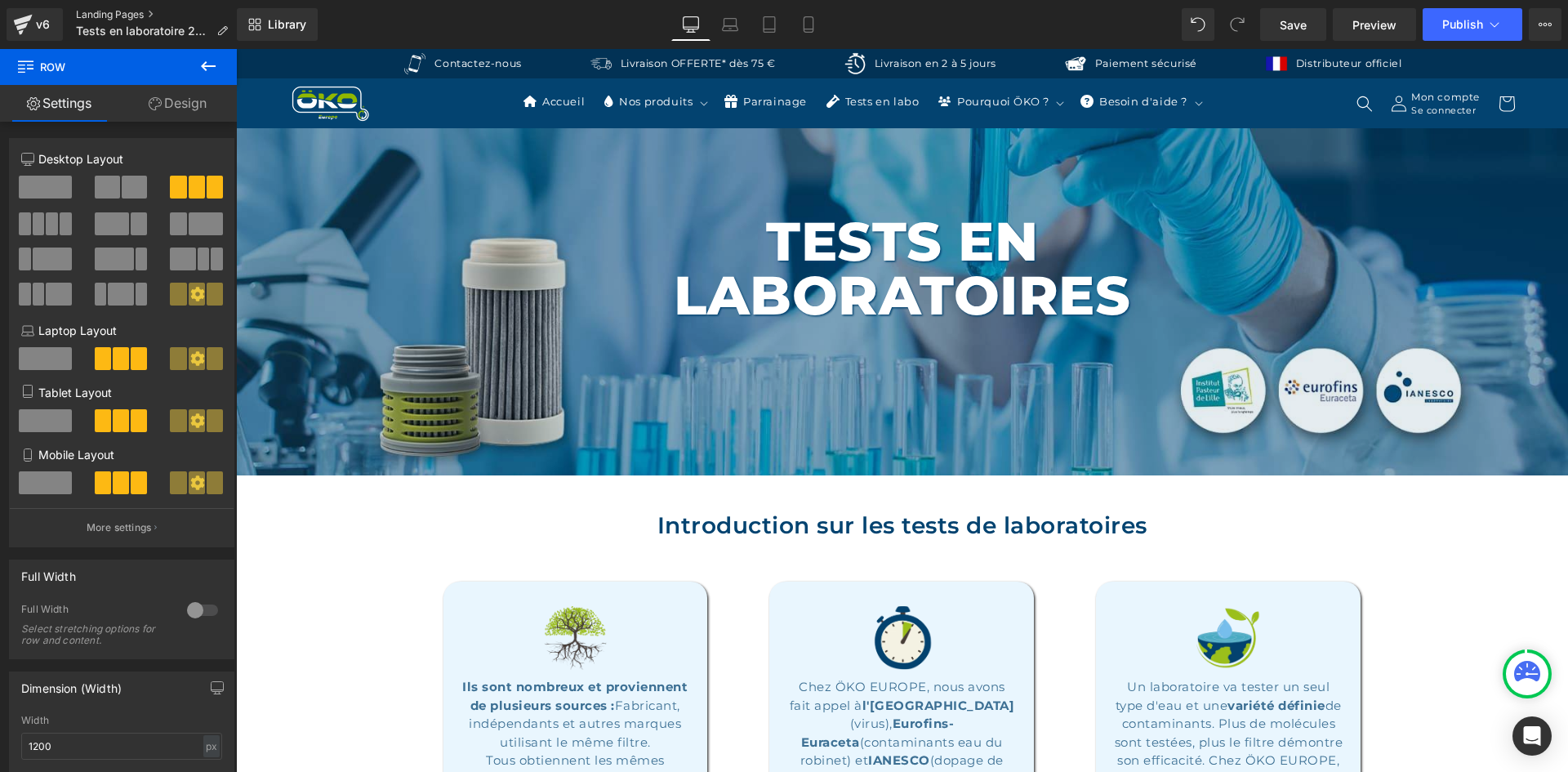
click at [117, 10] on link "Landing Pages" at bounding box center [158, 15] width 165 height 13
